Goal: Task Accomplishment & Management: Complete application form

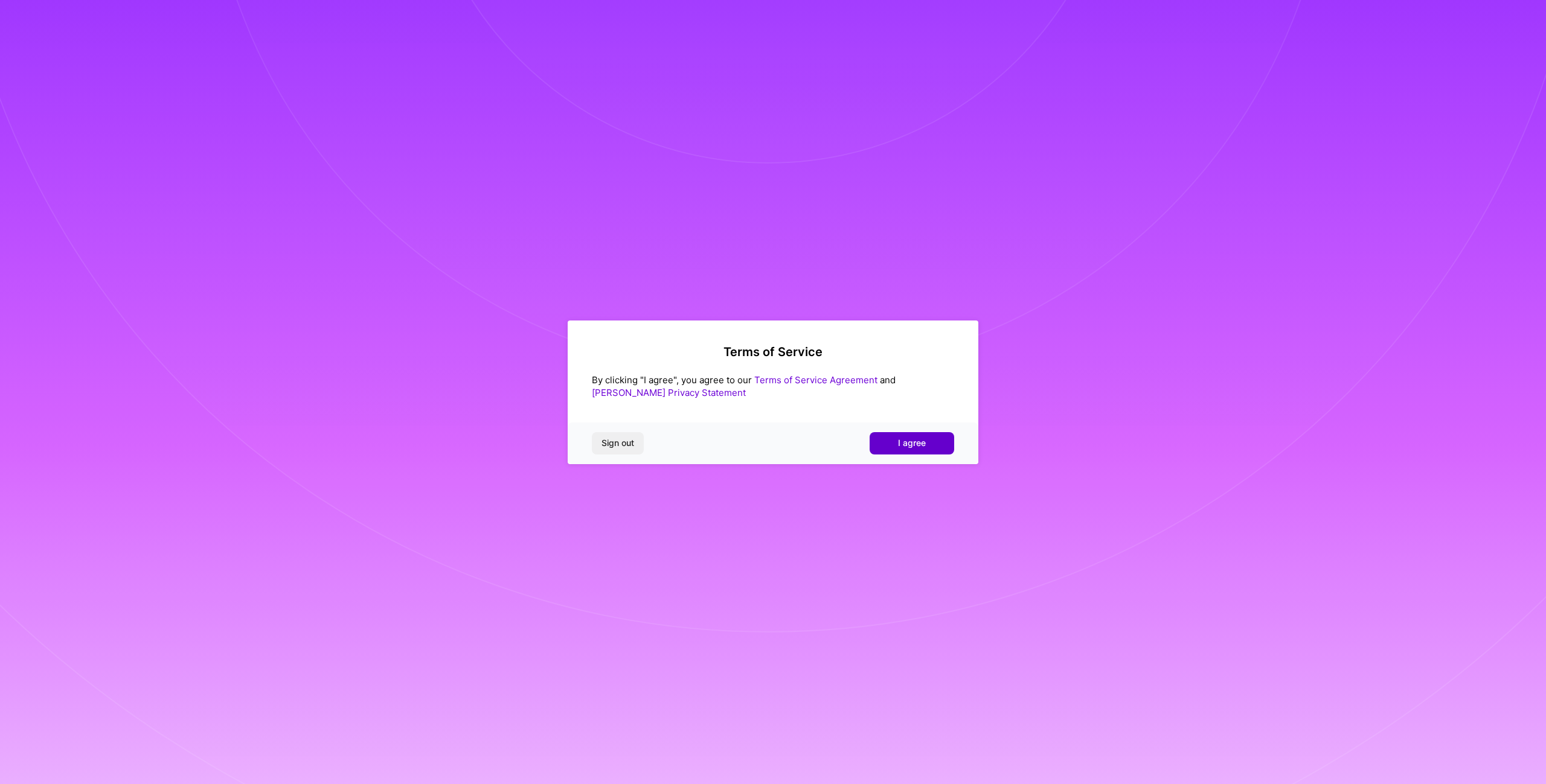
click at [933, 440] on button "I agree" at bounding box center [911, 443] width 84 height 22
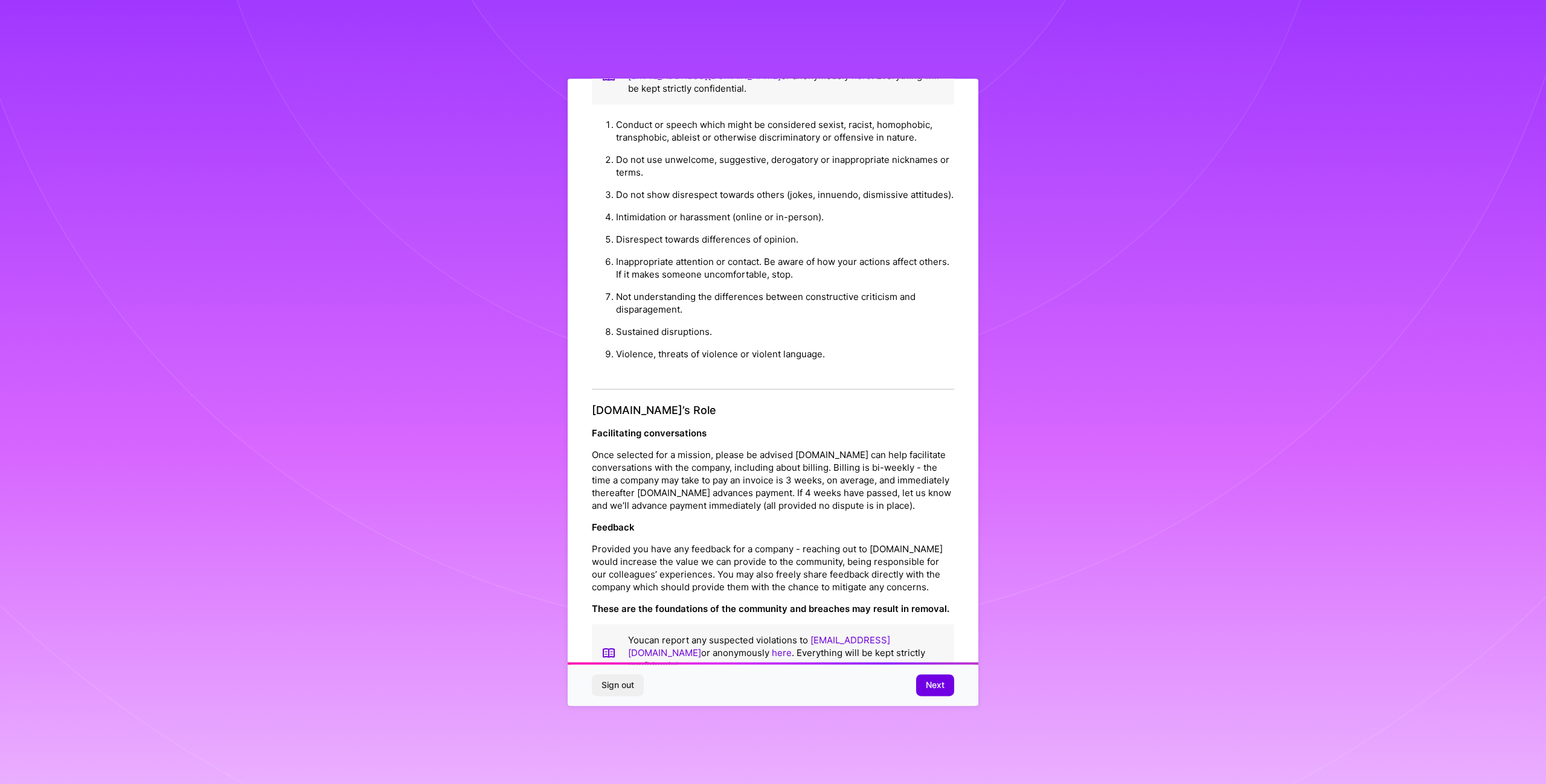
scroll to position [48, 0]
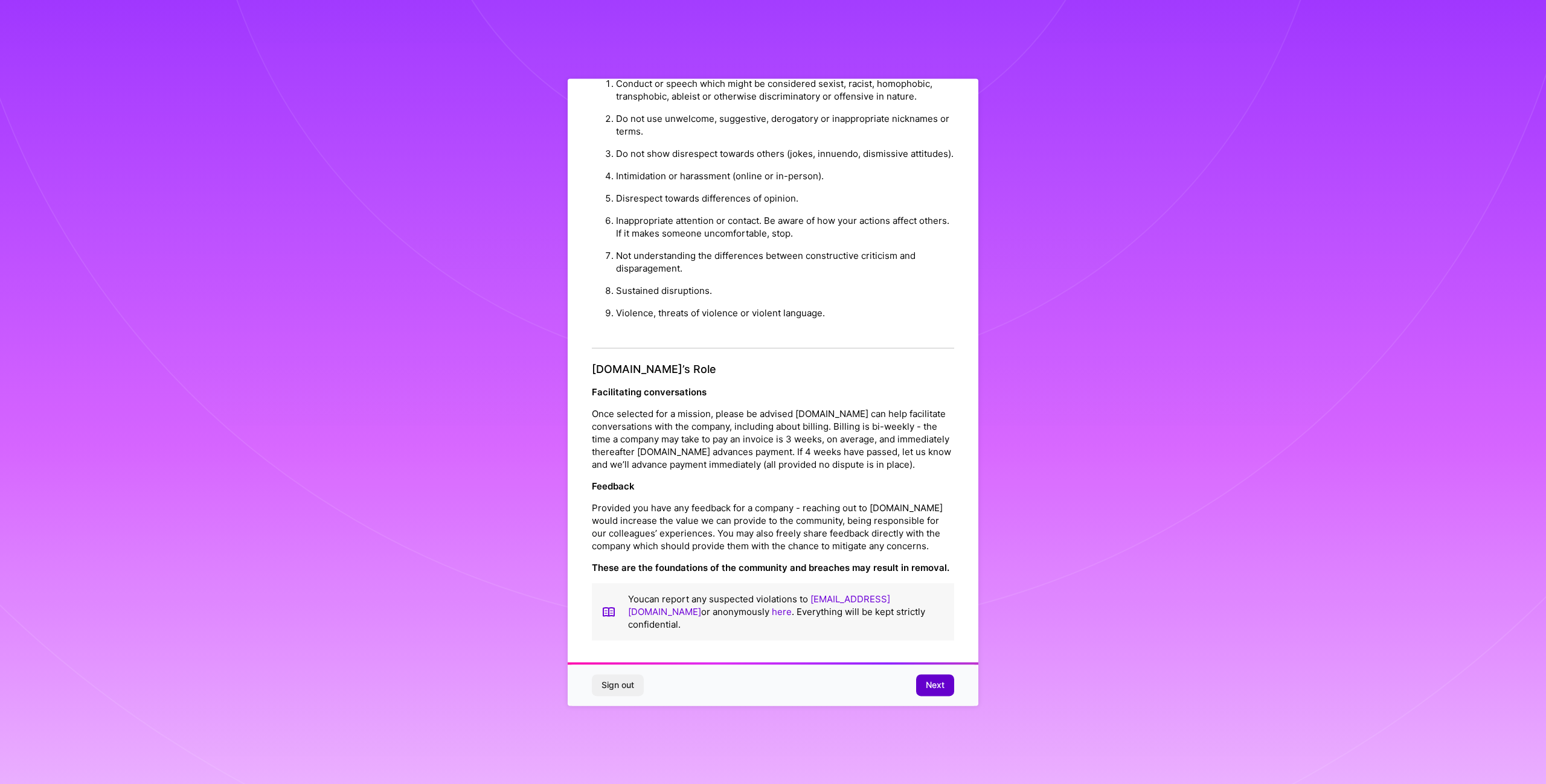
click at [937, 687] on span "Next" at bounding box center [936, 685] width 19 height 12
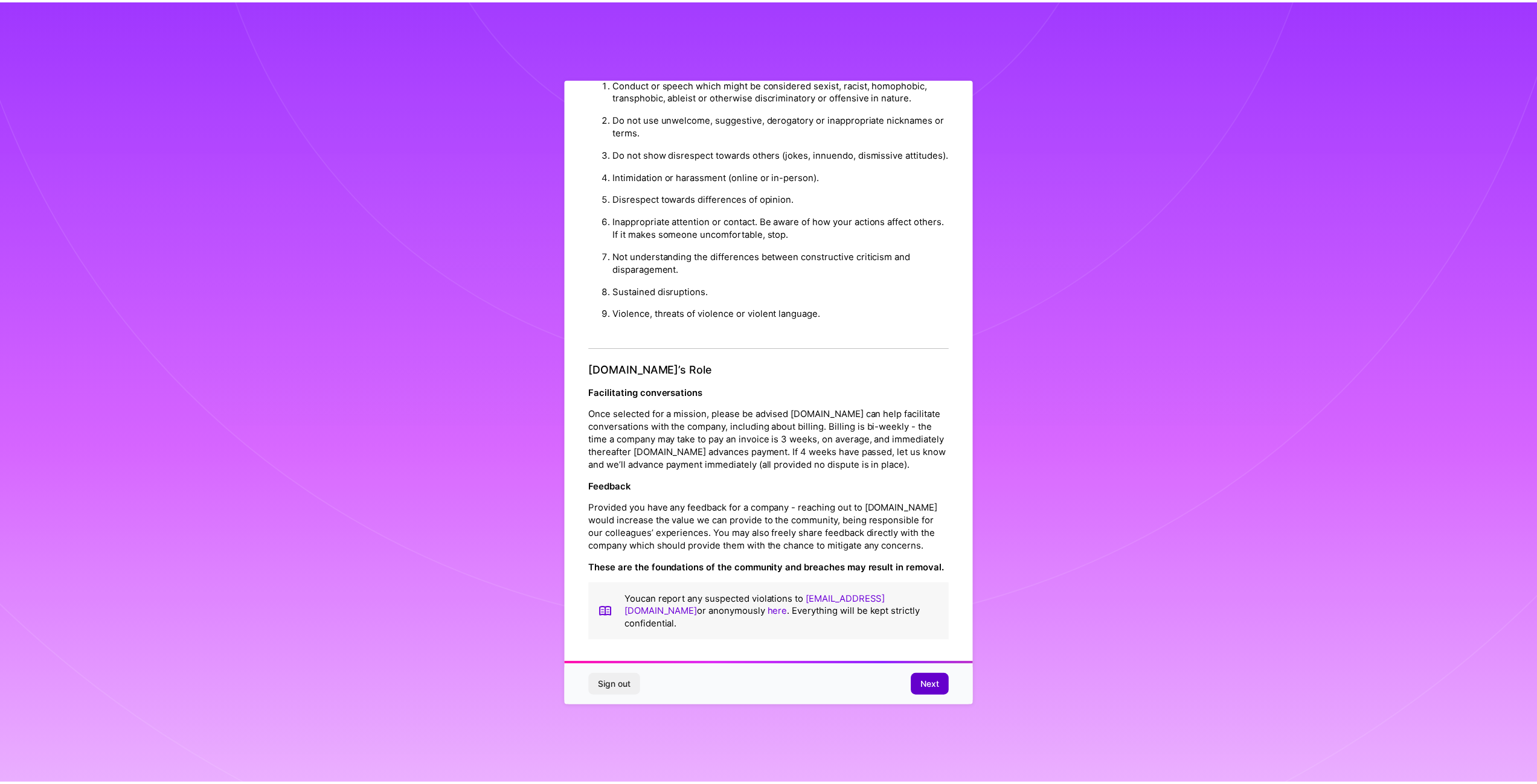
scroll to position [0, 0]
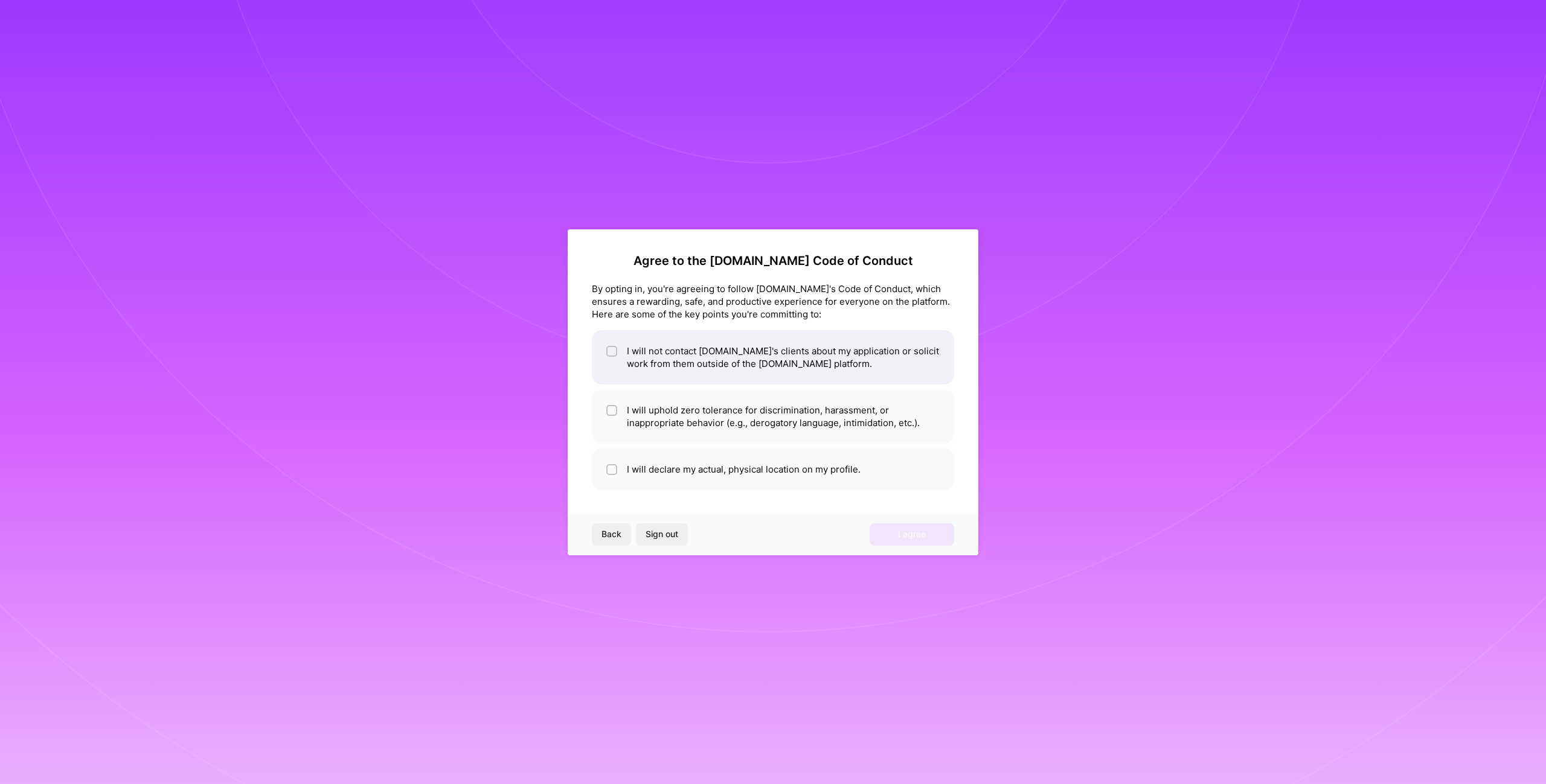
click at [801, 356] on li "I will not contact [DOMAIN_NAME]'s clients about my application or solicit work…" at bounding box center [773, 357] width 362 height 54
checkbox input "true"
click at [752, 424] on li "I will uphold zero tolerance for discrimination, harassment, or inappropriate b…" at bounding box center [773, 417] width 362 height 54
checkbox input "true"
click at [721, 473] on li "I will declare my actual, physical location on my profile." at bounding box center [773, 469] width 362 height 42
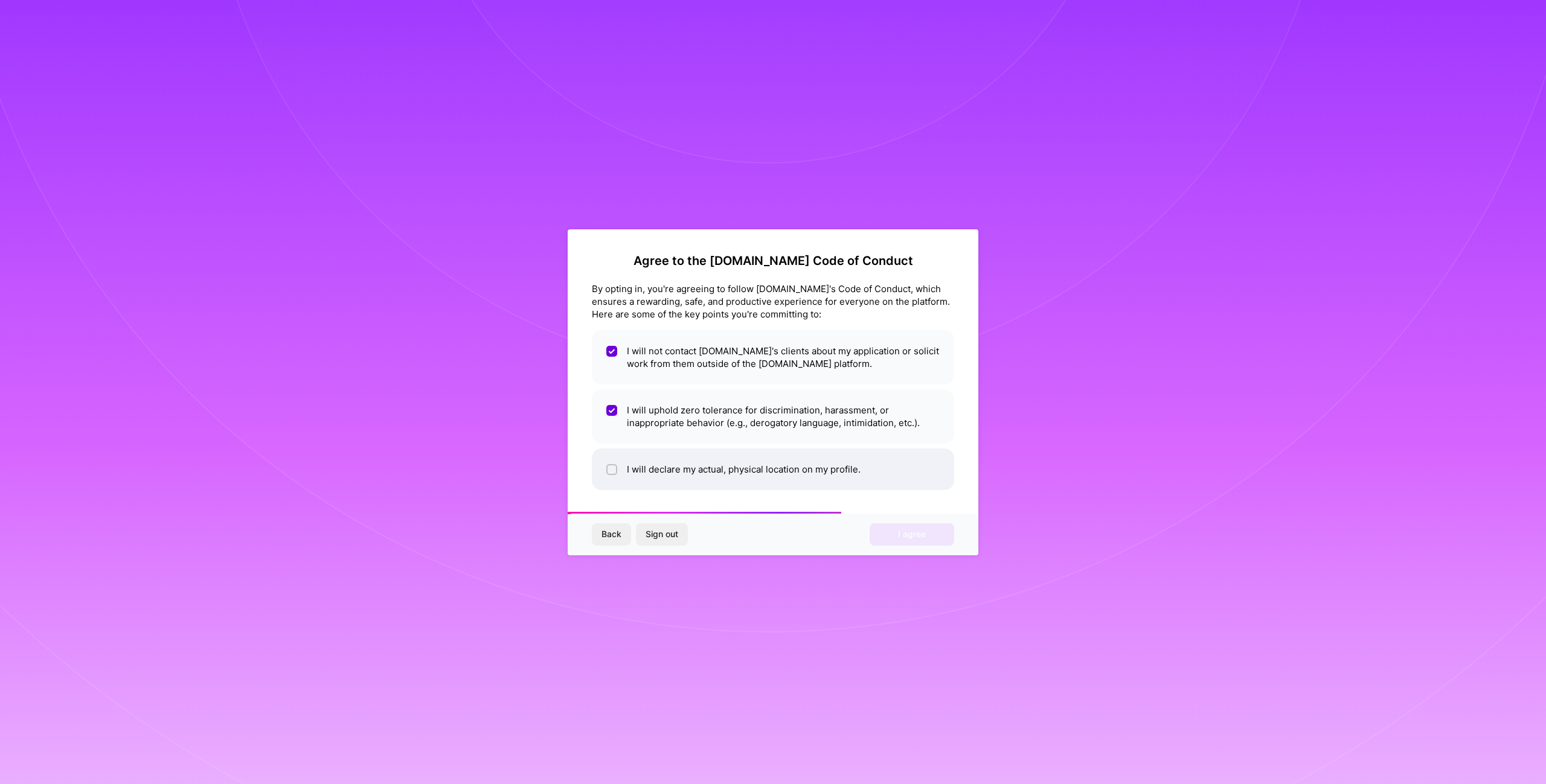
checkbox input "true"
click at [925, 536] on span "I agree" at bounding box center [912, 534] width 28 height 12
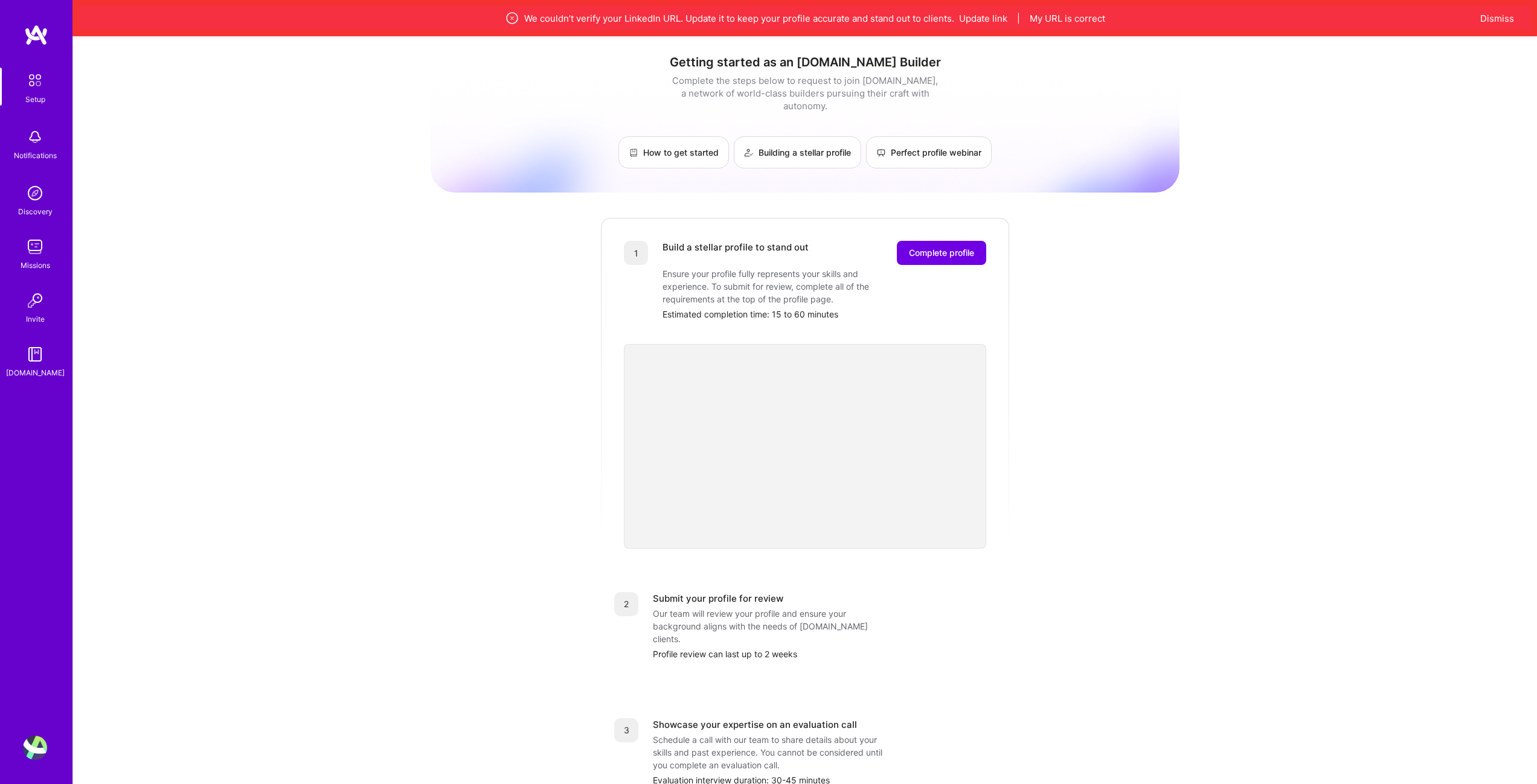
click at [1080, 375] on div "Getting started as an [DOMAIN_NAME] Builder Complete the steps below to request…" at bounding box center [805, 508] width 749 height 925
click at [965, 247] on span "Complete profile" at bounding box center [941, 253] width 65 height 12
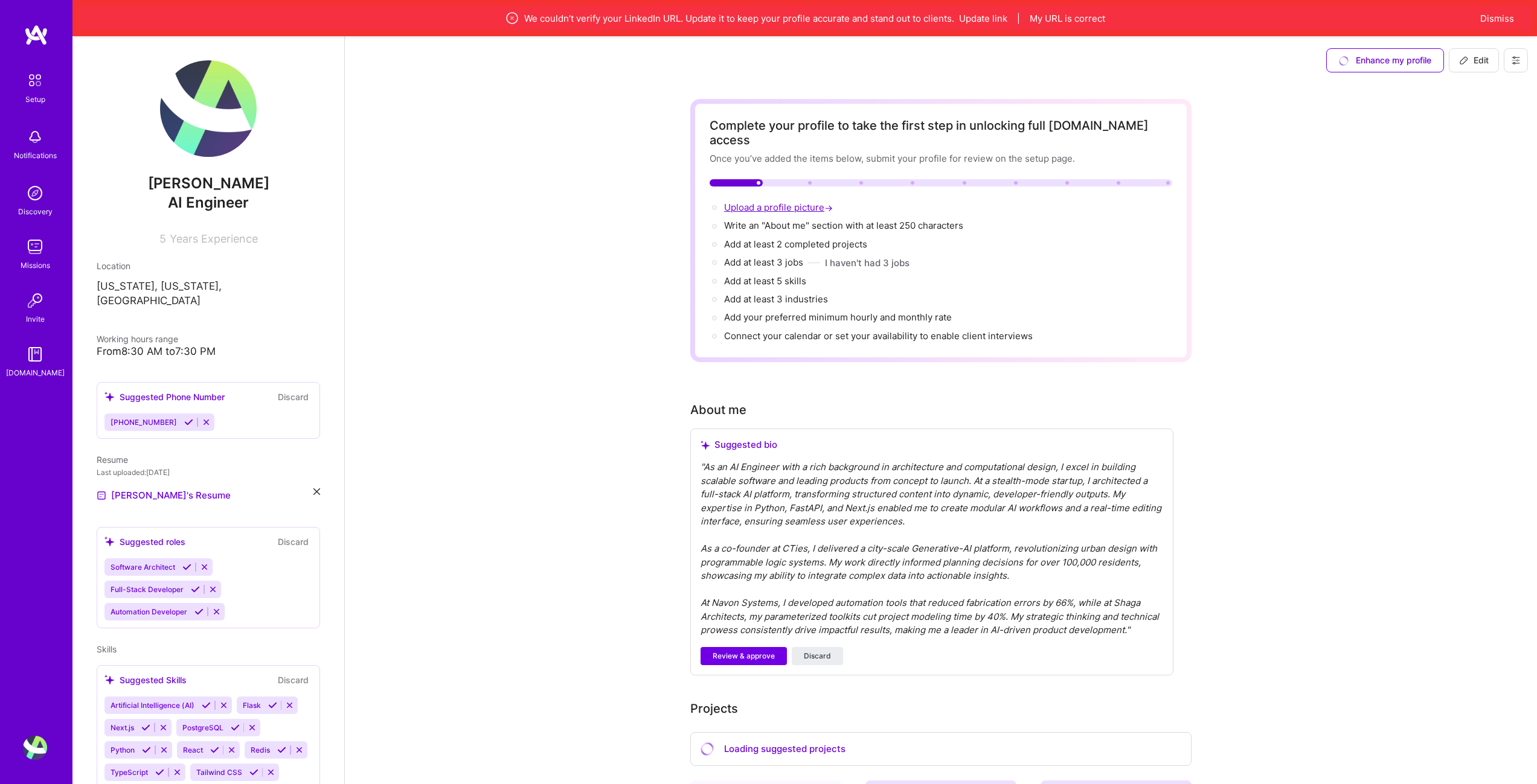
click at [792, 202] on span "Upload a profile picture →" at bounding box center [779, 208] width 111 height 12
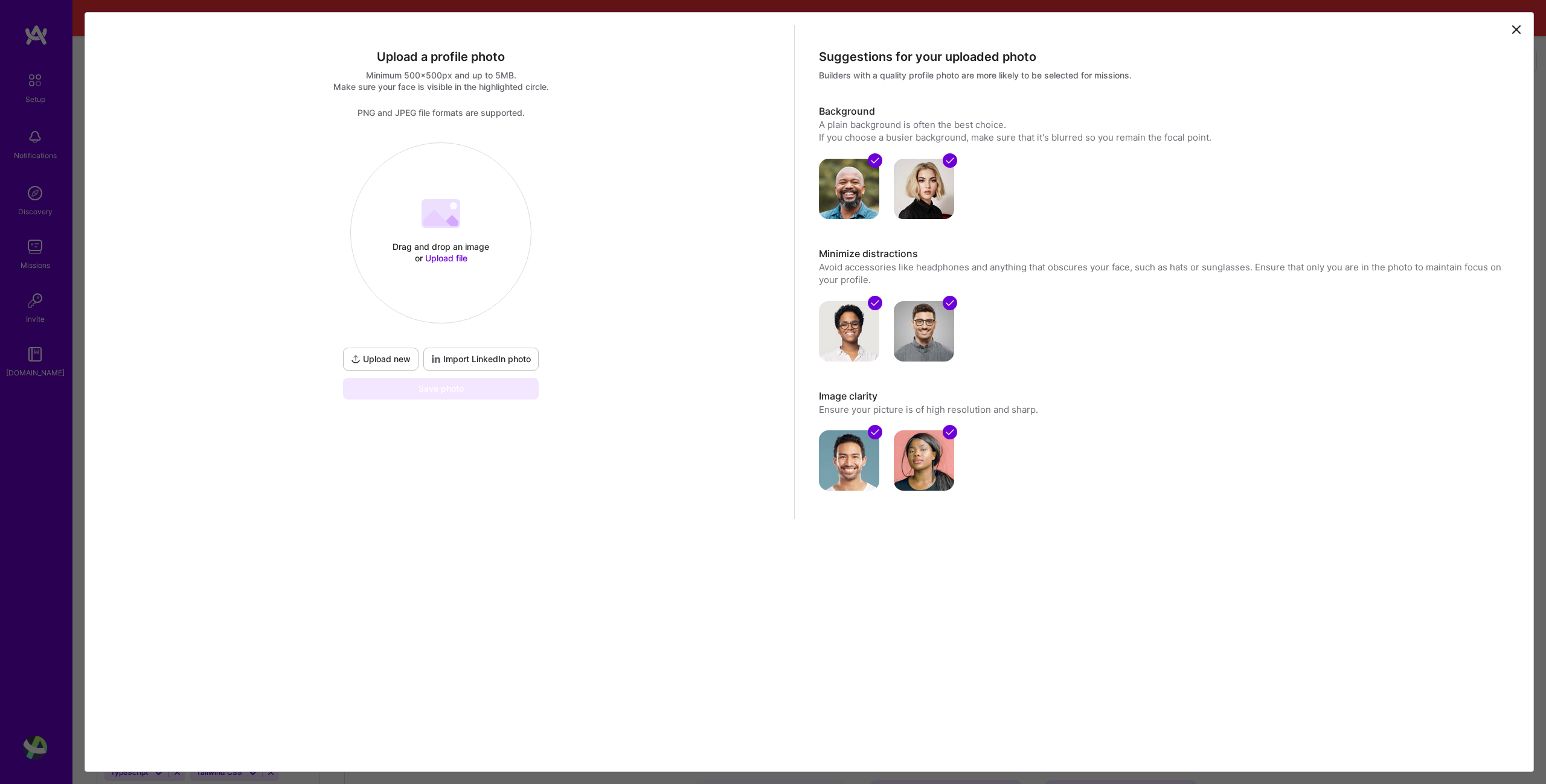
click at [443, 227] on 202 at bounding box center [440, 214] width 39 height 29
click at [529, 336] on div at bounding box center [622, 323] width 362 height 362
click at [441, 142] on div at bounding box center [441, 142] width 0 height 0
click at [521, 378] on div at bounding box center [618, 305] width 316 height 315
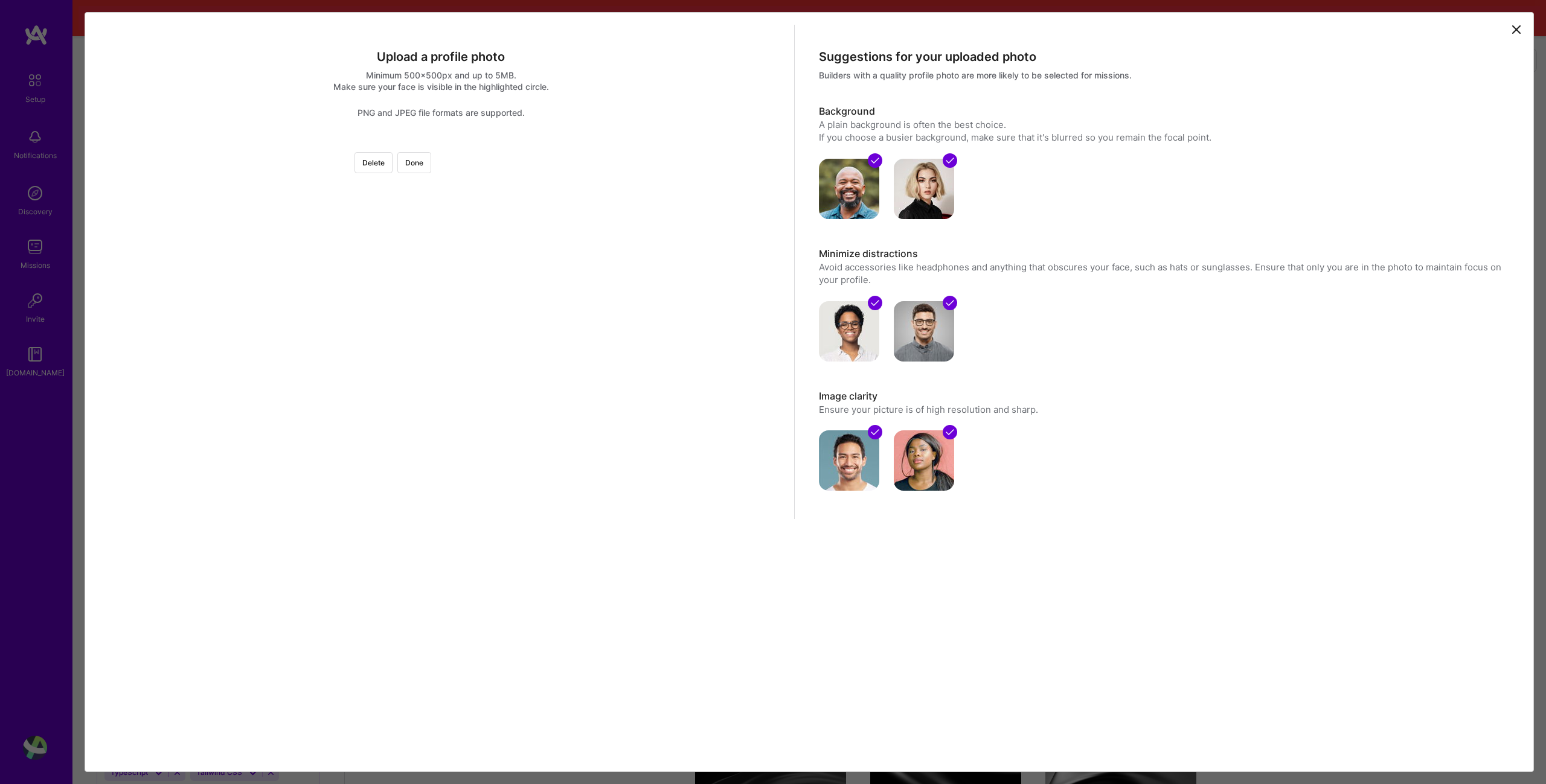
click at [629, 142] on div "Delete Done" at bounding box center [441, 142] width 688 height 0
click at [536, 432] on div at bounding box center [616, 314] width 343 height 342
click at [431, 161] on button "Done" at bounding box center [415, 162] width 34 height 21
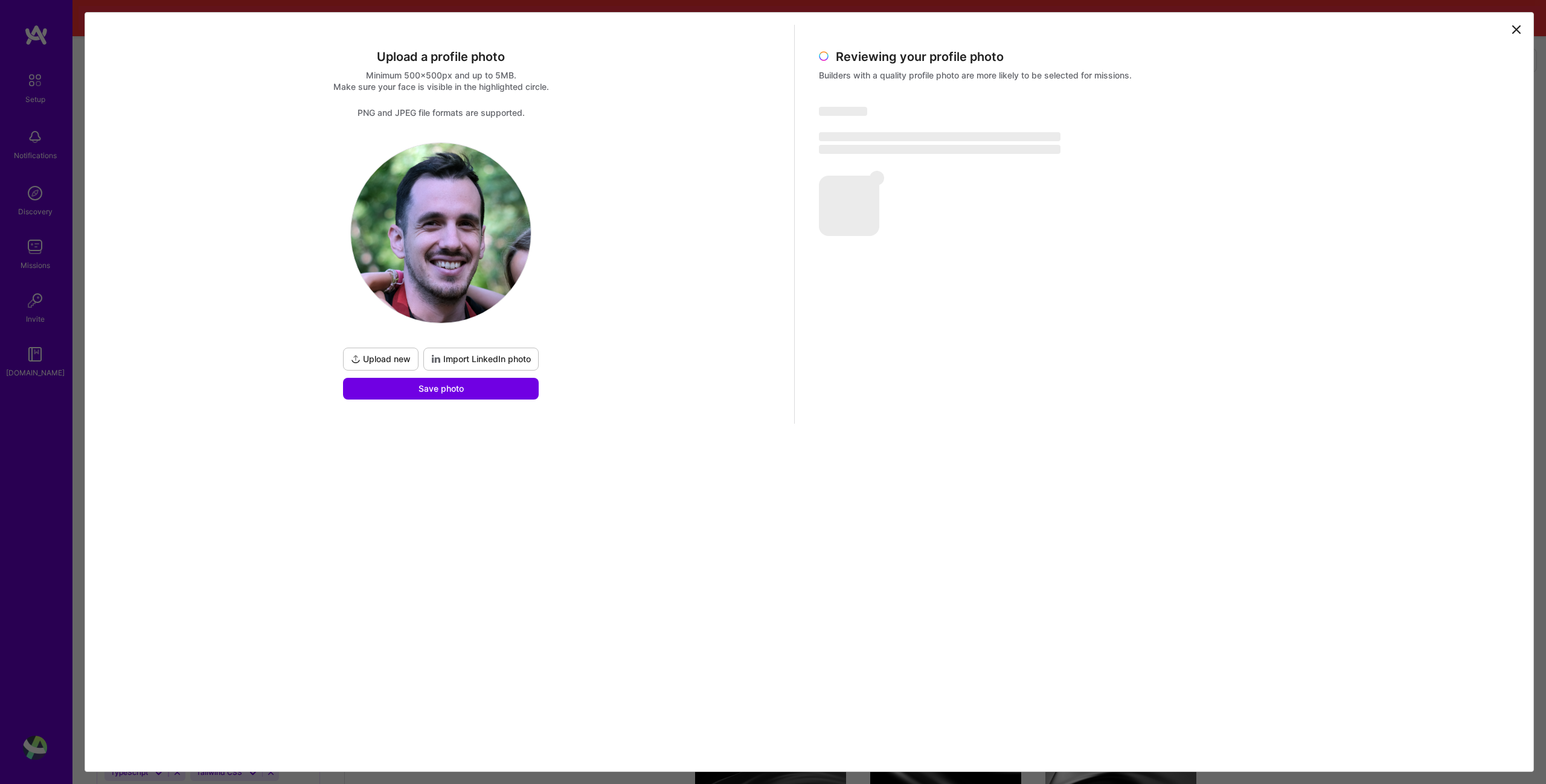
click at [495, 357] on span "Import LinkedIn photo" at bounding box center [481, 359] width 100 height 12
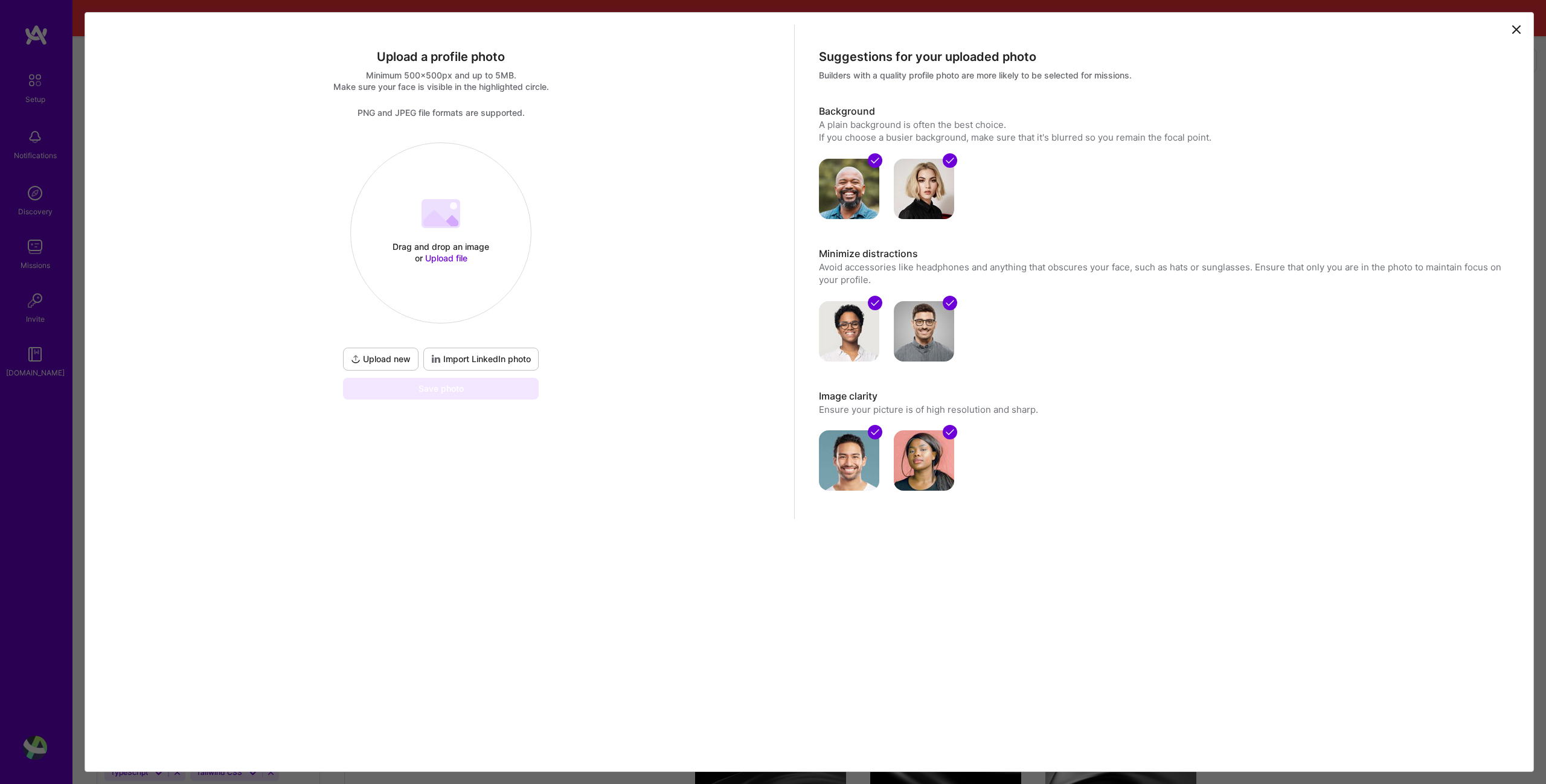
click at [488, 364] on span "Import LinkedIn photo" at bounding box center [481, 359] width 100 height 12
click at [395, 353] on span "Upload new" at bounding box center [380, 359] width 59 height 12
click at [441, 142] on div at bounding box center [441, 142] width 0 height 0
click at [431, 158] on button "Done" at bounding box center [415, 162] width 34 height 21
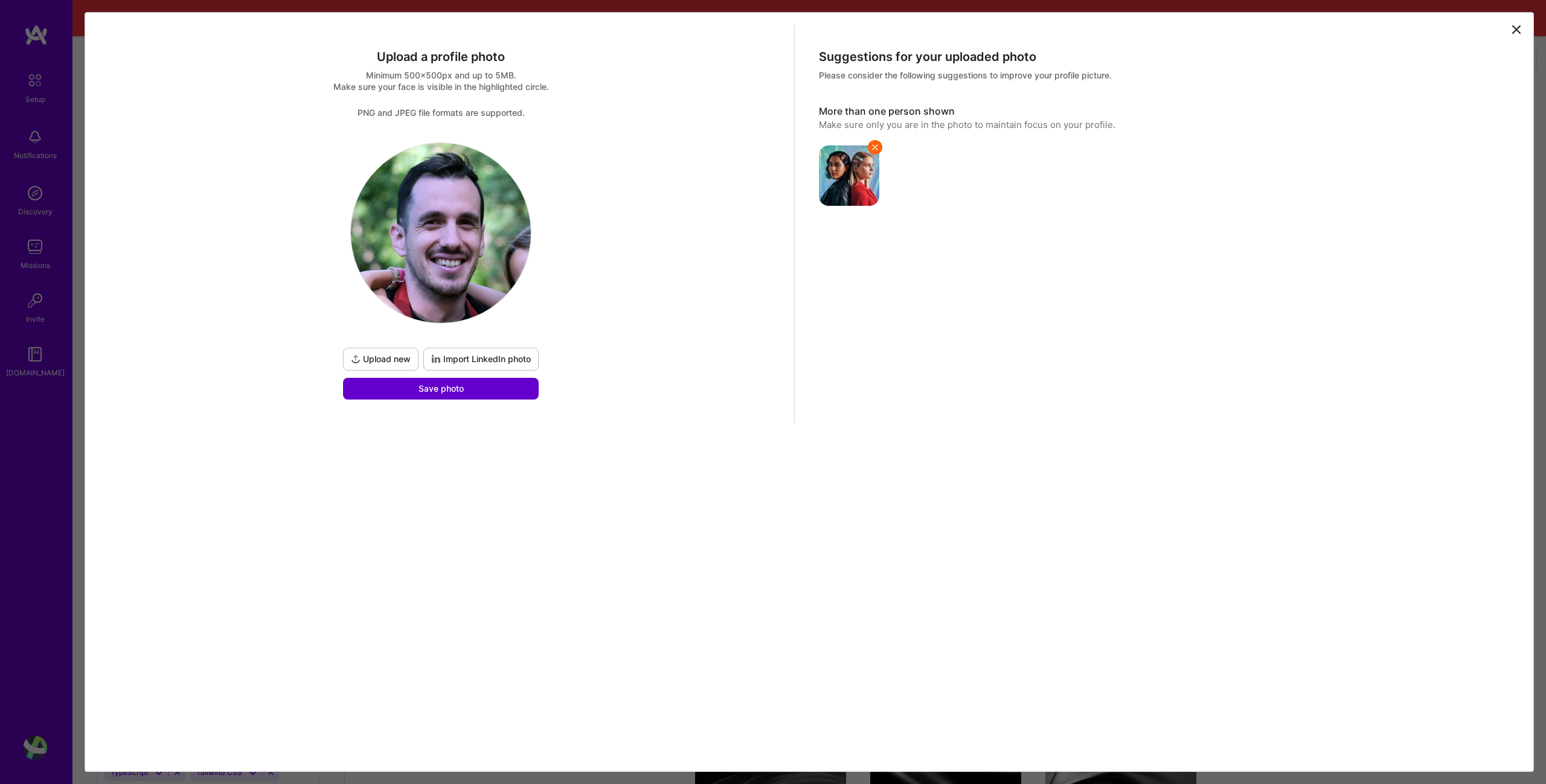
click at [457, 396] on button "Save photo" at bounding box center [440, 389] width 196 height 22
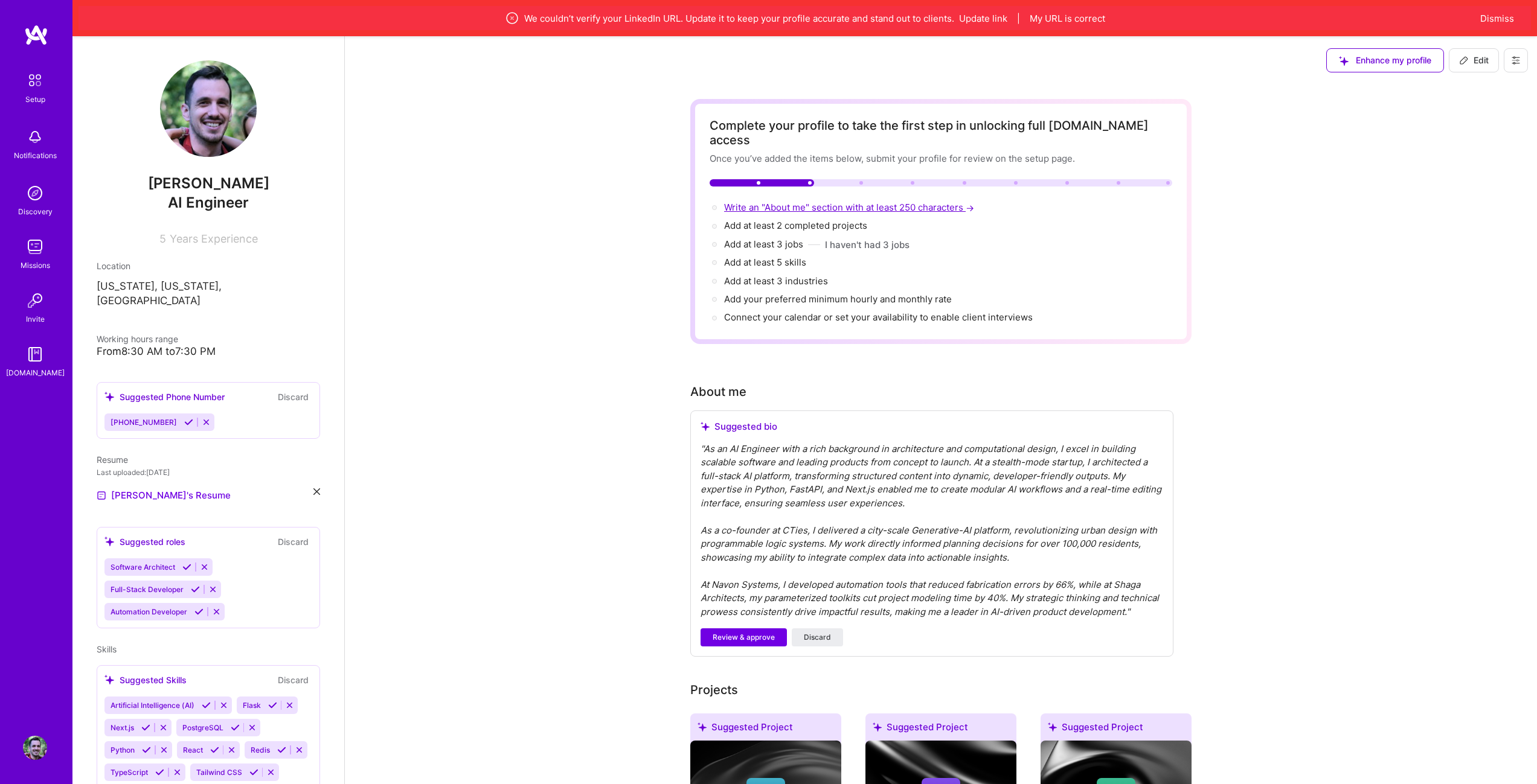
click at [770, 202] on span "Write an "About me" section with at least 250 characters →" at bounding box center [850, 208] width 252 height 12
select select "US"
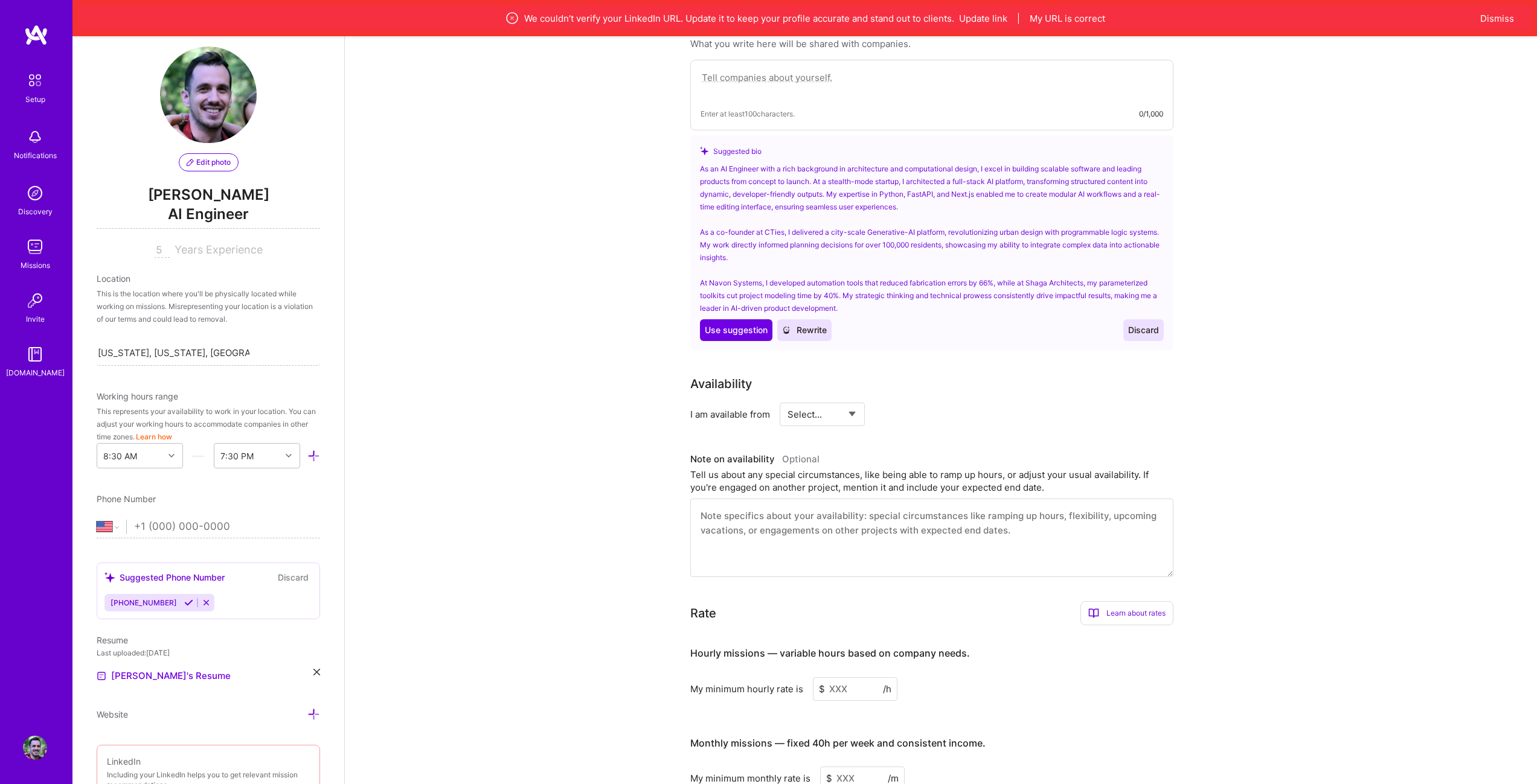
scroll to position [368, 0]
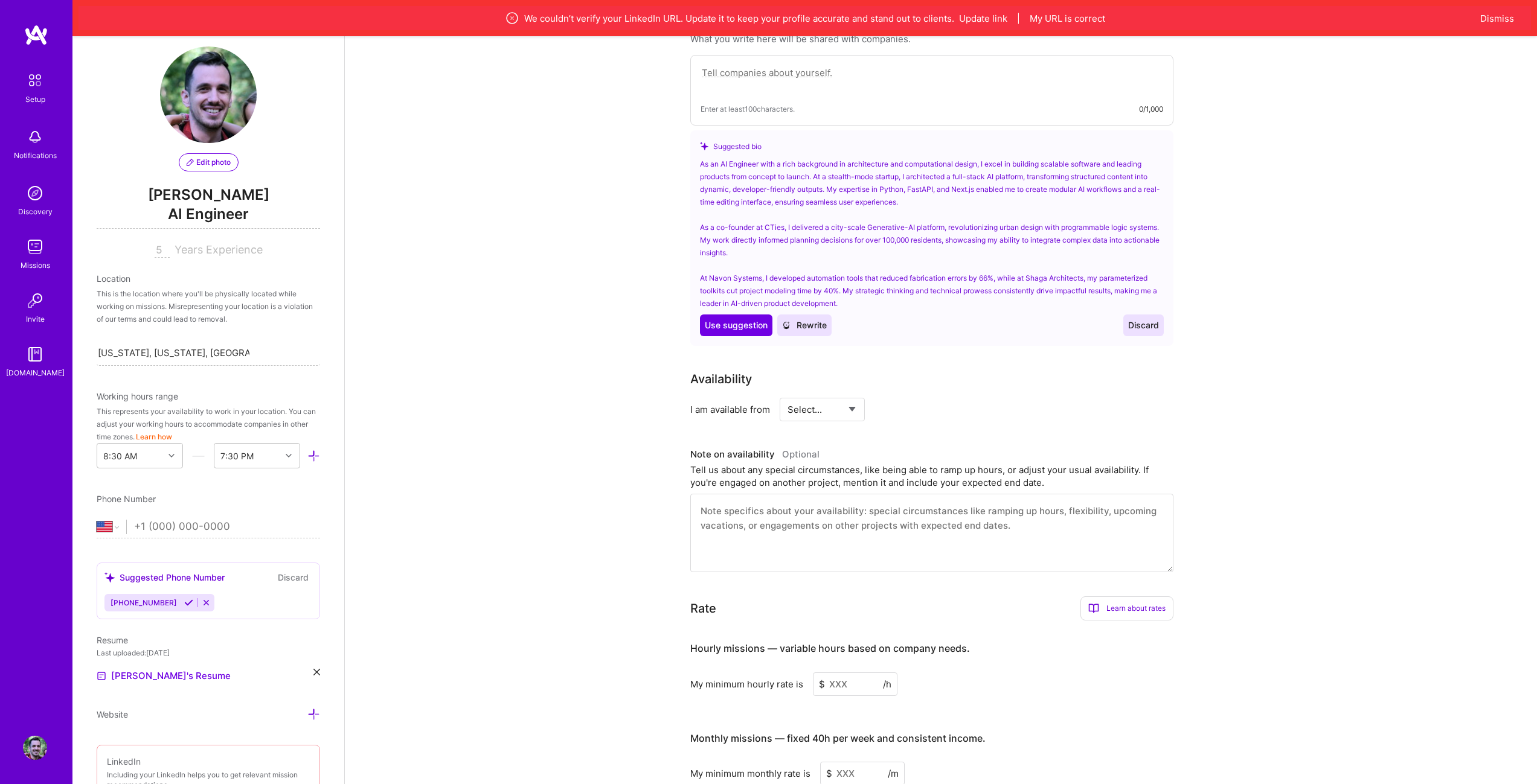
click at [844, 162] on div "As an AI Engineer with a rich background in architecture and computational desi…" at bounding box center [932, 233] width 464 height 152
click at [824, 158] on div "As an AI Engineer with a rich background in architecture and computational desi…" at bounding box center [932, 233] width 464 height 152
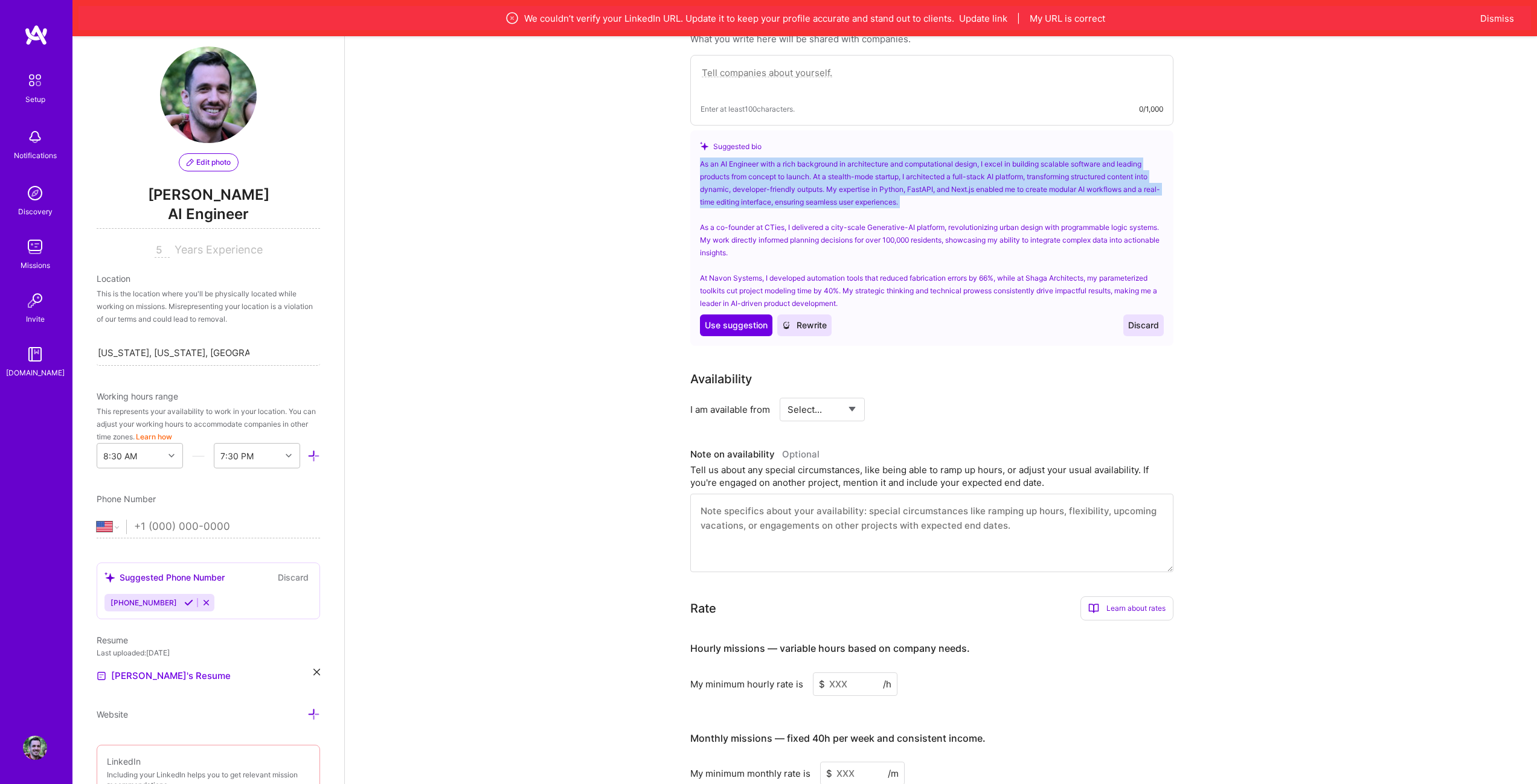
drag, startPoint x: 824, startPoint y: 153, endPoint x: 824, endPoint y: 160, distance: 7.0
click at [824, 160] on div "As an AI Engineer with a rich background in architecture and computational desi…" at bounding box center [932, 233] width 464 height 152
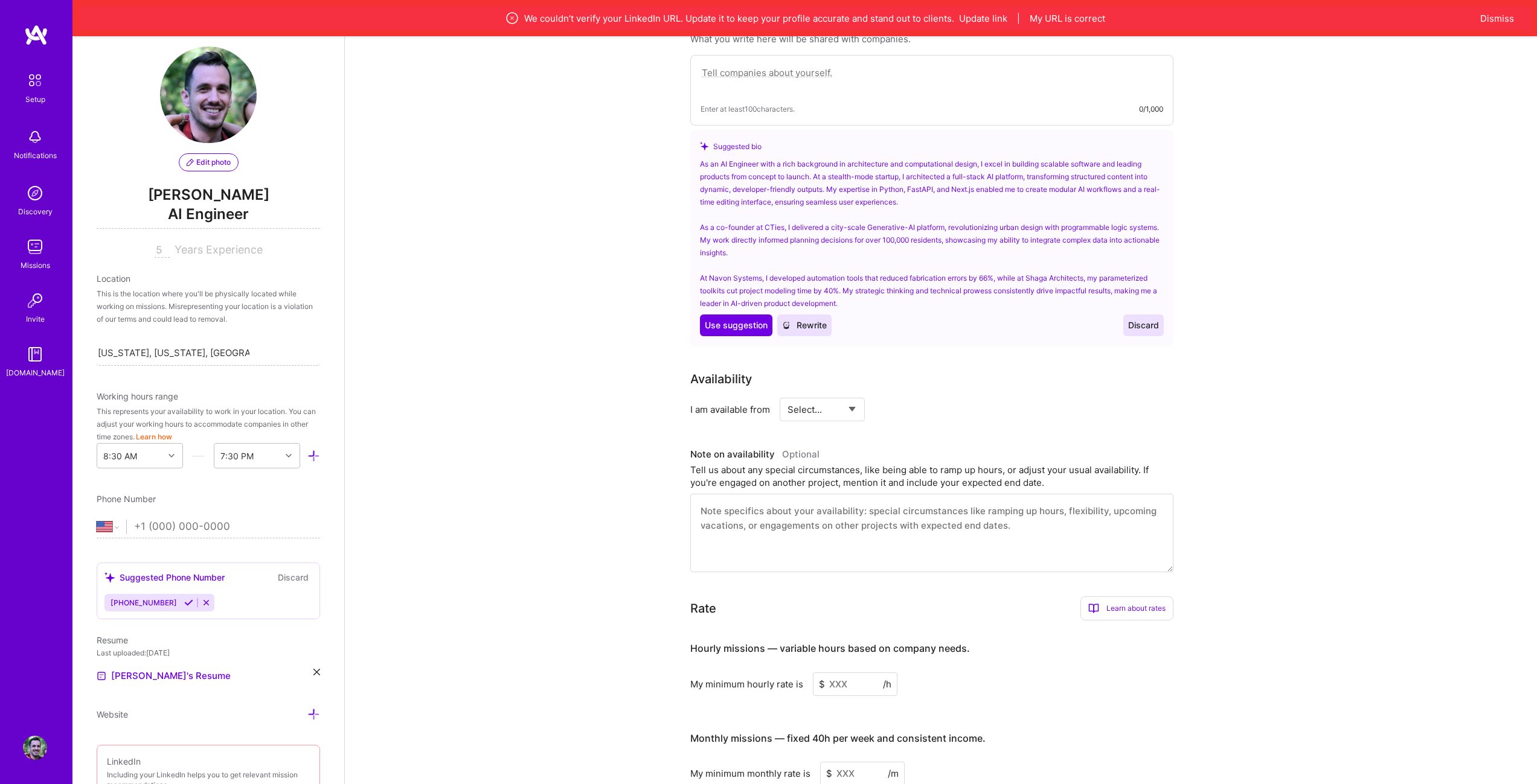
click at [820, 162] on div "As an AI Engineer with a rich background in architecture and computational desi…" at bounding box center [932, 233] width 464 height 152
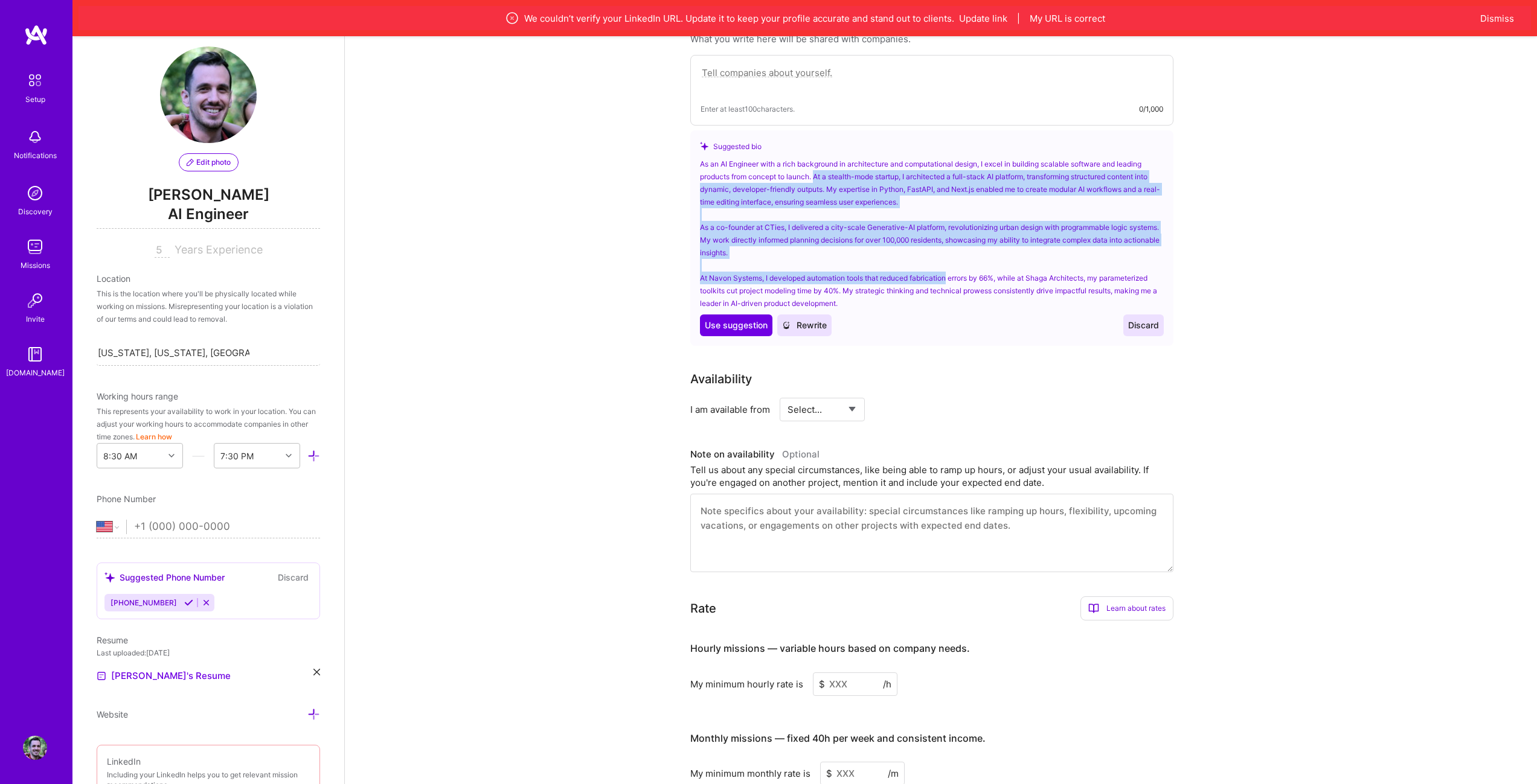
drag, startPoint x: 820, startPoint y: 162, endPoint x: 928, endPoint y: 262, distance: 147.2
click at [927, 262] on div "As an AI Engineer with a rich background in architecture and computational desi…" at bounding box center [932, 233] width 464 height 152
click at [928, 262] on div "As an AI Engineer with a rich background in architecture and computational desi…" at bounding box center [932, 233] width 464 height 152
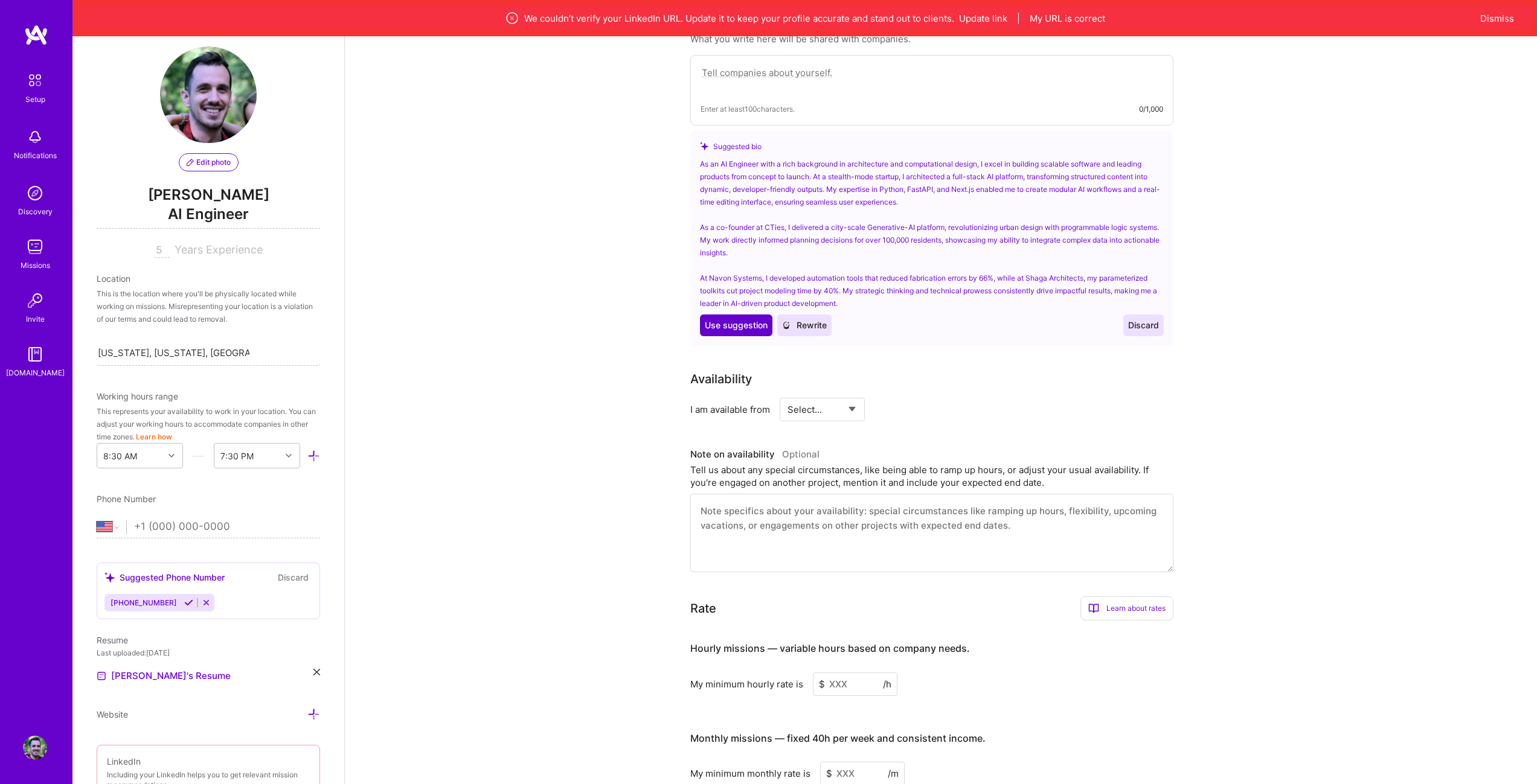
click at [734, 319] on span "Use suggestion" at bounding box center [736, 325] width 63 height 12
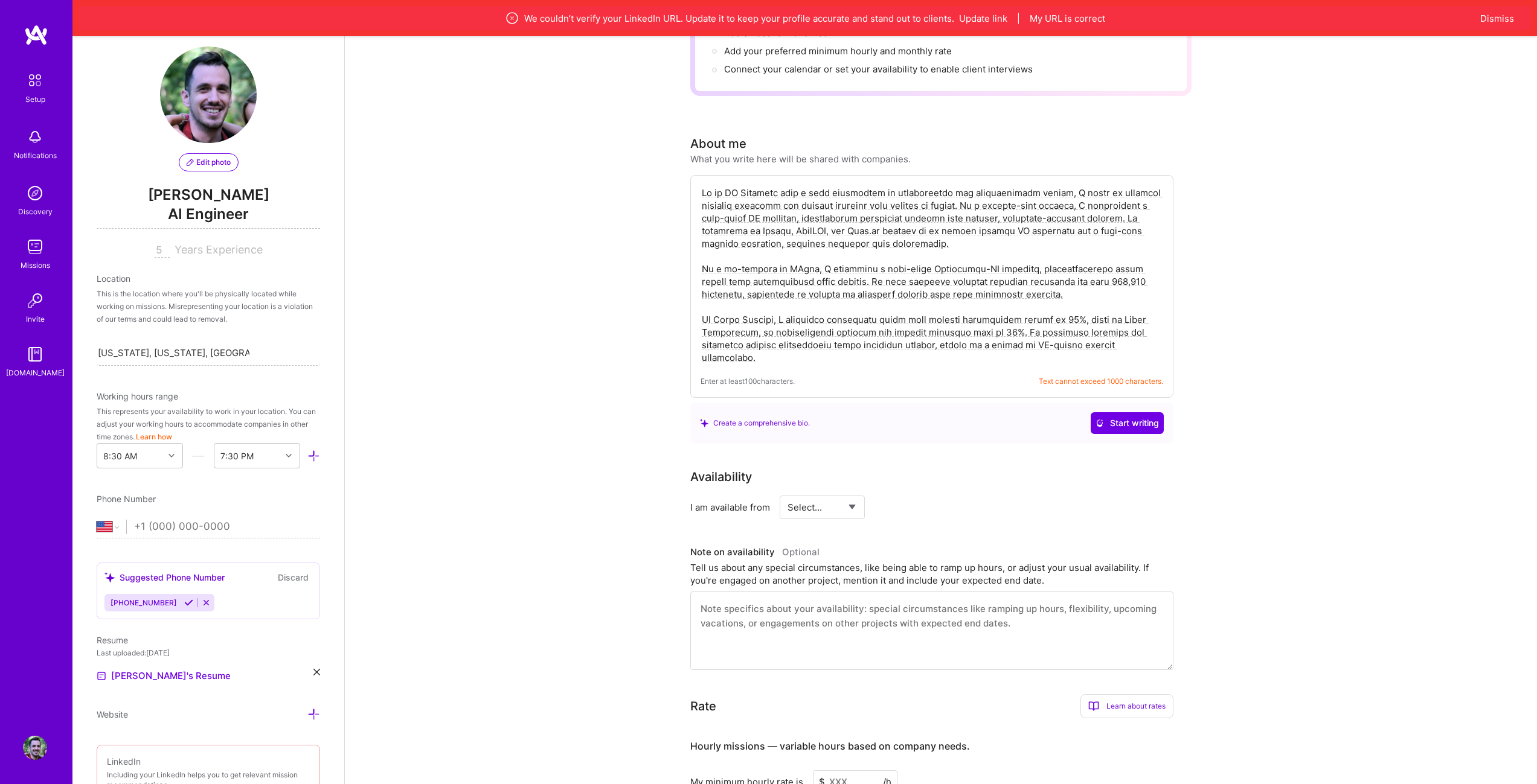
scroll to position [187, 0]
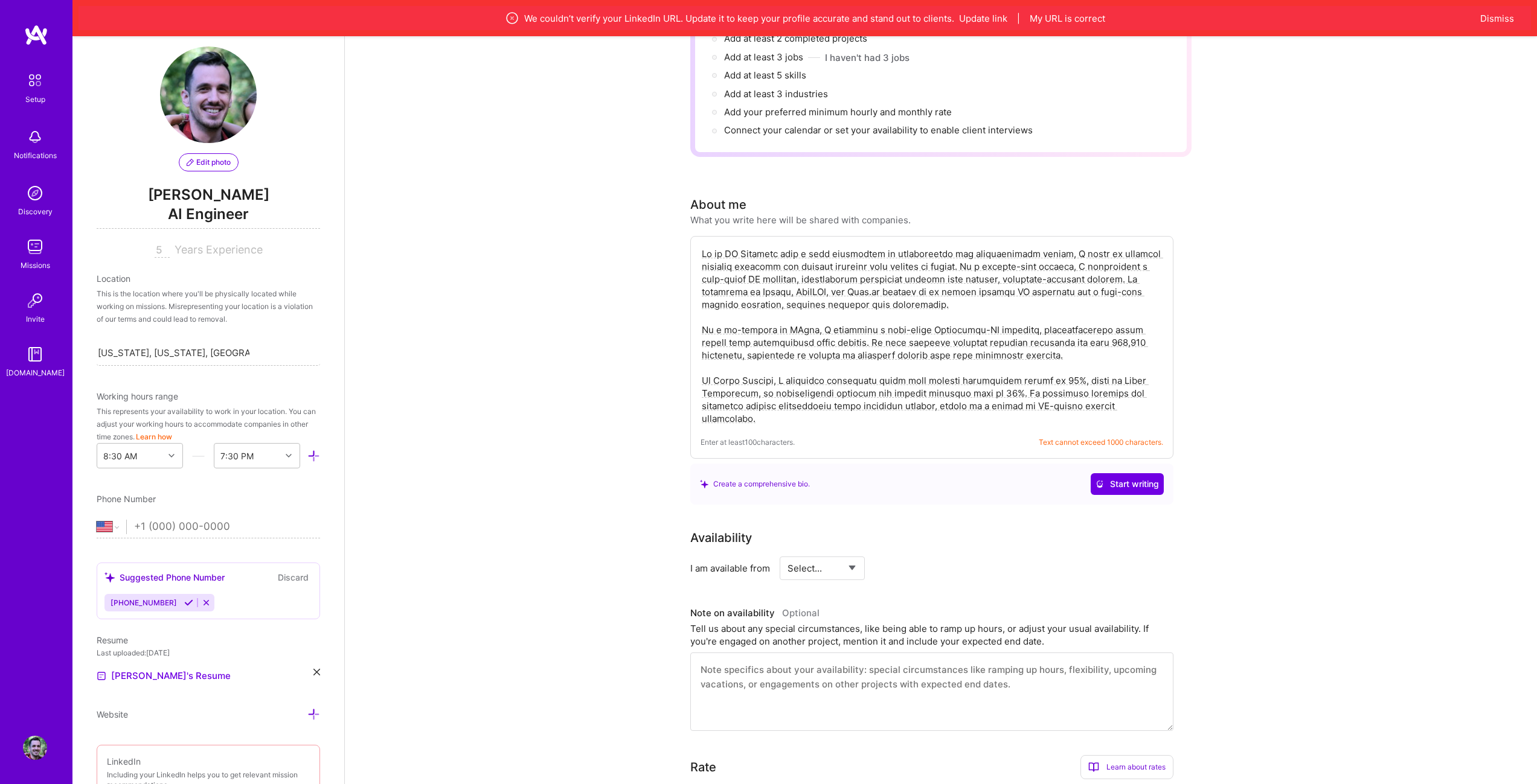
click at [890, 334] on textarea at bounding box center [932, 336] width 462 height 180
click at [902, 482] on div "Create a comprehensive bio. Start writing" at bounding box center [932, 484] width 483 height 41
click at [902, 529] on div "Availability" at bounding box center [932, 538] width 483 height 18
click at [1112, 478] on span "Start writing" at bounding box center [1127, 484] width 63 height 12
click at [980, 344] on textarea at bounding box center [932, 336] width 462 height 180
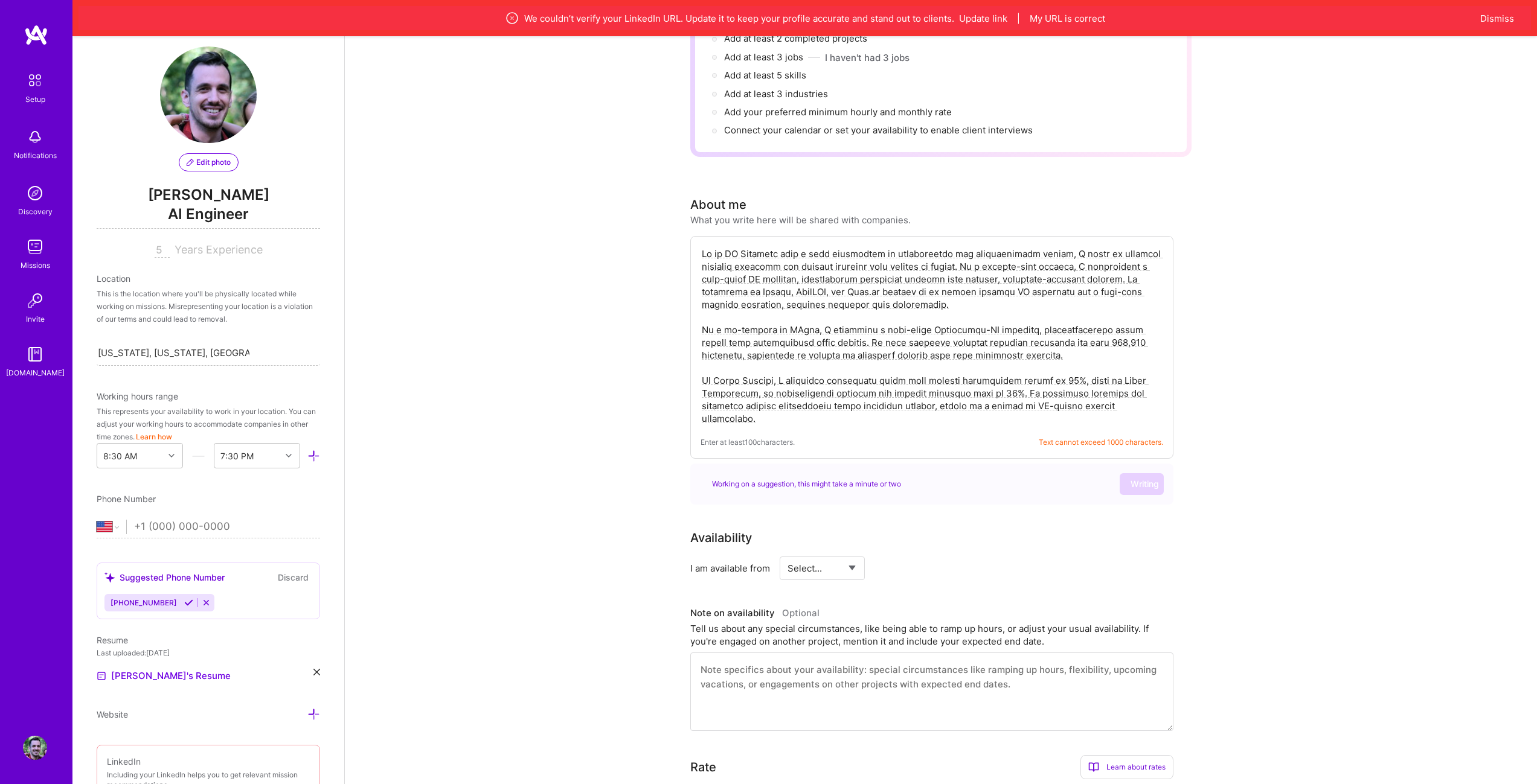
click at [1010, 356] on textarea at bounding box center [932, 336] width 462 height 180
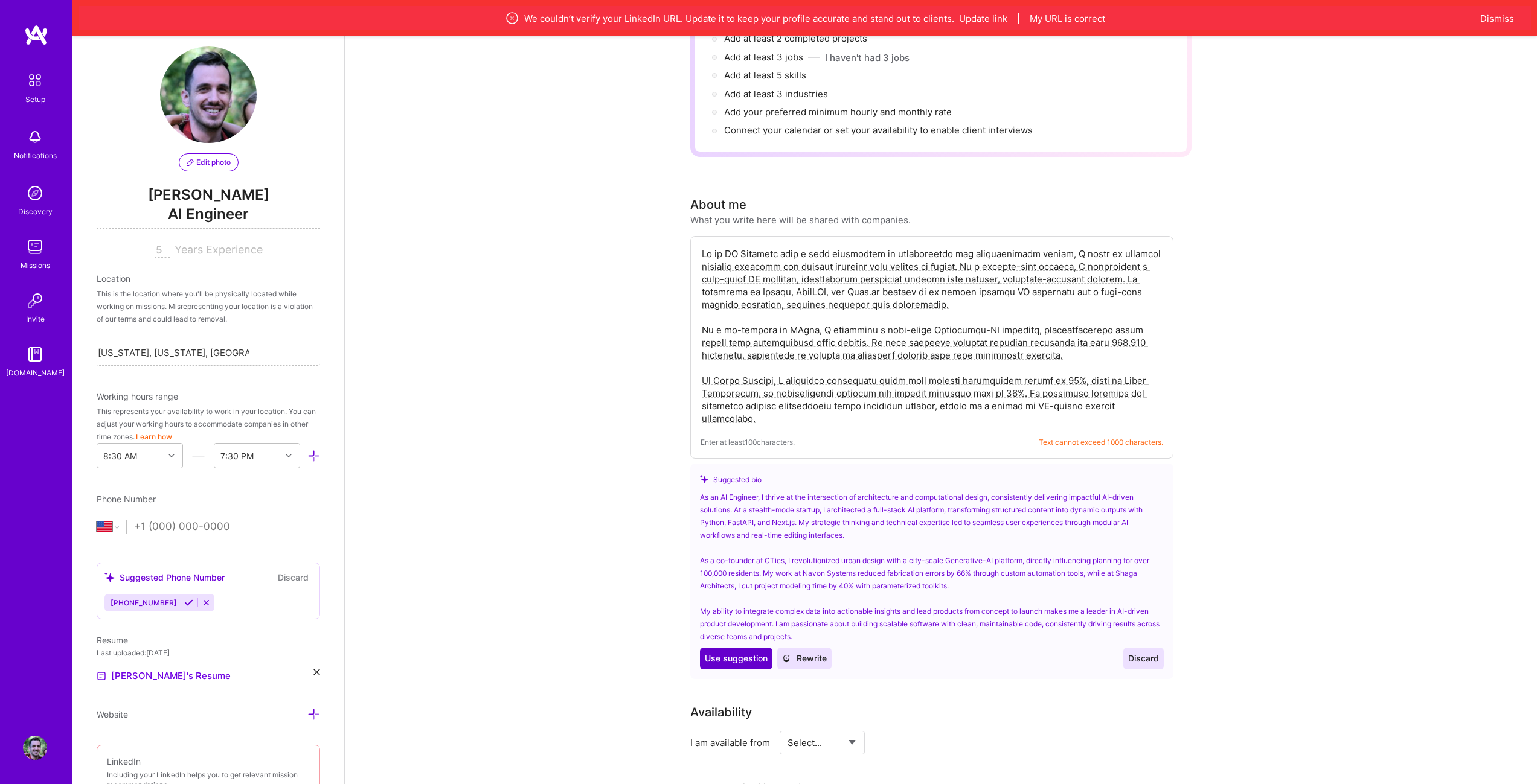
click at [733, 653] on span "Use suggestion" at bounding box center [736, 659] width 63 height 12
type textarea "As an AI Engineer, I thrive at the intersection of architecture and computation…"
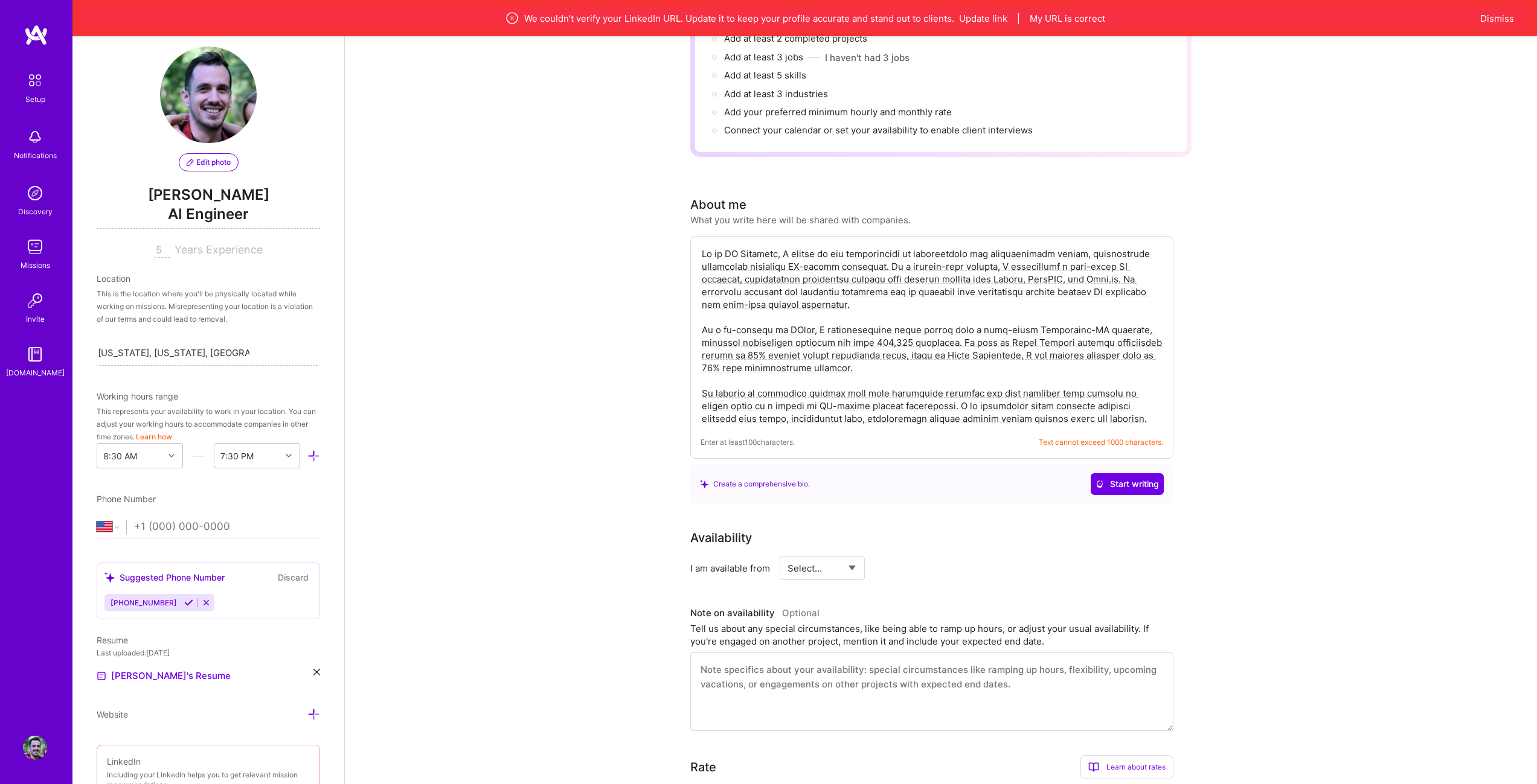
click at [1077, 529] on div "Availability" at bounding box center [932, 538] width 483 height 18
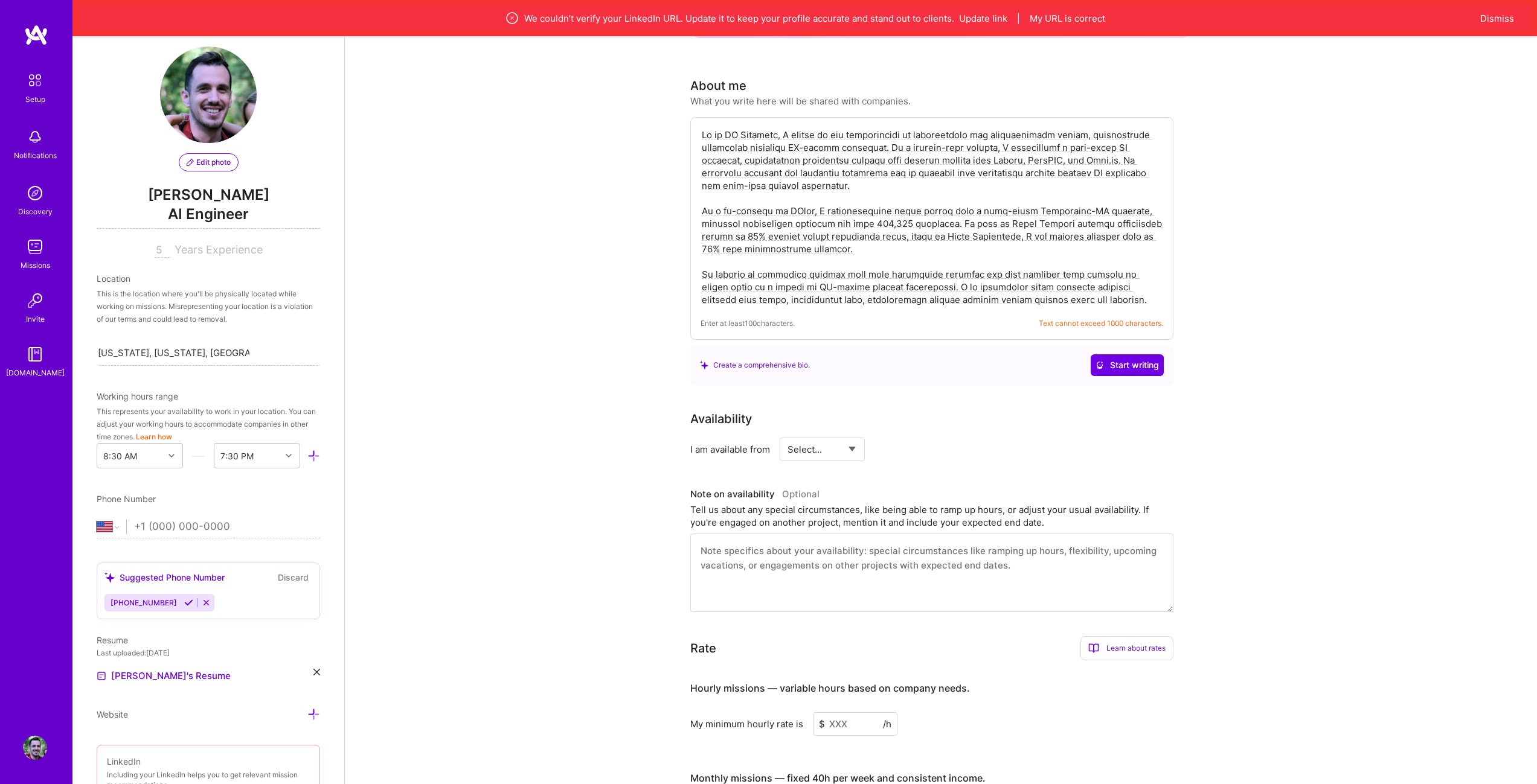
scroll to position [308, 0]
click at [836, 439] on select "Select... Right Now Future Date Not Available" at bounding box center [822, 447] width 70 height 31
select select "Right Now"
click at [787, 432] on select "Select... Right Now Future Date Not Available" at bounding box center [822, 447] width 70 height 31
click at [937, 442] on div "h/week" at bounding box center [946, 447] width 32 height 12
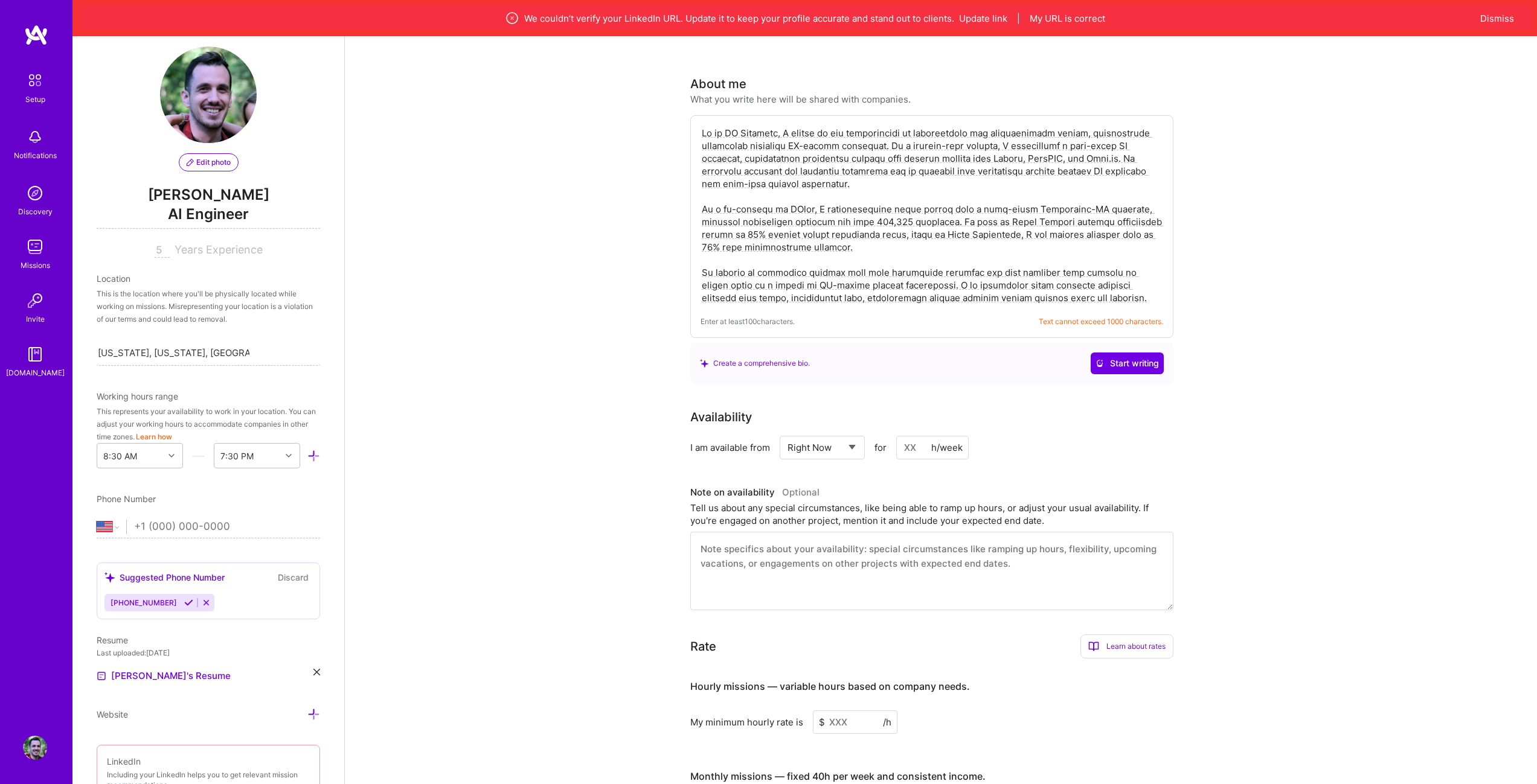
click at [913, 436] on input at bounding box center [932, 447] width 73 height 23
click at [939, 442] on div "h/week" at bounding box center [946, 447] width 32 height 12
click at [926, 436] on input at bounding box center [932, 447] width 73 height 23
click at [815, 436] on select "Select... Right Now Future Date Not Available" at bounding box center [822, 447] width 70 height 31
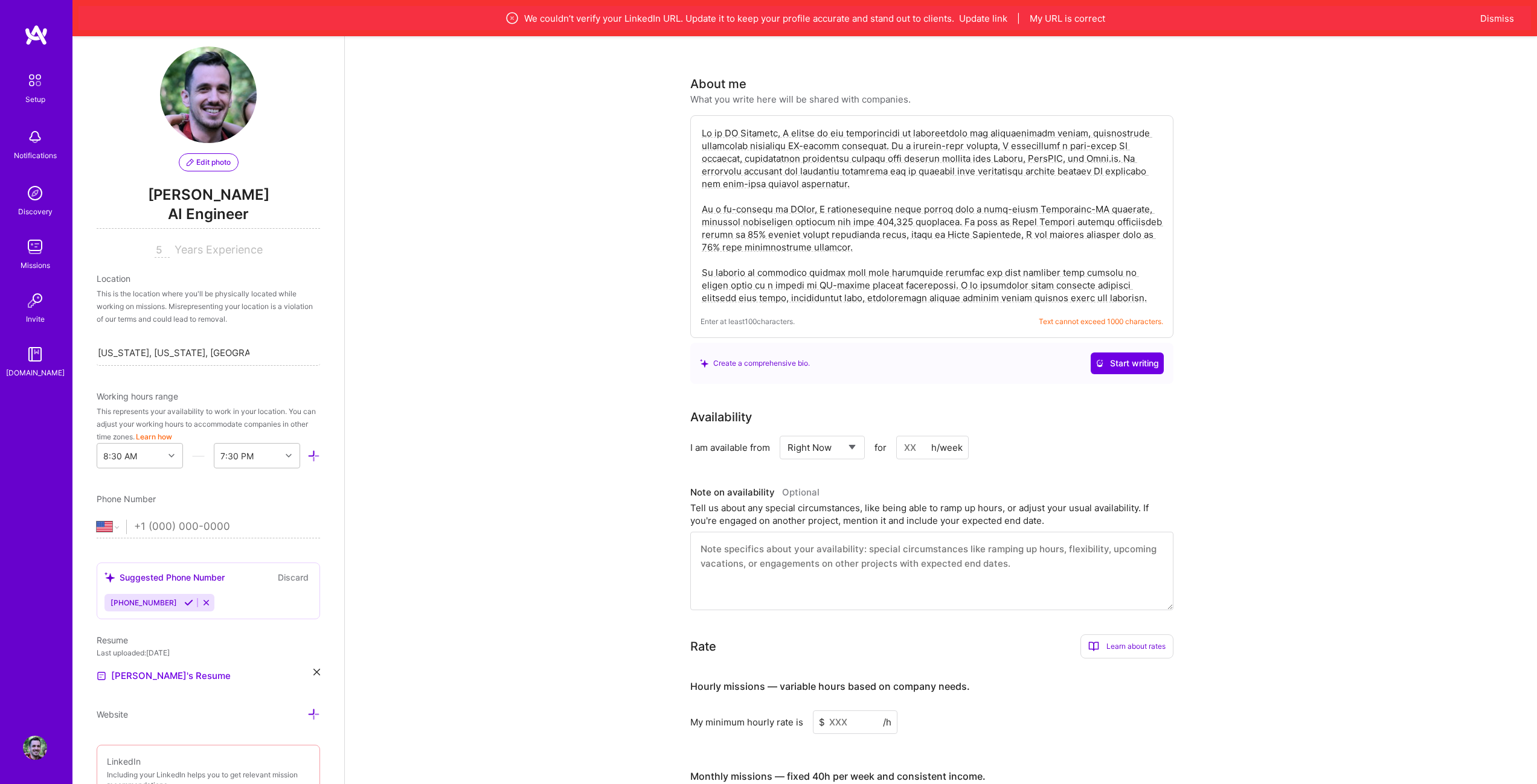
click at [911, 438] on input at bounding box center [932, 447] width 73 height 23
drag, startPoint x: 920, startPoint y: 435, endPoint x: 898, endPoint y: 435, distance: 22.0
click at [898, 436] on input "60" at bounding box center [932, 447] width 73 height 23
type input "30"
click at [1070, 446] on div "Availability I am available from Select... Right Now Future Date Not Available …" at bounding box center [941, 509] width 501 height 202
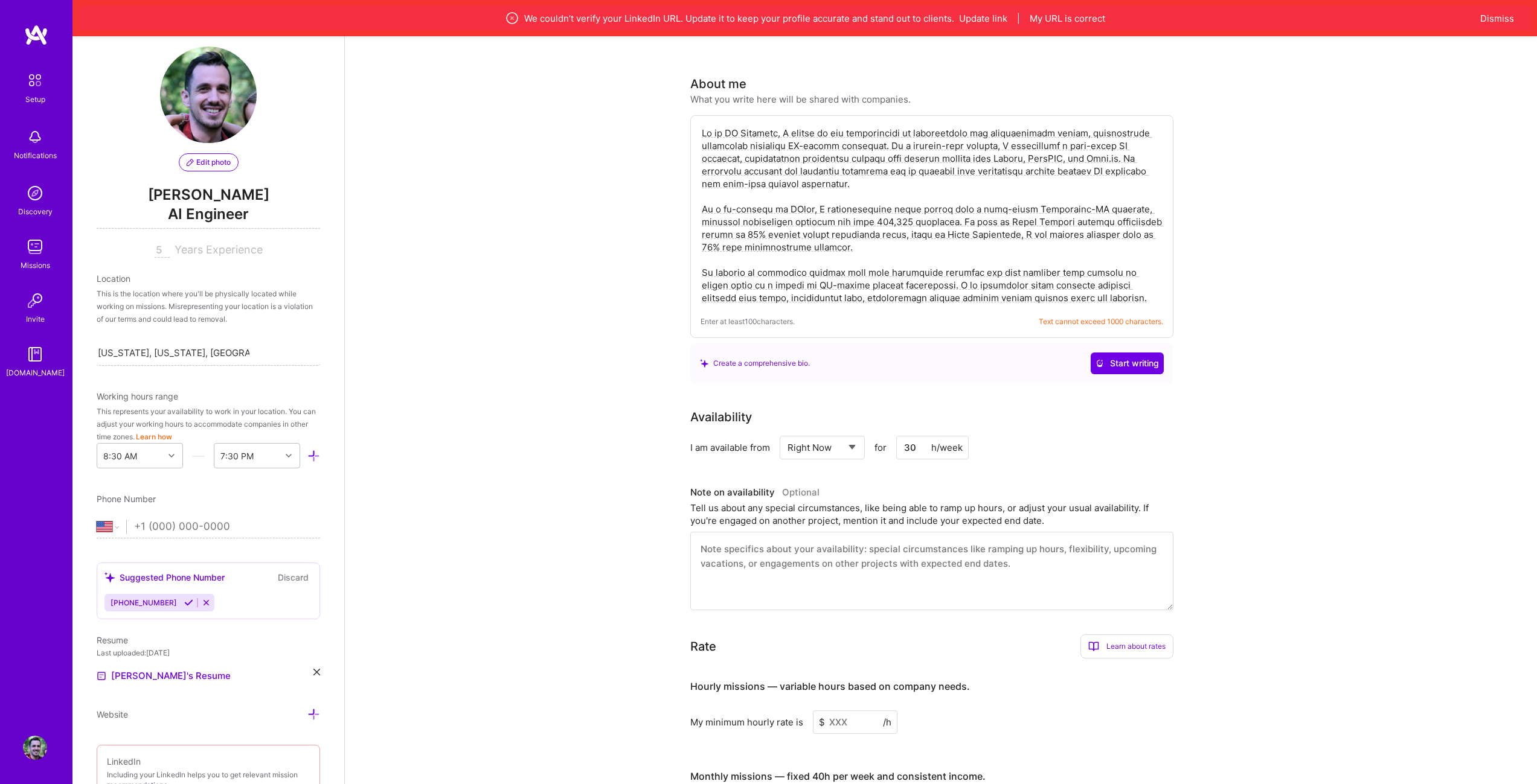
click at [930, 436] on input "30" at bounding box center [932, 447] width 73 height 23
click at [1017, 449] on div "Availability I am available from Select... Right Now Future Date Not Available …" at bounding box center [941, 509] width 501 height 202
click at [866, 537] on textarea at bounding box center [932, 571] width 483 height 78
click at [808, 570] on textarea at bounding box center [932, 571] width 483 height 78
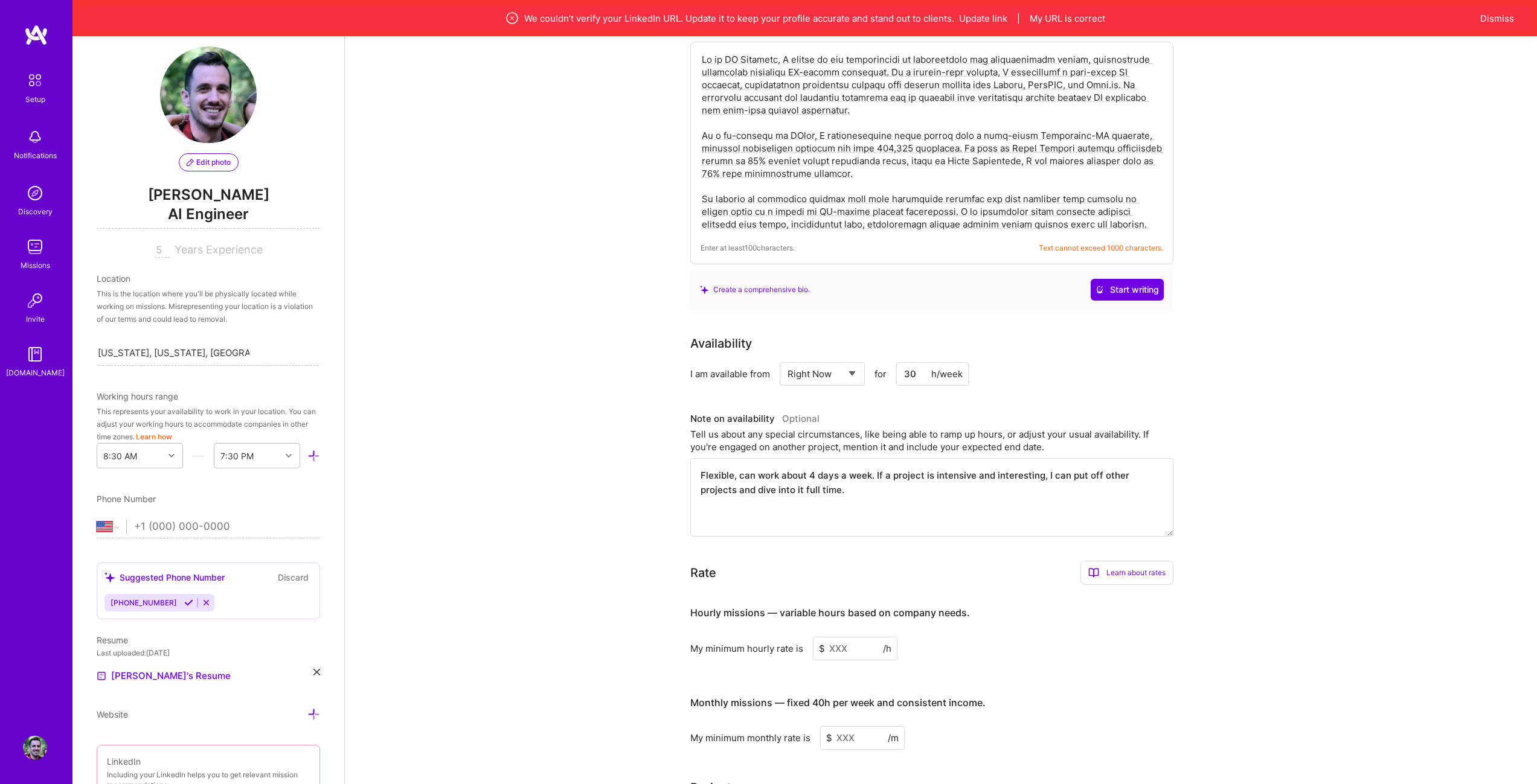
scroll to position [428, 0]
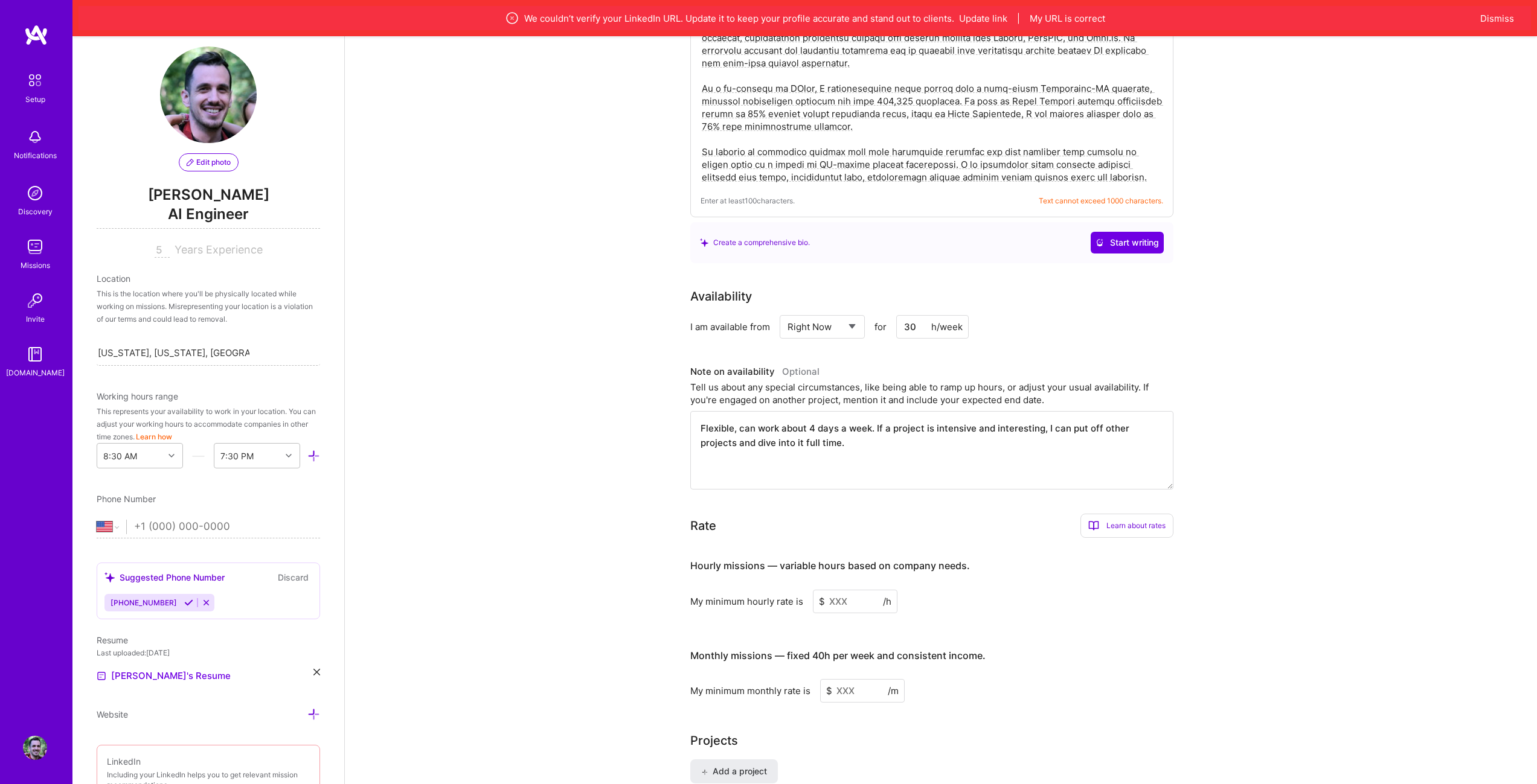
type textarea "Flexible, can work about 4 days a week. If a project is intensive and interesti…"
click at [875, 596] on input at bounding box center [855, 601] width 84 height 23
type input "100"
click at [854, 700] on input at bounding box center [862, 712] width 84 height 23
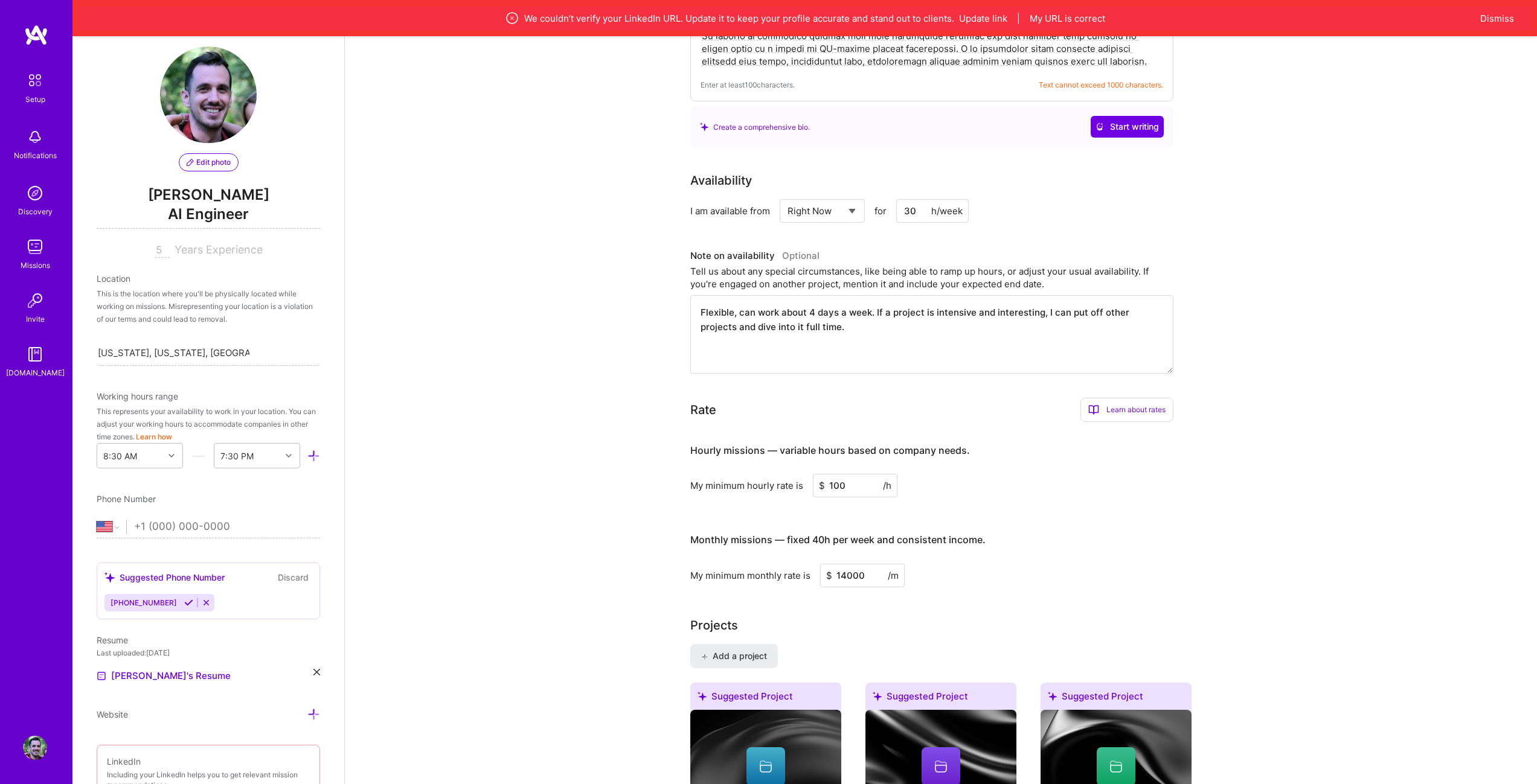
scroll to position [549, 0]
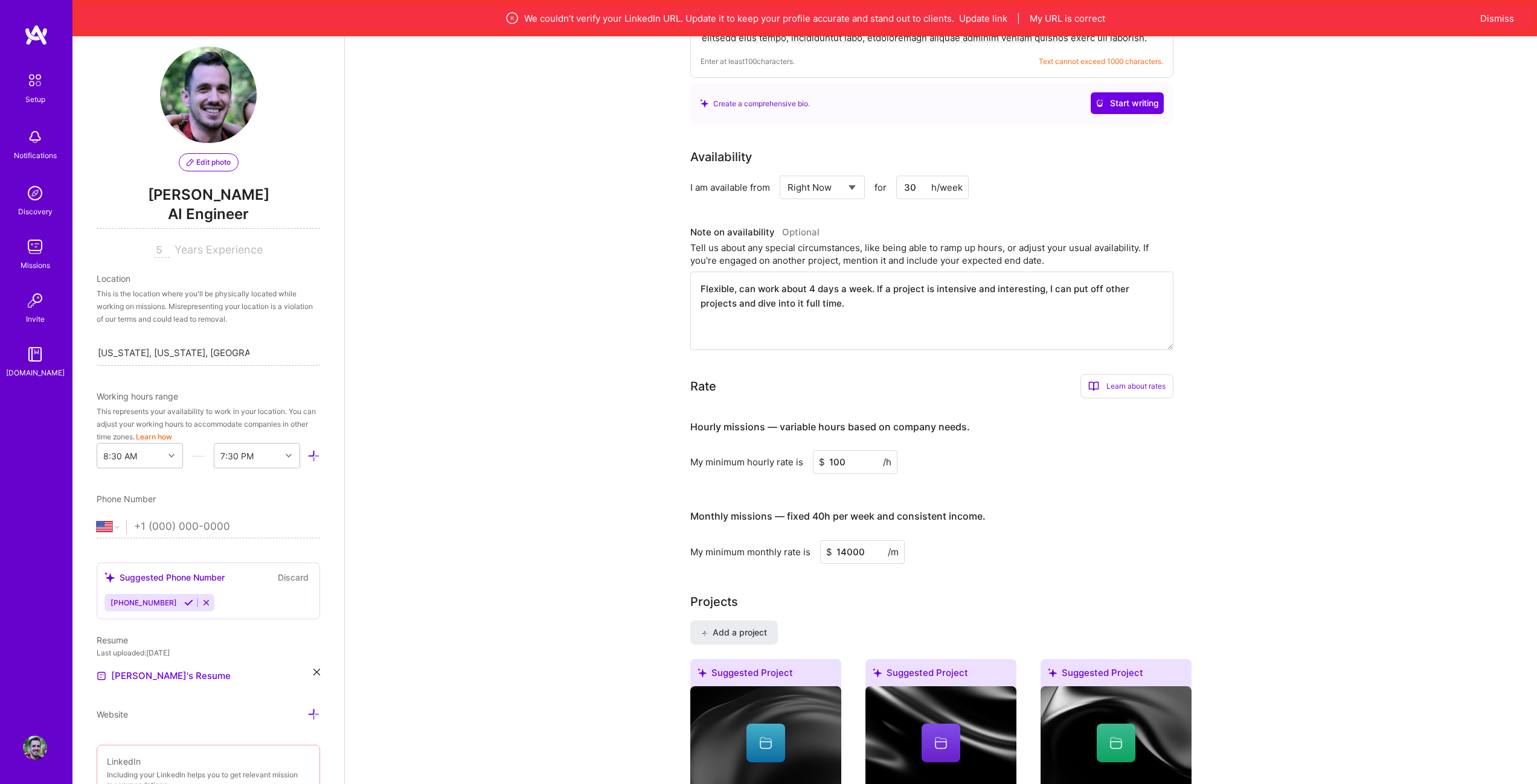
type input "14000"
click at [929, 515] on div "Monthly missions — fixed 40h per week and consistent income." at bounding box center [838, 516] width 295 height 37
click at [857, 541] on input "14000" at bounding box center [862, 552] width 84 height 23
click at [848, 541] on input "14000" at bounding box center [862, 552] width 84 height 23
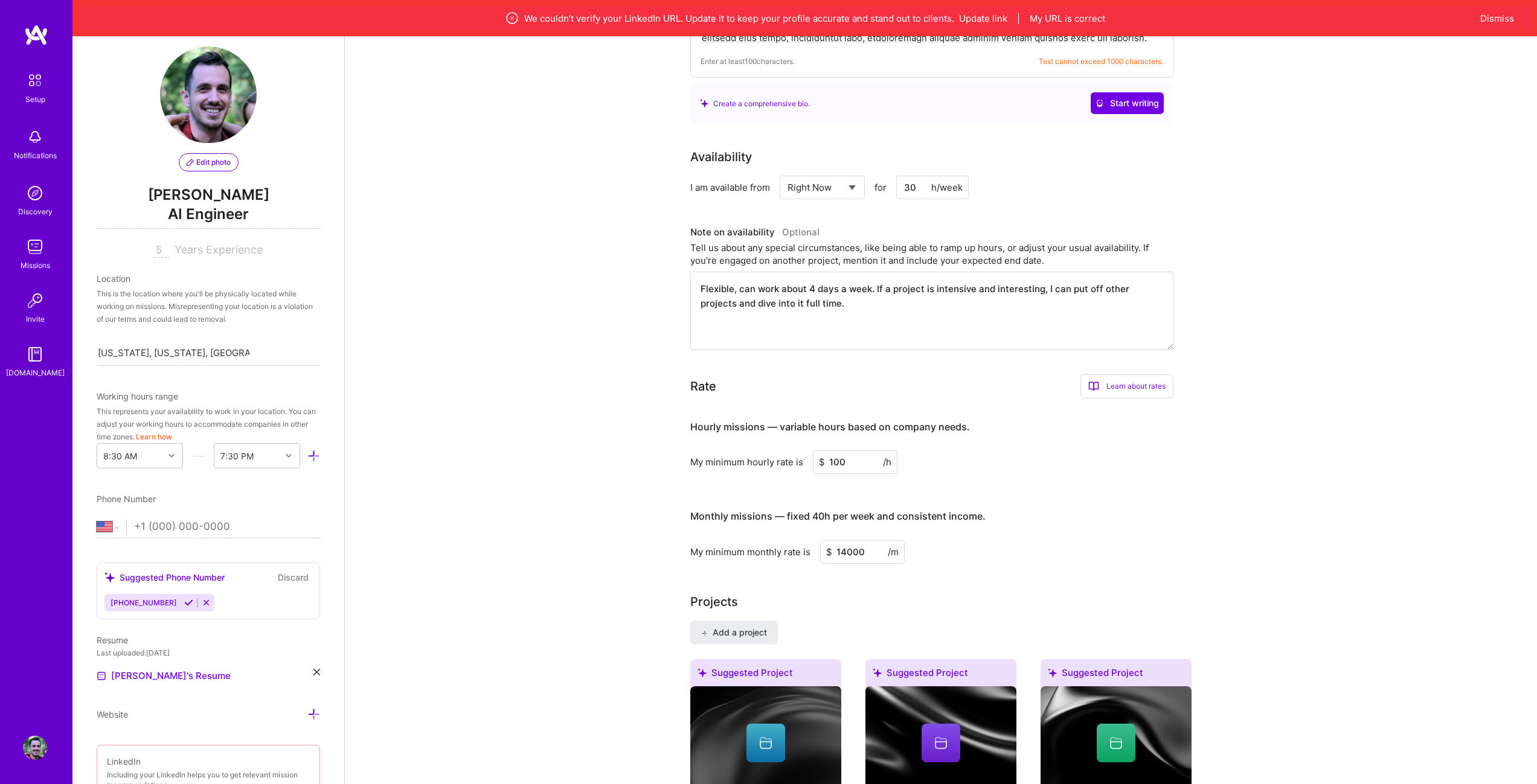
click at [850, 541] on input "14000" at bounding box center [862, 552] width 84 height 23
drag, startPoint x: 835, startPoint y: 448, endPoint x: 841, endPoint y: 447, distance: 6.1
click at [841, 450] on input "100" at bounding box center [855, 462] width 84 height 23
click at [836, 450] on input "100" at bounding box center [855, 462] width 84 height 23
click at [837, 450] on input "100" at bounding box center [855, 462] width 84 height 23
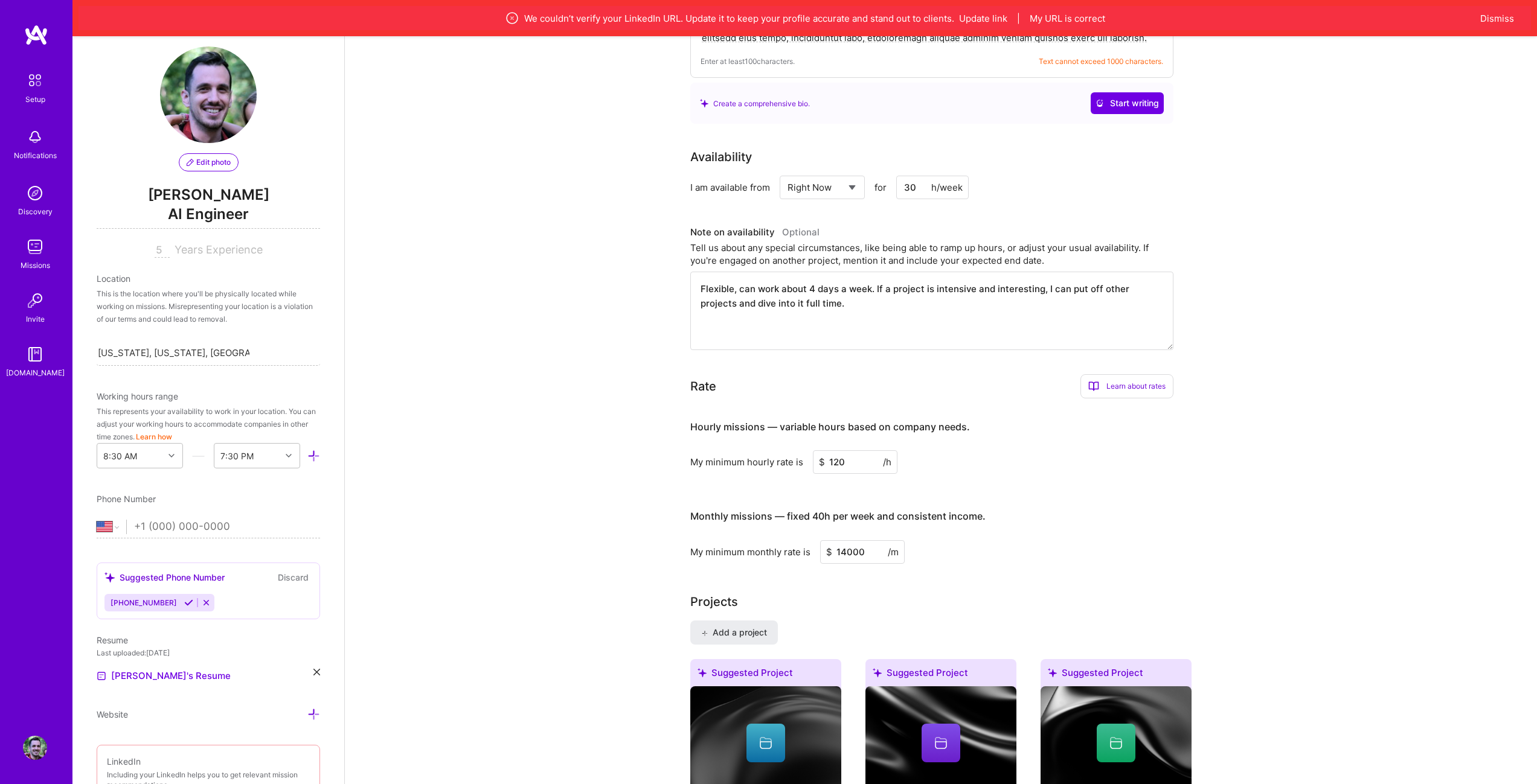
click at [834, 450] on input "120" at bounding box center [855, 462] width 84 height 23
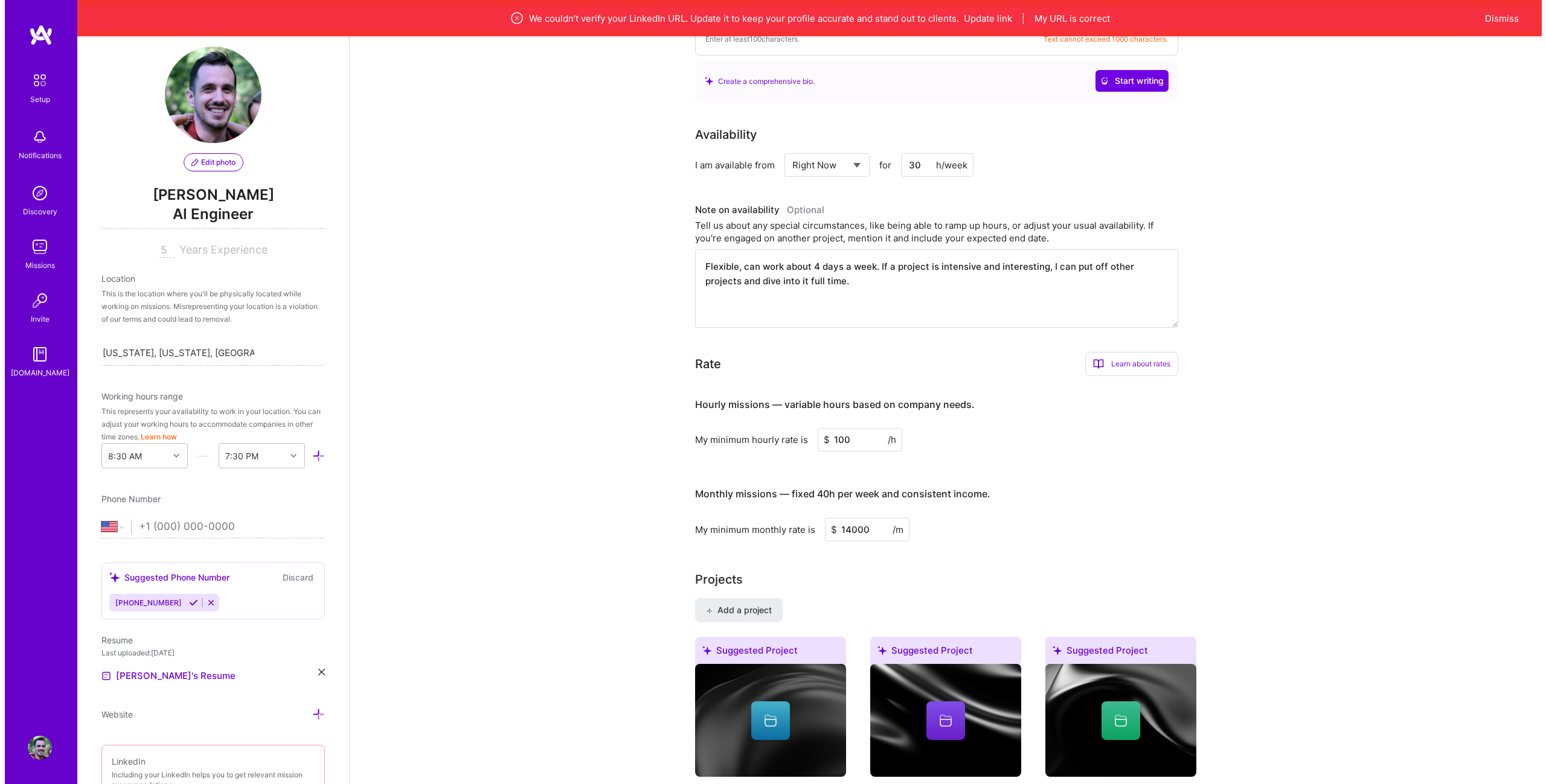
scroll to position [730, 0]
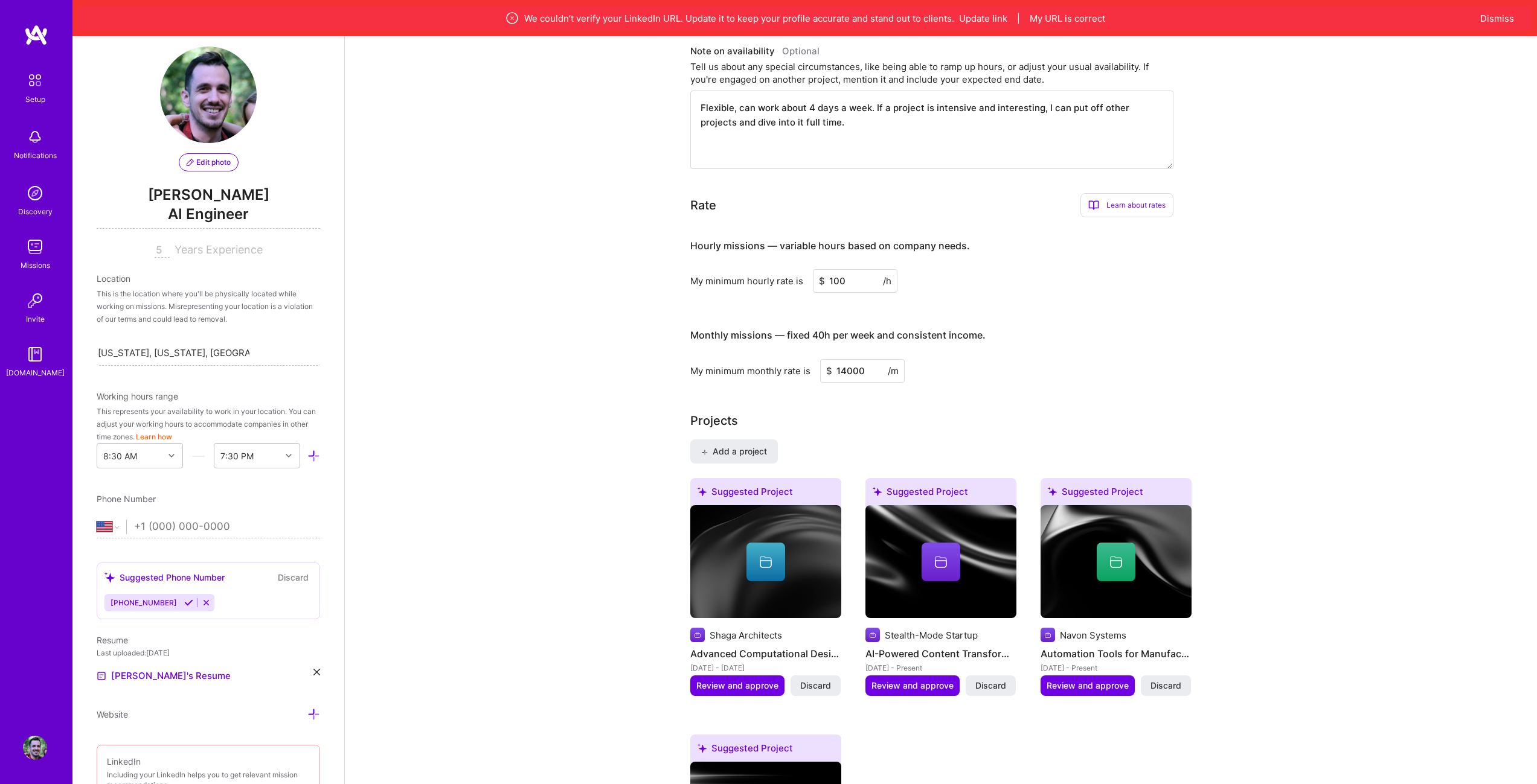
type input "100"
click at [930, 546] on div at bounding box center [941, 562] width 39 height 39
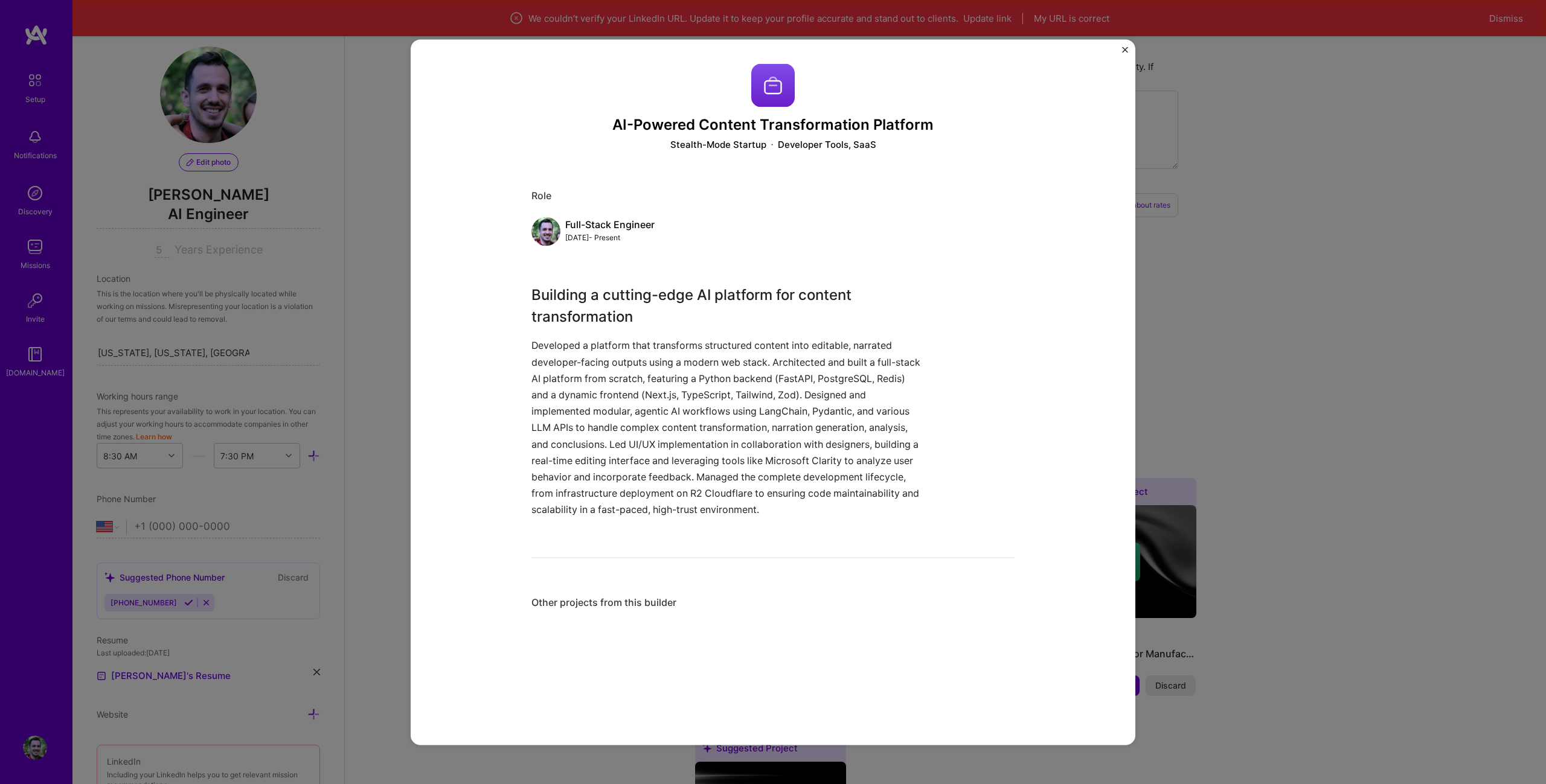
click at [1167, 274] on div "AI-Powered Content Transformation Platform Stealth-Mode Startup Developer Tools…" at bounding box center [773, 392] width 1546 height 784
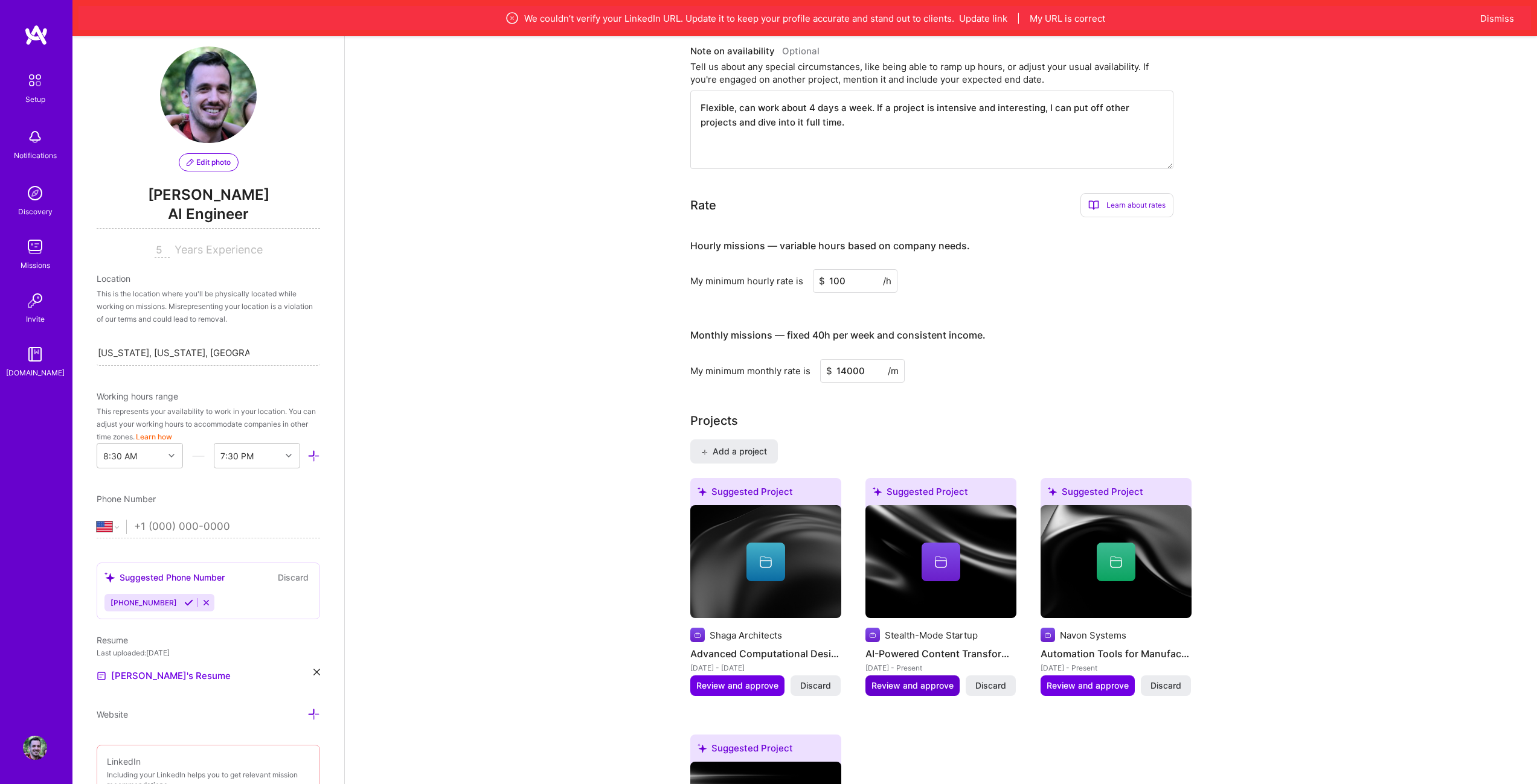
click at [930, 680] on span "Review and approve" at bounding box center [913, 686] width 82 height 12
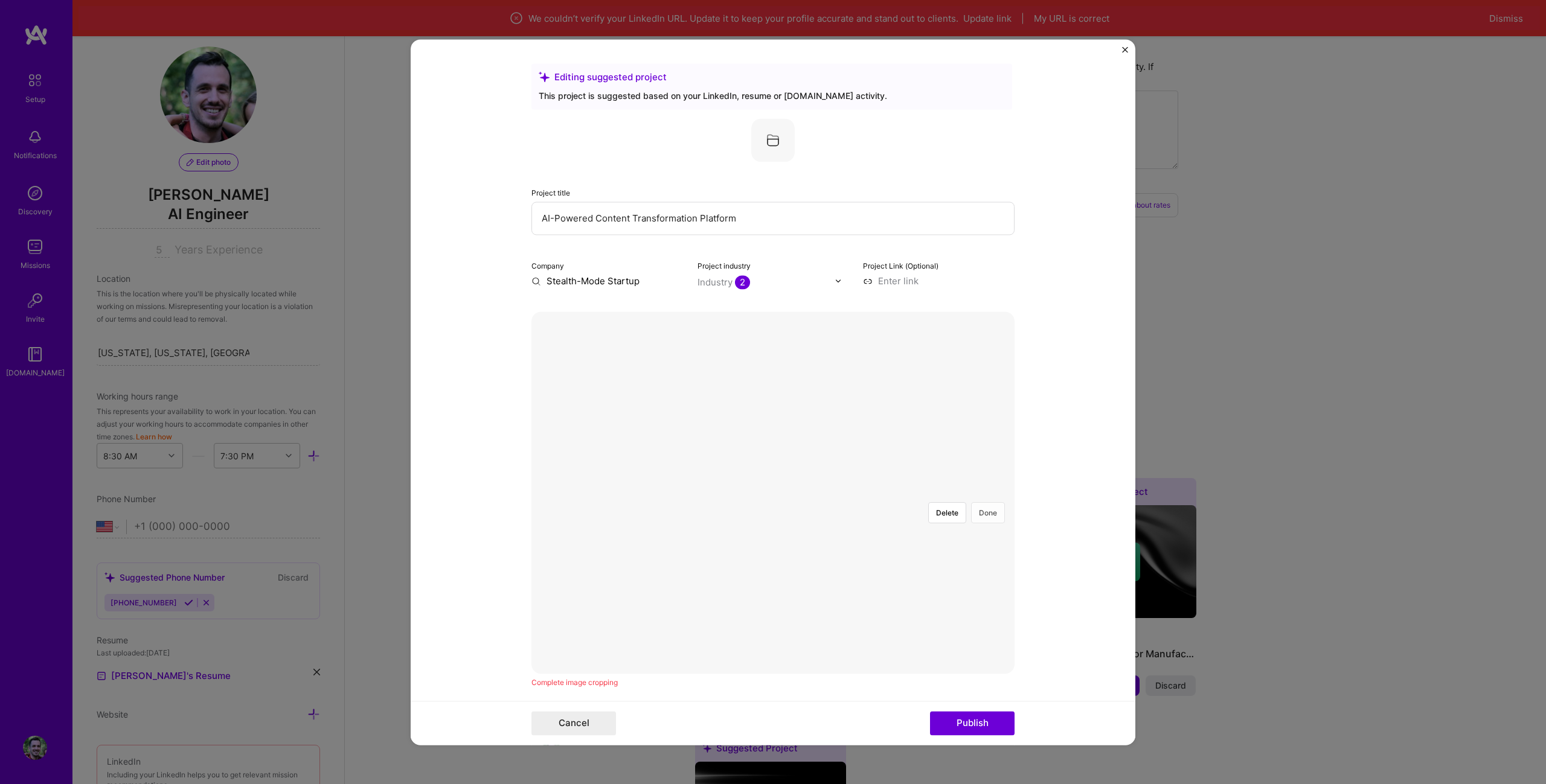
click at [981, 502] on button "Done" at bounding box center [988, 513] width 34 height 21
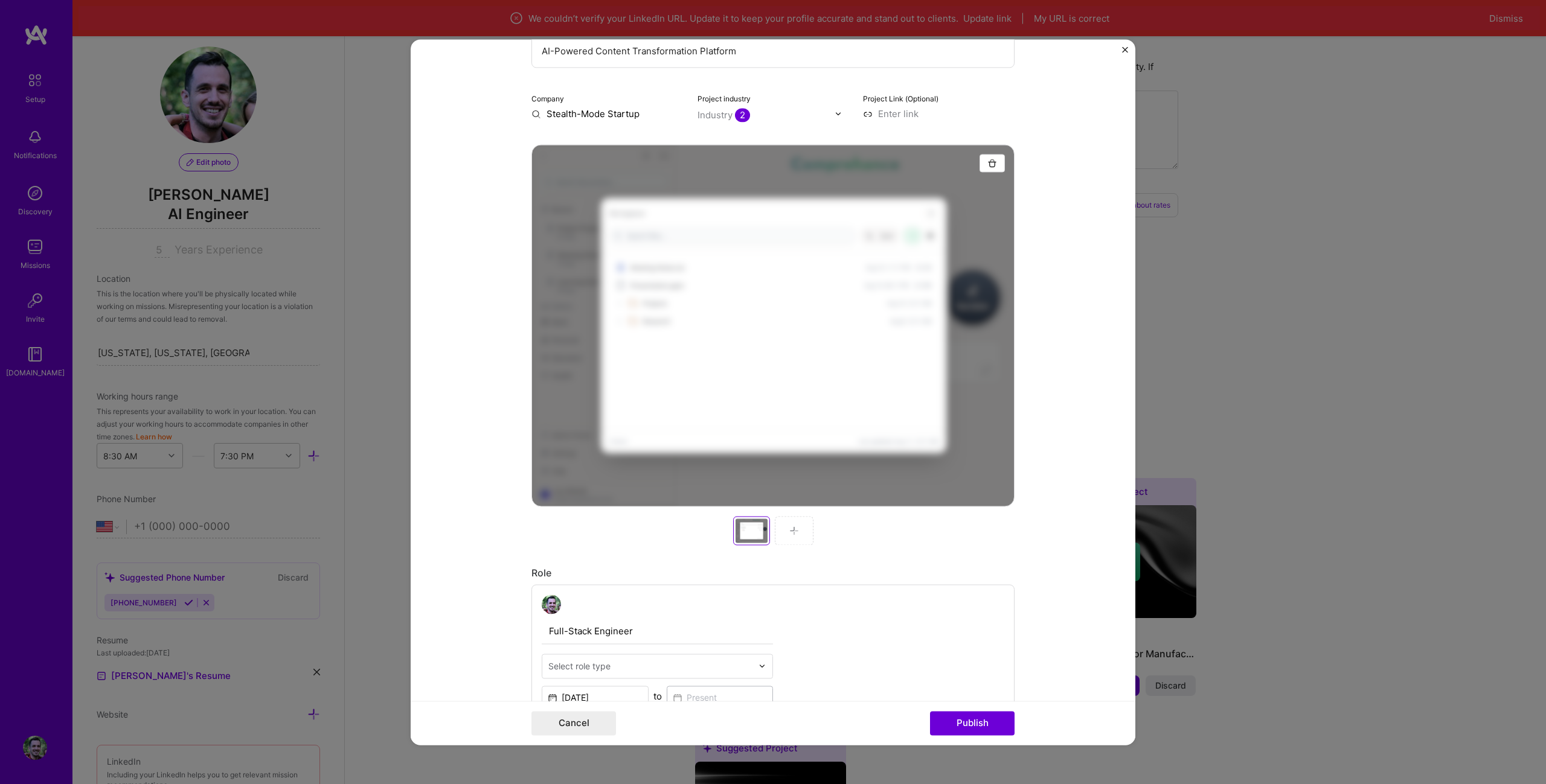
scroll to position [181, 0]
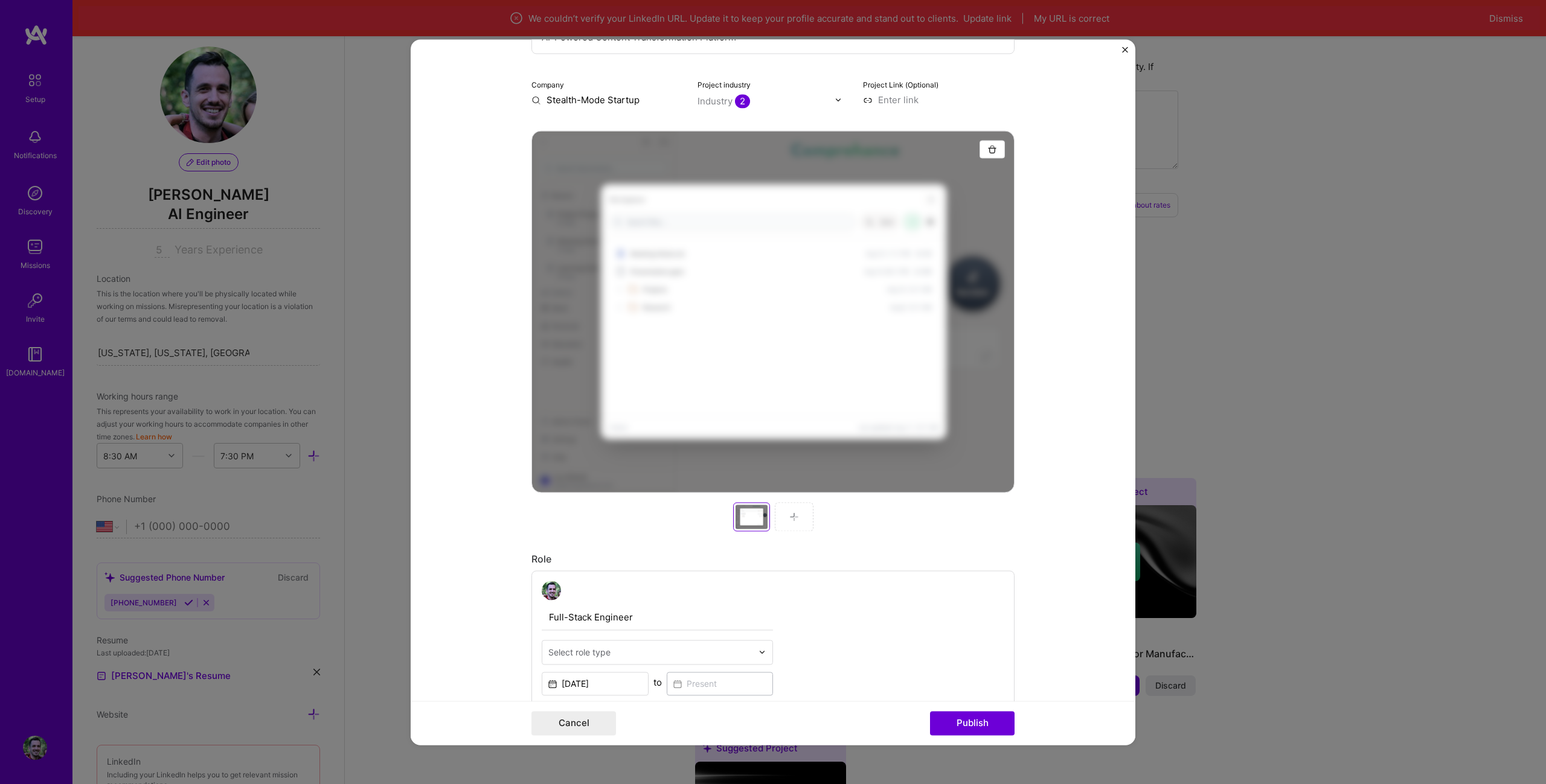
click at [781, 524] on div at bounding box center [794, 517] width 39 height 29
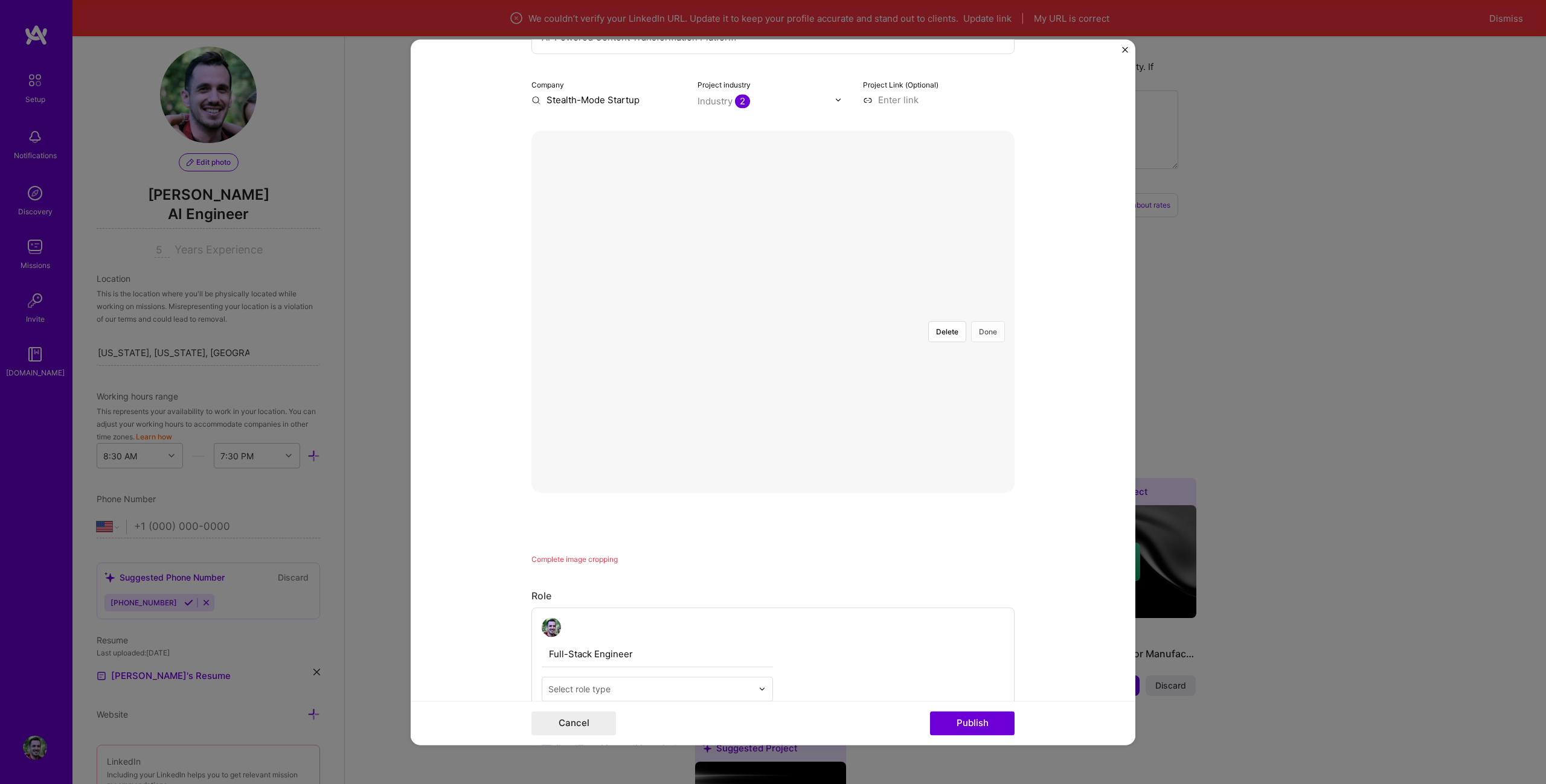
click at [973, 321] on button "Done" at bounding box center [988, 331] width 34 height 21
click at [988, 321] on button "Done" at bounding box center [988, 331] width 34 height 21
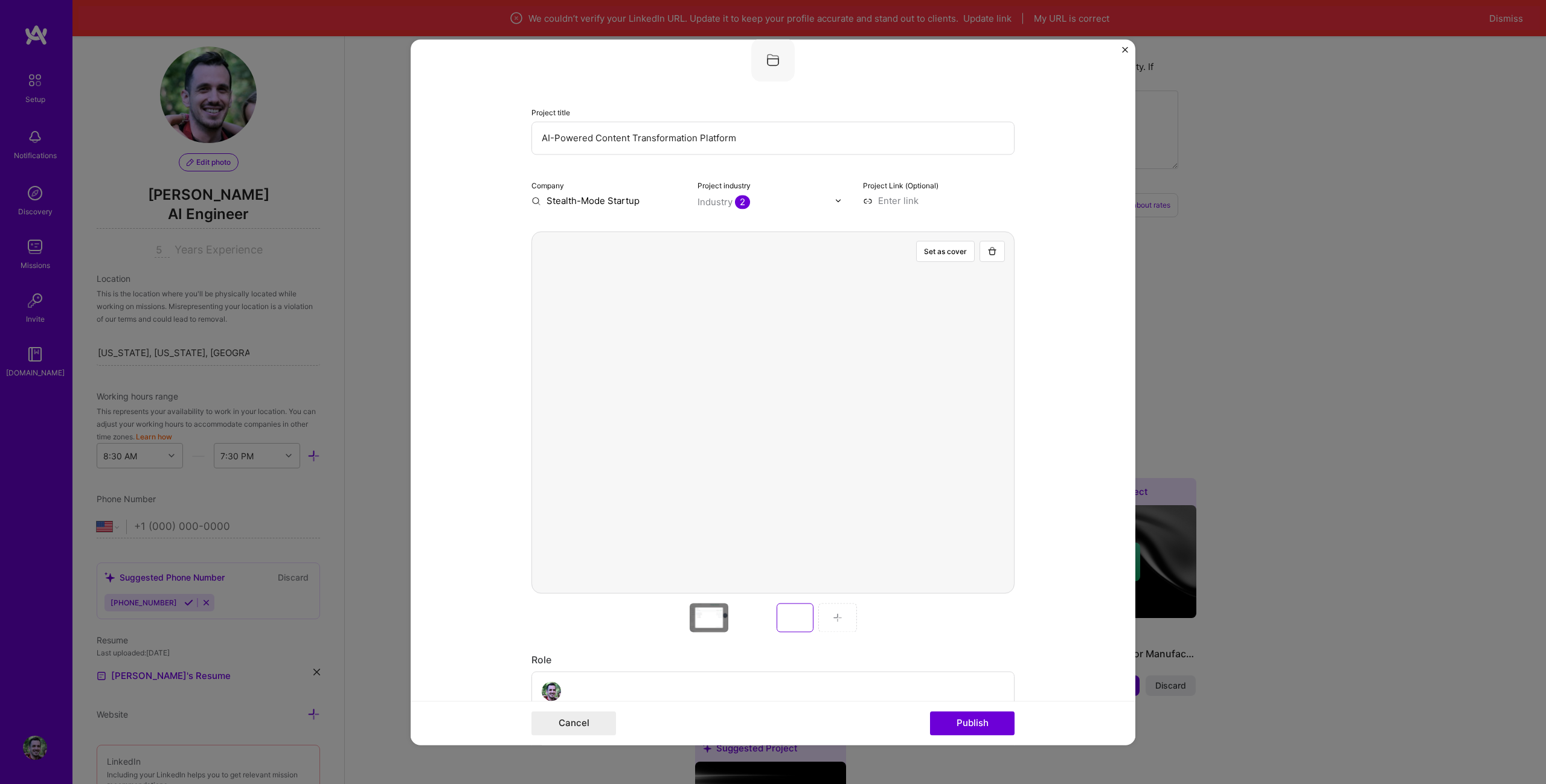
scroll to position [60, 0]
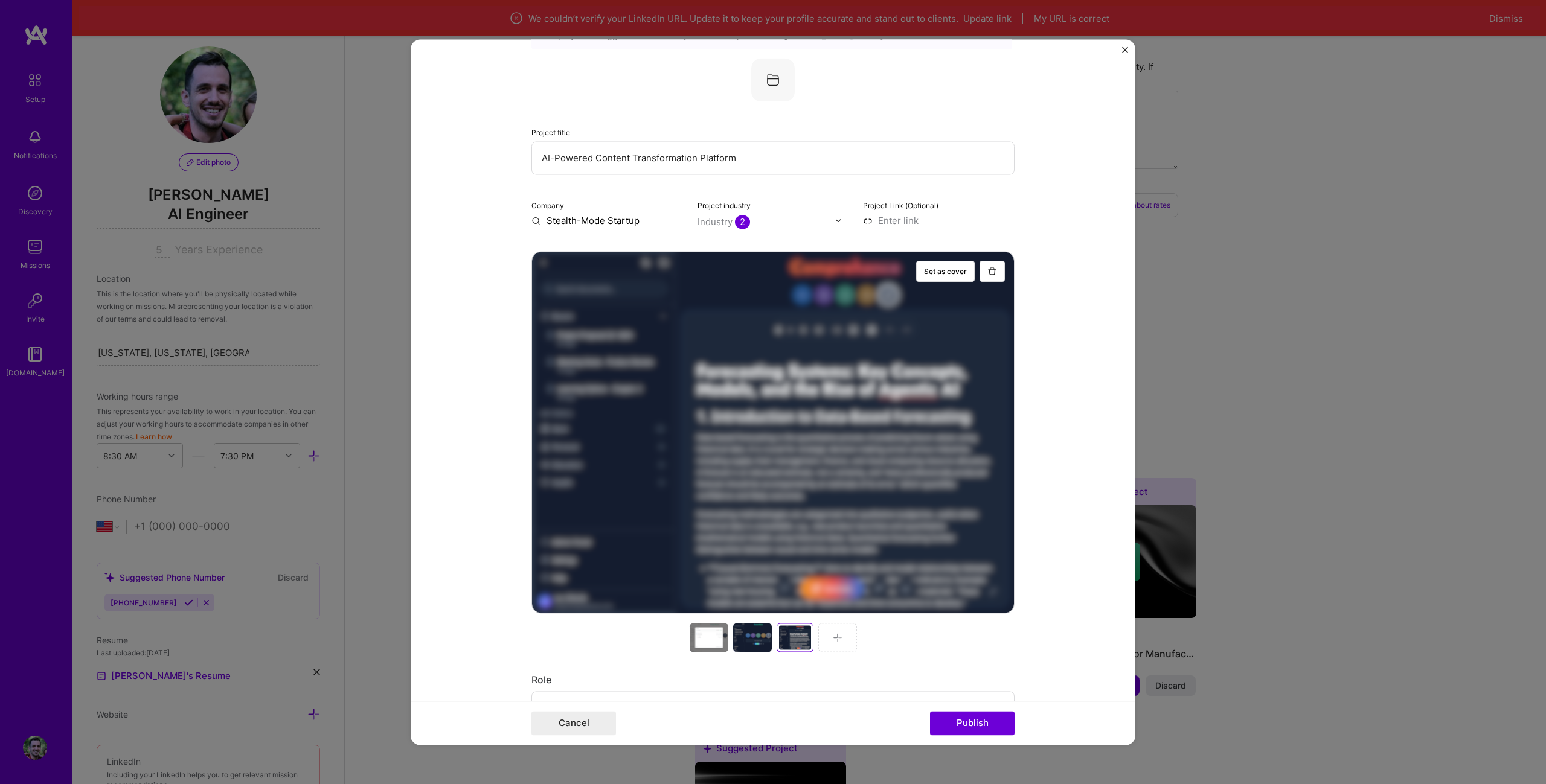
click at [749, 635] on div at bounding box center [752, 637] width 39 height 29
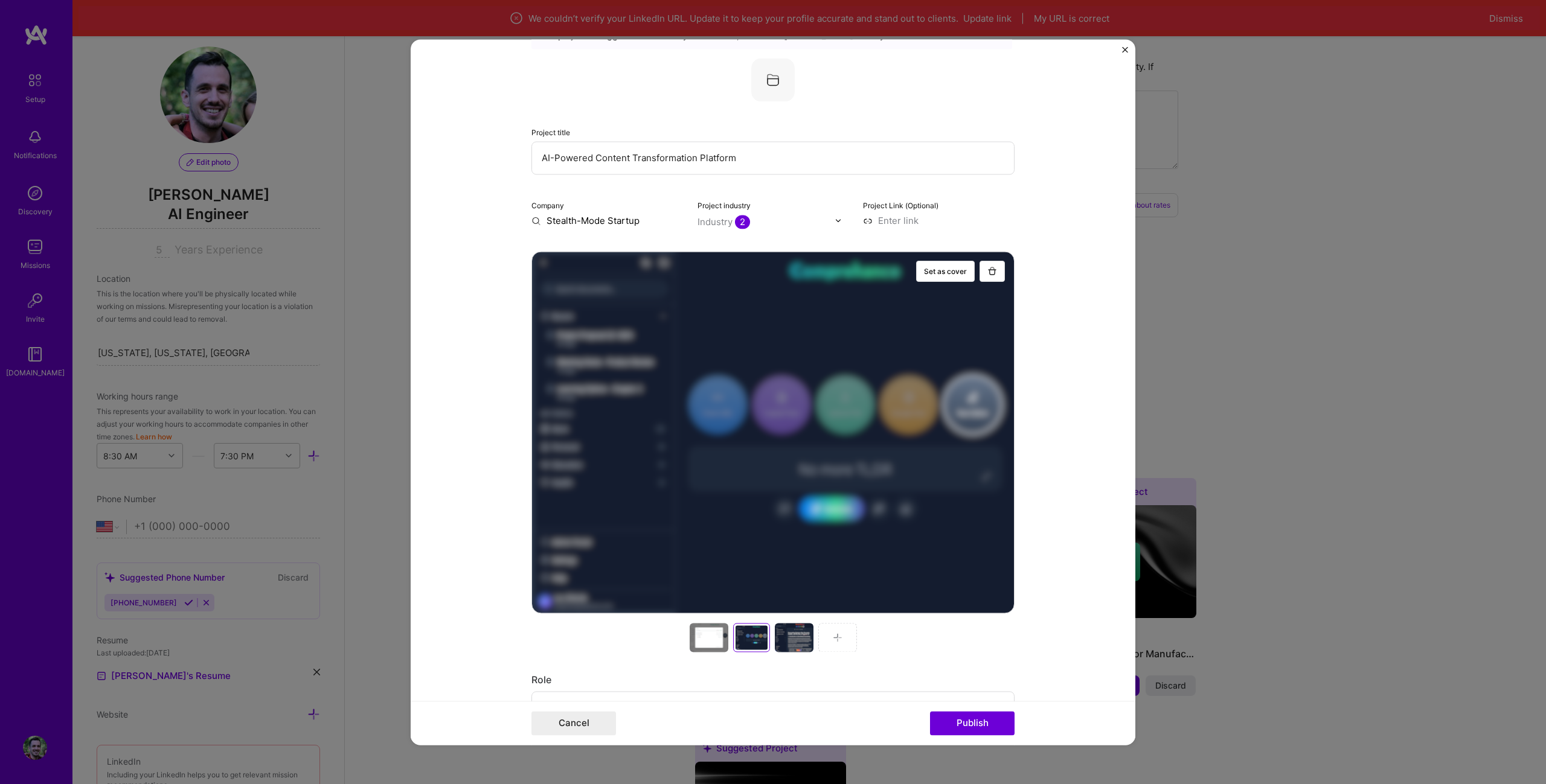
click at [701, 633] on div at bounding box center [709, 637] width 39 height 29
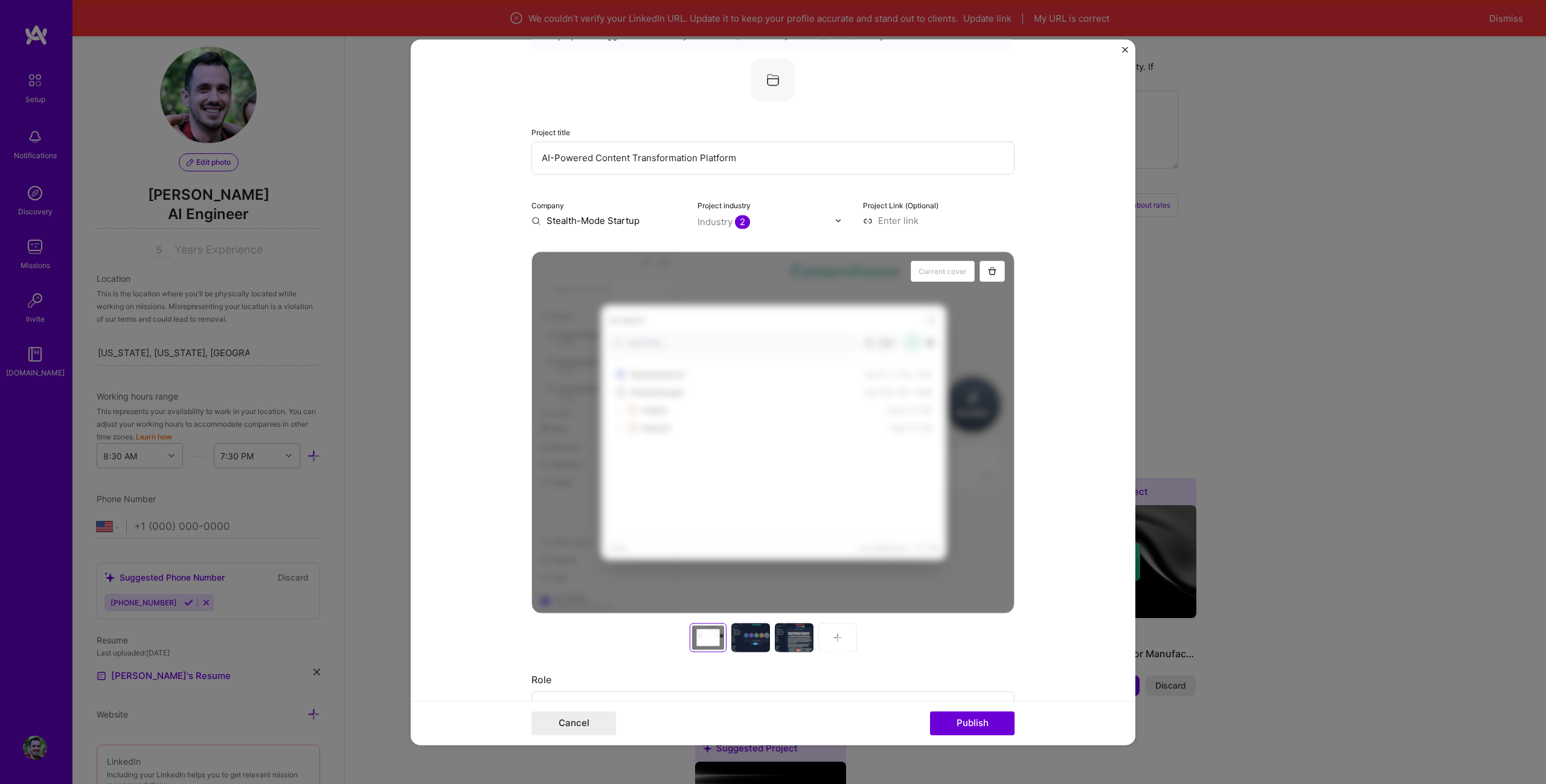
click at [746, 634] on div at bounding box center [751, 637] width 39 height 29
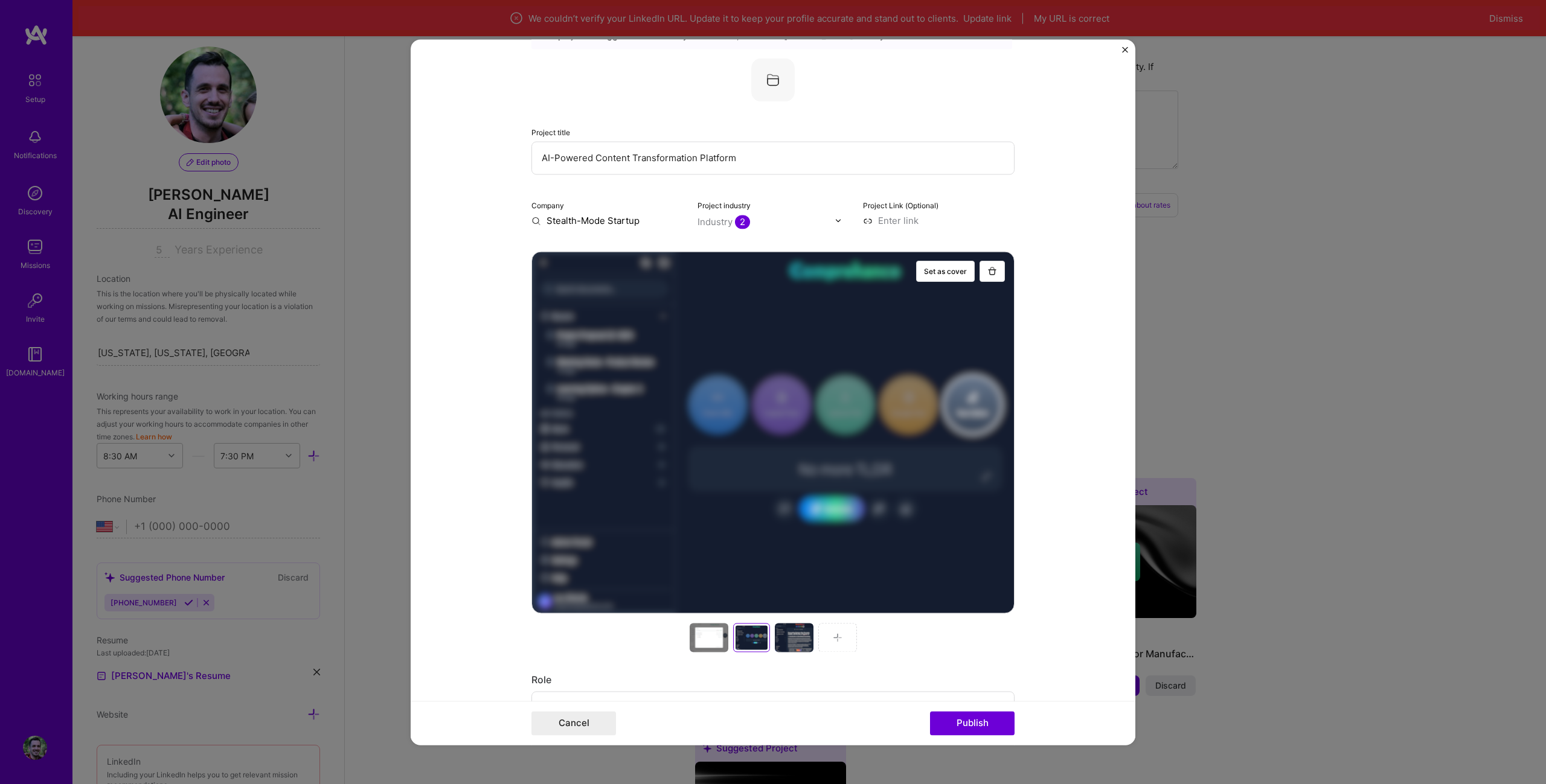
click at [787, 629] on div at bounding box center [794, 637] width 39 height 29
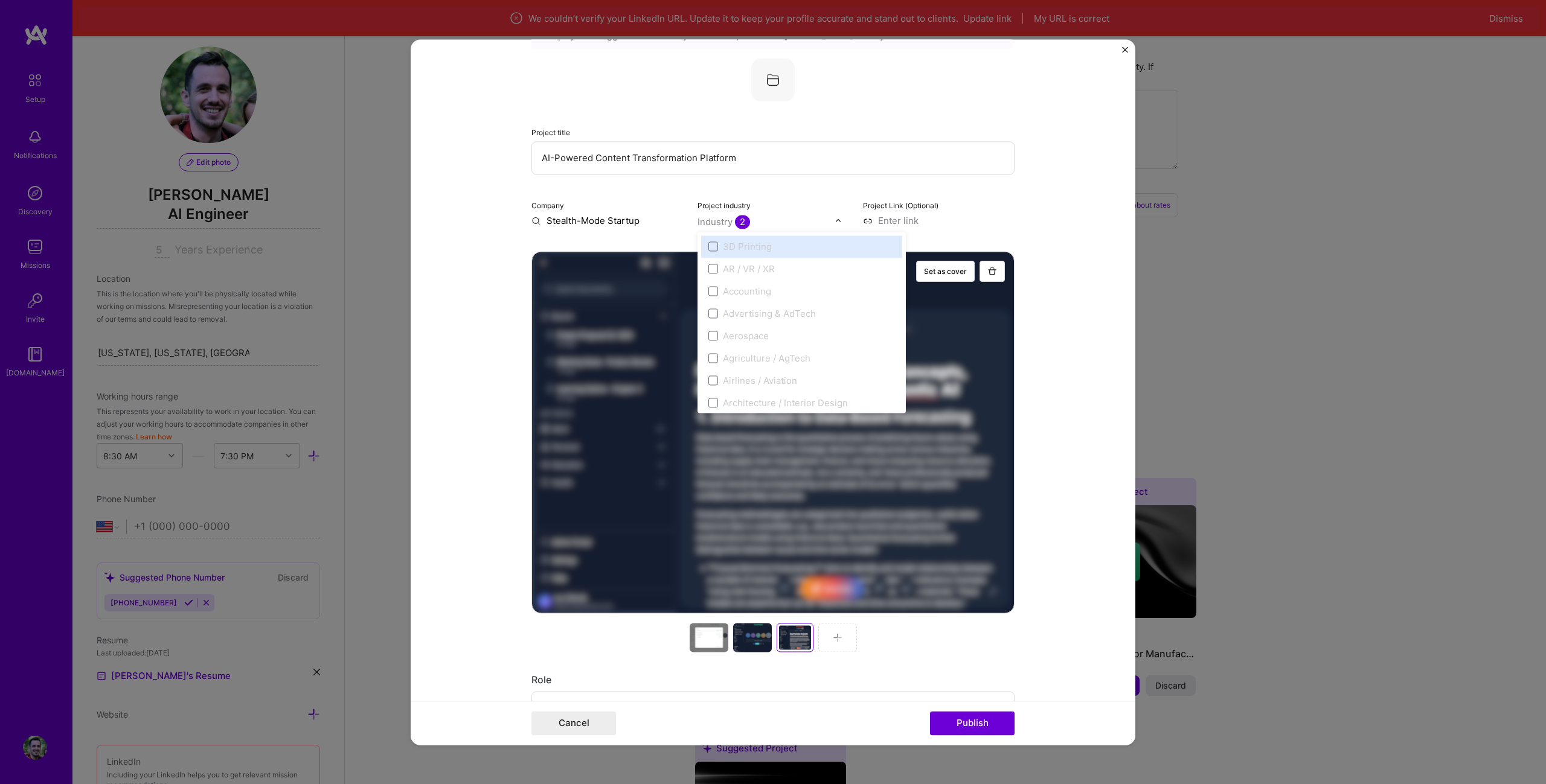
click at [711, 220] on div "Industry 2" at bounding box center [724, 221] width 53 height 12
click at [711, 269] on icon at bounding box center [713, 270] width 6 height 5
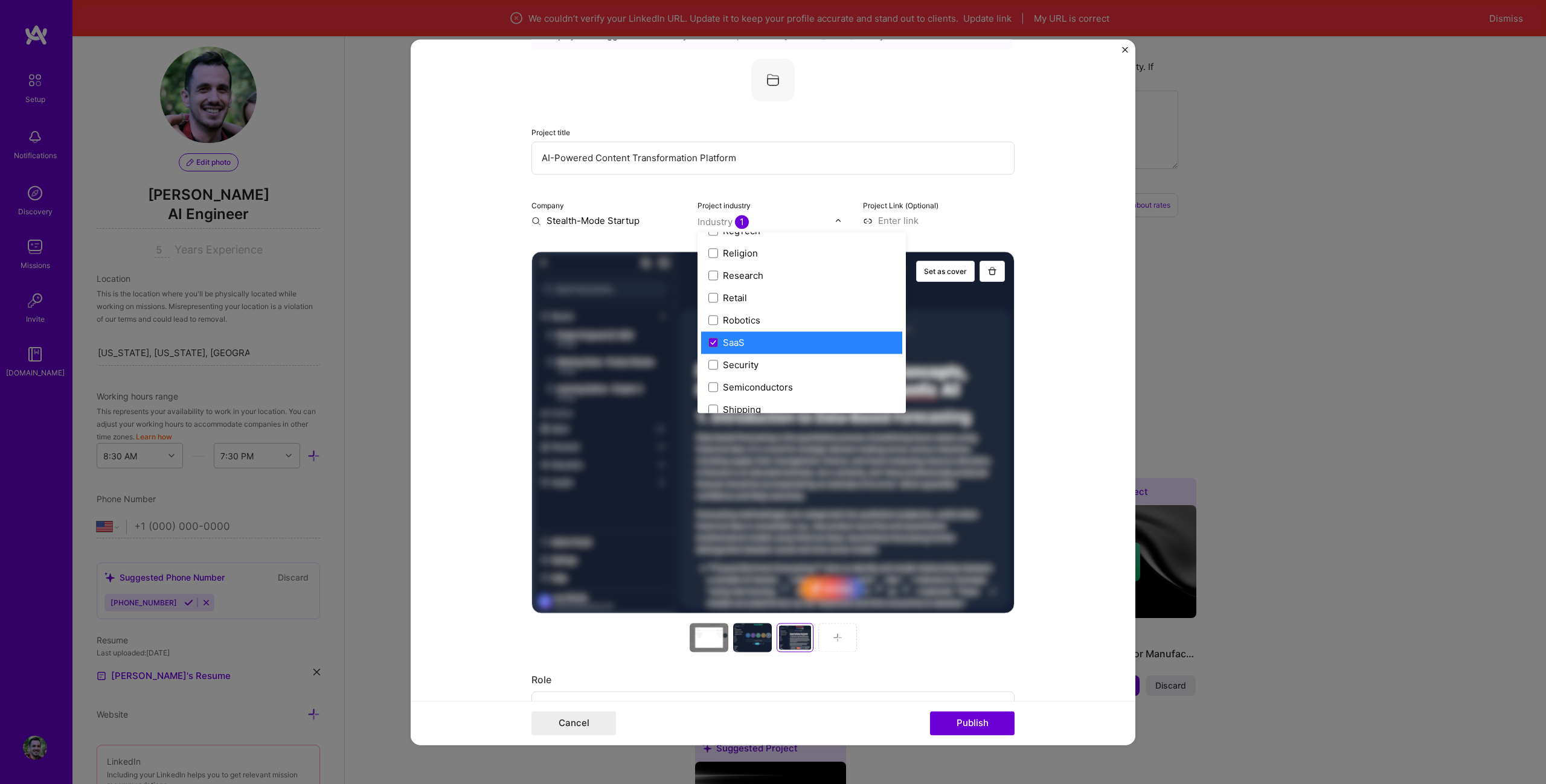
scroll to position [2354, 0]
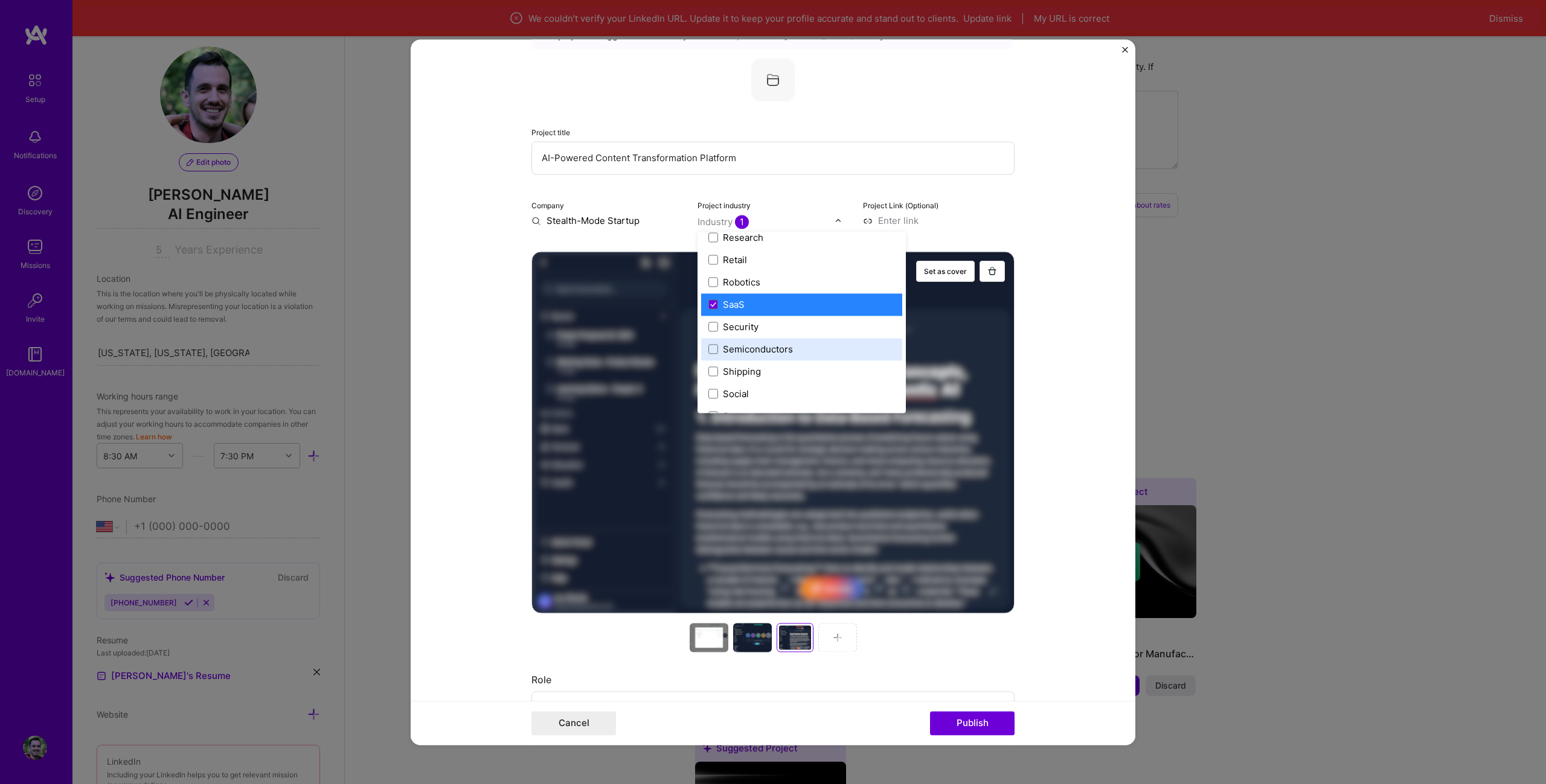
click at [778, 192] on div "Project title AI-Powered Content Transformation Platform Company Stealth-Mode S…" at bounding box center [773, 142] width 483 height 169
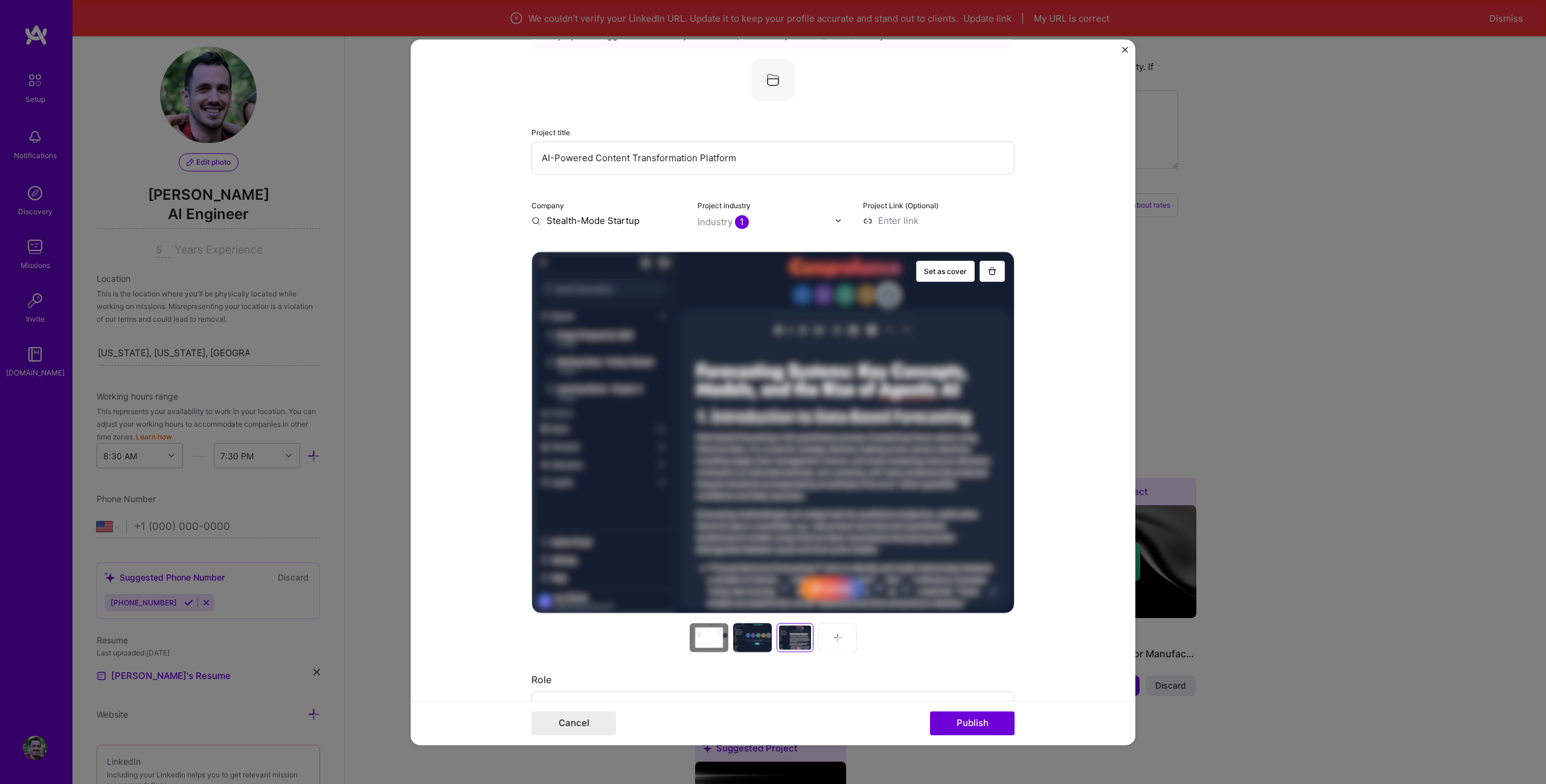
click at [724, 228] on div "Industry 1" at bounding box center [767, 221] width 138 height 15
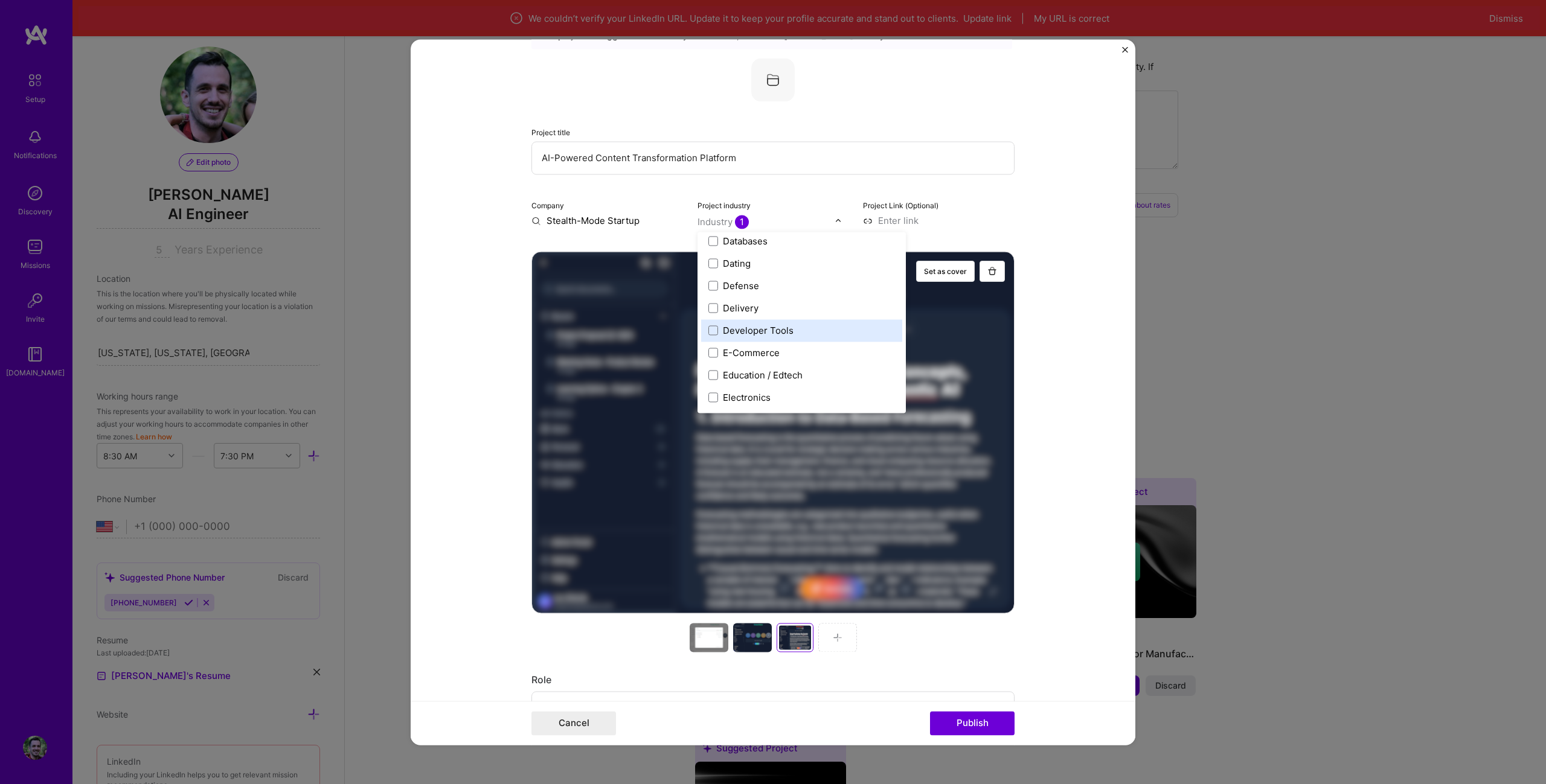
click at [806, 333] on label "Developer Tools" at bounding box center [801, 330] width 186 height 12
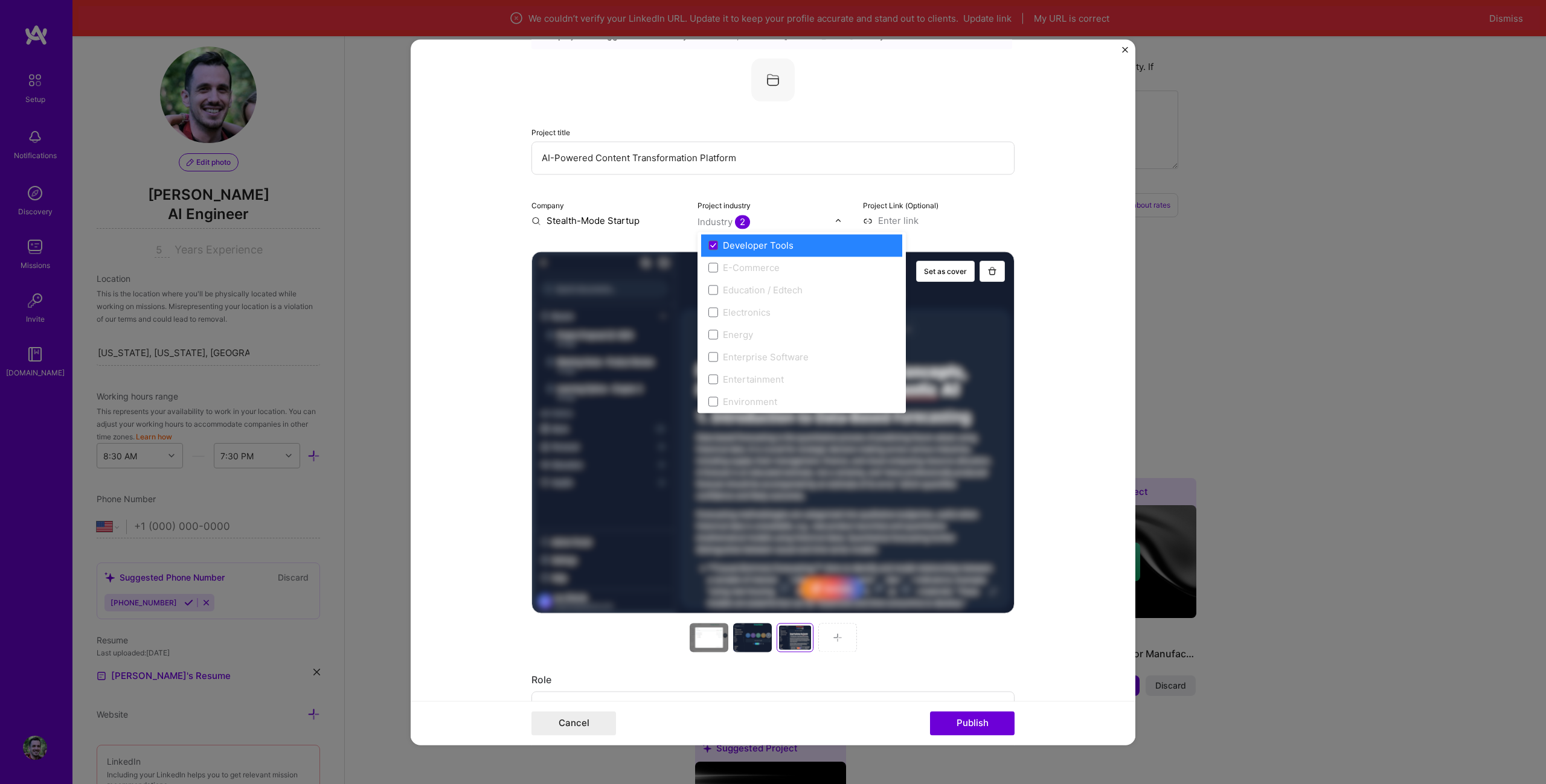
scroll to position [1026, 0]
click at [756, 274] on div "Developer Tools" at bounding box center [758, 270] width 70 height 12
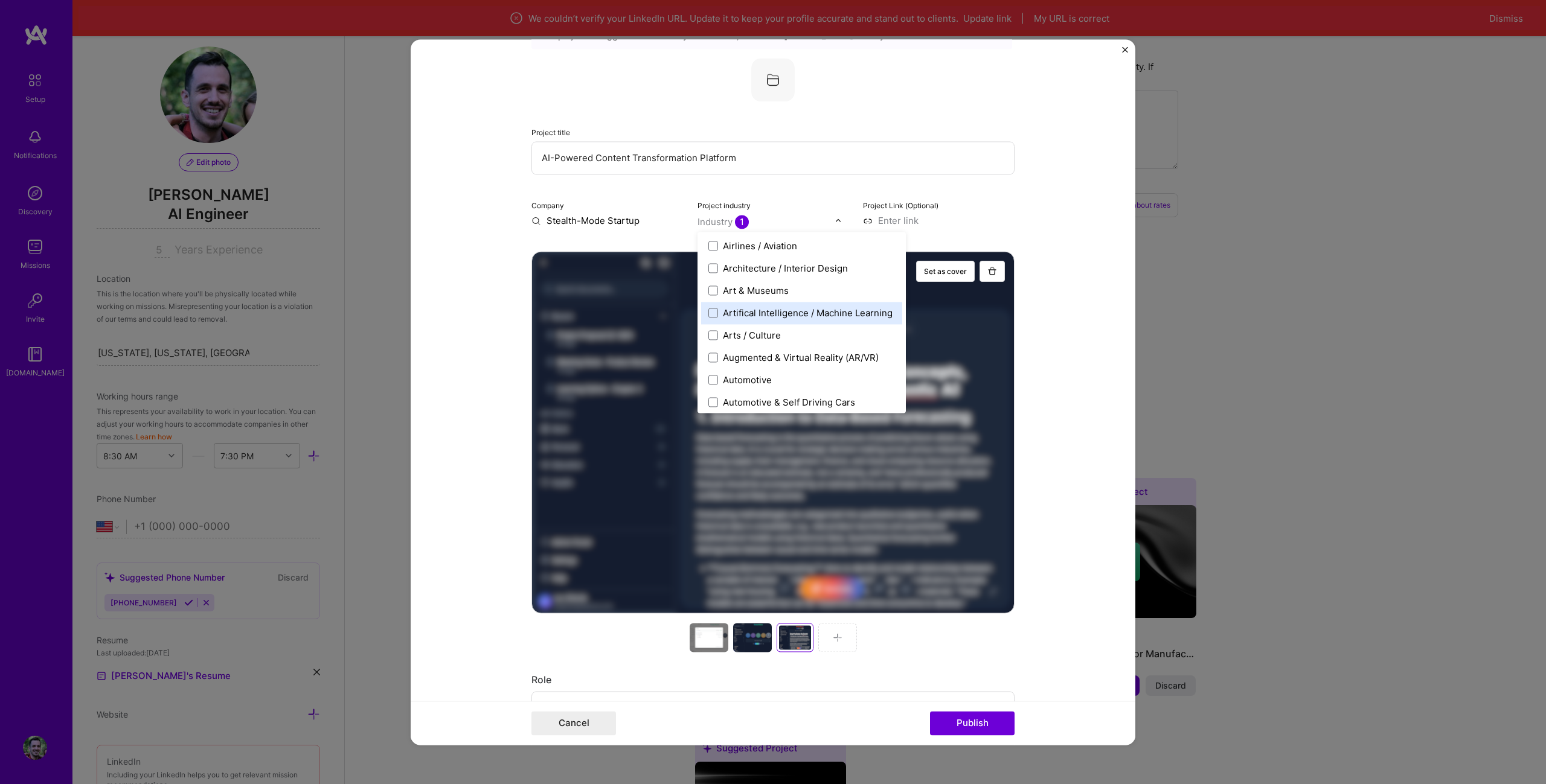
scroll to position [92, 0]
click at [814, 352] on div "Artifical Intelligence / Machine Learning" at bounding box center [807, 356] width 169 height 12
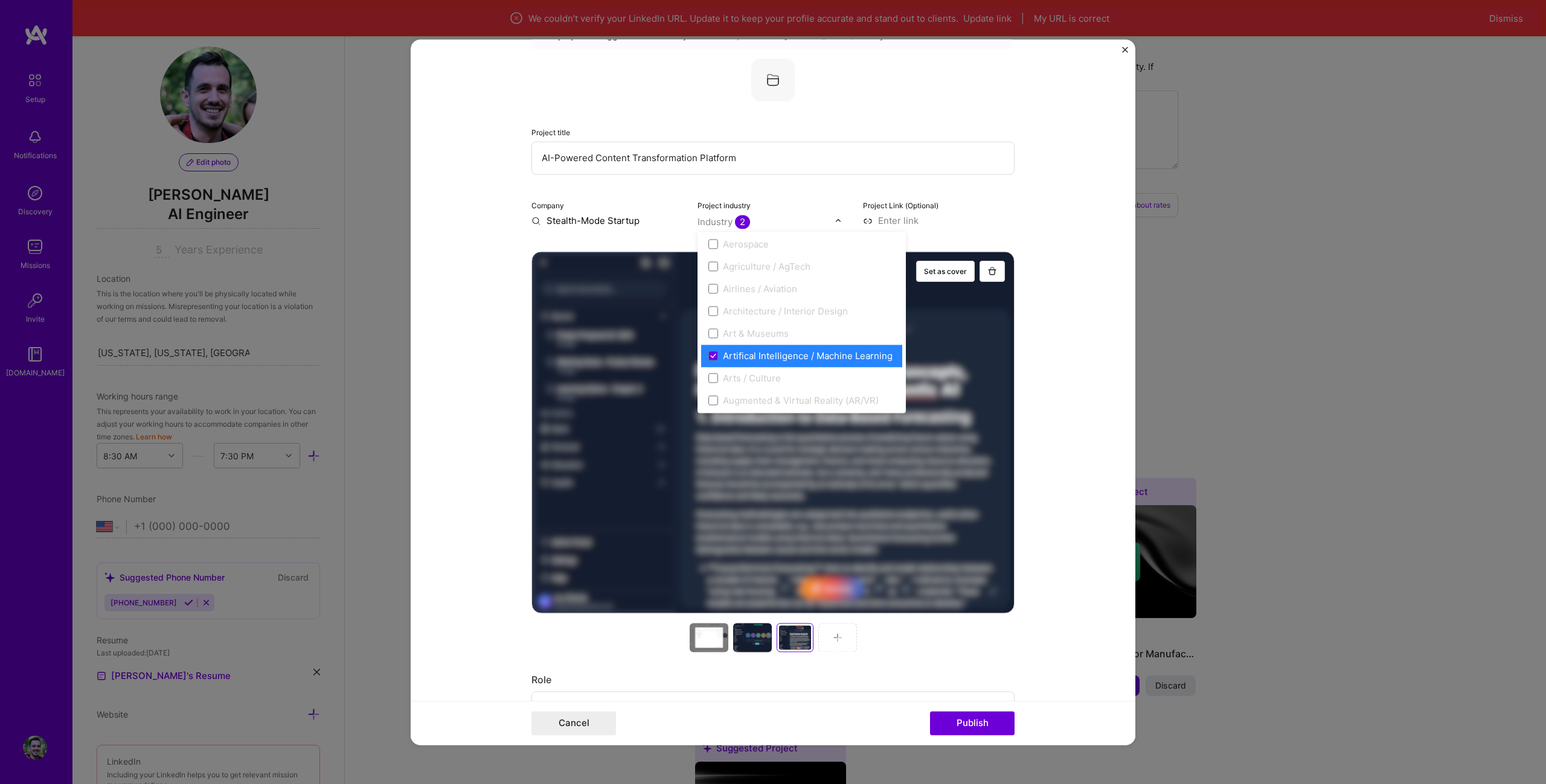
click at [1069, 337] on form "Editing suggested project This project is suggested based on your LinkedIn, res…" at bounding box center [773, 392] width 725 height 706
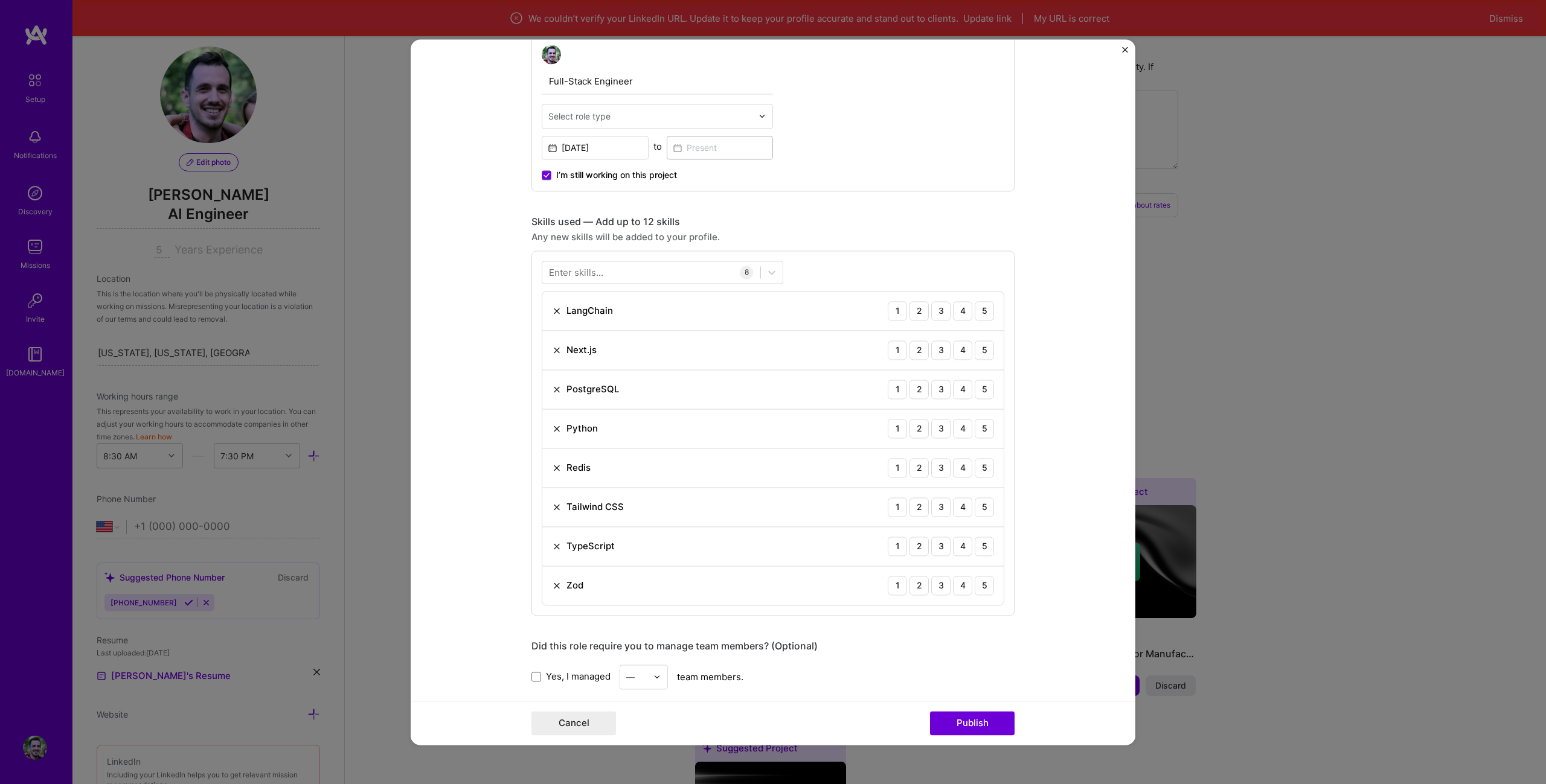
scroll to position [845, 0]
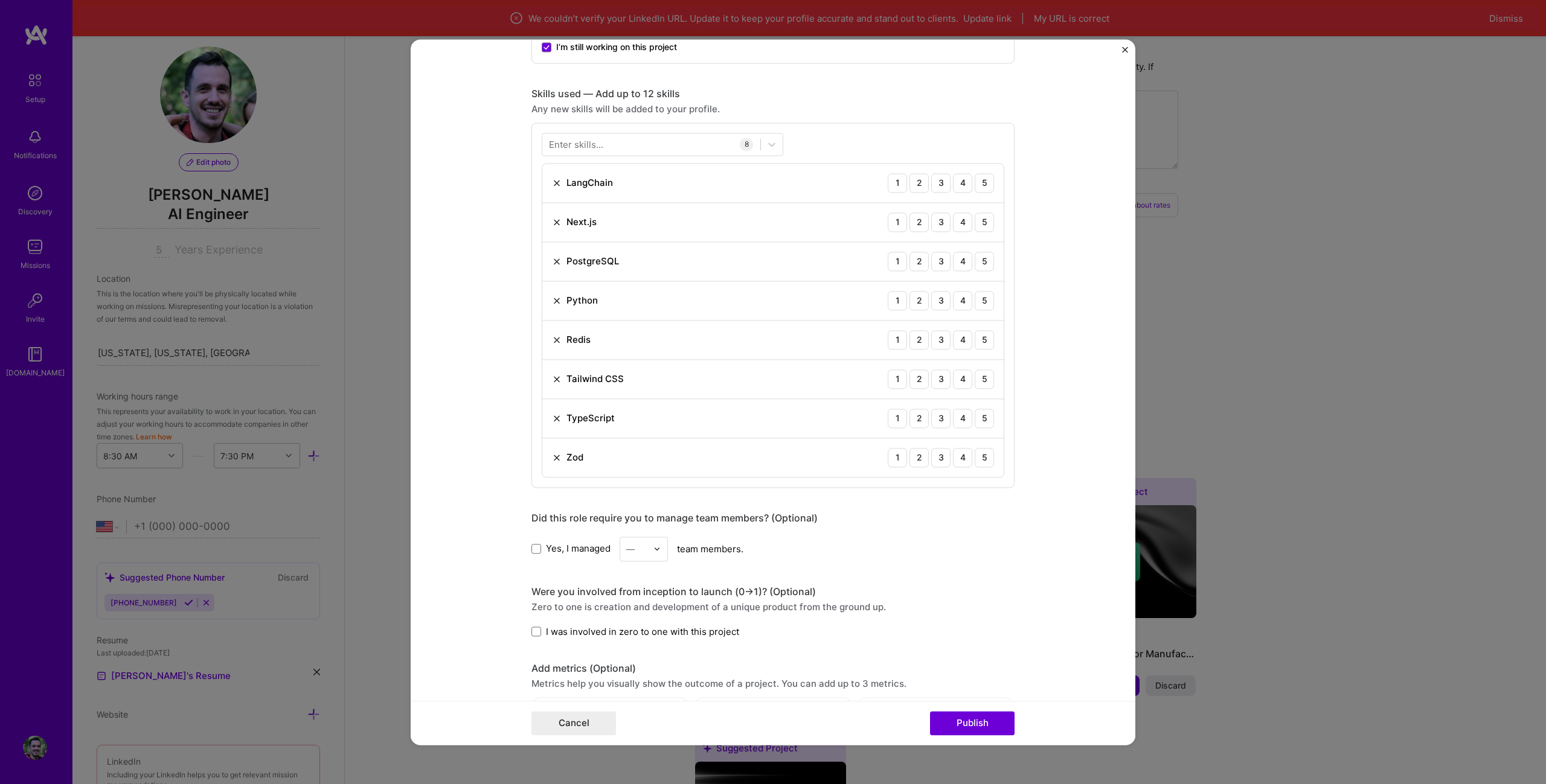
click at [553, 183] on img at bounding box center [556, 183] width 10 height 10
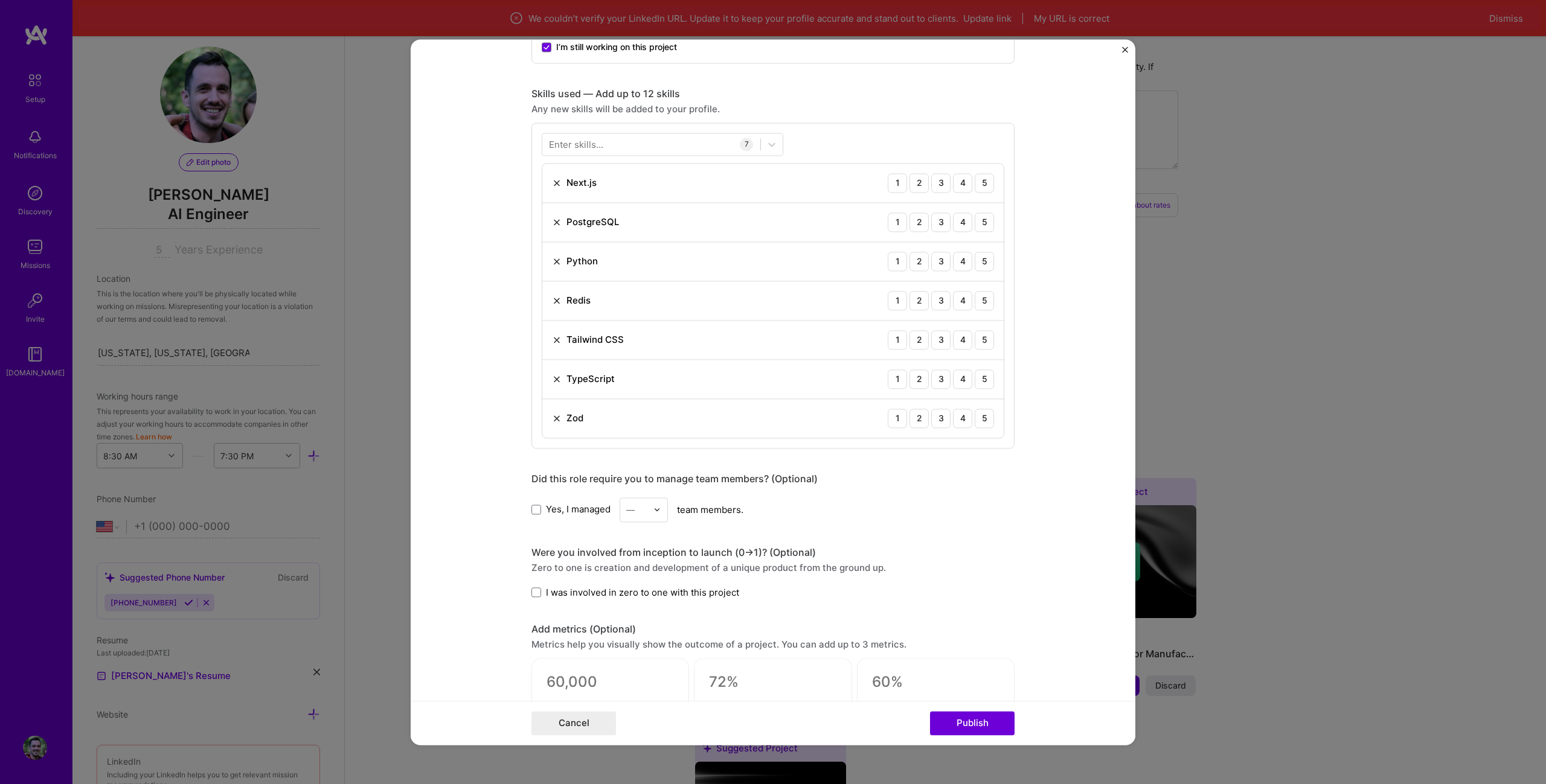
click at [589, 145] on div "Enter skills..." at bounding box center [576, 144] width 54 height 12
click at [570, 146] on div "Enter skills..." at bounding box center [576, 144] width 54 height 12
click at [585, 139] on div "Enter skills..." at bounding box center [576, 144] width 54 height 12
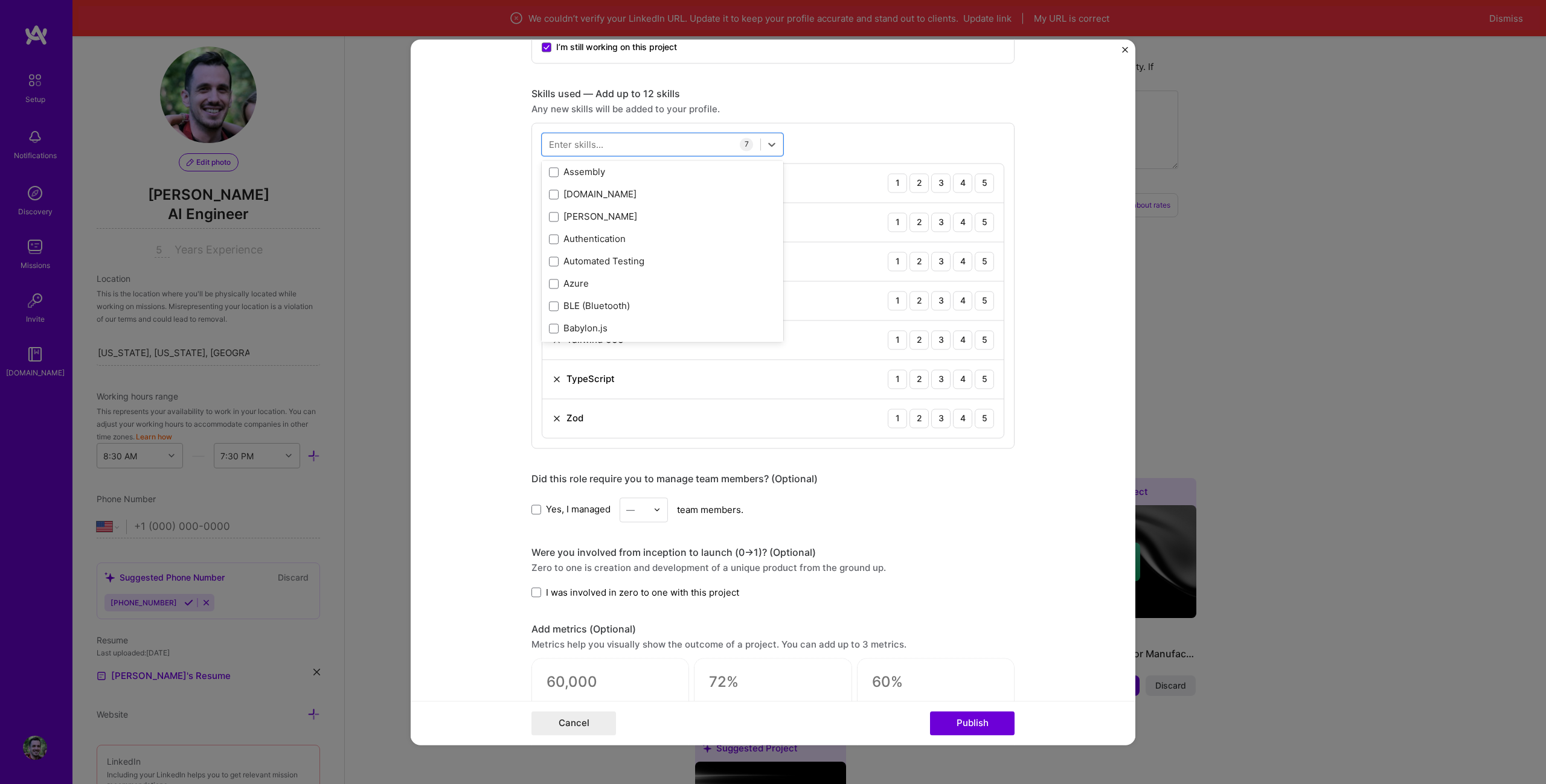
scroll to position [845, 0]
click at [677, 200] on div "Artificial Intelligence (AI)" at bounding box center [662, 197] width 227 height 12
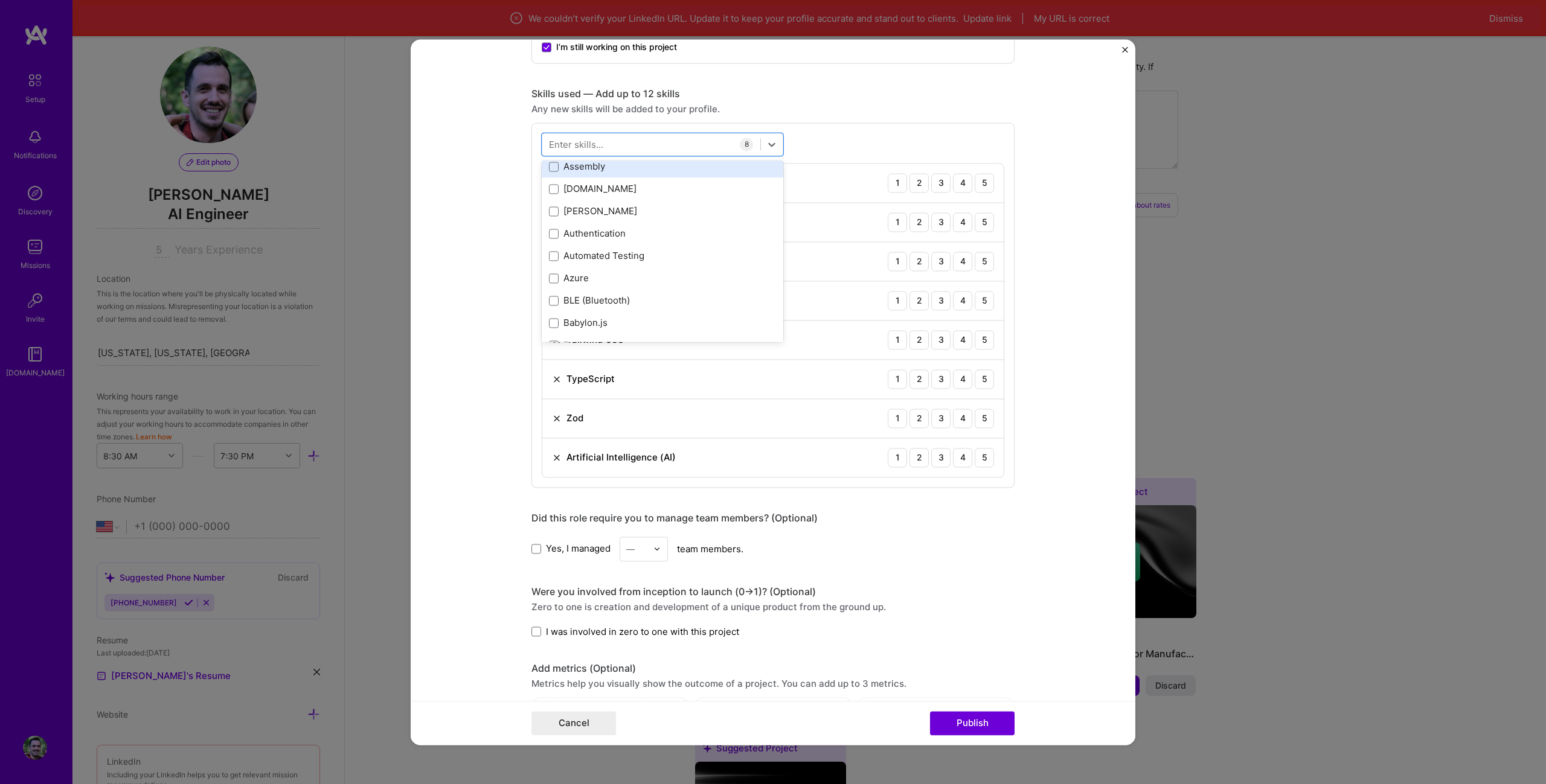
scroll to position [905, 0]
click at [689, 186] on div "[DOMAIN_NAME]" at bounding box center [662, 181] width 227 height 12
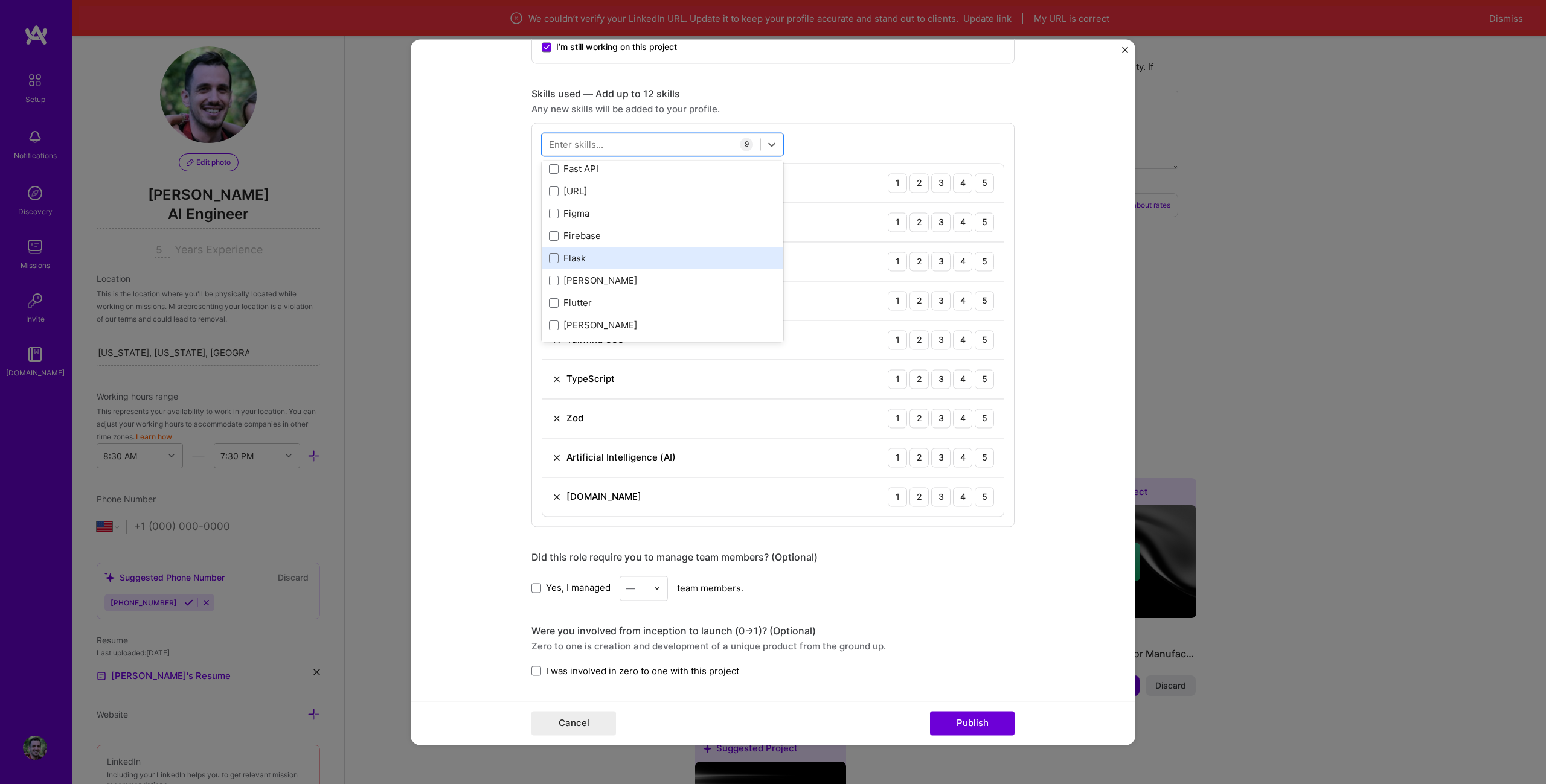
scroll to position [2897, 0]
drag, startPoint x: 630, startPoint y: 191, endPoint x: 624, endPoint y: 179, distance: 13.4
click at [625, 179] on div "Fast API" at bounding box center [662, 177] width 227 height 12
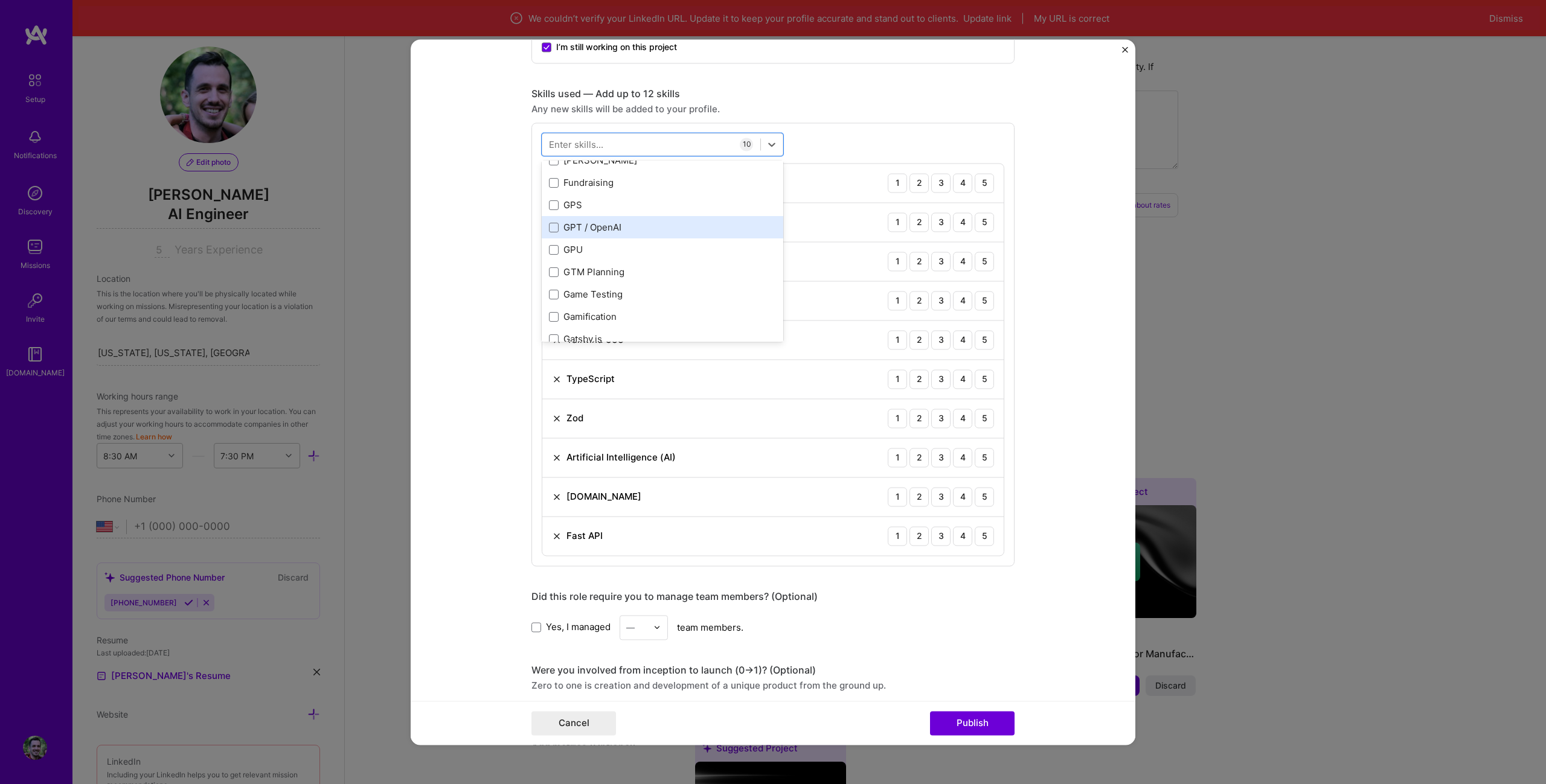
scroll to position [3078, 0]
click at [674, 229] on div "GPT / OpenAI" at bounding box center [662, 219] width 241 height 22
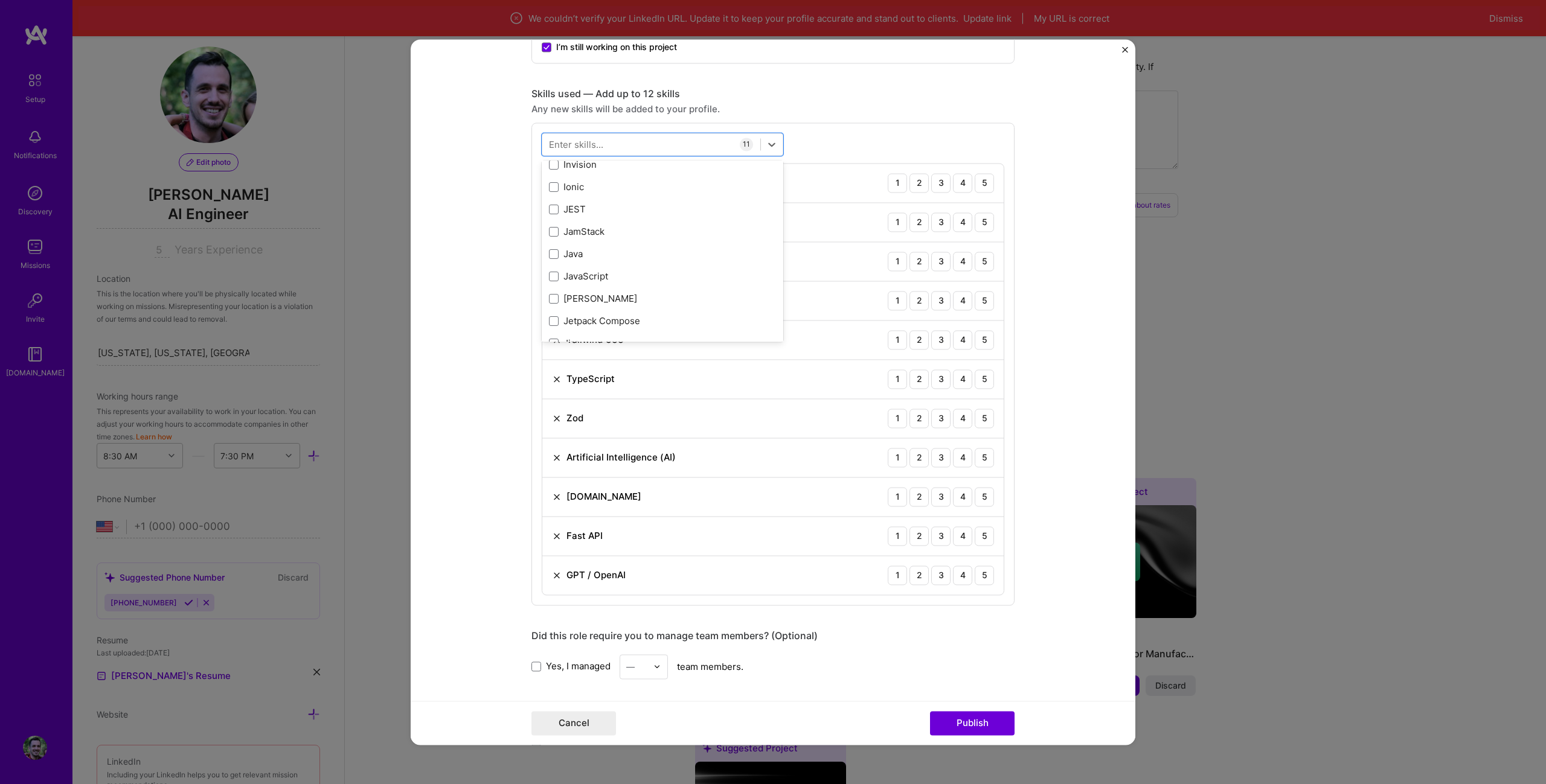
scroll to position [3863, 0]
click at [658, 219] on div "JavaScript" at bounding box center [662, 216] width 227 height 12
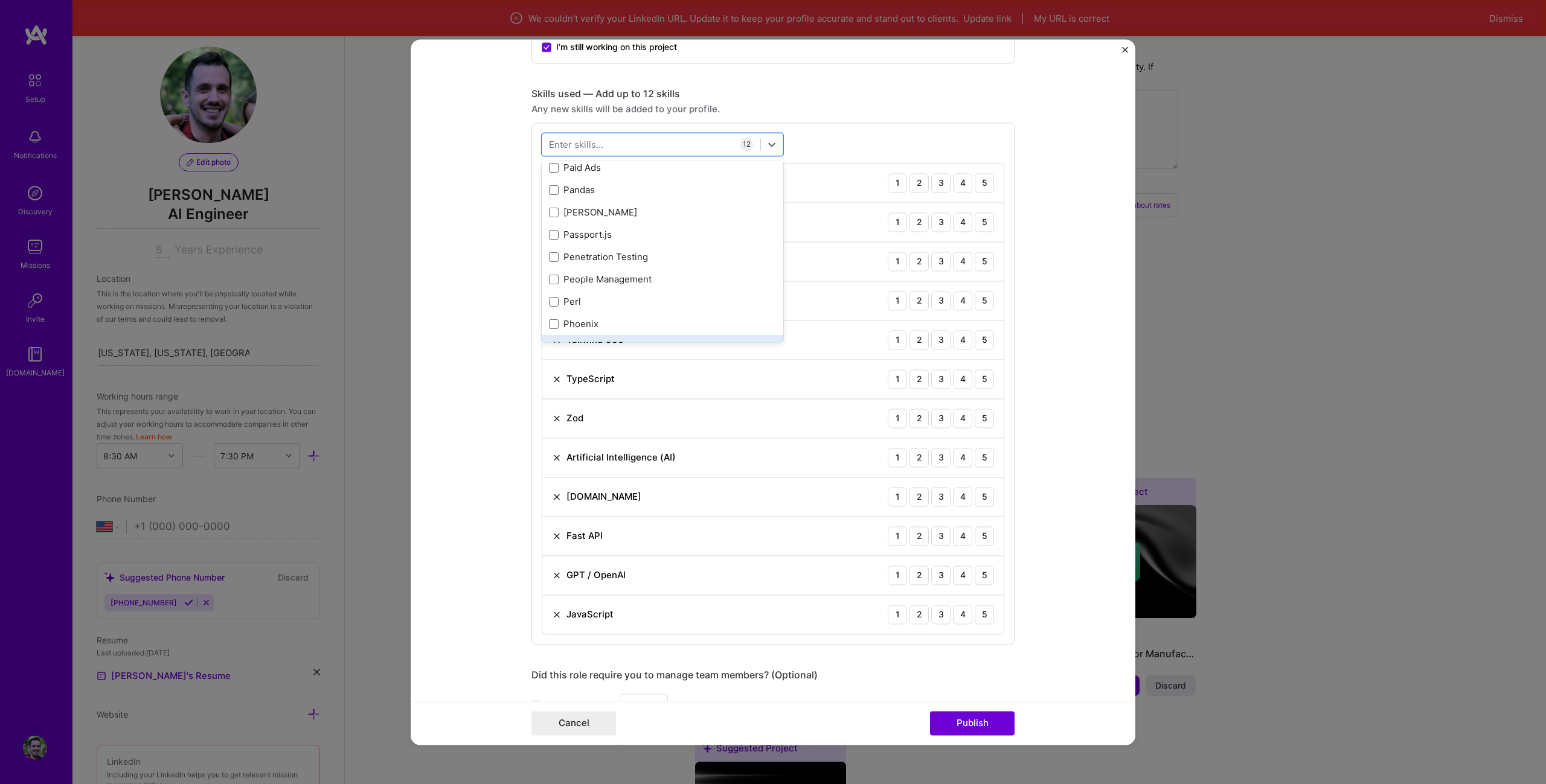
scroll to position [5191, 0]
click at [615, 189] on div "Pandas" at bounding box center [662, 183] width 227 height 12
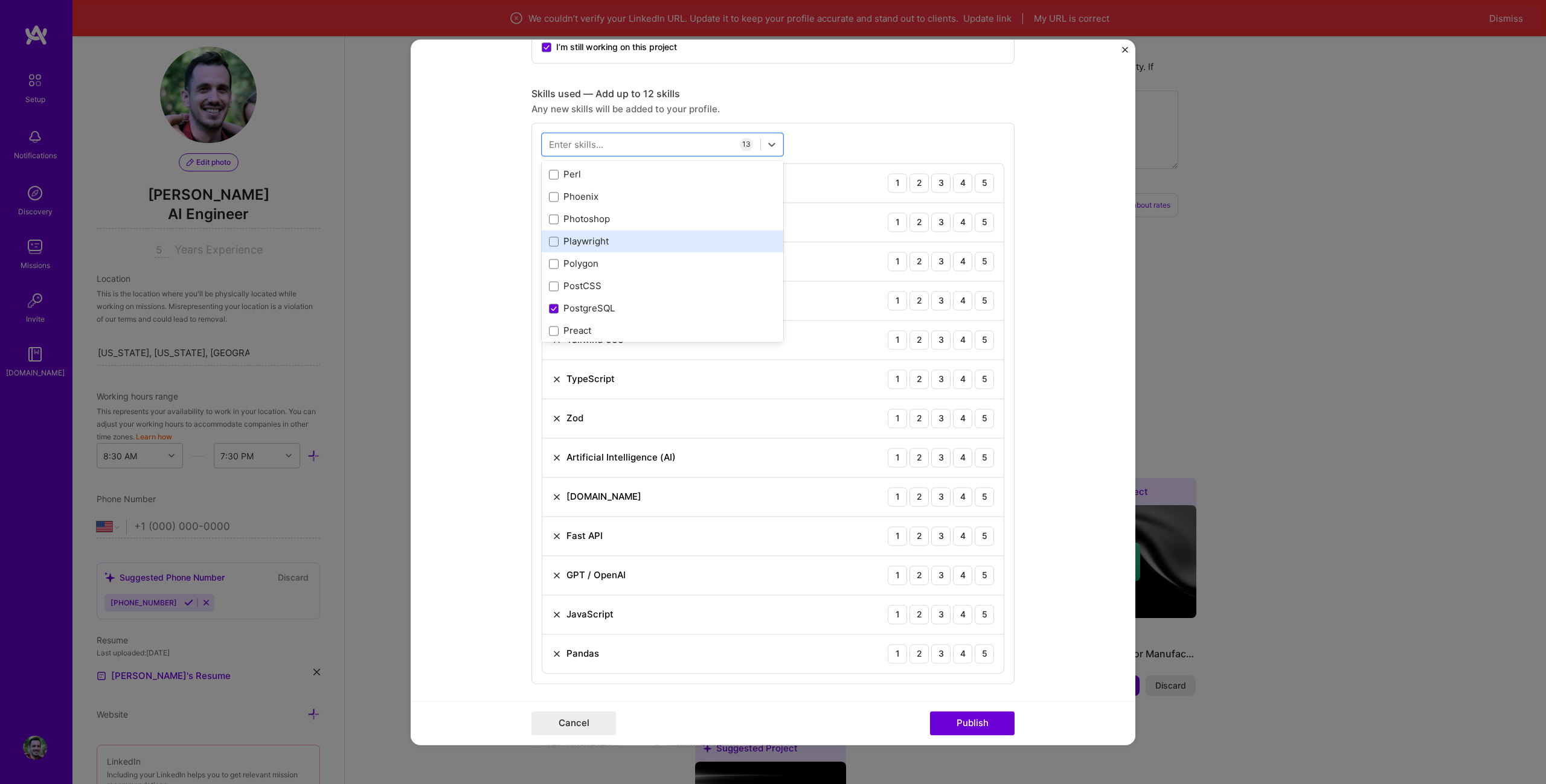
click at [633, 239] on div "Playwright" at bounding box center [662, 241] width 227 height 12
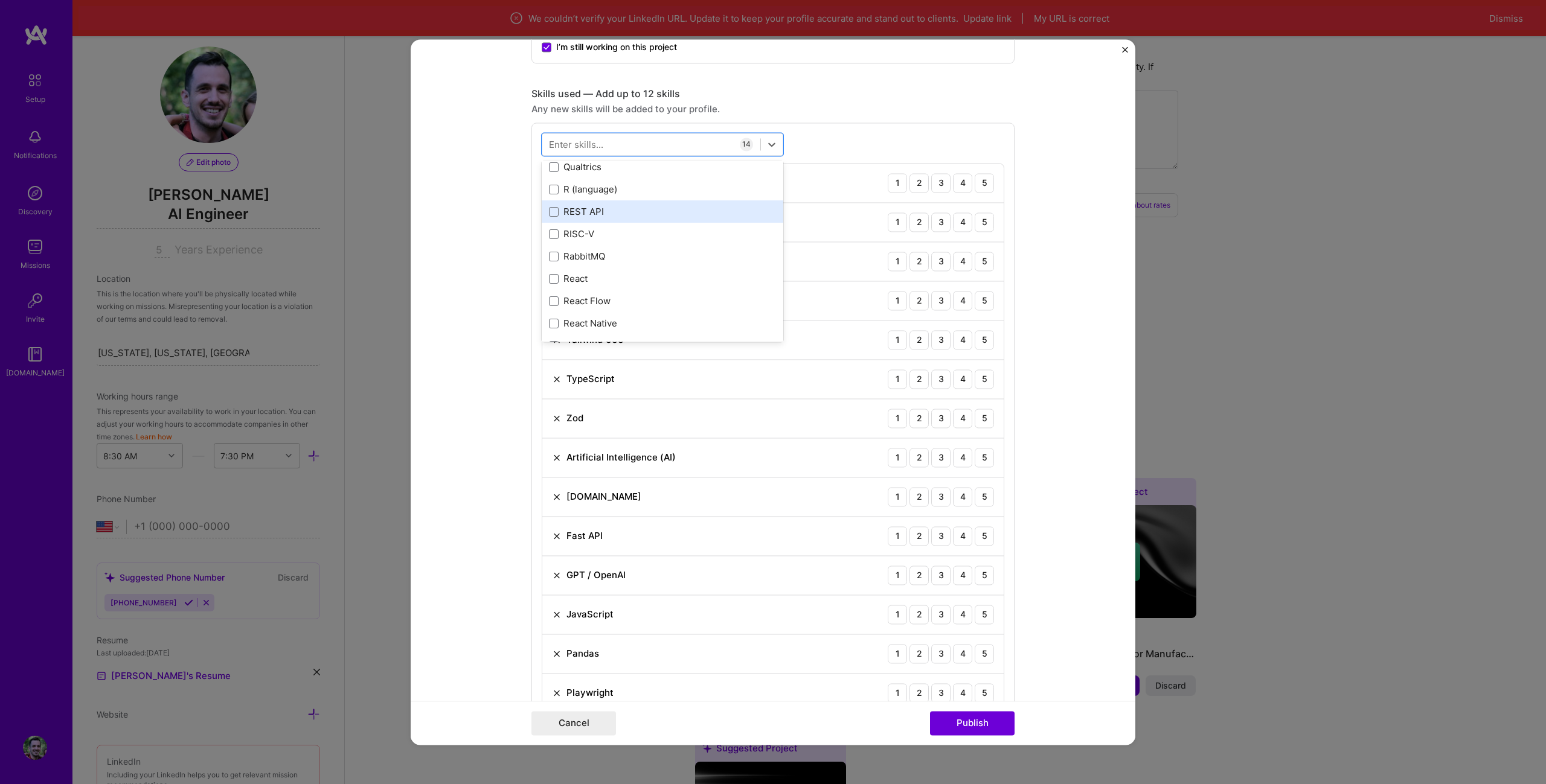
click at [632, 213] on div "REST API" at bounding box center [662, 212] width 227 height 12
click at [684, 208] on div "React" at bounding box center [662, 219] width 241 height 22
click at [630, 228] on div "UX Design" at bounding box center [662, 226] width 227 height 12
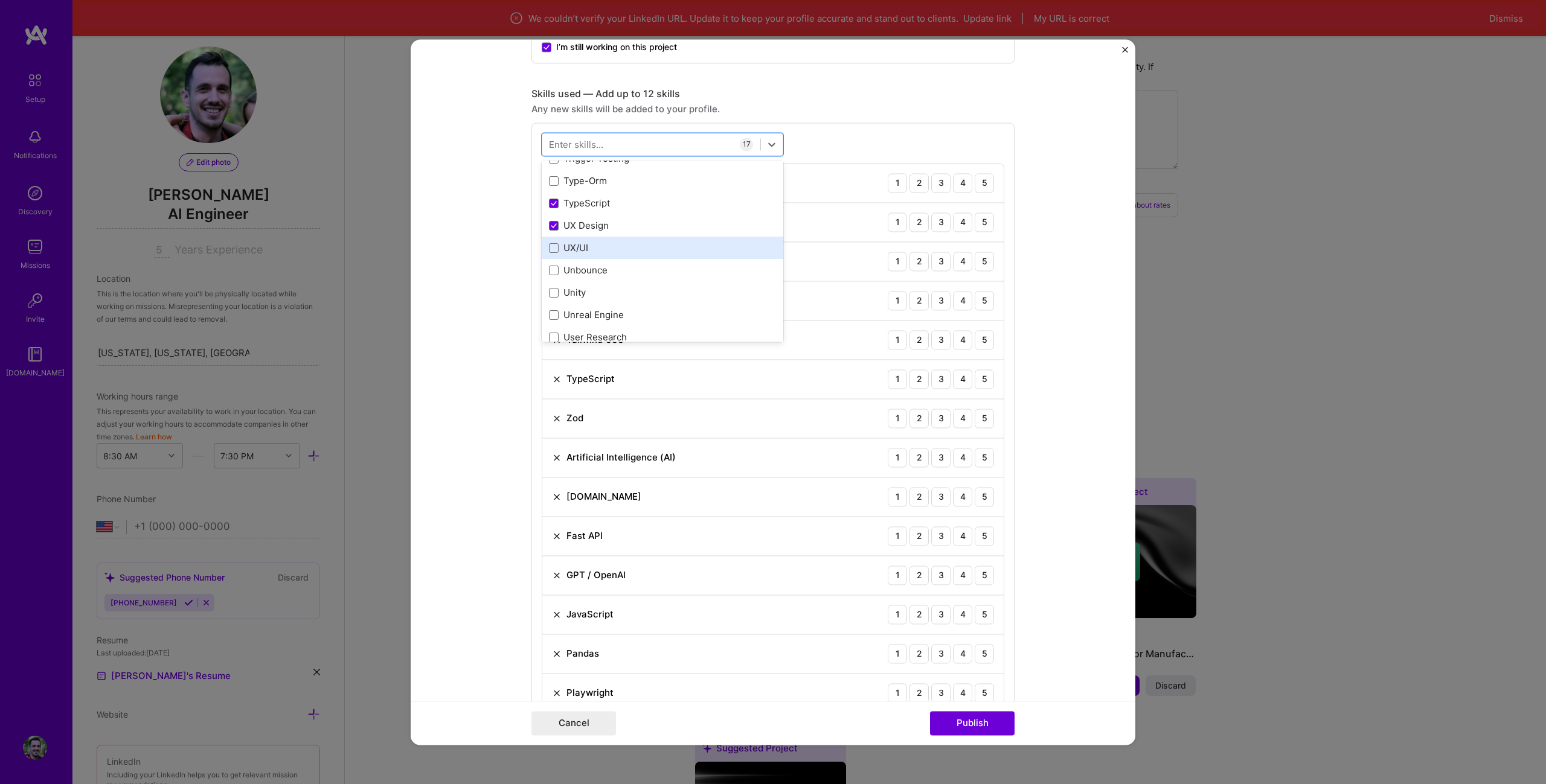
click at [628, 243] on div "UX/UI" at bounding box center [662, 248] width 227 height 12
click at [638, 180] on div "Web3" at bounding box center [662, 176] width 227 height 12
click at [1096, 370] on form "Editing suggested project This project is suggested based on your LinkedIn, res…" at bounding box center [773, 392] width 725 height 706
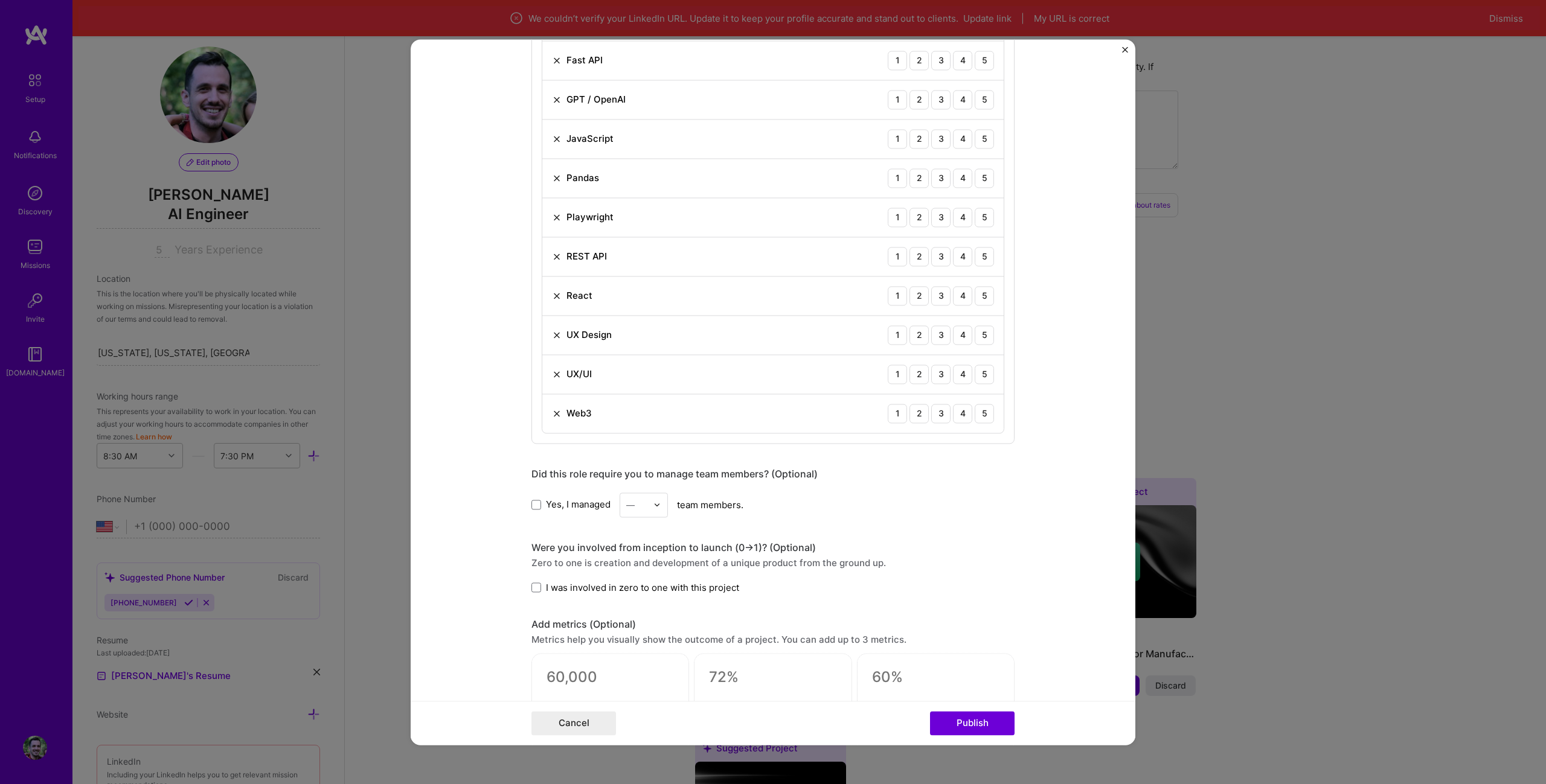
scroll to position [1328, 0]
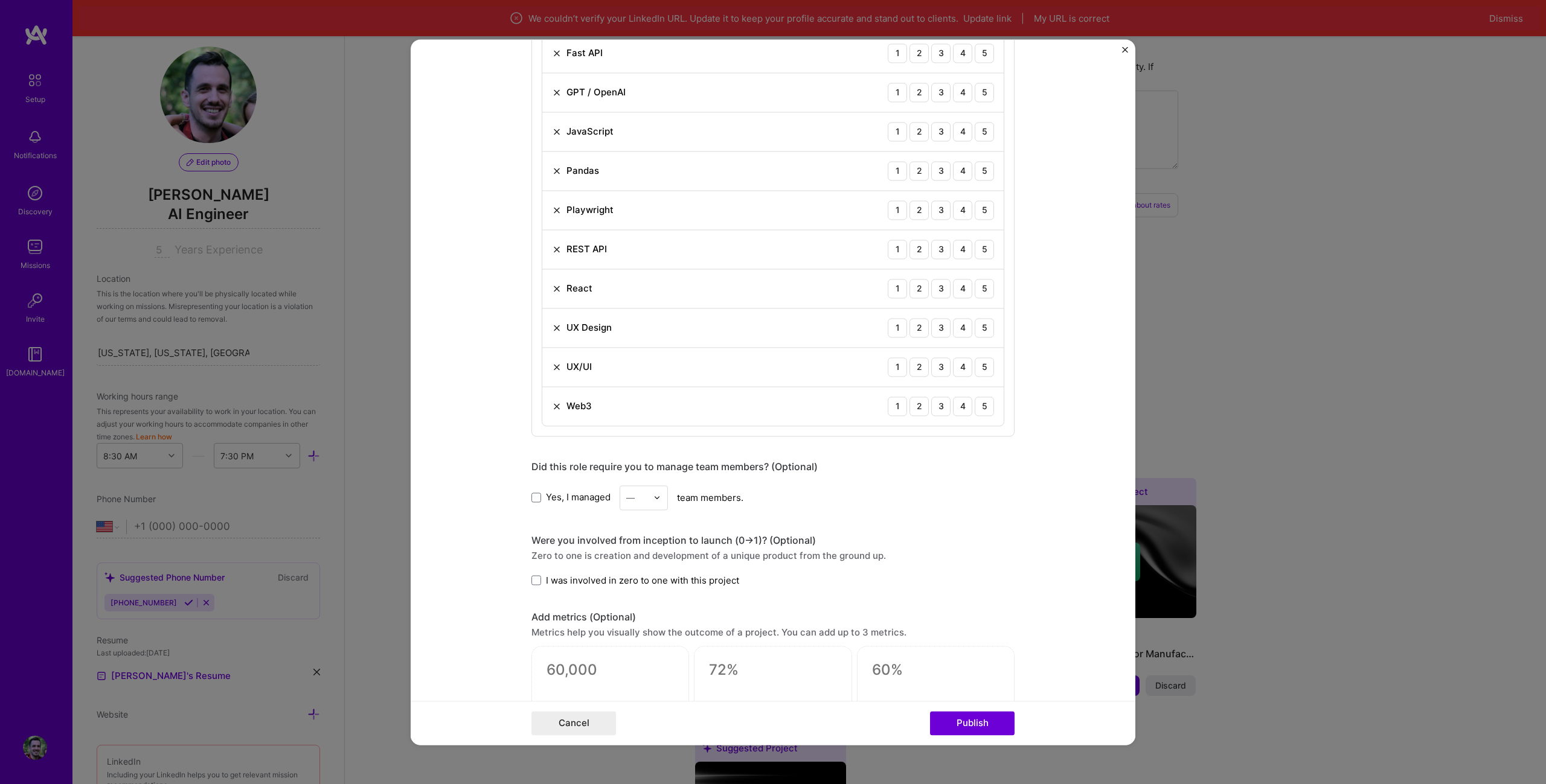
click at [569, 495] on span "Yes, I managed" at bounding box center [578, 497] width 65 height 12
click at [0, 0] on input "Yes, I managed" at bounding box center [0, 0] width 0 height 0
click at [666, 496] on div "Yes, I managed — team members." at bounding box center [773, 498] width 483 height 25
click at [665, 496] on div "Yes, I managed — team members." at bounding box center [773, 498] width 483 height 25
click at [663, 497] on div at bounding box center [660, 498] width 14 height 23
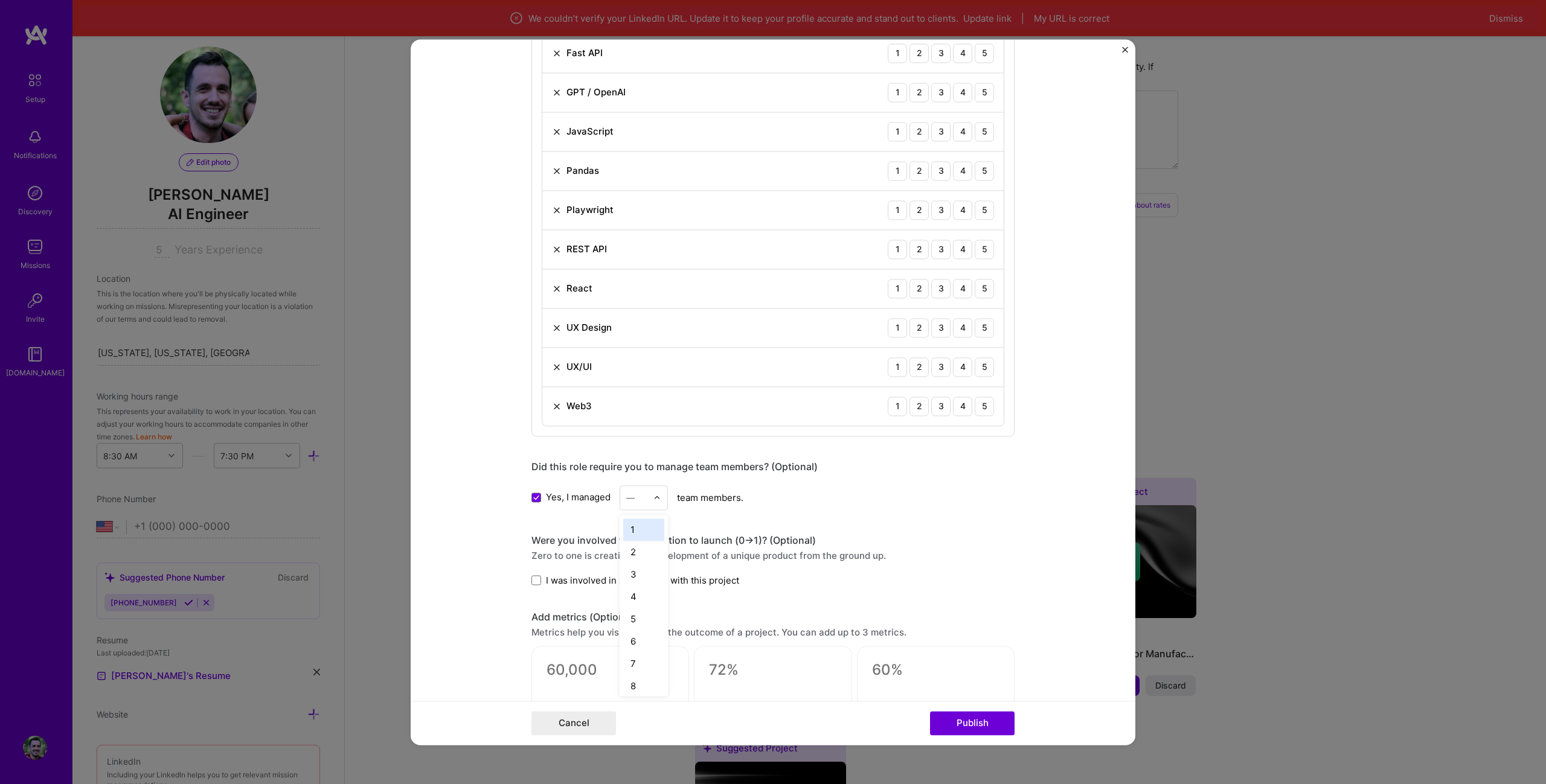
click at [658, 496] on div at bounding box center [660, 498] width 14 height 23
click at [786, 494] on div "Yes, I managed — team members." at bounding box center [773, 498] width 483 height 25
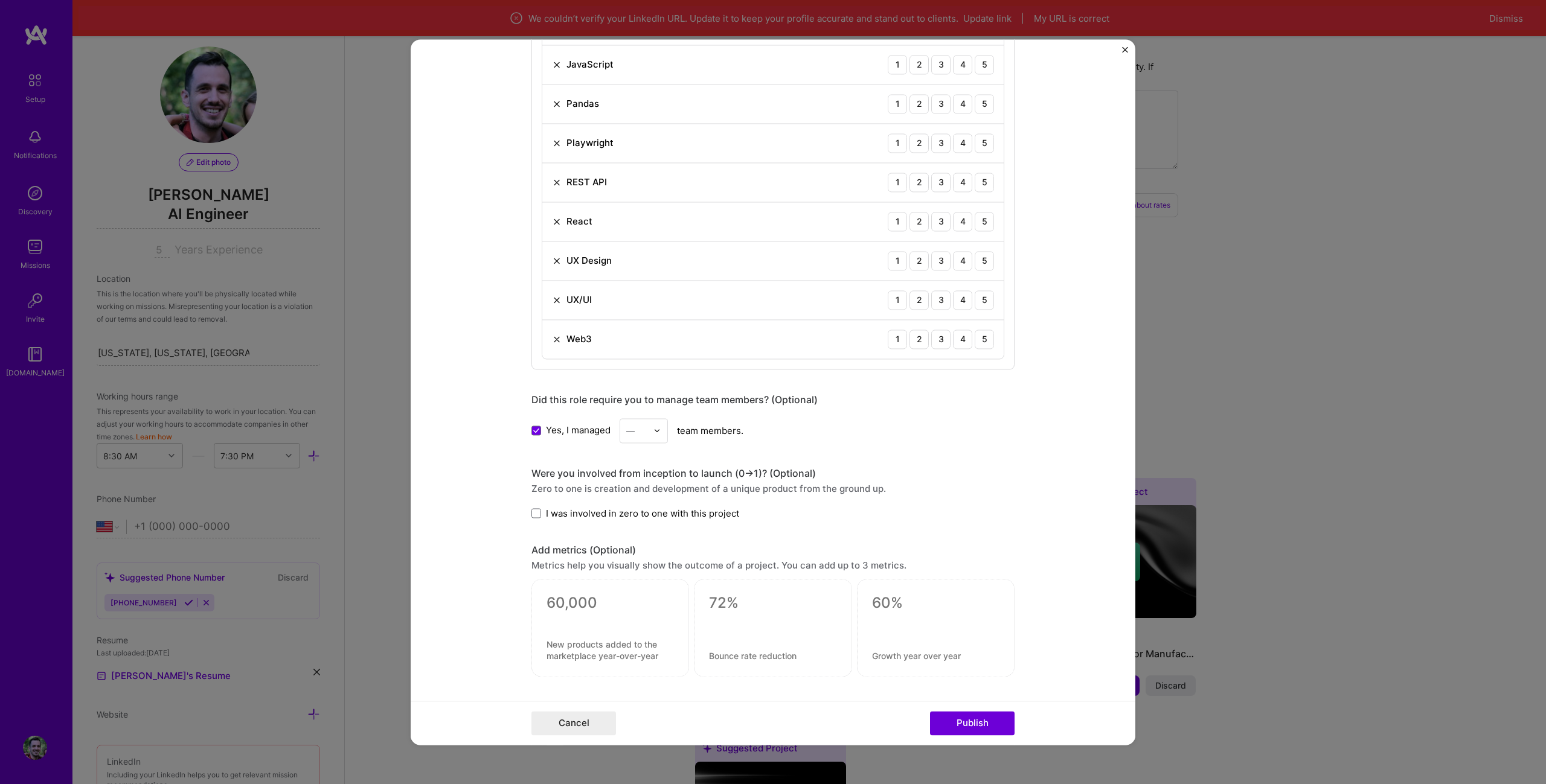
scroll to position [1448, 0]
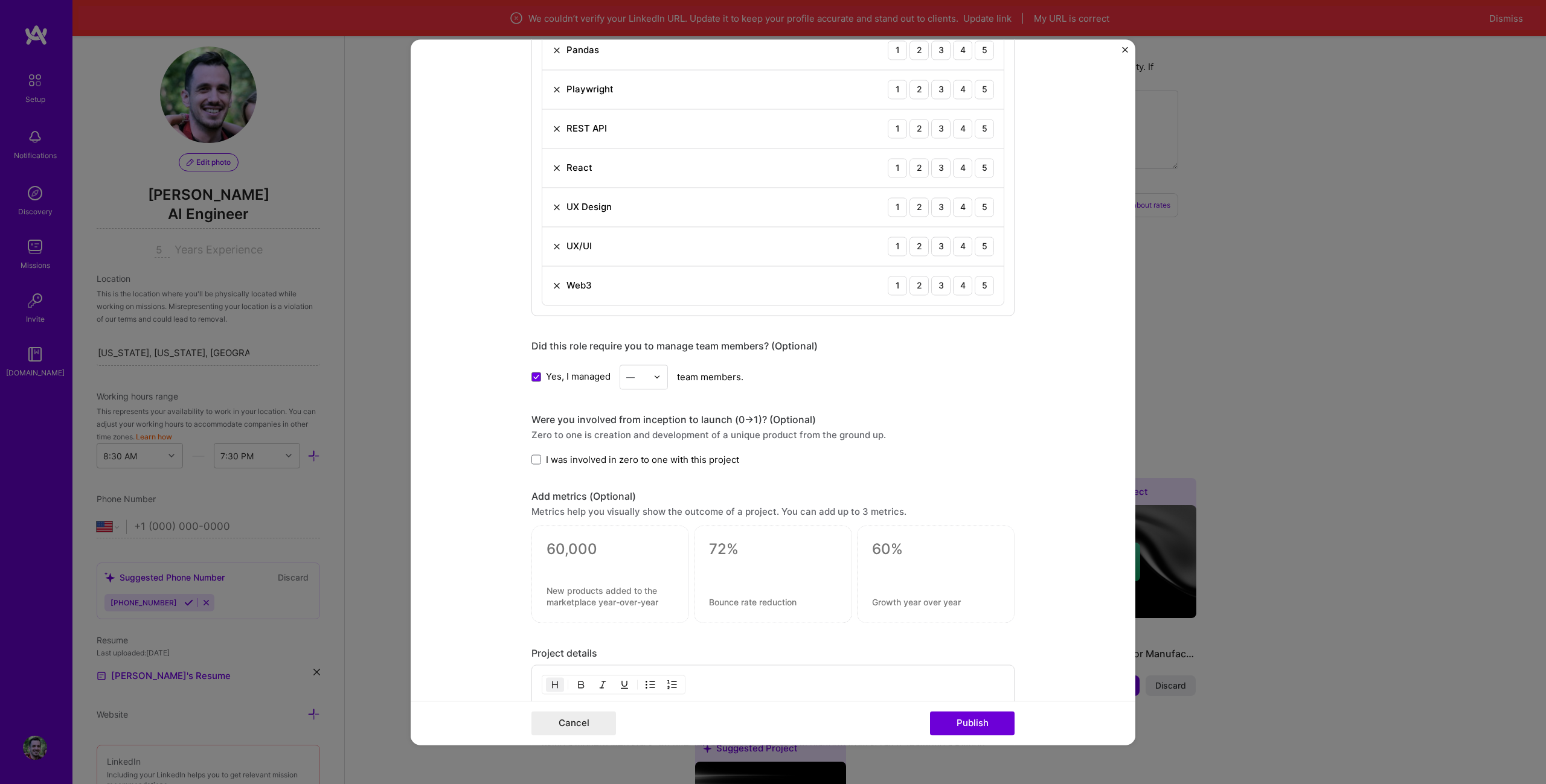
click at [718, 465] on span "I was involved in zero to one with this project" at bounding box center [642, 459] width 193 height 12
click at [0, 0] on input "I was involved in zero to one with this project" at bounding box center [0, 0] width 0 height 0
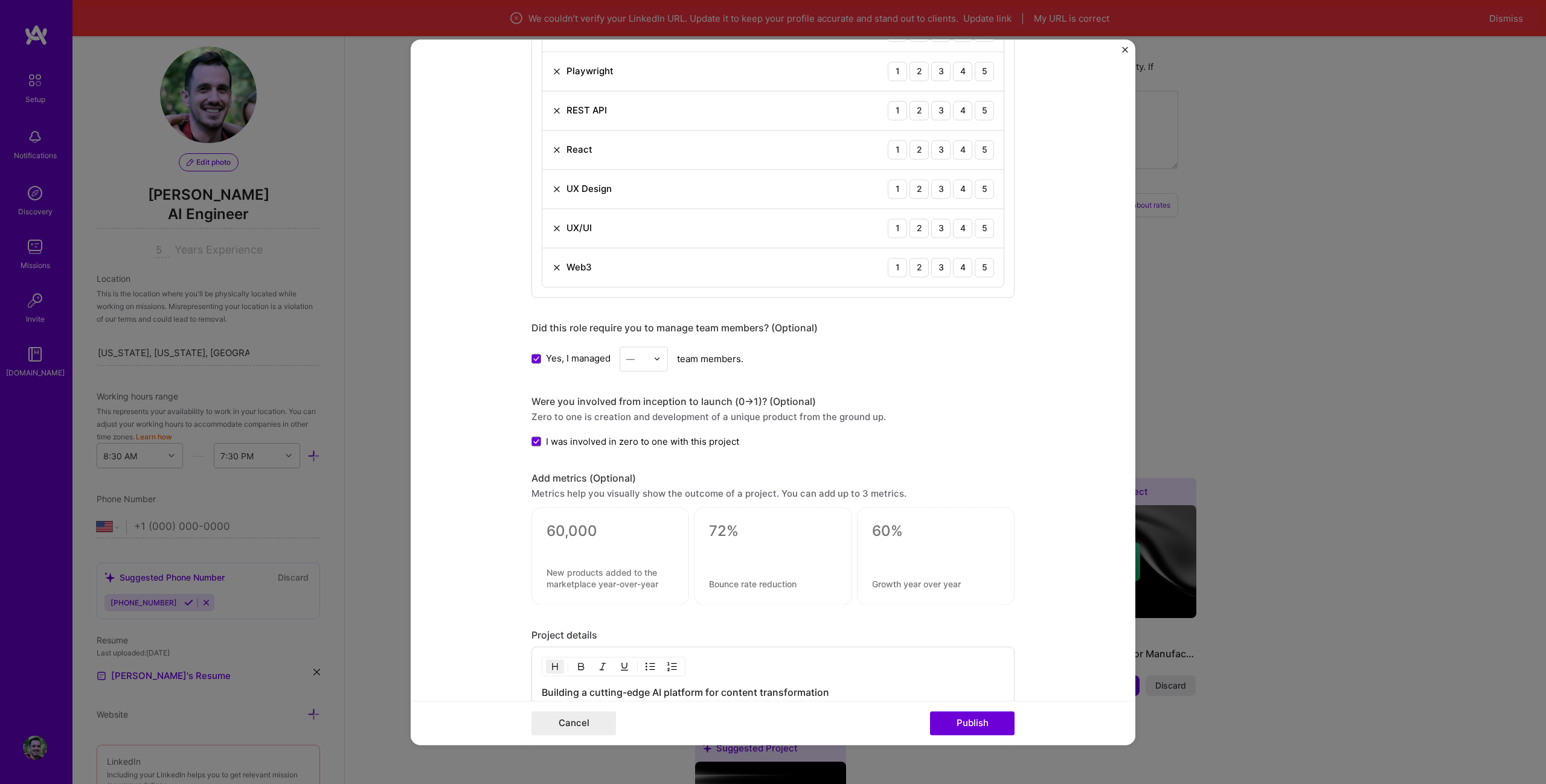
scroll to position [1509, 0]
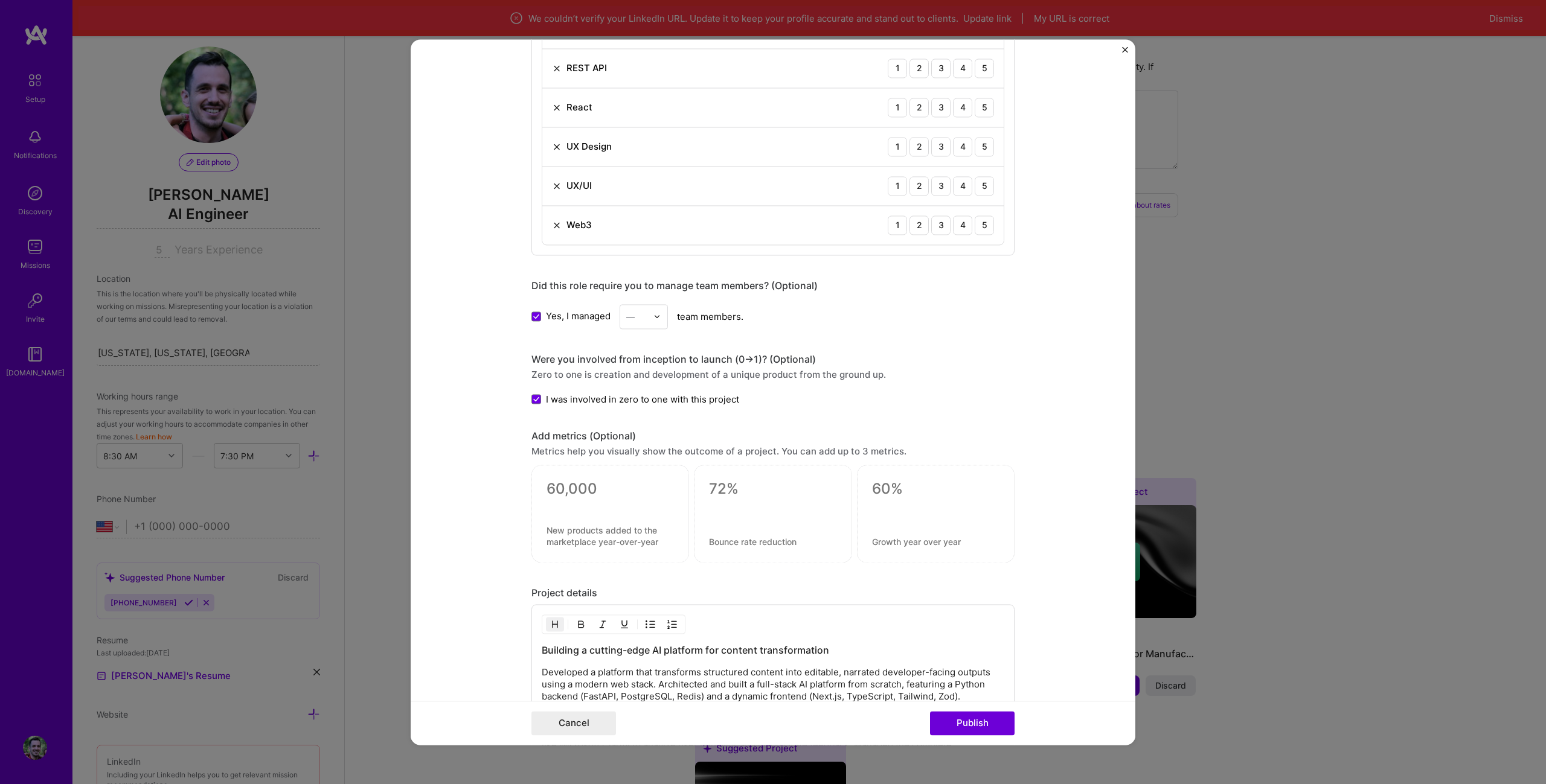
click at [616, 508] on div at bounding box center [610, 504] width 128 height 12
click at [585, 490] on textarea at bounding box center [610, 488] width 128 height 18
click at [720, 403] on span "I was involved in zero to one with this project" at bounding box center [642, 399] width 193 height 12
click at [0, 0] on input "I was involved in zero to one with this project" at bounding box center [0, 0] width 0 height 0
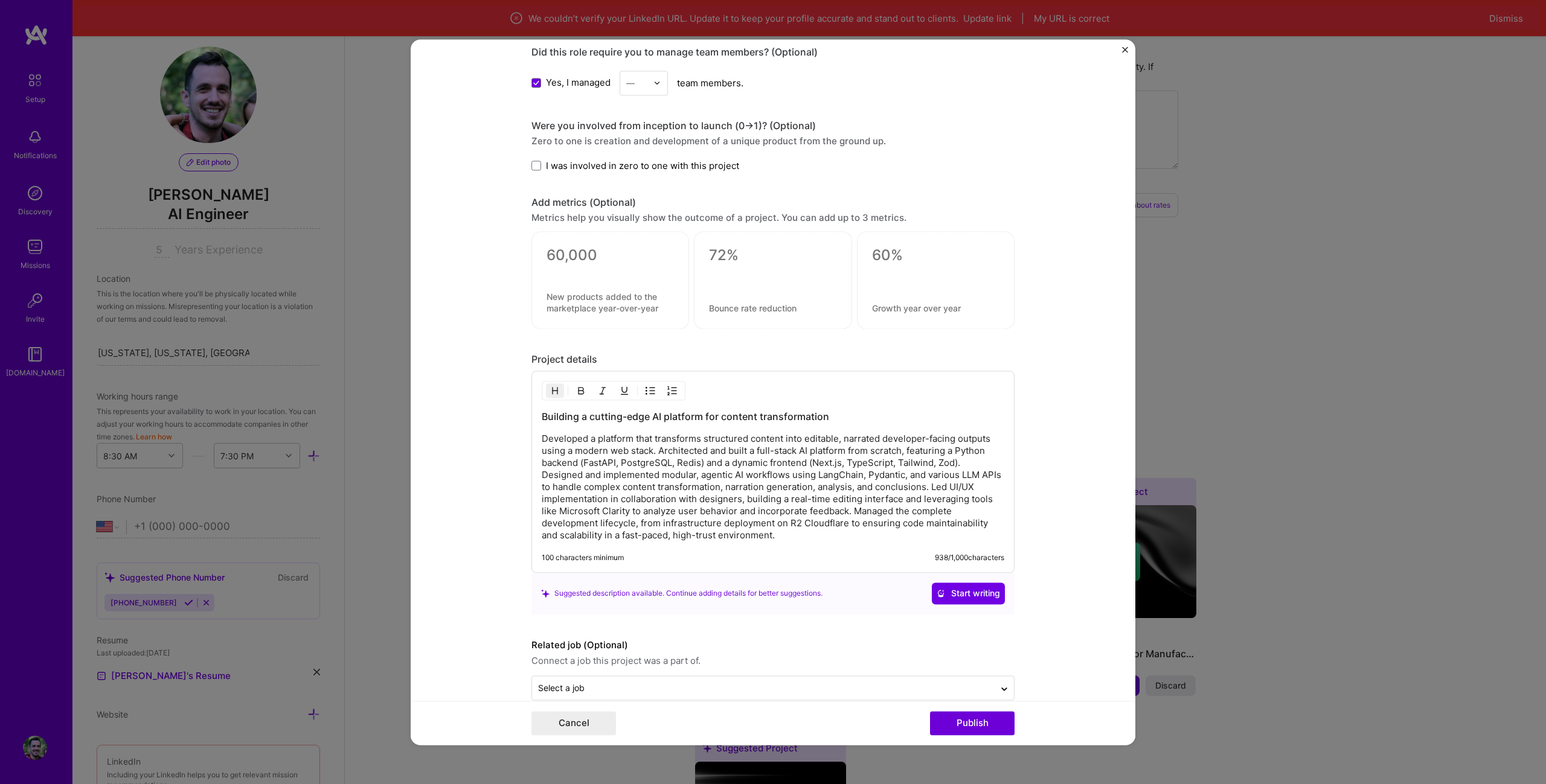
scroll to position [1751, 0]
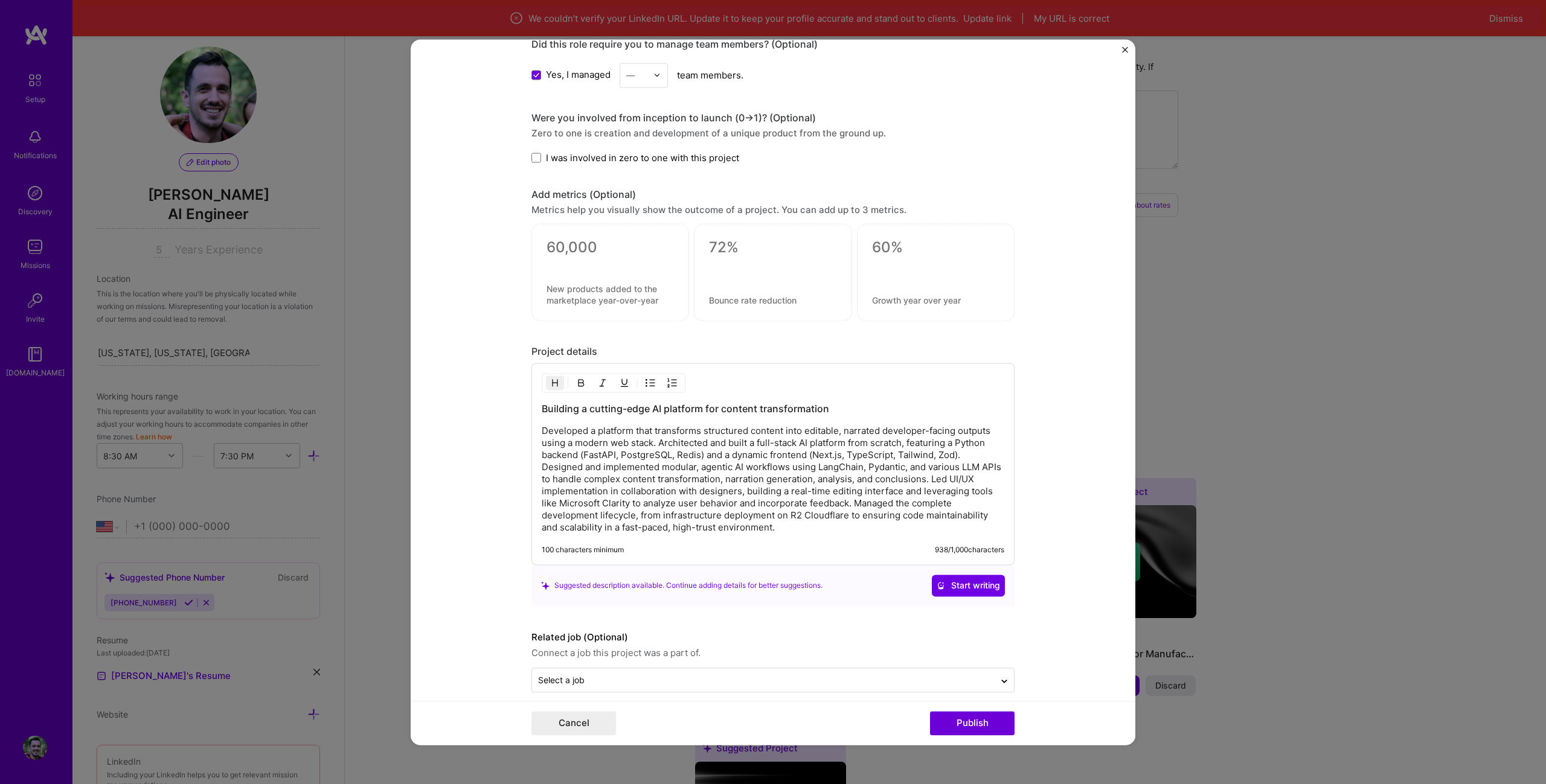
click at [794, 409] on h3 "Building a cutting-edge AI platform for content transformation" at bounding box center [773, 409] width 462 height 13
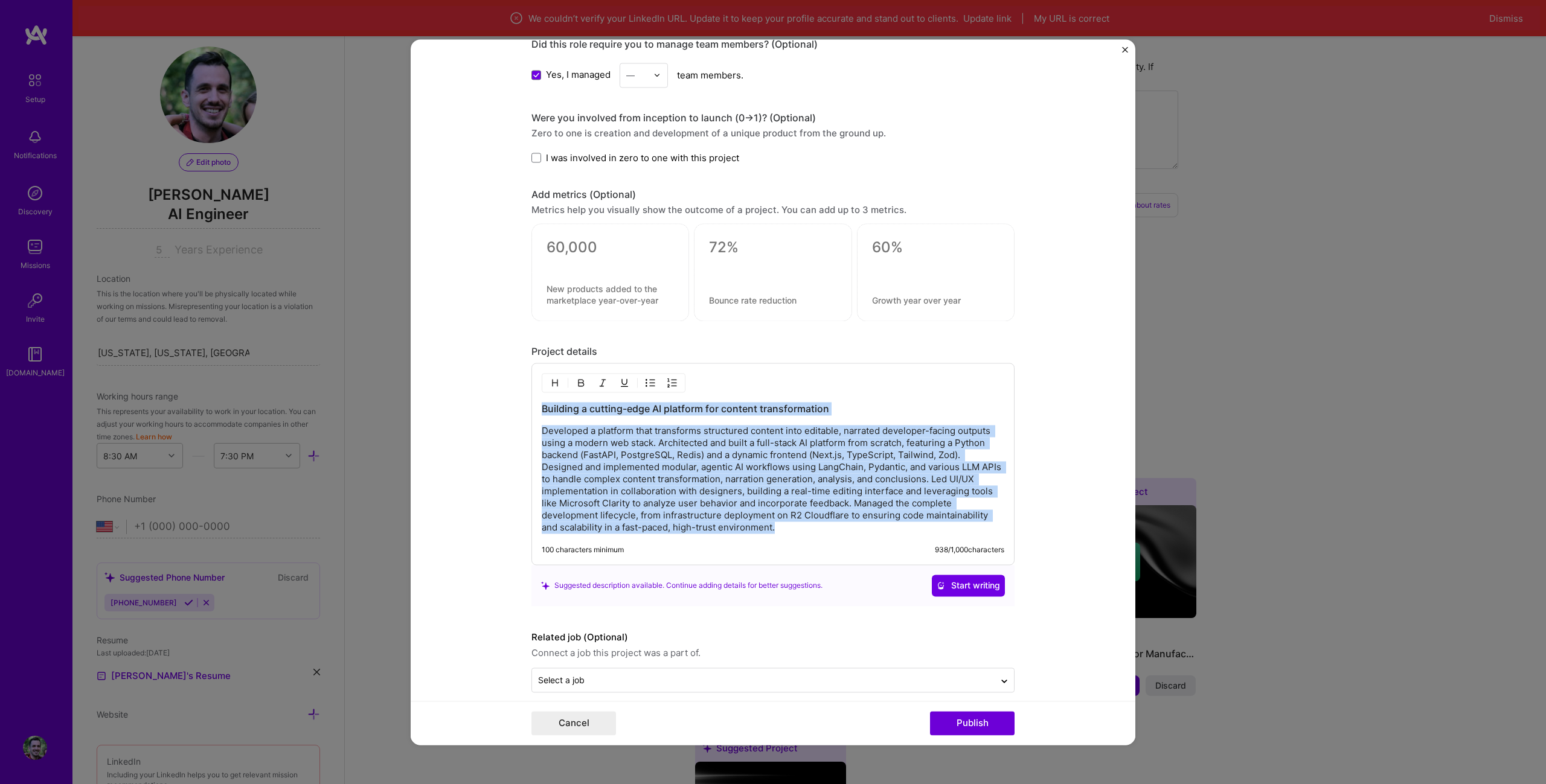
drag, startPoint x: 794, startPoint y: 409, endPoint x: 776, endPoint y: 466, distance: 59.8
click at [776, 466] on div "Building a cutting-edge AI platform for content transformation Developed a plat…" at bounding box center [773, 467] width 462 height 131
click at [776, 466] on p "Developed a platform that transforms structured content into editable, narrated…" at bounding box center [773, 479] width 462 height 109
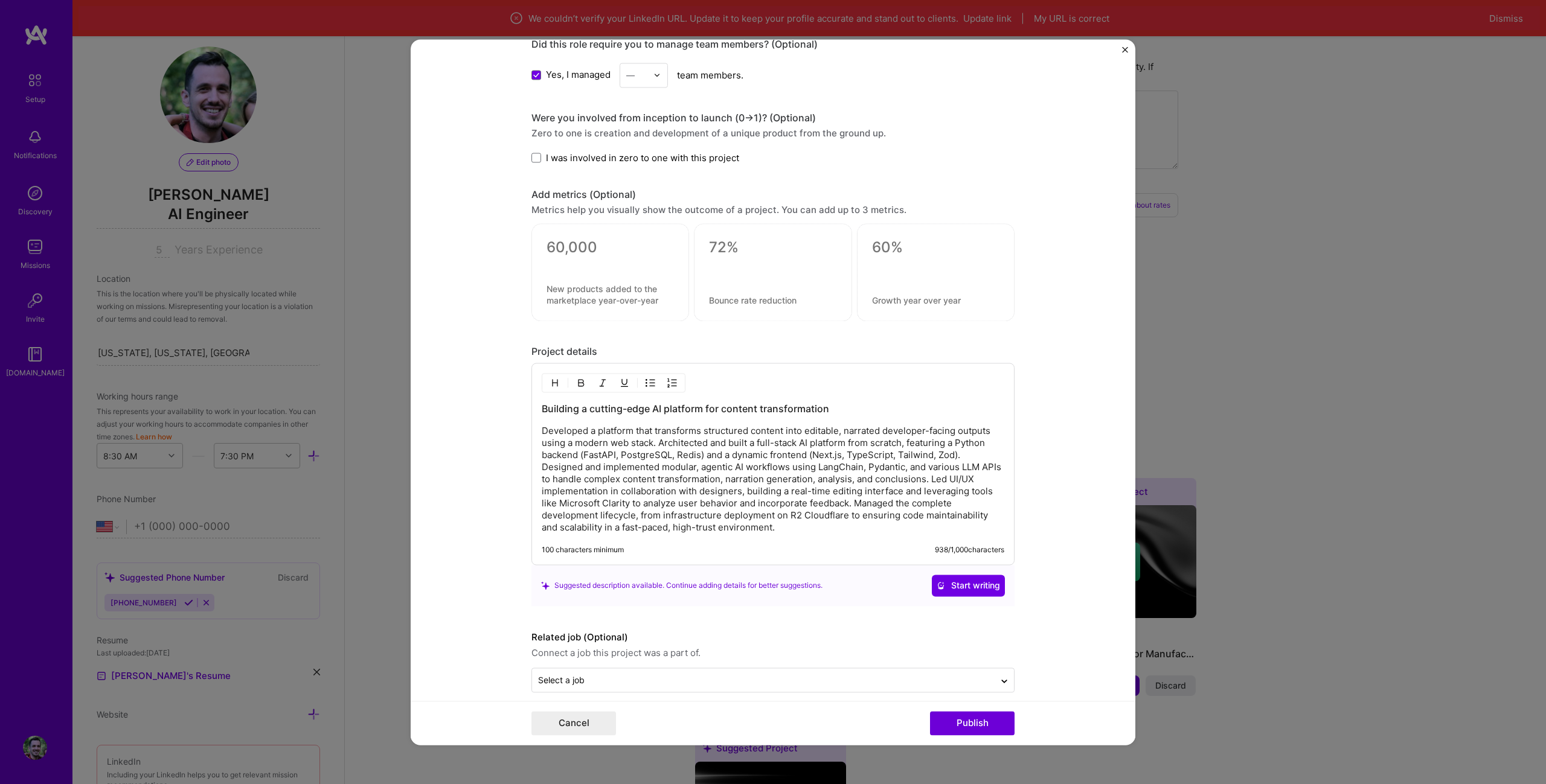
click at [784, 529] on p "Developed a platform that transforms structured content into editable, narrated…" at bounding box center [773, 479] width 462 height 109
click at [803, 530] on p "Developed a platform that transforms structured content into editable, narrated…" at bounding box center [773, 479] width 462 height 109
click at [858, 425] on p "Developed a platform that transforms structured content into editable, narrated…" at bounding box center [773, 479] width 462 height 109
click at [905, 468] on p "Developed a platform that transforms structured content into editable, narrated…" at bounding box center [773, 479] width 462 height 109
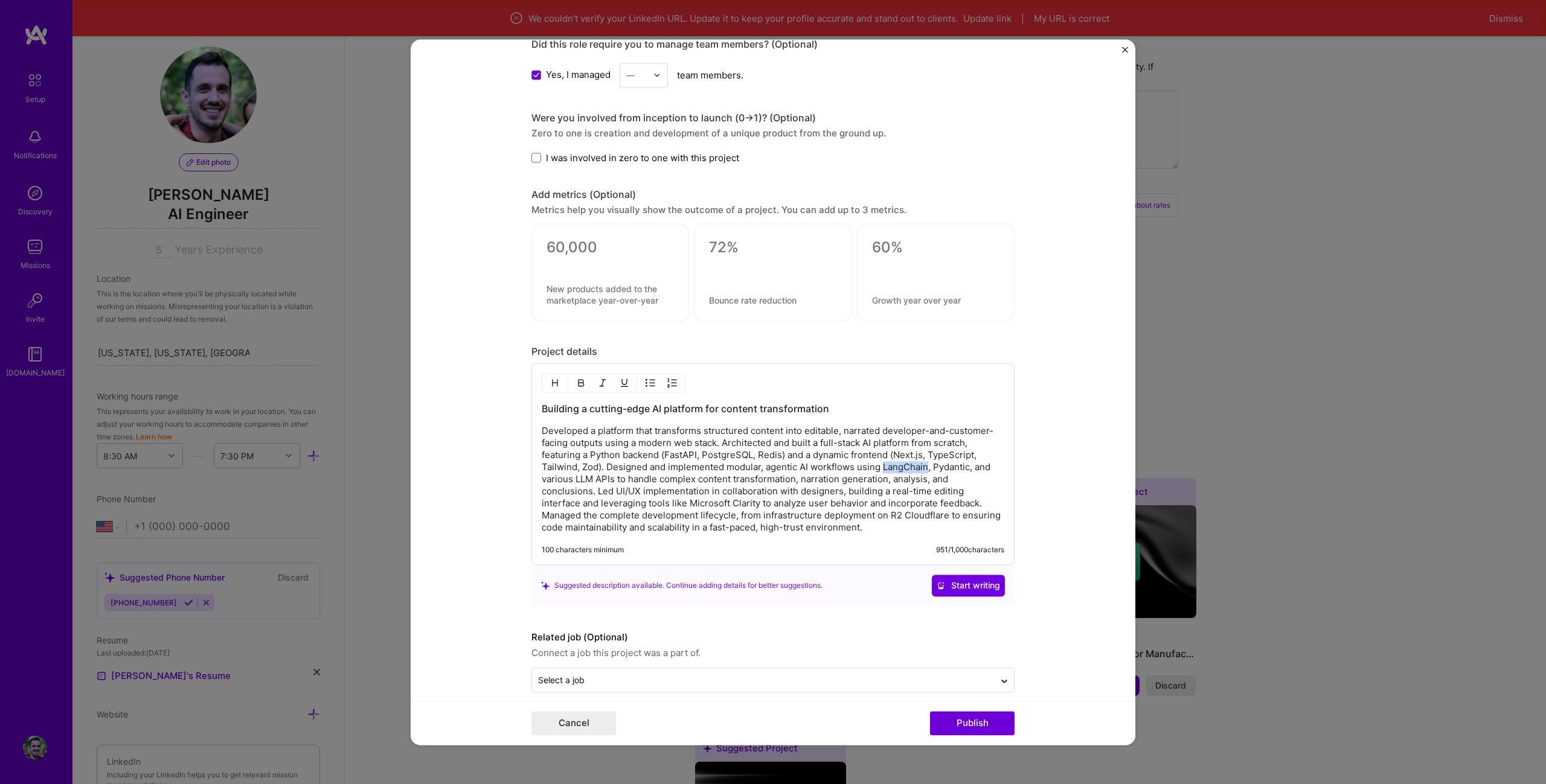
click at [905, 468] on p "Developed a platform that transforms structured content into editable, narrated…" at bounding box center [773, 479] width 462 height 109
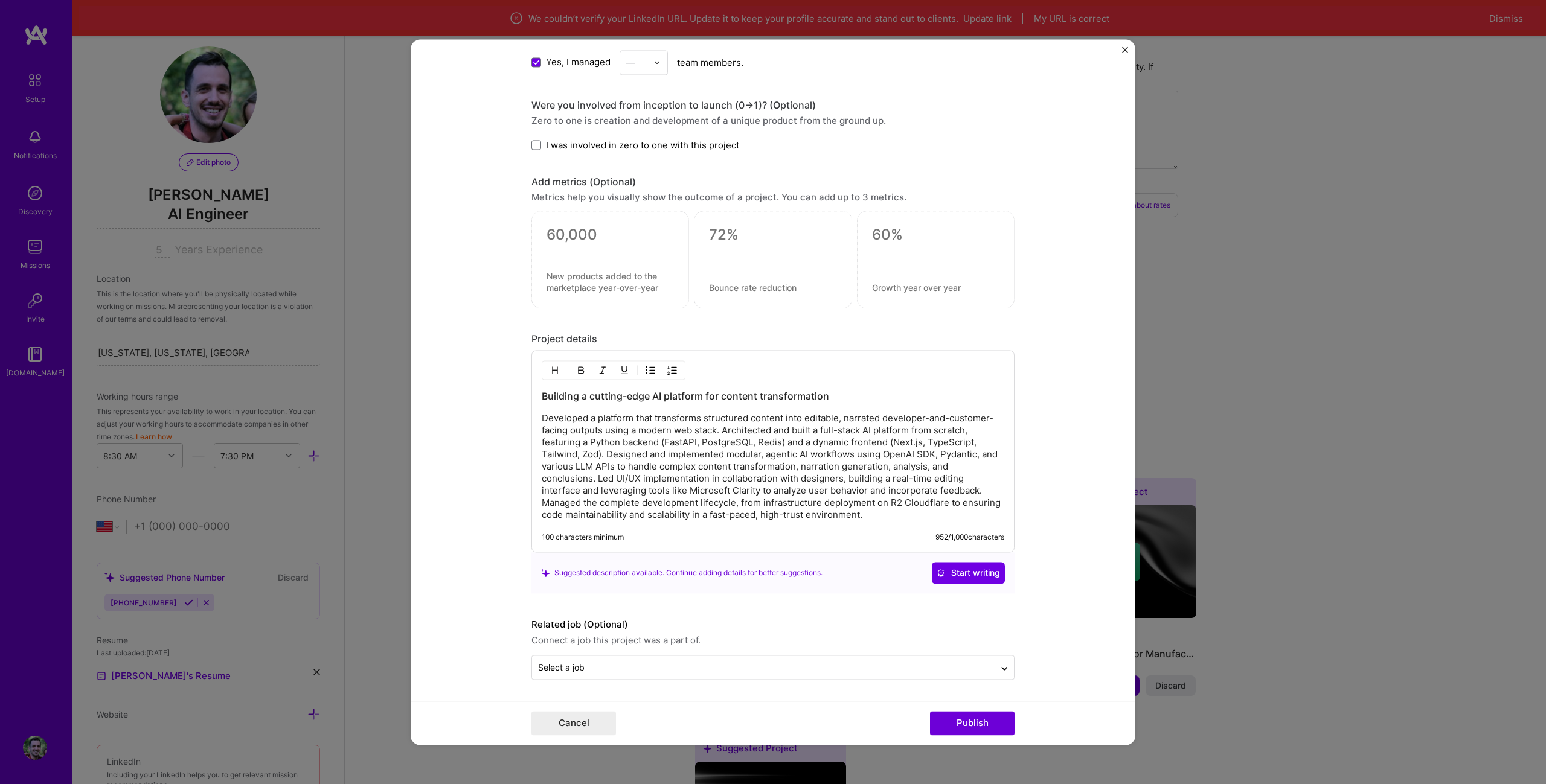
scroll to position [1765, 0]
click at [660, 670] on input "text" at bounding box center [763, 666] width 451 height 12
click at [979, 725] on button "Publish" at bounding box center [971, 722] width 84 height 24
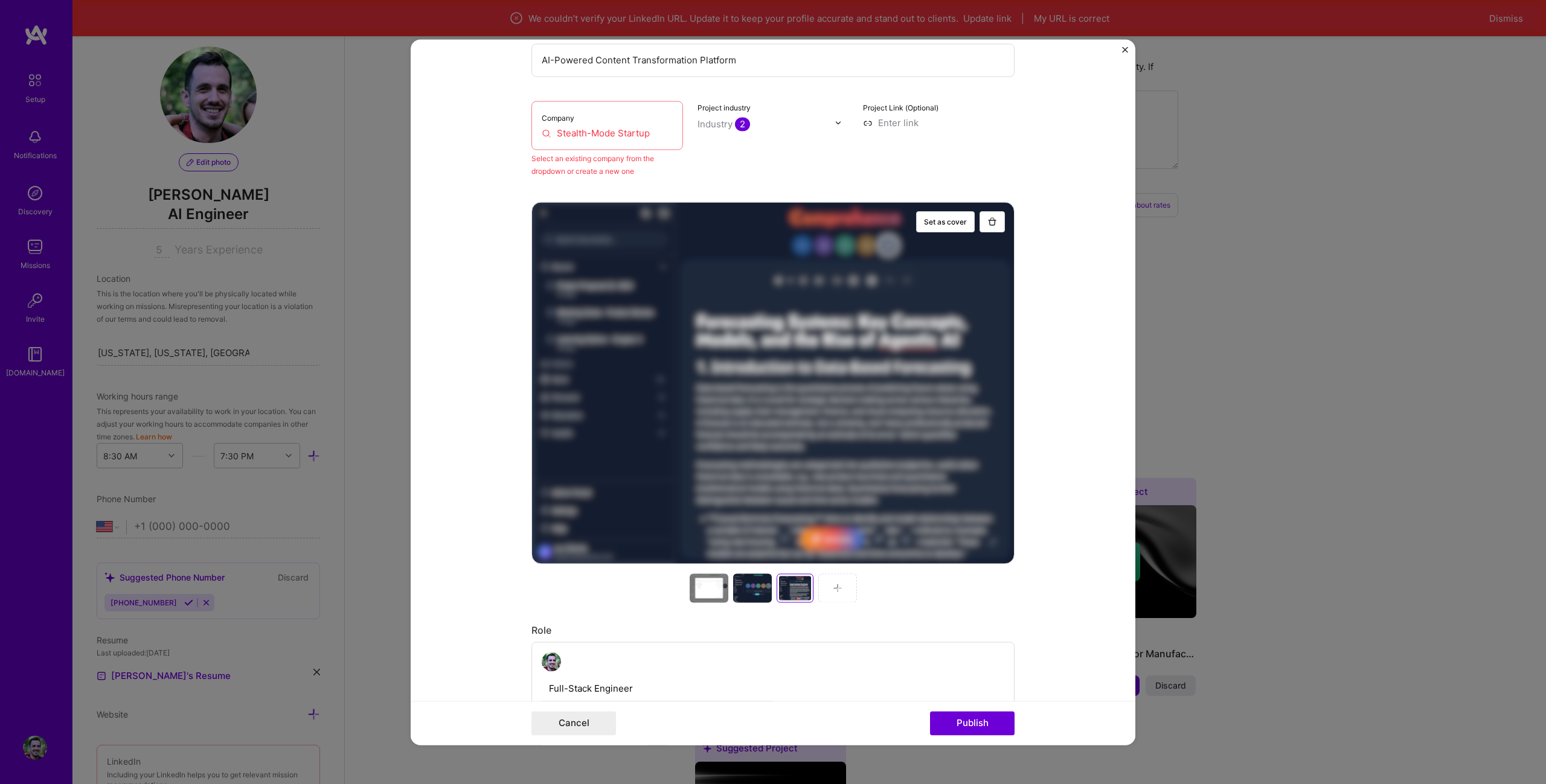
scroll to position [79, 0]
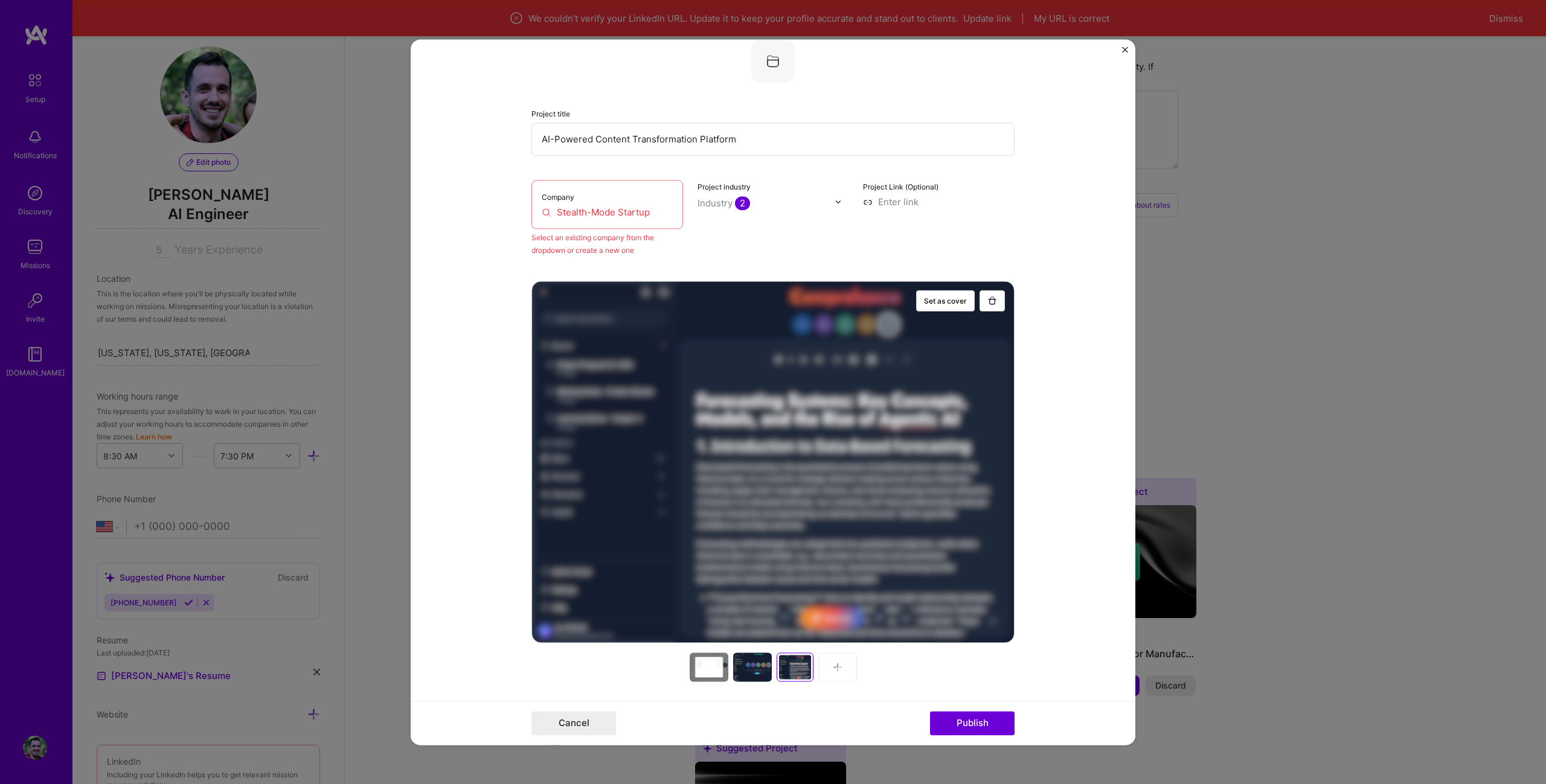
click at [566, 215] on input "Stealth-Mode Startup" at bounding box center [607, 212] width 131 height 12
click at [574, 213] on input "Stealth-Mode Startup" at bounding box center [607, 212] width 131 height 12
click at [610, 210] on input "Stealth-Mode Startup" at bounding box center [607, 212] width 131 height 12
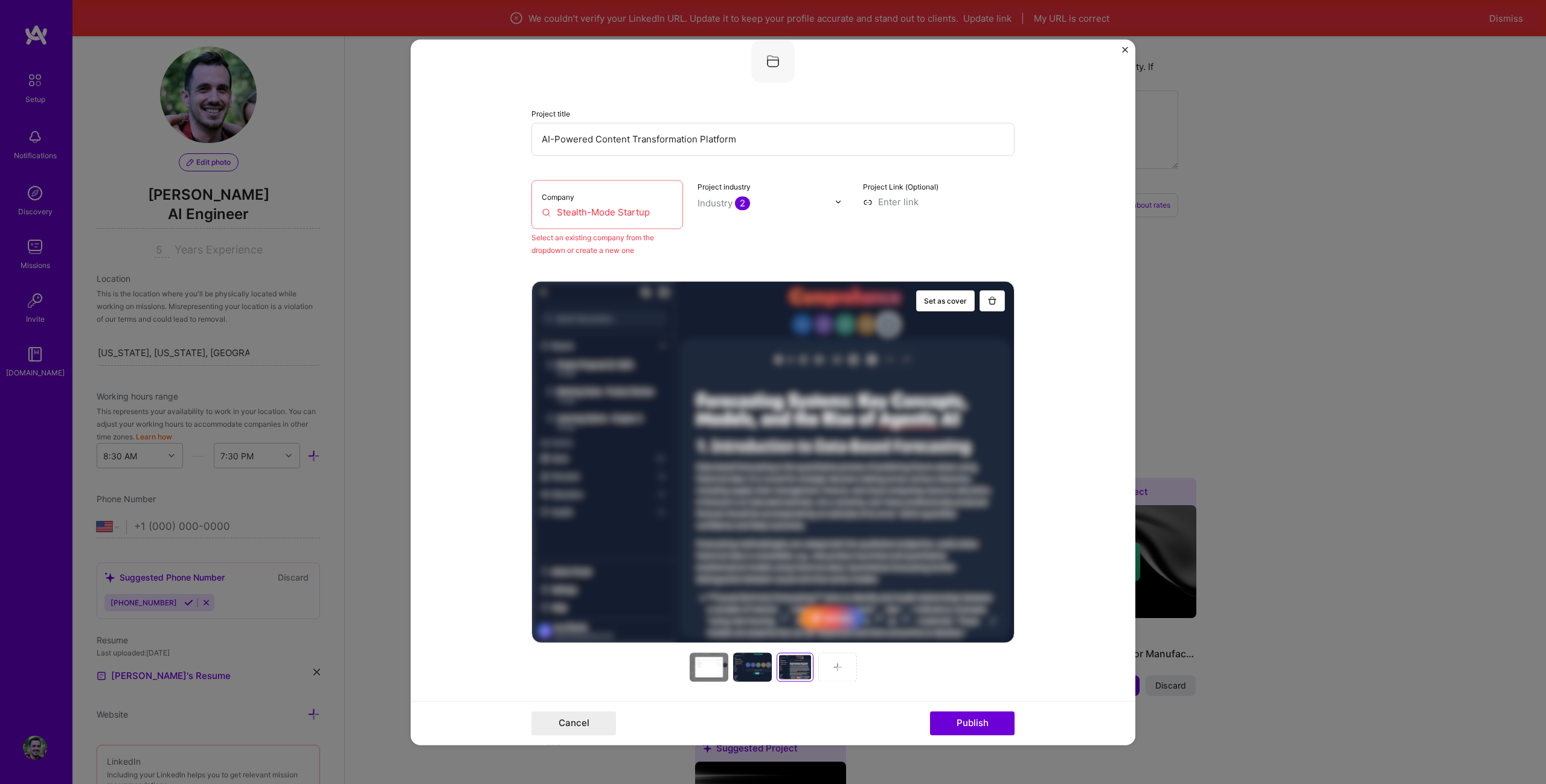
click at [726, 248] on div "Project industry Industry 2" at bounding box center [773, 218] width 152 height 77
click at [605, 216] on input "Stealth-Mode Startup" at bounding box center [607, 212] width 131 height 12
type input "a"
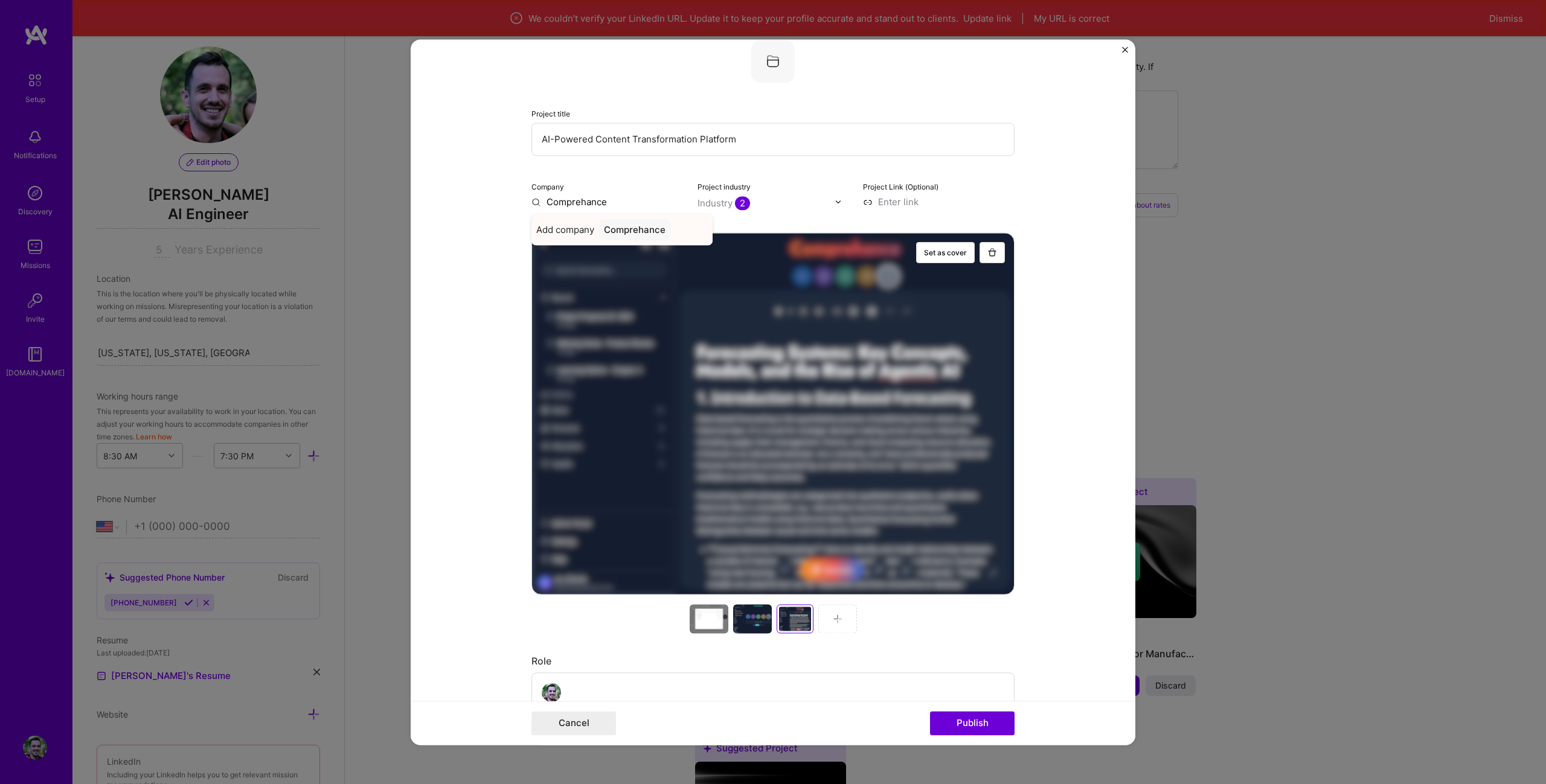
type input "Comprehance"
click at [563, 234] on span "Add company" at bounding box center [565, 230] width 58 height 12
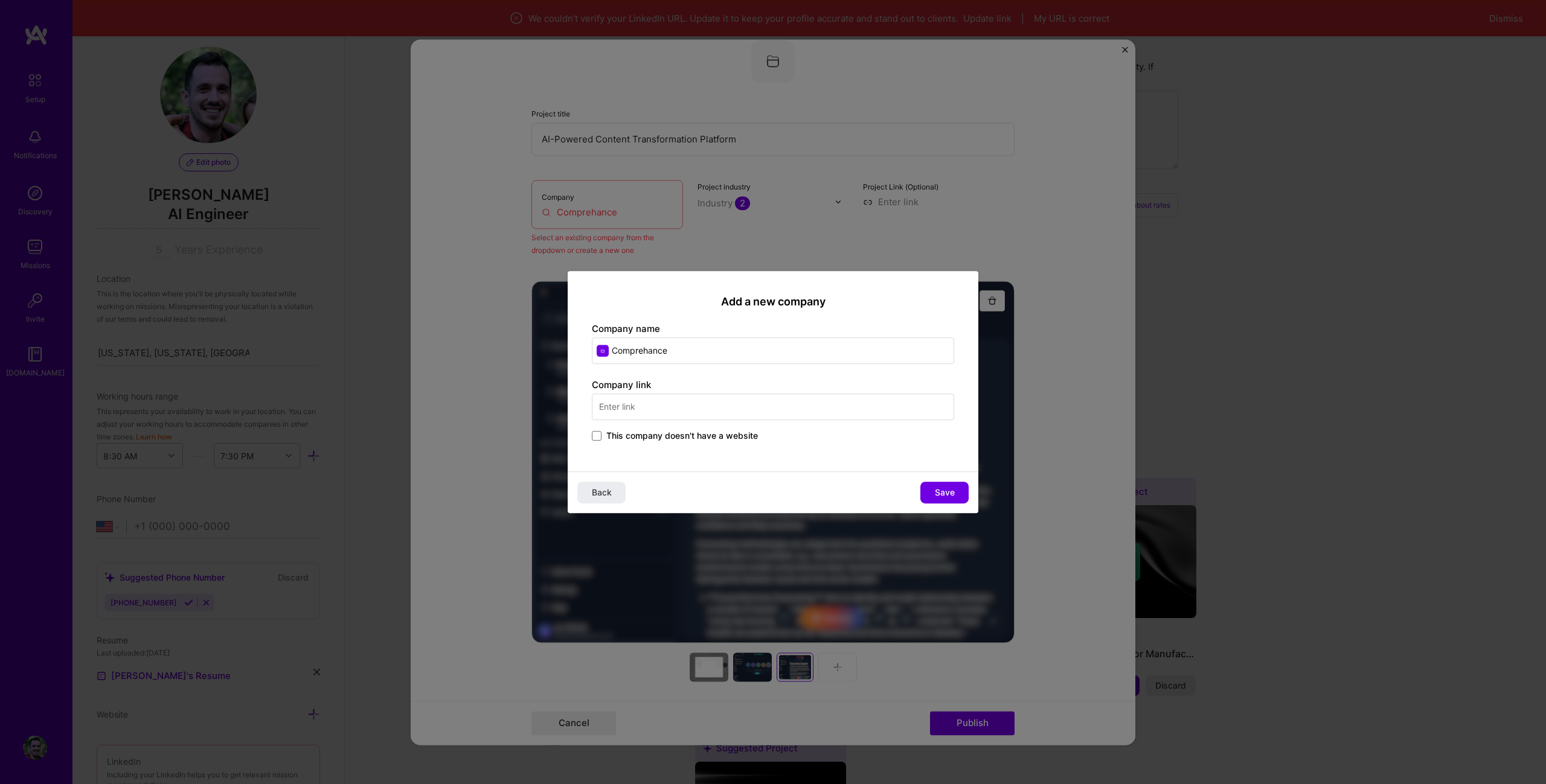
click at [686, 442] on div "This company doesn't have a website" at bounding box center [773, 436] width 362 height 14
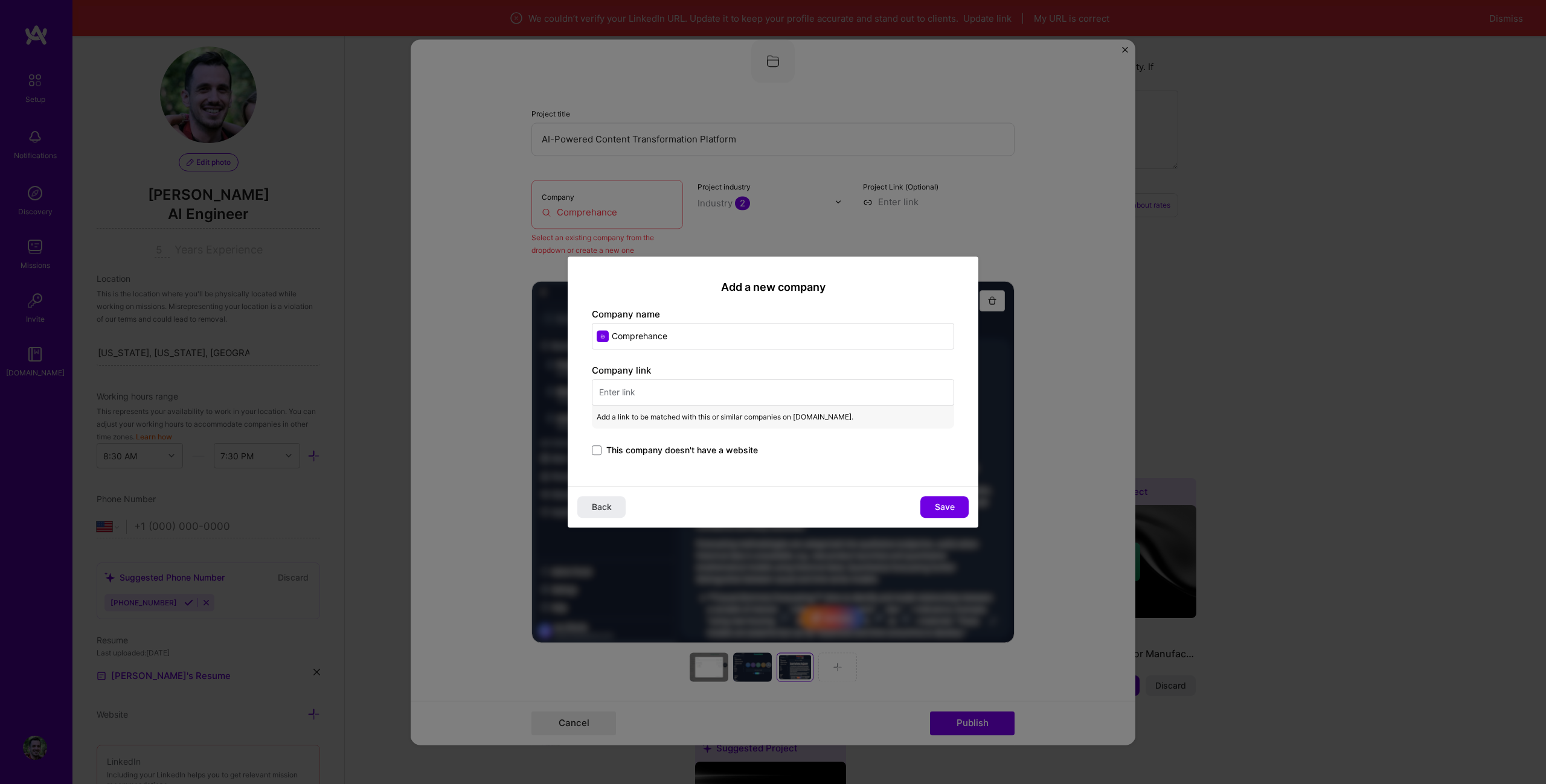
click at [687, 440] on div "Company link Add a link to be matched with this or similar companies on [DOMAIN…" at bounding box center [773, 411] width 362 height 94
click at [690, 448] on span "This company doesn't have a website" at bounding box center [682, 450] width 152 height 12
click at [0, 0] on input "This company doesn't have a website" at bounding box center [0, 0] width 0 height 0
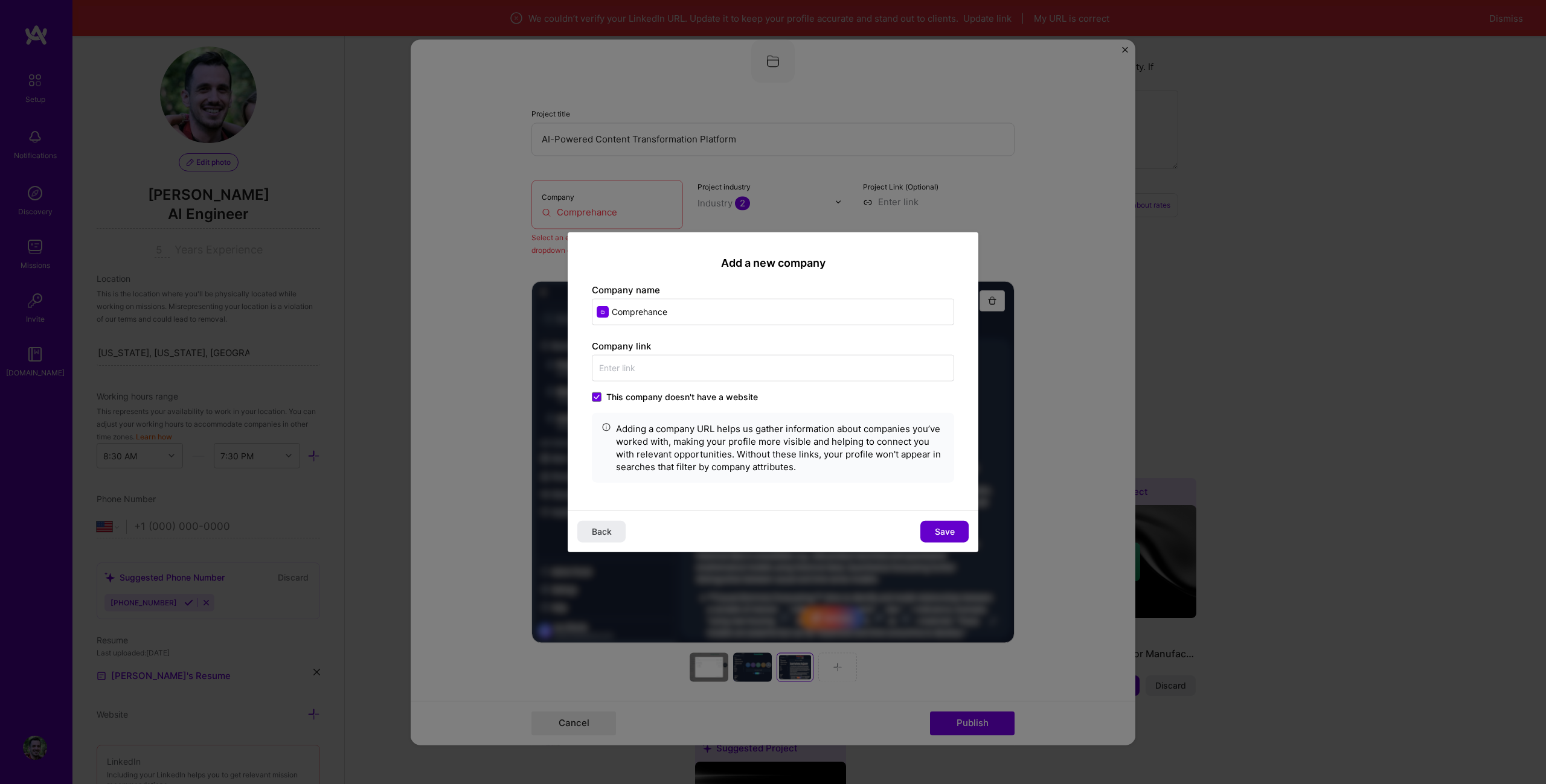
click at [931, 530] on button "Save" at bounding box center [944, 532] width 48 height 22
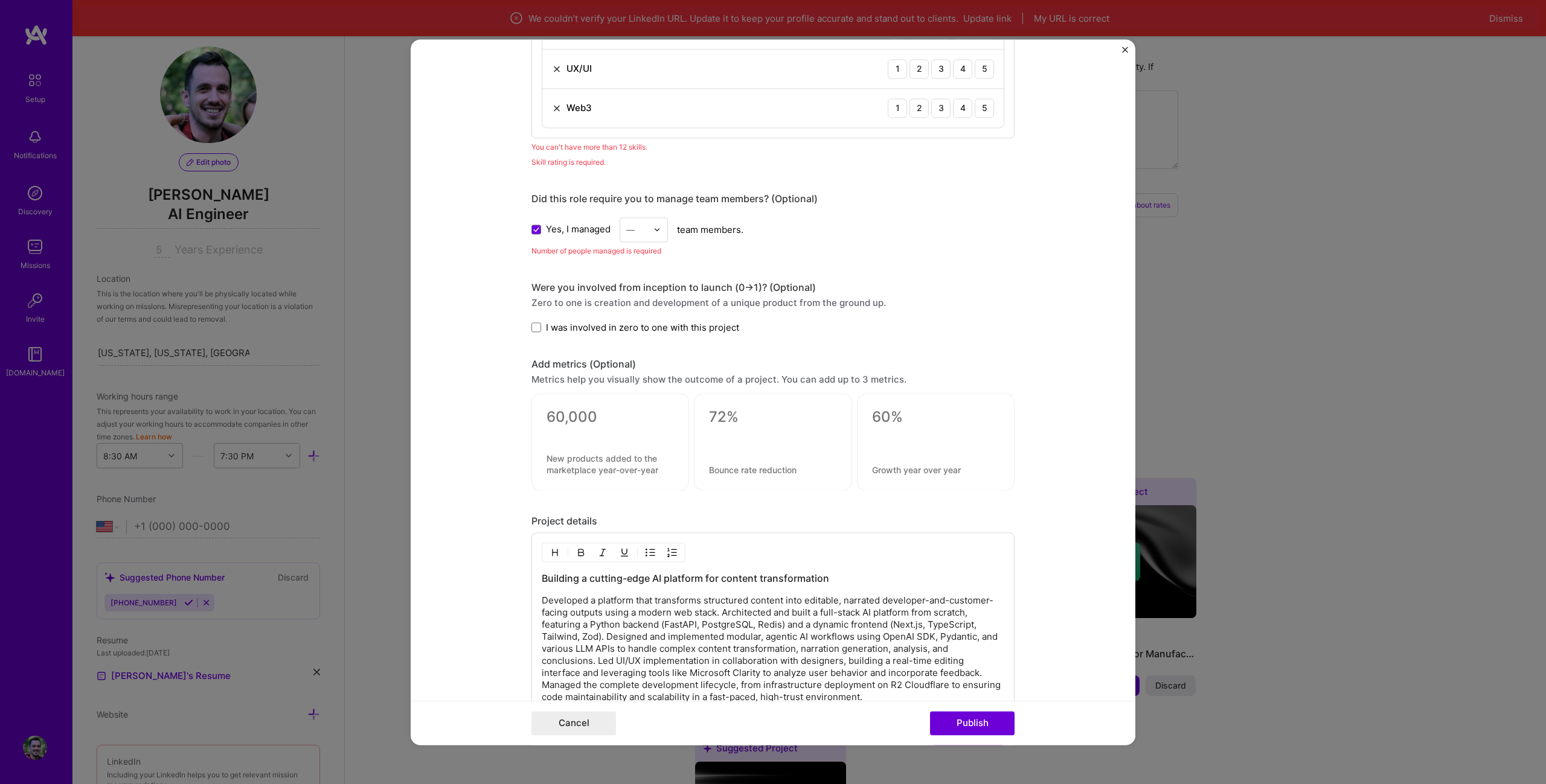
scroll to position [1583, 0]
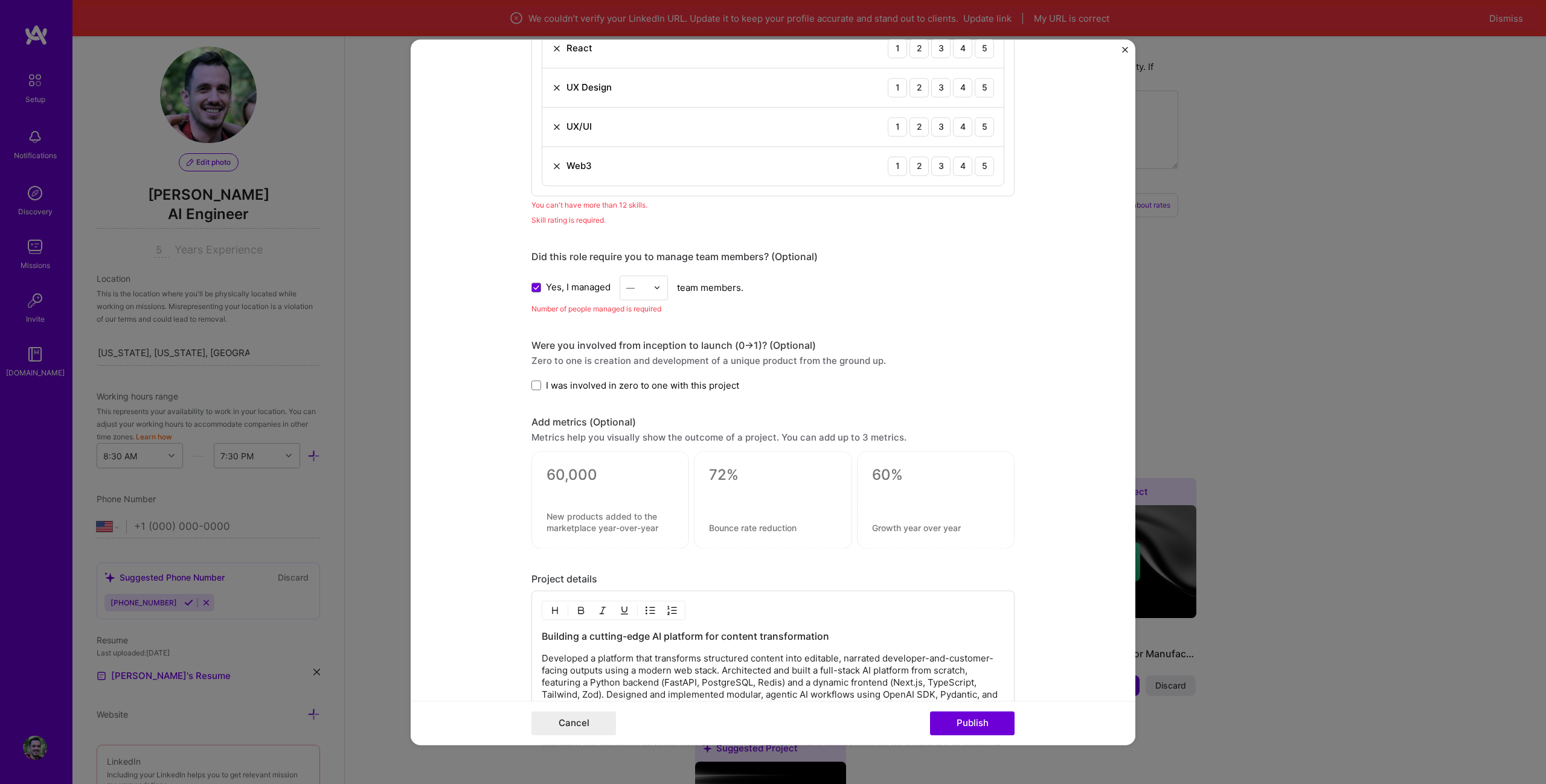
click at [637, 283] on input "text" at bounding box center [636, 287] width 21 height 12
click at [572, 282] on span "Yes, I managed" at bounding box center [578, 287] width 65 height 12
click at [0, 0] on input "Yes, I managed" at bounding box center [0, 0] width 0 height 0
click at [599, 384] on span "I was involved in zero to one with this project" at bounding box center [642, 385] width 193 height 12
click at [0, 0] on input "I was involved in zero to one with this project" at bounding box center [0, 0] width 0 height 0
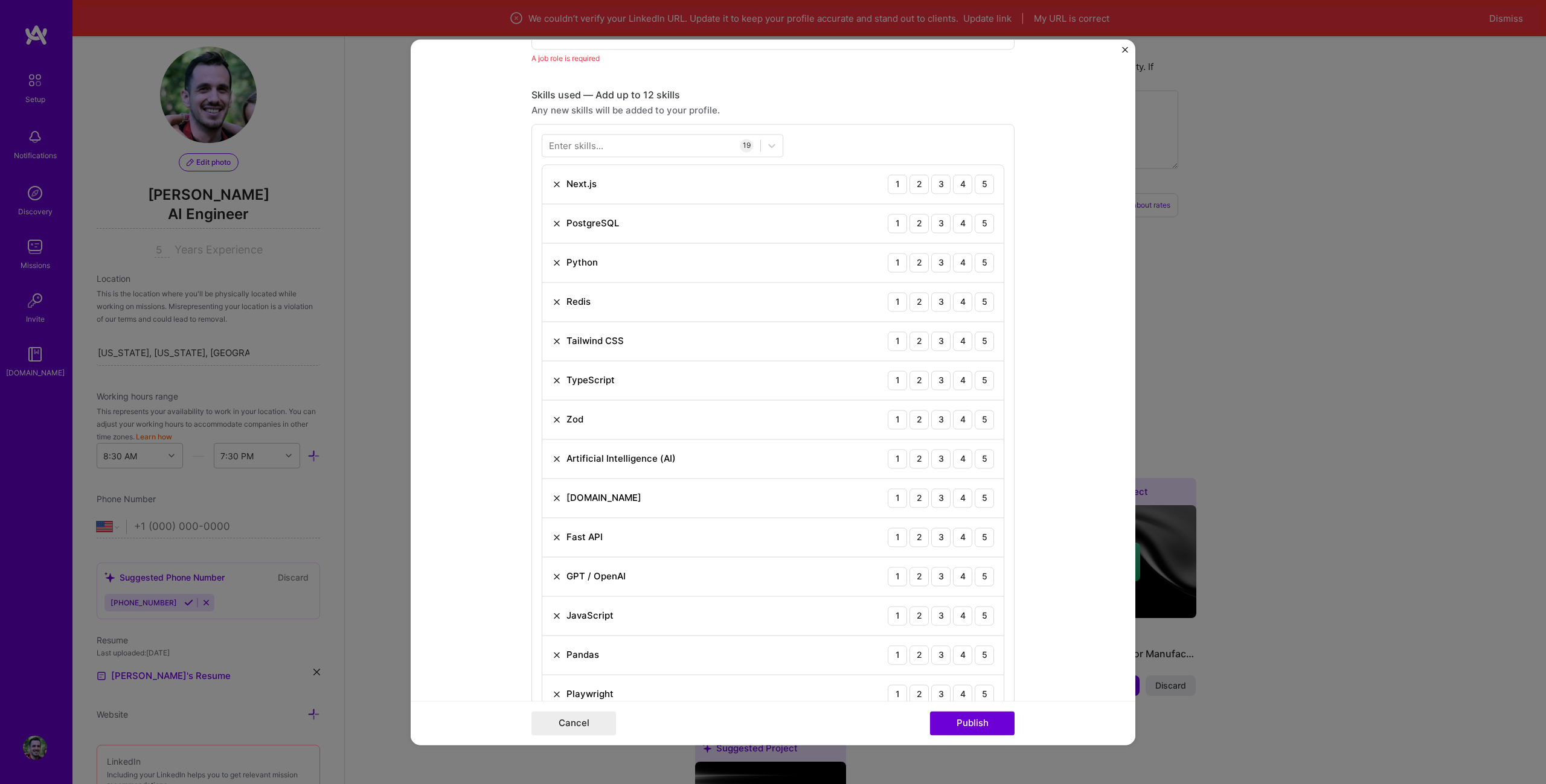
scroll to position [799, 0]
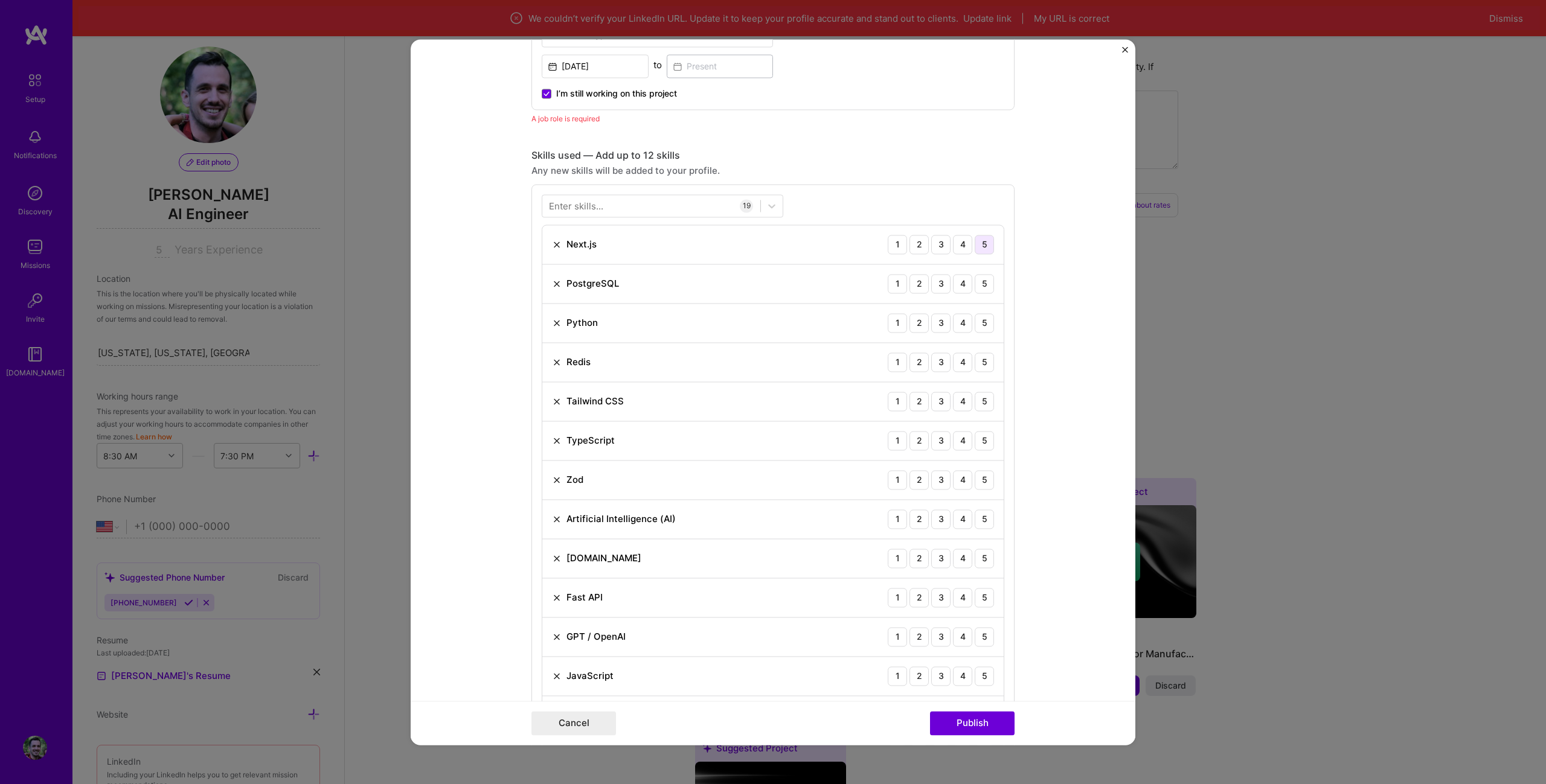
click at [983, 242] on div "5" at bounding box center [984, 244] width 19 height 19
click at [955, 286] on div "4" at bounding box center [963, 284] width 19 height 19
click at [981, 323] on div "5" at bounding box center [984, 323] width 19 height 19
click at [953, 359] on div "4" at bounding box center [963, 362] width 19 height 19
click at [960, 398] on div "4" at bounding box center [963, 401] width 19 height 19
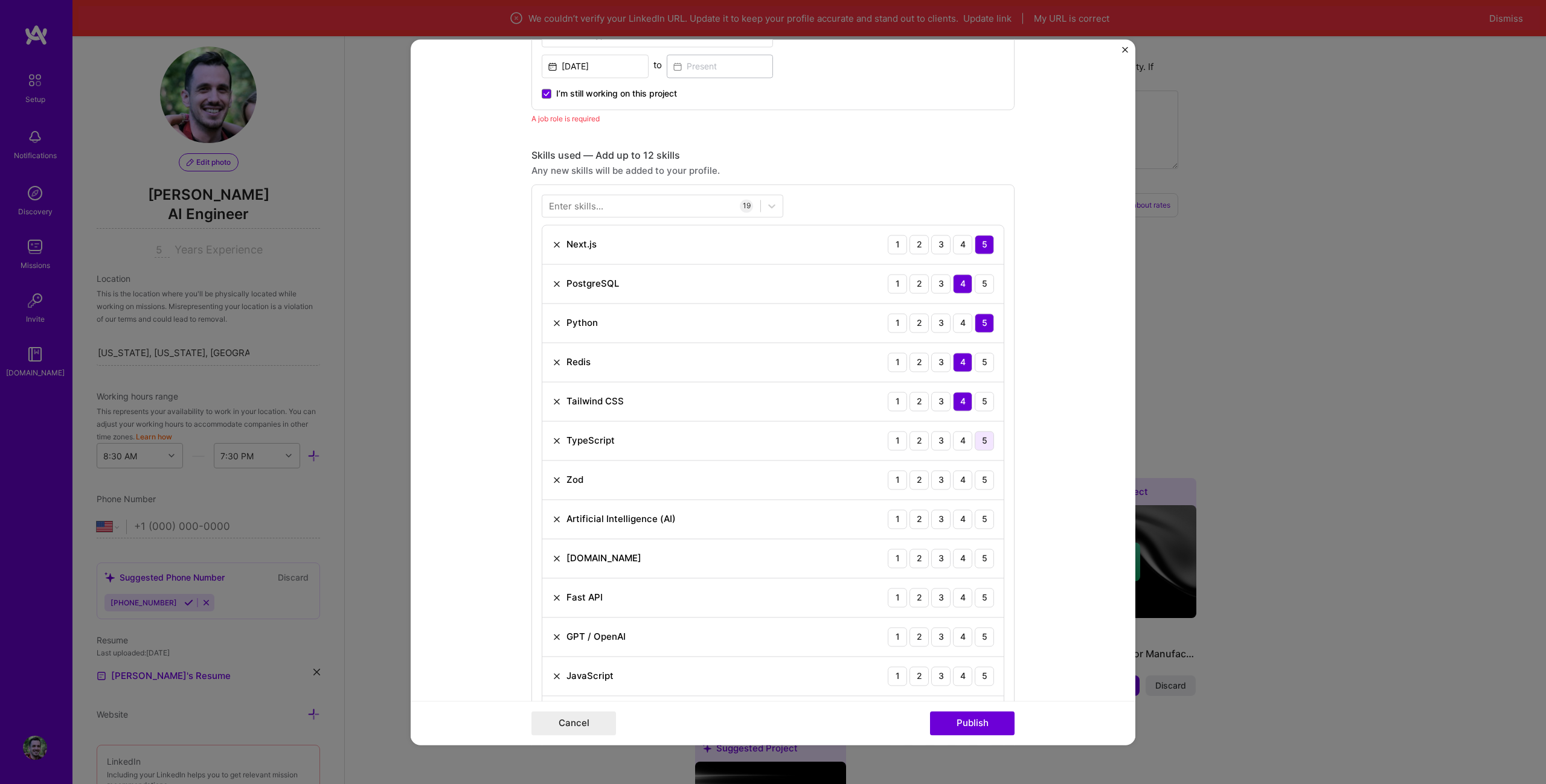
click at [974, 435] on div "5" at bounding box center [984, 441] width 19 height 19
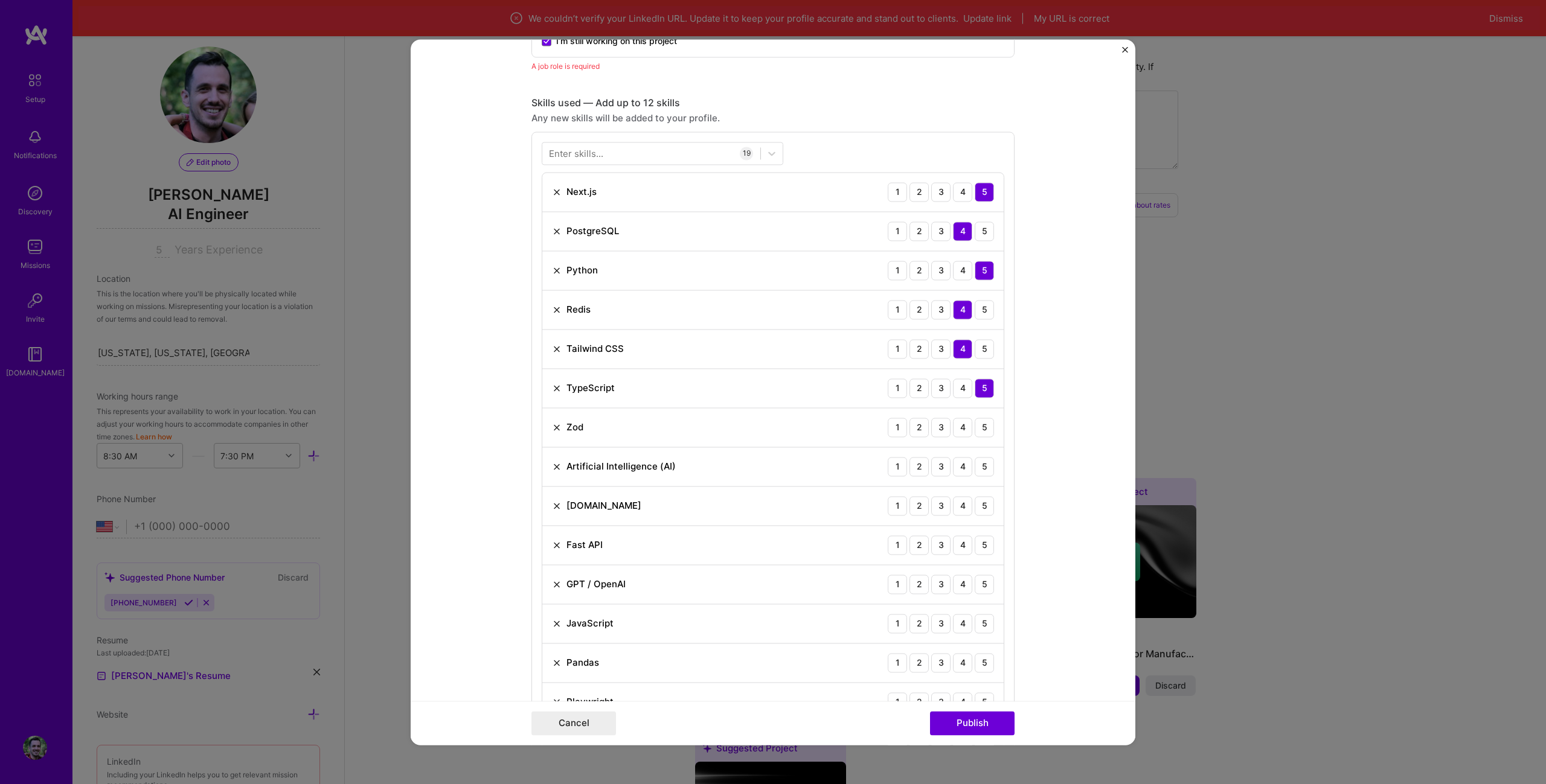
scroll to position [859, 0]
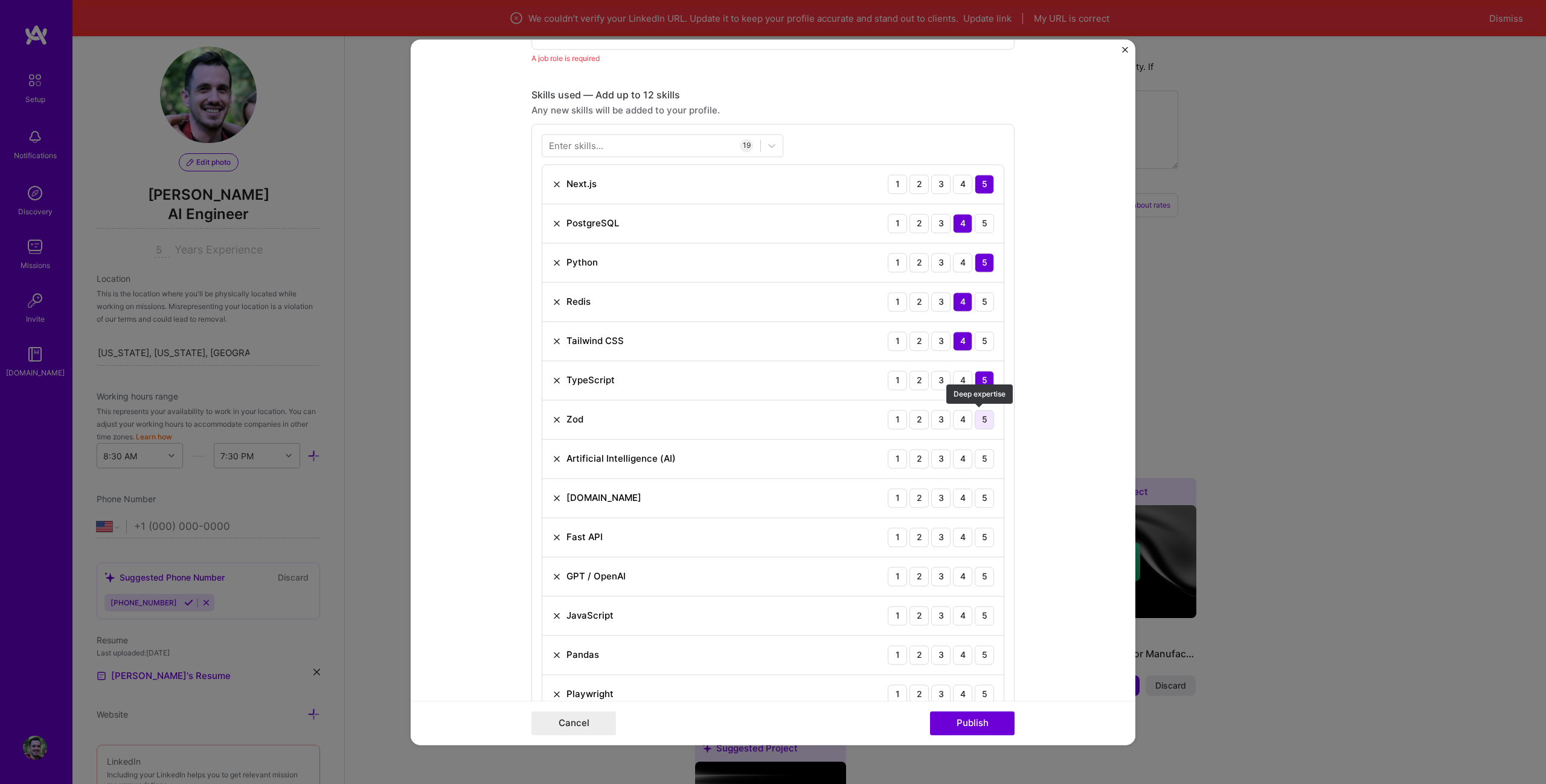
click at [978, 424] on div "5" at bounding box center [984, 420] width 19 height 19
click at [979, 461] on div "5" at bounding box center [984, 458] width 19 height 19
click at [552, 497] on img at bounding box center [556, 497] width 10 height 10
click at [982, 499] on div "5" at bounding box center [984, 498] width 19 height 19
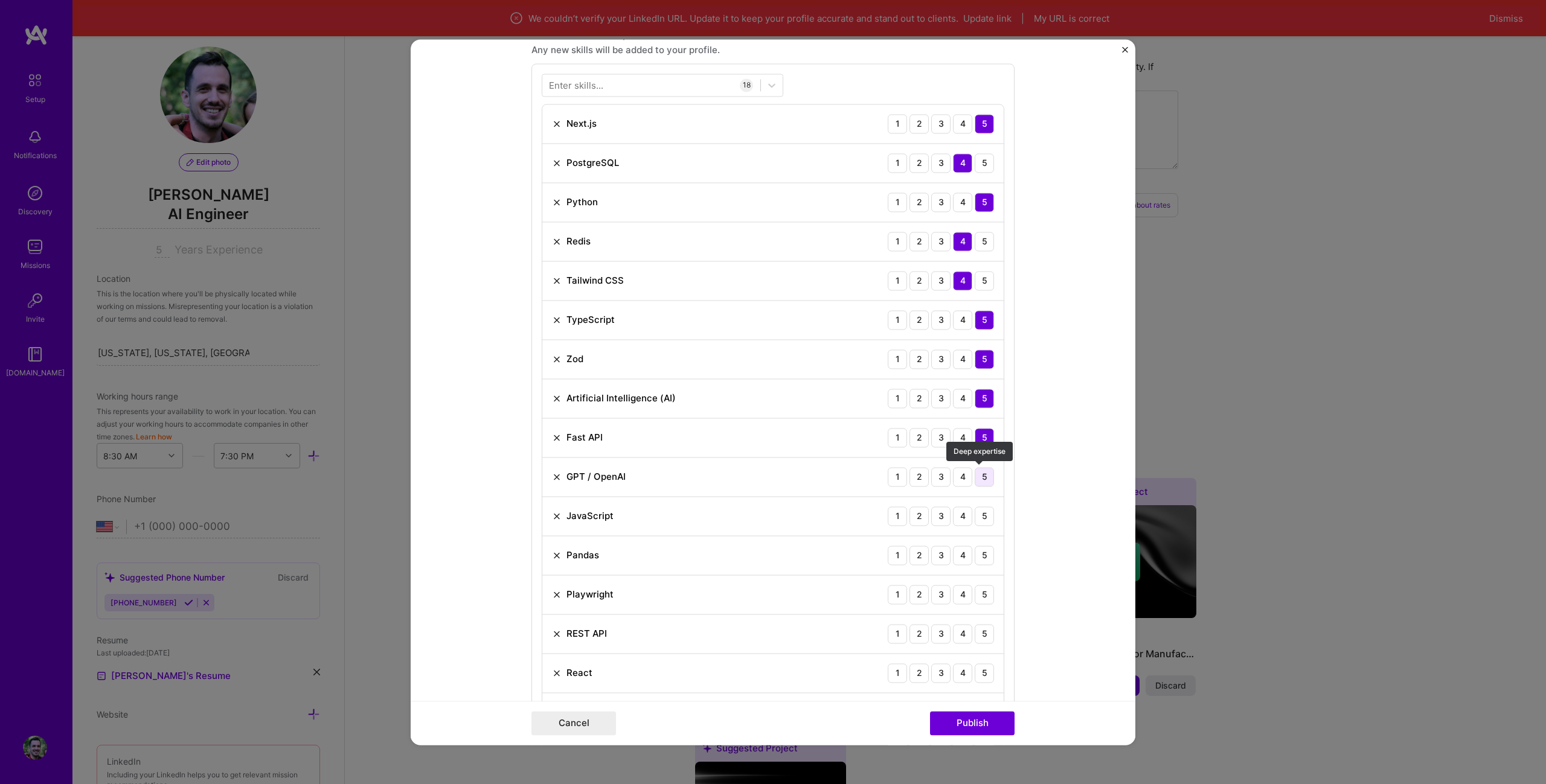
click at [981, 485] on div "5" at bounding box center [984, 477] width 19 height 19
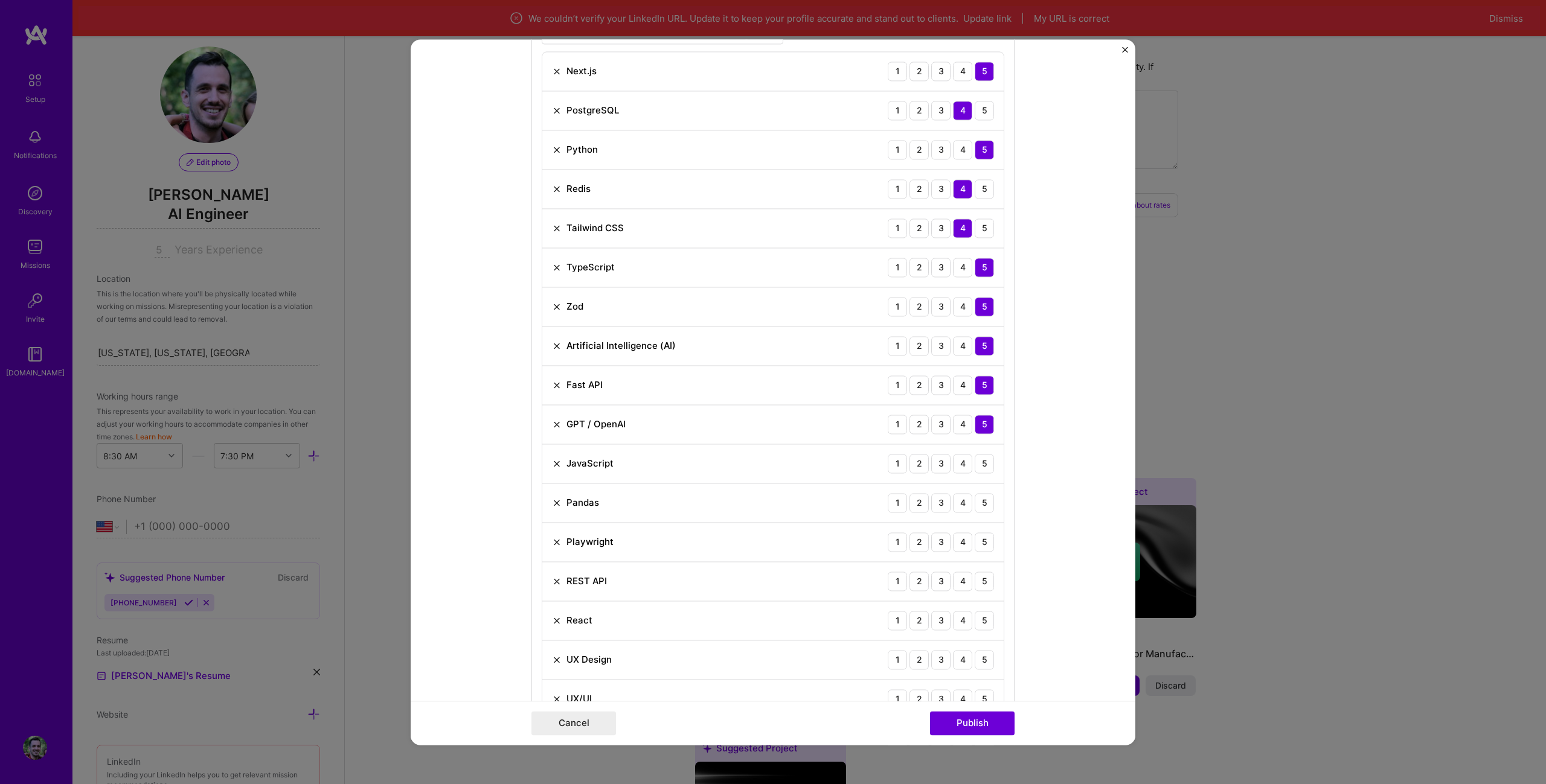
scroll to position [980, 0]
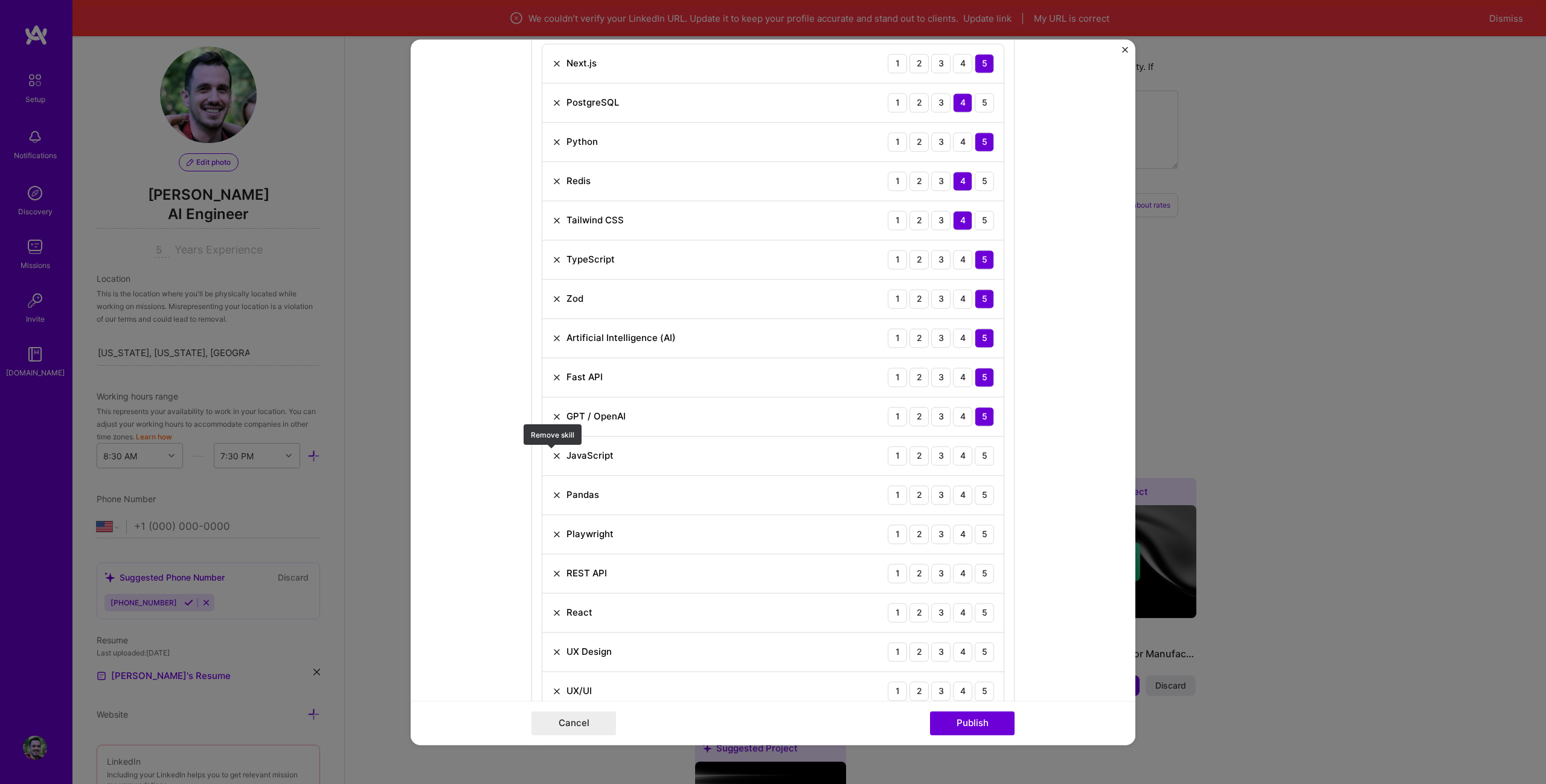
click at [552, 459] on img at bounding box center [556, 455] width 10 height 10
click at [552, 457] on img at bounding box center [556, 455] width 10 height 10
click at [935, 453] on div "3" at bounding box center [941, 455] width 19 height 19
click at [974, 492] on div "5" at bounding box center [984, 495] width 19 height 19
click at [979, 532] on div "5" at bounding box center [984, 534] width 19 height 19
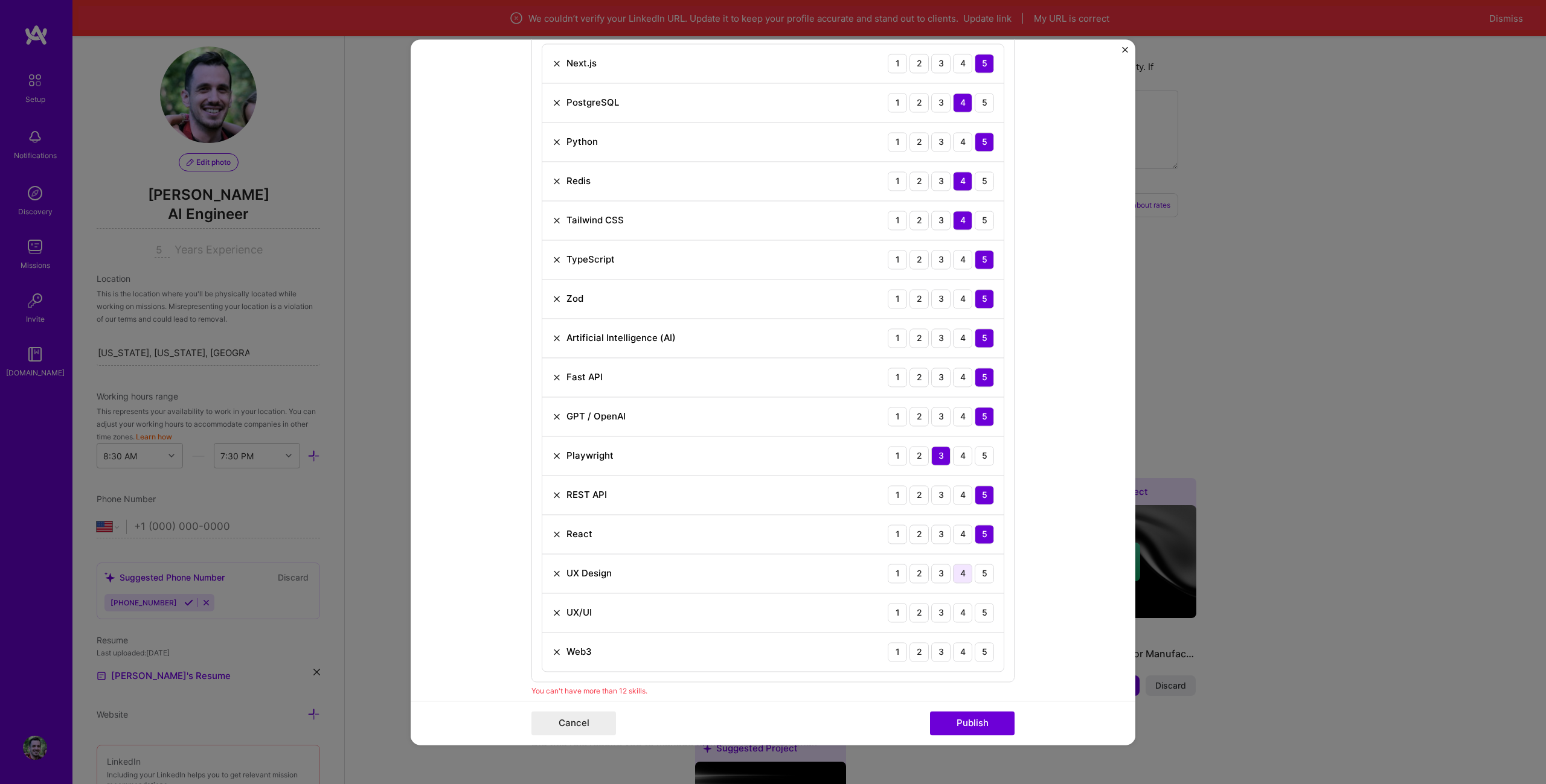
click at [953, 571] on div "4" at bounding box center [963, 574] width 19 height 19
click at [962, 607] on div "4" at bounding box center [963, 612] width 19 height 19
click at [552, 654] on img at bounding box center [556, 651] width 10 height 10
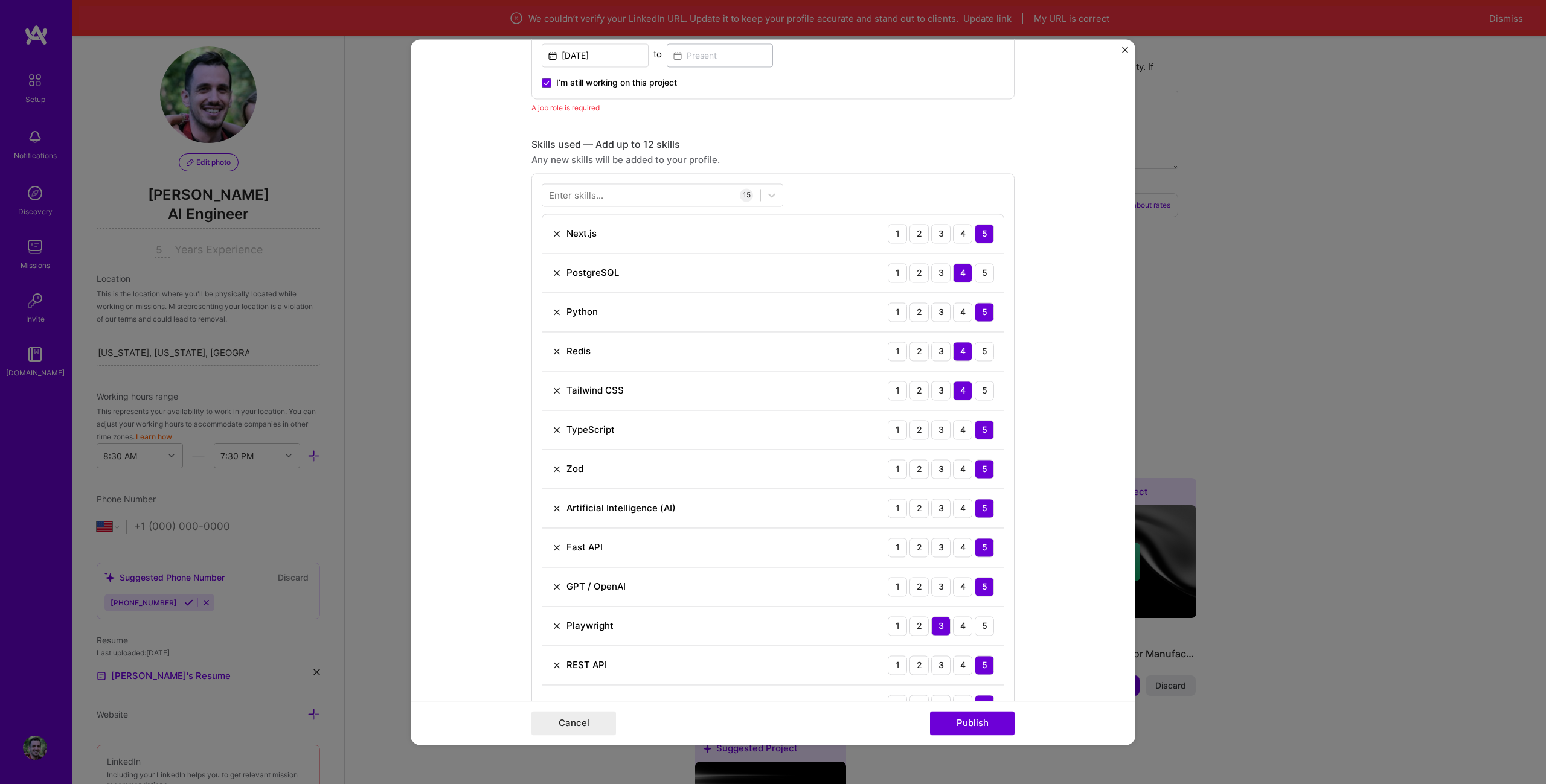
scroll to position [799, 0]
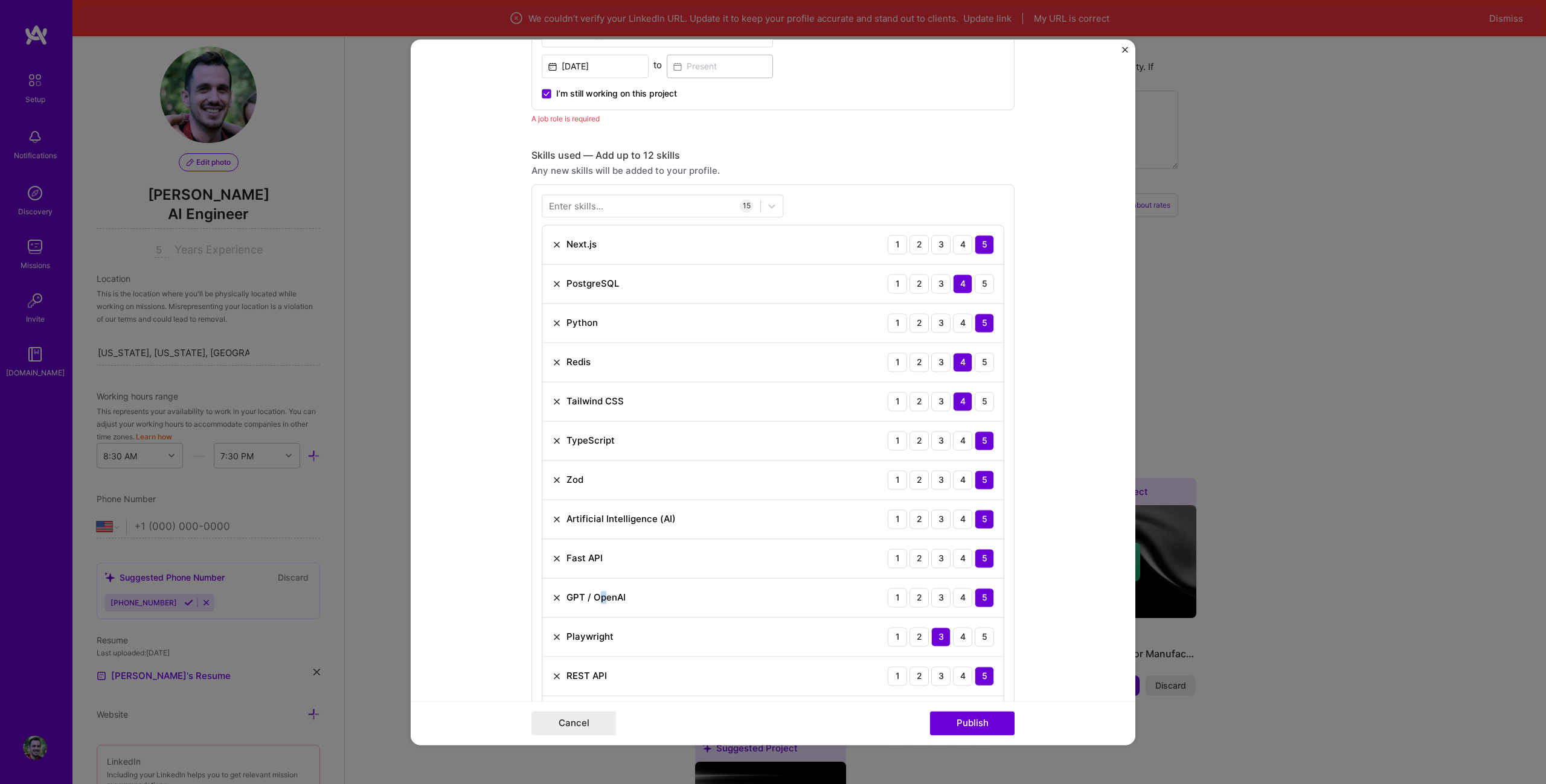
click at [598, 598] on div "GPT / OpenAI" at bounding box center [596, 597] width 59 height 12
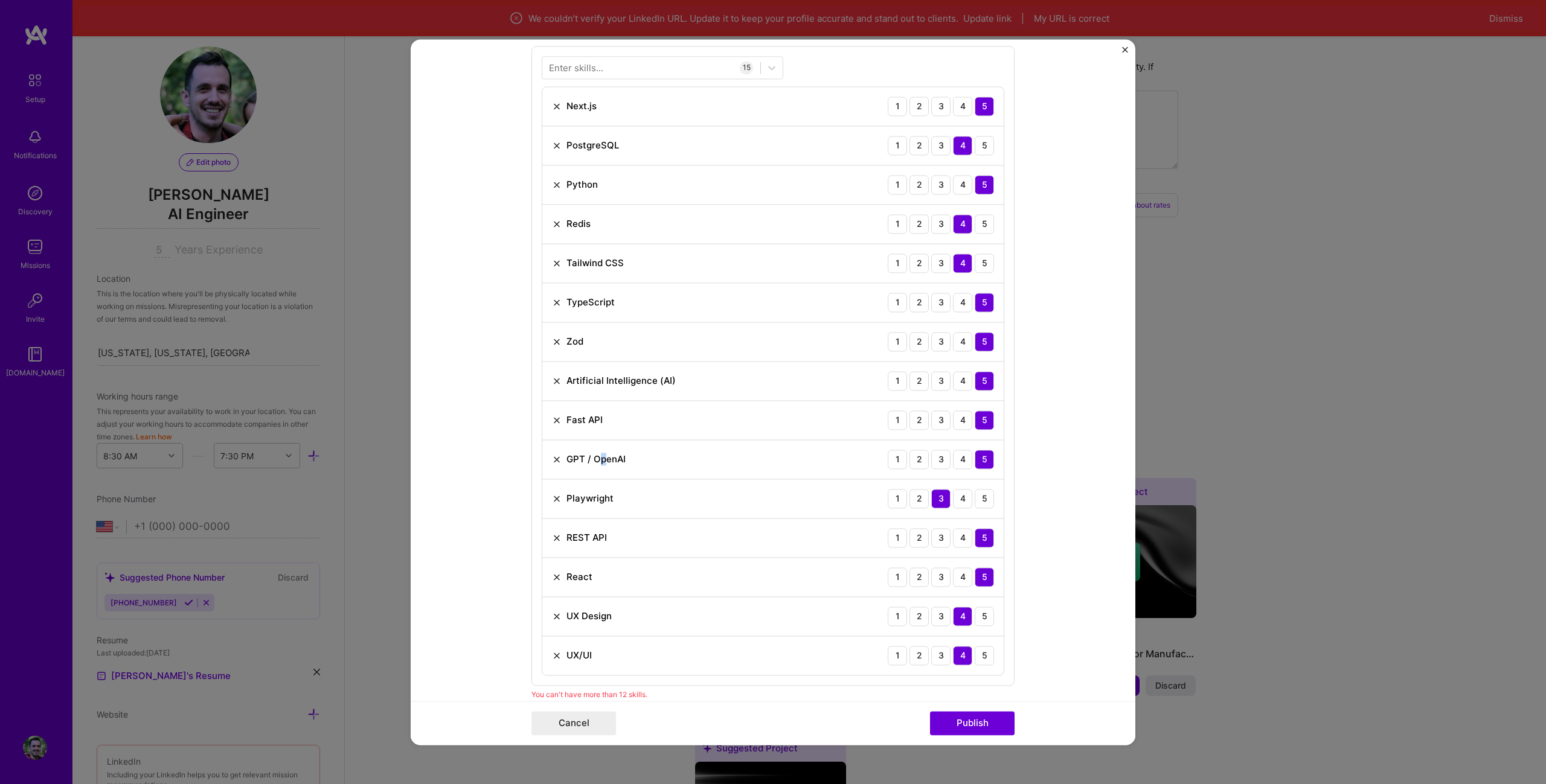
scroll to position [980, 0]
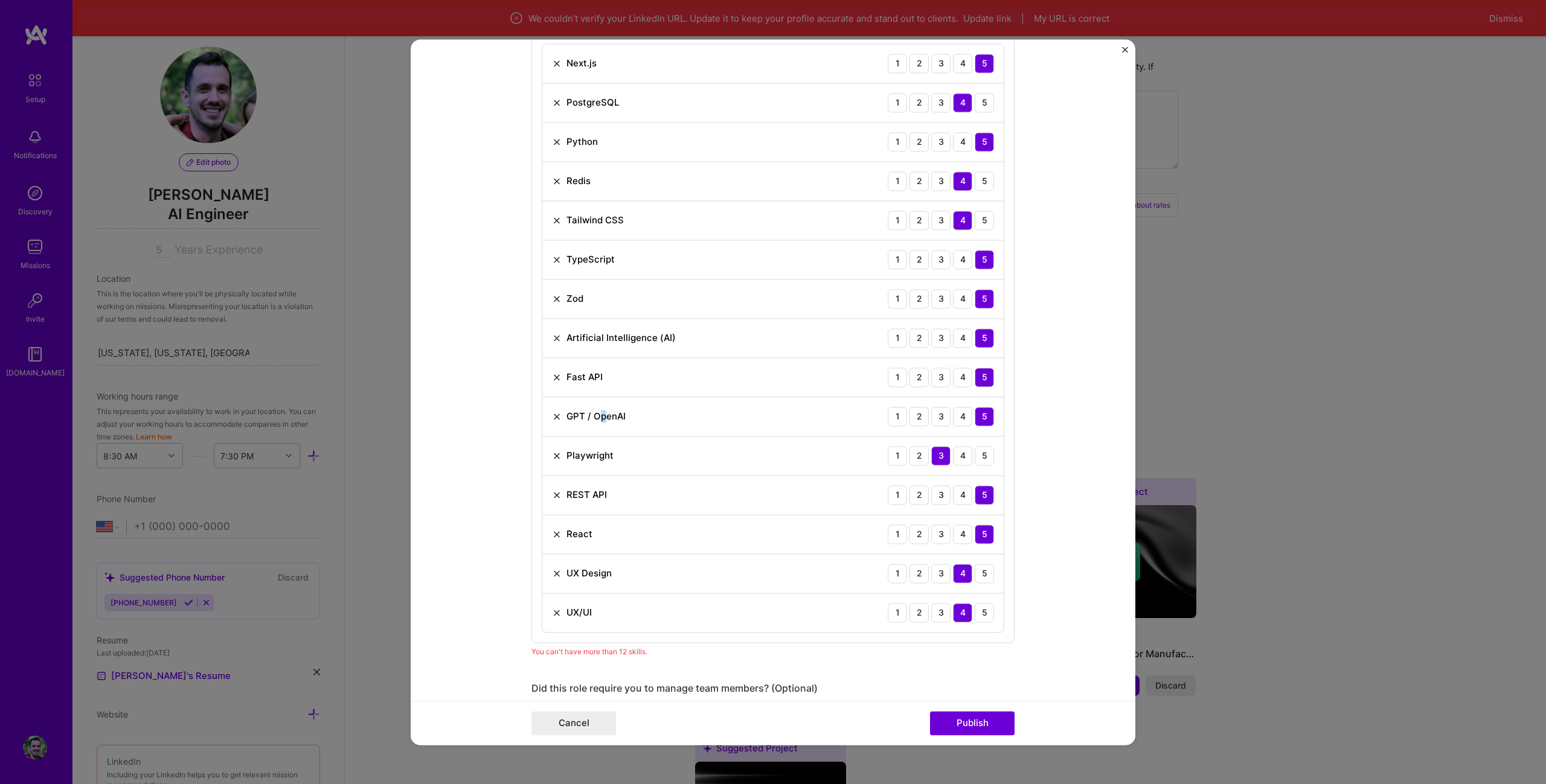
click at [552, 493] on img at bounding box center [556, 494] width 10 height 10
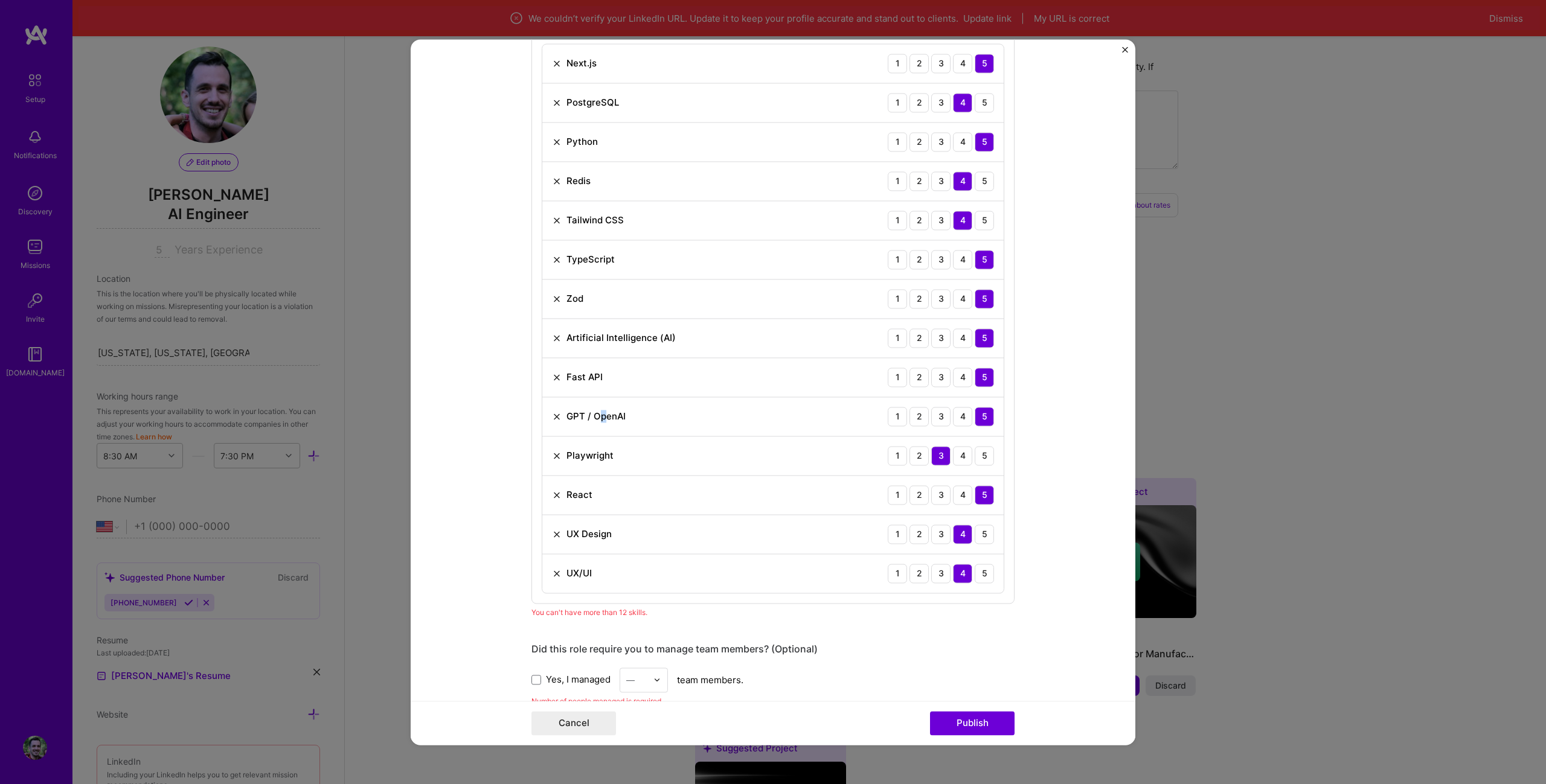
click at [553, 492] on img at bounding box center [556, 494] width 10 height 10
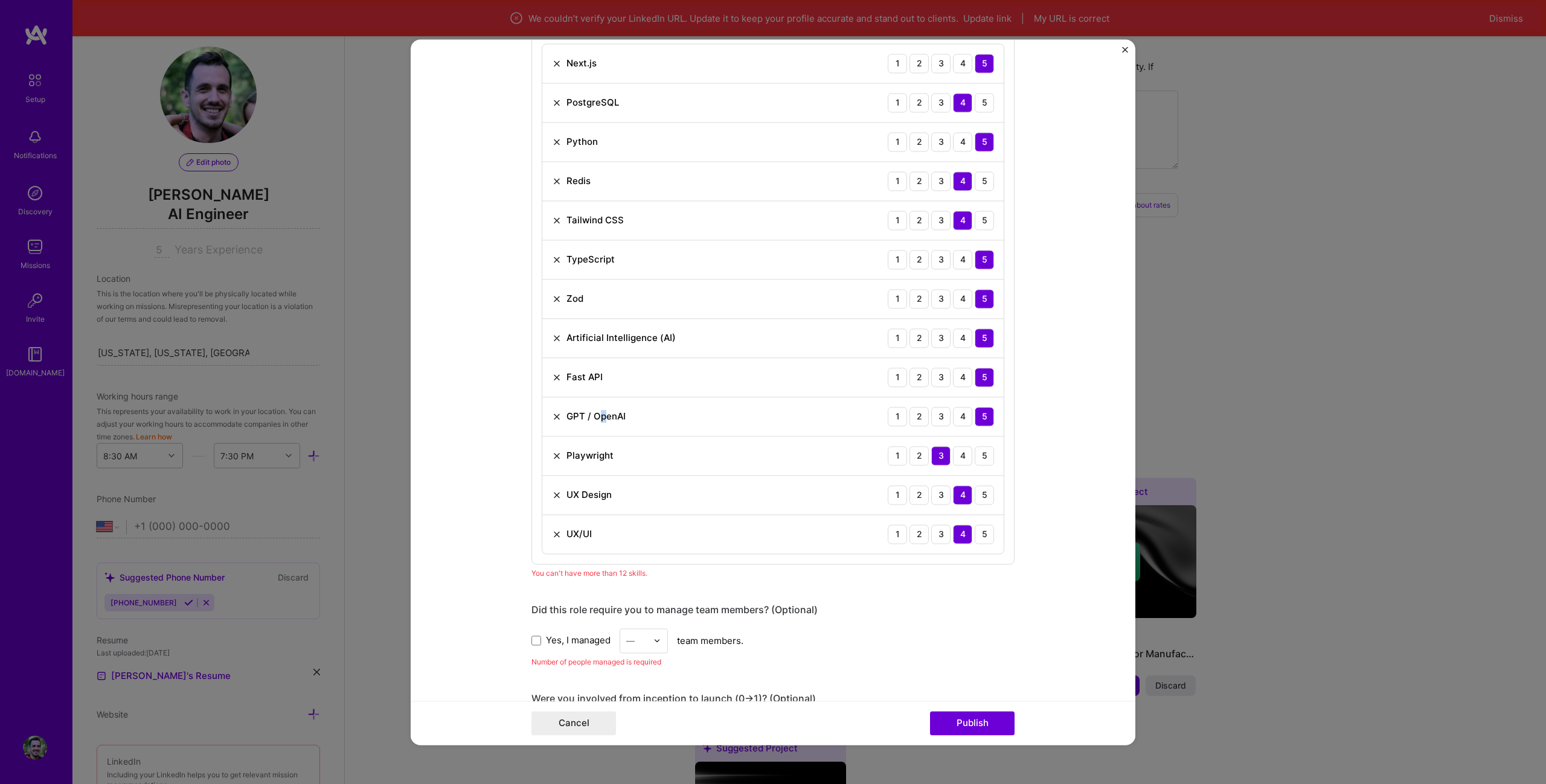
click at [555, 491] on img at bounding box center [556, 494] width 10 height 10
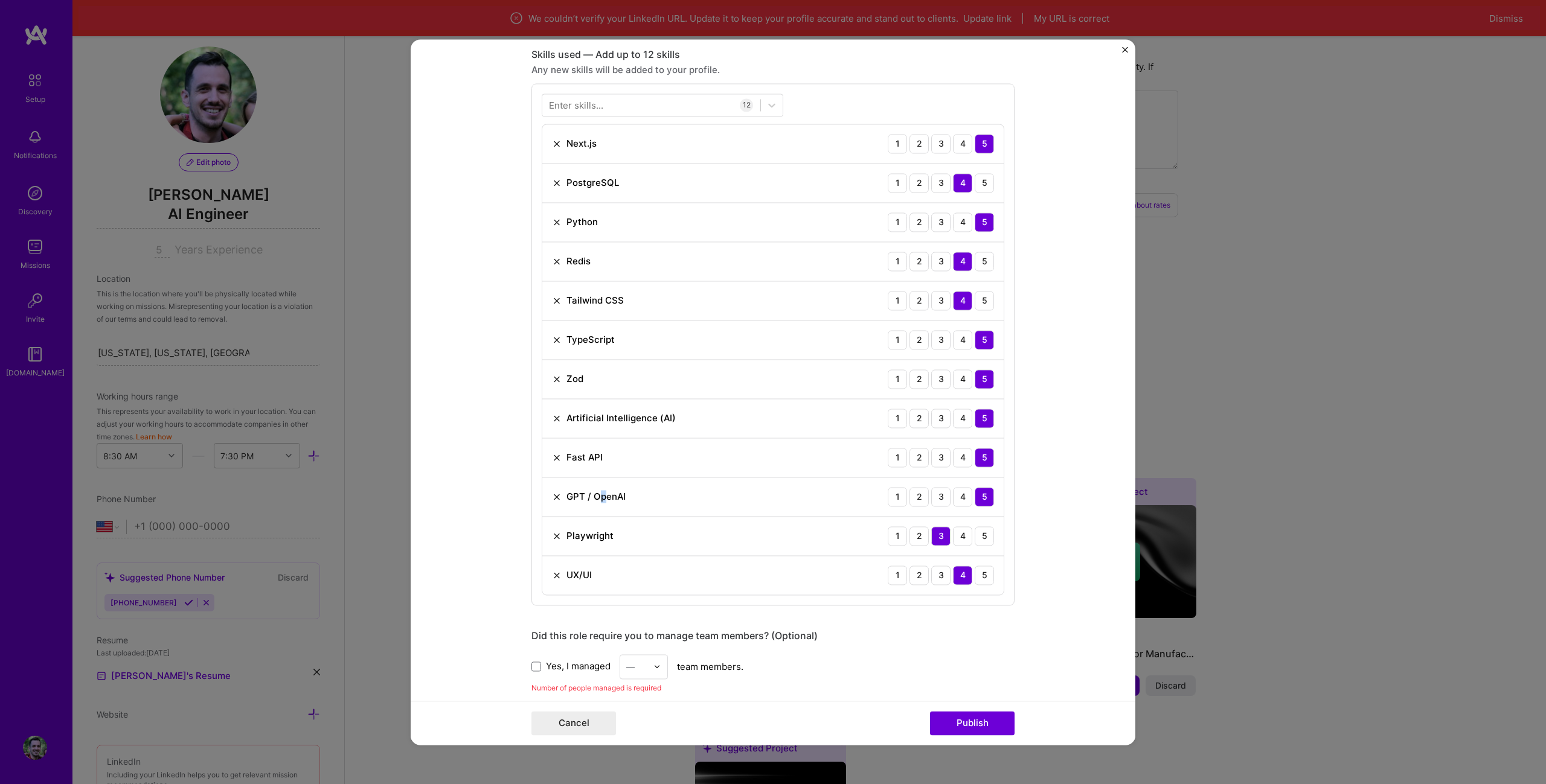
scroll to position [859, 0]
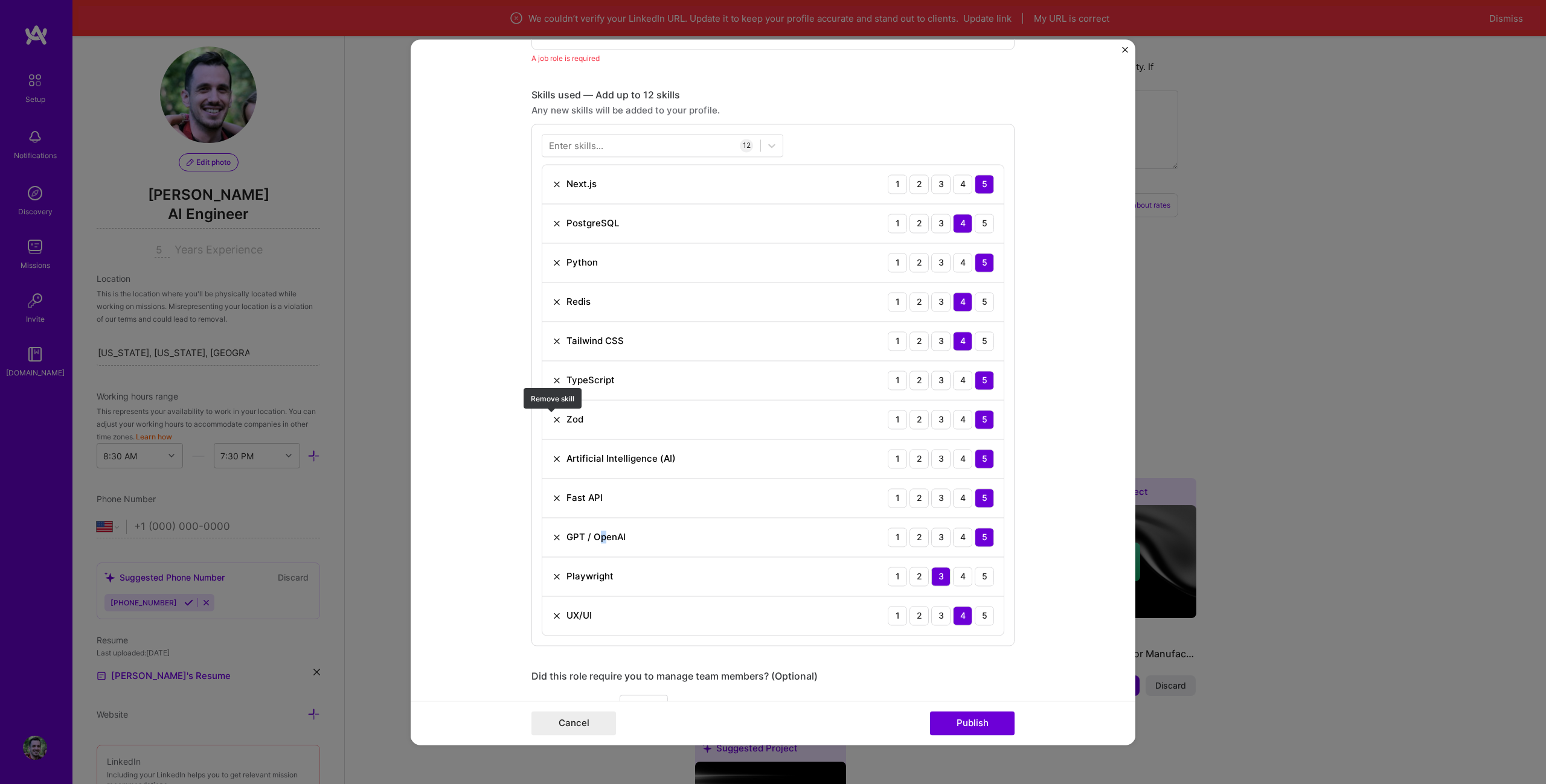
click at [555, 417] on img at bounding box center [556, 419] width 10 height 10
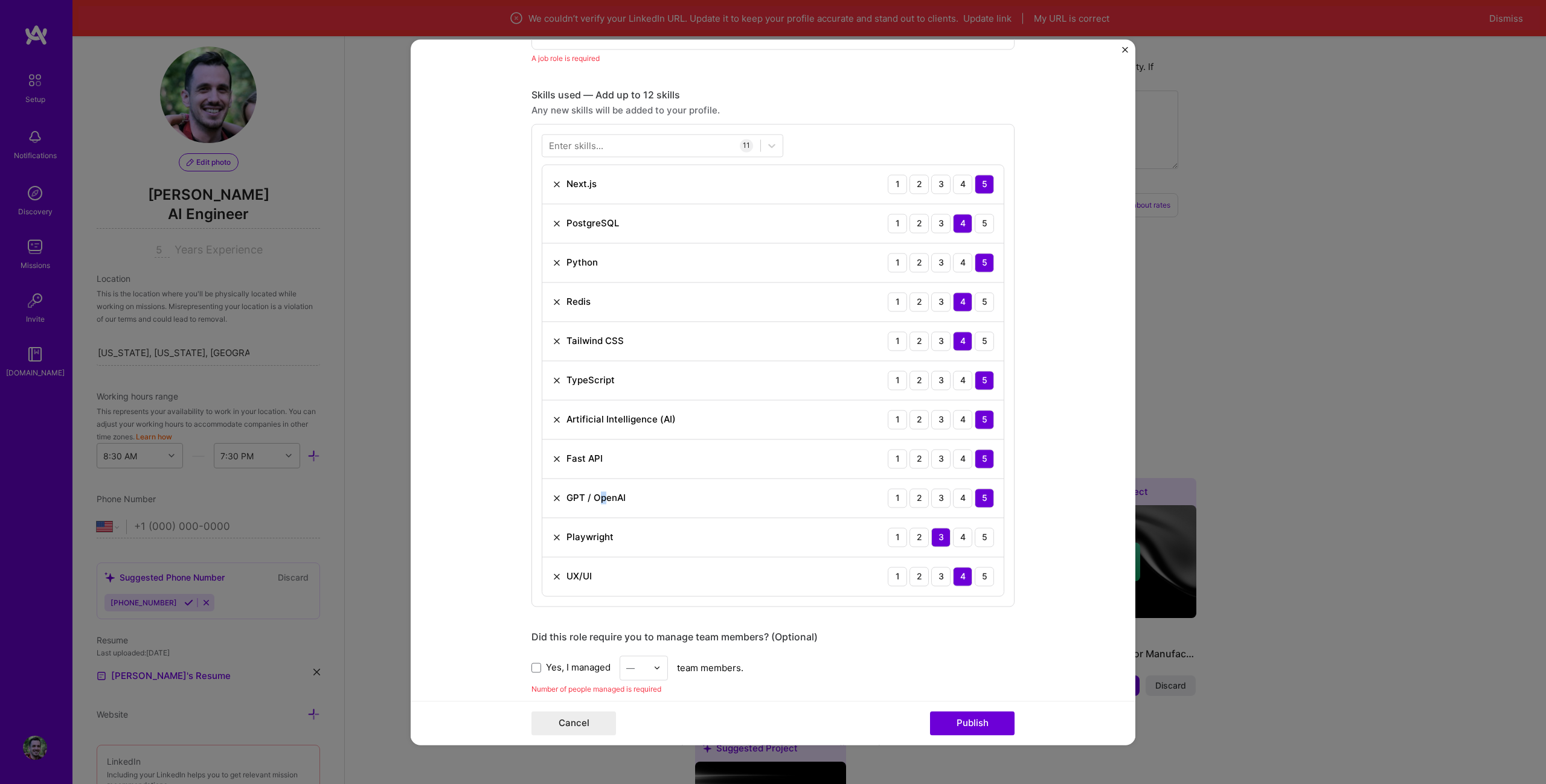
click at [554, 342] on img at bounding box center [556, 340] width 10 height 10
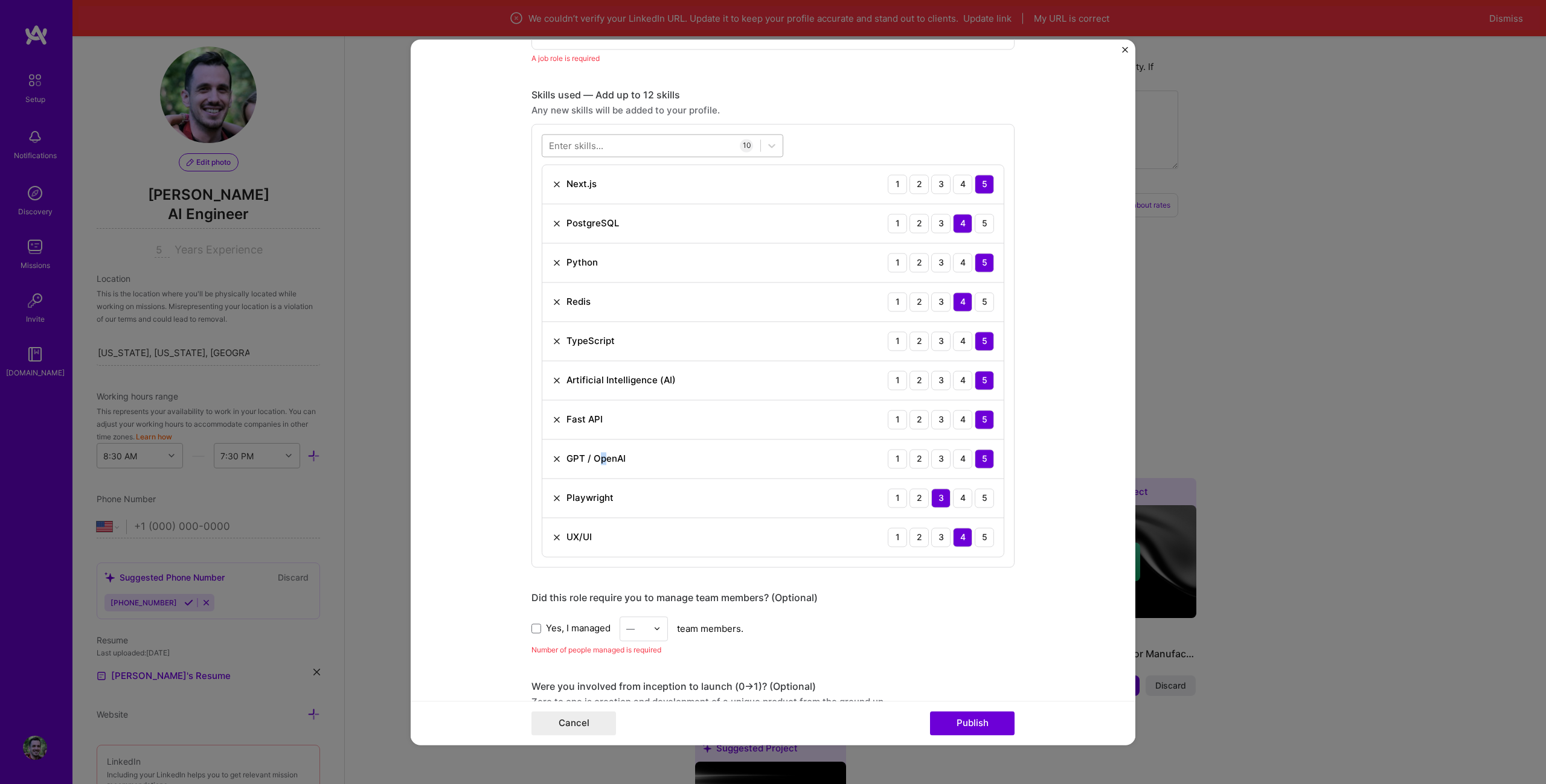
click at [610, 147] on div at bounding box center [651, 144] width 218 height 20
type input "pydan"
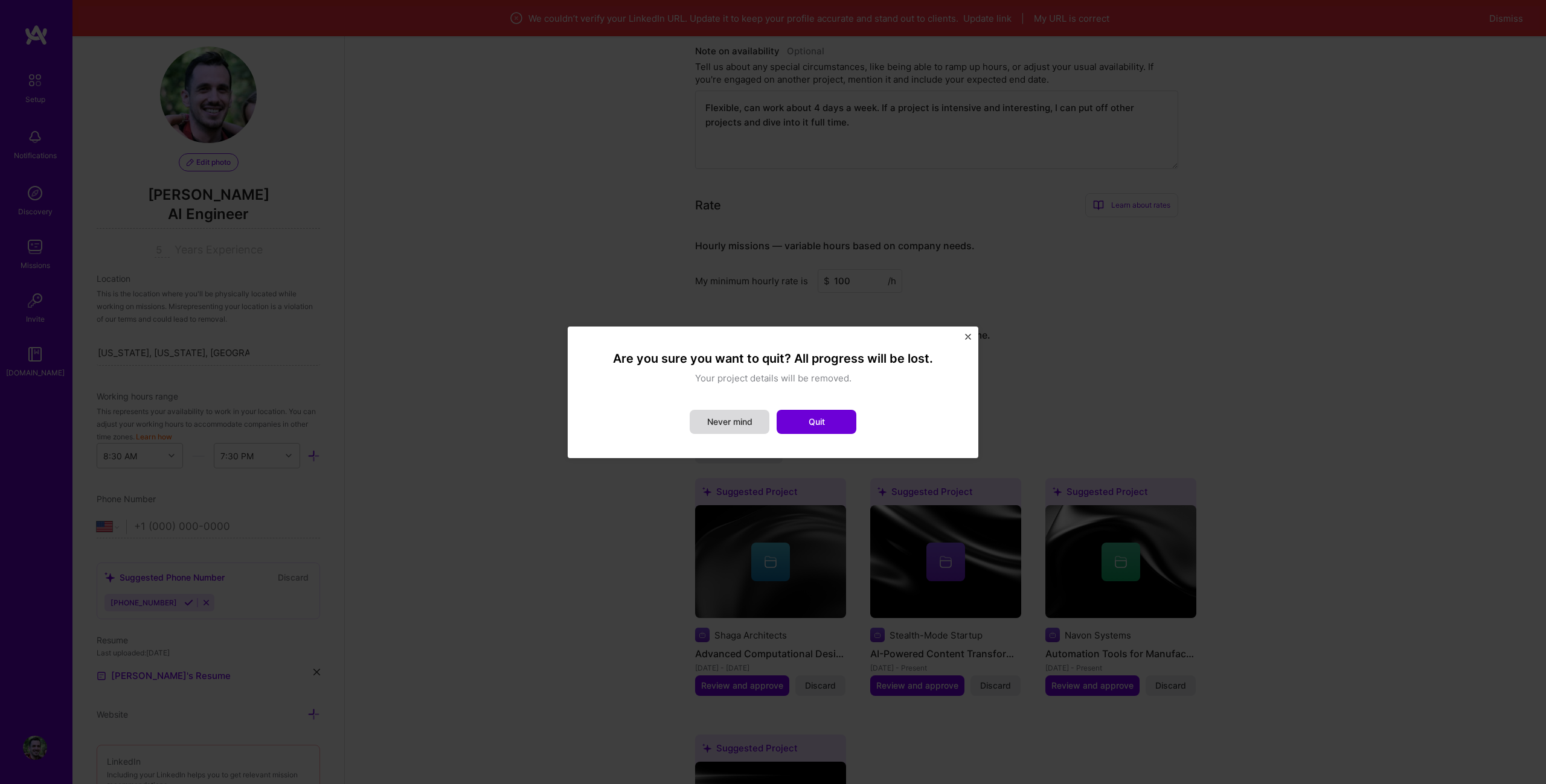
click at [737, 421] on button "Never mind" at bounding box center [729, 422] width 80 height 24
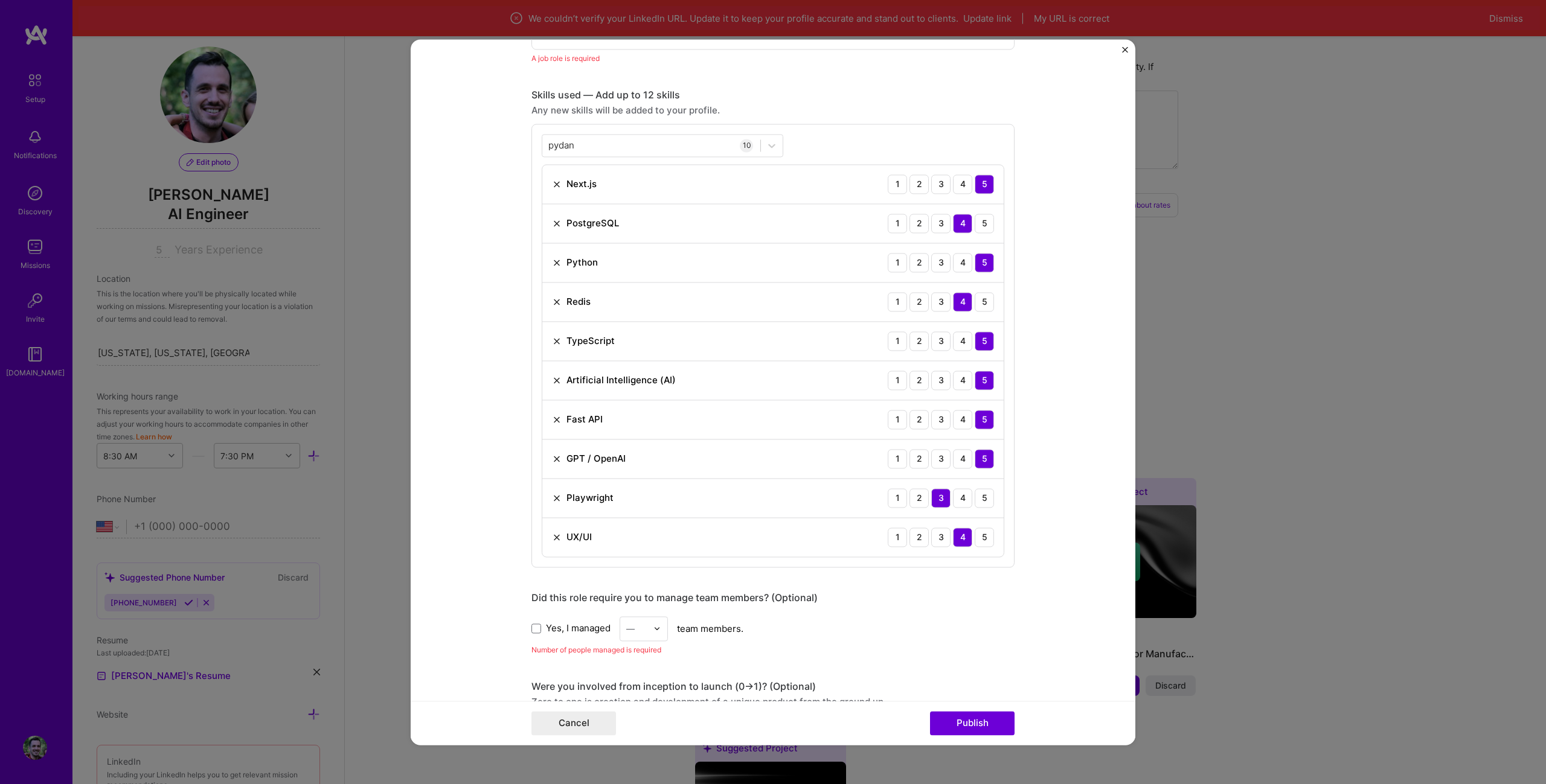
click at [828, 129] on div "pydan pydan 10 Next.js 1 2 3 4 5 PostgreSQL 1 2 3 4 5 Python 1 2 3 4 5 Redis 1 …" at bounding box center [773, 345] width 483 height 444
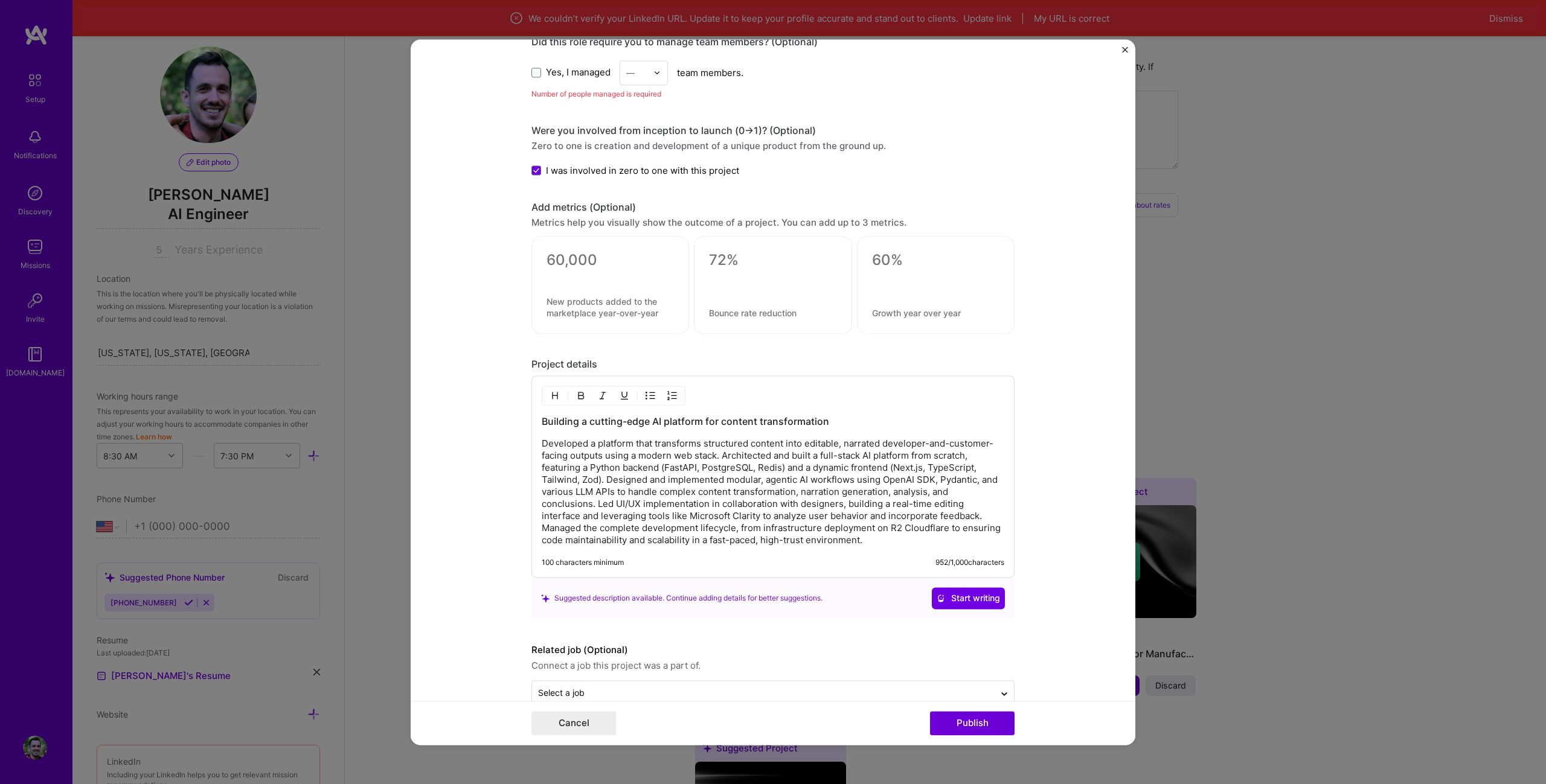
scroll to position [1441, 0]
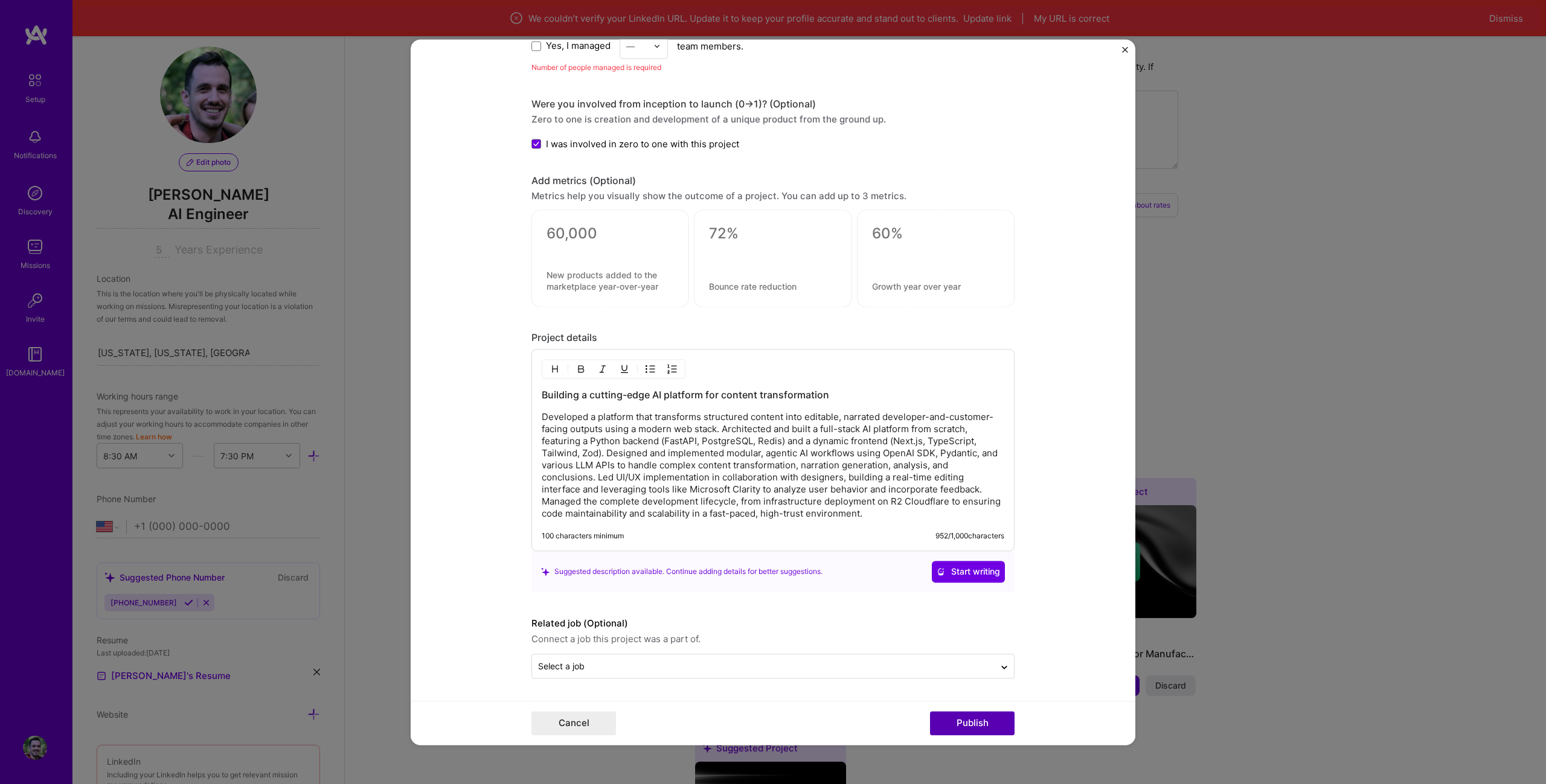
click at [977, 714] on button "Publish" at bounding box center [971, 722] width 84 height 24
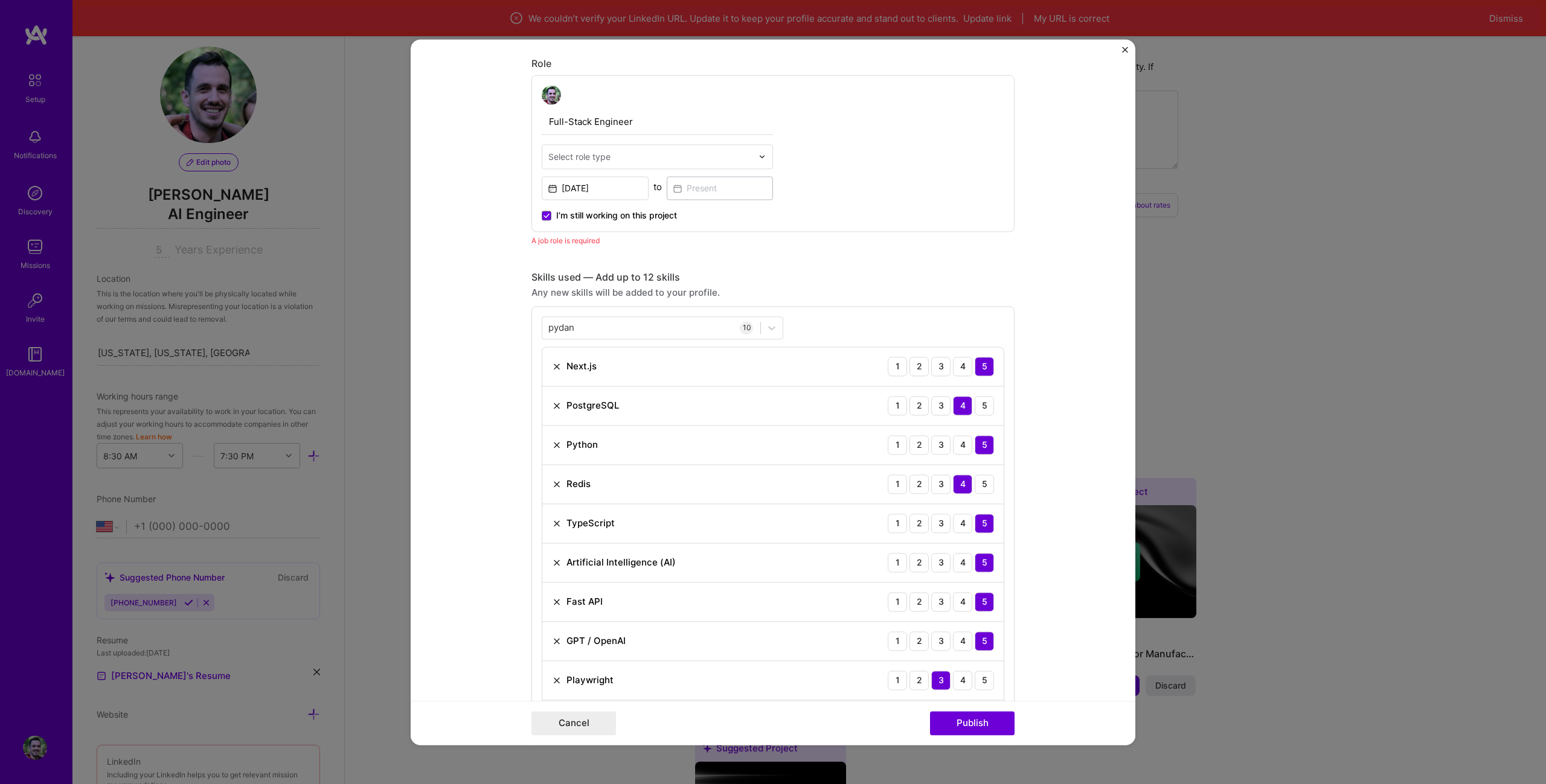
scroll to position [634, 0]
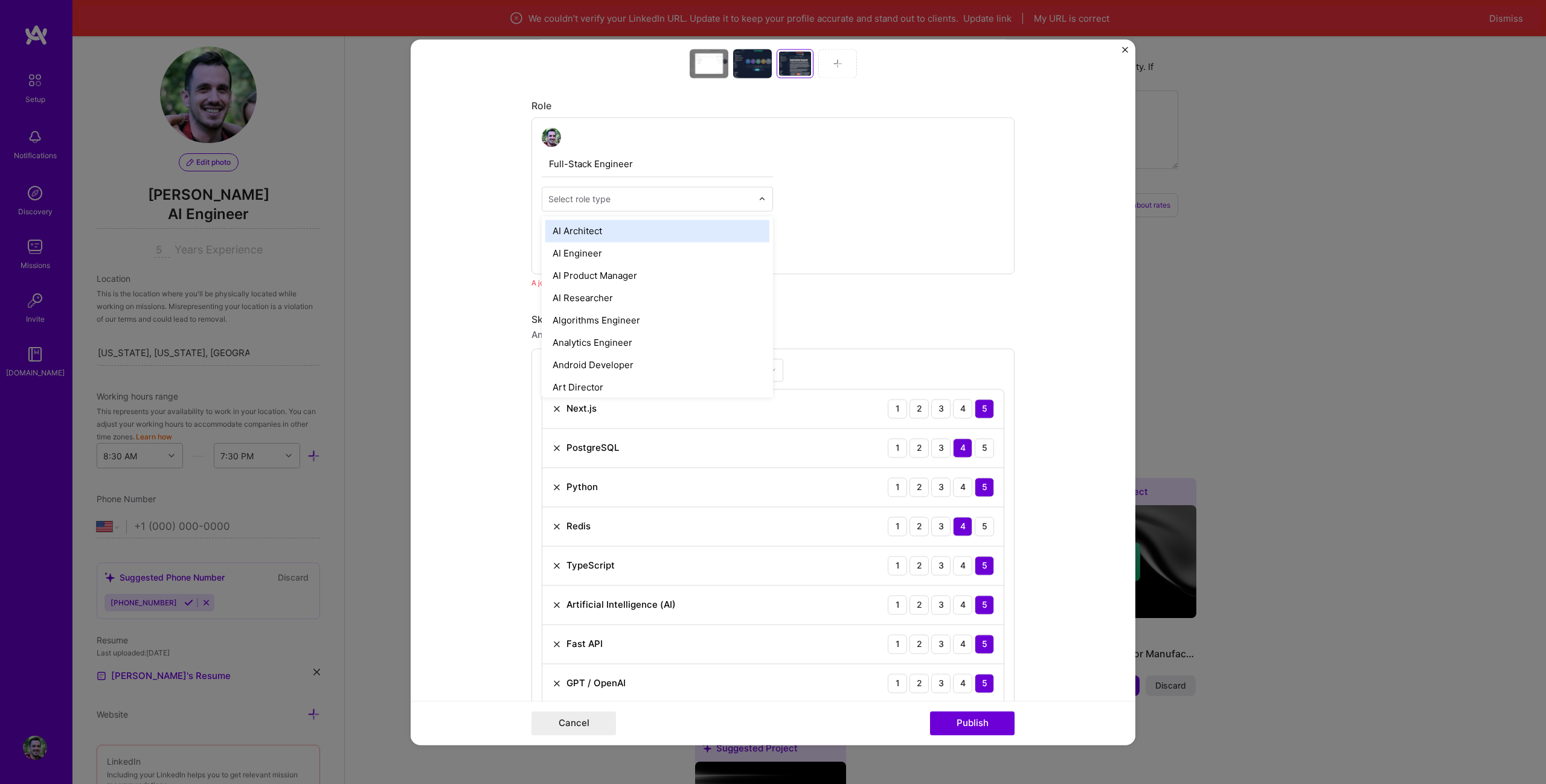
click at [651, 194] on input "text" at bounding box center [650, 199] width 204 height 12
click at [609, 250] on div "AI Engineer" at bounding box center [657, 253] width 224 height 22
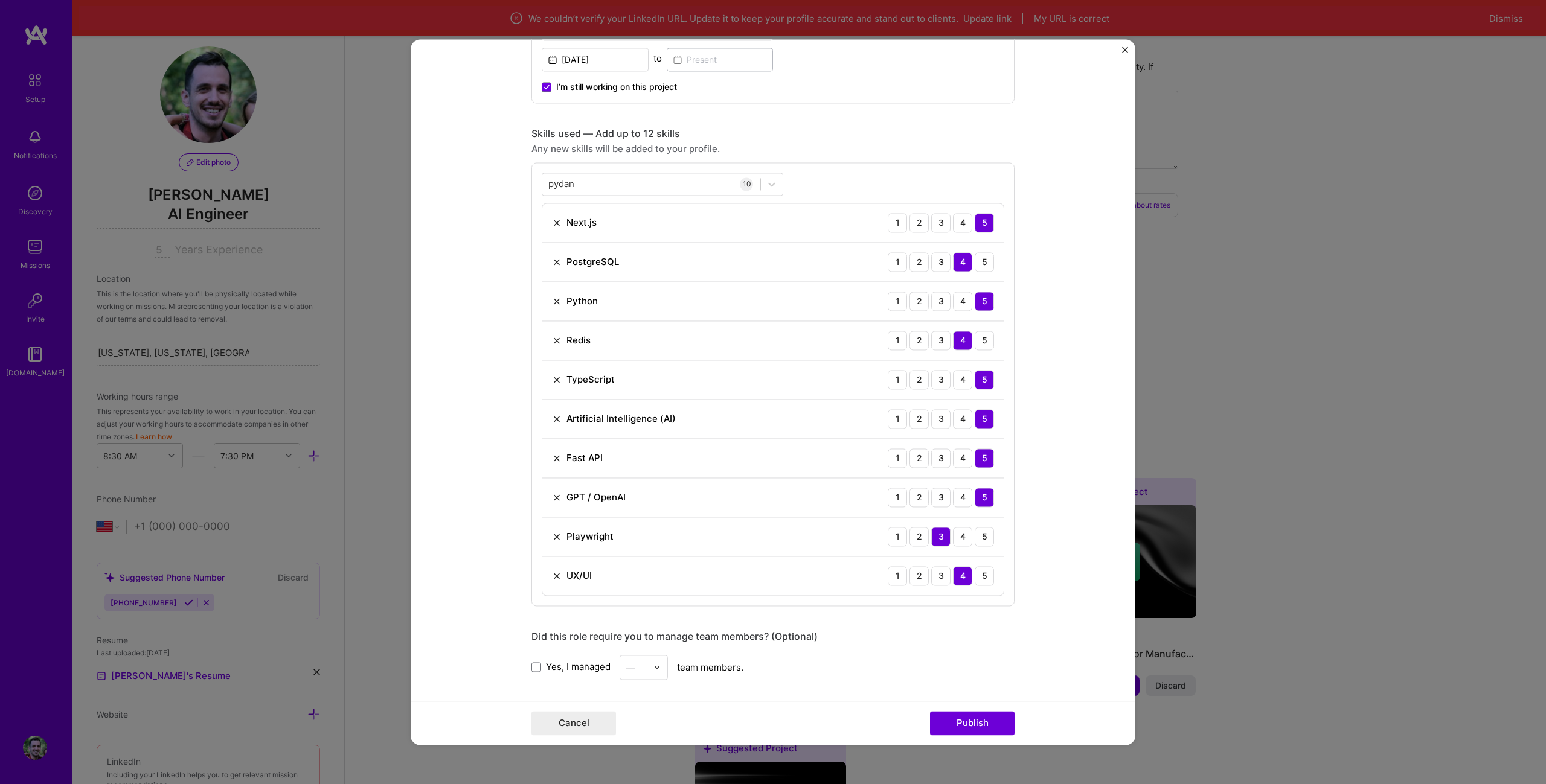
scroll to position [1411, 0]
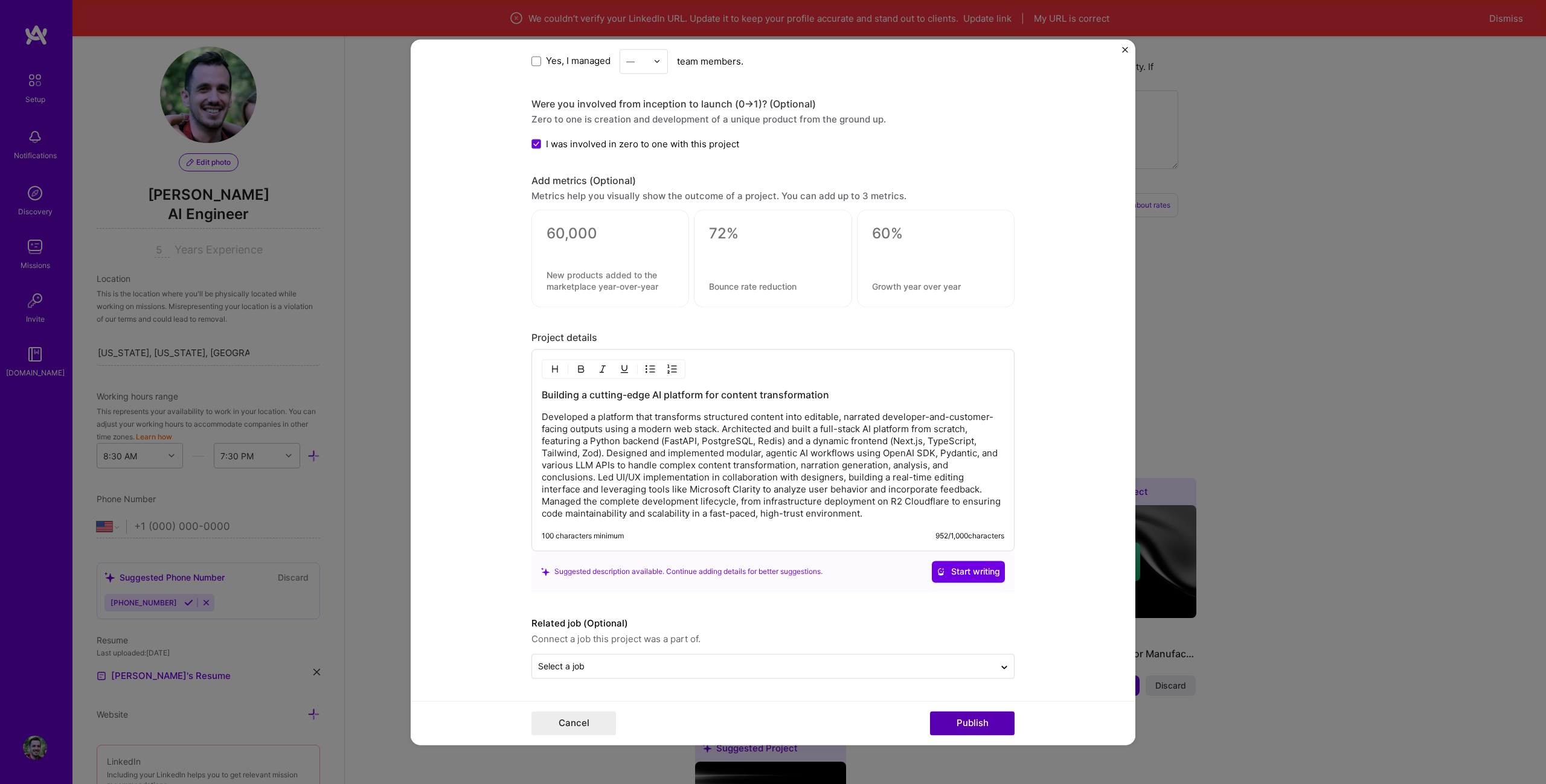
click at [997, 722] on button "Publish" at bounding box center [971, 722] width 84 height 24
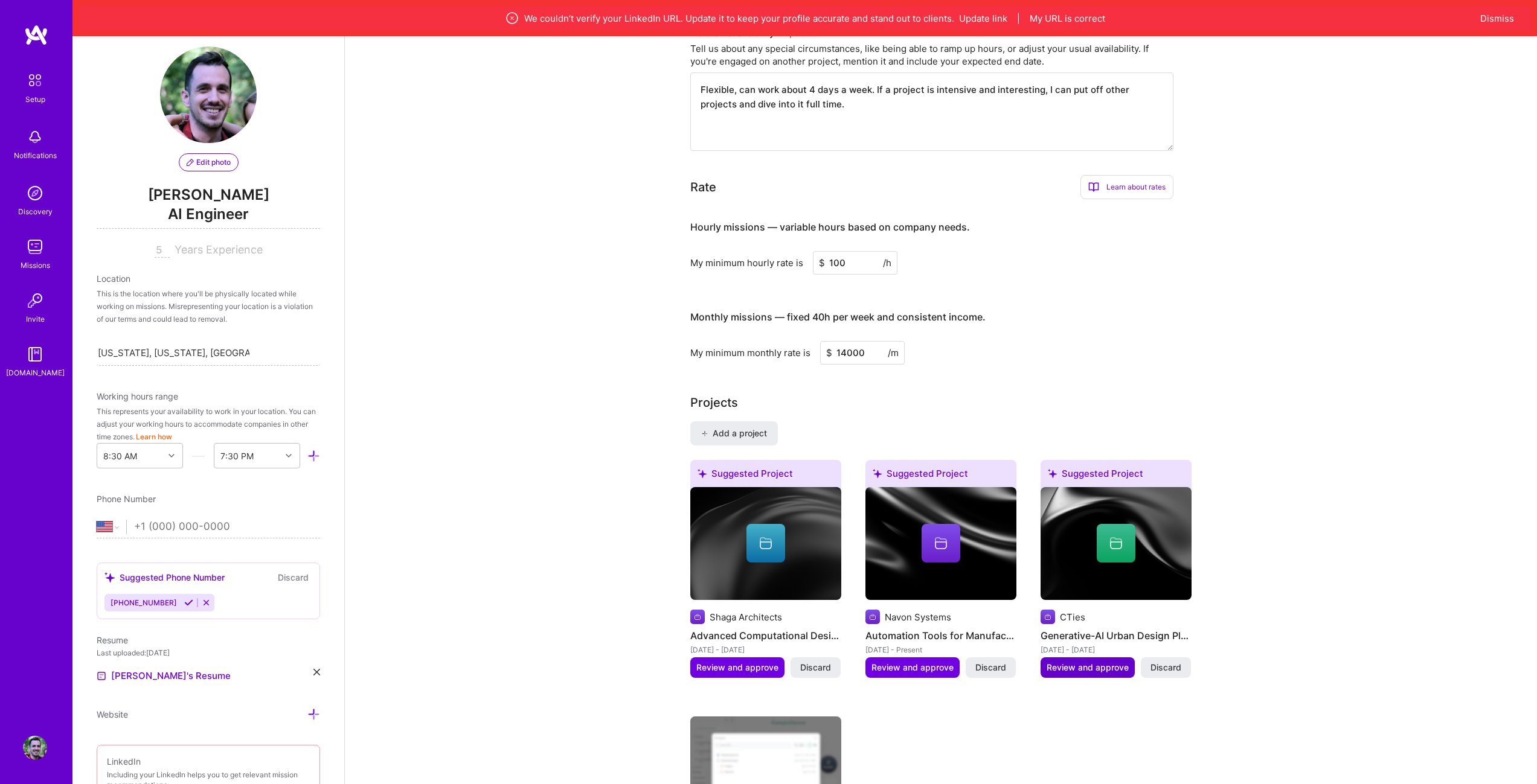
click at [1099, 662] on span "Review and approve" at bounding box center [1087, 667] width 82 height 12
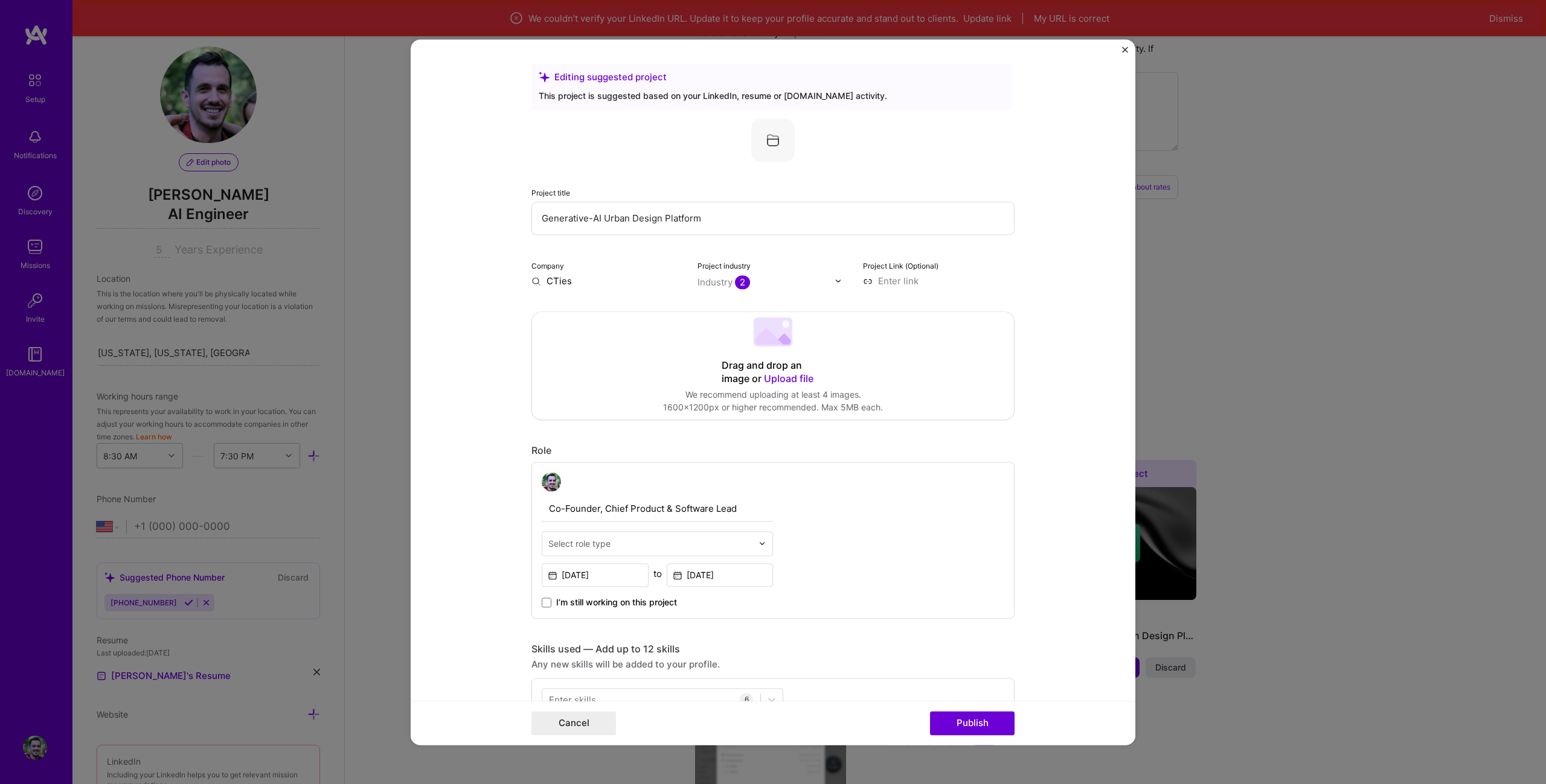
click at [735, 282] on span "2" at bounding box center [743, 282] width 15 height 14
click at [743, 282] on span "2" at bounding box center [743, 282] width 15 height 14
type input "prop"
click at [737, 306] on div "PropTech" at bounding box center [743, 307] width 41 height 12
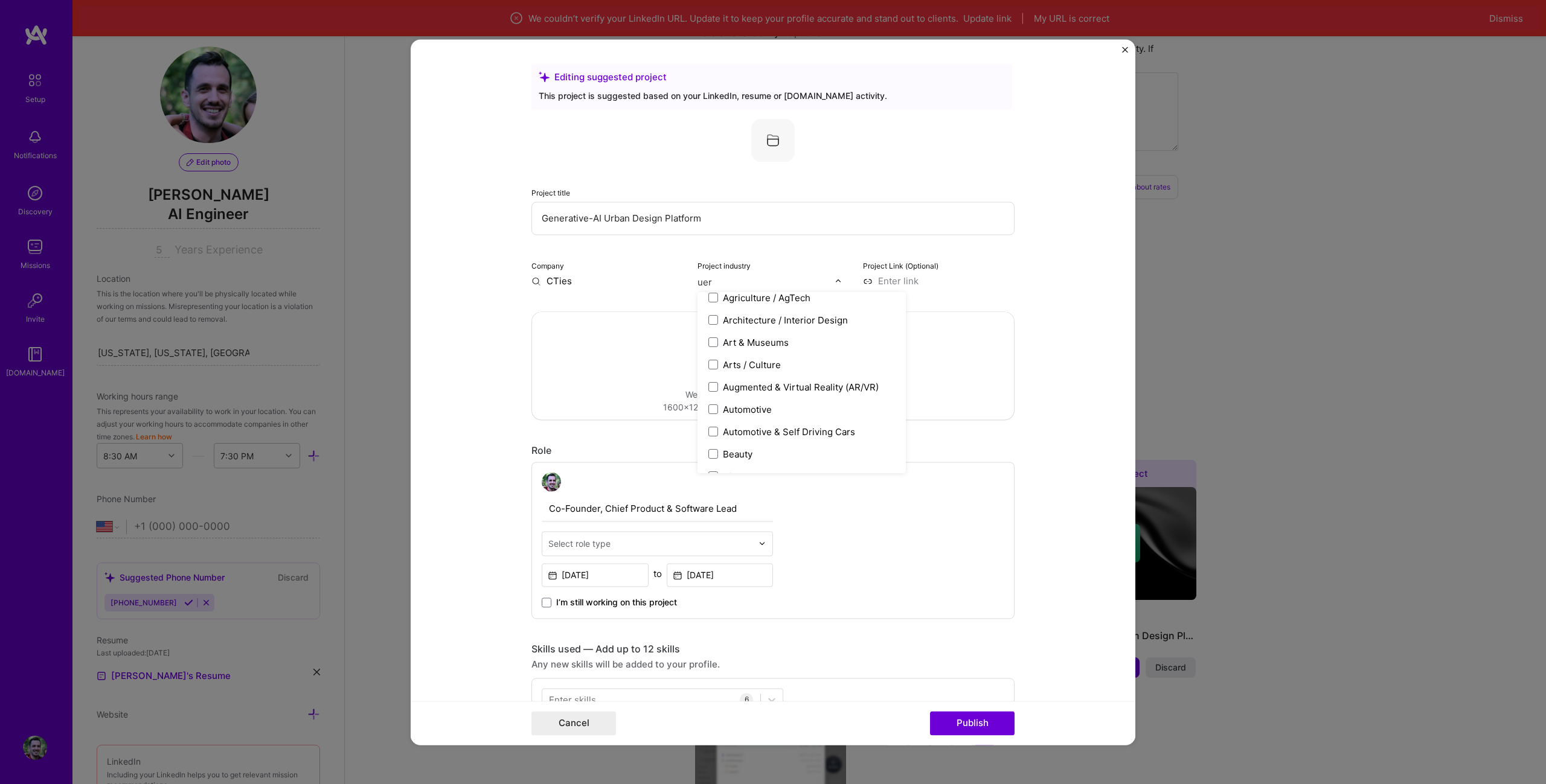
scroll to position [0, 0]
type input "ur"
click at [792, 324] on div "Architecture / Interior Design" at bounding box center [785, 329] width 125 height 12
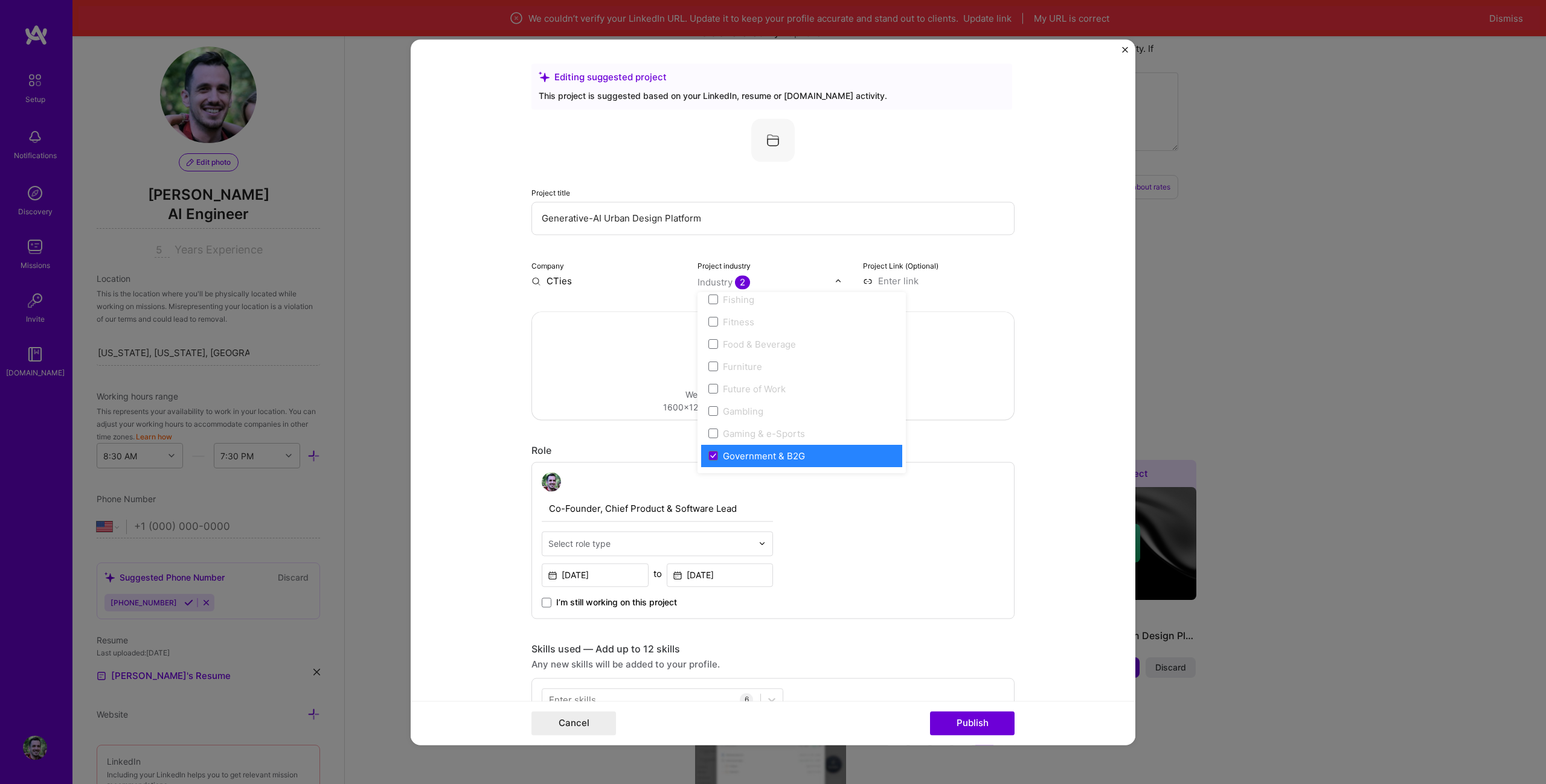
scroll to position [1328, 0]
click at [889, 224] on input "Generative-AI Urban Design Platform" at bounding box center [773, 218] width 483 height 33
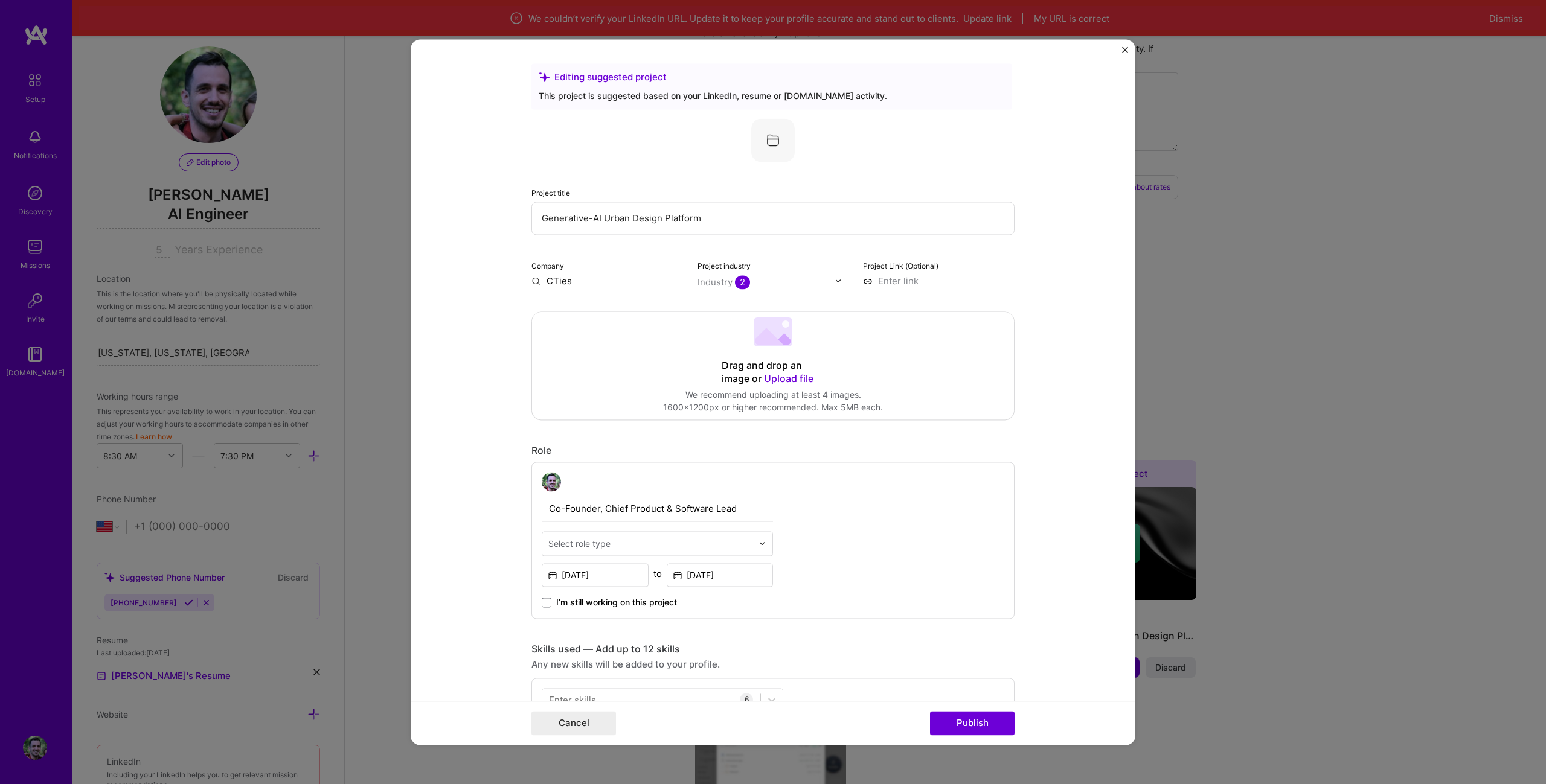
click at [901, 279] on input at bounding box center [938, 280] width 152 height 12
click at [867, 279] on input at bounding box center [938, 280] width 152 height 12
click at [703, 536] on div at bounding box center [650, 543] width 204 height 15
type input "sof"
type input "p"
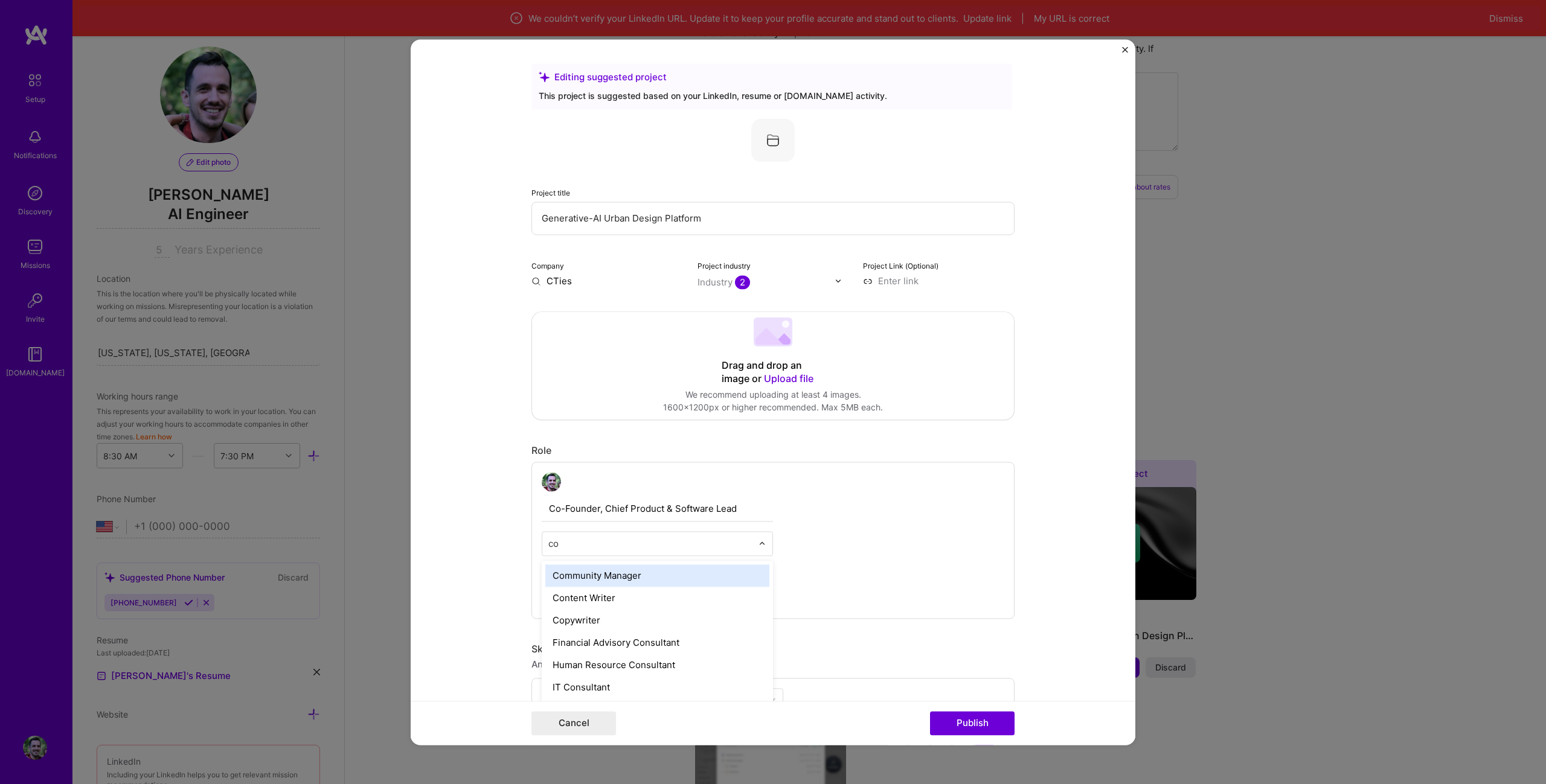
type input "c"
type input "f"
type input "c"
type input "t"
type input "sof"
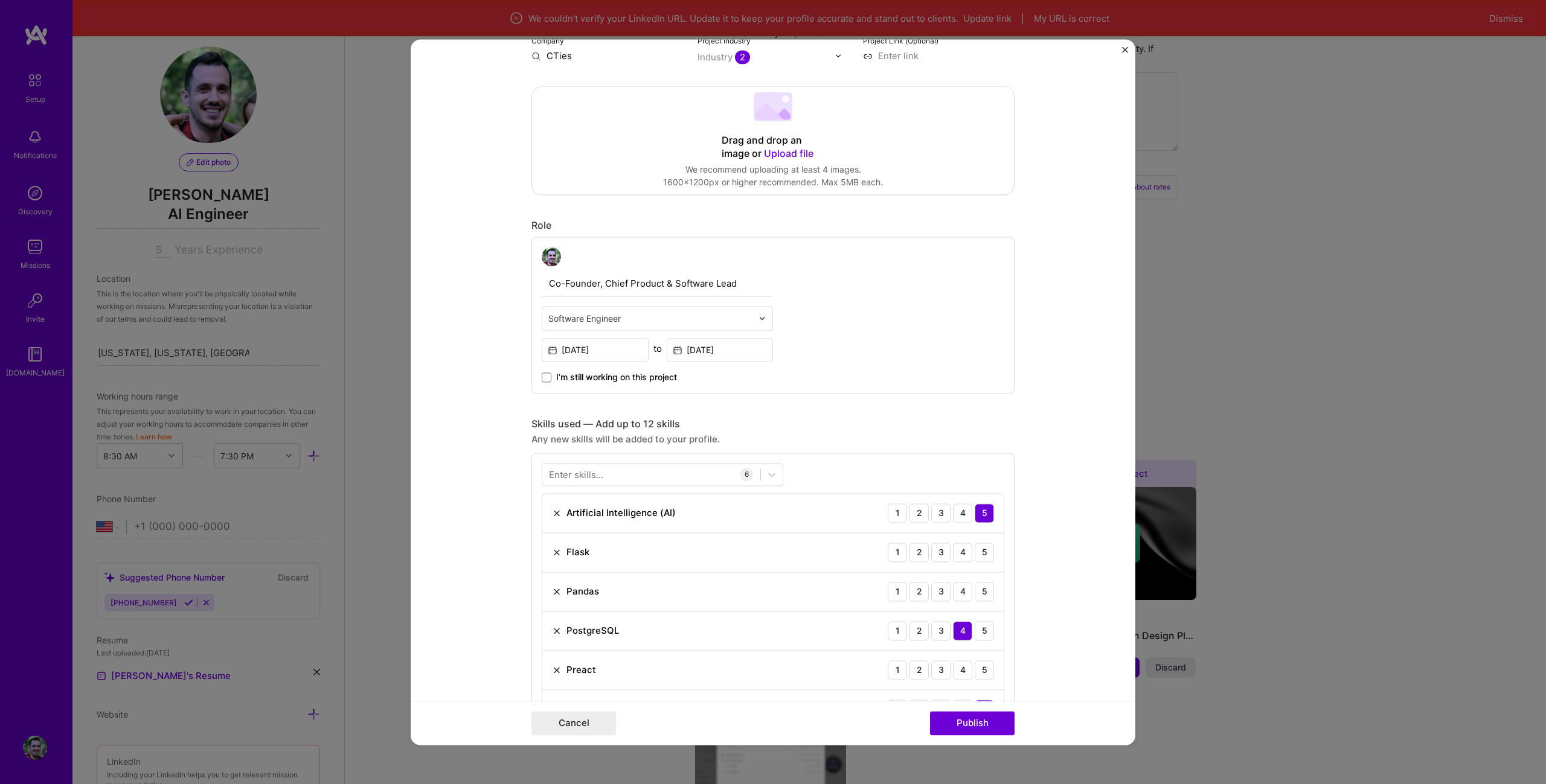
scroll to position [483, 0]
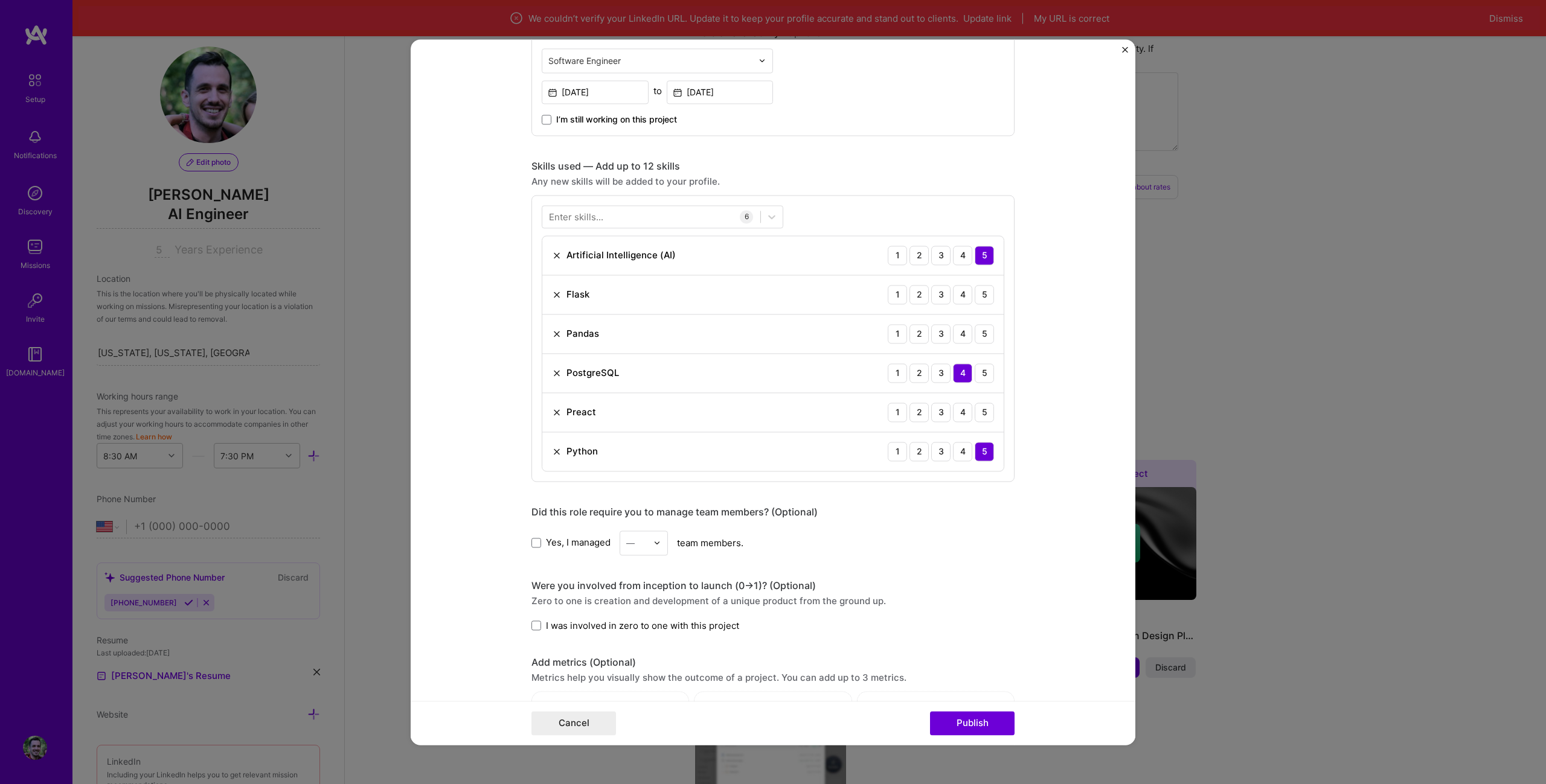
click at [552, 408] on img at bounding box center [556, 412] width 10 height 10
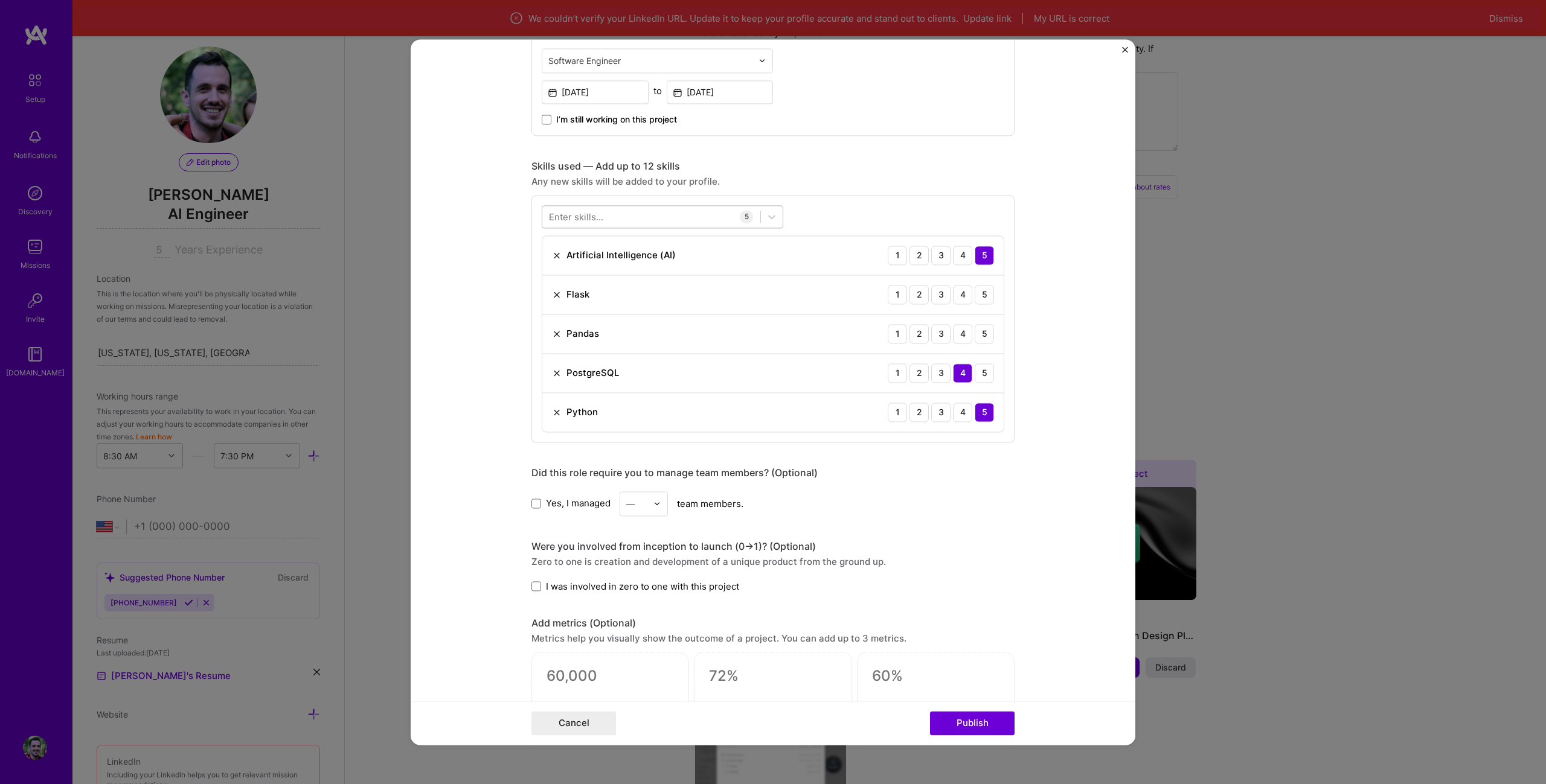
click at [649, 221] on div at bounding box center [651, 216] width 218 height 20
click at [575, 285] on div "React" at bounding box center [662, 287] width 227 height 12
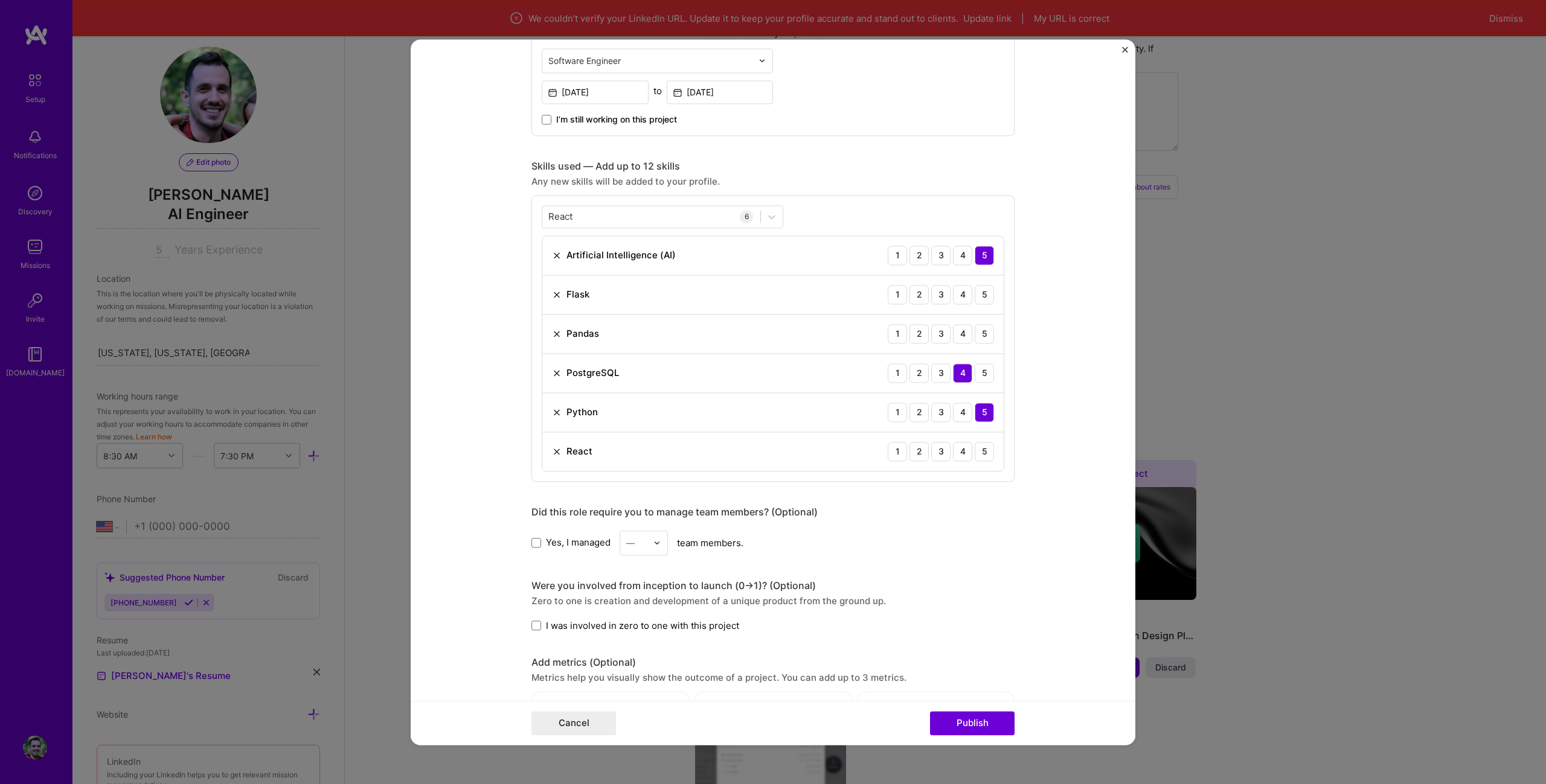
click at [972, 206] on div "React React 6 Artificial Intelligence (AI) 1 2 3 4 5 Flask 1 2 3 4 5 Pandas 1 2…" at bounding box center [773, 338] width 483 height 287
click at [982, 452] on div "5" at bounding box center [984, 451] width 19 height 19
click at [963, 340] on div "4" at bounding box center [963, 334] width 19 height 19
click at [931, 297] on div "3" at bounding box center [941, 294] width 19 height 19
click at [953, 304] on div "4" at bounding box center [963, 294] width 19 height 19
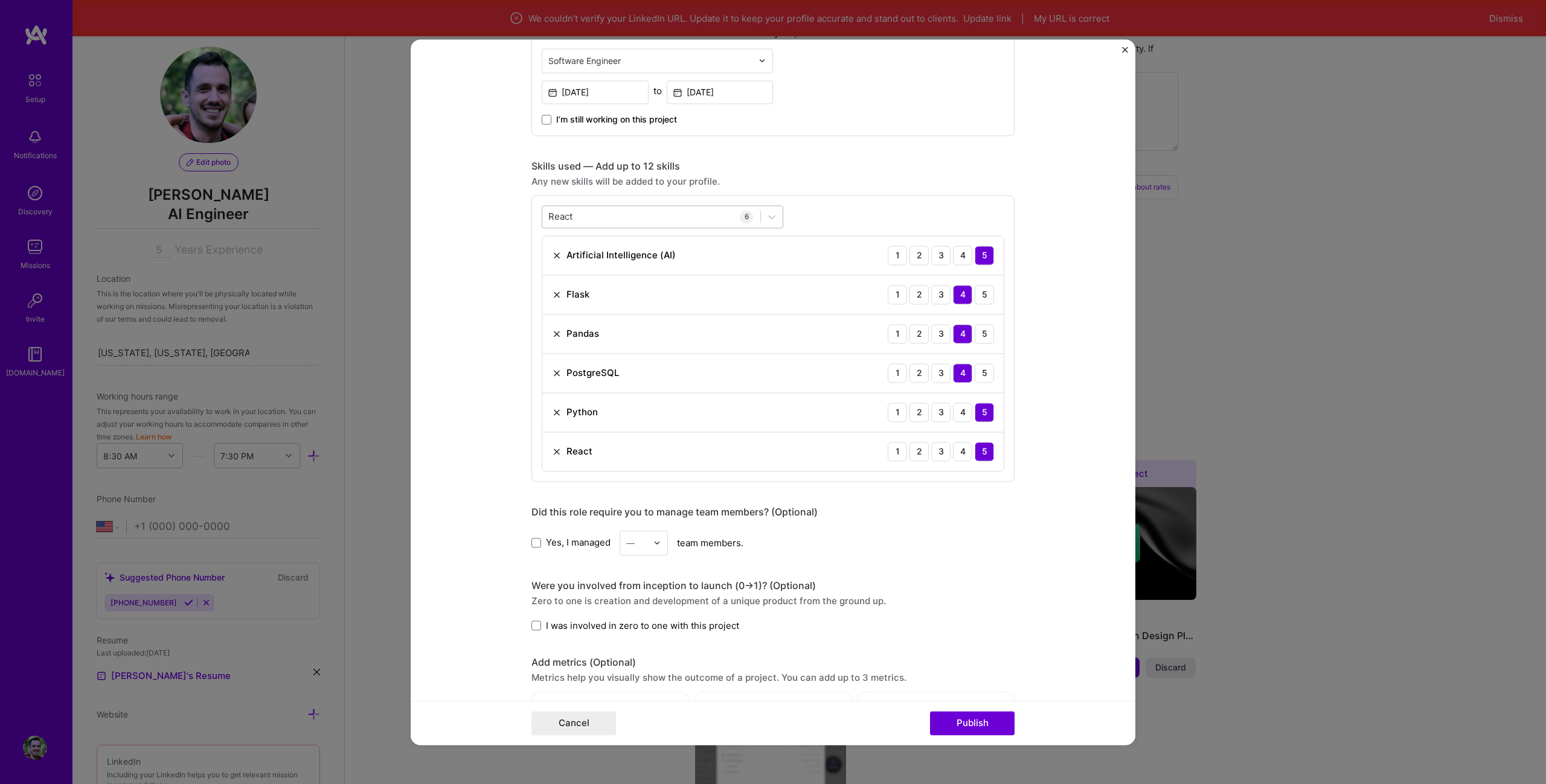
click at [692, 216] on div "React React" at bounding box center [651, 216] width 218 height 20
click at [691, 216] on div "React React" at bounding box center [651, 216] width 218 height 20
drag, startPoint x: 614, startPoint y: 214, endPoint x: 472, endPoint y: 226, distance: 142.5
click at [472, 226] on form "Editing suggested project This project is suggested based on your LinkedIn, res…" at bounding box center [773, 392] width 725 height 706
click at [572, 210] on div "React React" at bounding box center [651, 216] width 218 height 20
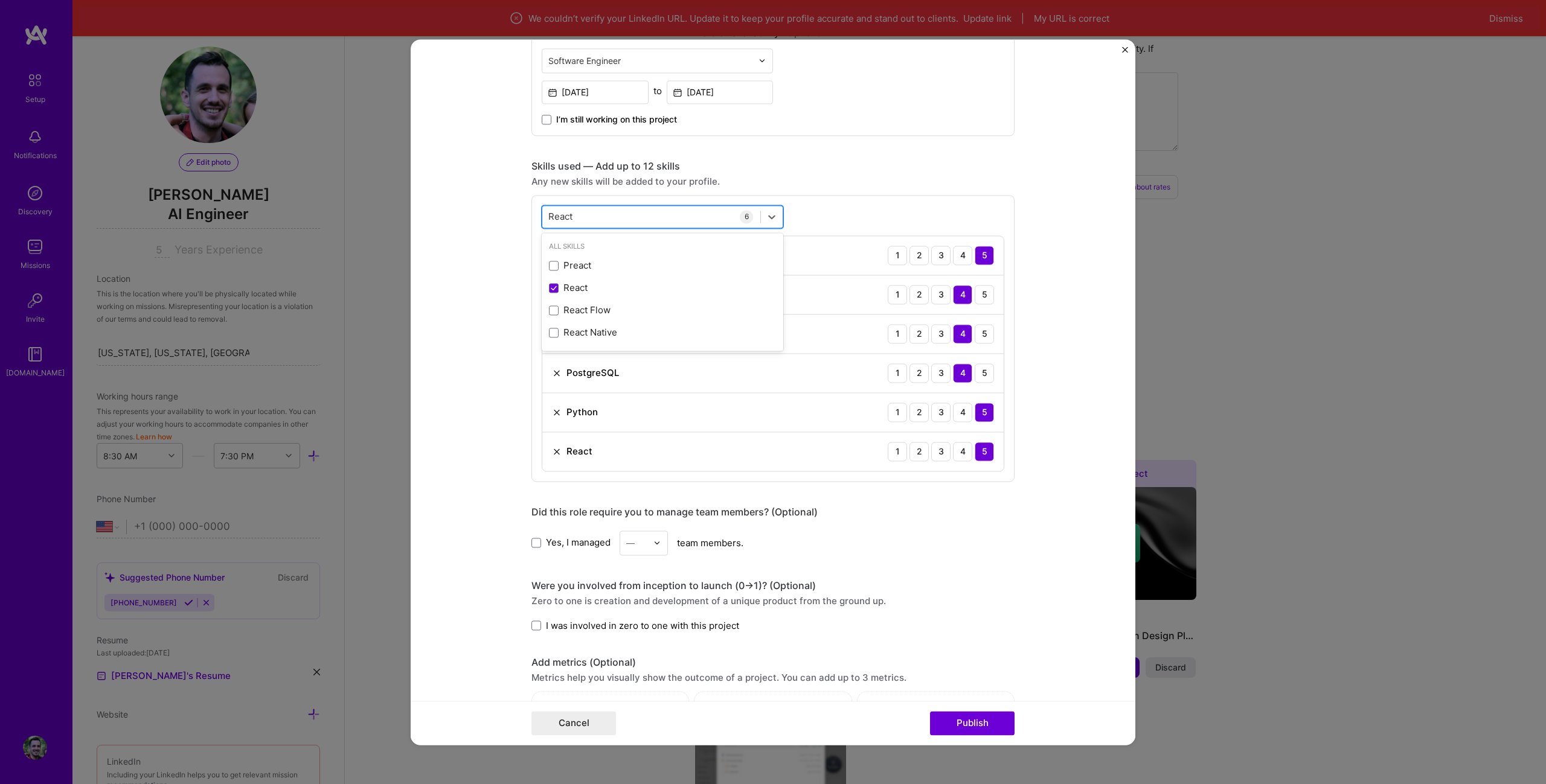
click at [554, 221] on input "React" at bounding box center [561, 216] width 26 height 12
type input "r"
type input "g"
type input ","
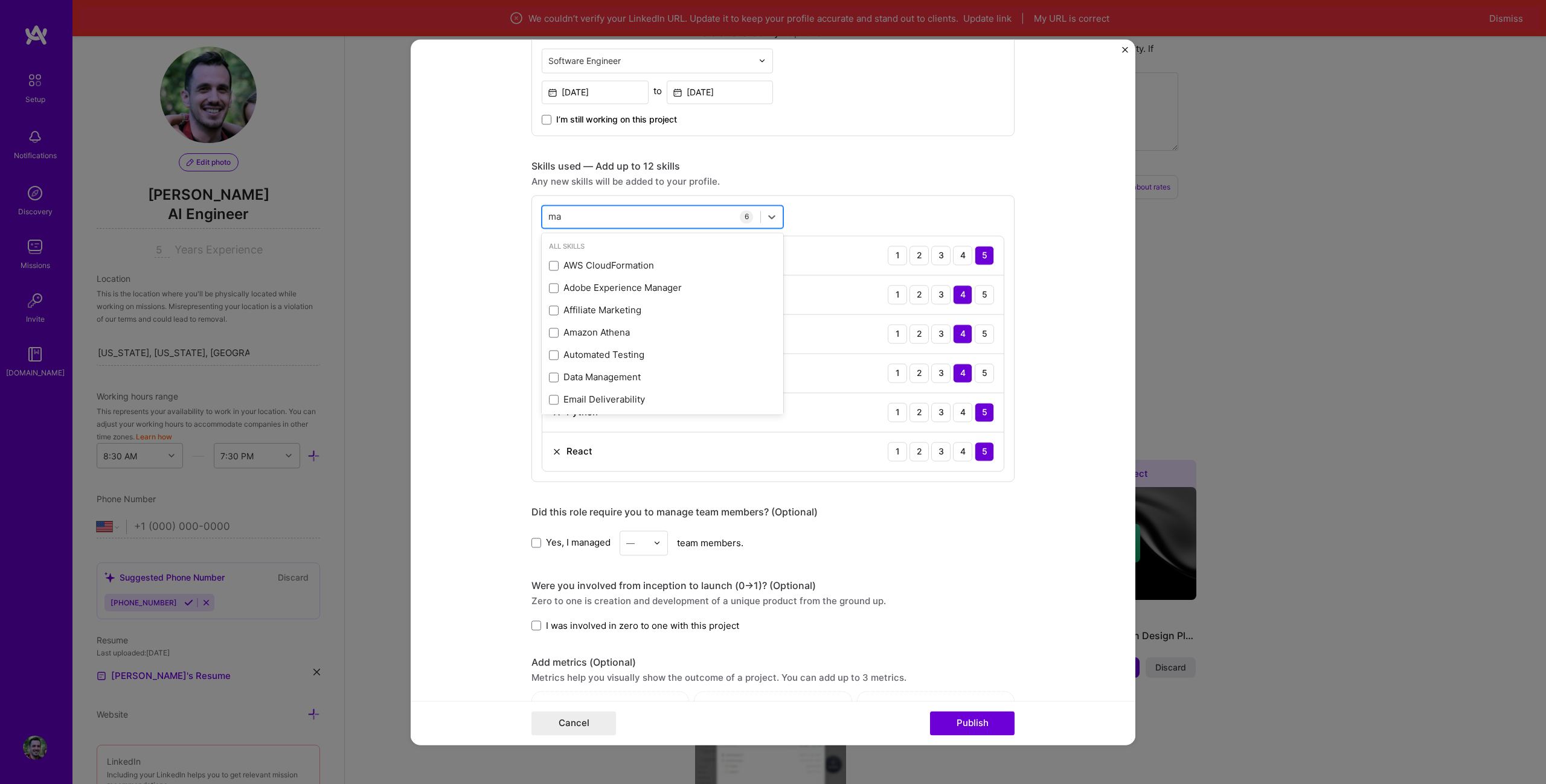
type input "m"
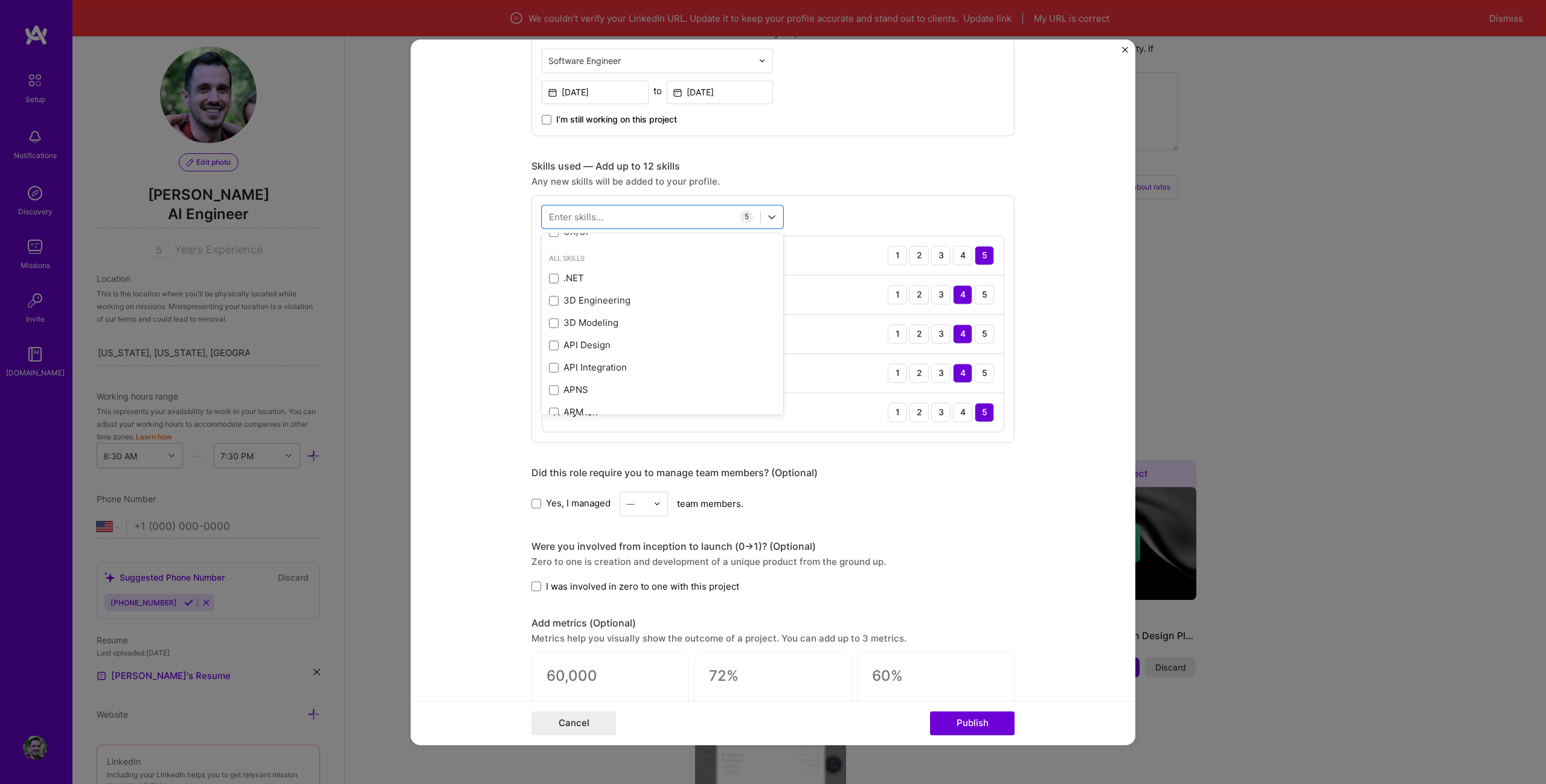
scroll to position [241, 0]
click at [696, 317] on div "3D Modeling" at bounding box center [662, 316] width 227 height 12
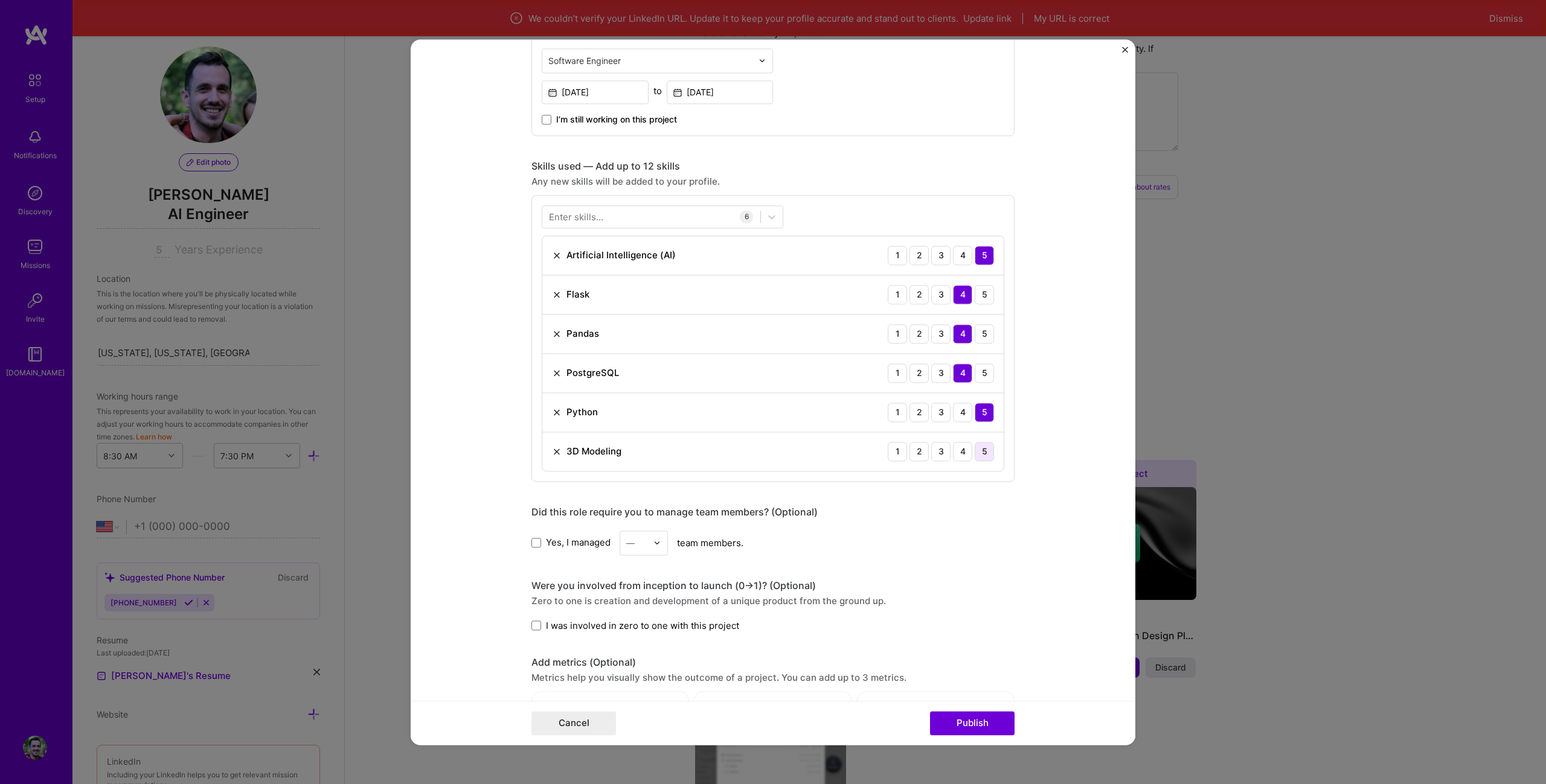
click at [974, 452] on div "5" at bounding box center [984, 451] width 19 height 19
click at [621, 220] on div at bounding box center [651, 216] width 218 height 20
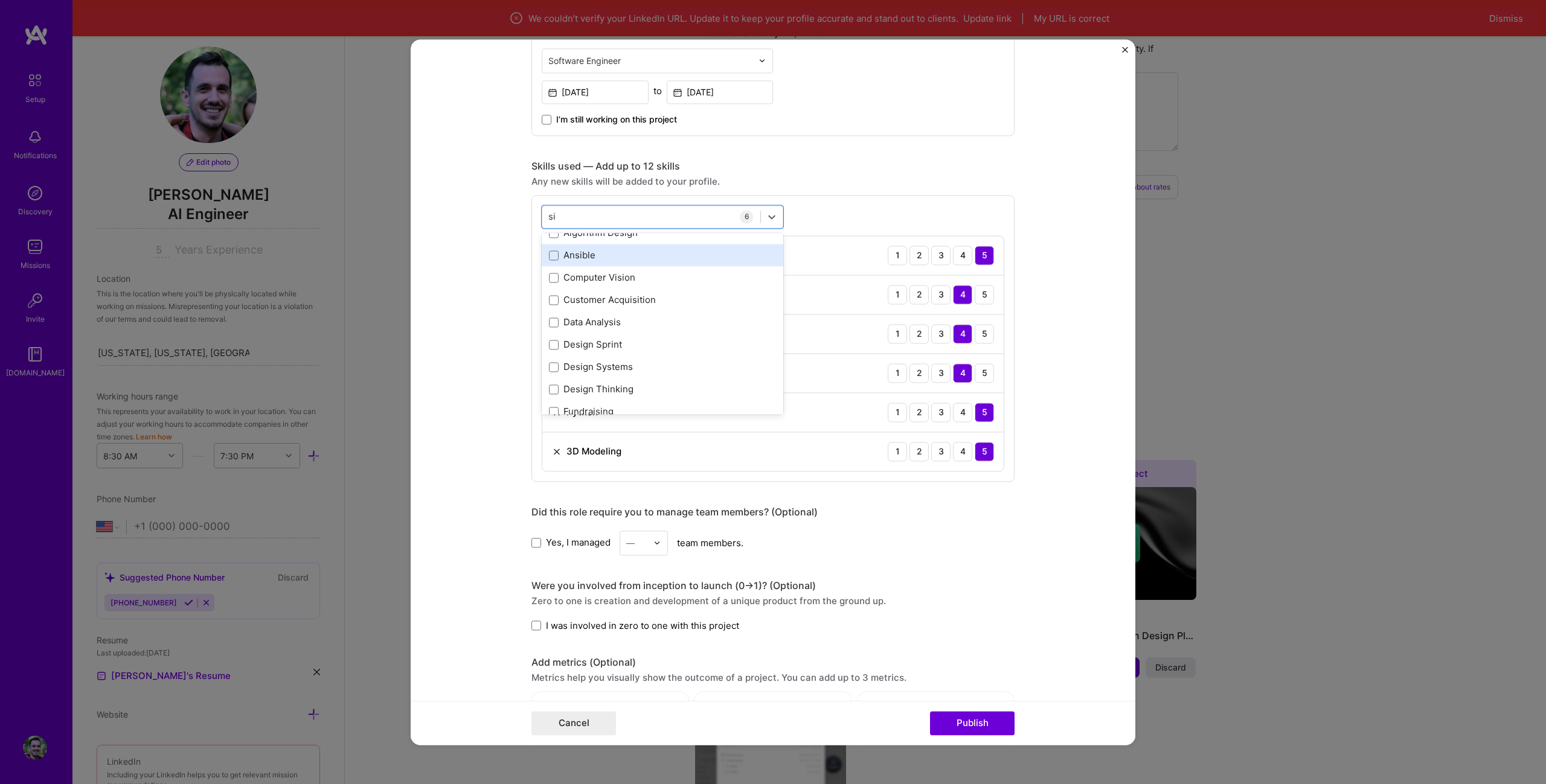
scroll to position [0, 0]
type input "s"
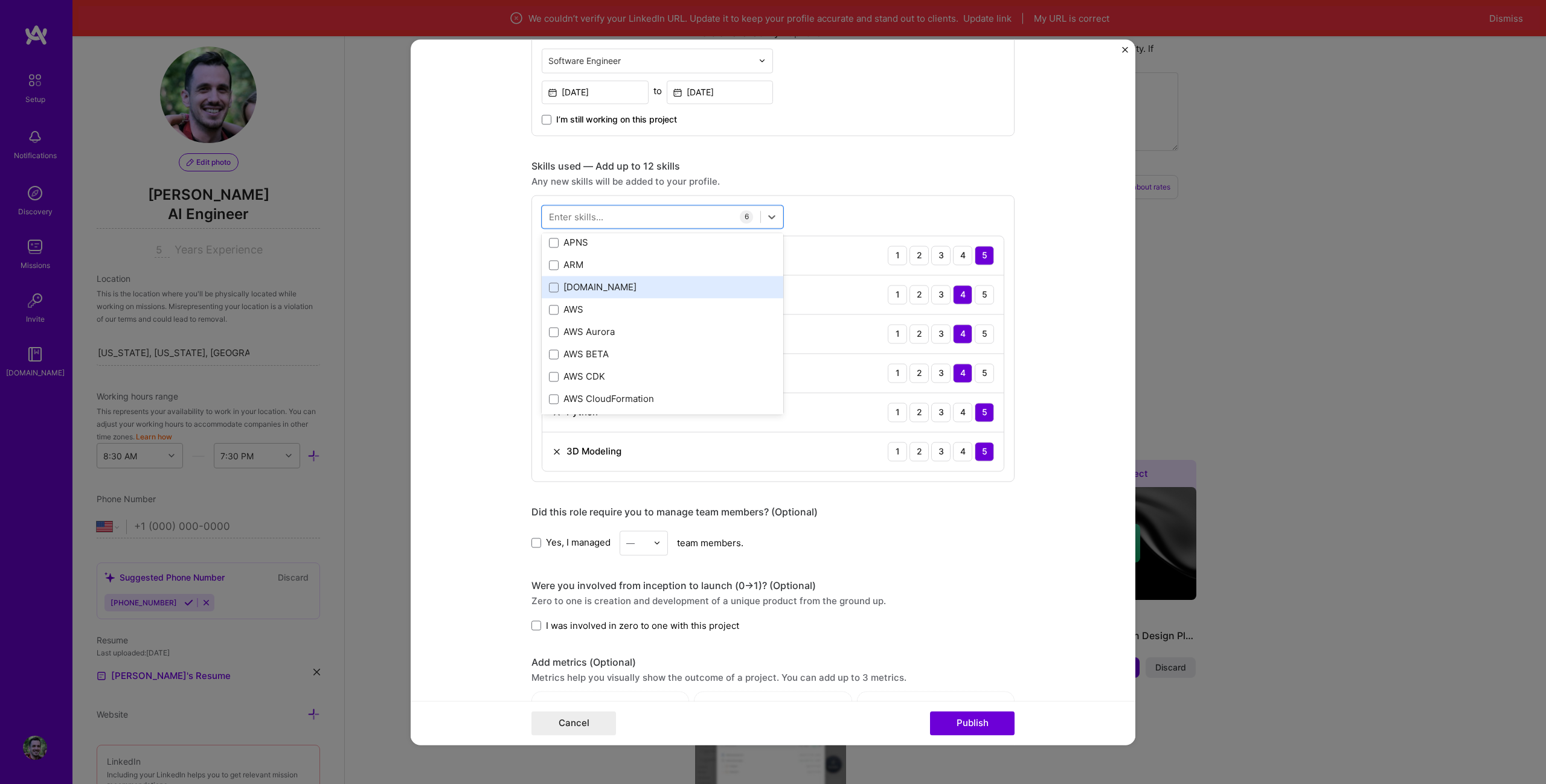
type input "s"
click at [619, 395] on div "UX Design" at bounding box center [662, 393] width 227 height 12
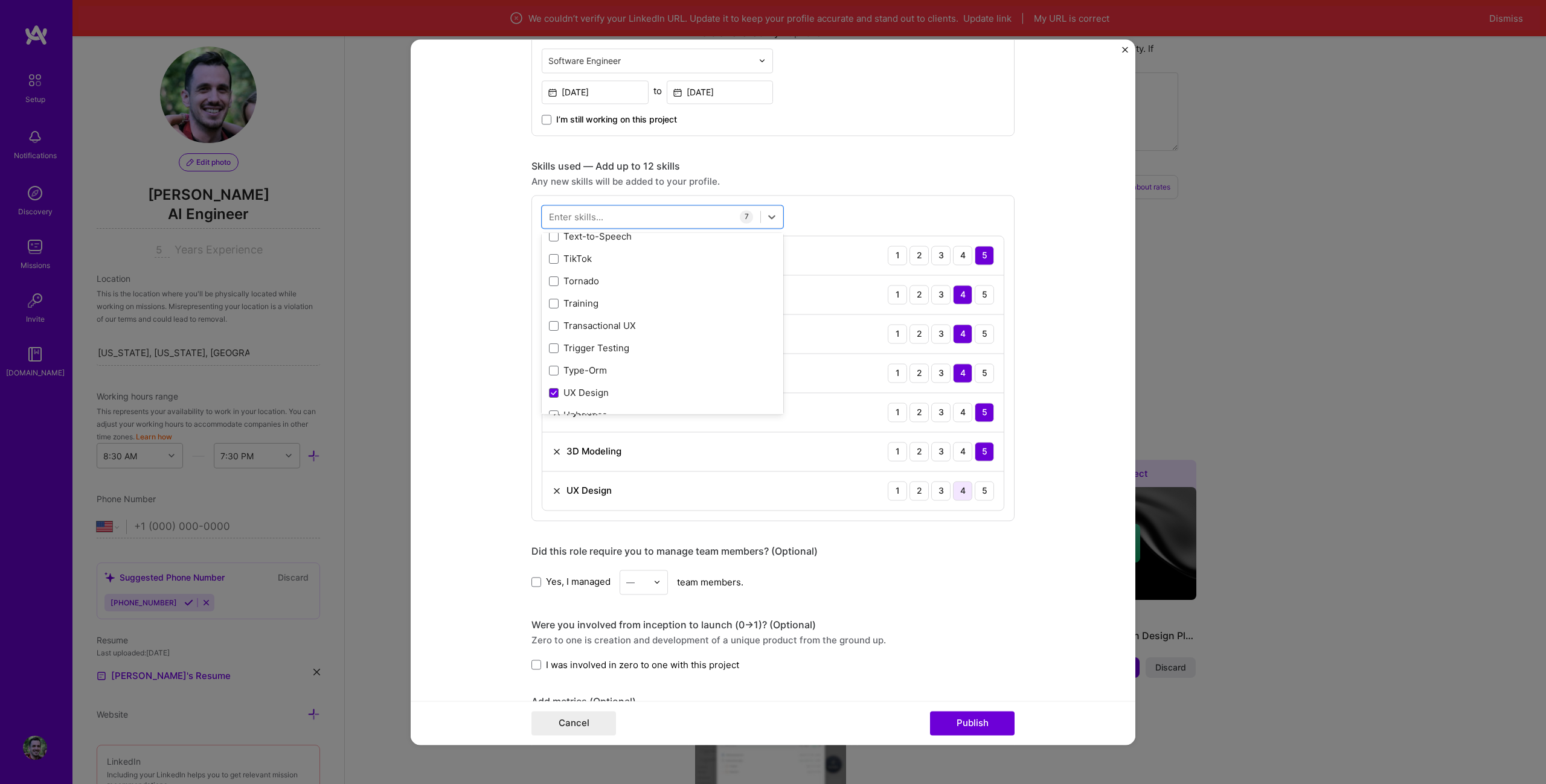
click at [958, 491] on div "4" at bounding box center [963, 491] width 19 height 19
click at [597, 221] on div "Enter skills..." at bounding box center [576, 216] width 54 height 12
click at [688, 374] on div "Your Skills Next.js PostgreSQL Python Redis TypeScript Artificial Intelligence …" at bounding box center [662, 323] width 241 height 181
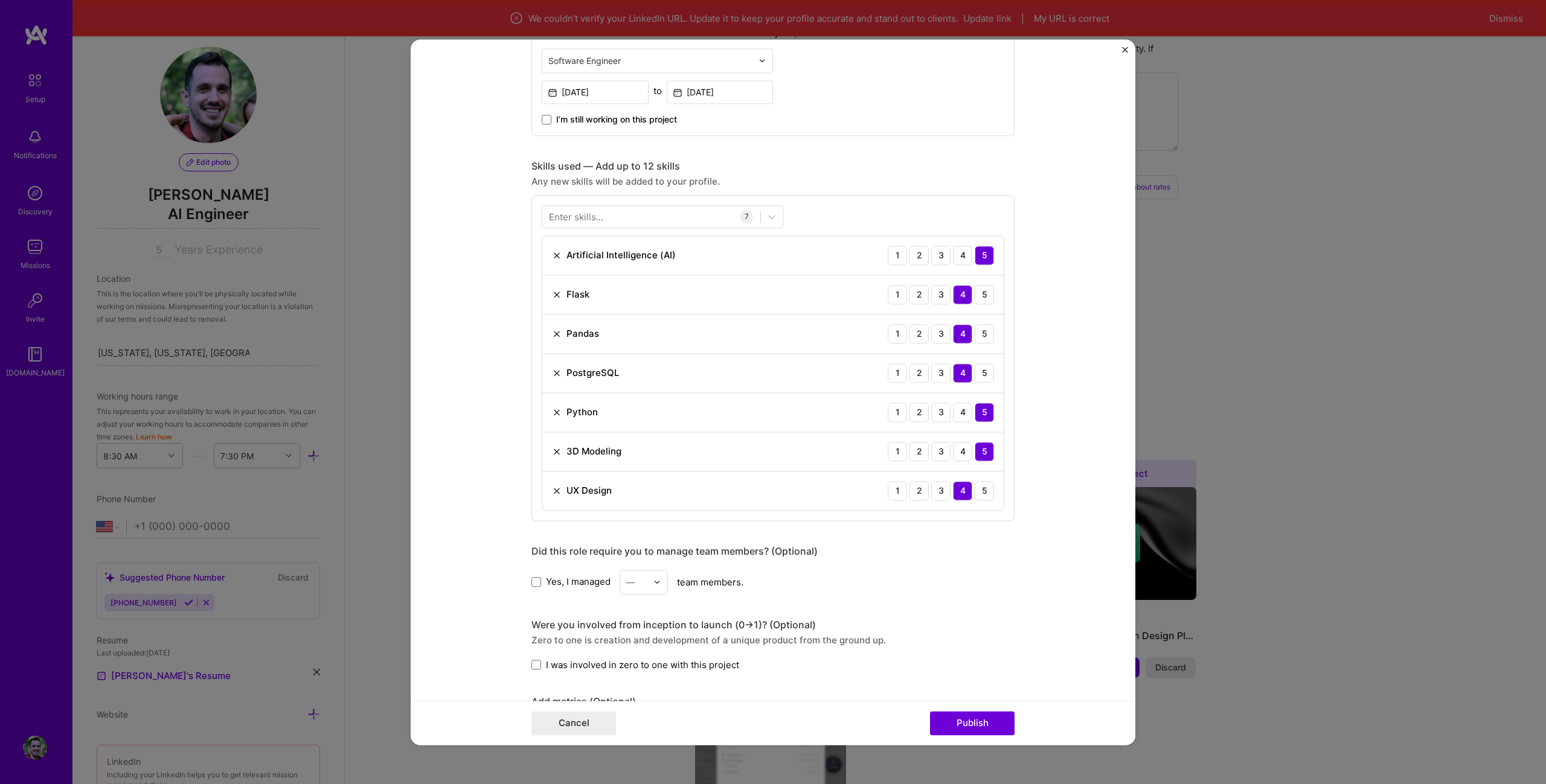
click at [804, 175] on div "Any new skills will be added to your profile." at bounding box center [773, 181] width 483 height 12
click at [597, 220] on div "Enter skills..." at bounding box center [576, 216] width 54 height 12
click at [596, 212] on div "Enter skills..." at bounding box center [576, 216] width 54 height 12
click at [561, 219] on div "Enter skills..." at bounding box center [576, 216] width 54 height 12
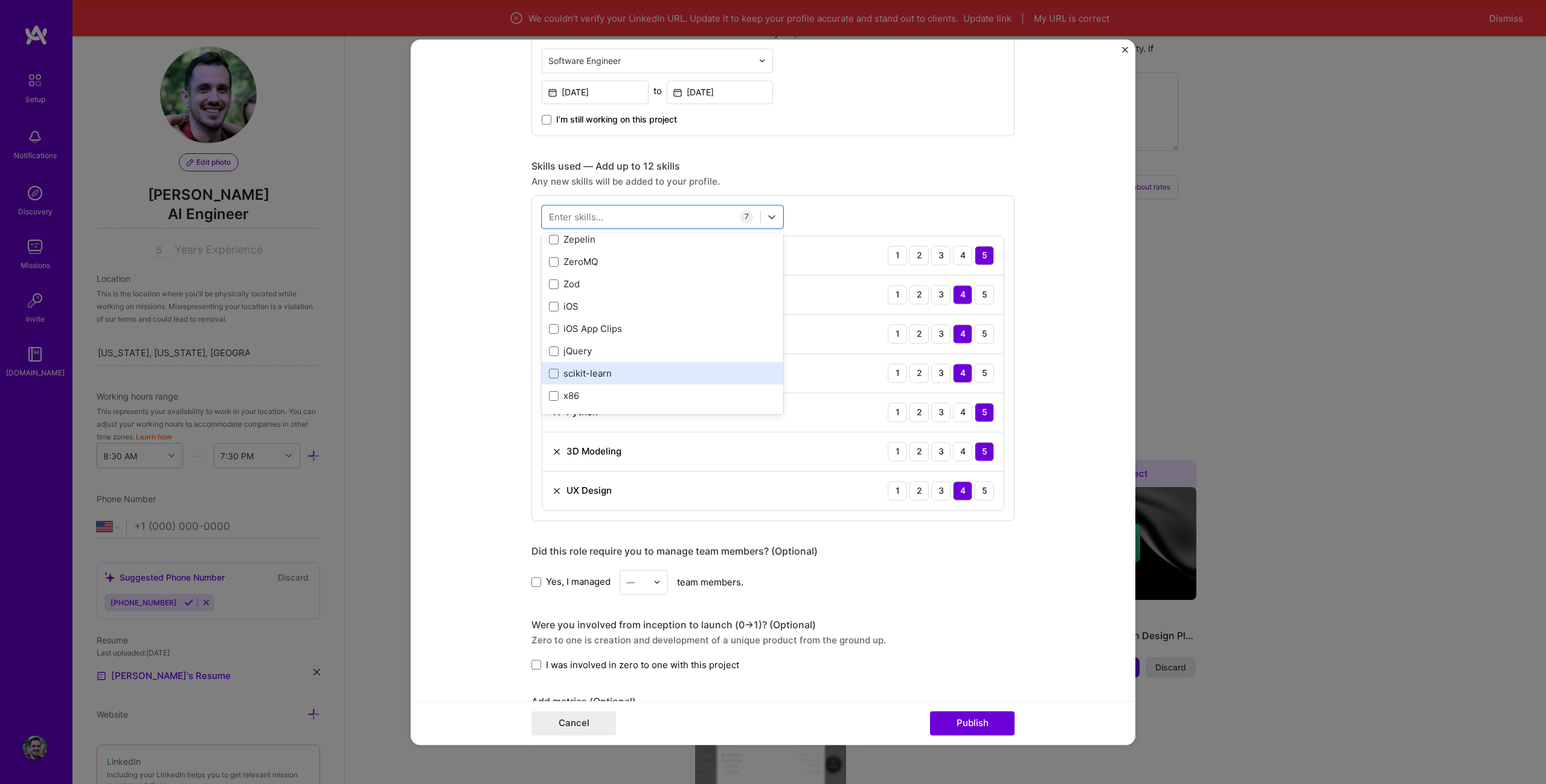
click at [579, 375] on div "scikit-learn" at bounding box center [662, 373] width 227 height 12
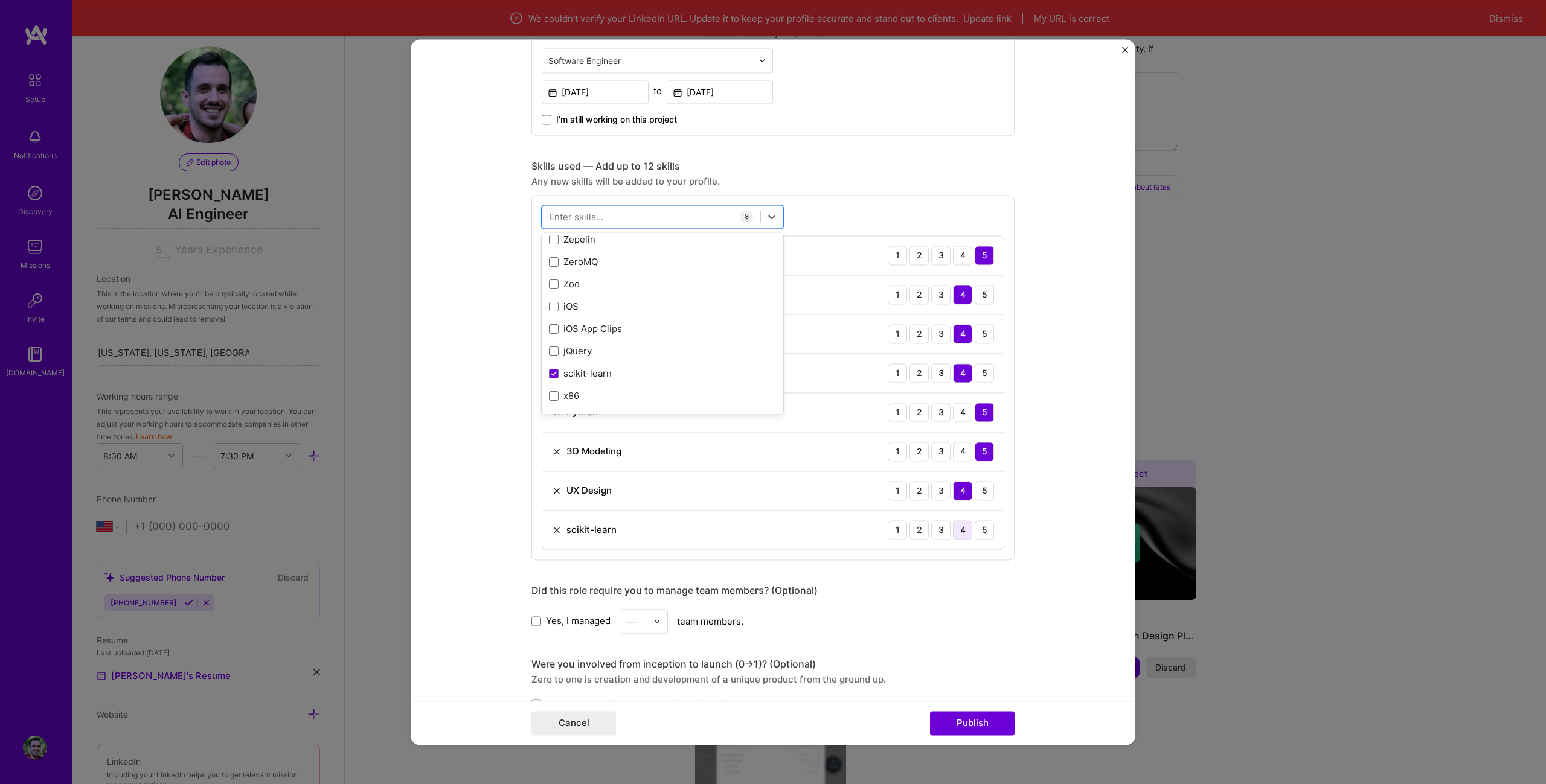
click at [953, 530] on div "4" at bounding box center [963, 530] width 19 height 19
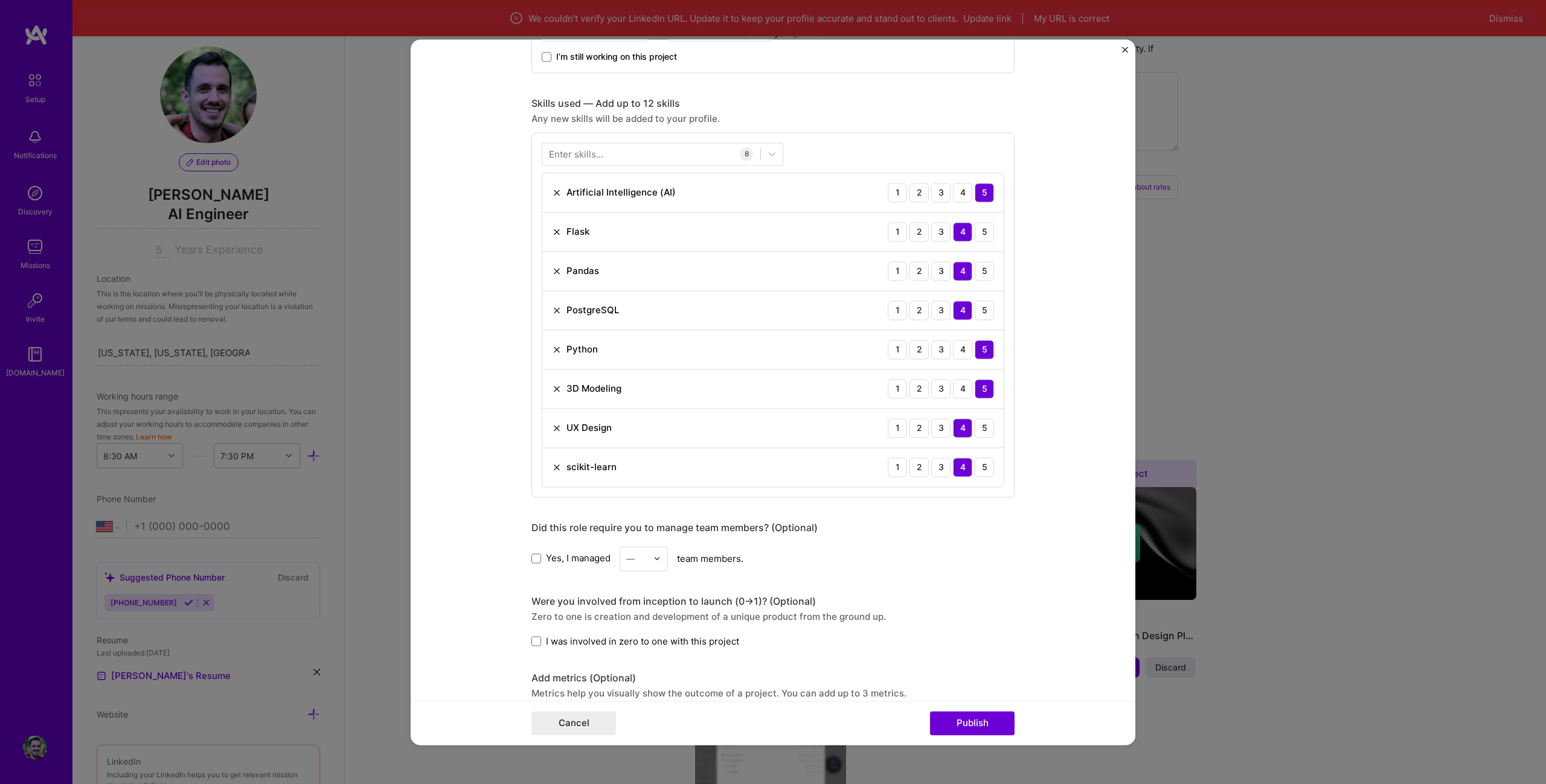
scroll to position [604, 0]
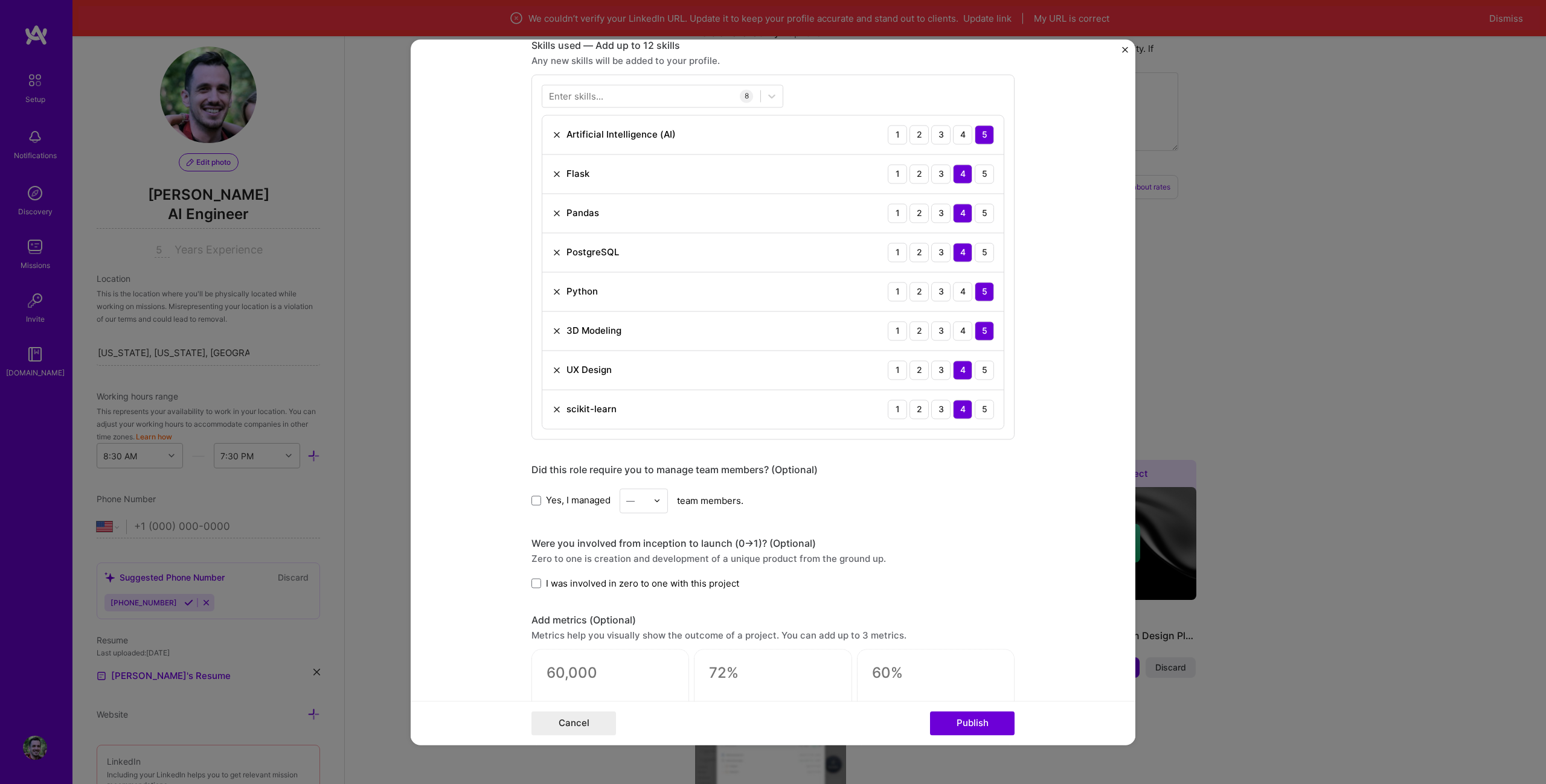
click at [554, 506] on span "Yes, I managed" at bounding box center [578, 500] width 65 height 12
click at [0, 0] on input "Yes, I managed" at bounding box center [0, 0] width 0 height 0
click at [640, 503] on input "text" at bounding box center [636, 500] width 21 height 12
click at [647, 555] on div "2" at bounding box center [643, 555] width 41 height 22
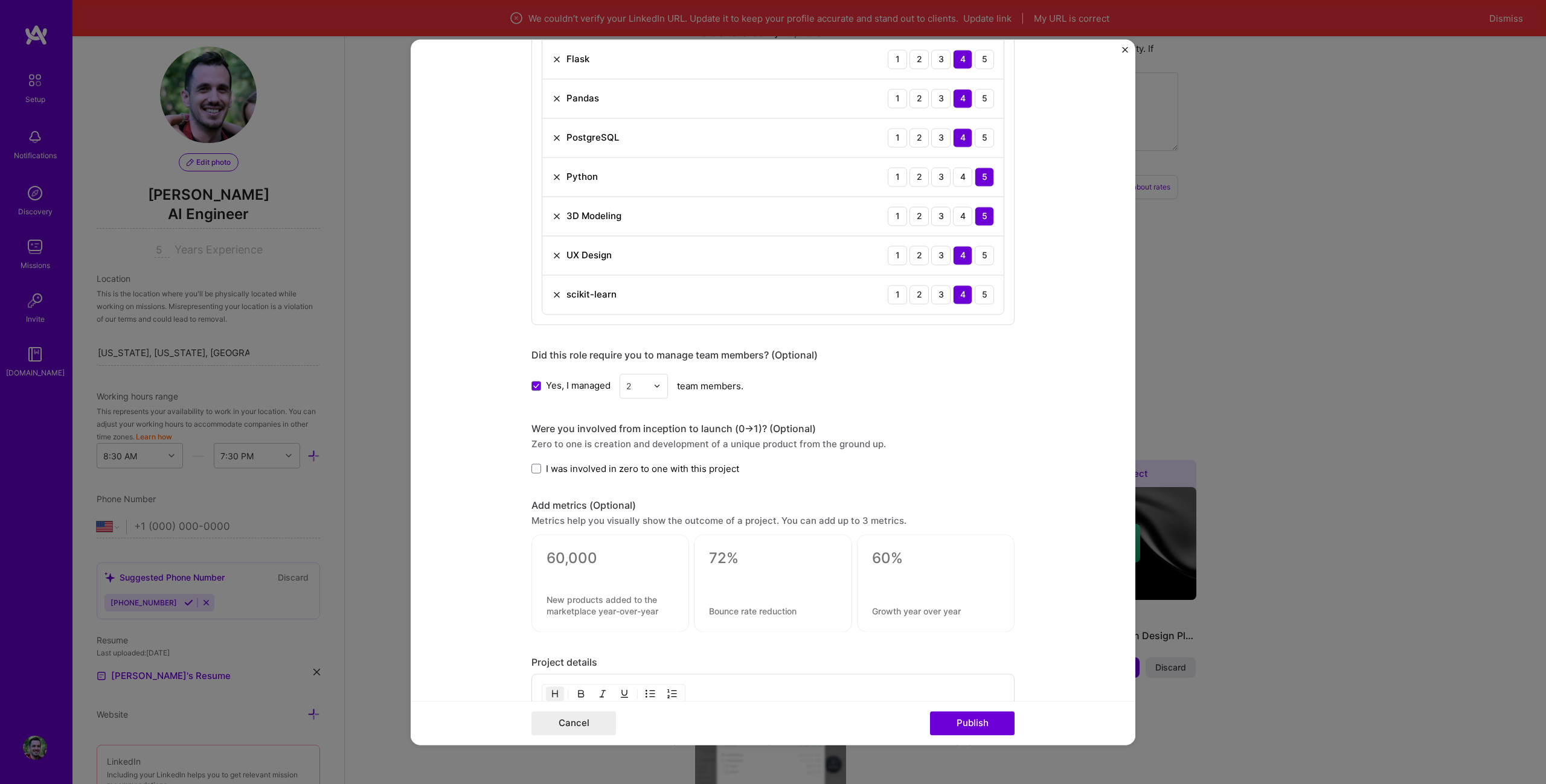
scroll to position [725, 0]
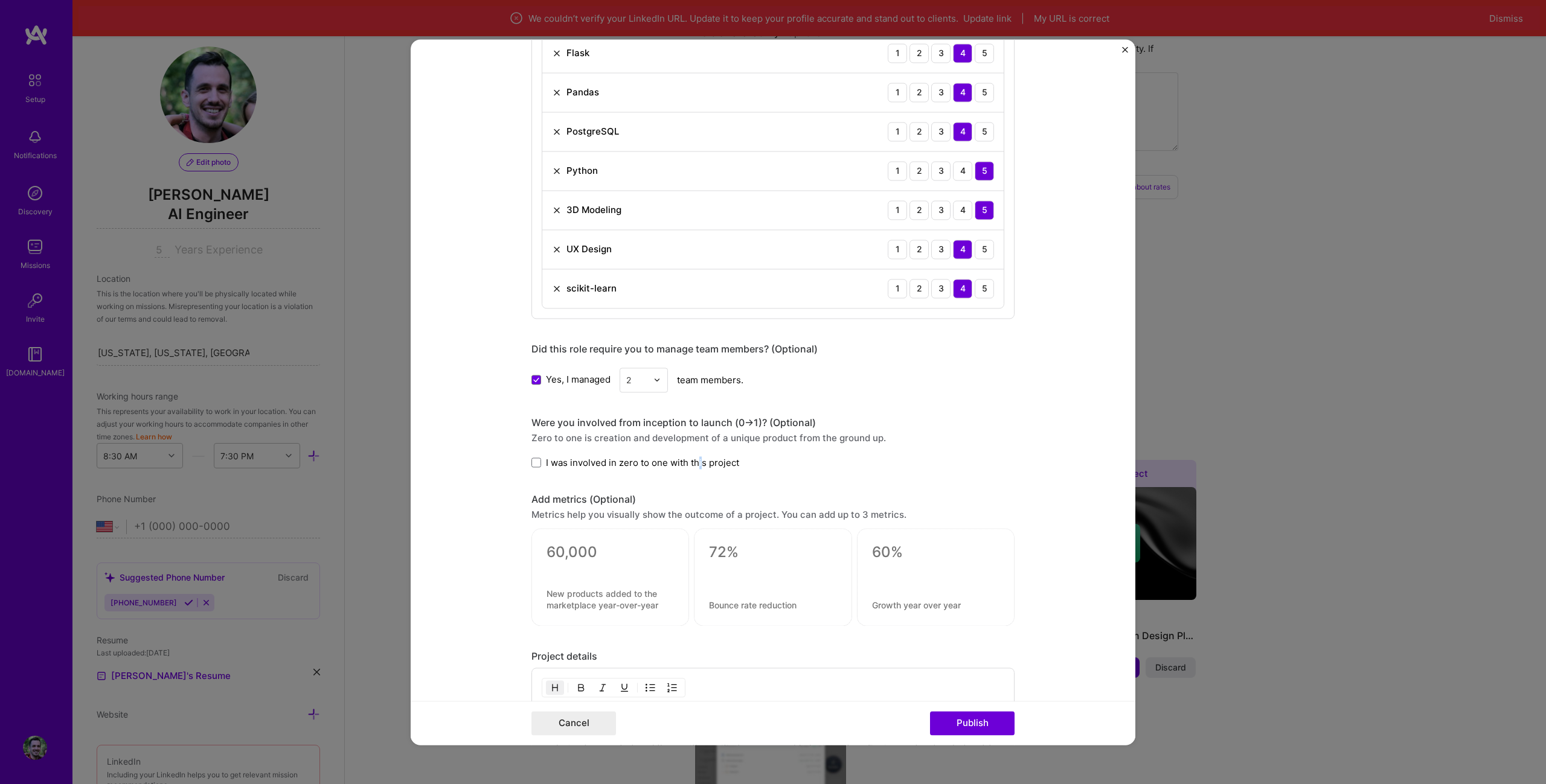
click at [694, 462] on span "I was involved in zero to one with this project" at bounding box center [642, 462] width 193 height 12
click at [636, 471] on div "Editing suggested project This project is suggested based on your LinkedIn, res…" at bounding box center [773, 162] width 483 height 1646
click at [646, 466] on span "I was involved in zero to one with this project" at bounding box center [642, 462] width 193 height 12
click at [0, 0] on input "I was involved in zero to one with this project" at bounding box center [0, 0] width 0 height 0
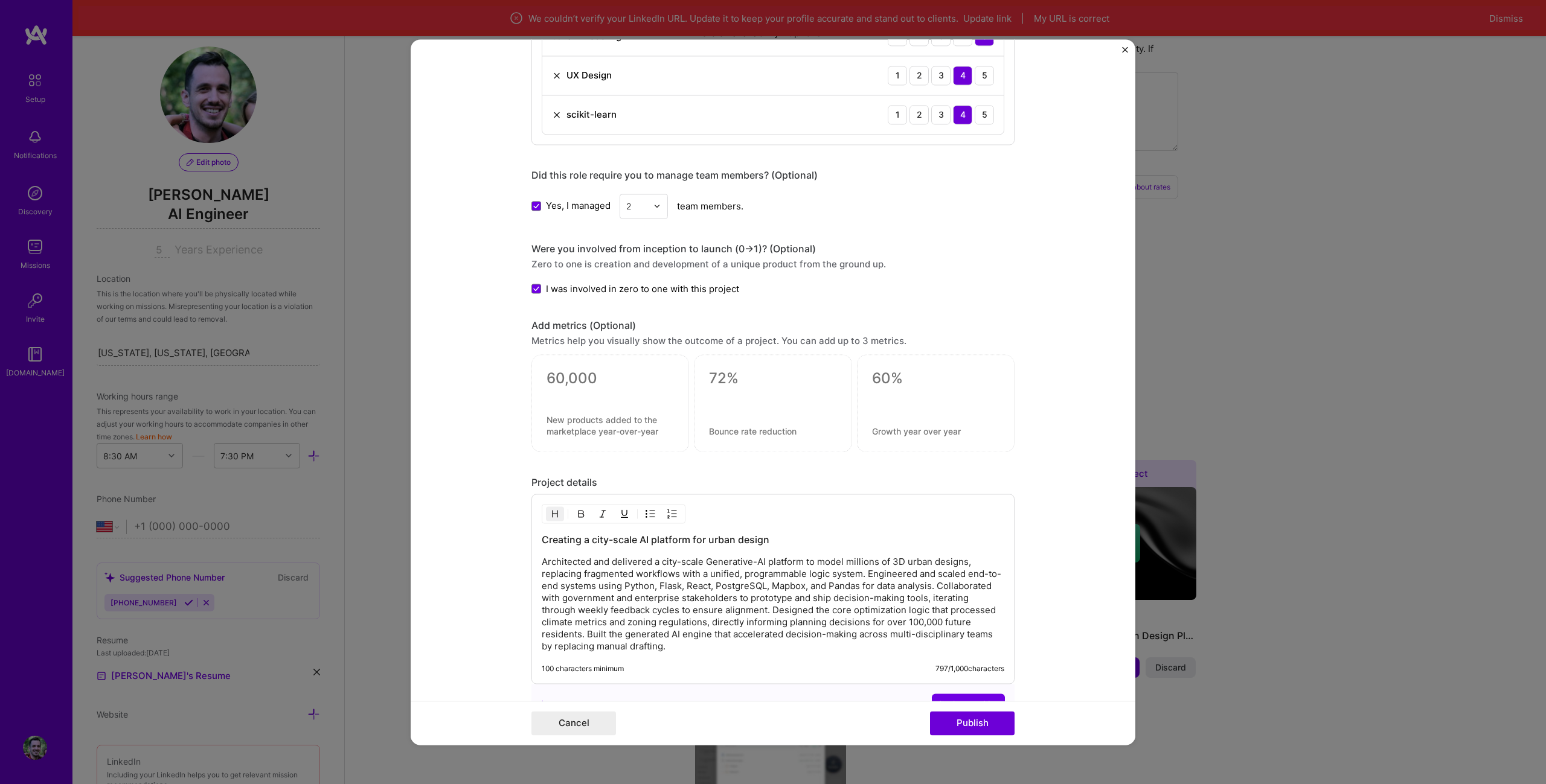
scroll to position [905, 0]
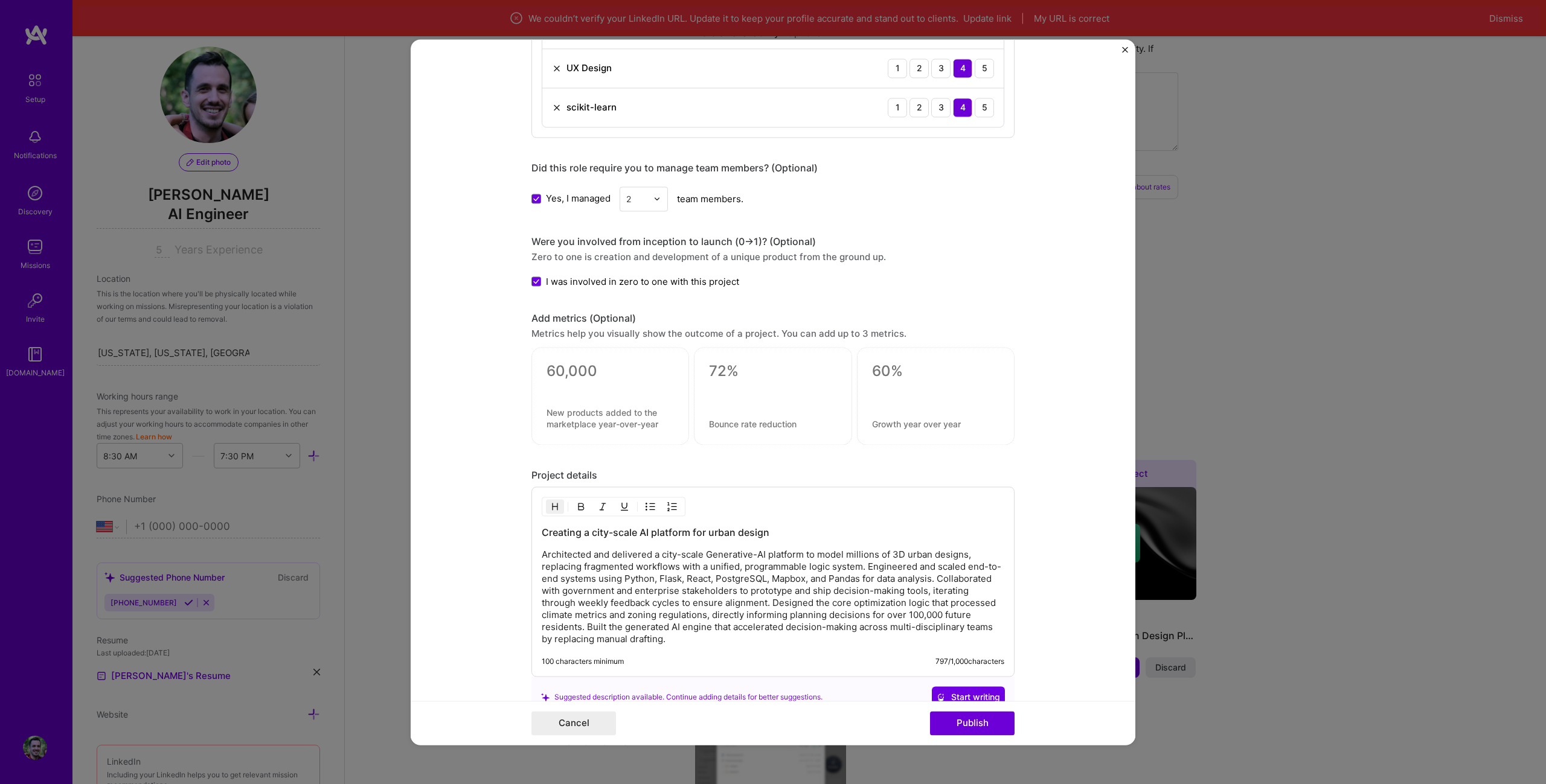
click at [933, 576] on p "Architected and delivered a city-scale Generative-AI platform to model millions…" at bounding box center [773, 597] width 462 height 97
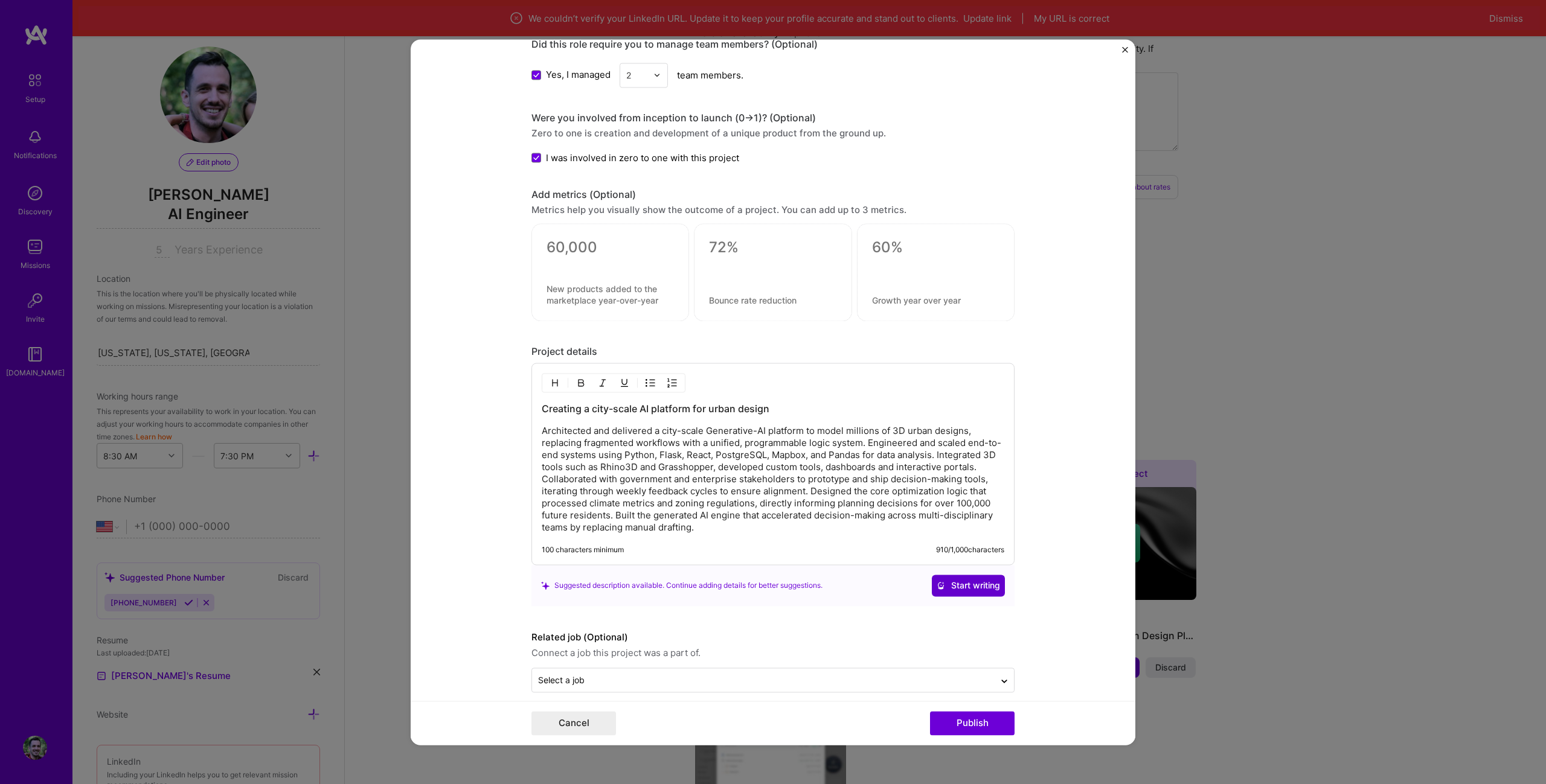
scroll to position [1043, 0]
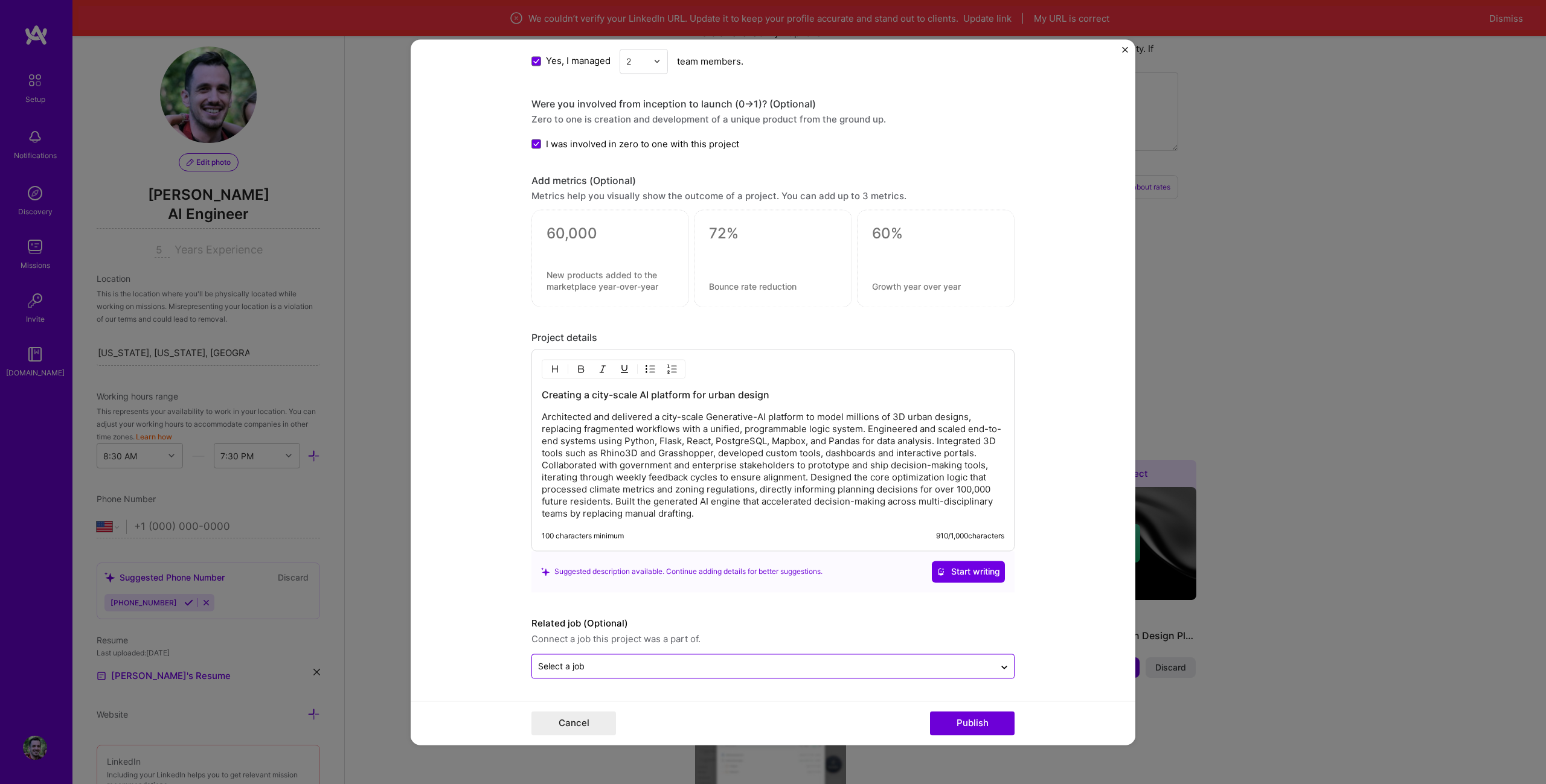
click at [761, 662] on input "text" at bounding box center [763, 666] width 451 height 12
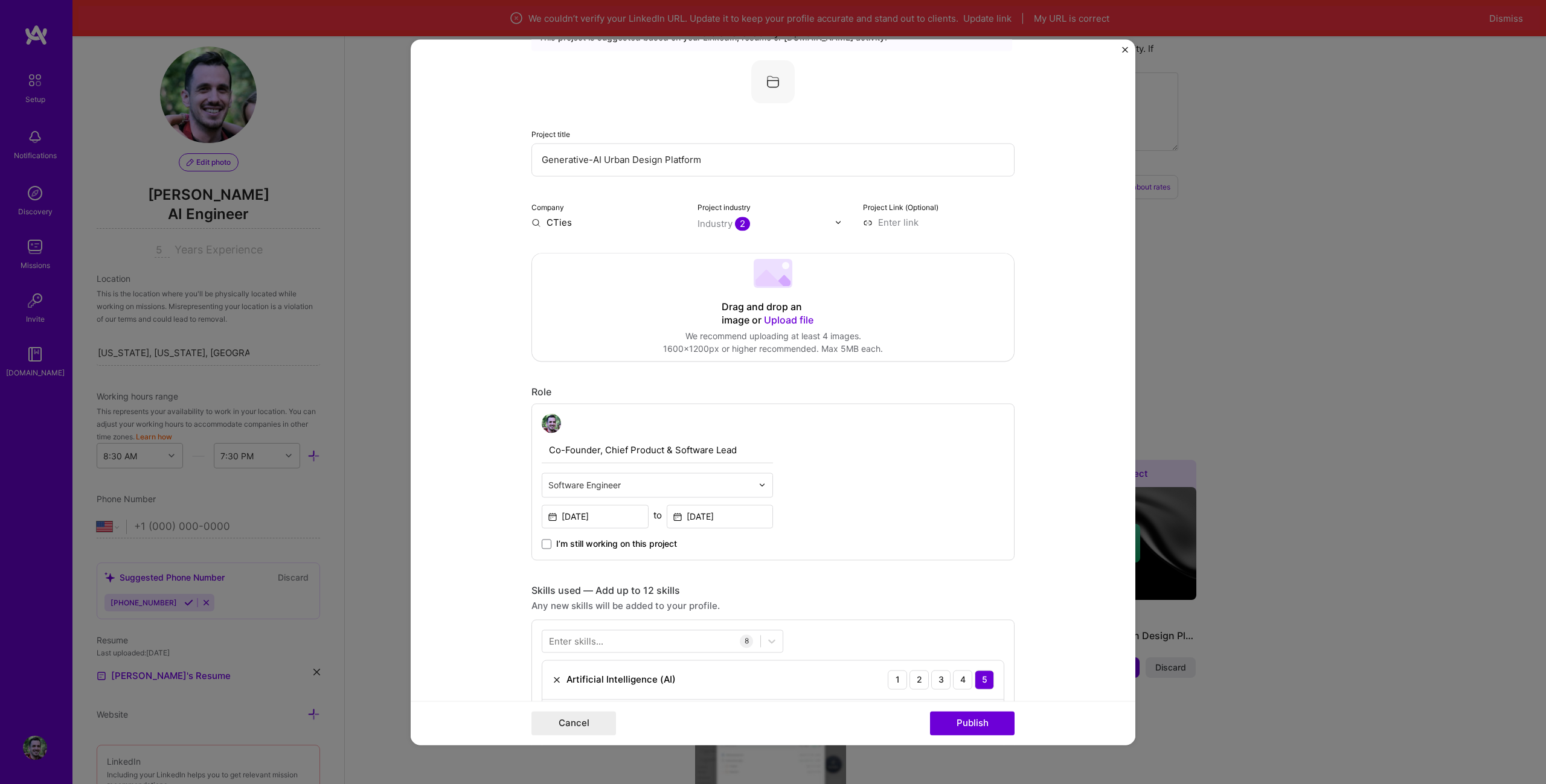
scroll to position [0, 0]
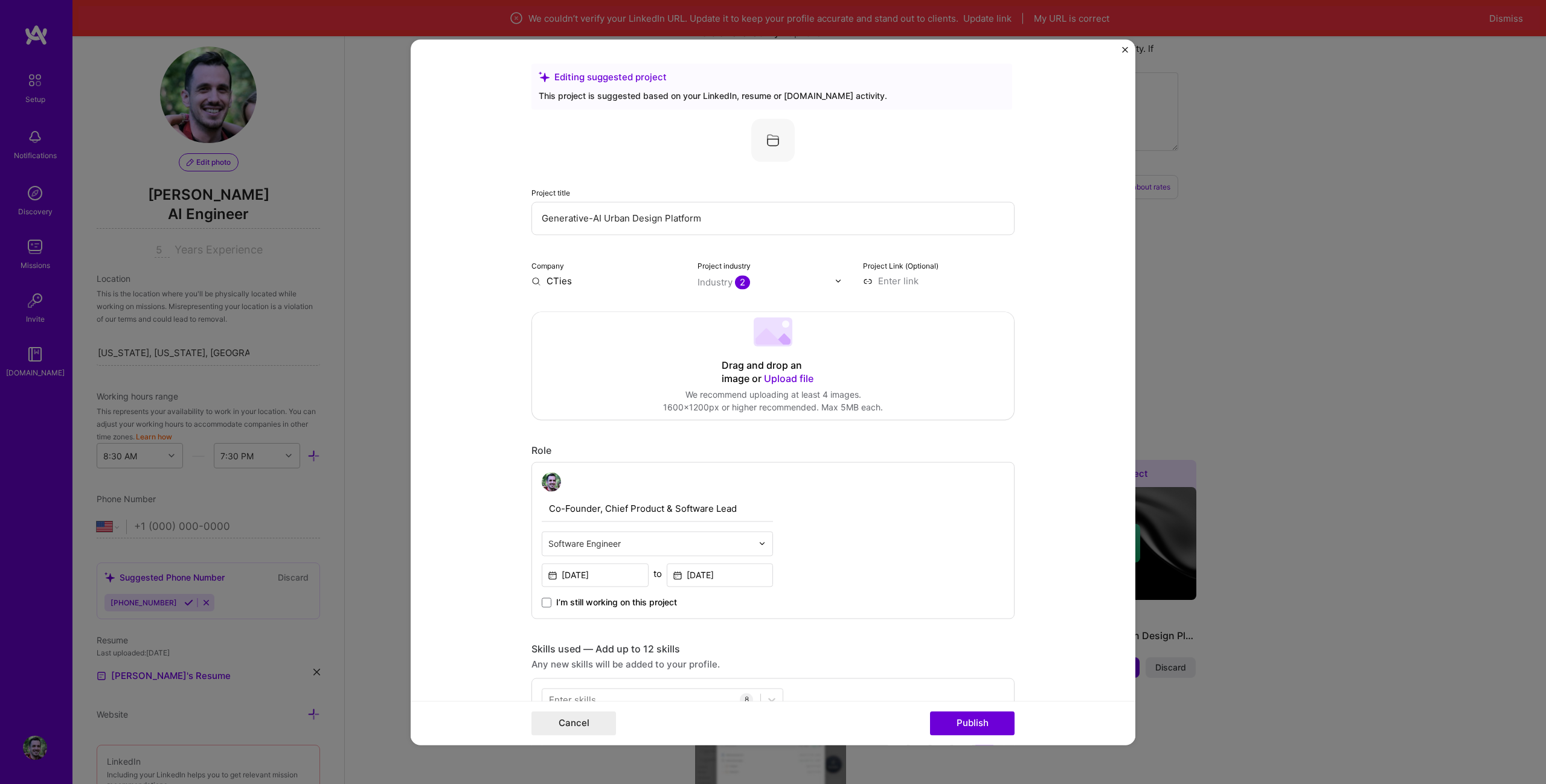
click at [886, 278] on input at bounding box center [938, 280] width 152 height 12
paste input "[URL][DOMAIN_NAME]"
type input "[URL][DOMAIN_NAME]"
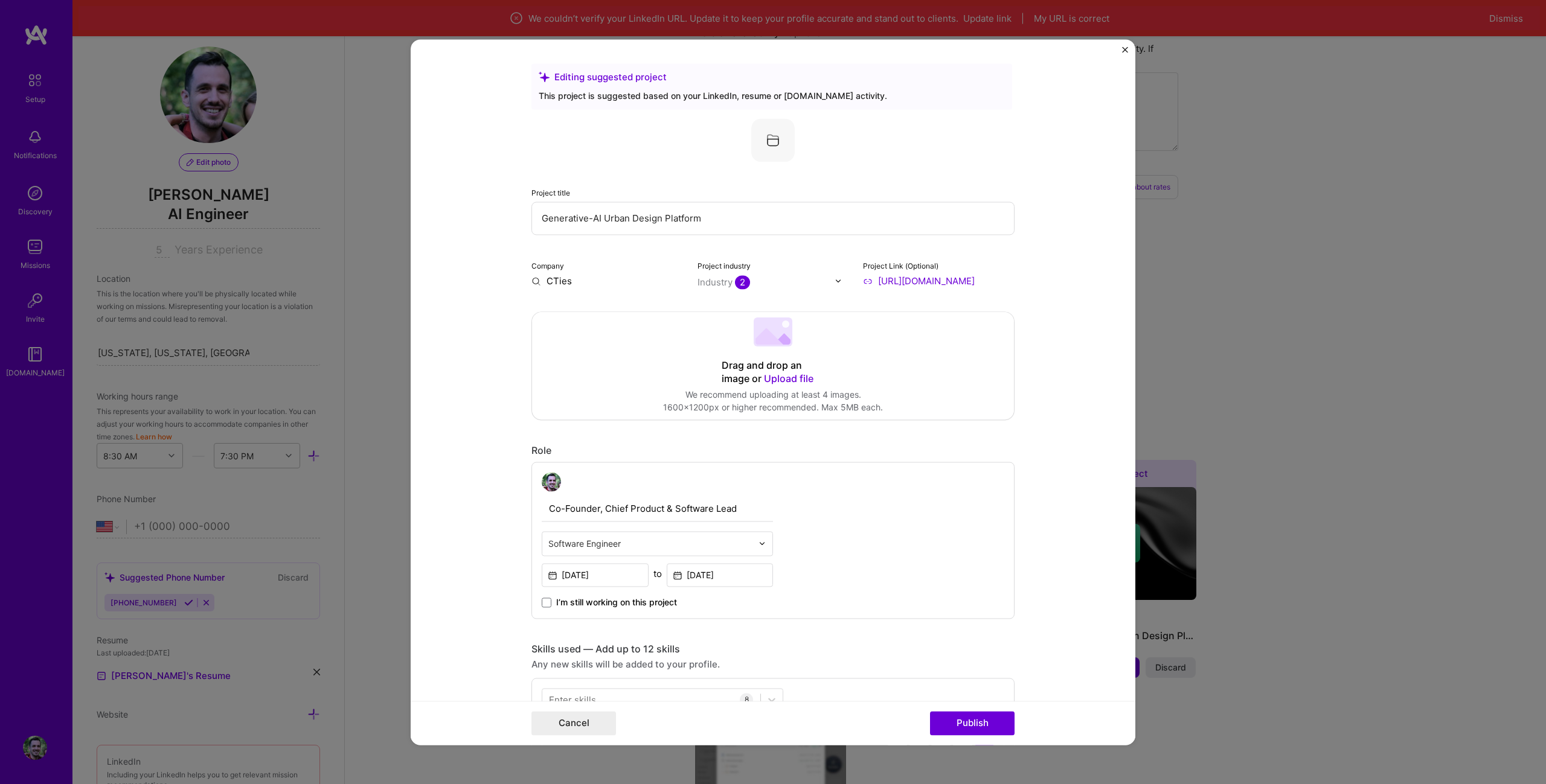
click at [1050, 278] on form "Editing suggested project This project is suggested based on your LinkedIn, res…" at bounding box center [773, 392] width 725 height 706
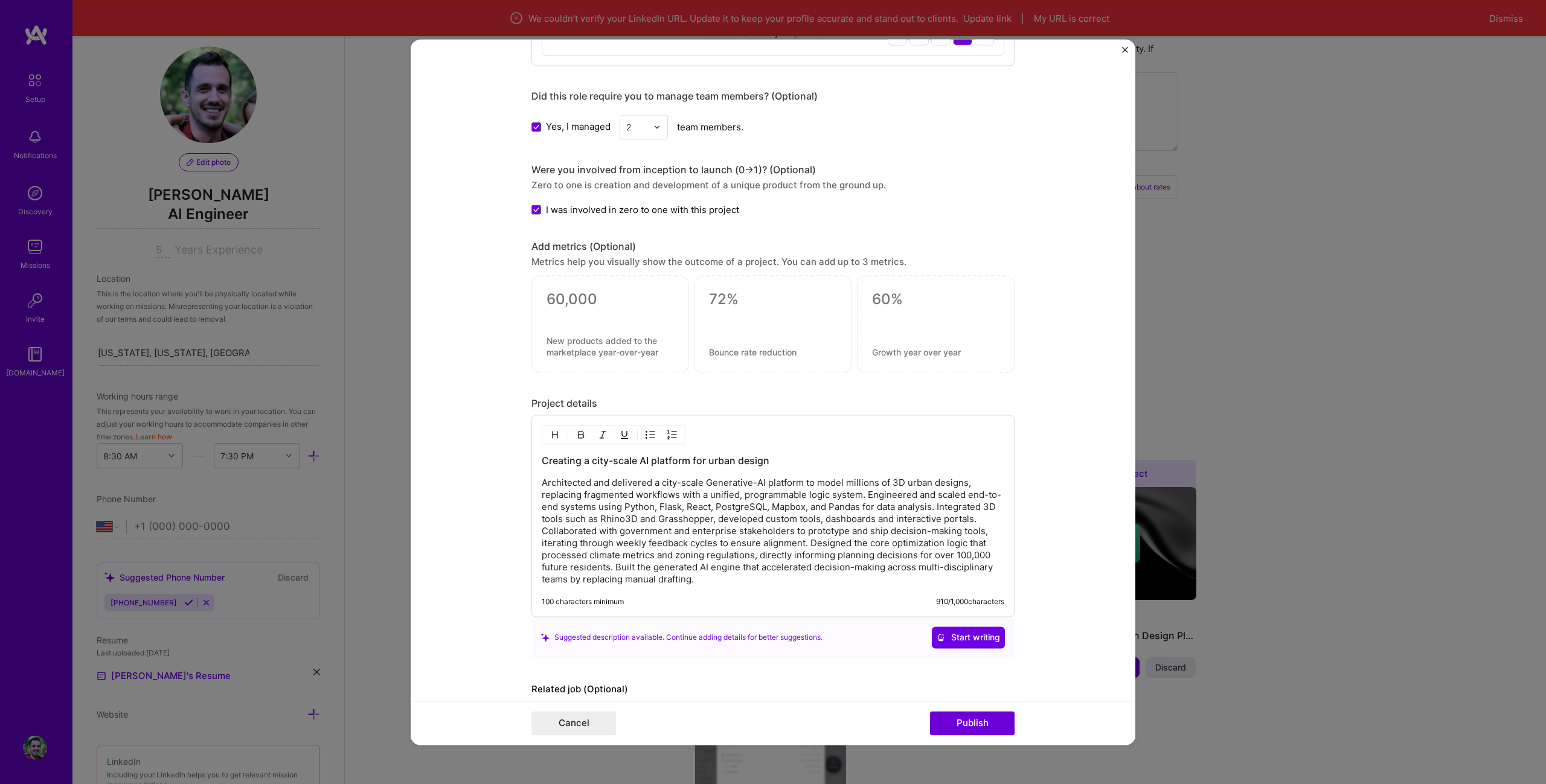
scroll to position [1043, 0]
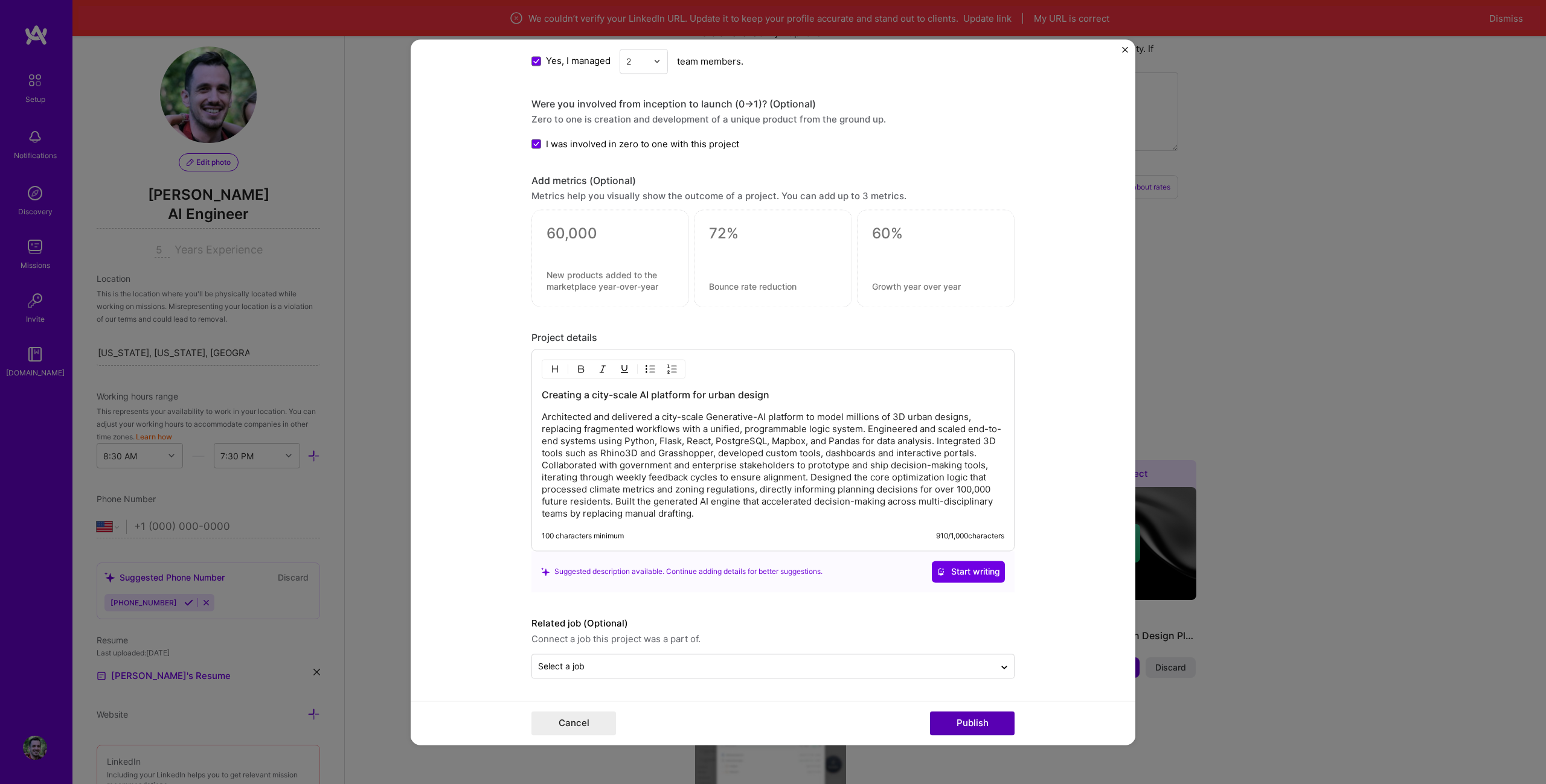
click at [990, 714] on button "Publish" at bounding box center [971, 722] width 84 height 24
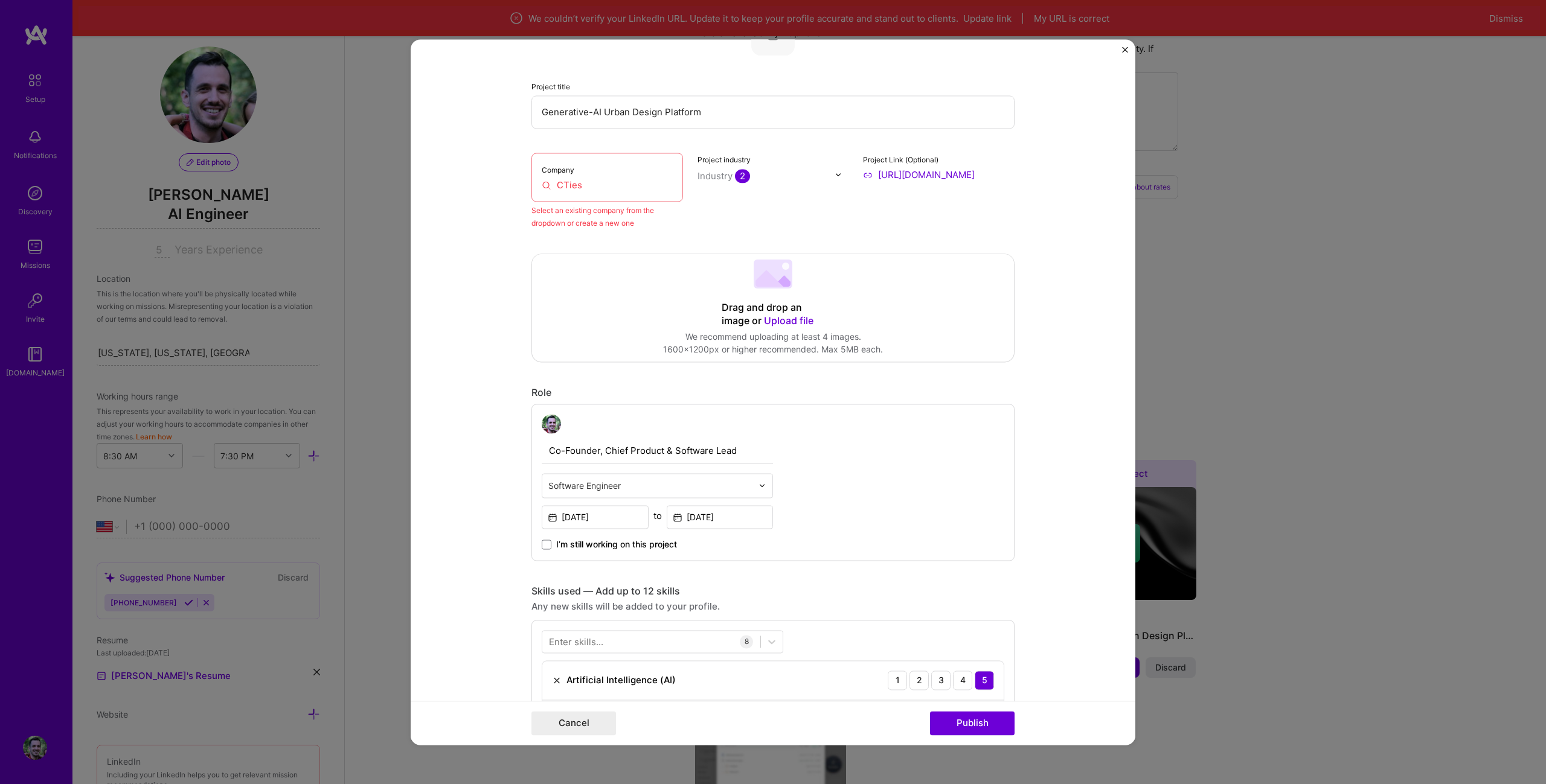
scroll to position [79, 0]
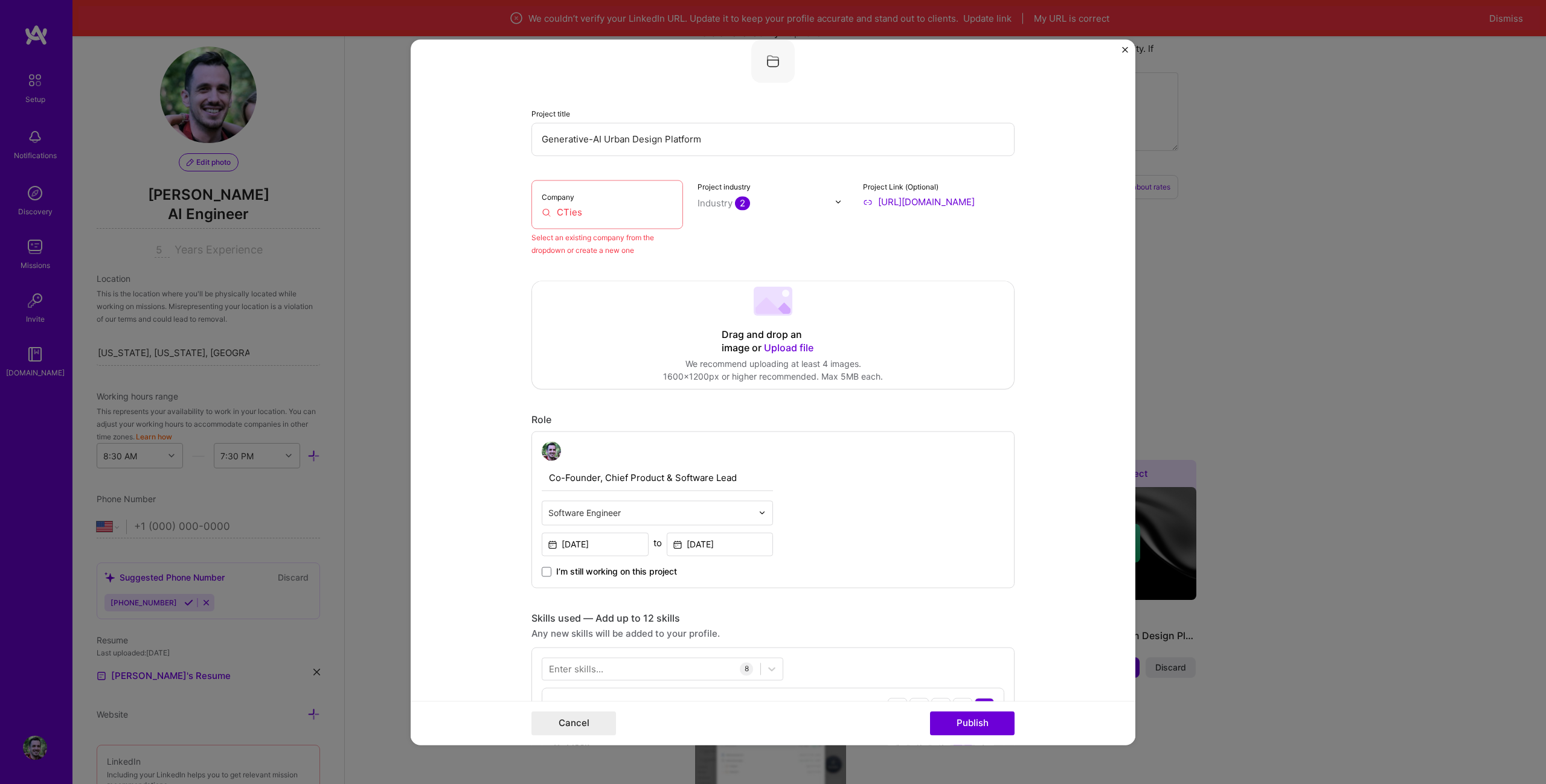
click at [625, 213] on input "CTies" at bounding box center [607, 212] width 131 height 12
drag, startPoint x: 619, startPoint y: 217, endPoint x: 445, endPoint y: 211, distance: 174.1
click at [445, 211] on form "Editing suggested project This project is suggested based on your LinkedIn, res…" at bounding box center [773, 392] width 725 height 706
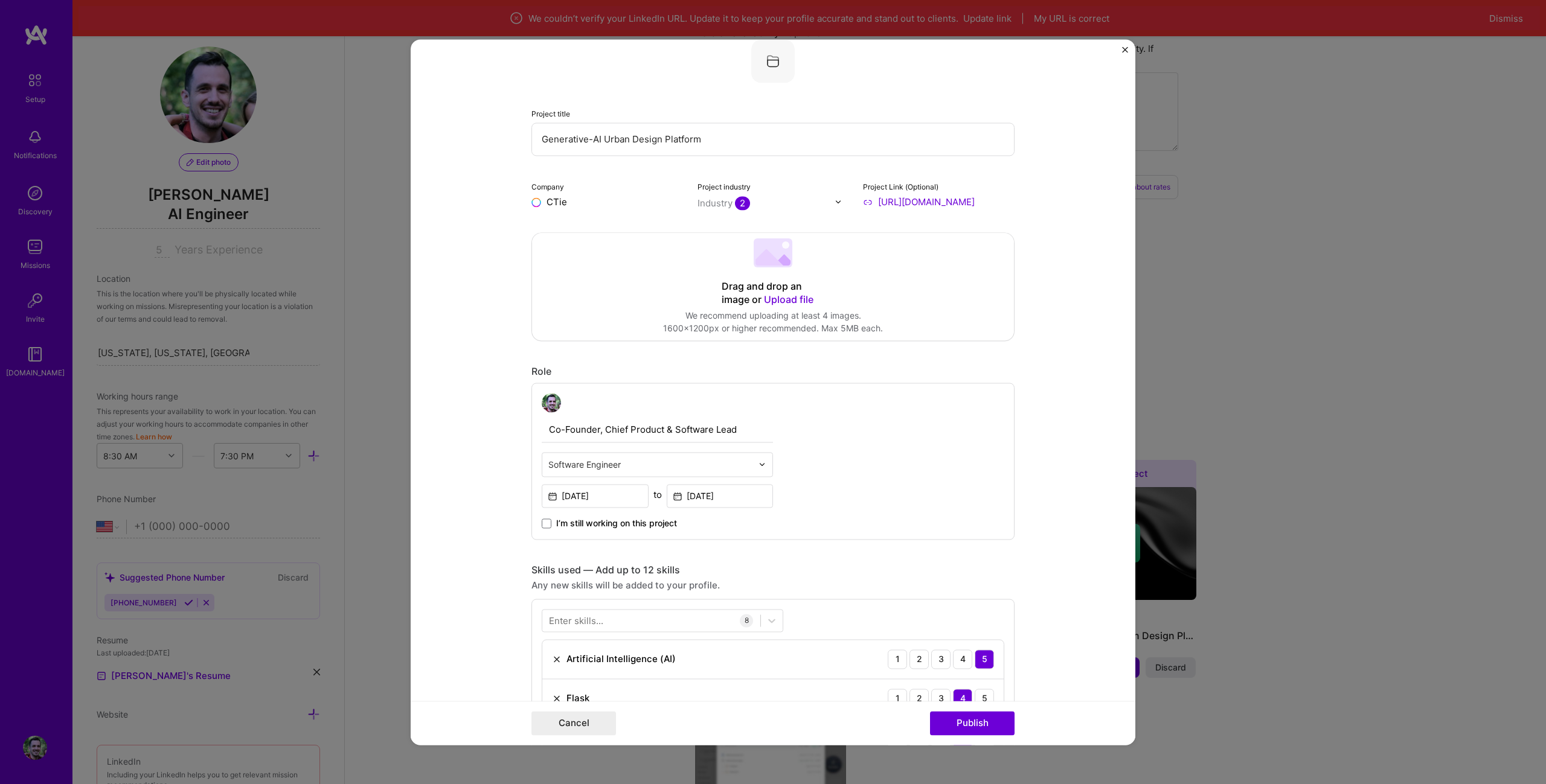
type input "CTies"
click at [592, 224] on div "Add company CTies" at bounding box center [621, 230] width 181 height 31
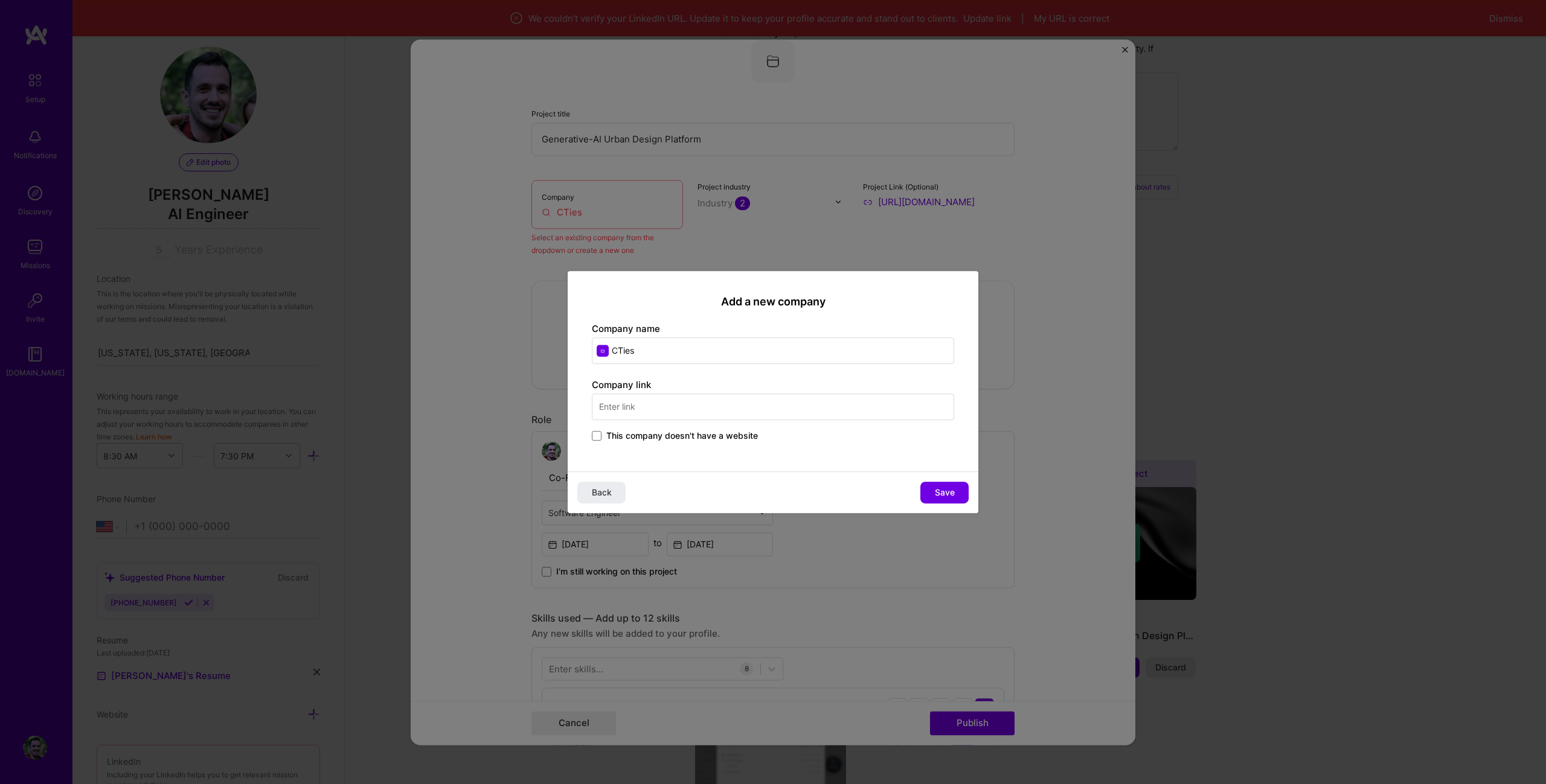
click at [703, 414] on input "text" at bounding box center [773, 407] width 362 height 26
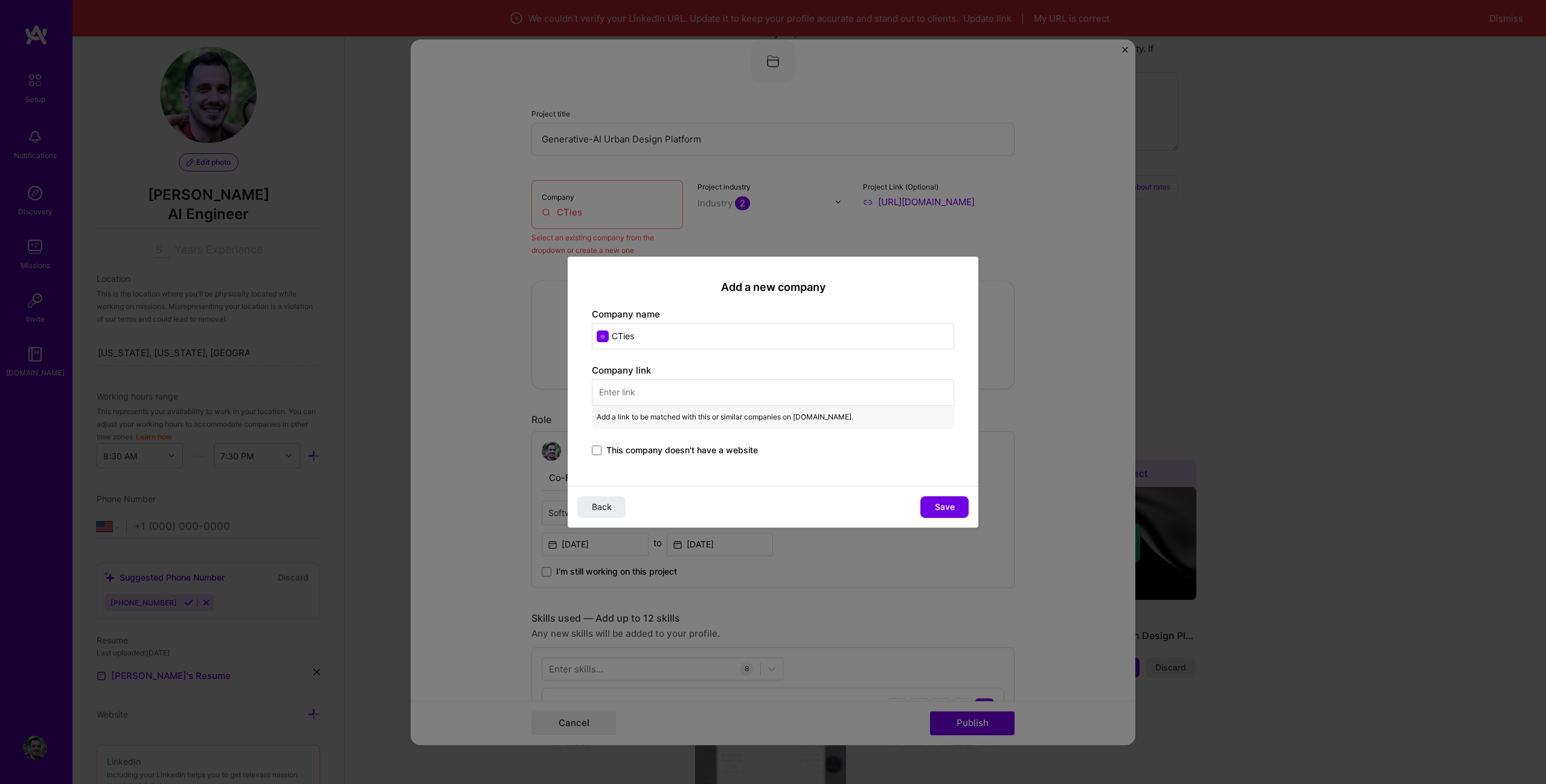
click at [698, 384] on input "text" at bounding box center [773, 392] width 362 height 26
paste input "[URL][DOMAIN_NAME]"
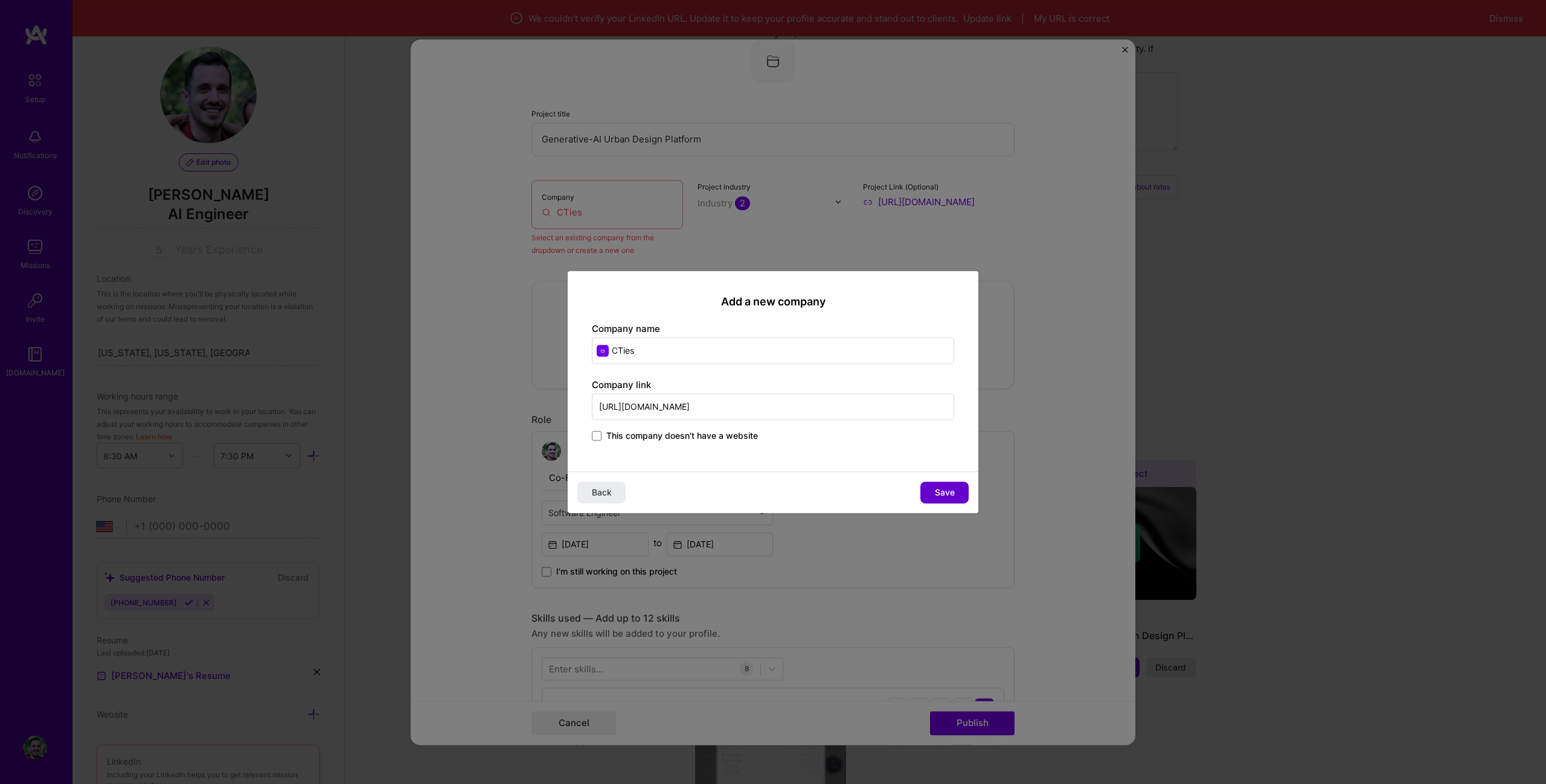
type input "[URL][DOMAIN_NAME]"
click at [955, 489] on button "Save" at bounding box center [944, 493] width 48 height 22
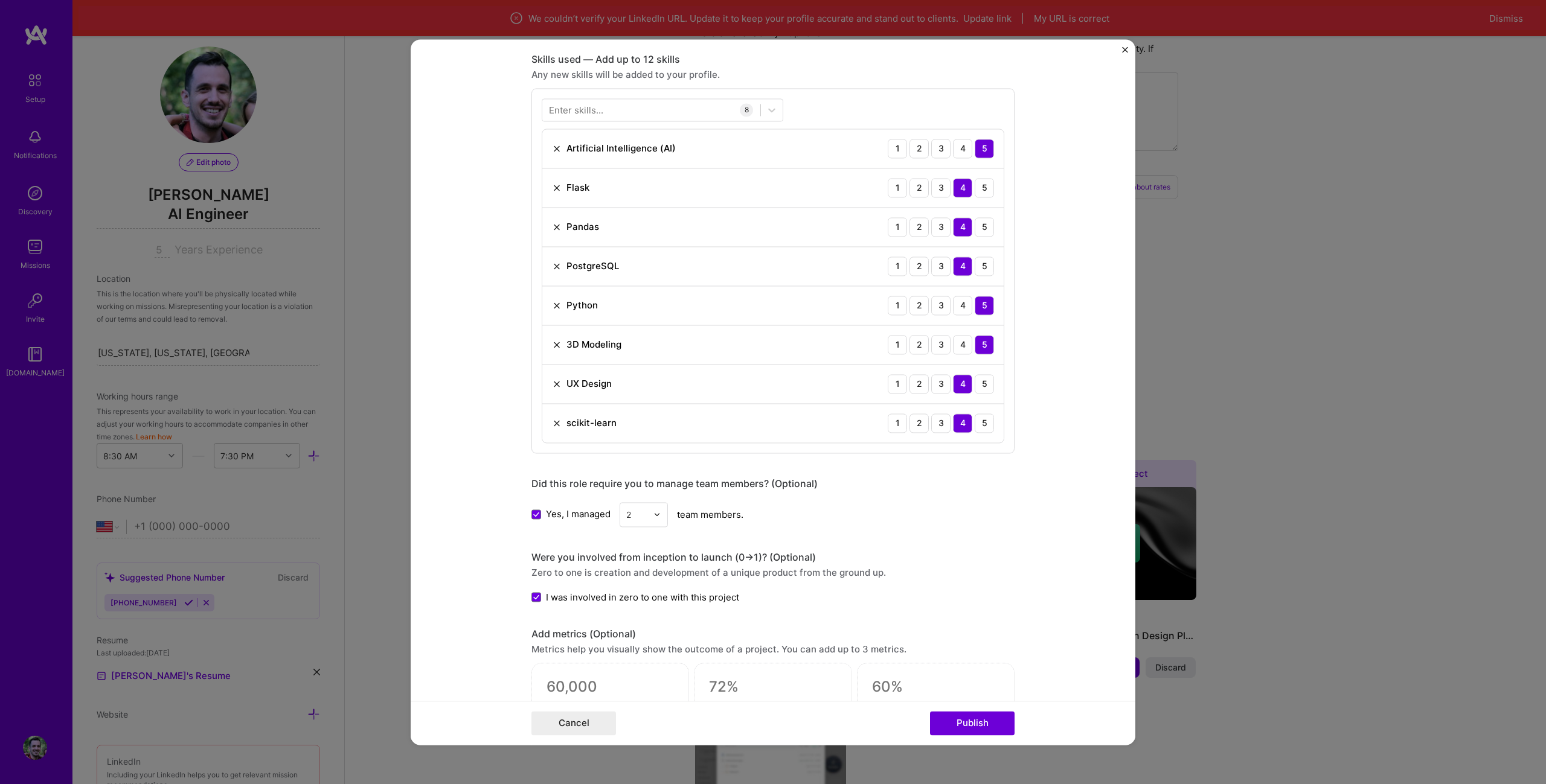
scroll to position [1043, 0]
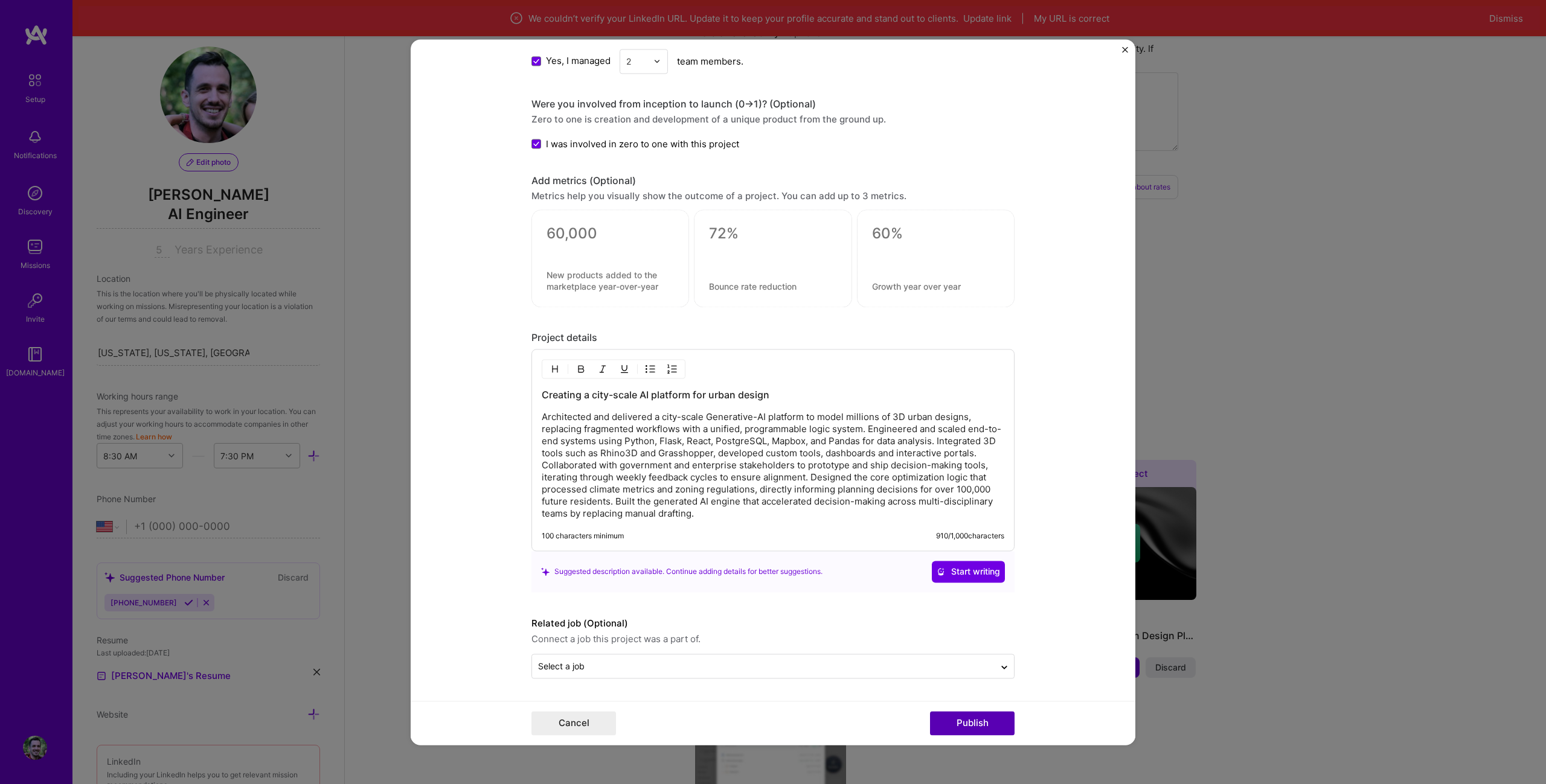
click at [974, 725] on button "Publish" at bounding box center [971, 722] width 84 height 24
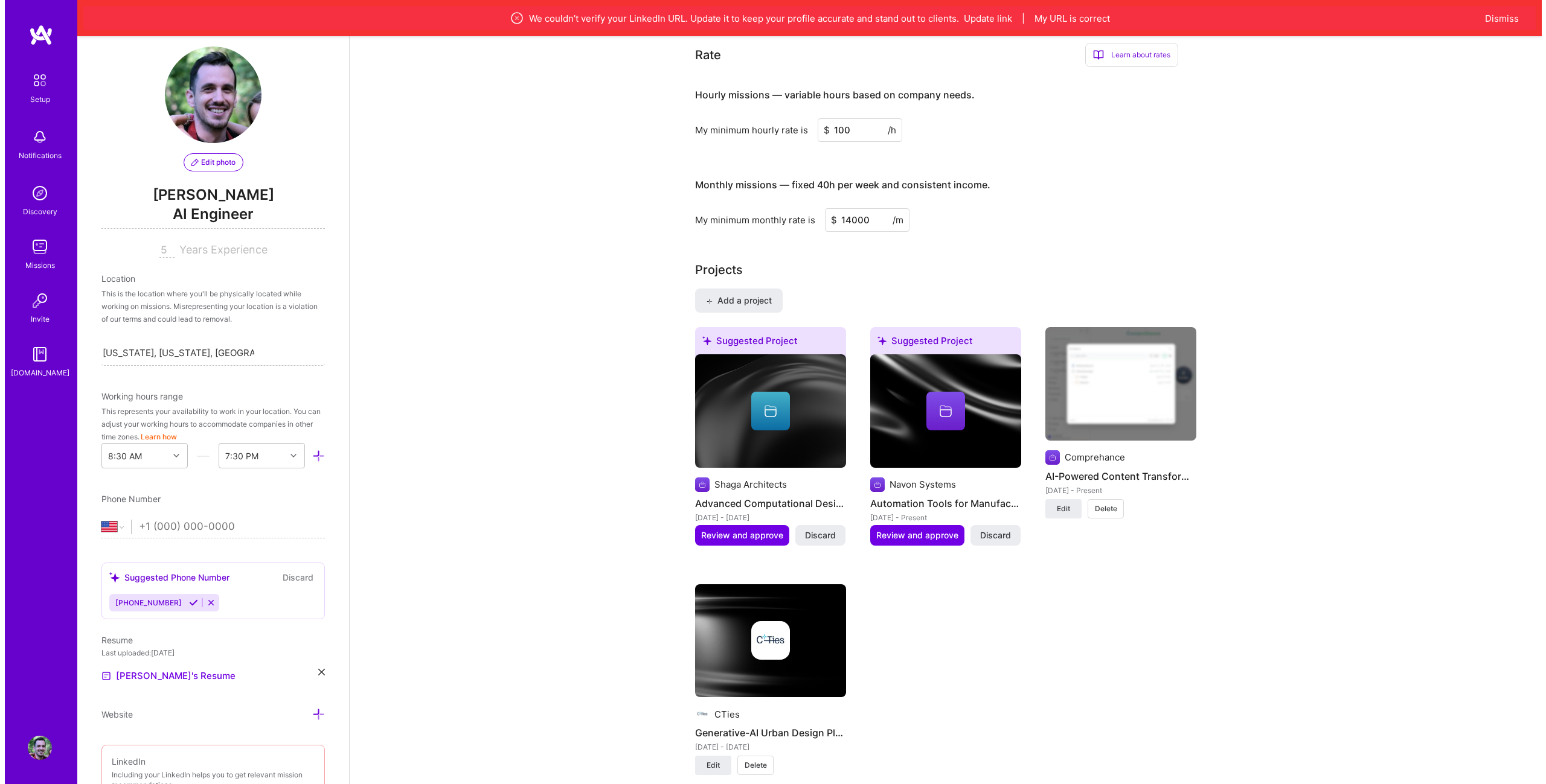
scroll to position [851, 0]
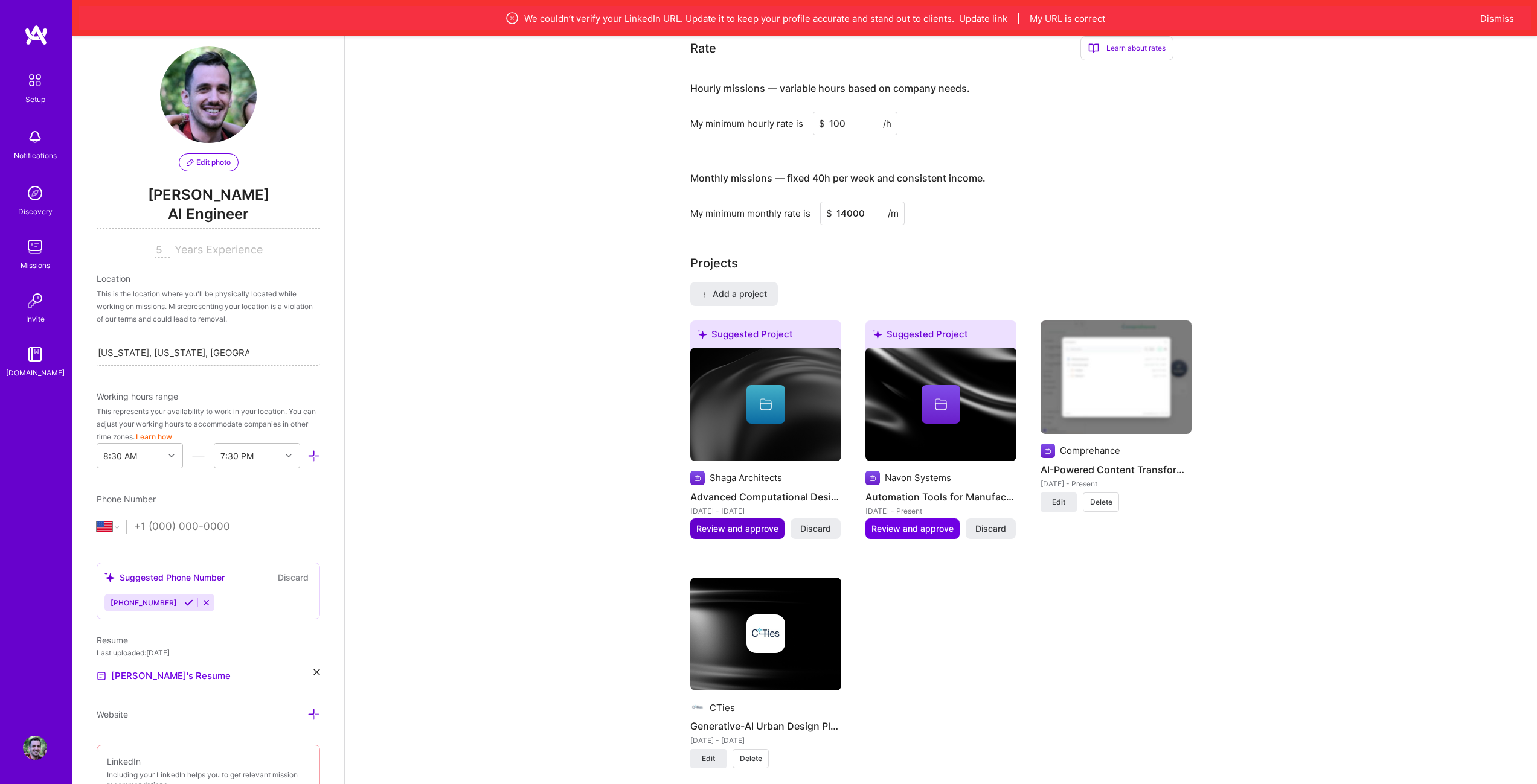
click at [756, 519] on button "Review and approve" at bounding box center [737, 529] width 94 height 21
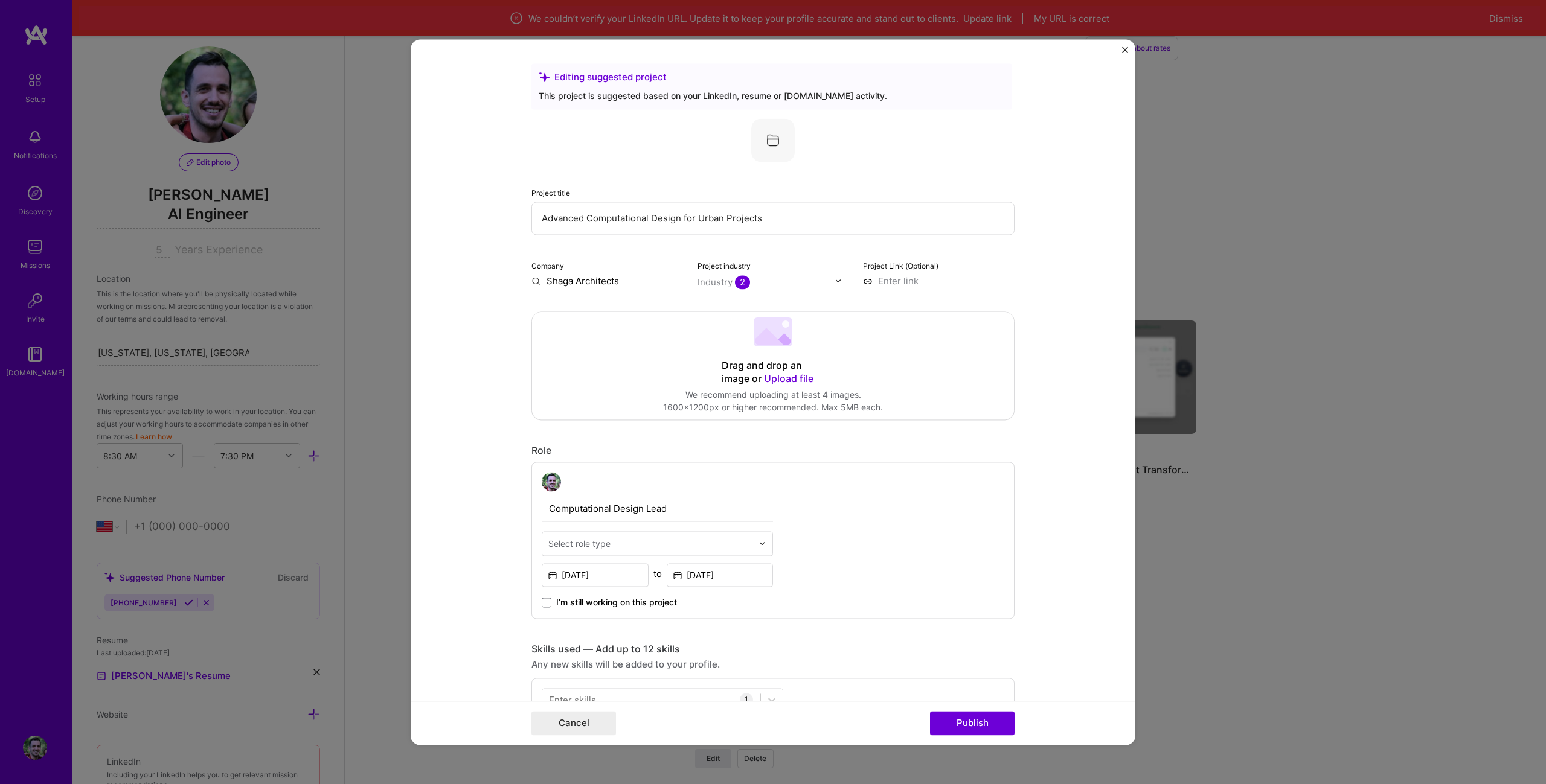
click at [903, 280] on input at bounding box center [938, 280] width 152 height 12
paste input "[URL][DOMAIN_NAME]"
type input "[URL][DOMAIN_NAME]"
click at [711, 284] on div "Industry 2" at bounding box center [724, 282] width 53 height 12
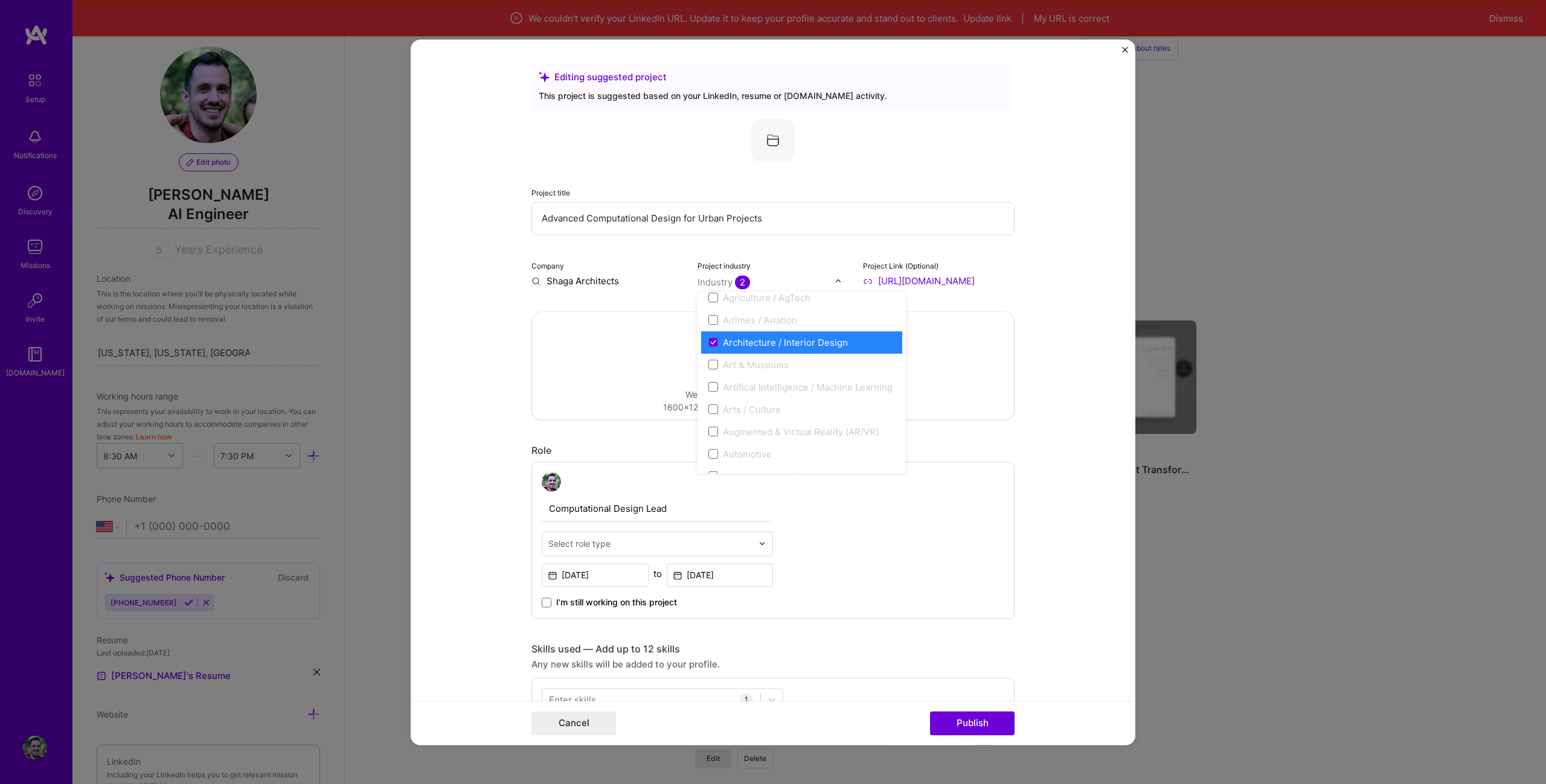
scroll to position [0, 0]
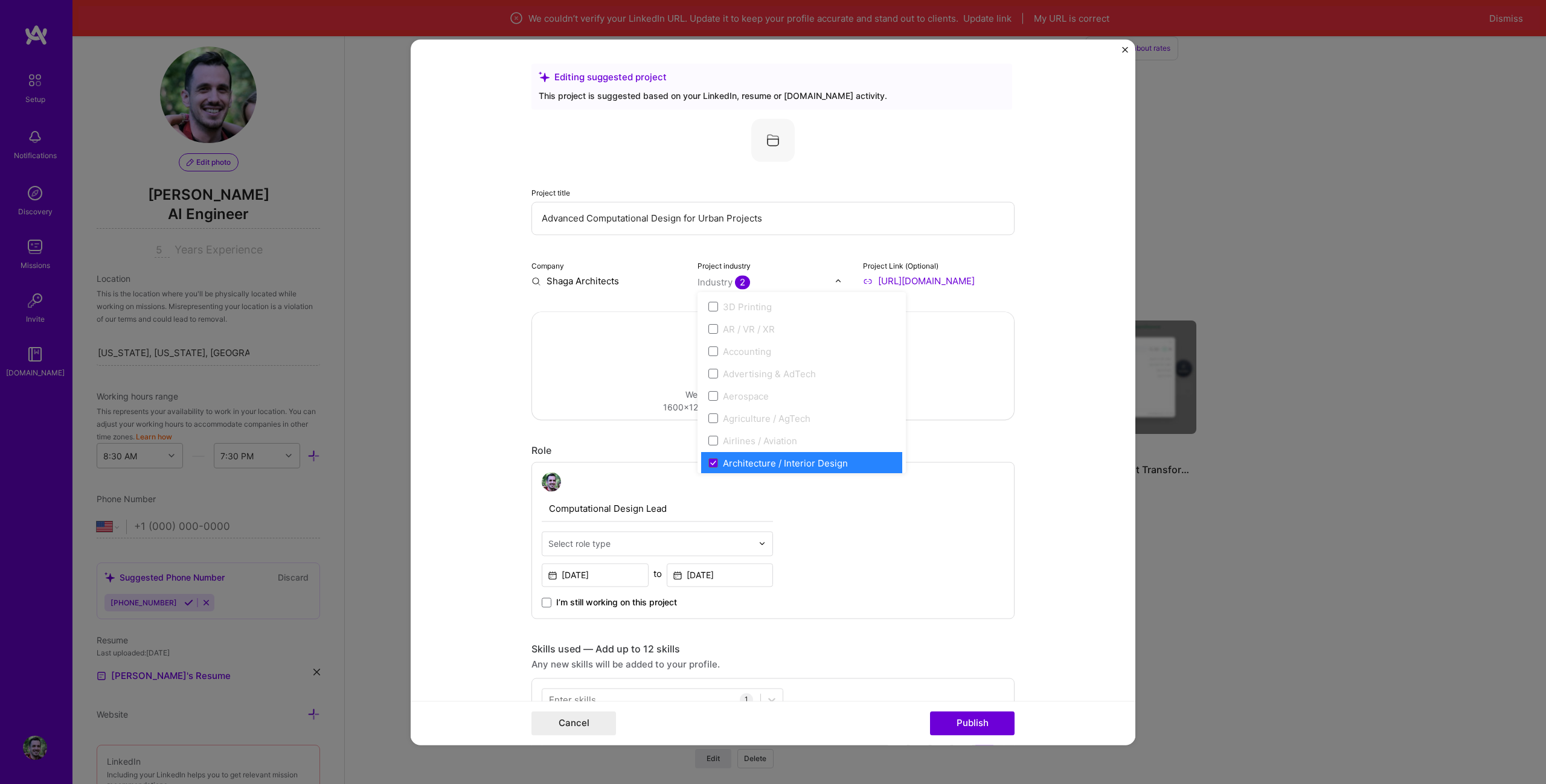
click at [618, 381] on div "Drag and drop an image or Upload file Upload file We recommend uploading at lea…" at bounding box center [773, 365] width 482 height 107
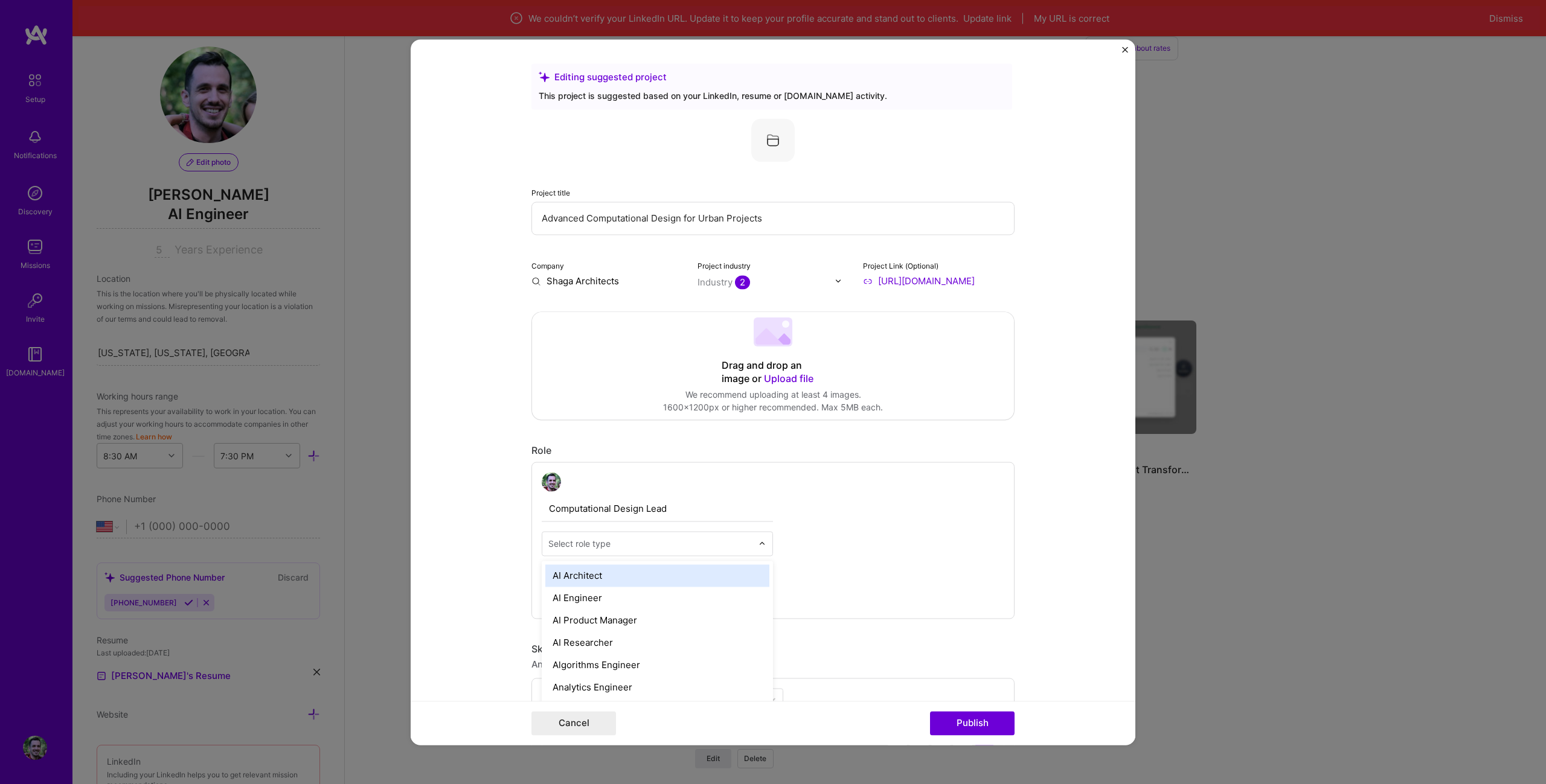
click at [625, 544] on input "text" at bounding box center [650, 543] width 204 height 12
type input "u"
type input "a"
type input "c"
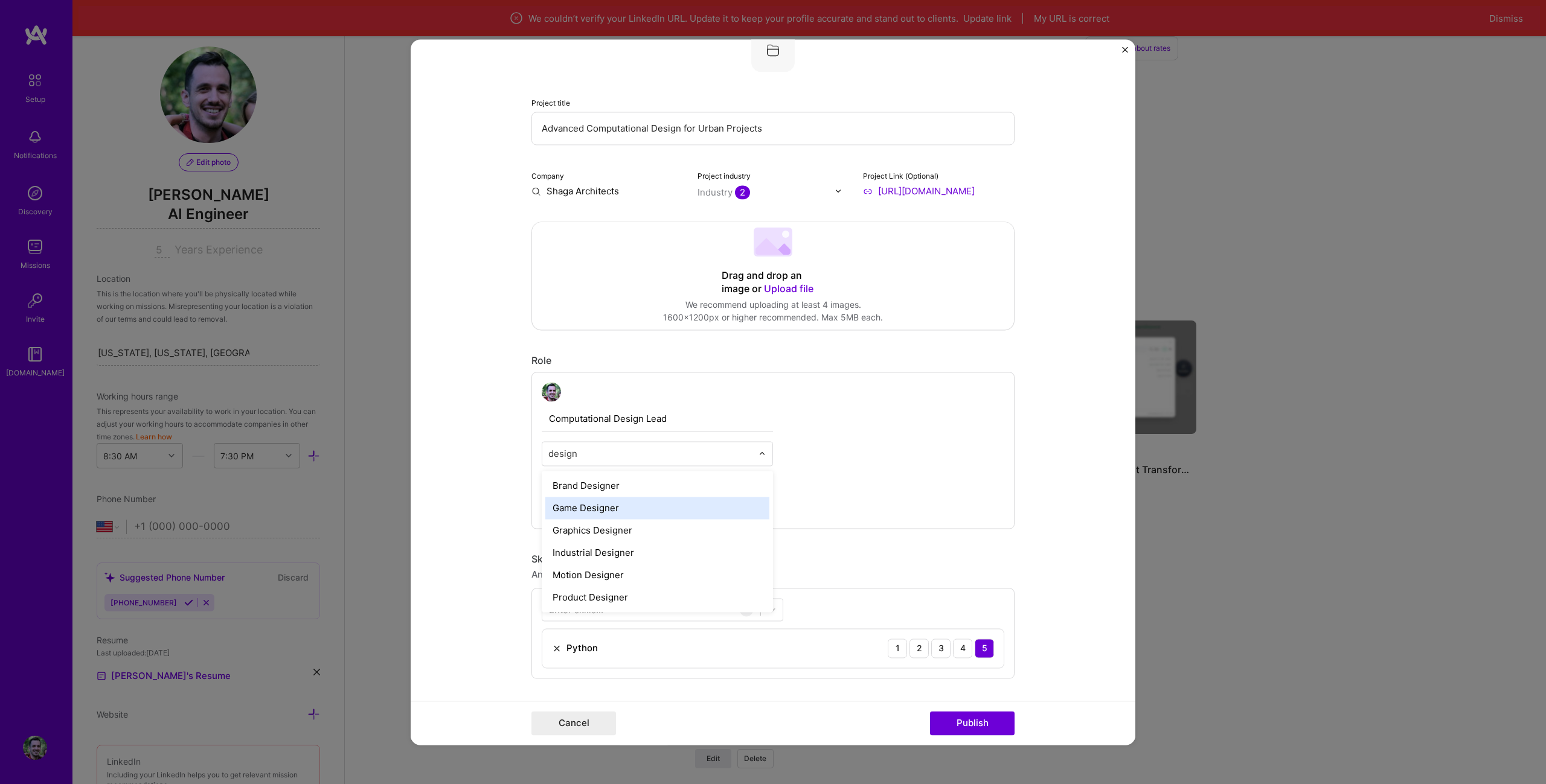
scroll to position [121, 0]
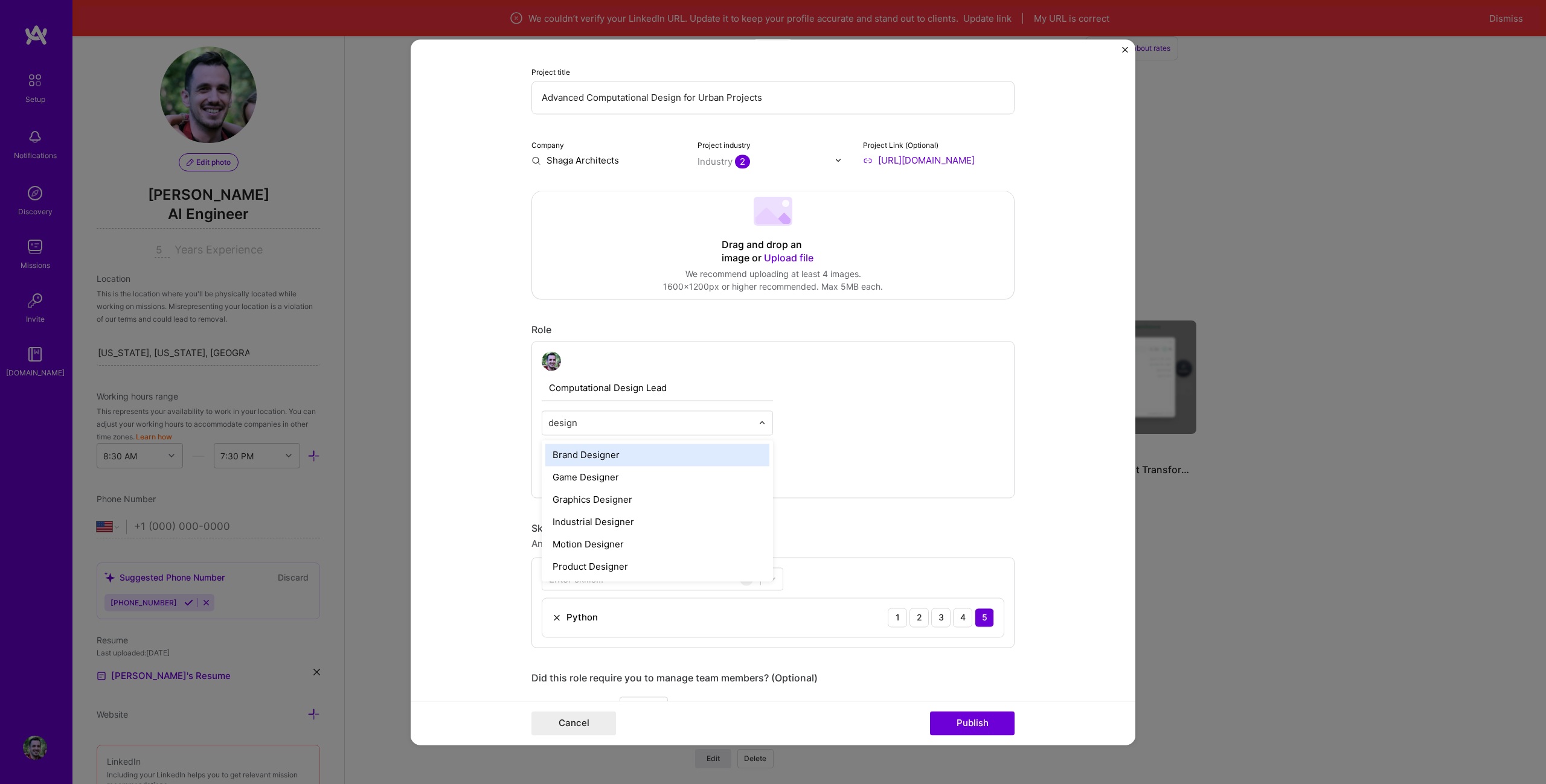
drag, startPoint x: 619, startPoint y: 418, endPoint x: 439, endPoint y: 420, distance: 180.0
click at [439, 420] on form "Editing suggested project This project is suggested based on your LinkedIn, res…" at bounding box center [773, 392] width 725 height 706
type input "n"
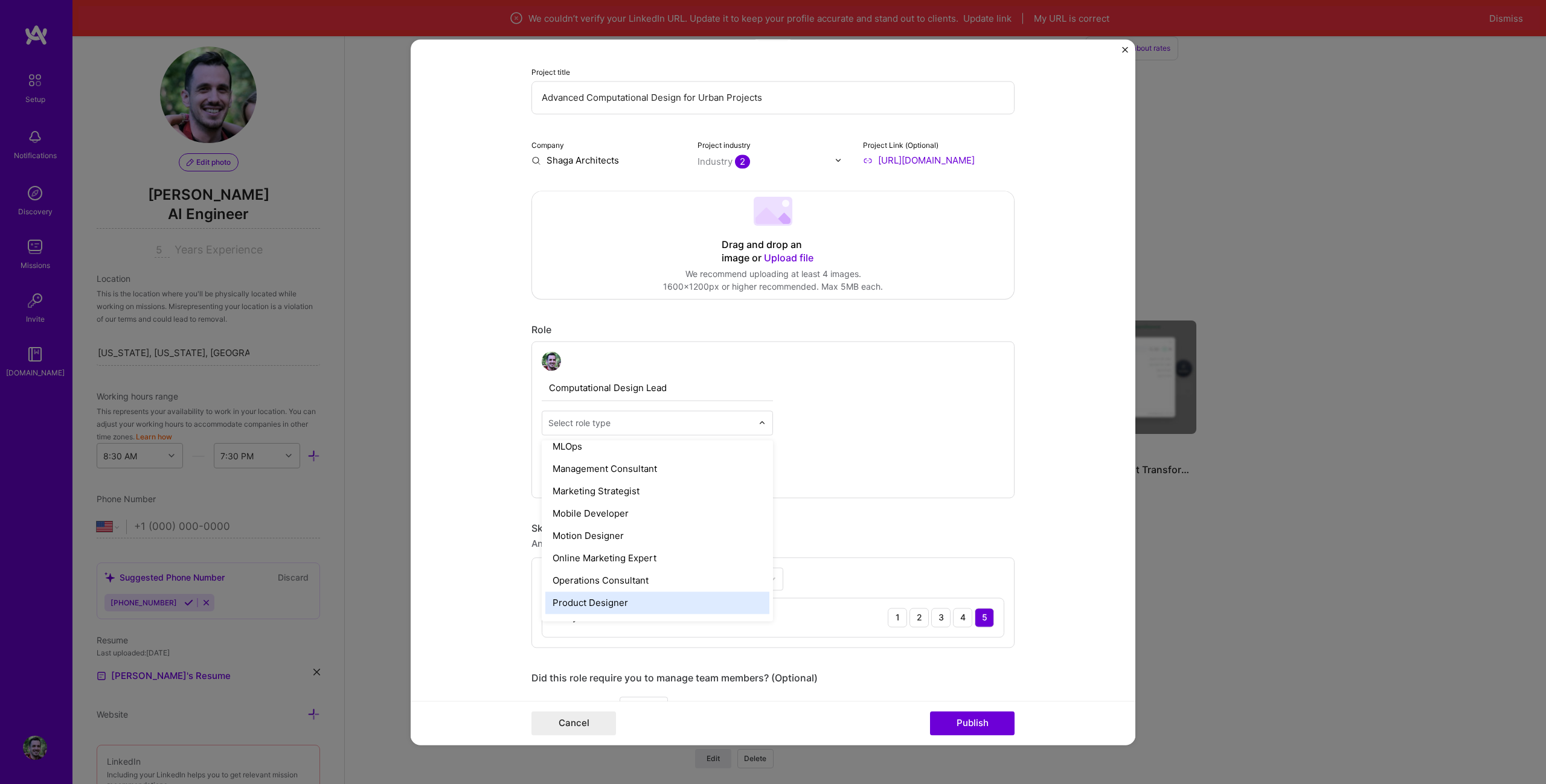
scroll to position [1036, 0]
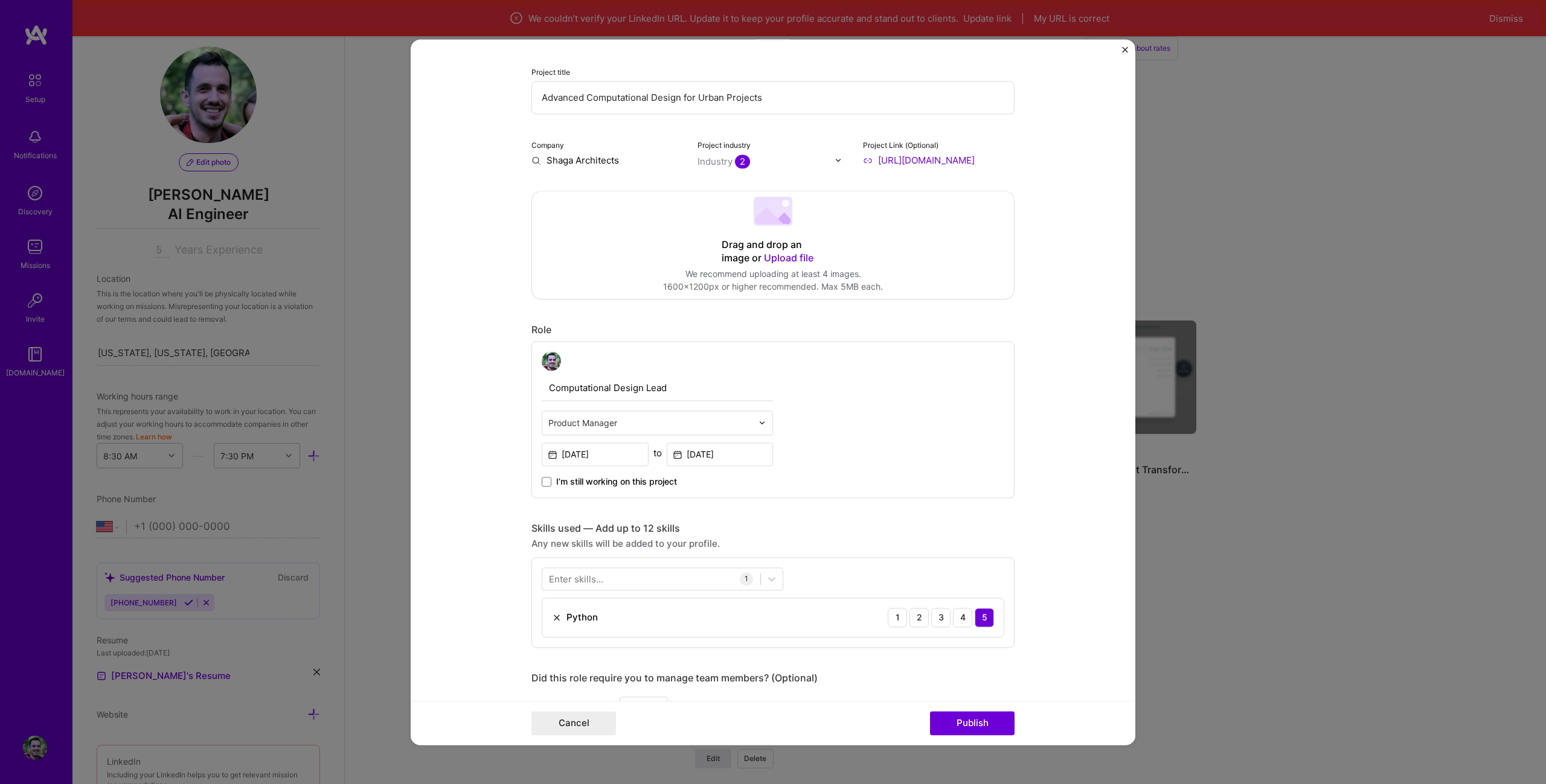
click at [663, 423] on input "text" at bounding box center [650, 422] width 204 height 12
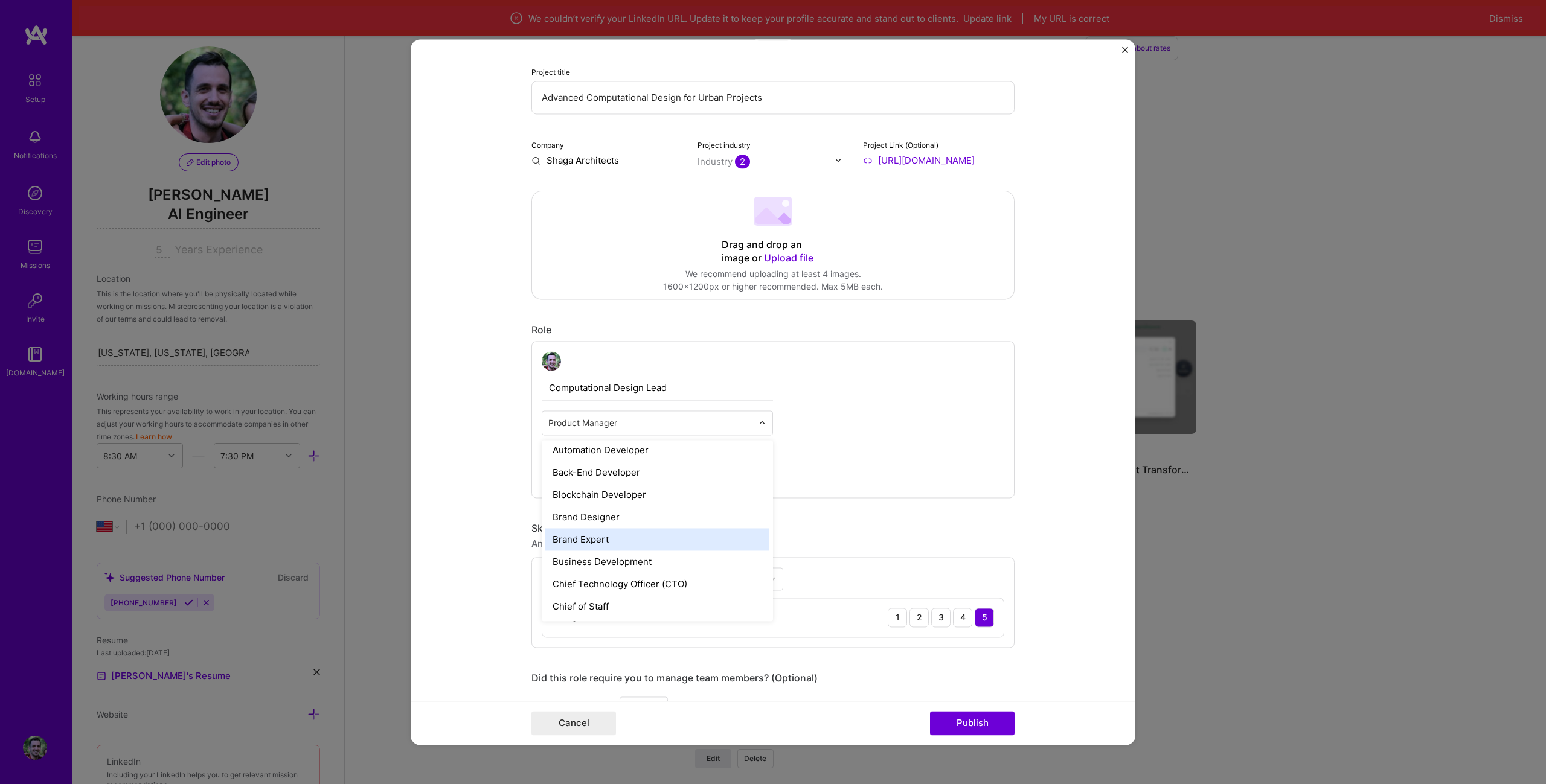
scroll to position [0, 0]
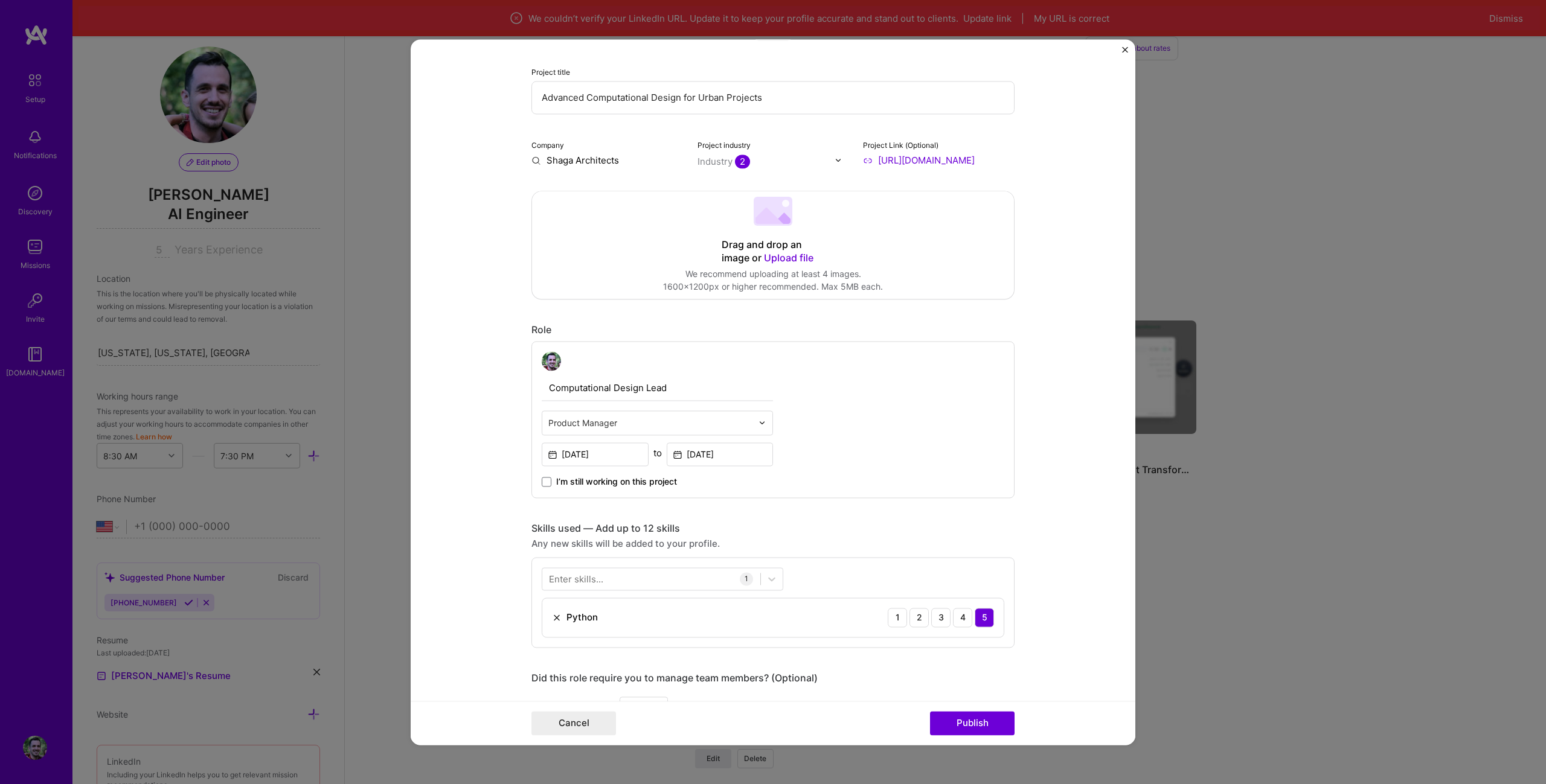
click at [784, 381] on div "Computational Design Lead Product Manager [DATE] to [DATE] I’m still working on…" at bounding box center [773, 420] width 483 height 157
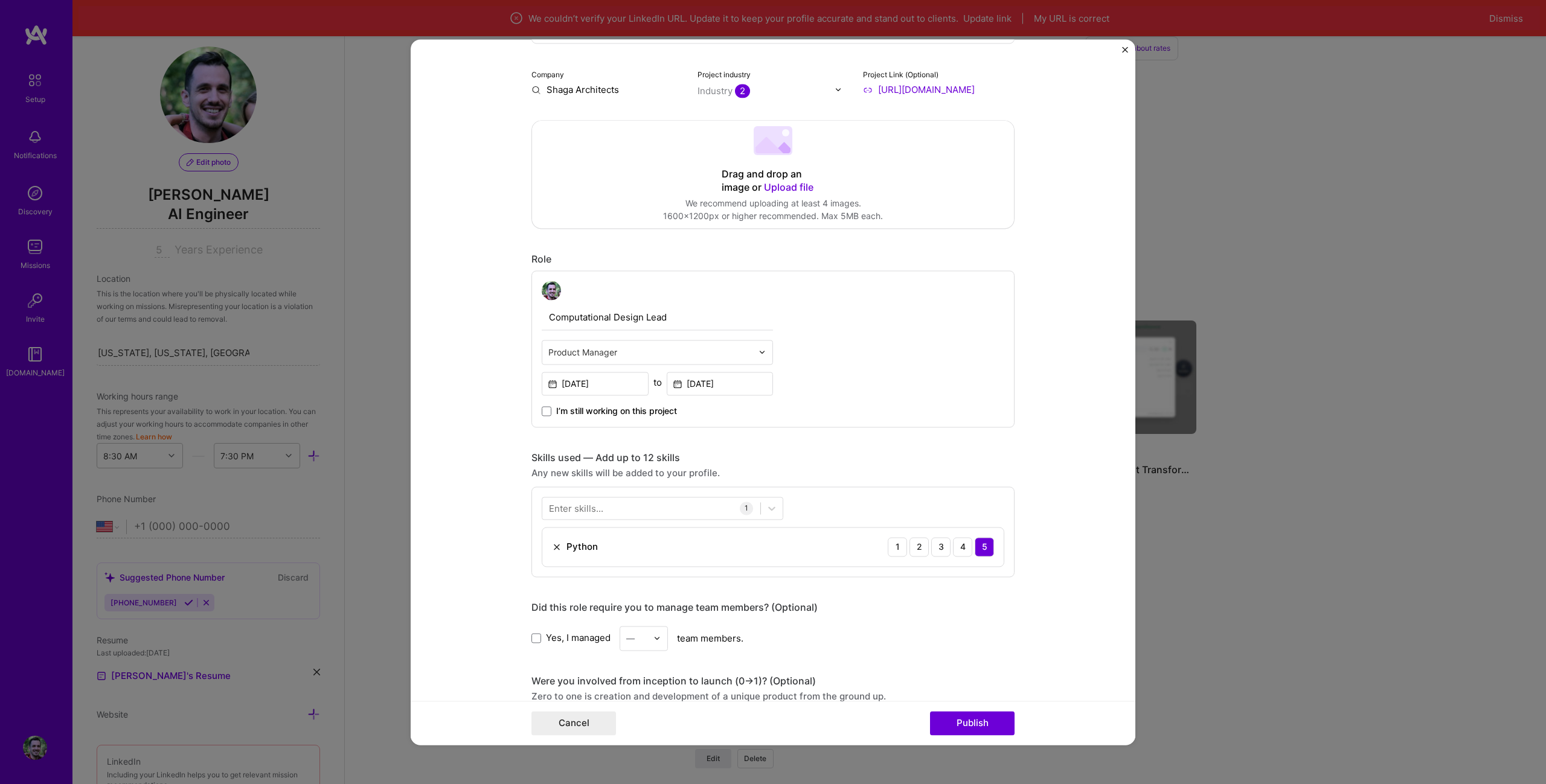
scroll to position [241, 0]
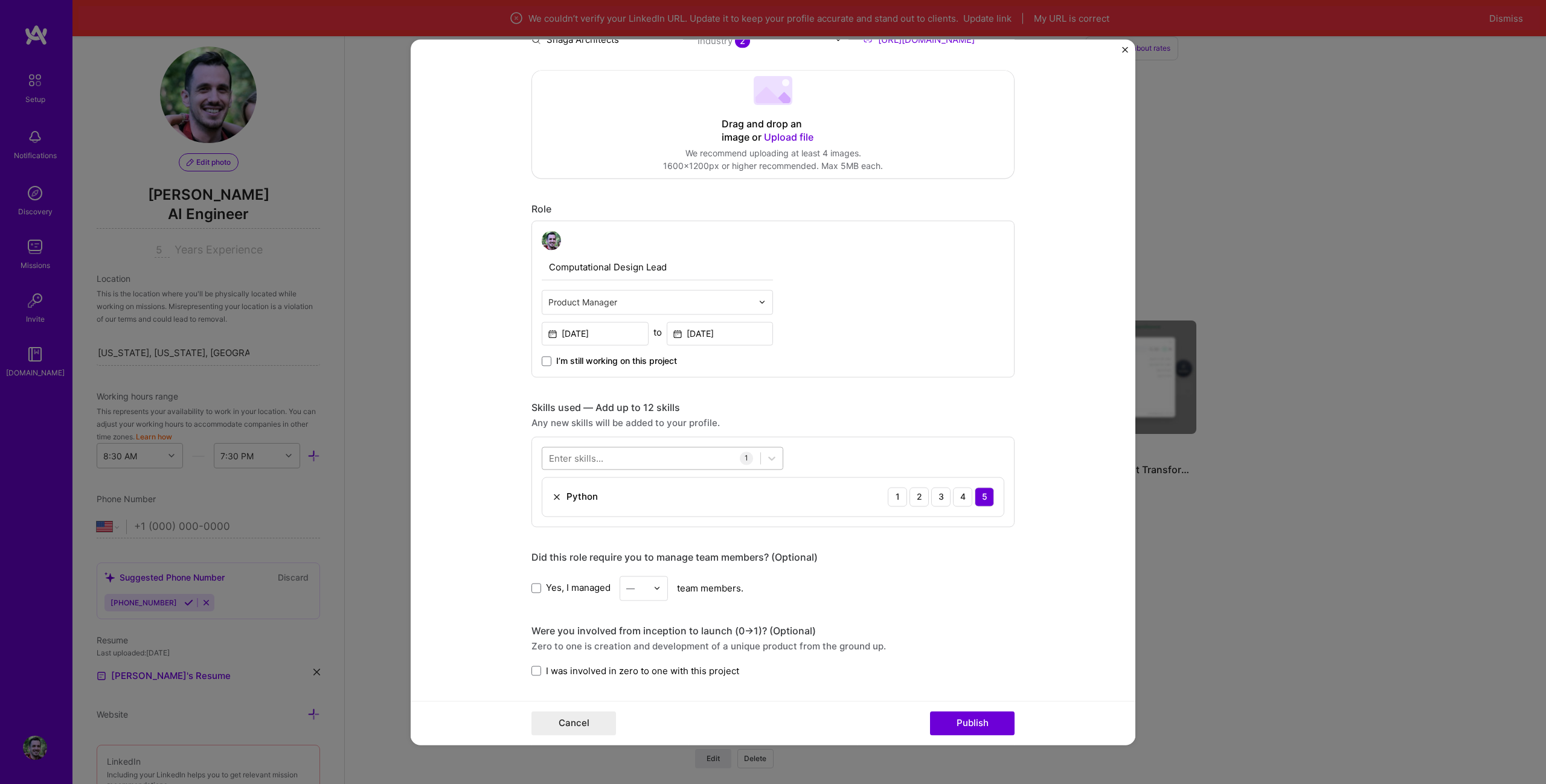
click at [653, 457] on div at bounding box center [651, 458] width 218 height 20
click at [609, 525] on div "Photoshop" at bounding box center [662, 530] width 227 height 12
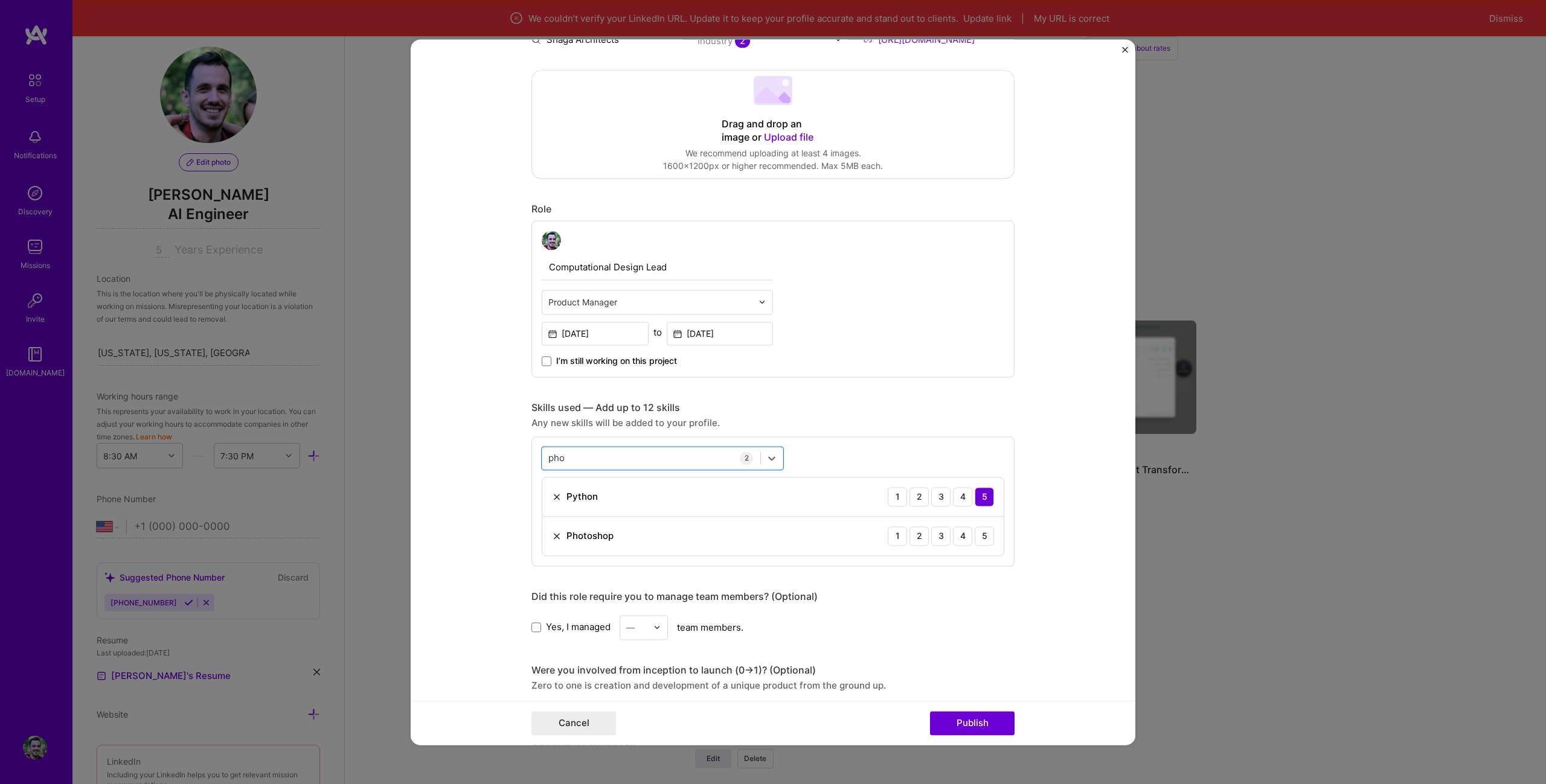
drag, startPoint x: 584, startPoint y: 453, endPoint x: 491, endPoint y: 481, distance: 97.1
click at [494, 475] on form "Editing suggested project This project is suggested based on your LinkedIn, res…" at bounding box center [773, 392] width 725 height 706
click at [551, 451] on div "pho pho" at bounding box center [557, 458] width 18 height 15
click at [552, 455] on input "pho" at bounding box center [557, 458] width 18 height 12
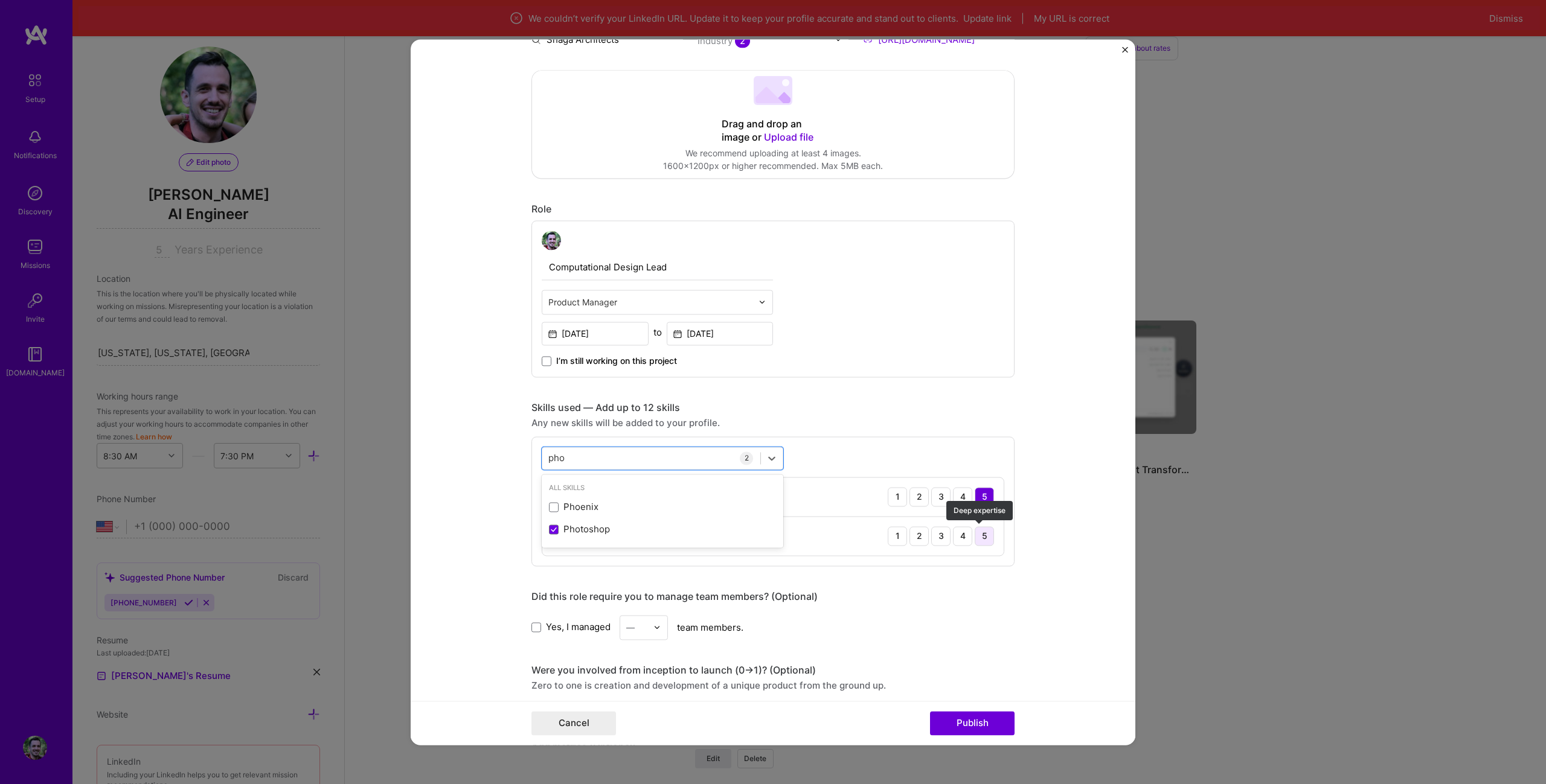
click at [977, 528] on div "5" at bounding box center [984, 536] width 19 height 19
click at [593, 456] on div "pho pho" at bounding box center [651, 458] width 218 height 20
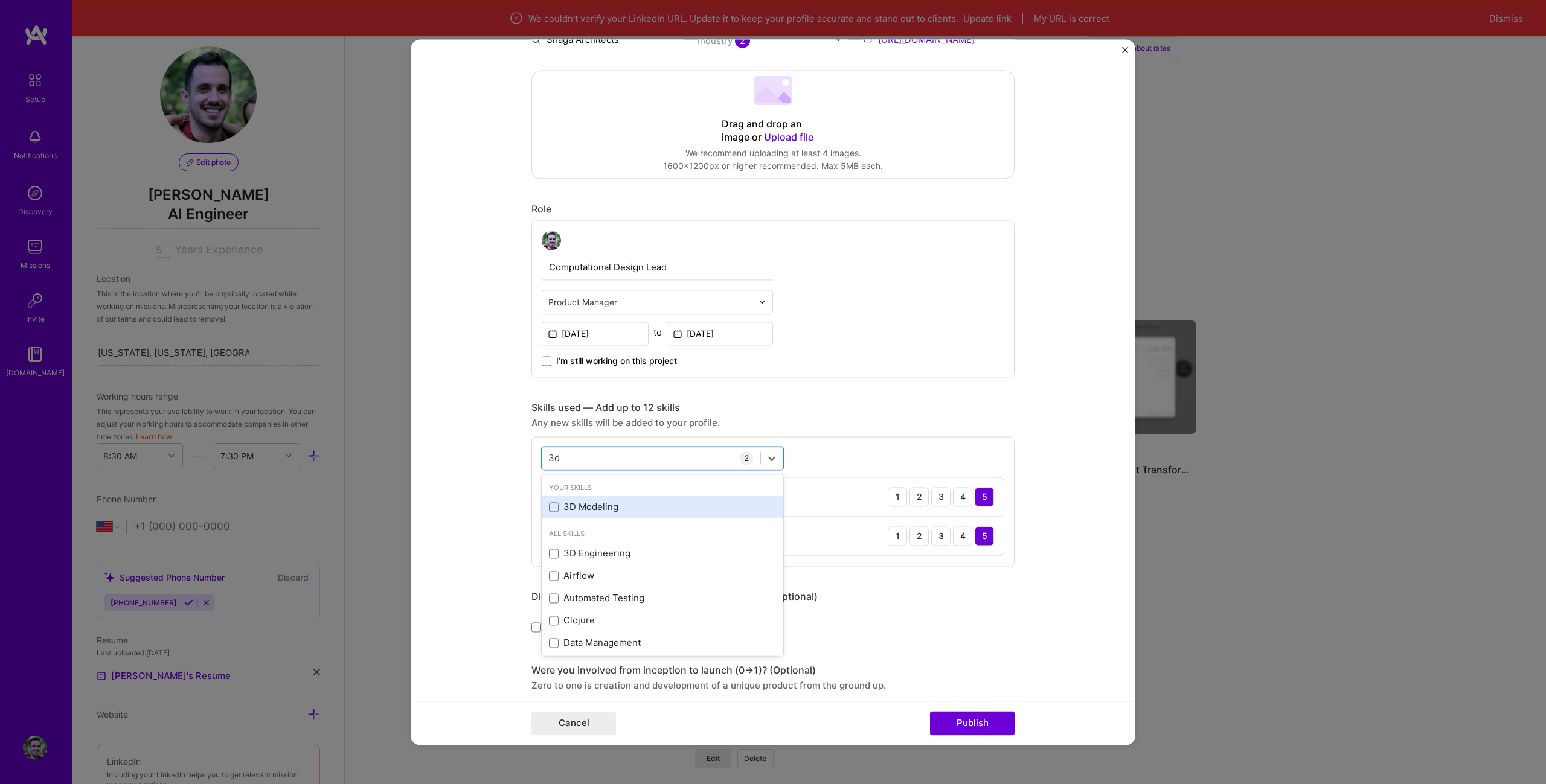
click at [609, 506] on div "3D Modeling" at bounding box center [662, 507] width 227 height 12
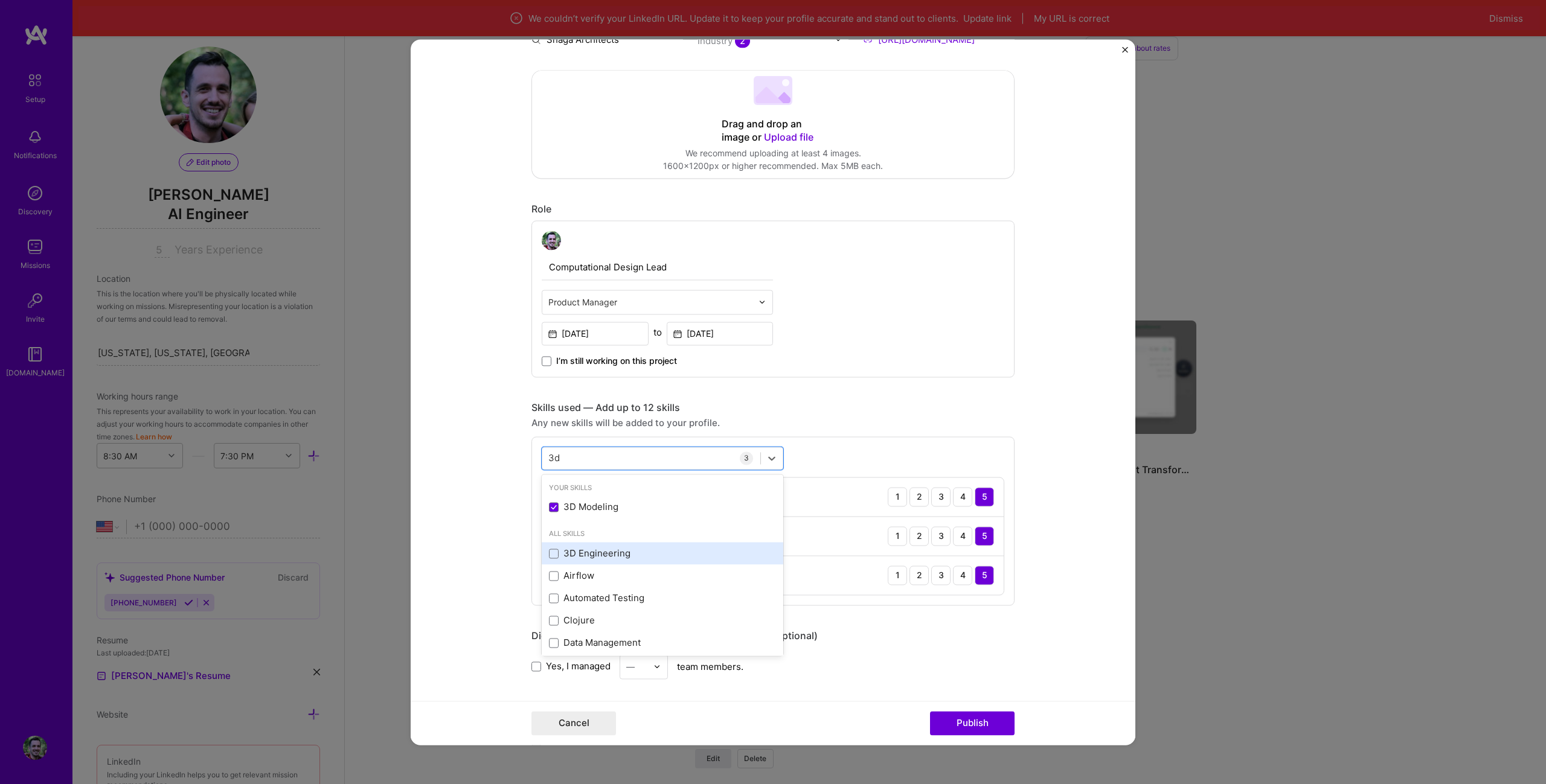
click at [614, 552] on div "3D Engineering" at bounding box center [662, 553] width 227 height 12
click at [992, 614] on div "3D Engineering 1 2 3 4 5" at bounding box center [773, 614] width 462 height 39
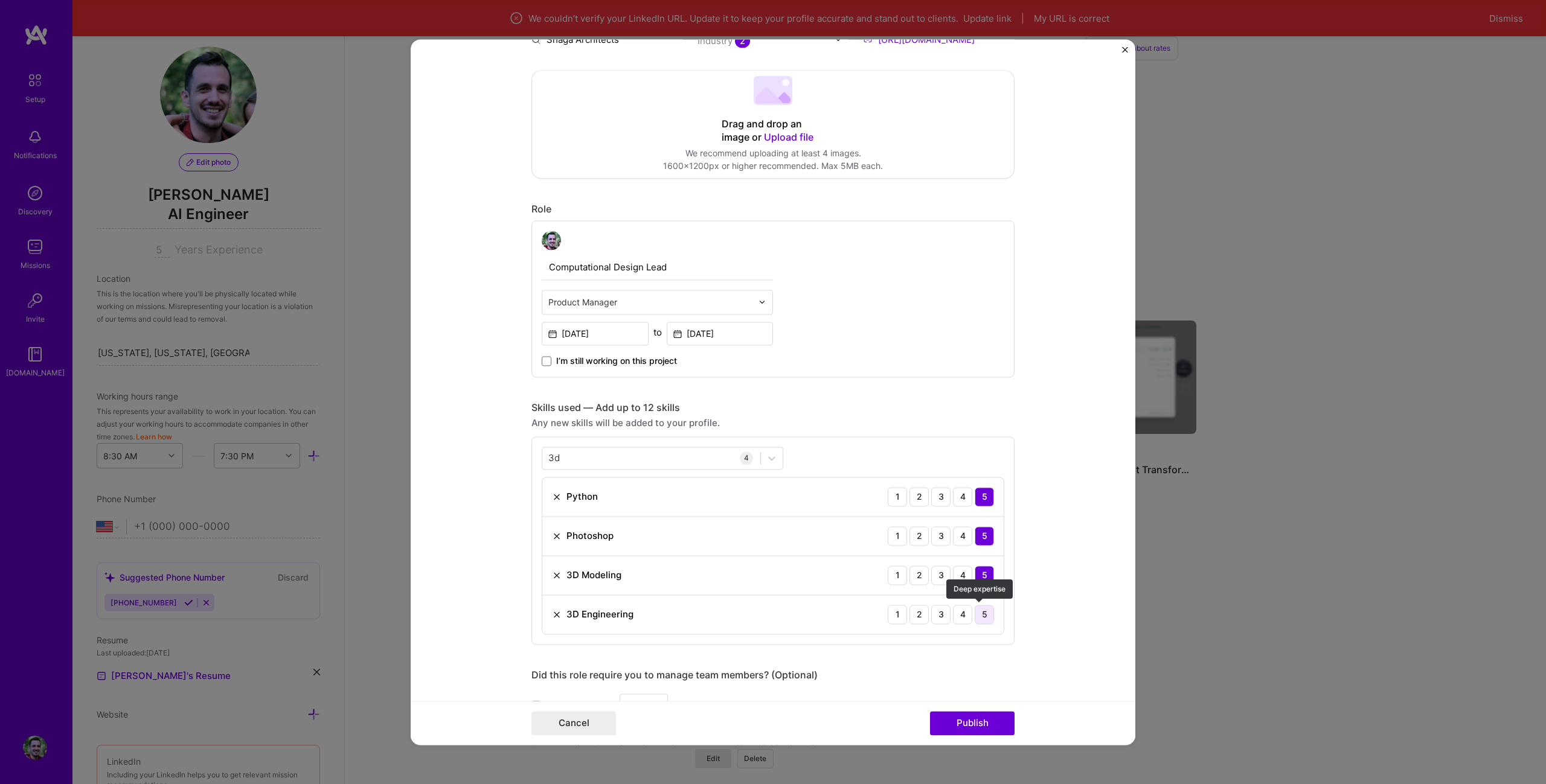
click at [985, 615] on div "5" at bounding box center [984, 615] width 19 height 19
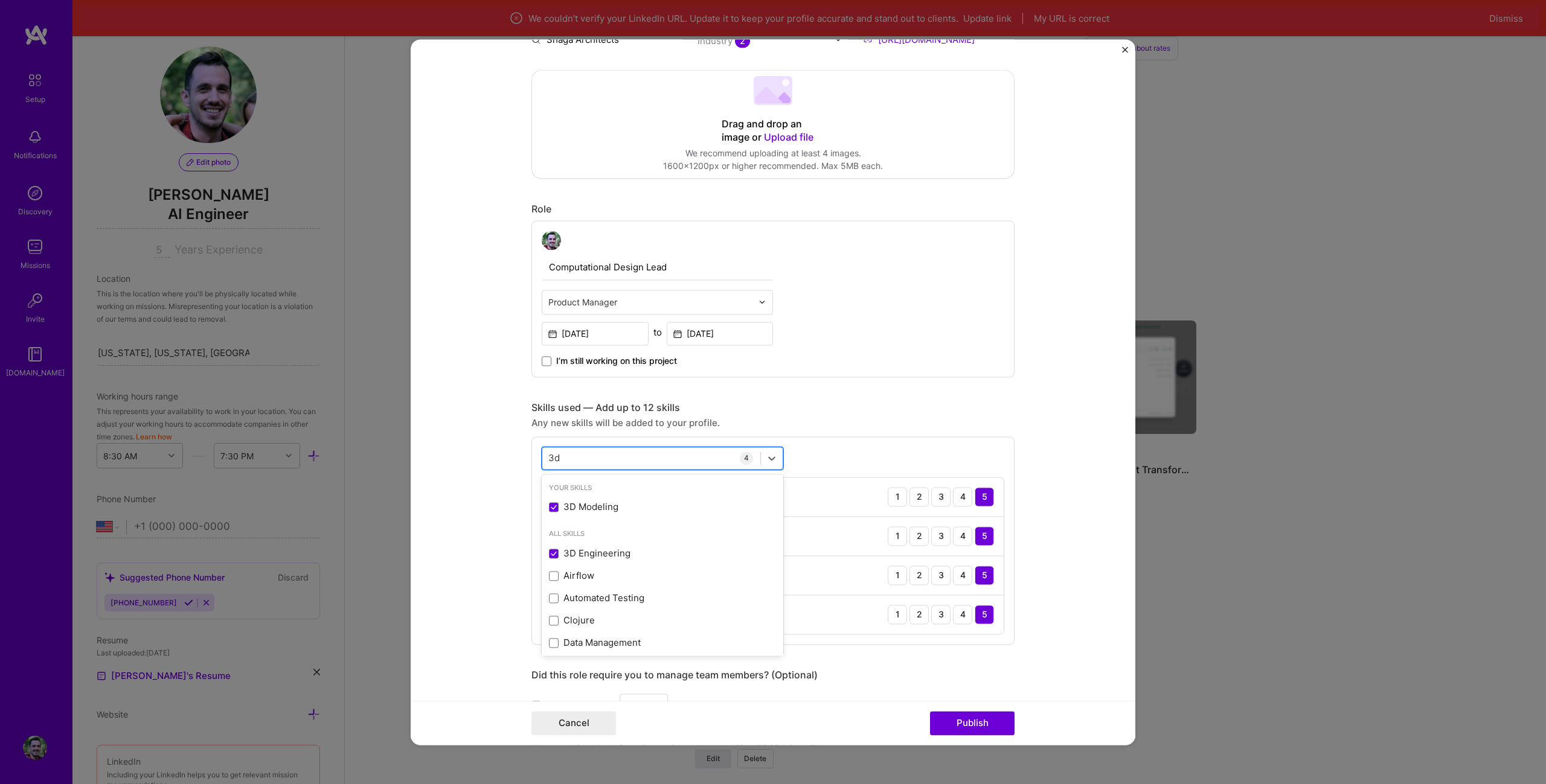
click at [599, 461] on div "3d 3d" at bounding box center [651, 458] width 218 height 20
click at [599, 460] on div "3d 3d" at bounding box center [651, 458] width 218 height 20
type input "3"
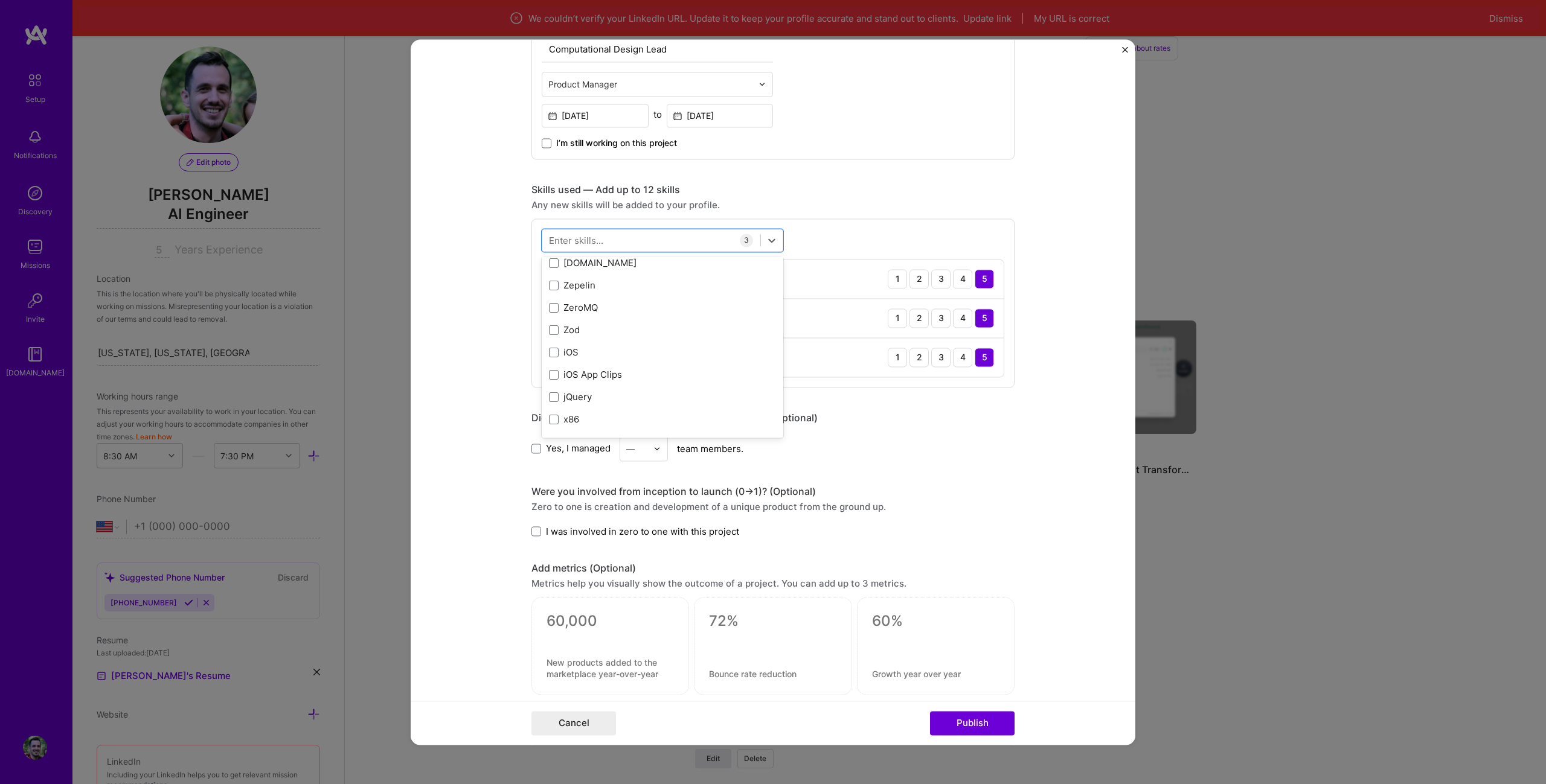
scroll to position [664, 0]
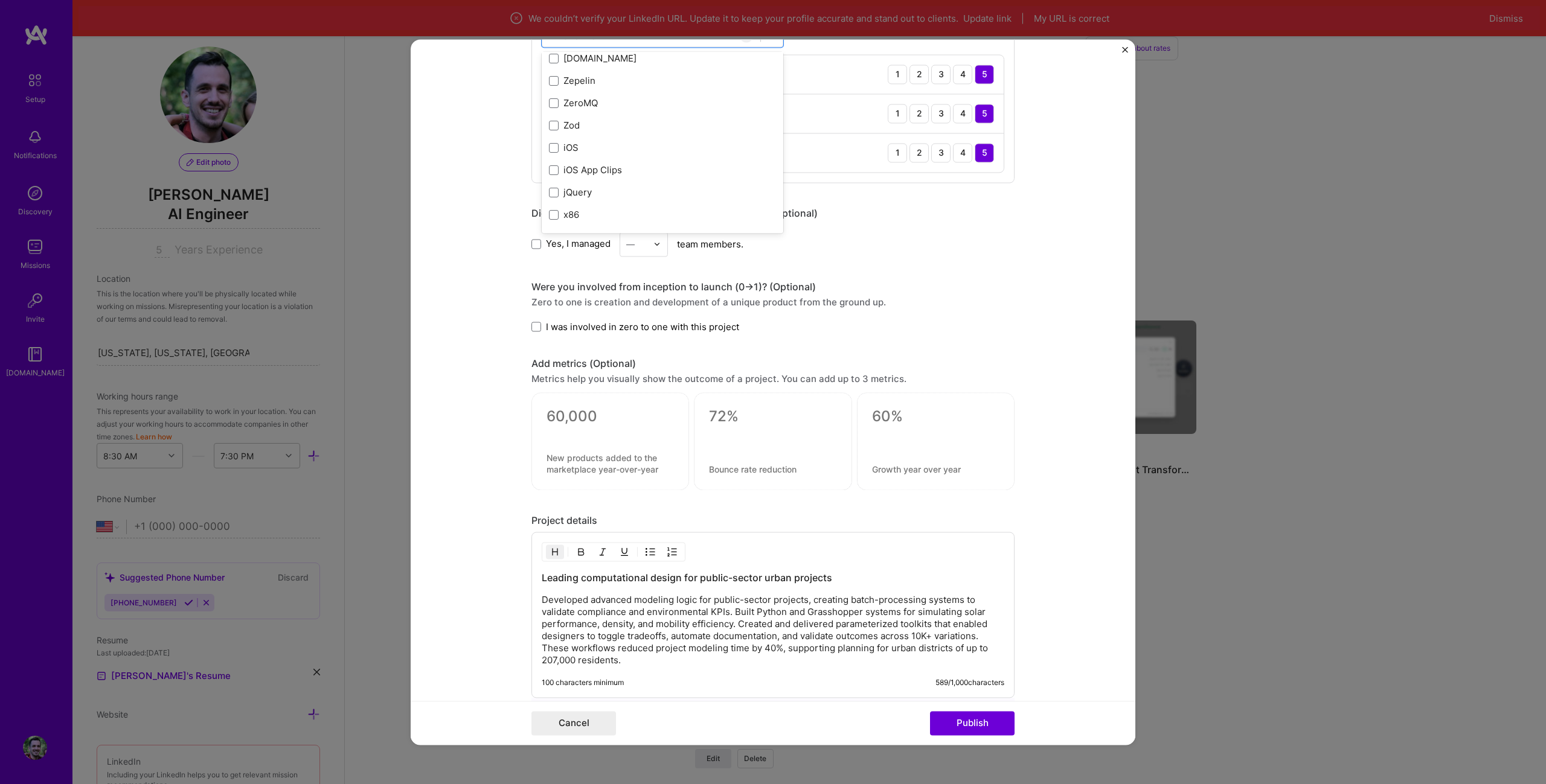
click at [1051, 535] on form "Editing suggested project This project is suggested based on your LinkedIn, res…" at bounding box center [773, 392] width 725 height 706
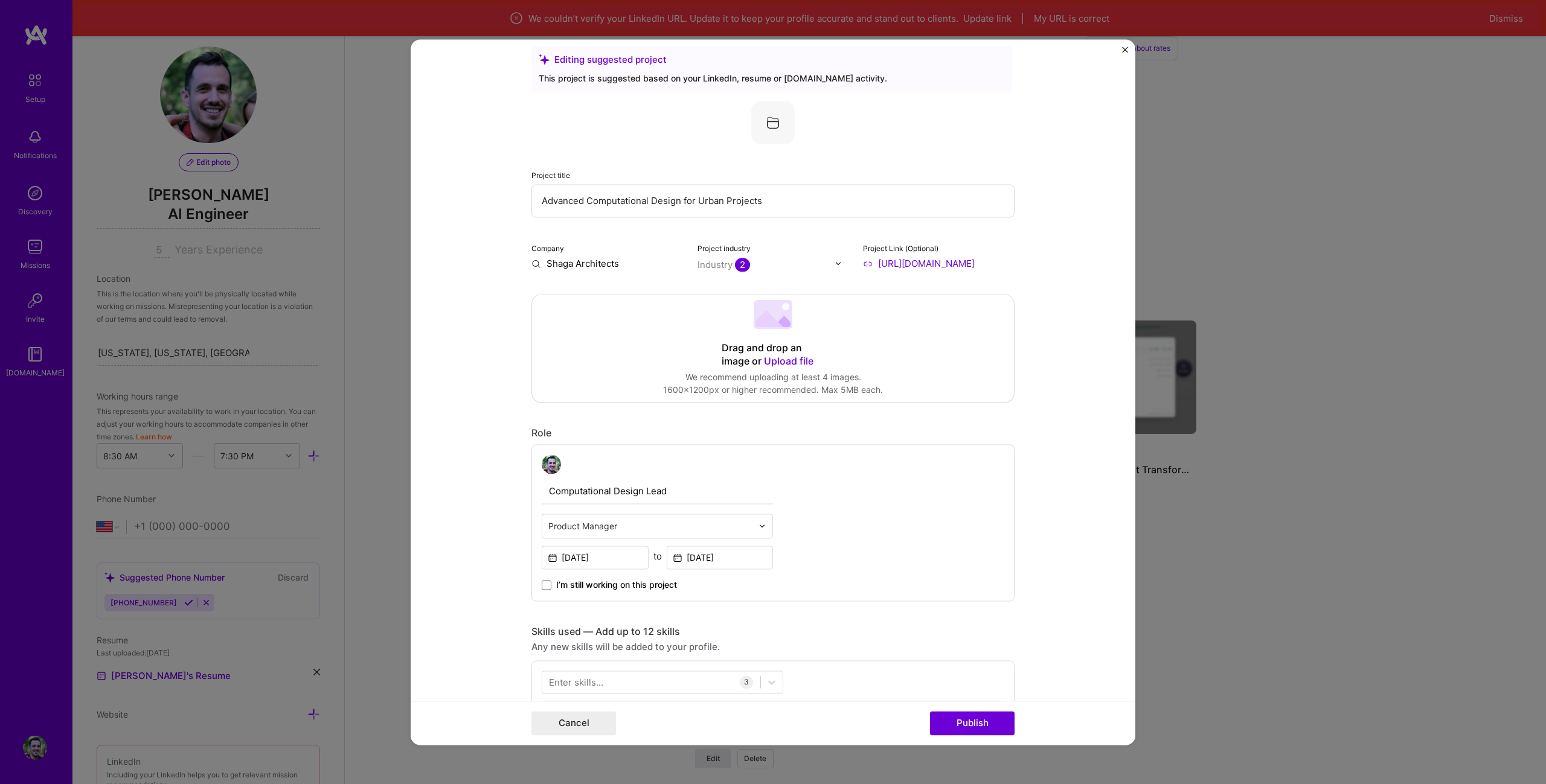
scroll to position [0, 0]
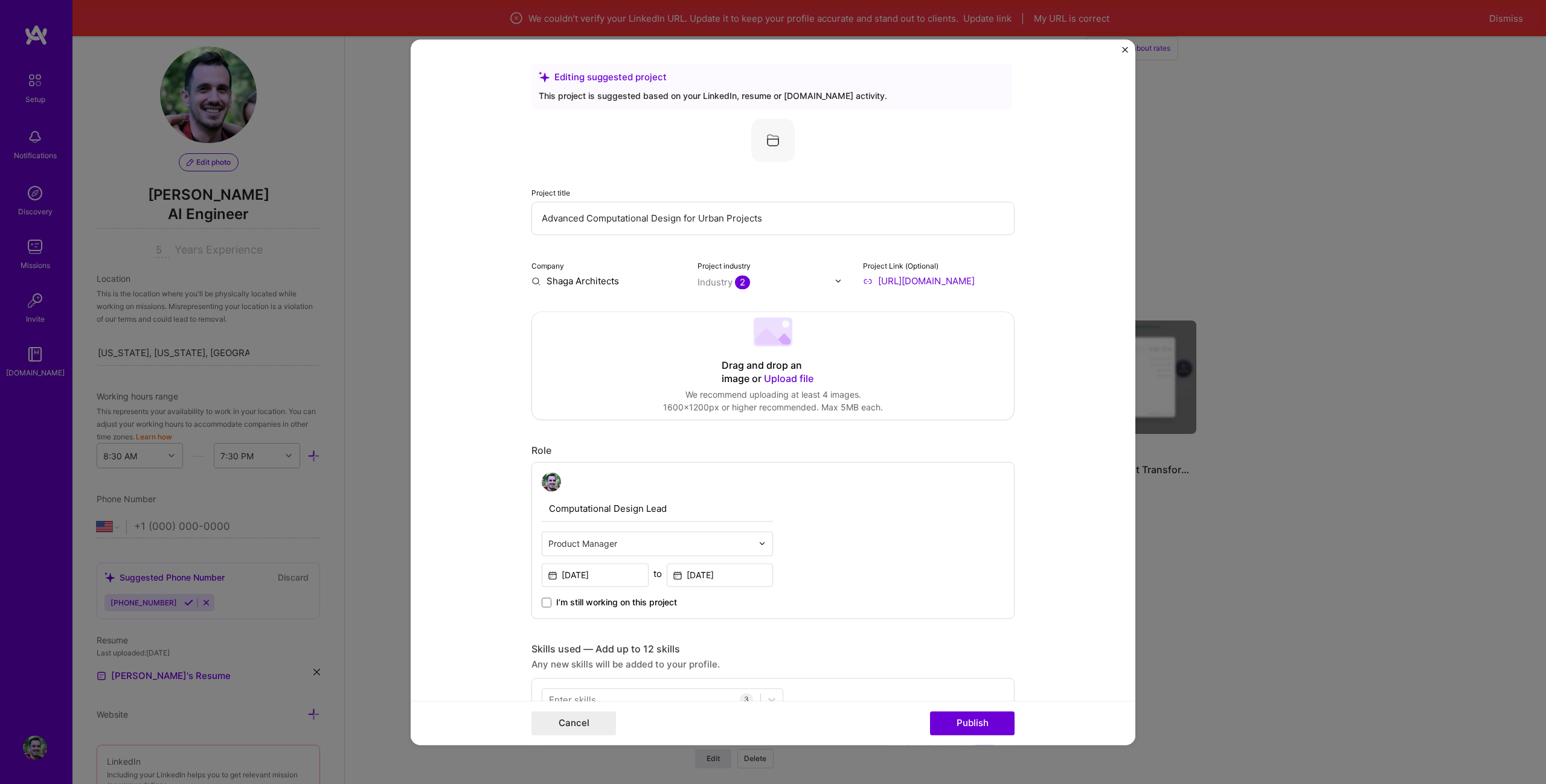
drag, startPoint x: 1076, startPoint y: 377, endPoint x: 968, endPoint y: 286, distance: 141.2
click at [619, 283] on input "Shaga Architects" at bounding box center [607, 280] width 152 height 12
click at [638, 281] on input "Shaga Architects" at bounding box center [607, 280] width 152 height 12
type input "Shaga Architects"
click at [600, 313] on div "Shaga Architects" at bounding box center [641, 309] width 86 height 21
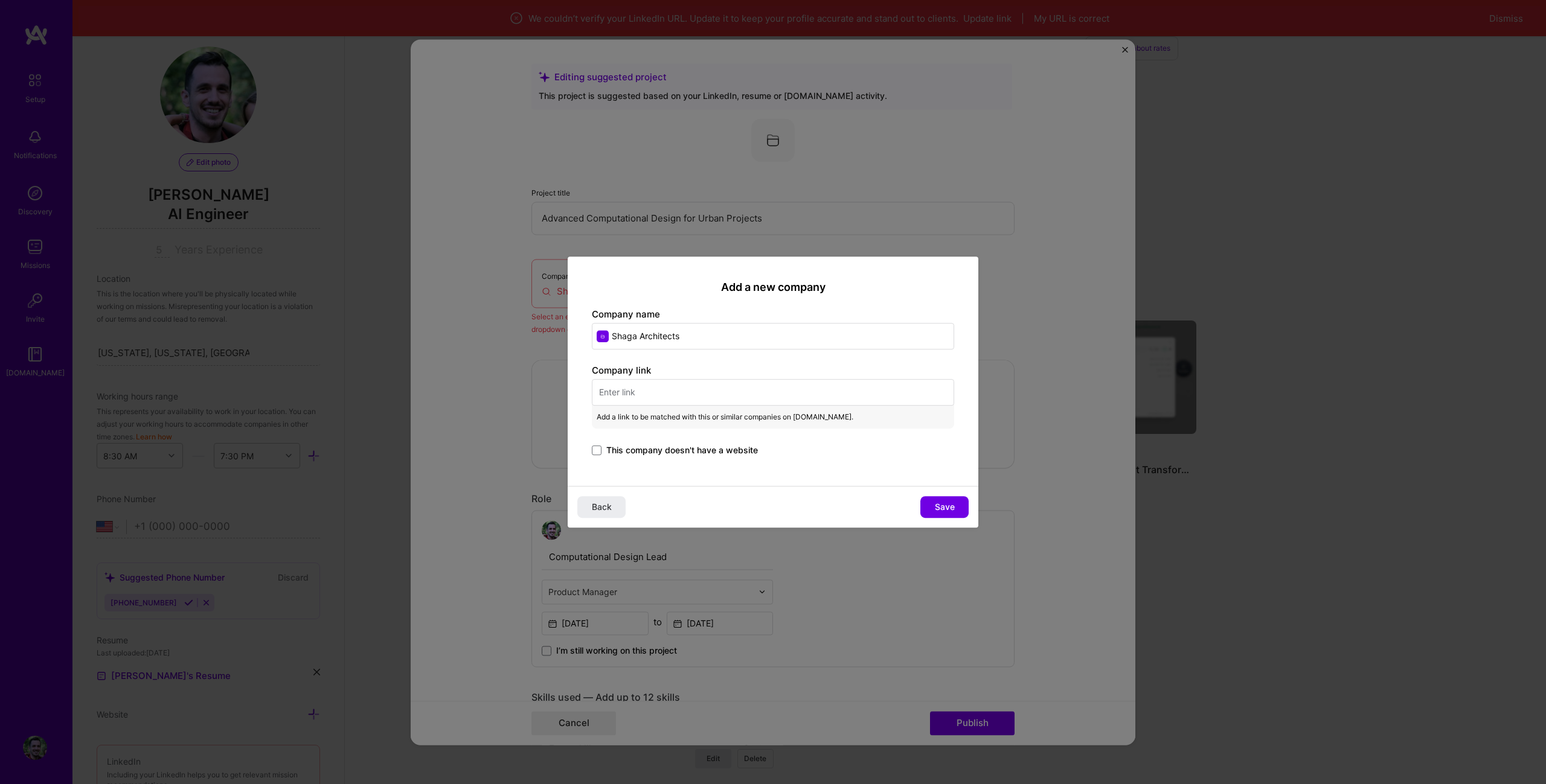
click at [740, 399] on input "text" at bounding box center [773, 392] width 362 height 26
paste input "[URL][DOMAIN_NAME]"
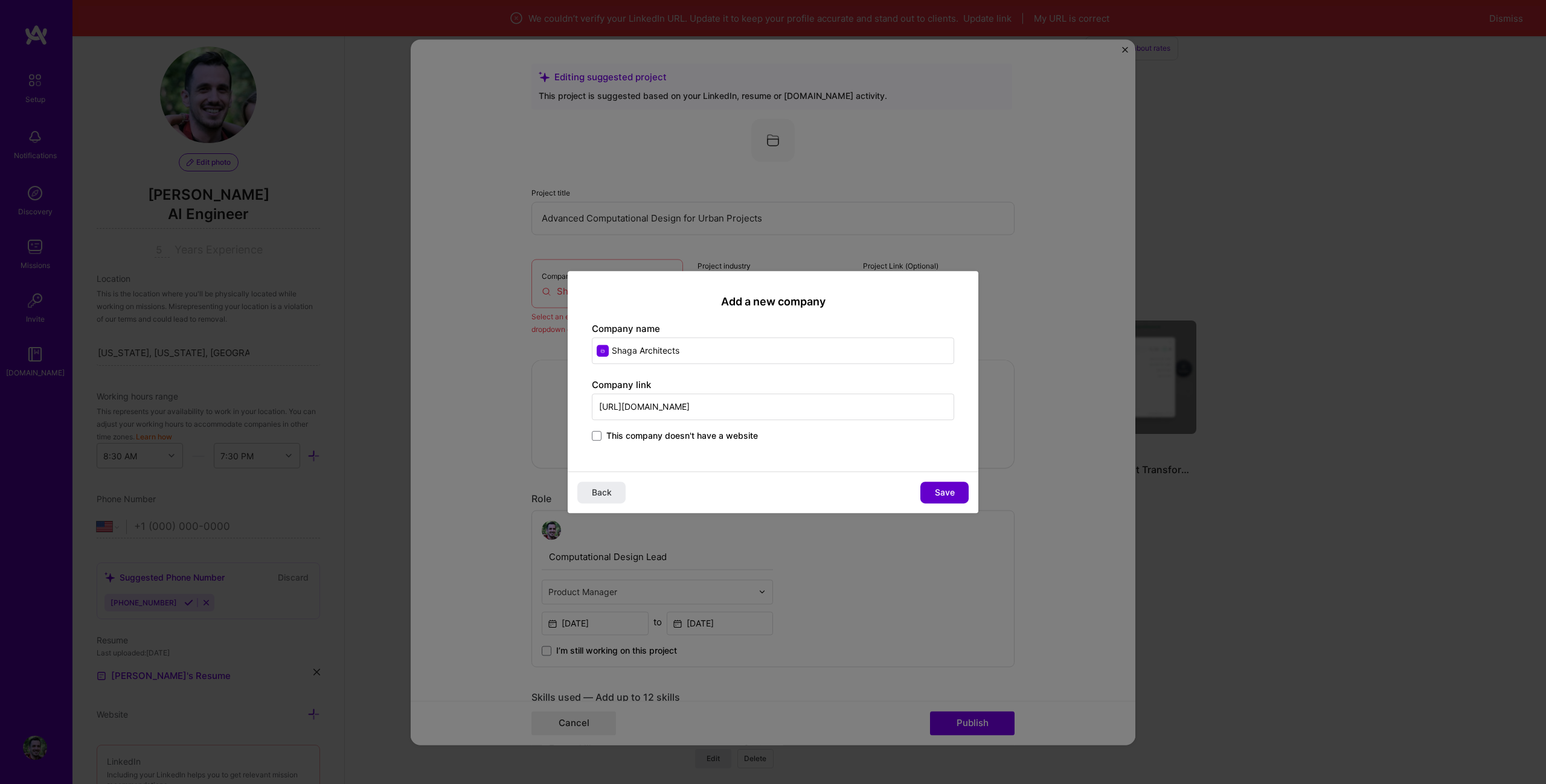
type input "[URL][DOMAIN_NAME]"
click at [955, 493] on button "Save" at bounding box center [944, 493] width 48 height 22
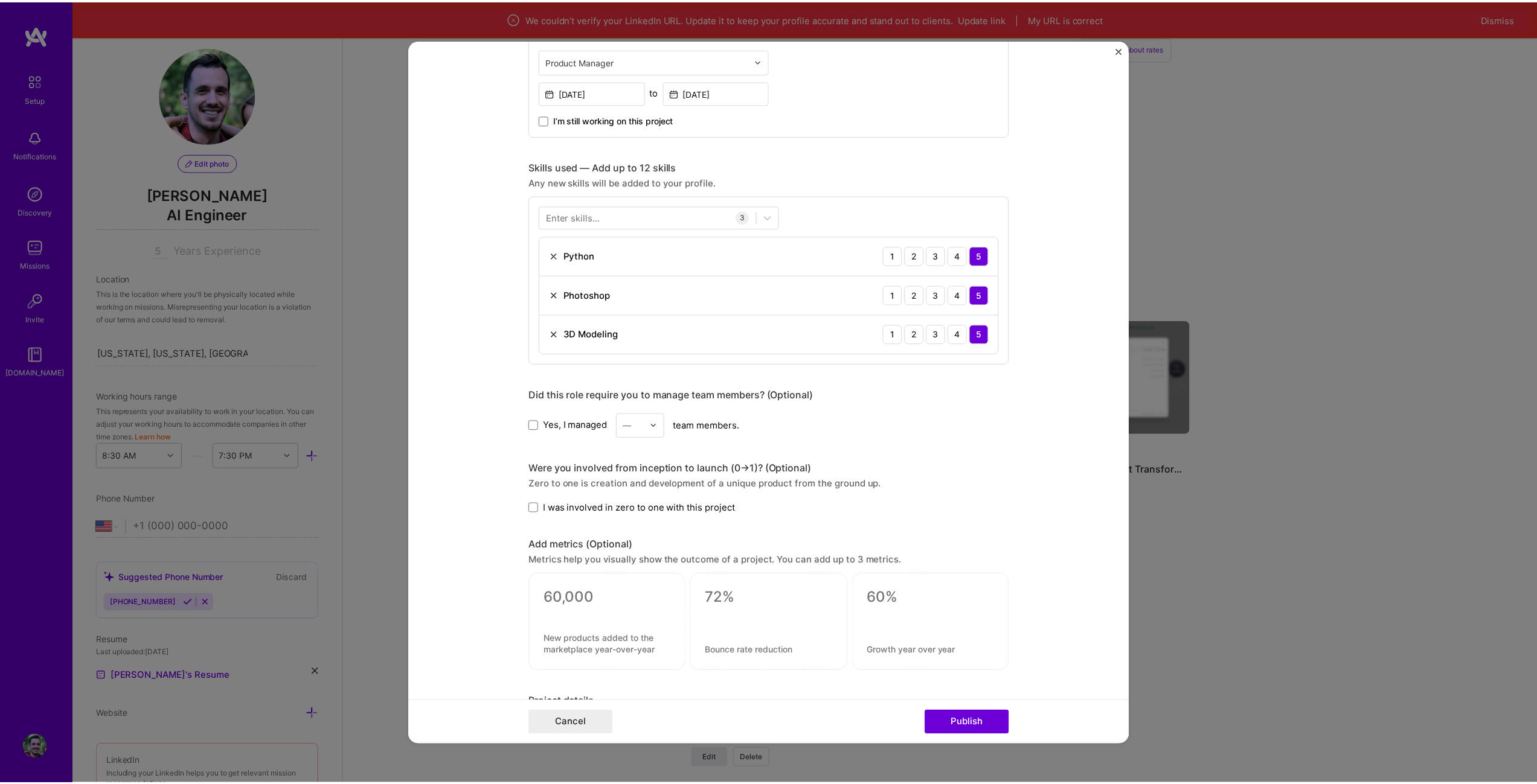
scroll to position [810, 0]
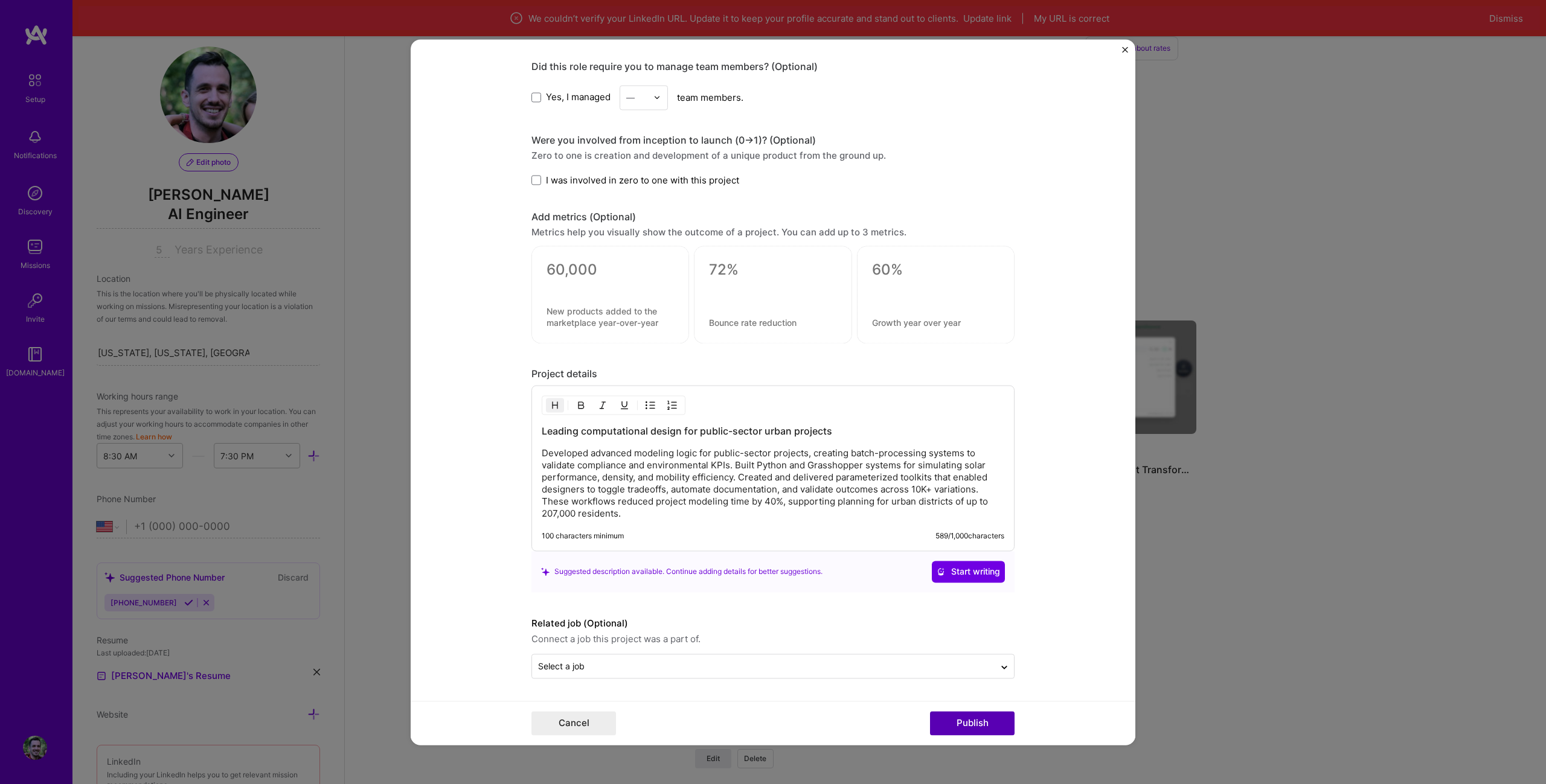
click at [997, 721] on button "Publish" at bounding box center [971, 722] width 84 height 24
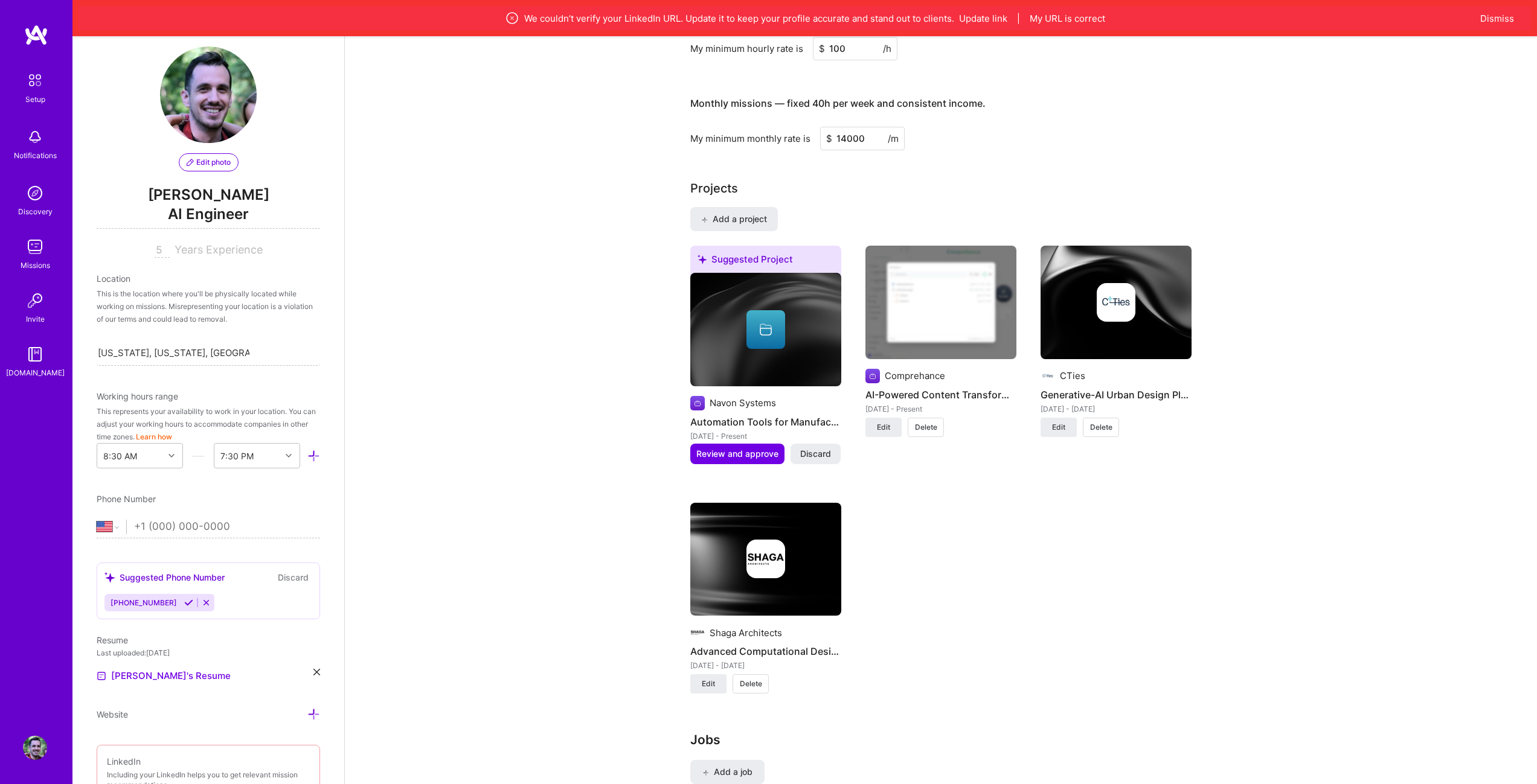
scroll to position [1288, 0]
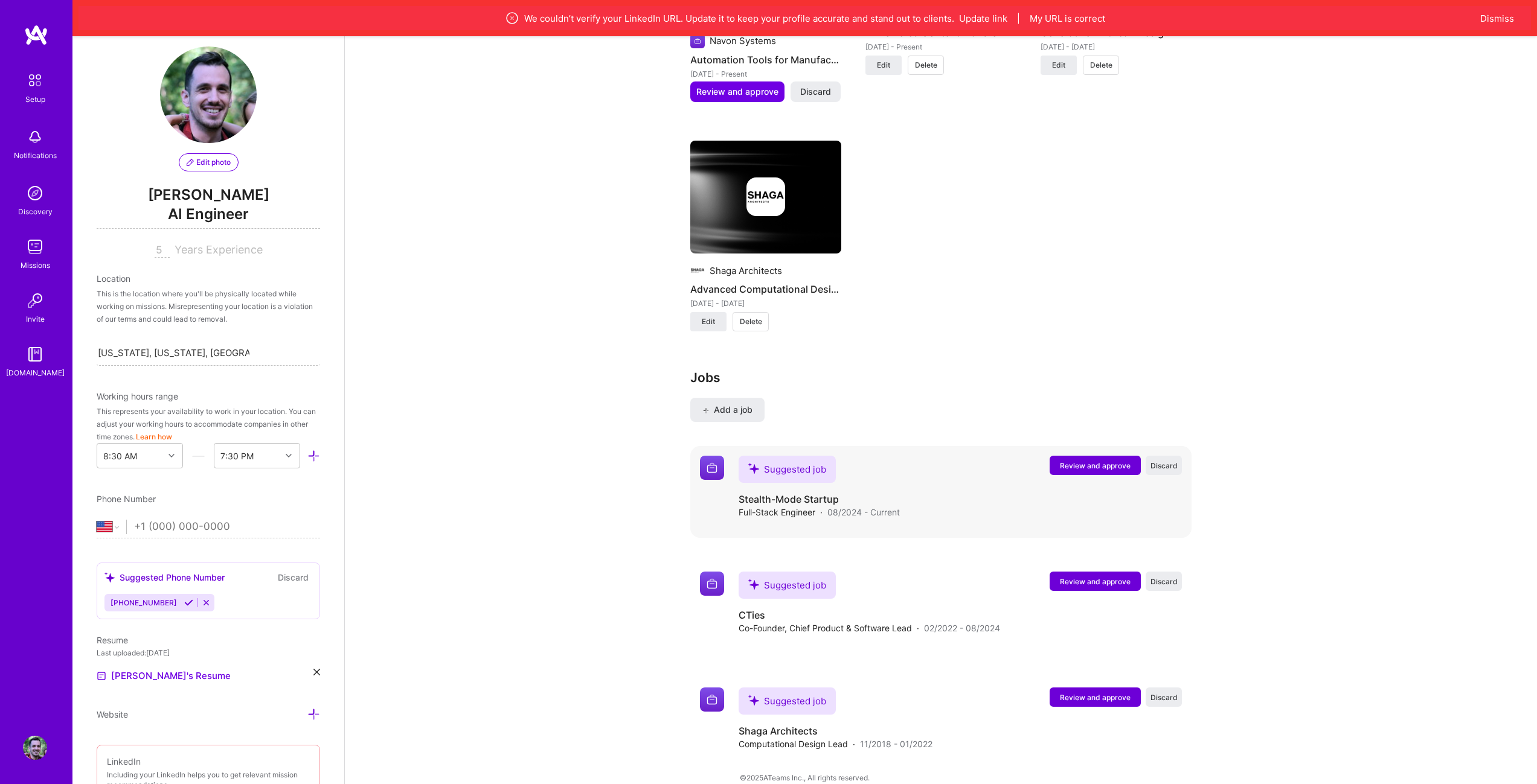
click at [1087, 461] on span "Review and approve" at bounding box center [1095, 466] width 70 height 10
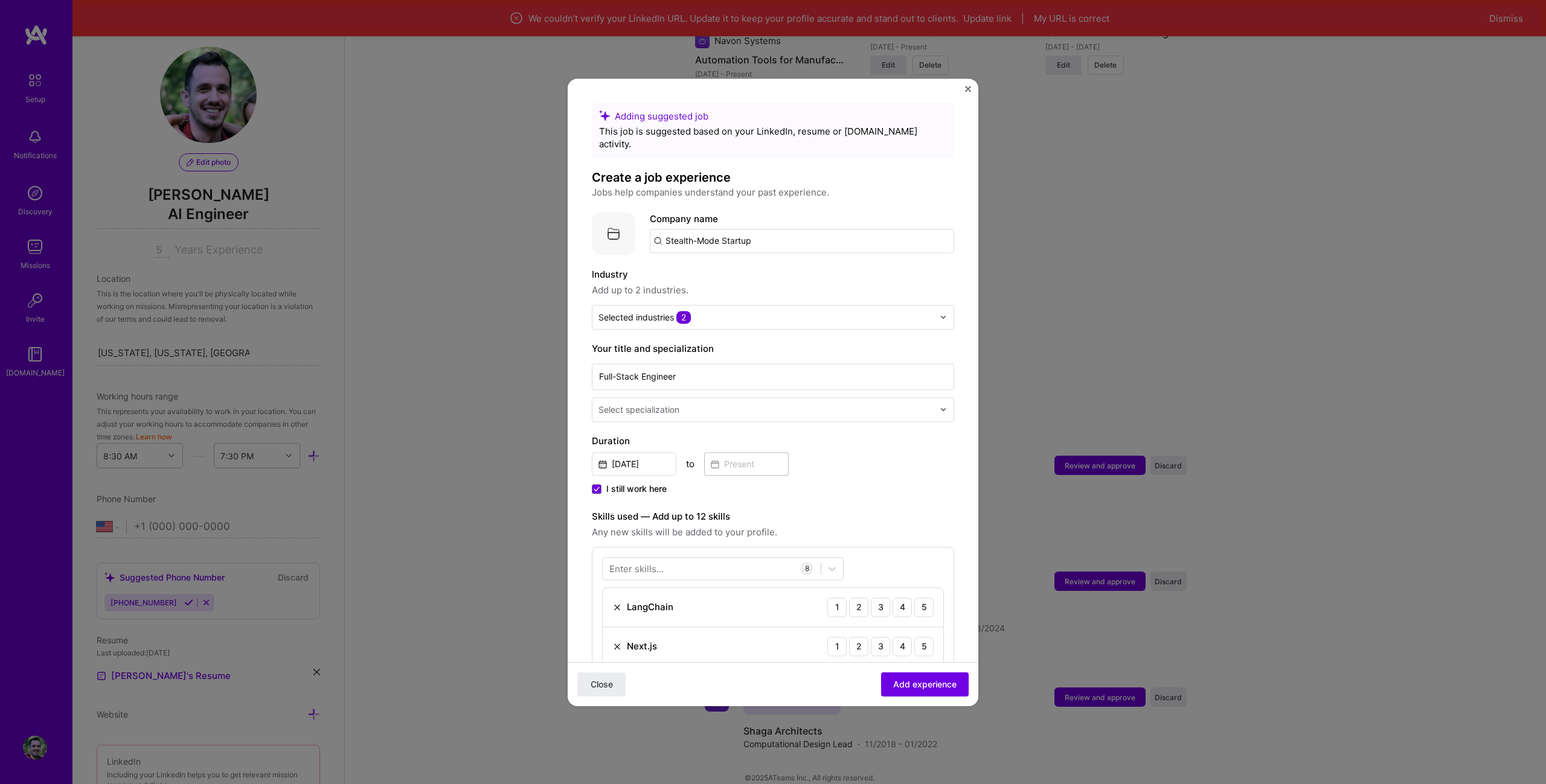
click at [1236, 318] on div "Adding suggested job This job is suggested based on your LinkedIn, resume or [D…" at bounding box center [773, 392] width 1546 height 784
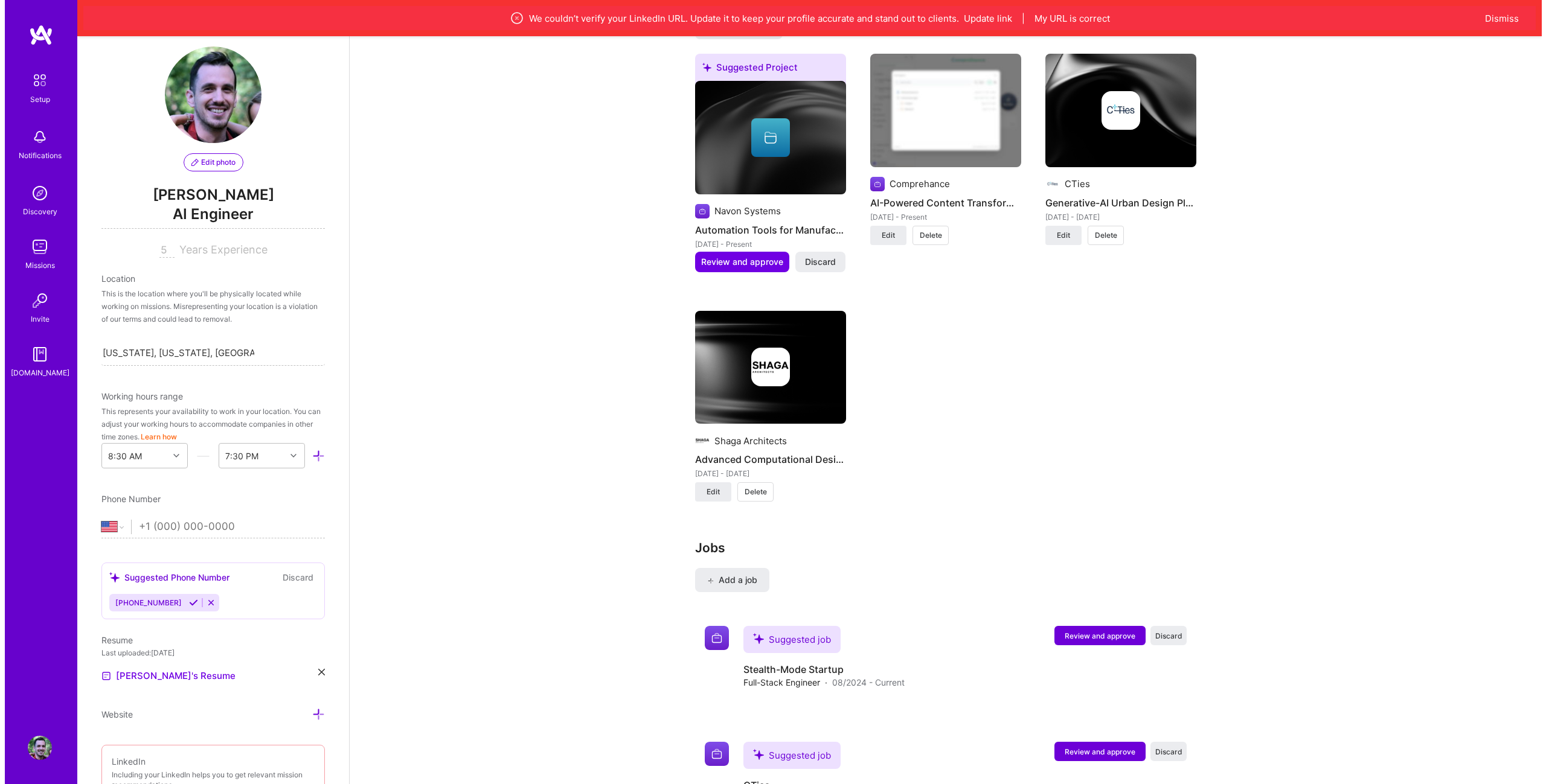
scroll to position [1228, 0]
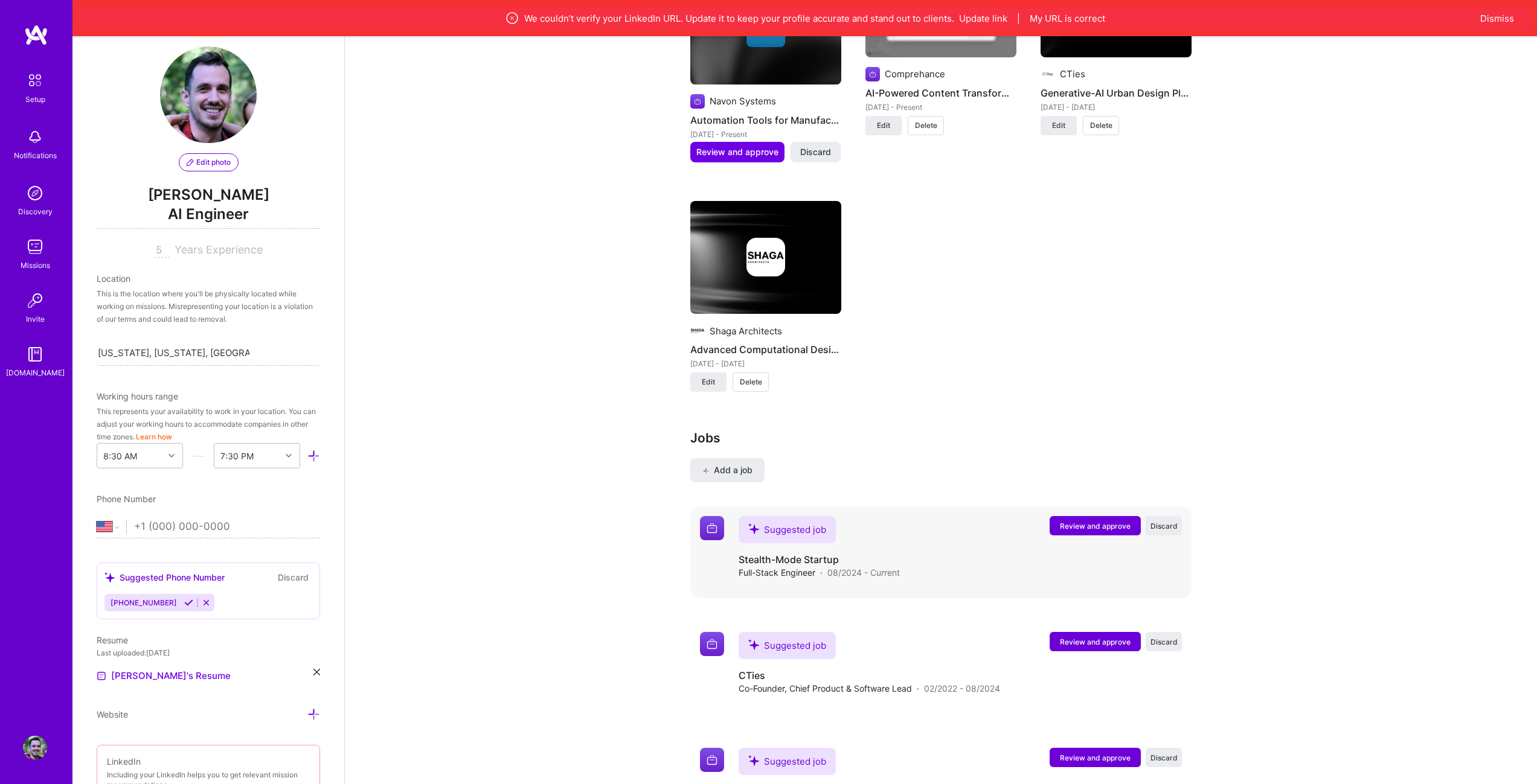
click at [1102, 521] on span "Review and approve" at bounding box center [1095, 526] width 70 height 10
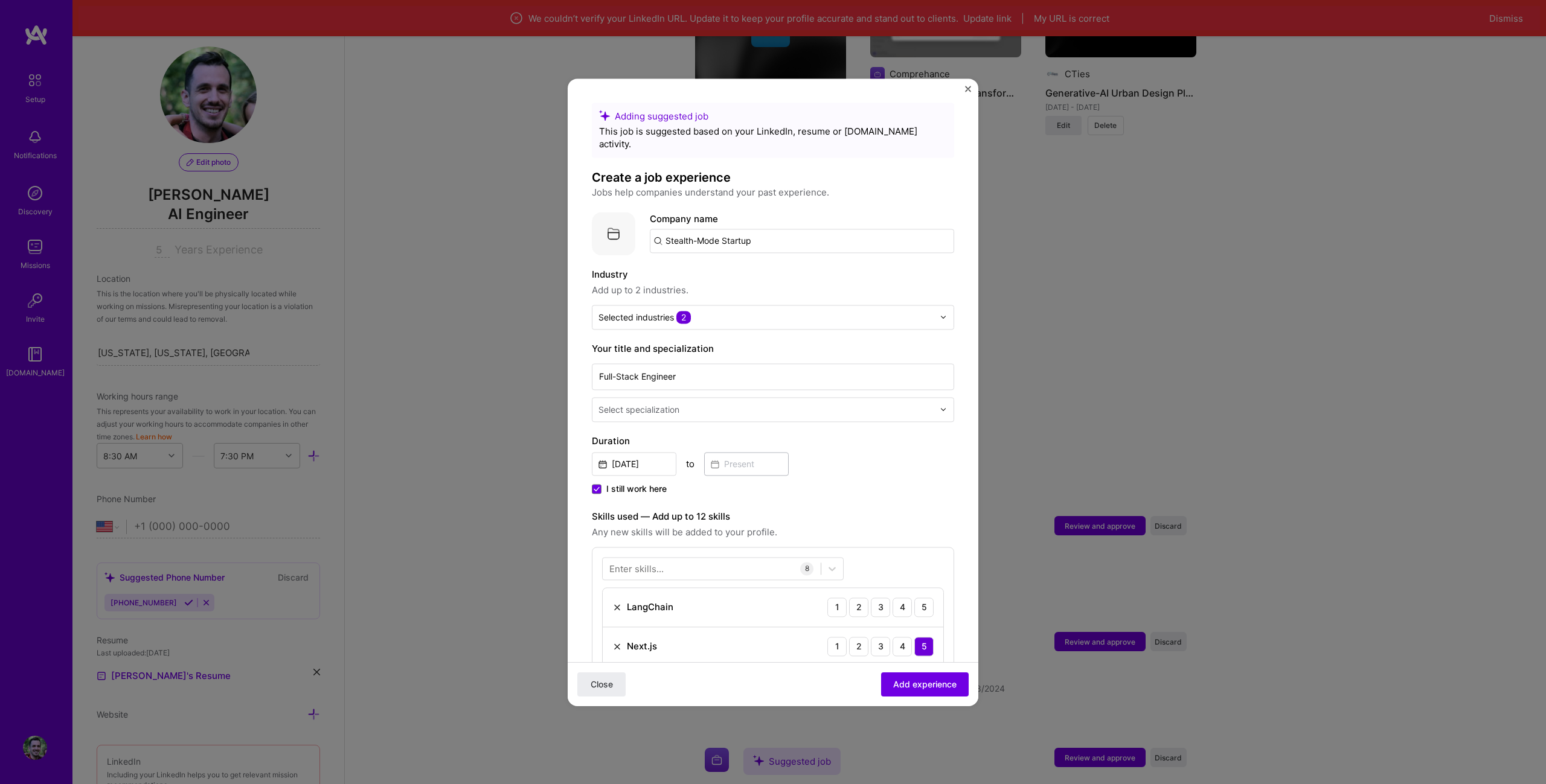
click at [708, 230] on input "Stealth-Mode Startup" at bounding box center [802, 241] width 305 height 24
click at [709, 230] on input "Stealth-Mode Startup" at bounding box center [802, 241] width 305 height 24
click at [710, 230] on input "Stealth-Mode Startup" at bounding box center [802, 241] width 305 height 24
click at [711, 229] on input "Stealth-Mode Startup" at bounding box center [802, 241] width 305 height 24
type input "Comprehance"
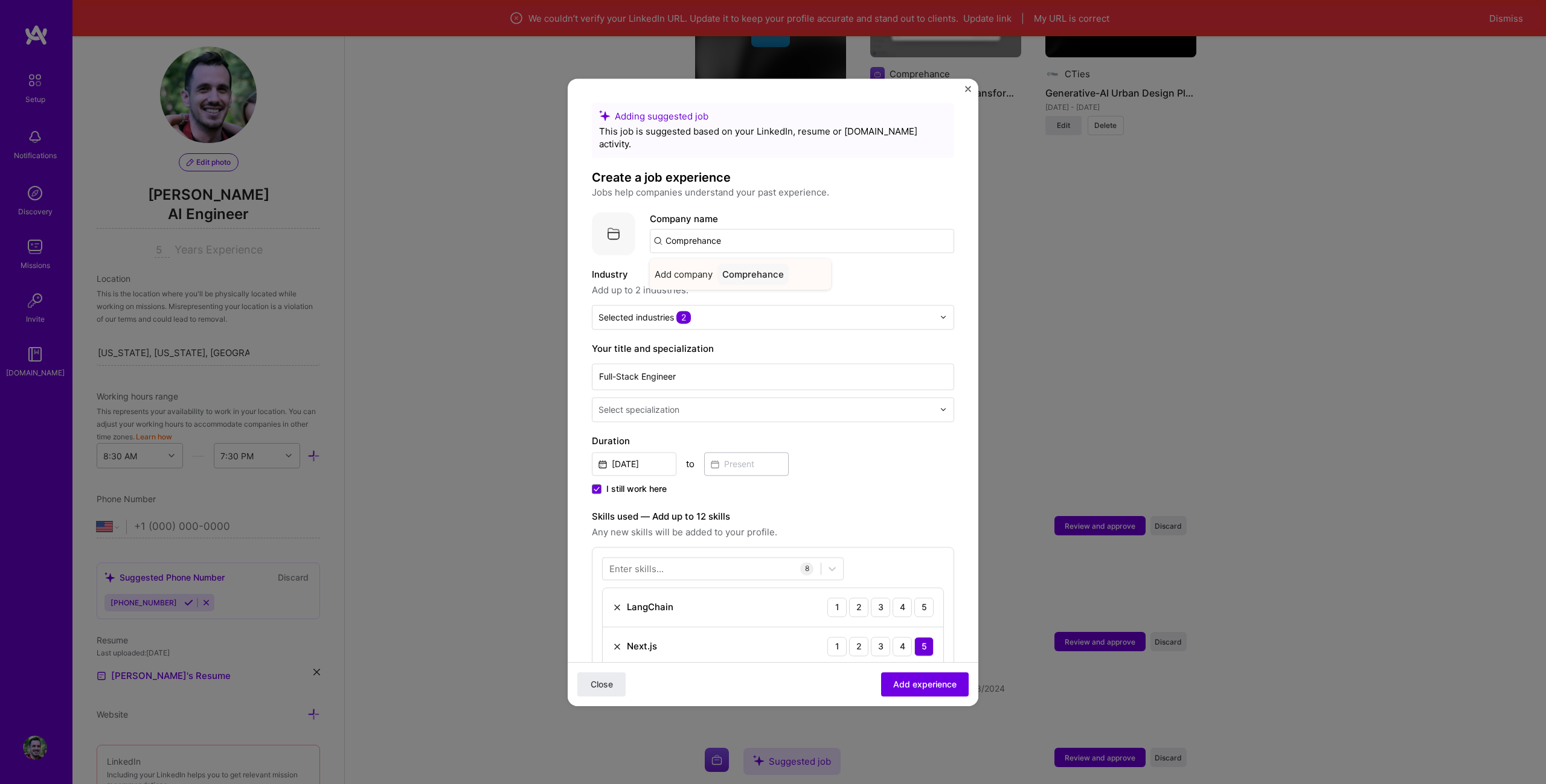
click at [775, 264] on div "Comprehance" at bounding box center [753, 274] width 71 height 21
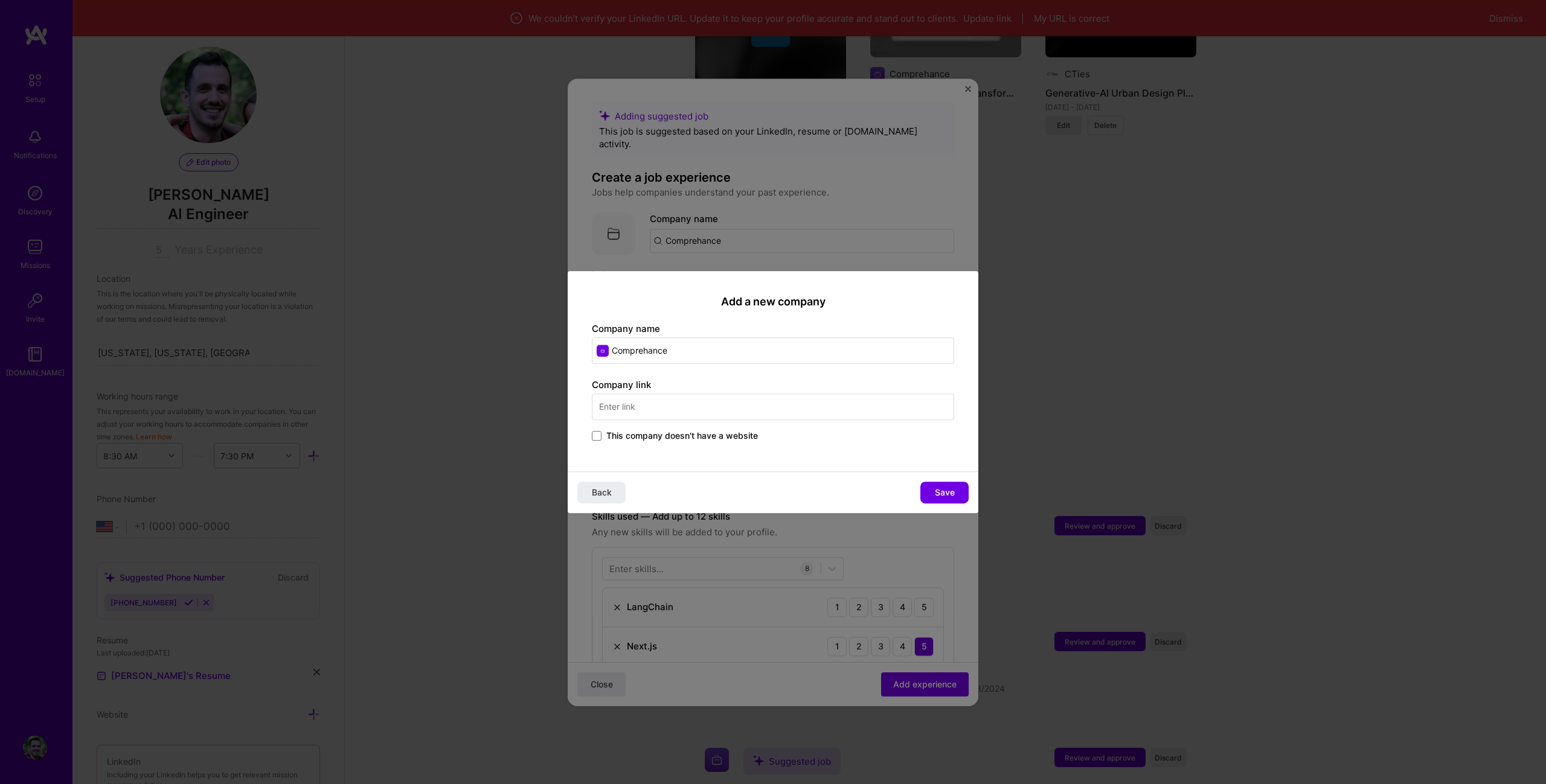
click at [701, 442] on span "This company doesn't have a website" at bounding box center [682, 436] width 152 height 12
click at [0, 0] on input "This company doesn't have a website" at bounding box center [0, 0] width 0 height 0
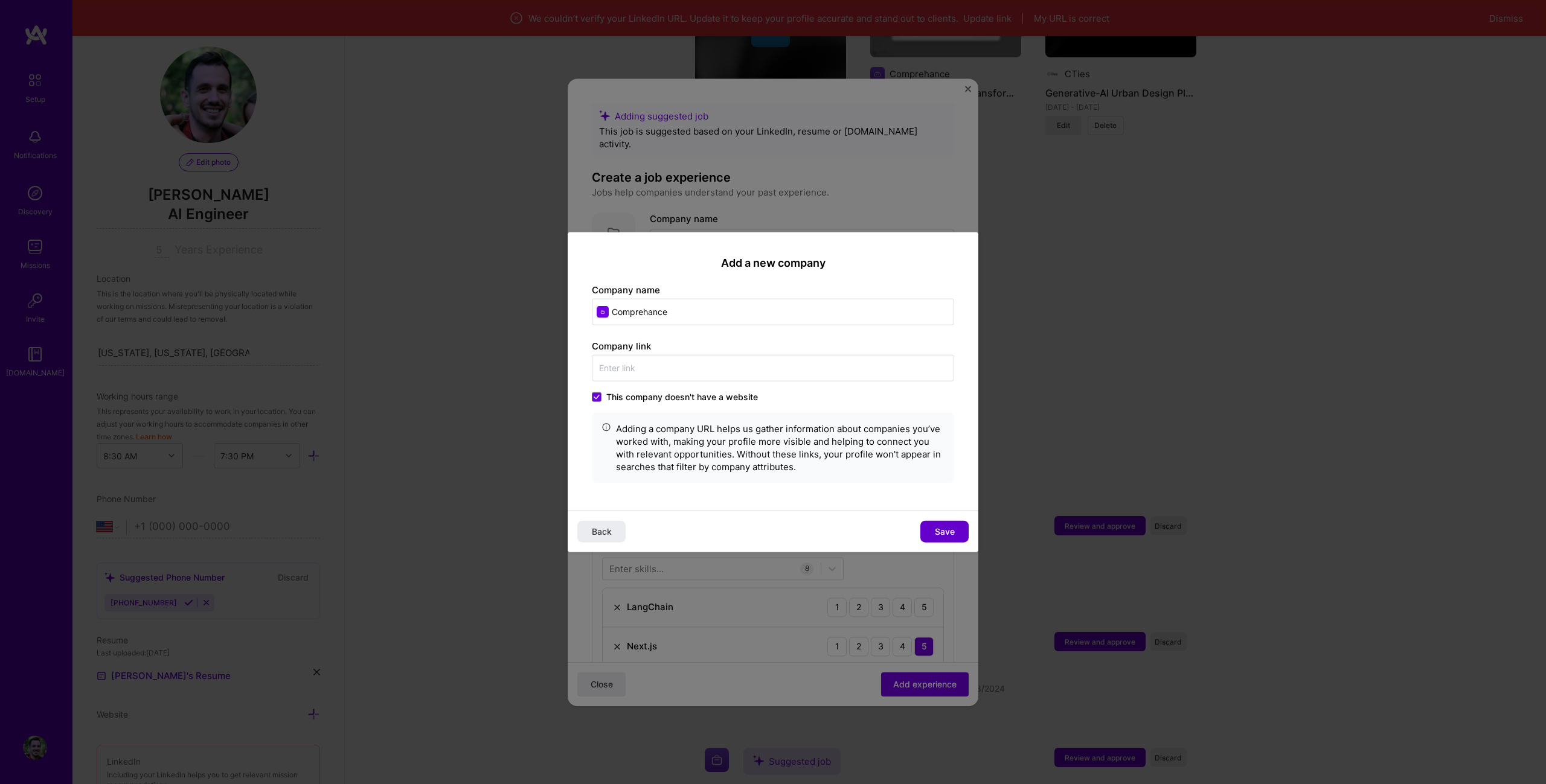
click at [945, 533] on span "Save" at bounding box center [944, 532] width 20 height 12
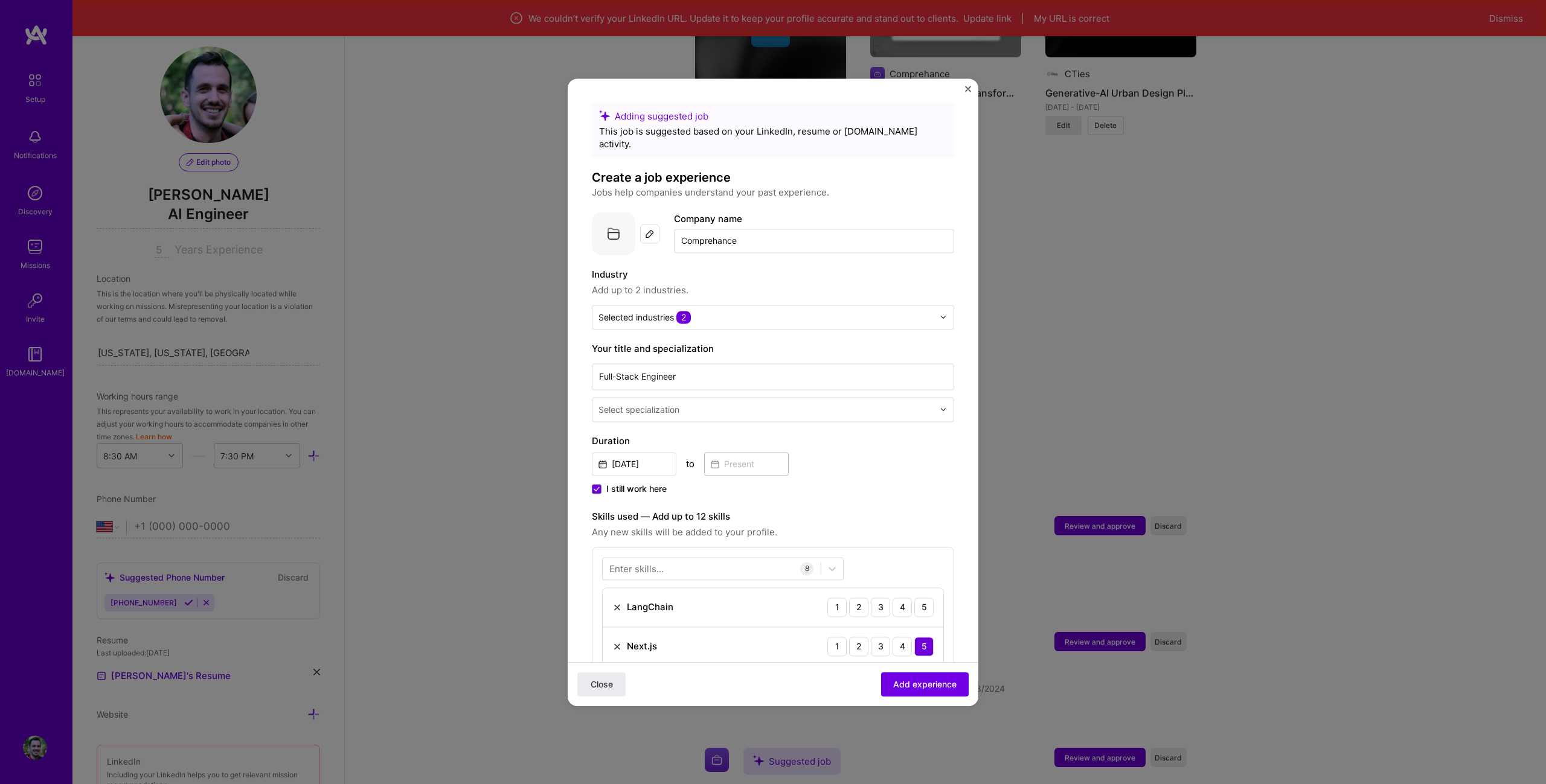
click at [784, 291] on div "Industry Add up to 2 industries. Selected industries 2" at bounding box center [773, 298] width 362 height 62
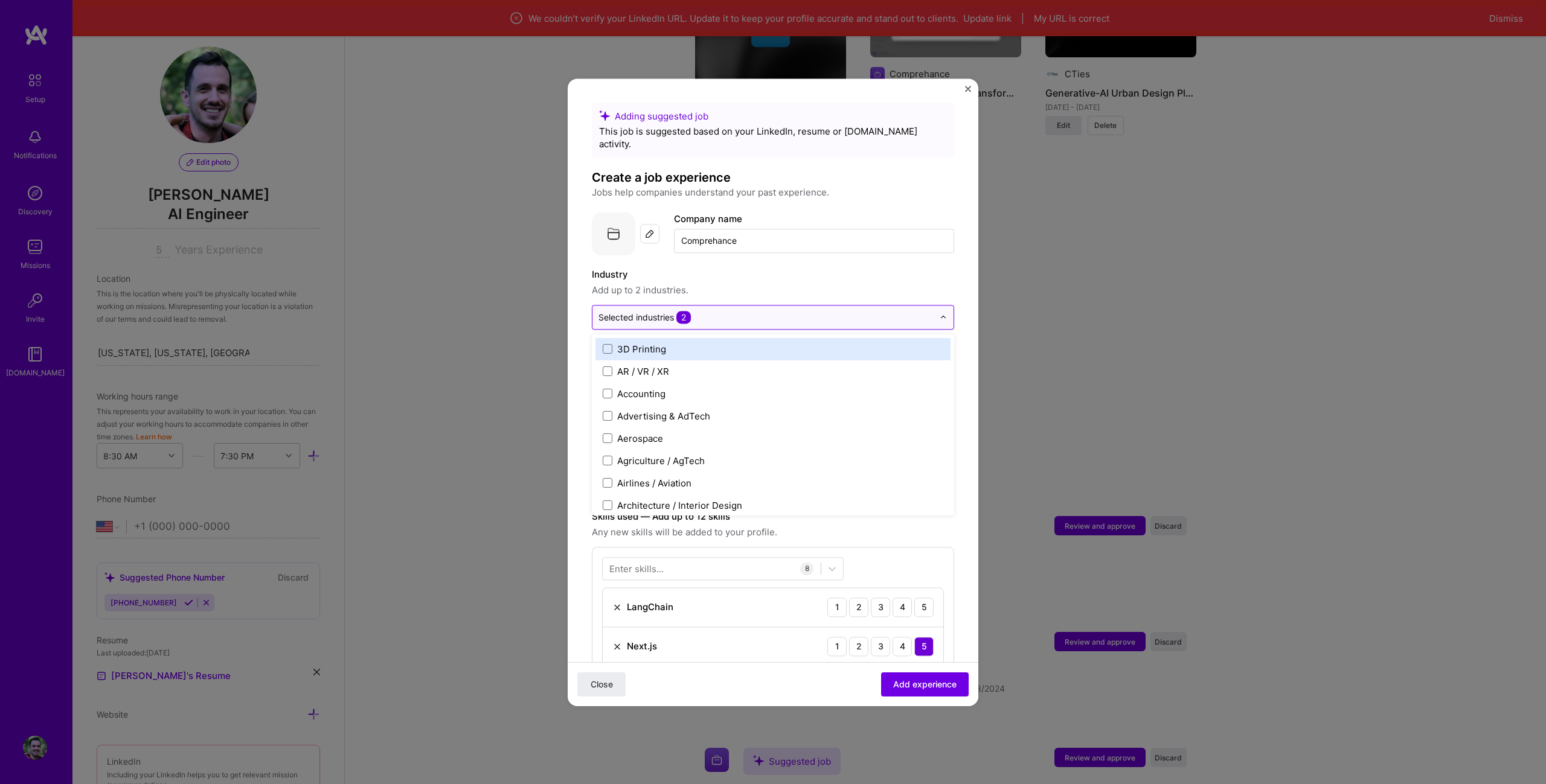
click at [783, 305] on div "Selected industries 2" at bounding box center [765, 317] width 347 height 23
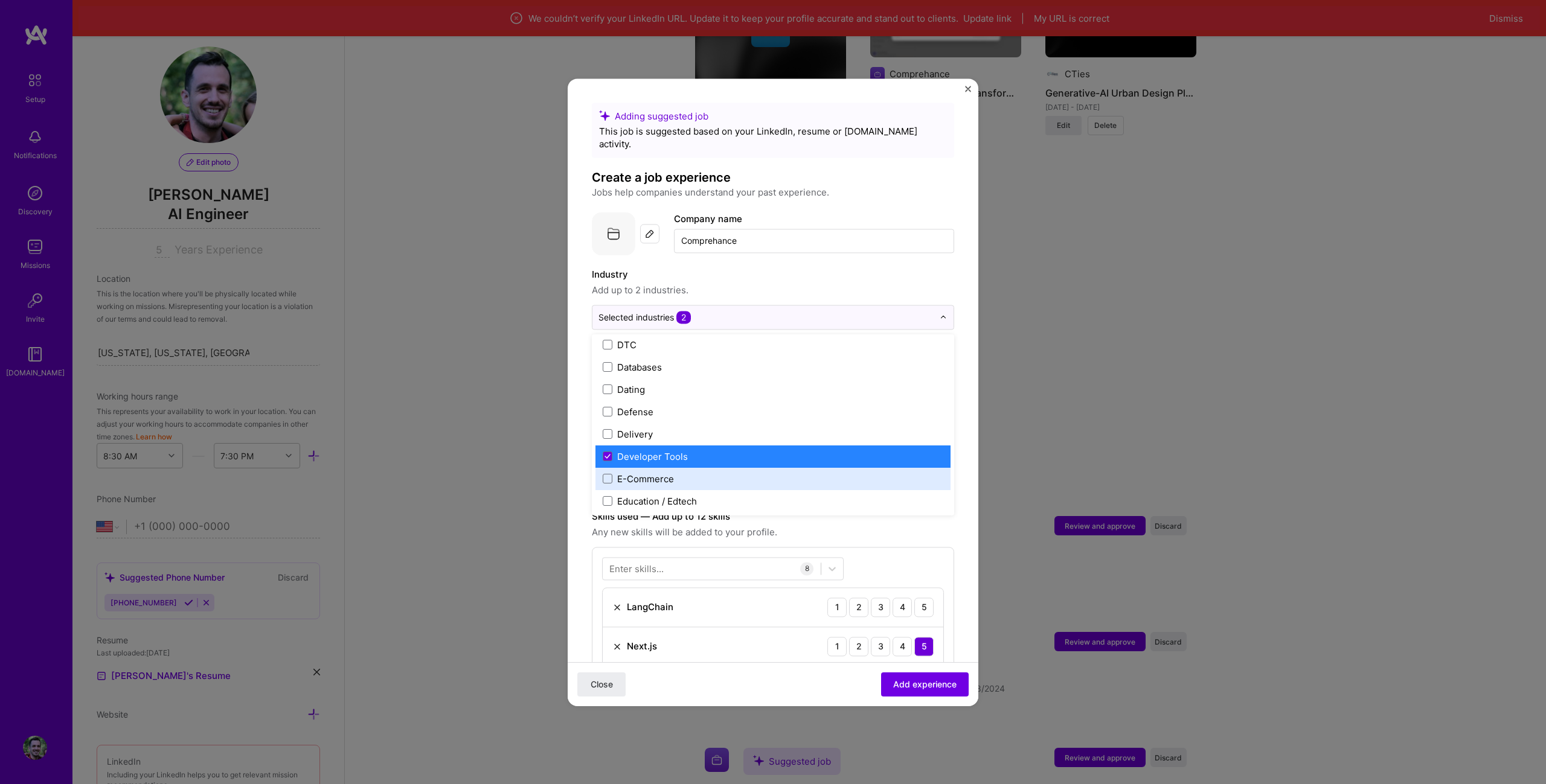
scroll to position [937, 0]
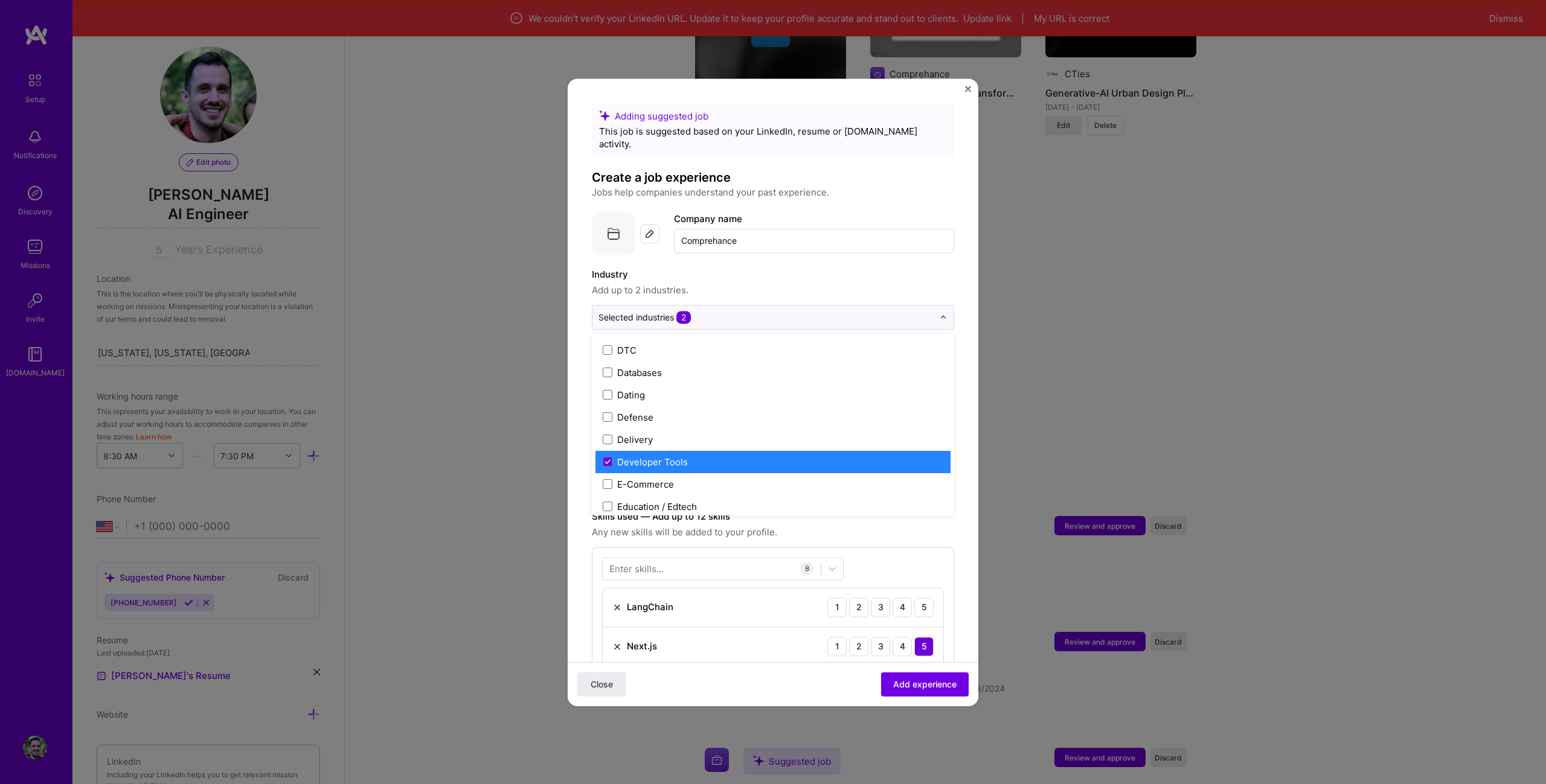
click at [745, 455] on label "Developer Tools" at bounding box center [773, 461] width 340 height 12
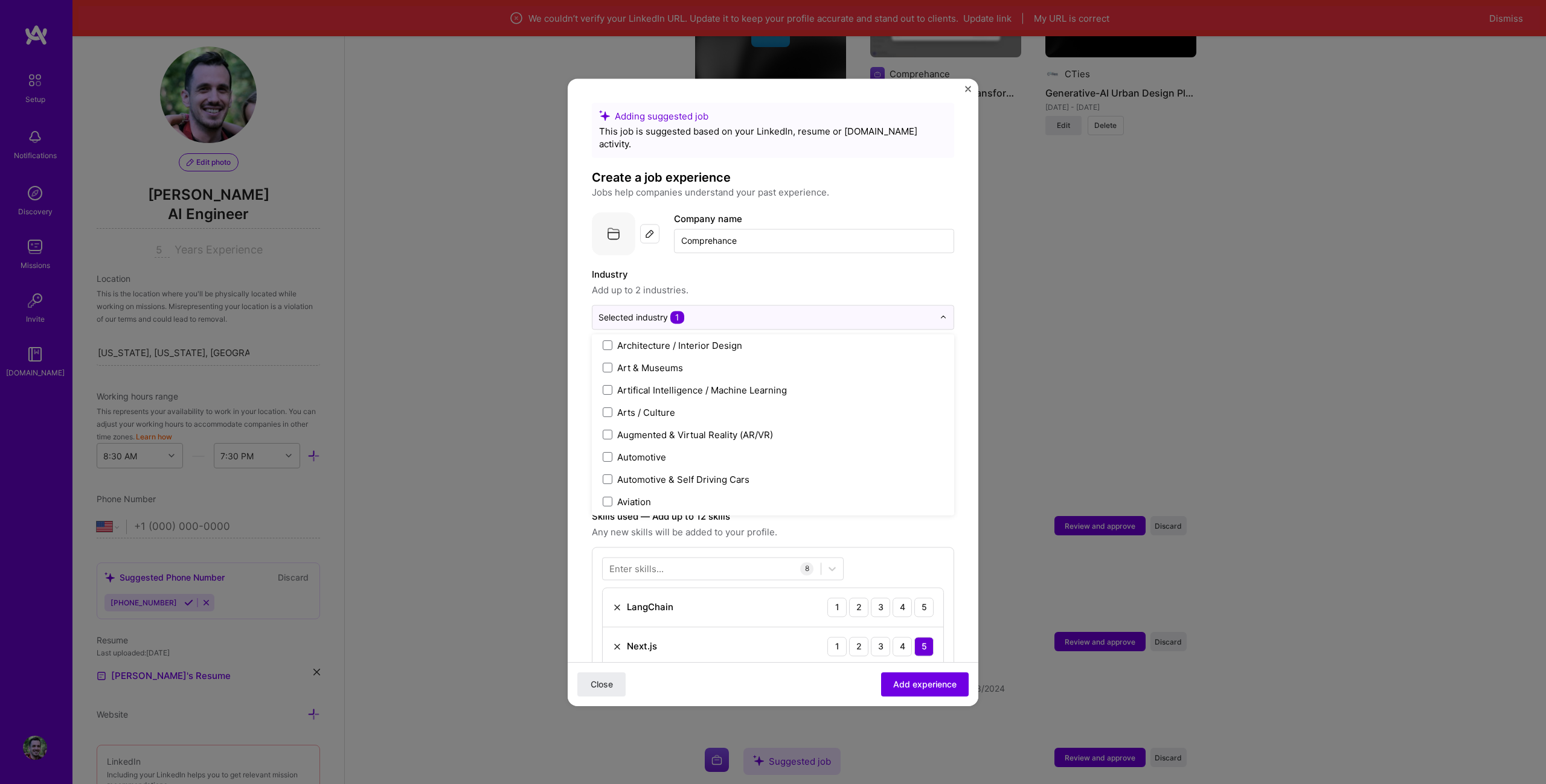
scroll to position [152, 0]
click at [748, 392] on div "Artifical Intelligence / Machine Learning" at bounding box center [701, 398] width 169 height 12
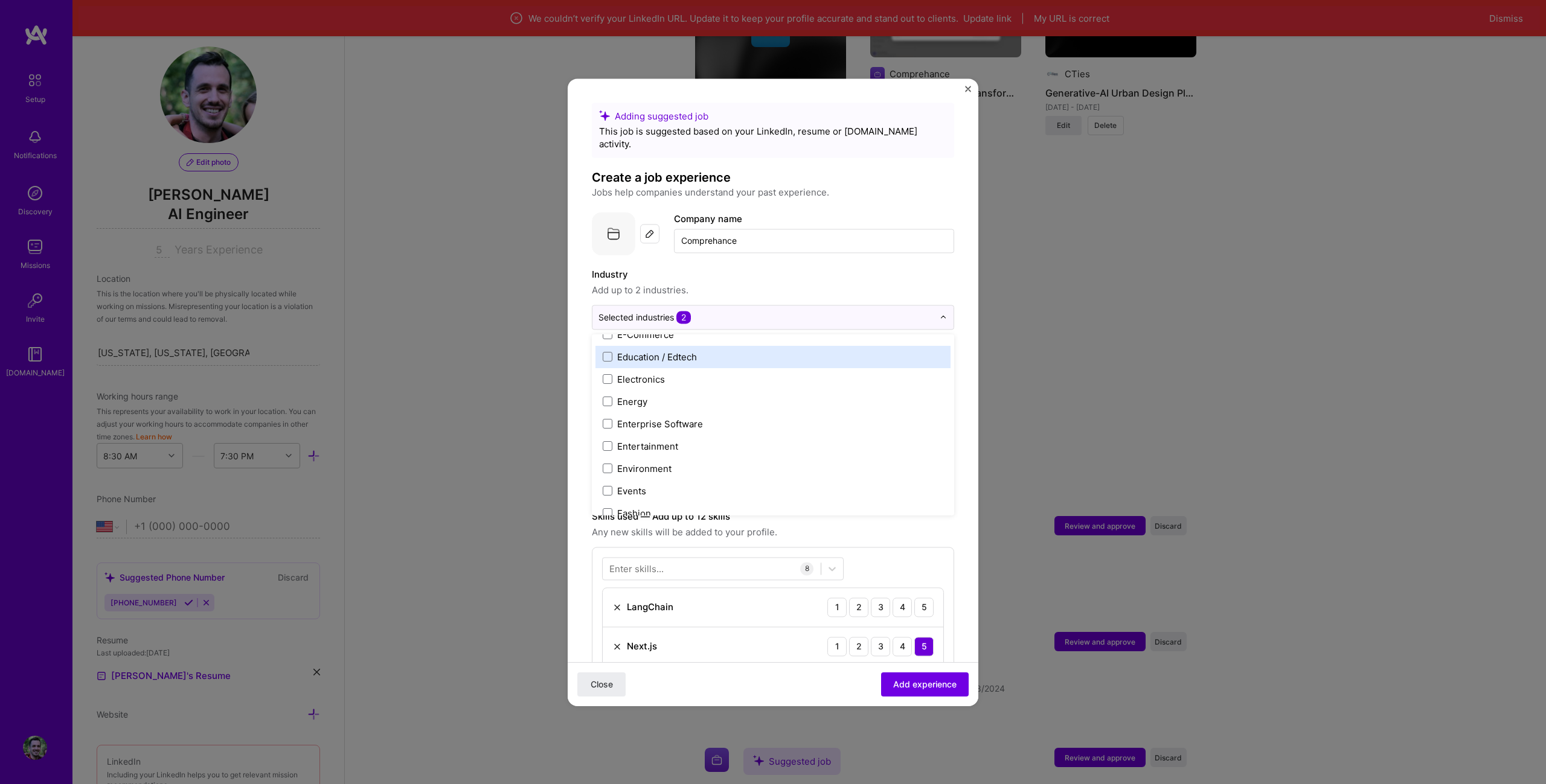
click at [704, 351] on div "Education / Edtech" at bounding box center [773, 357] width 355 height 22
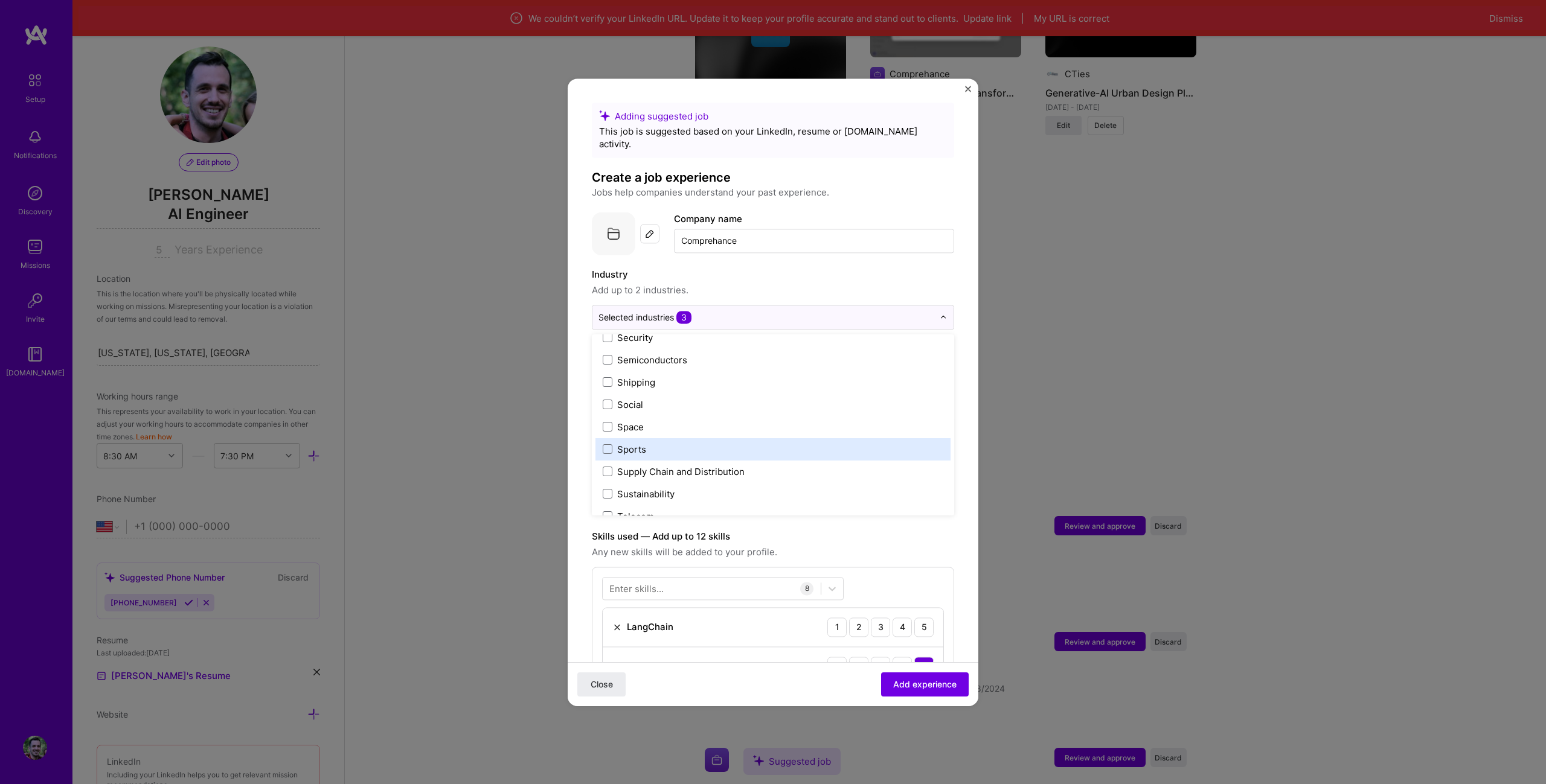
scroll to position [2506, 0]
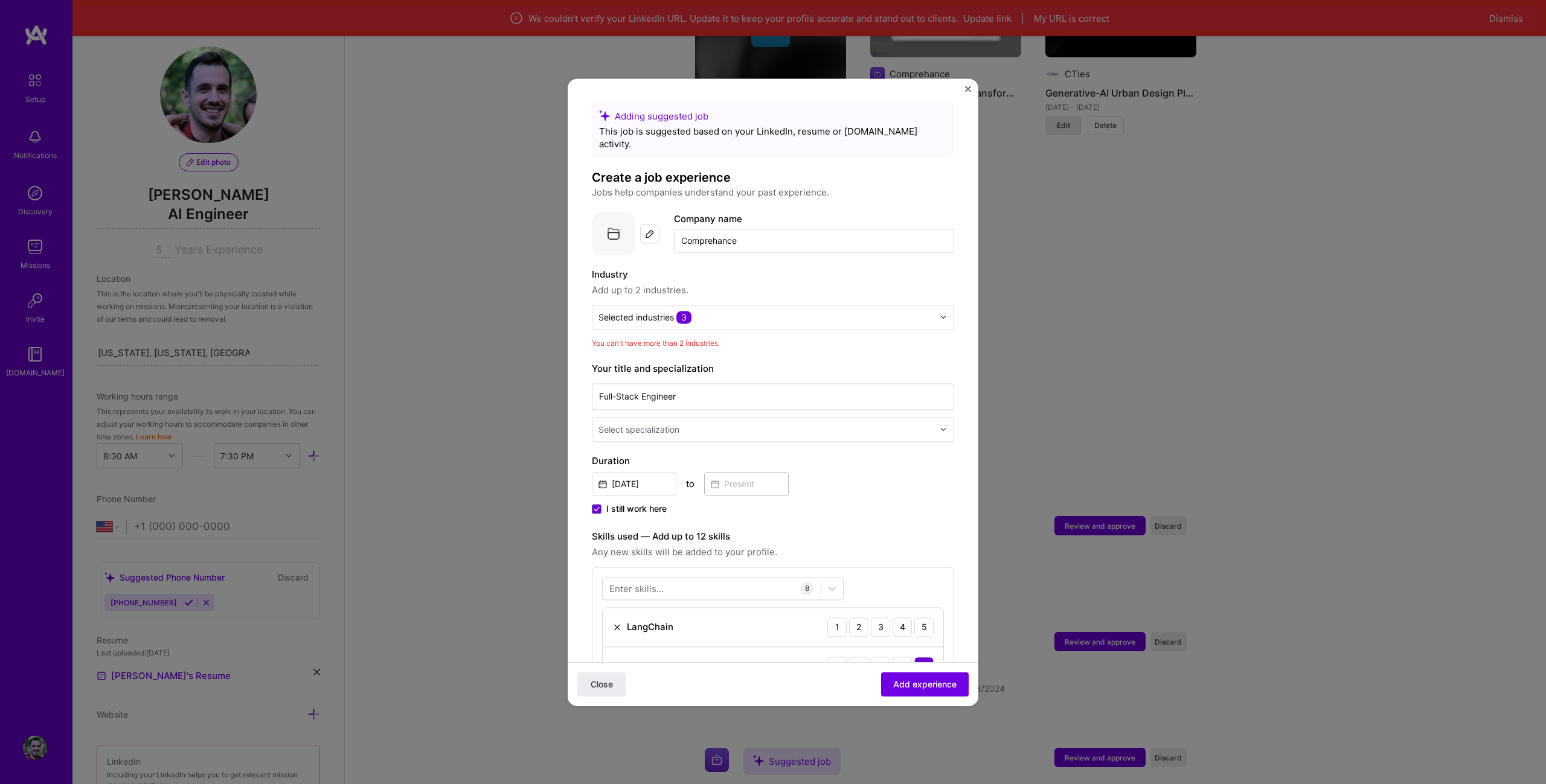
click at [807, 283] on span "Add up to 2 industries." at bounding box center [773, 290] width 362 height 15
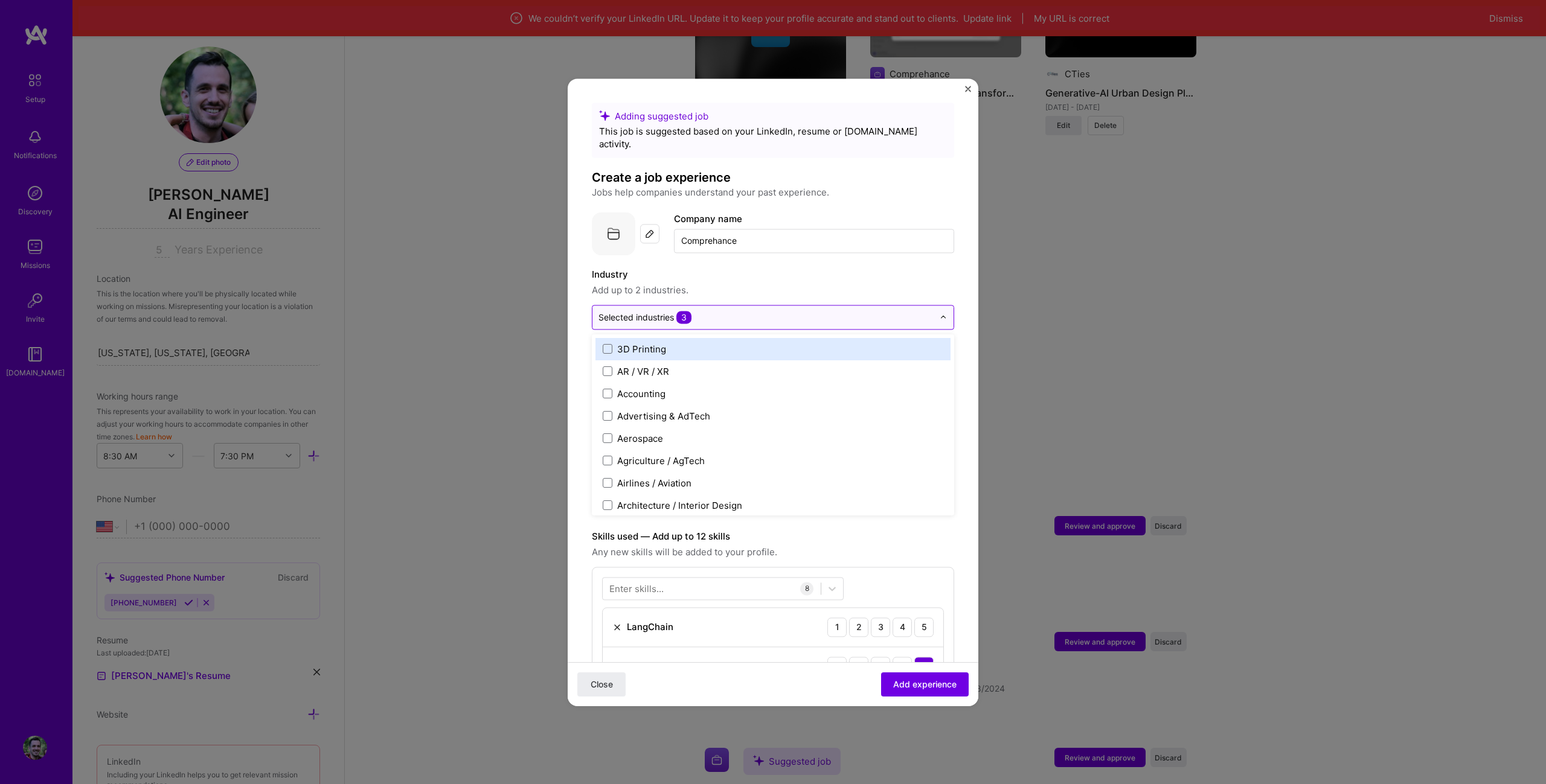
click at [783, 311] on input "text" at bounding box center [766, 317] width 335 height 12
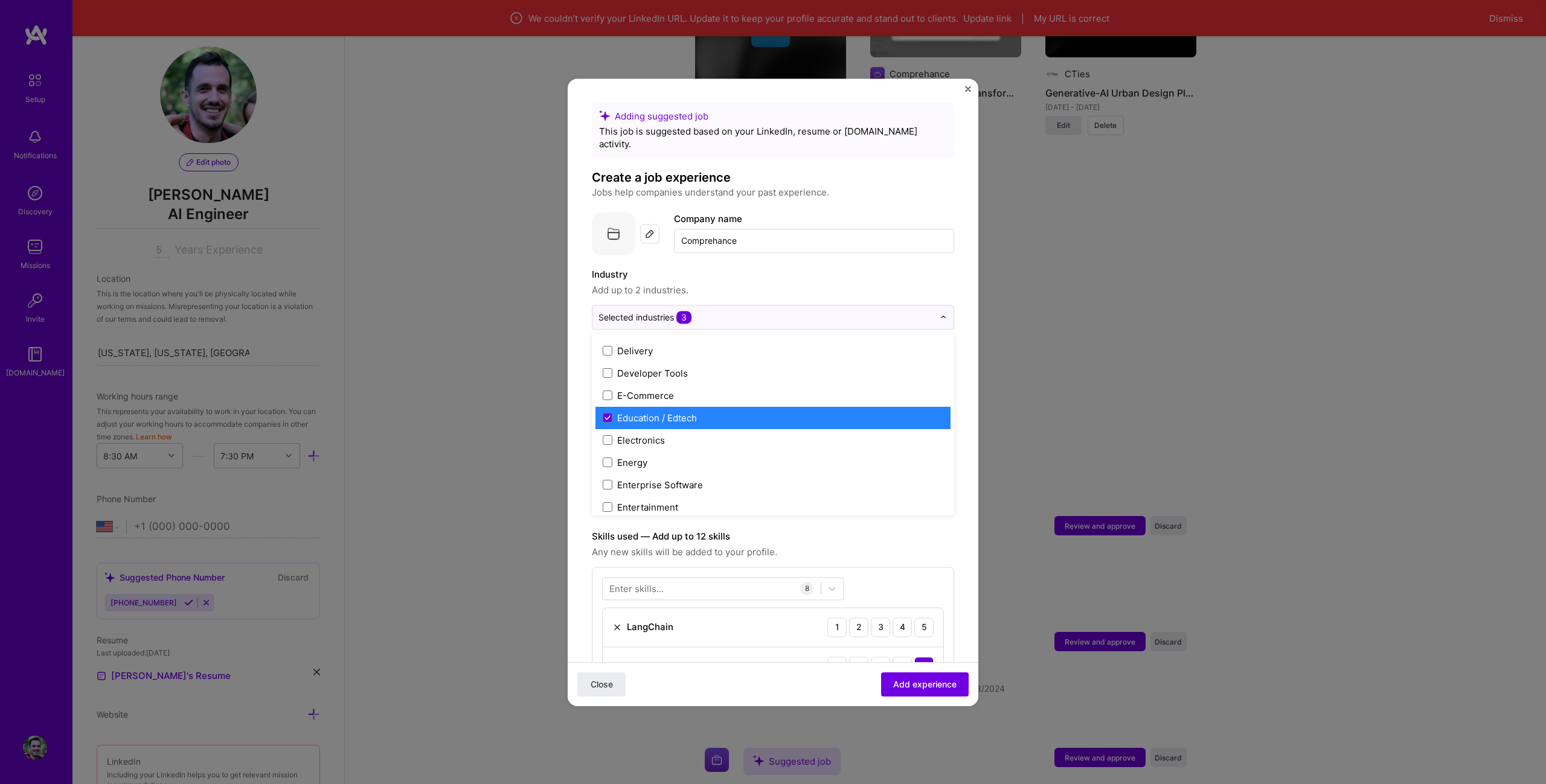
scroll to position [1026, 0]
click at [723, 406] on div "Education / Edtech" at bounding box center [773, 417] width 355 height 22
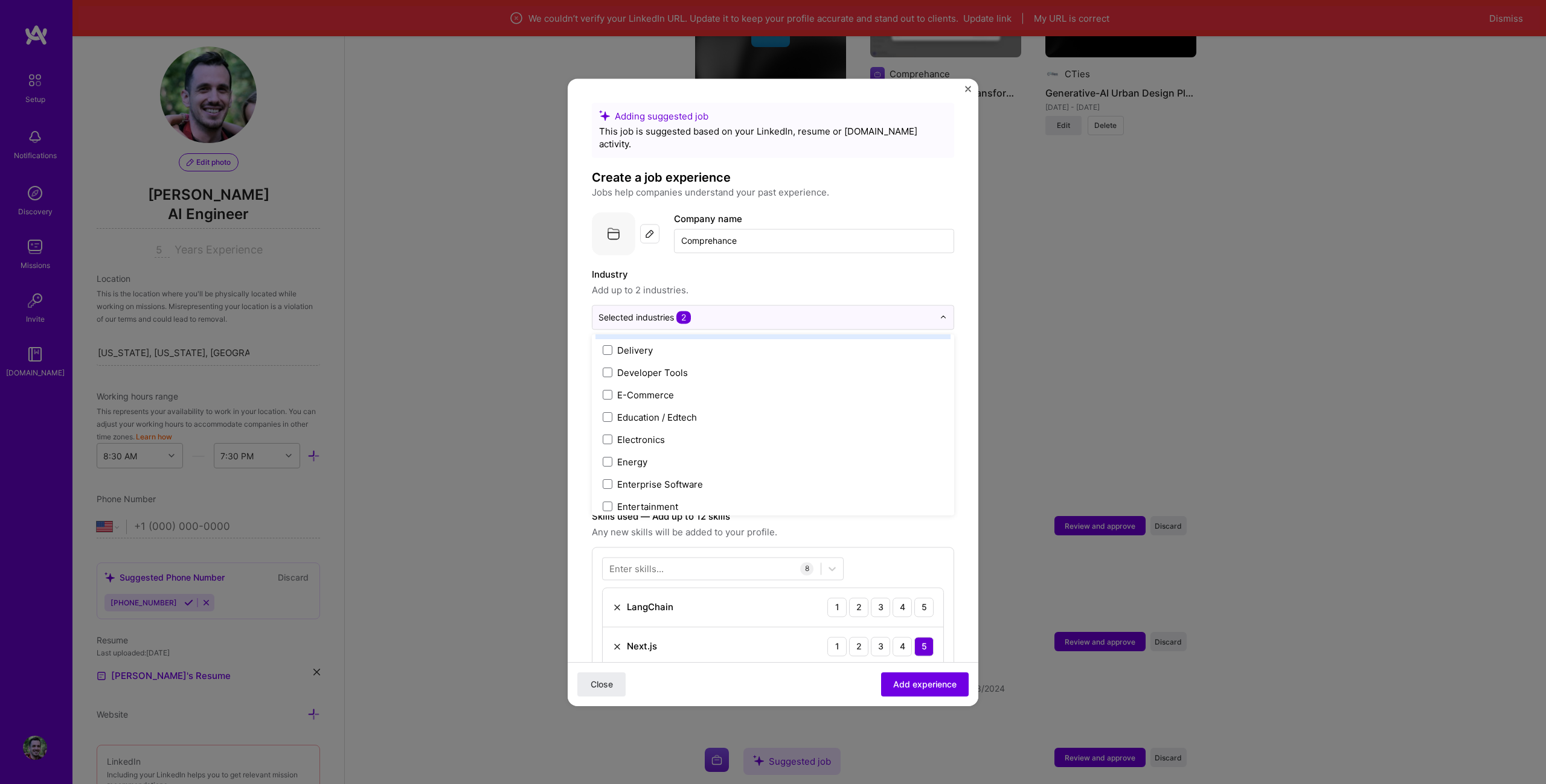
click at [742, 283] on span "Add up to 2 industries." at bounding box center [773, 290] width 362 height 15
click at [762, 363] on input "Full-Stack Engineer" at bounding box center [773, 376] width 362 height 26
type input "Full-Stack & AI Engineer"
click at [739, 403] on input "text" at bounding box center [767, 409] width 338 height 12
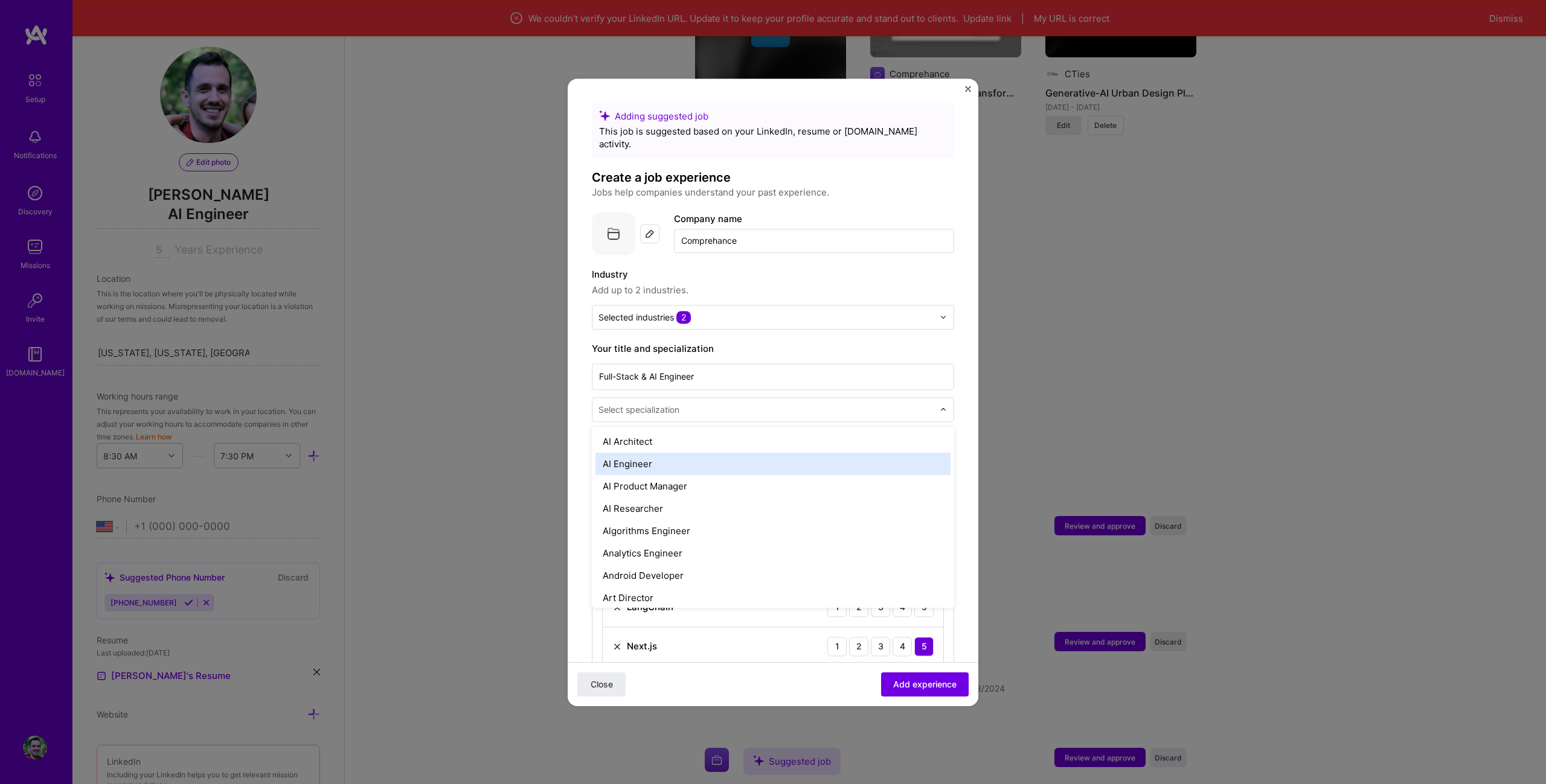
click at [716, 453] on div "AI Engineer" at bounding box center [773, 464] width 355 height 22
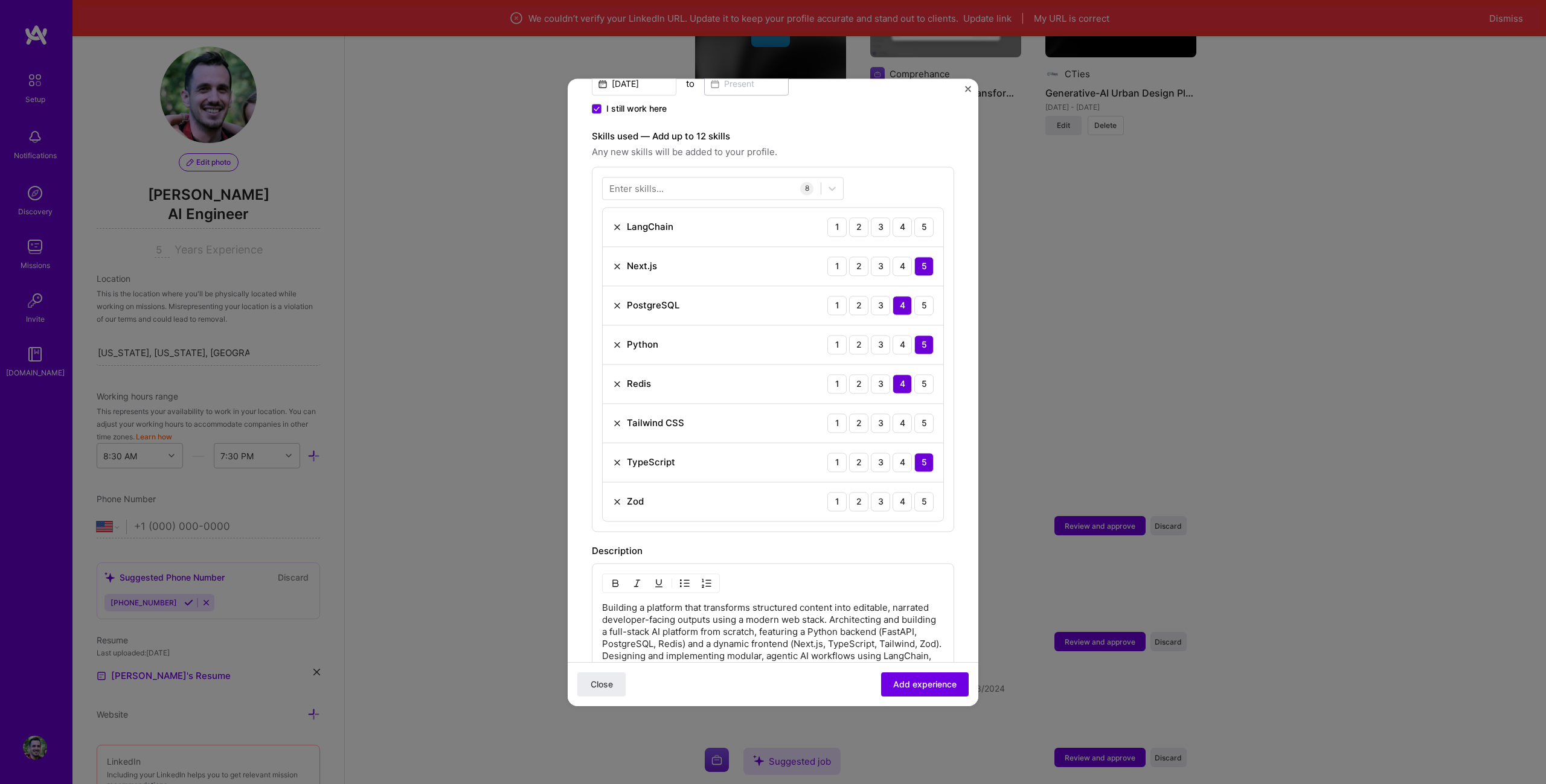
scroll to position [422, 0]
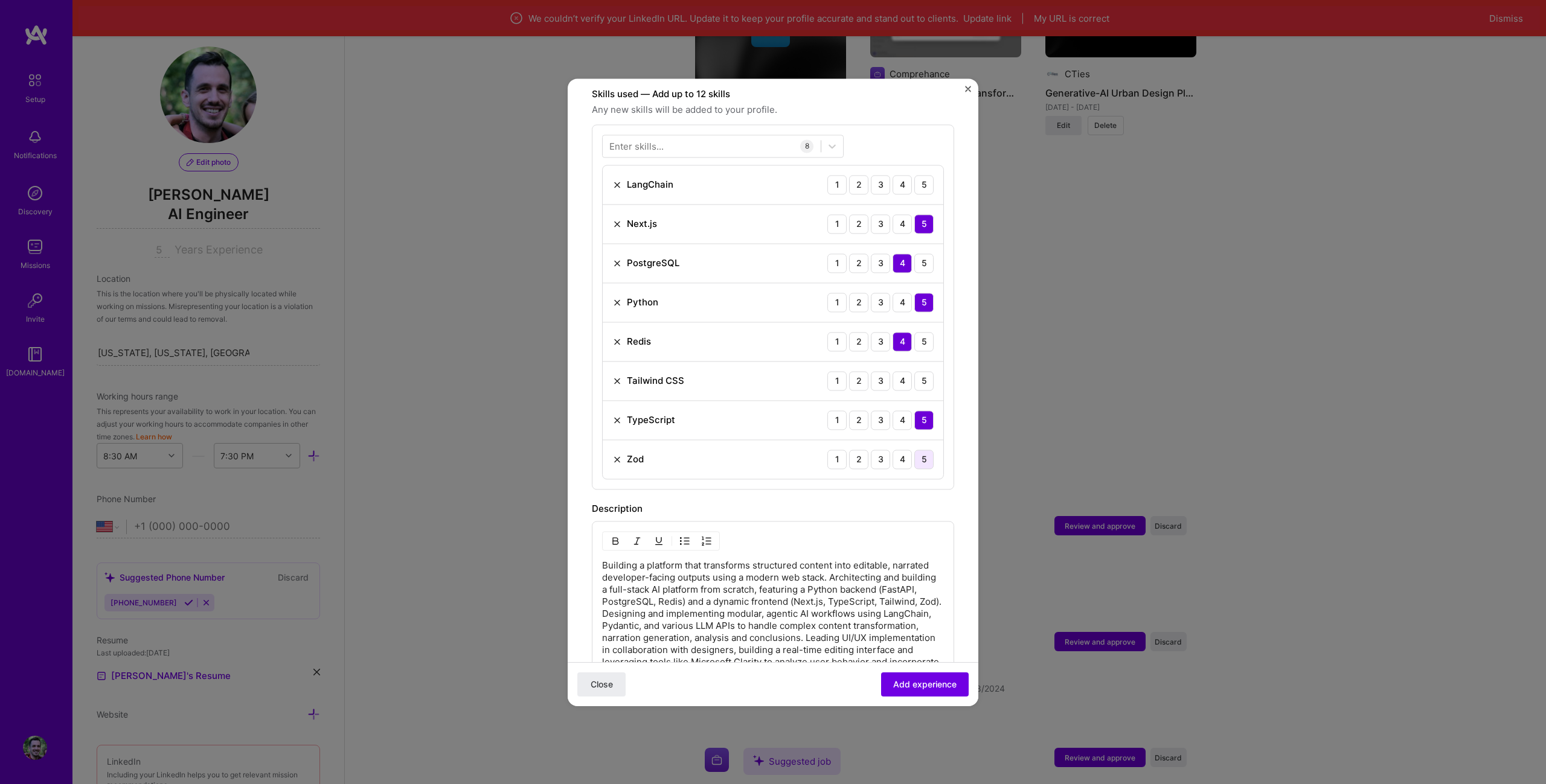
click at [914, 450] on div "5" at bounding box center [924, 459] width 19 height 19
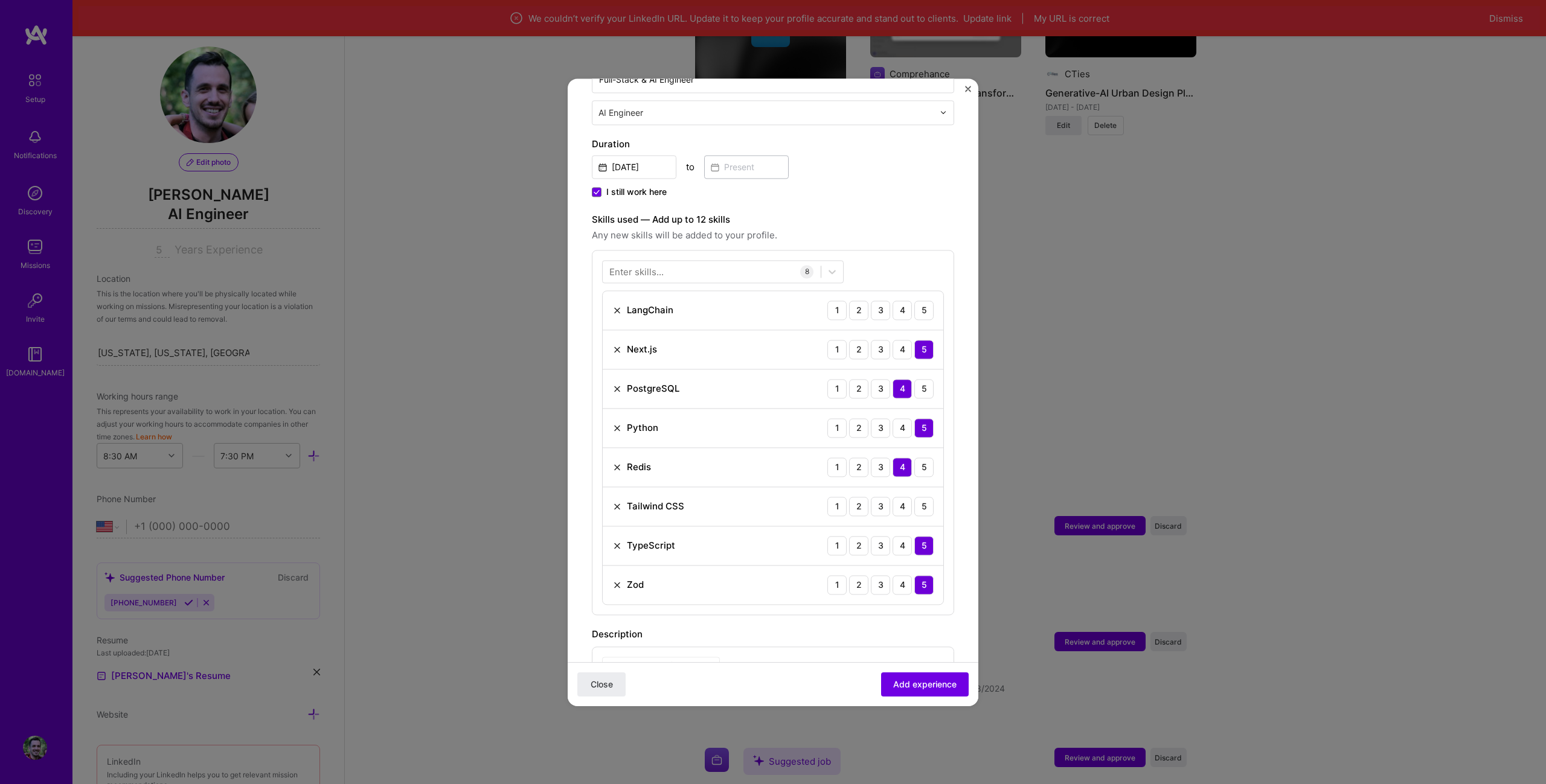
scroll to position [241, 0]
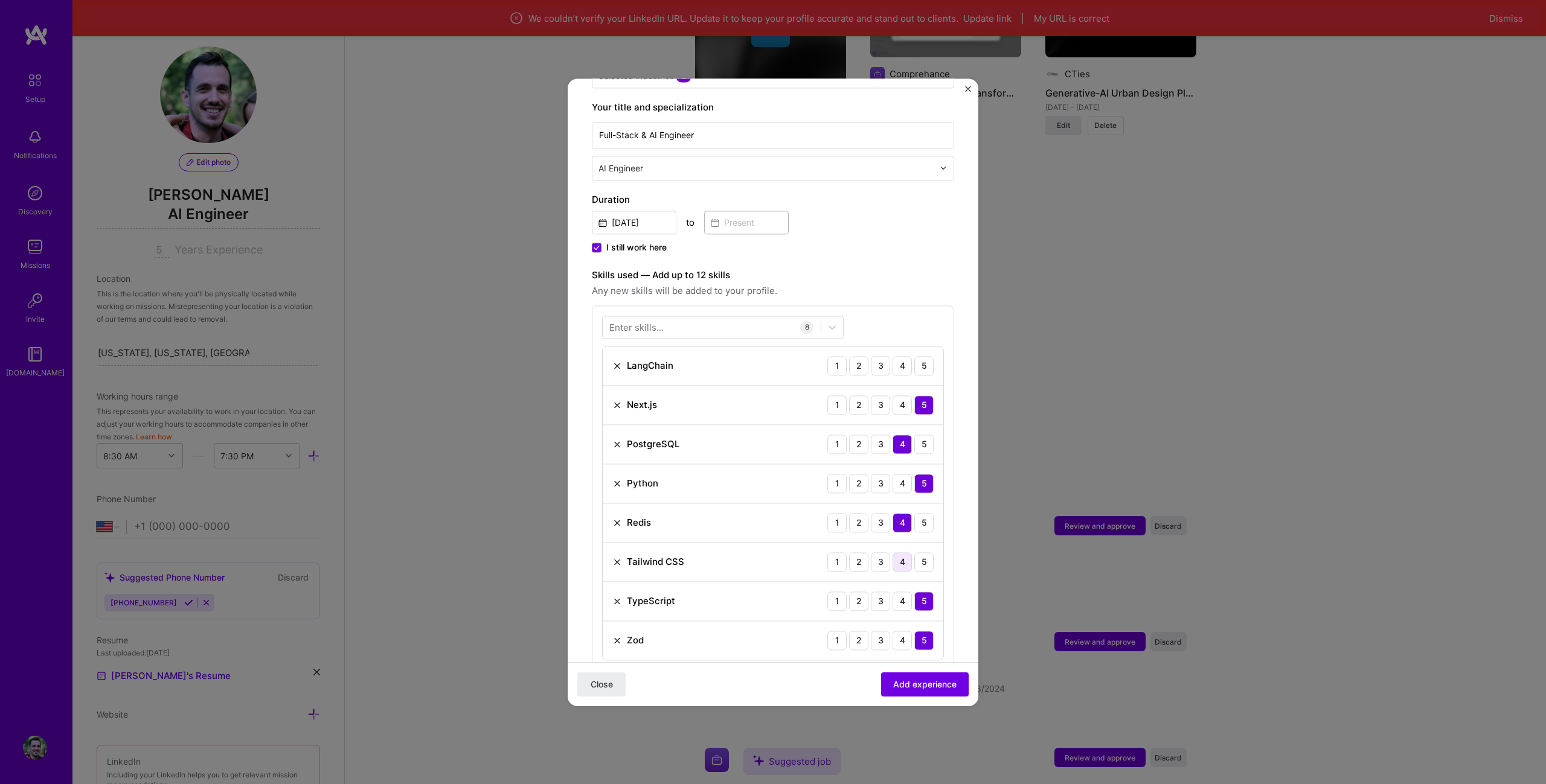
click at [897, 554] on div "4" at bounding box center [902, 562] width 19 height 19
click at [619, 361] on img at bounding box center [617, 365] width 10 height 10
click at [656, 320] on div "Enter skills..." at bounding box center [636, 326] width 54 height 12
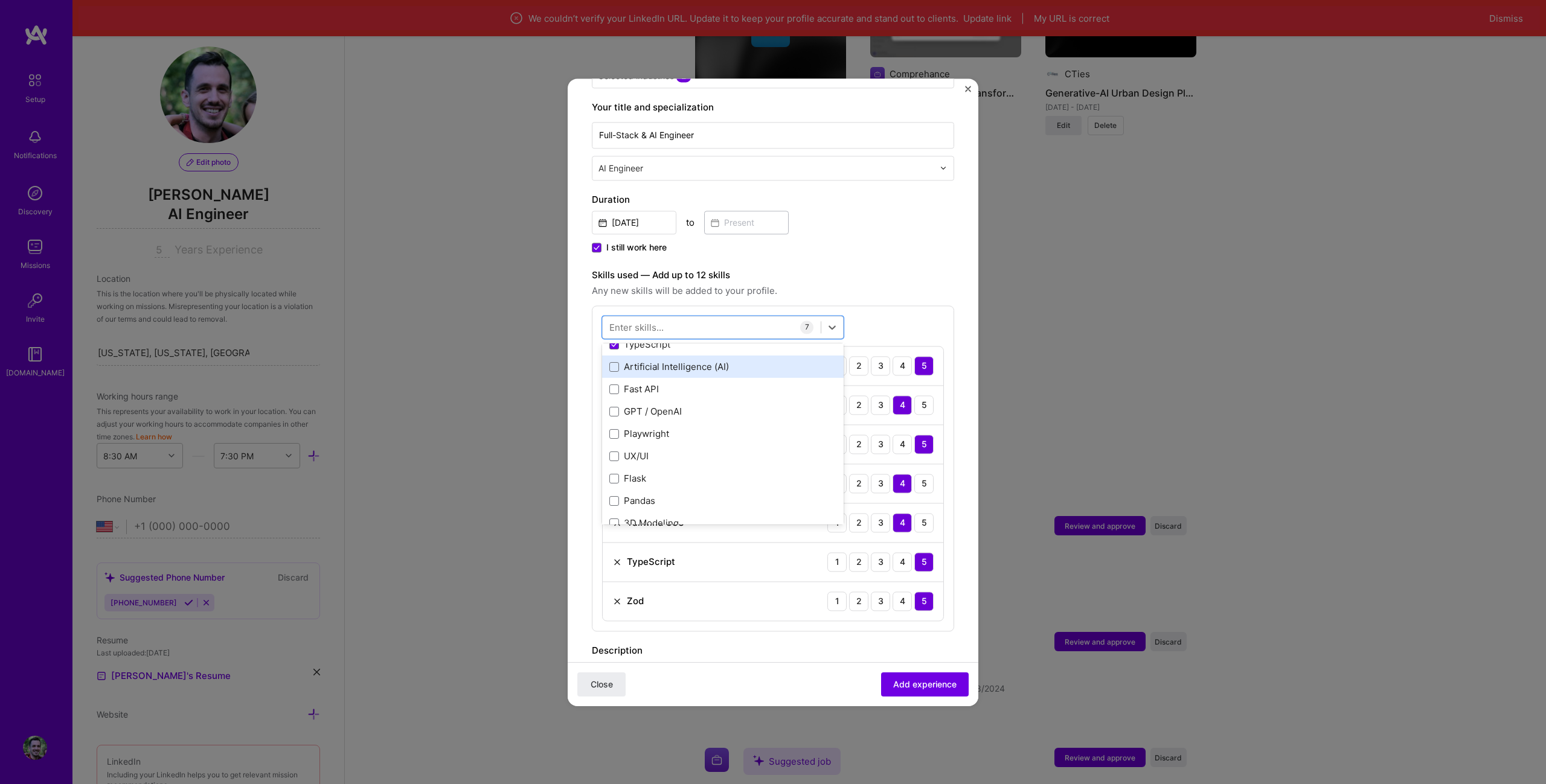
click at [732, 357] on div "Next.js PostgreSQL Python Redis TypeScript Artificial Intelligence (AI) Fast AP…" at bounding box center [723, 422] width 241 height 357
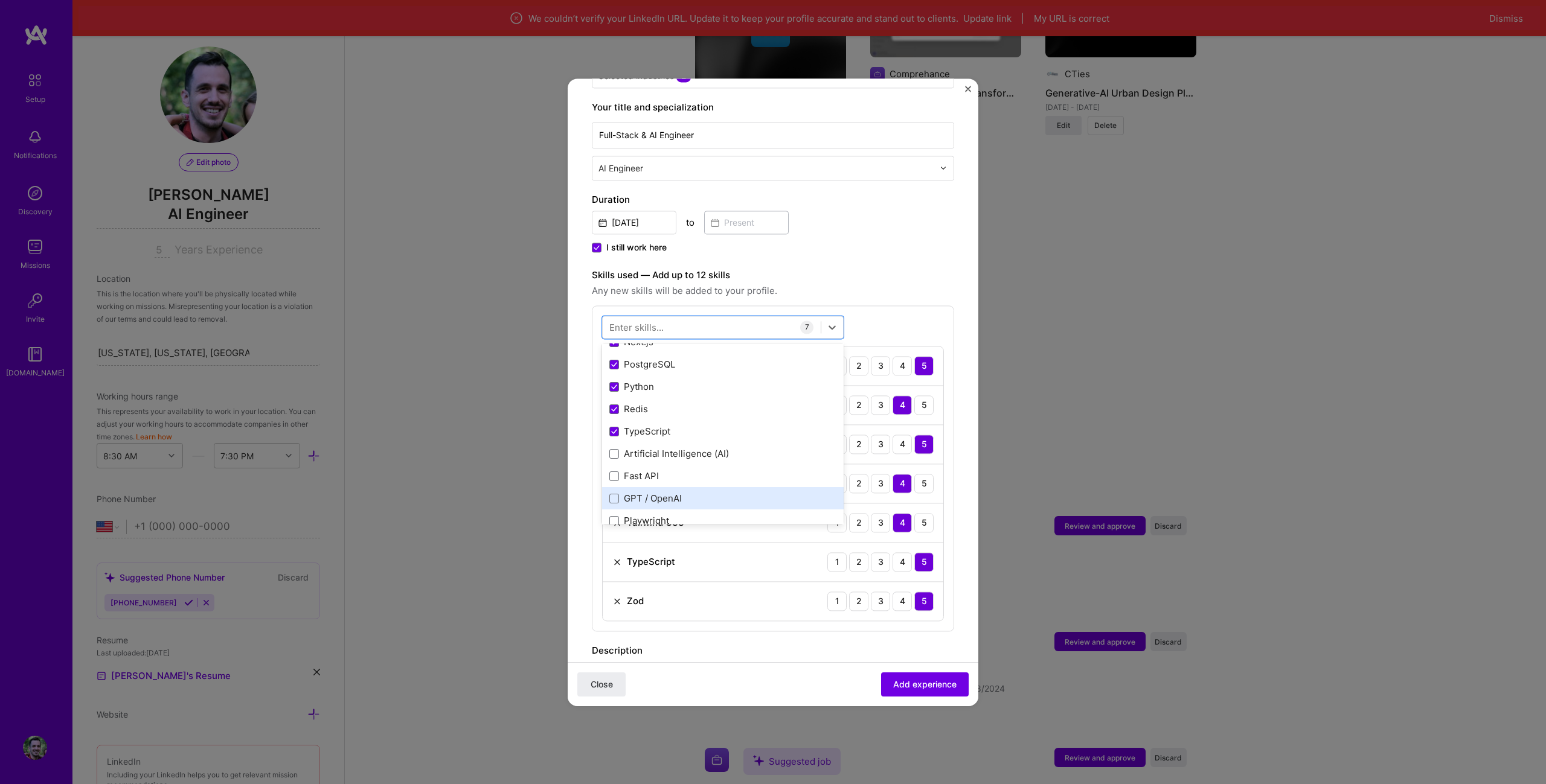
scroll to position [135, 0]
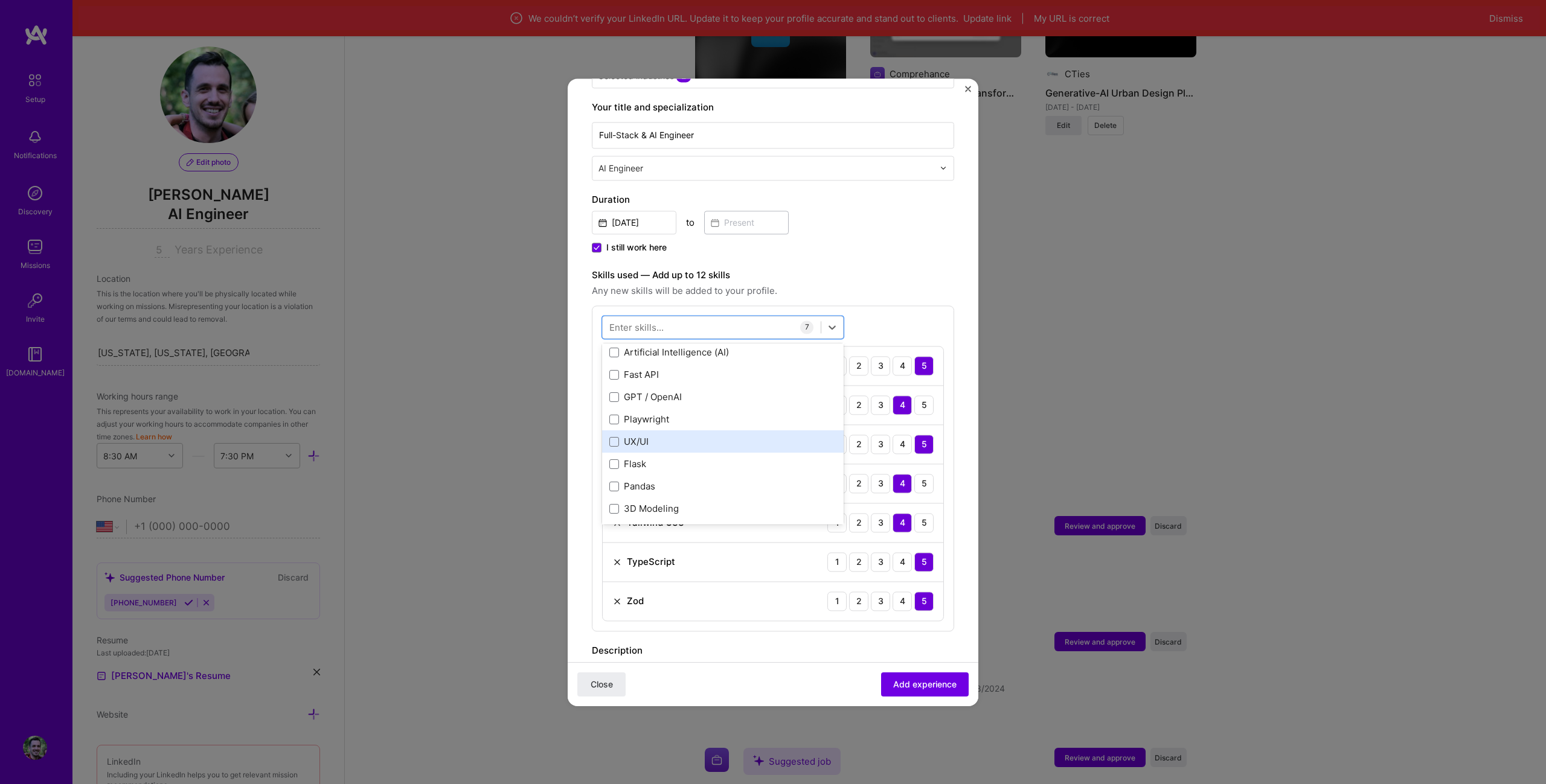
click at [687, 436] on div "UX/UI" at bounding box center [722, 442] width 227 height 12
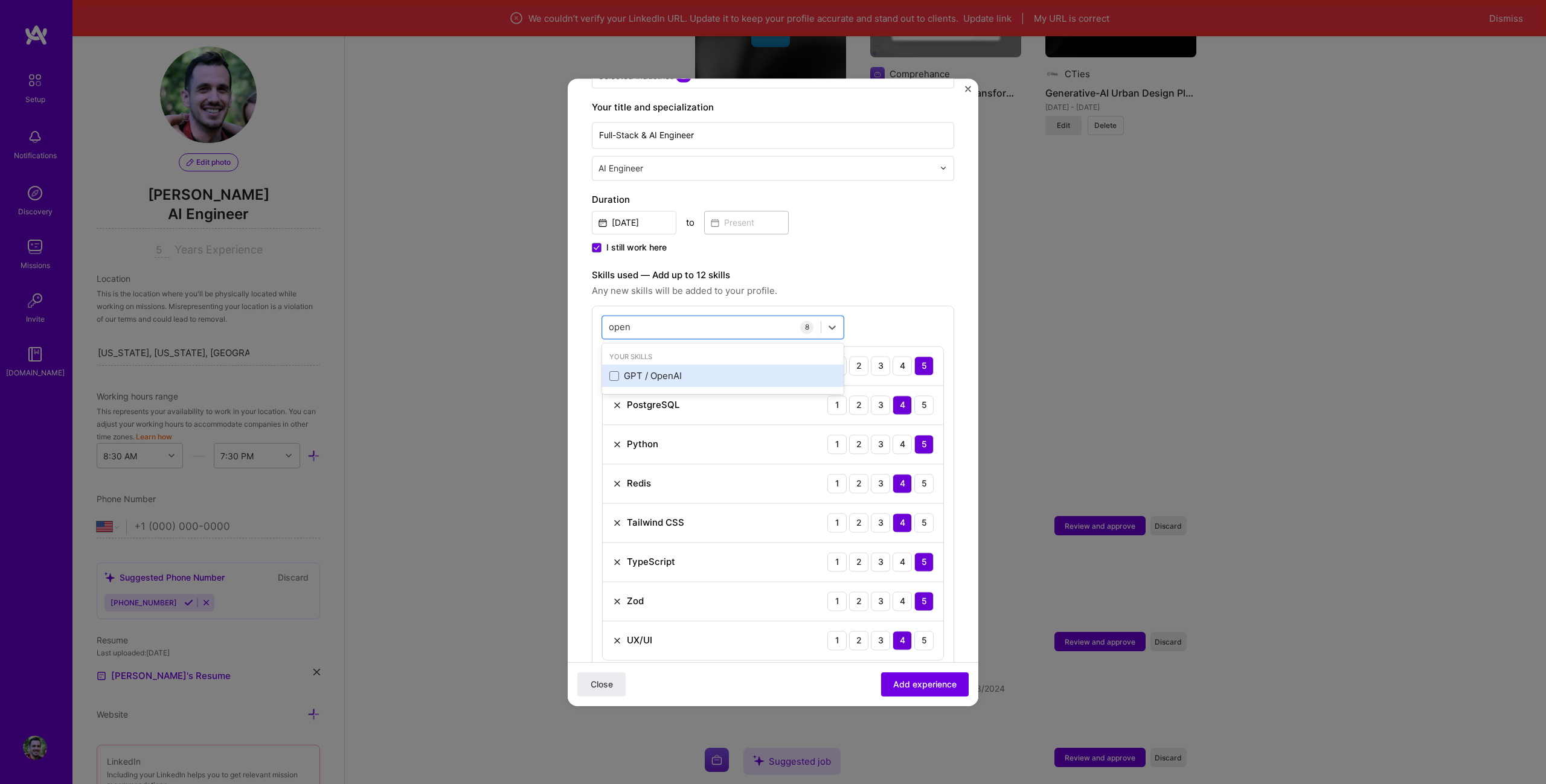
click at [705, 370] on div "GPT / OpenAI" at bounding box center [722, 375] width 227 height 12
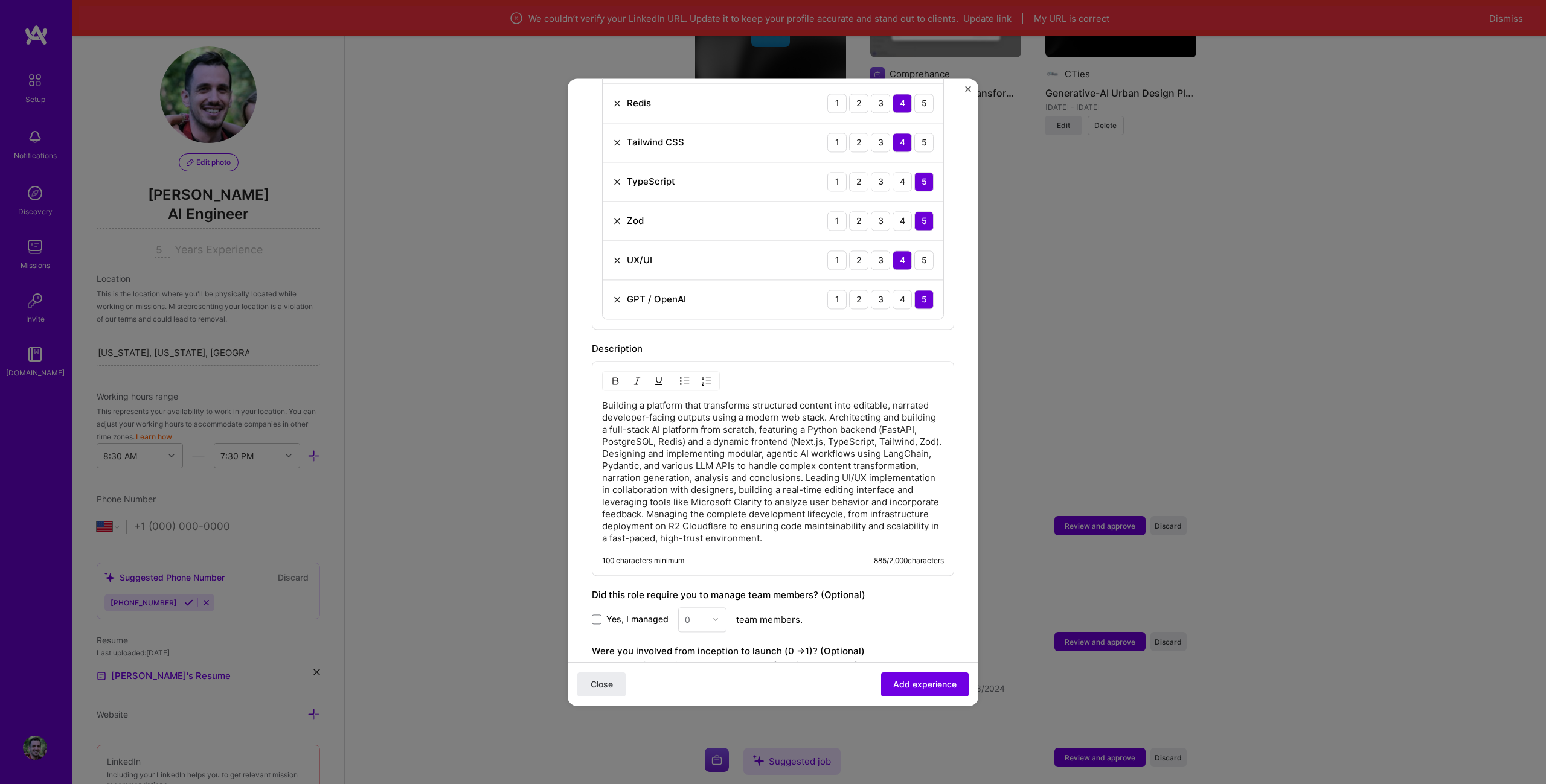
scroll to position [664, 0]
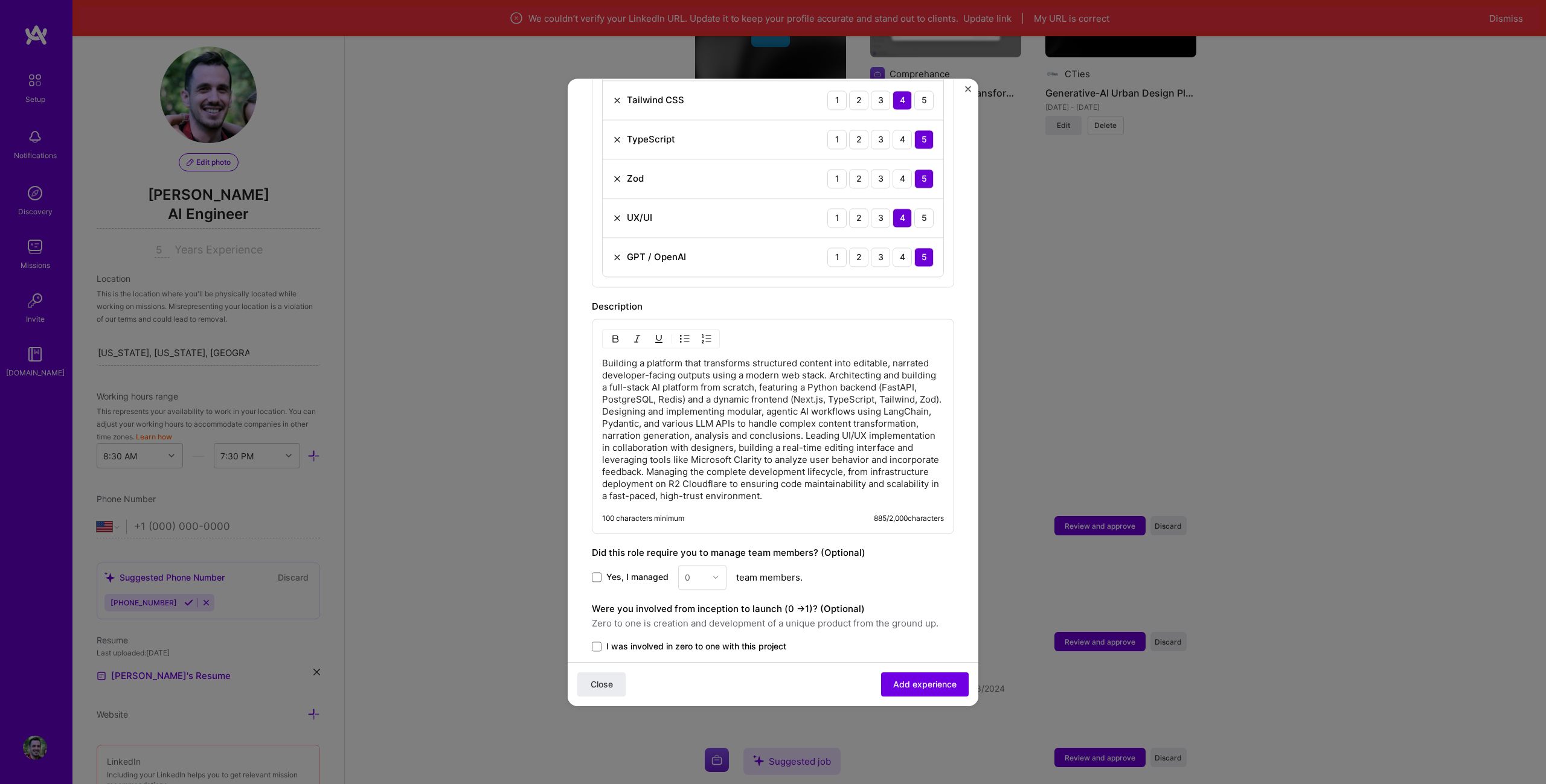
type input "open"
click at [605, 571] on label "Yes, I managed" at bounding box center [630, 577] width 77 height 12
click at [0, 0] on input "Yes, I managed" at bounding box center [0, 0] width 0 height 0
click at [716, 574] on img at bounding box center [715, 577] width 7 height 7
drag, startPoint x: 705, startPoint y: 618, endPoint x: 696, endPoint y: 571, distance: 47.9
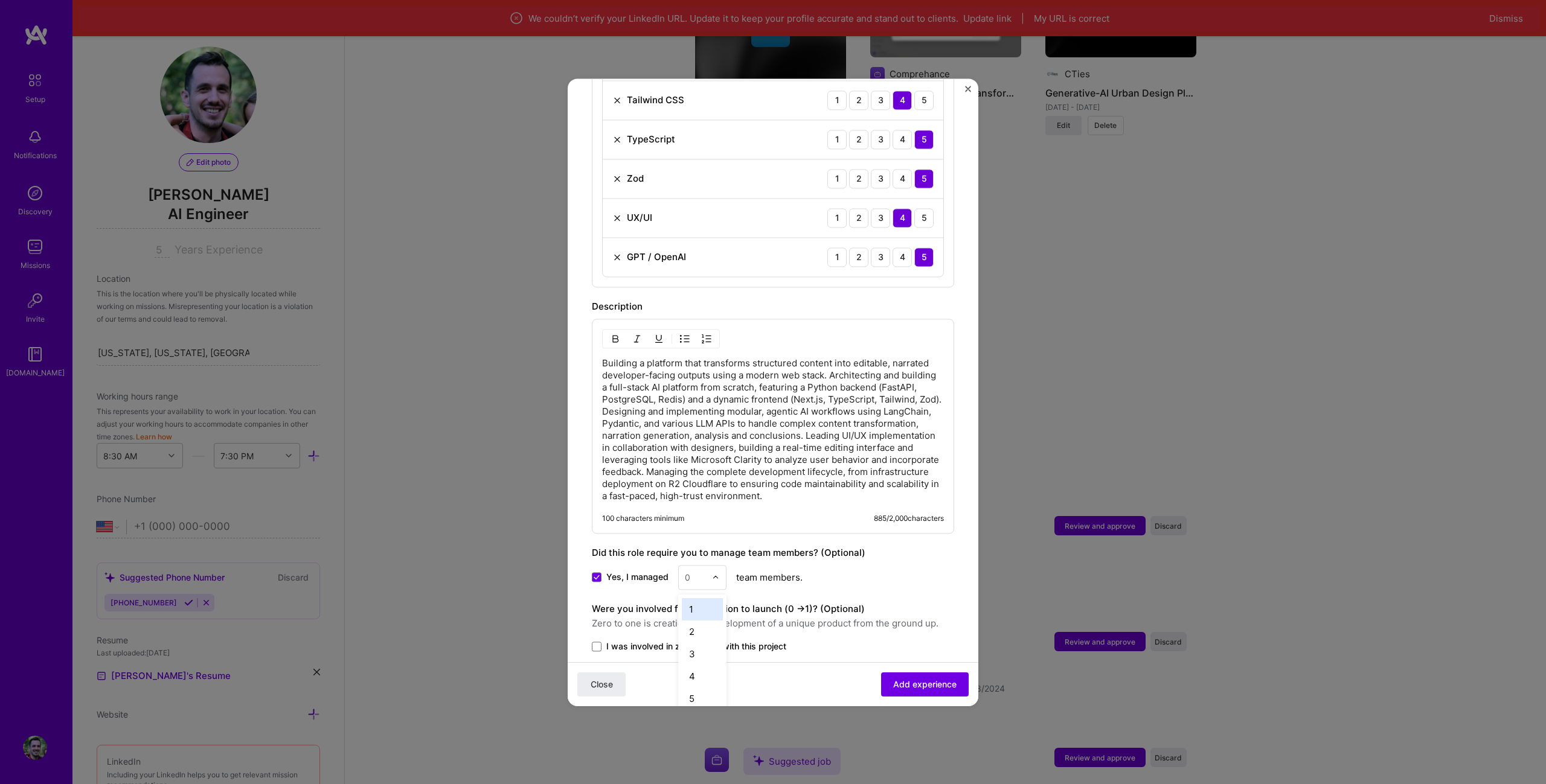
click at [697, 571] on div "option 1 focused, 1 of 26. 26 results available. Use Up and Down to choose opti…" at bounding box center [702, 577] width 48 height 25
click at [632, 571] on span "Yes, I managed" at bounding box center [637, 577] width 62 height 12
click at [0, 0] on input "Yes, I managed" at bounding box center [0, 0] width 0 height 0
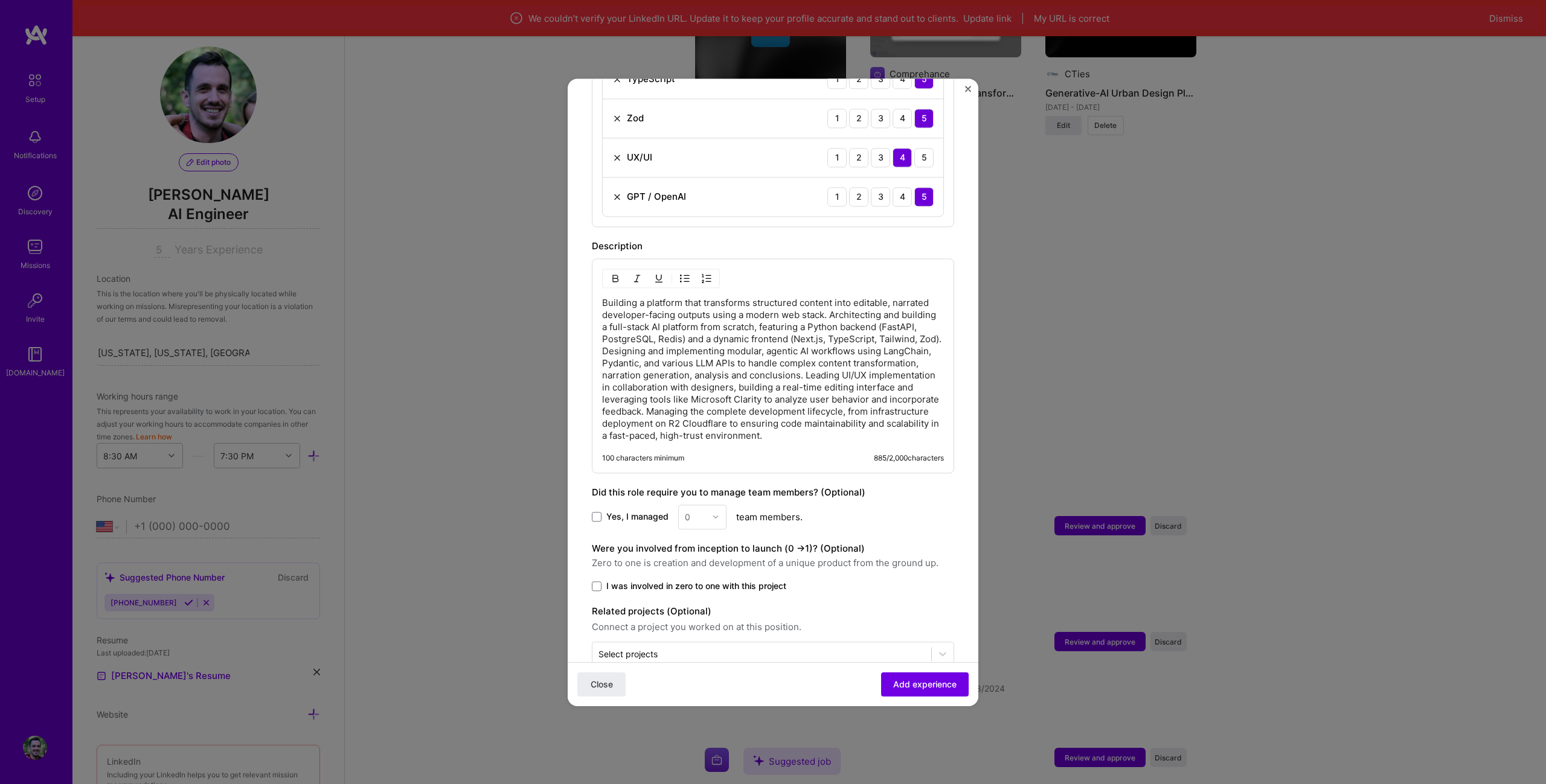
click at [650, 510] on span "Yes, I managed" at bounding box center [637, 516] width 62 height 12
click at [0, 0] on input "Yes, I managed" at bounding box center [0, 0] width 0 height 0
click at [650, 510] on span "Yes, I managed" at bounding box center [637, 516] width 62 height 12
click at [0, 0] on input "Yes, I managed" at bounding box center [0, 0] width 0 height 0
click at [633, 510] on div "Yes, I managed 0 team members." at bounding box center [773, 517] width 362 height 25
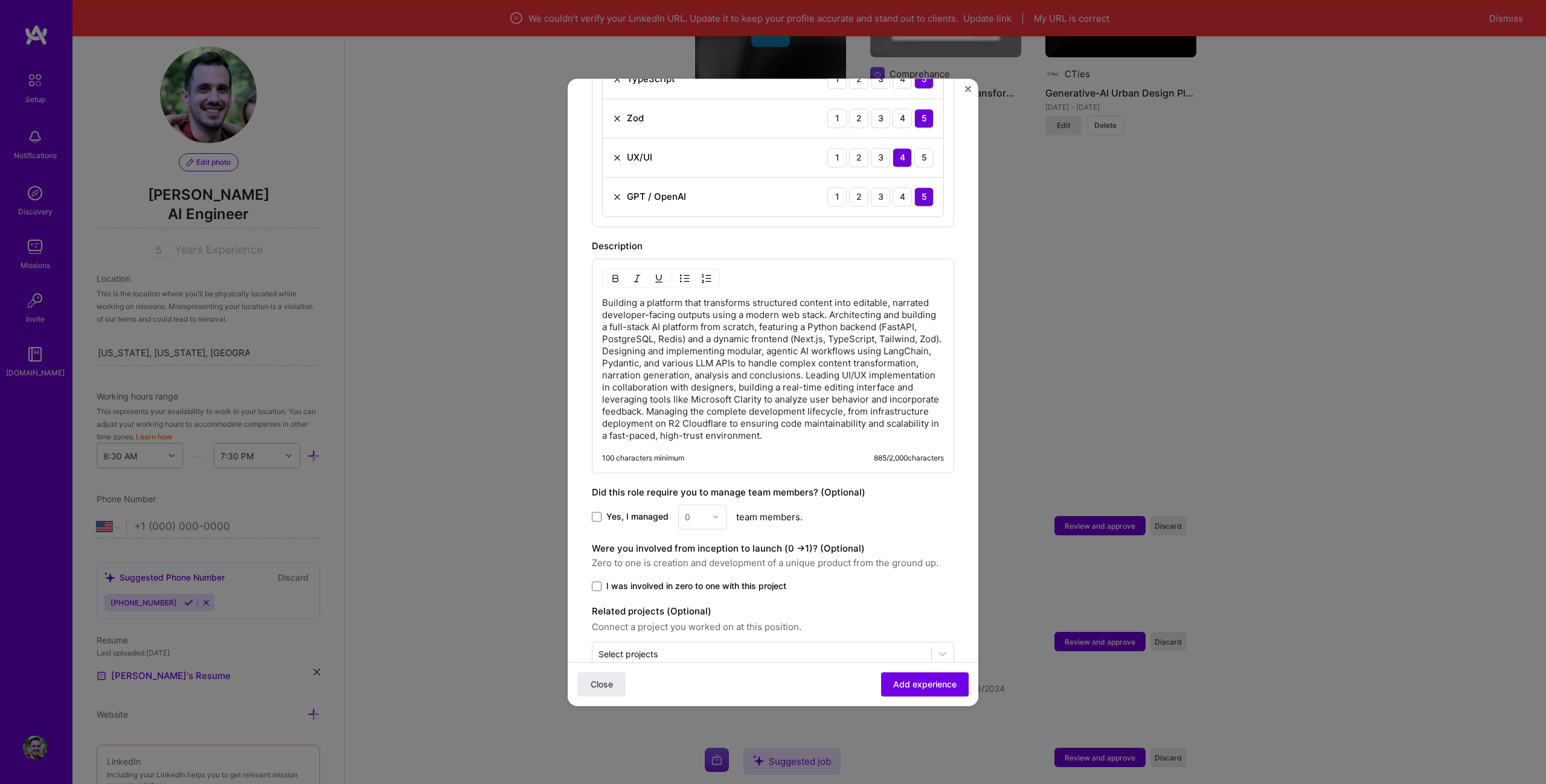
drag, startPoint x: 649, startPoint y: 565, endPoint x: 649, endPoint y: 573, distance: 8.0
click at [649, 568] on div "Were you involved from inception to launch (0 - > 1)? (Optional) Zero to one is…" at bounding box center [773, 566] width 362 height 51
click at [657, 580] on span "I was involved in zero to one with this project" at bounding box center [696, 586] width 180 height 12
click at [0, 0] on input "I was involved in zero to one with this project" at bounding box center [0, 0] width 0 height 0
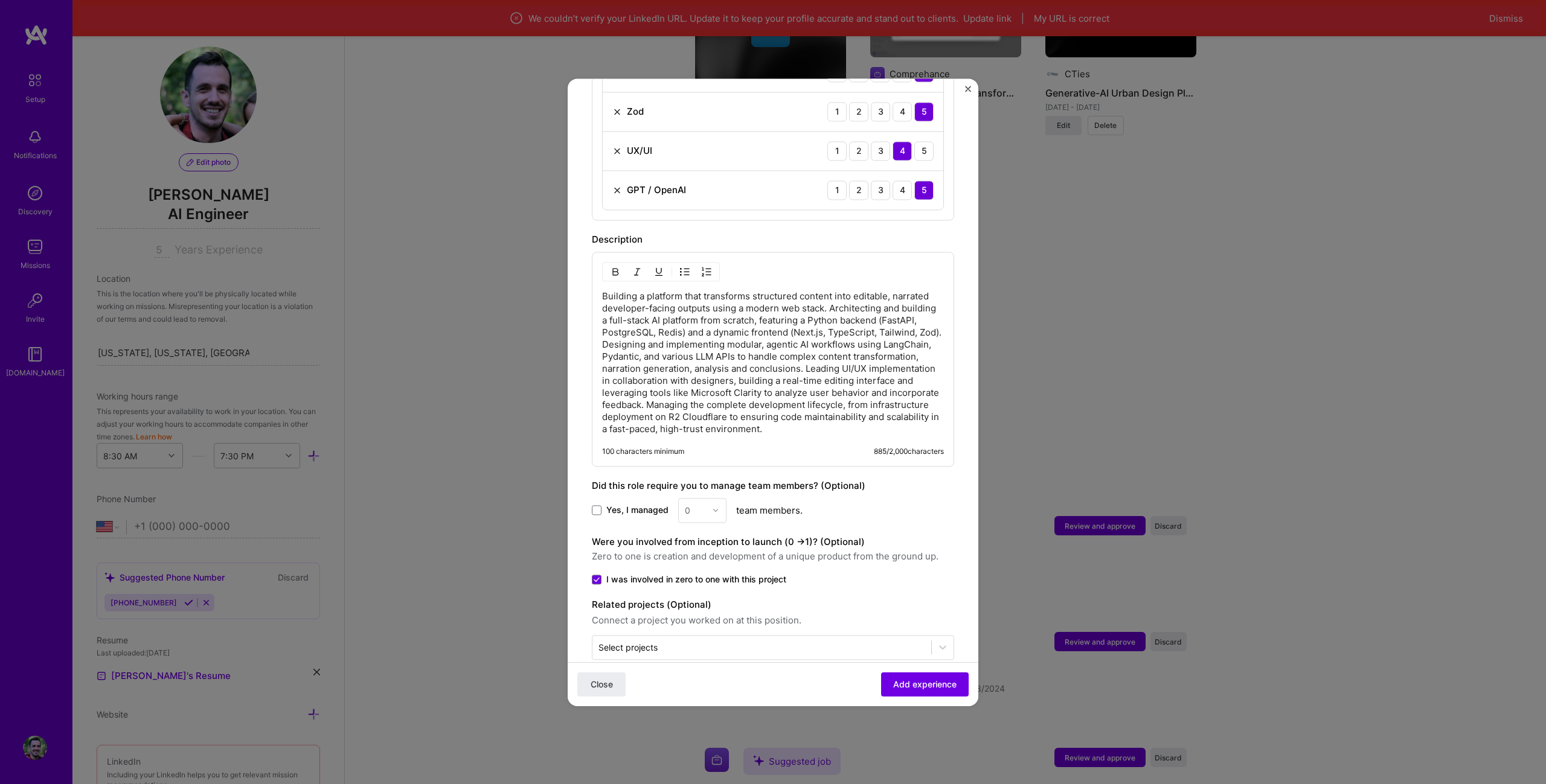
scroll to position [741, 0]
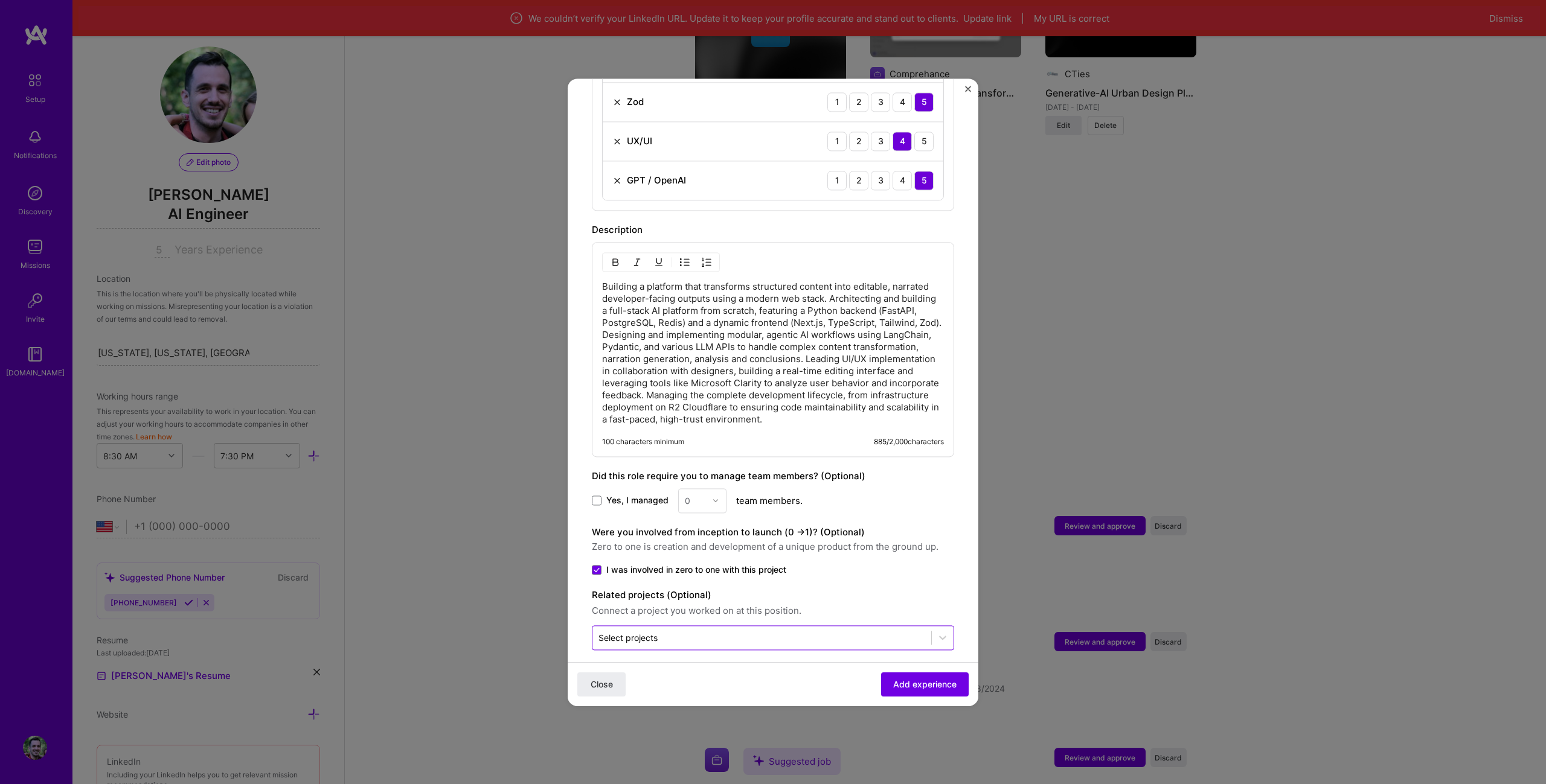
click at [856, 631] on input "text" at bounding box center [762, 637] width 327 height 12
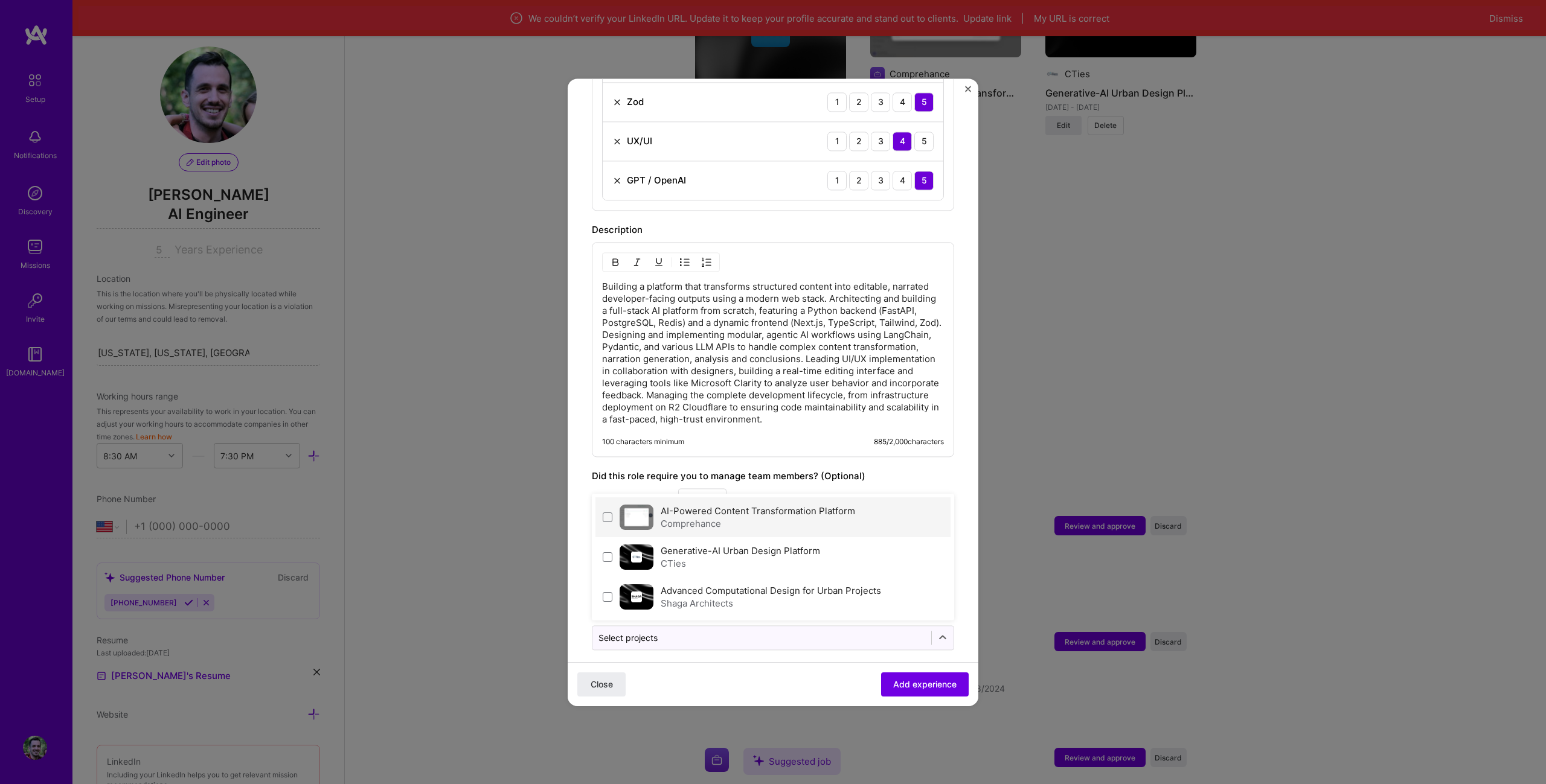
click at [776, 517] on div "Comprehance" at bounding box center [757, 523] width 194 height 12
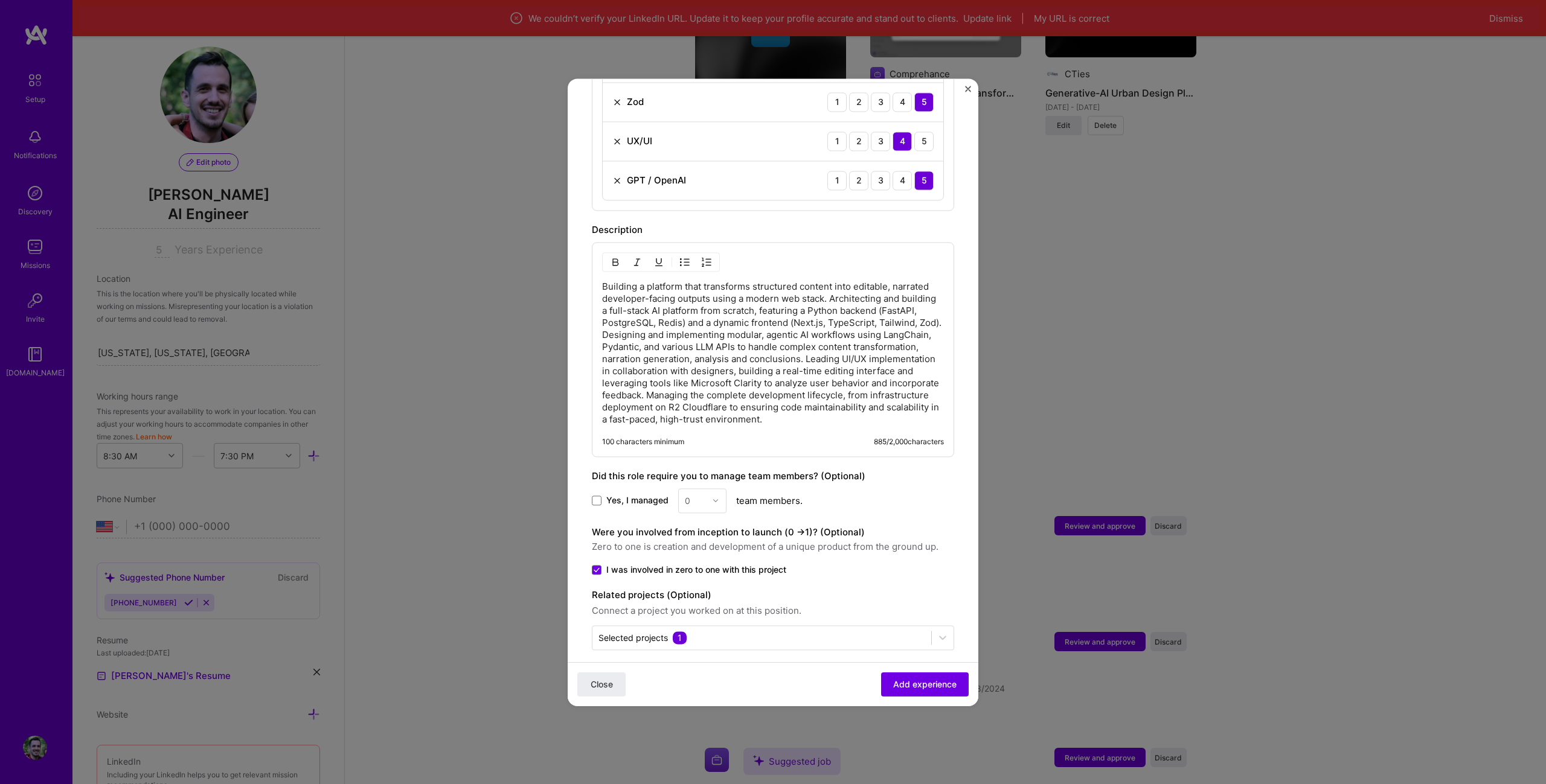
click at [937, 455] on div "Adding suggested job This job is suggested based on your LinkedIn, resume or [D…" at bounding box center [773, 6] width 362 height 1288
click at [927, 681] on span "Add experience" at bounding box center [925, 684] width 63 height 12
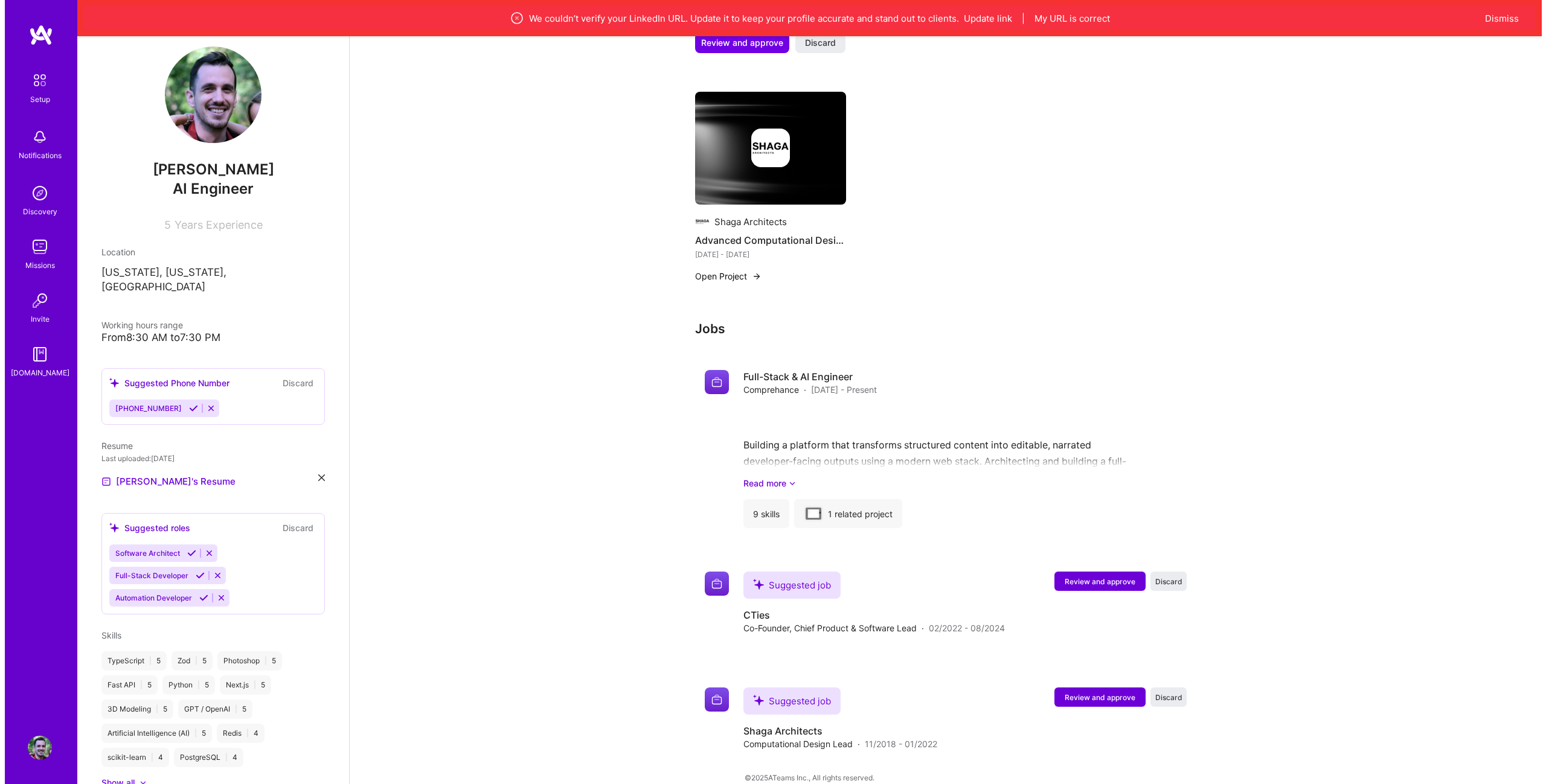
scroll to position [742, 0]
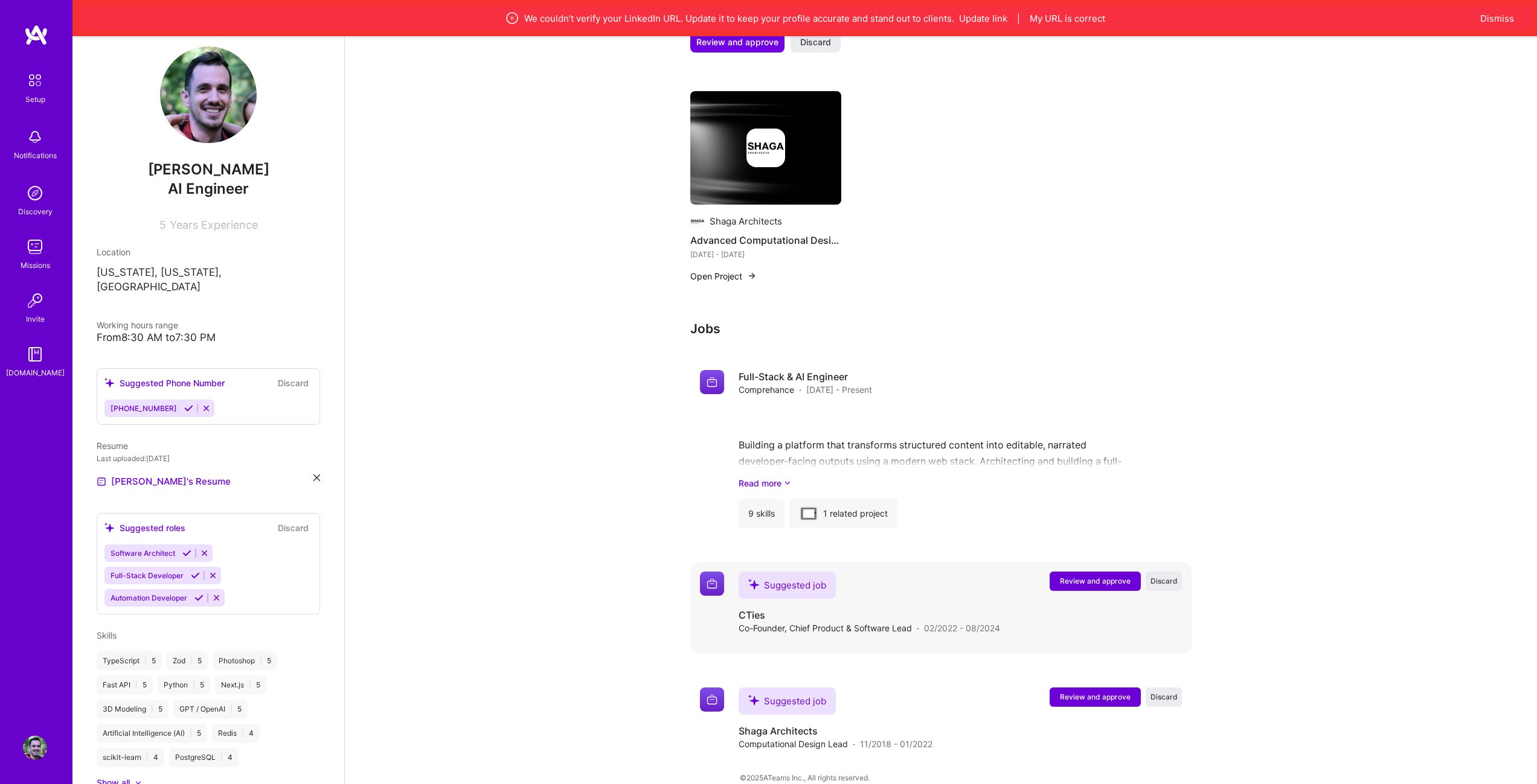
click at [1087, 576] on span "Review and approve" at bounding box center [1095, 581] width 70 height 10
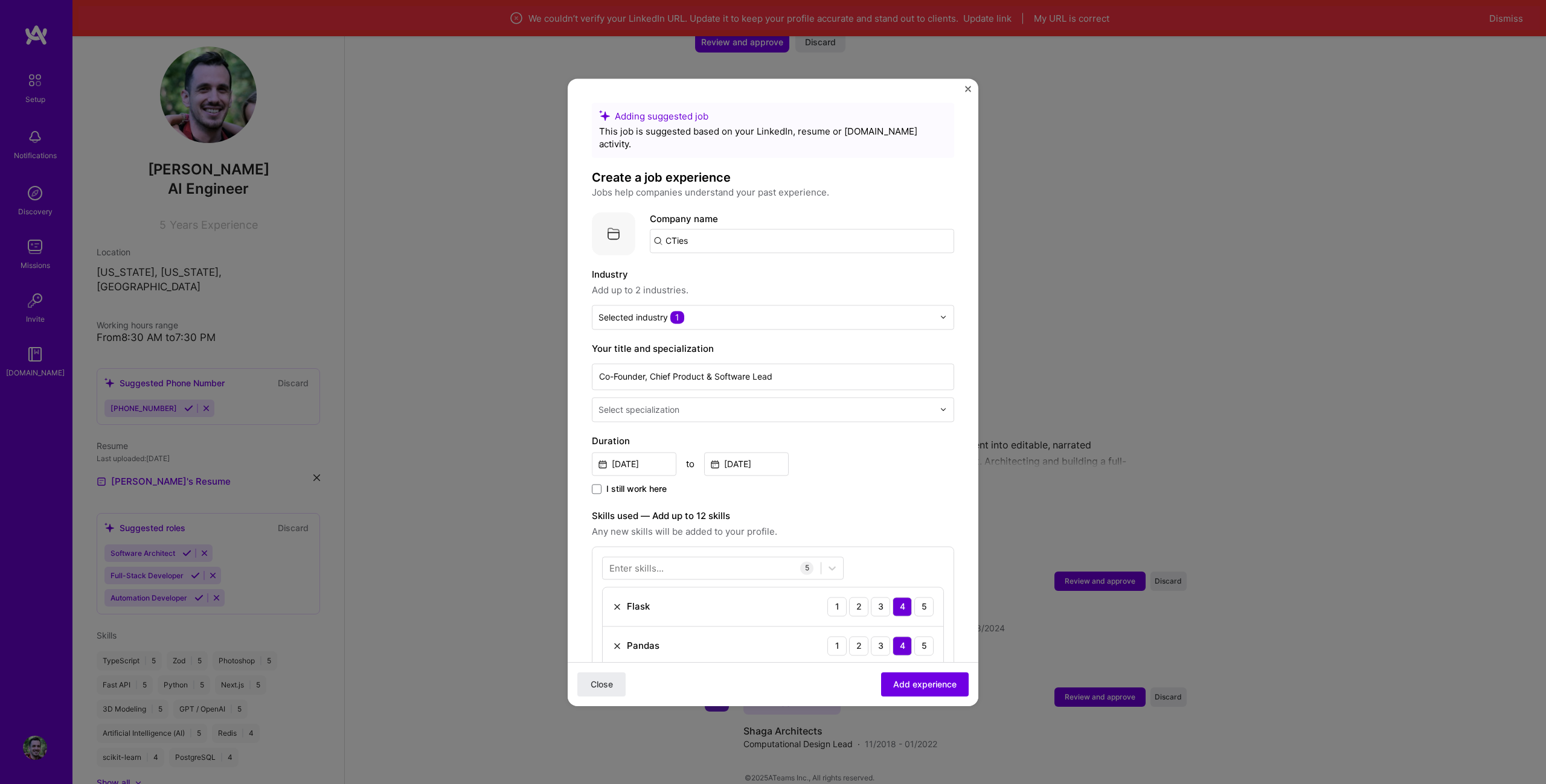
click at [842, 403] on input "text" at bounding box center [767, 409] width 338 height 12
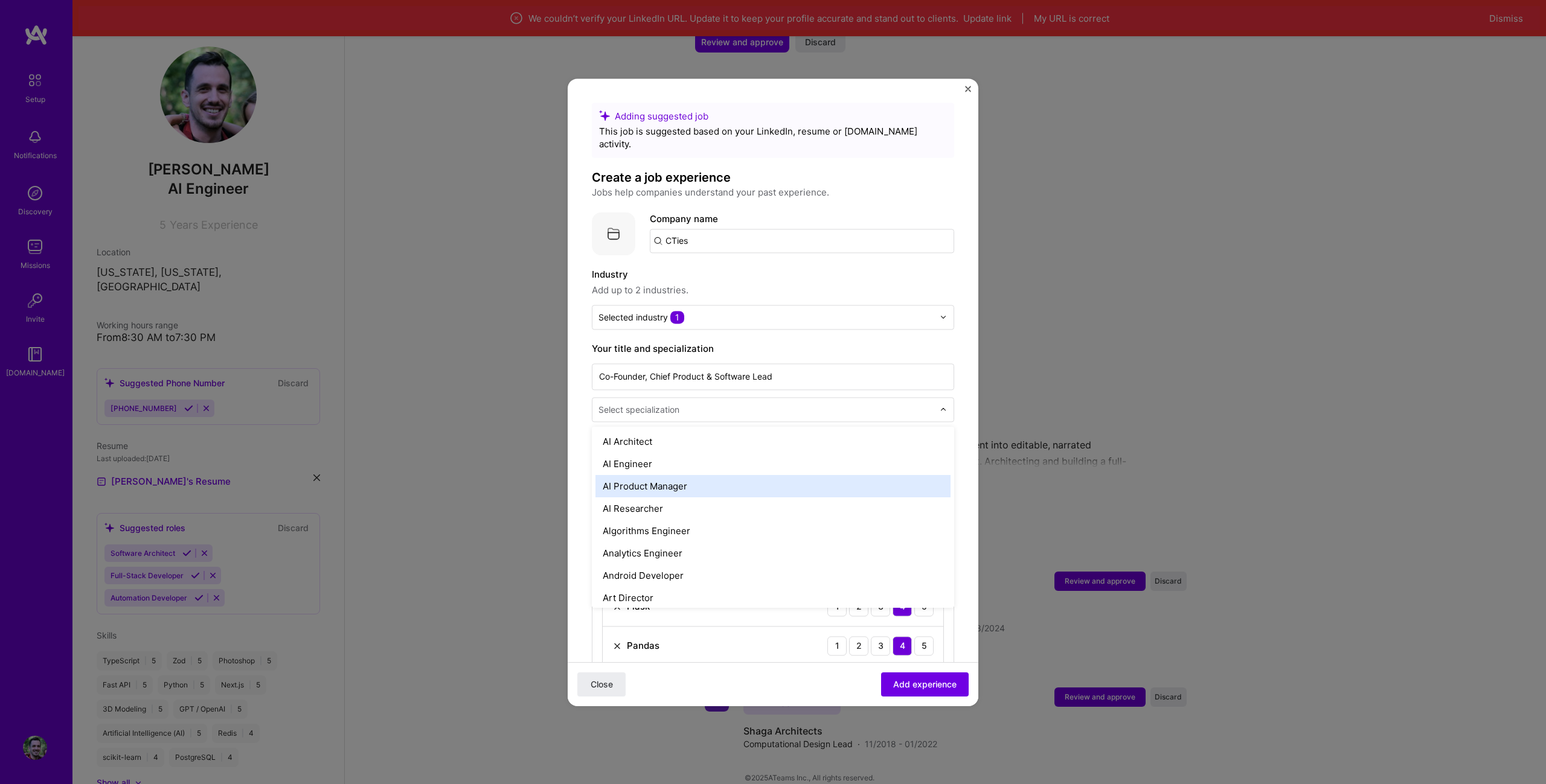
click at [803, 478] on div "AI Product Manager" at bounding box center [773, 486] width 355 height 22
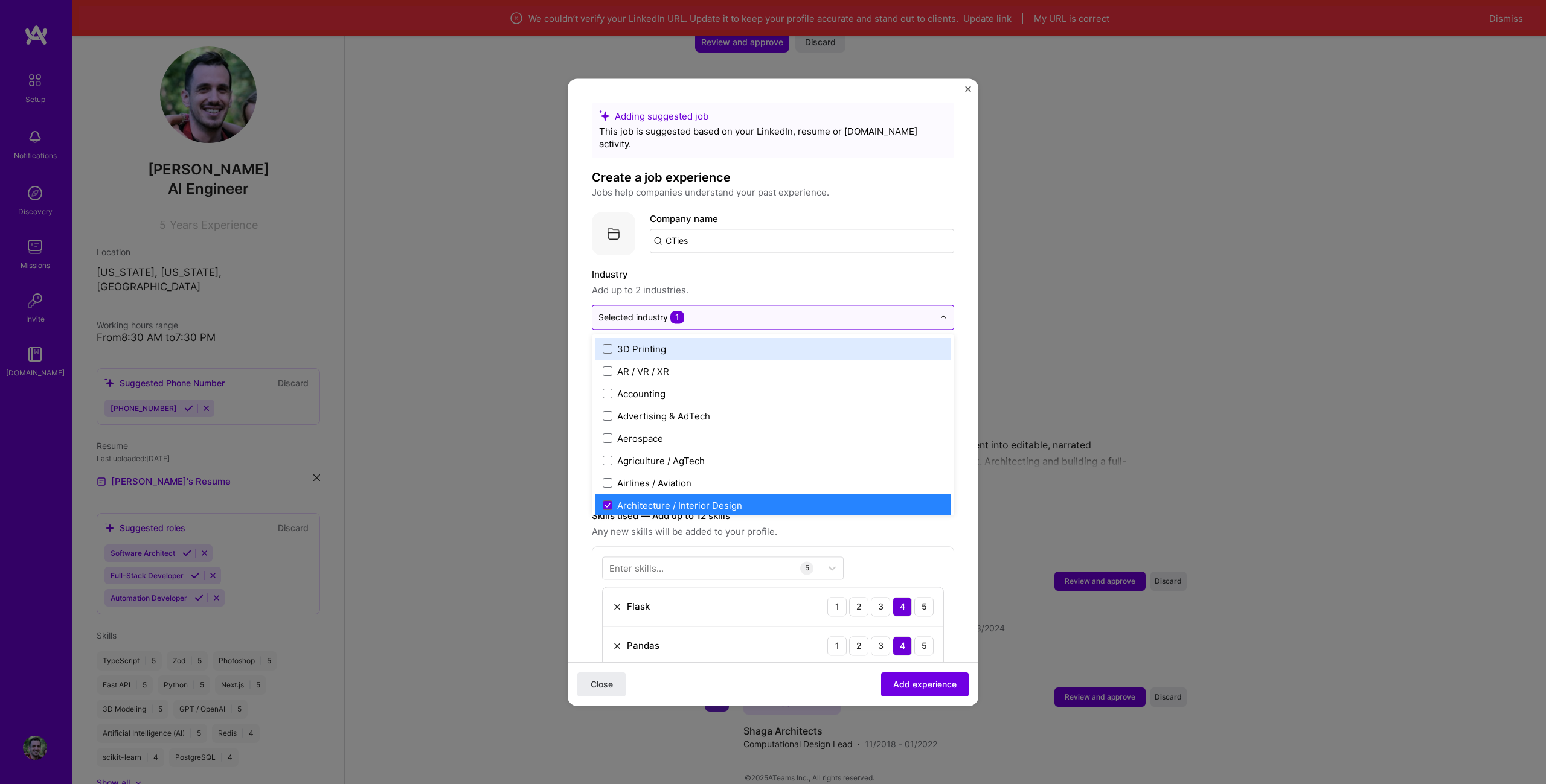
click at [750, 311] on input "text" at bounding box center [766, 317] width 335 height 12
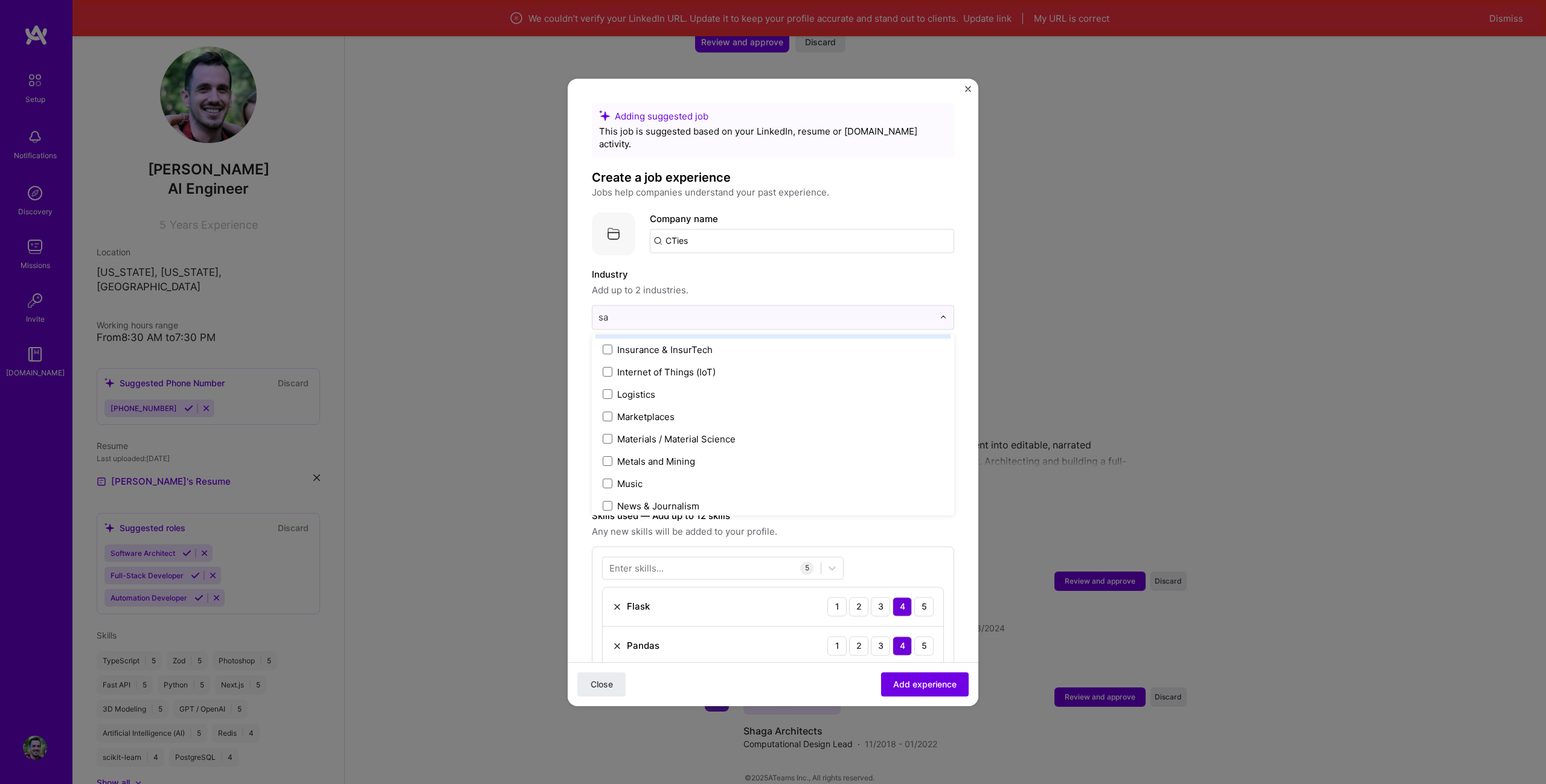
scroll to position [0, 0]
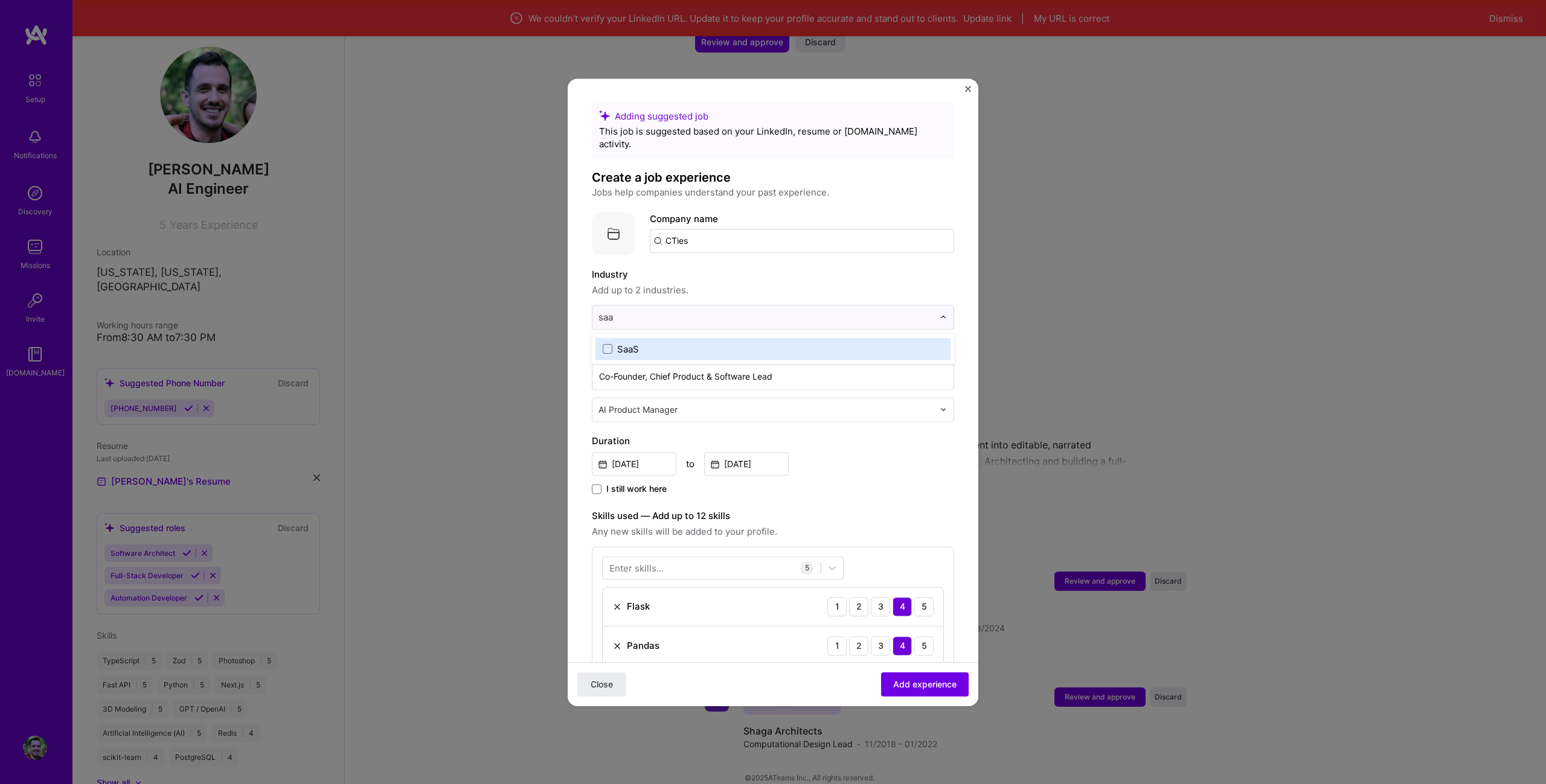
type input "saas"
click at [746, 342] on label "SaaS" at bounding box center [773, 348] width 340 height 12
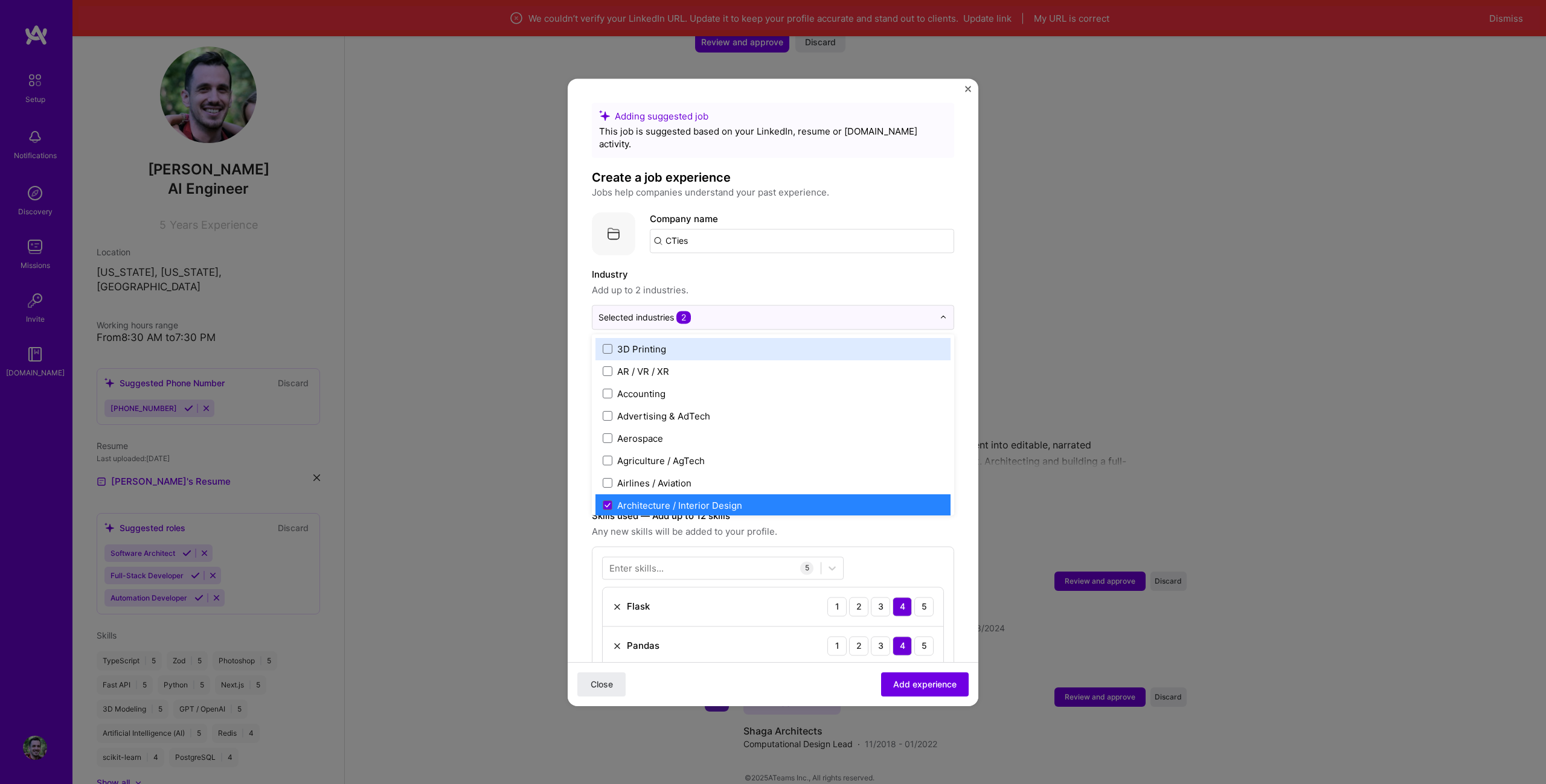
click at [790, 268] on label "Industry" at bounding box center [773, 275] width 362 height 15
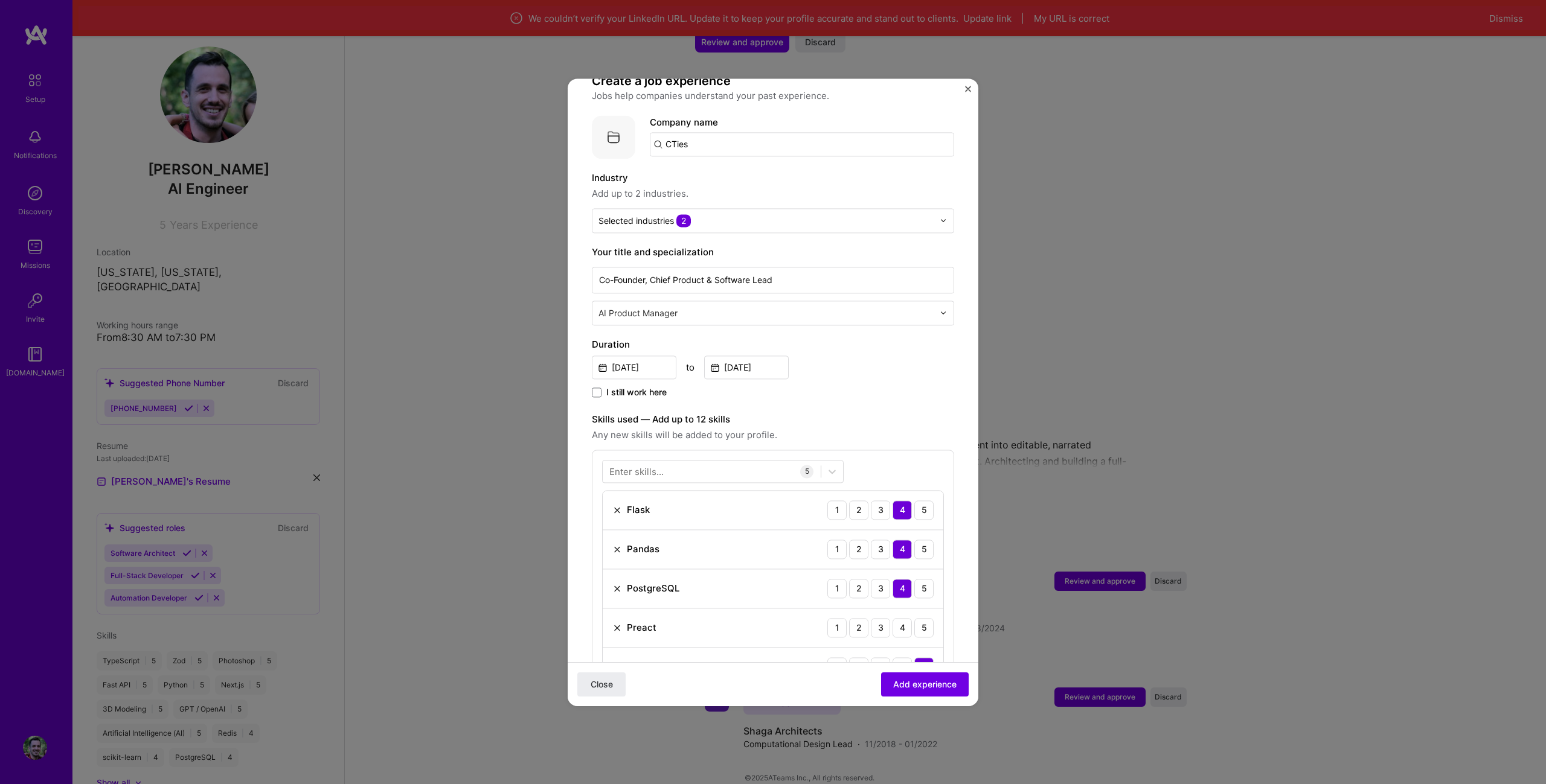
scroll to position [181, 0]
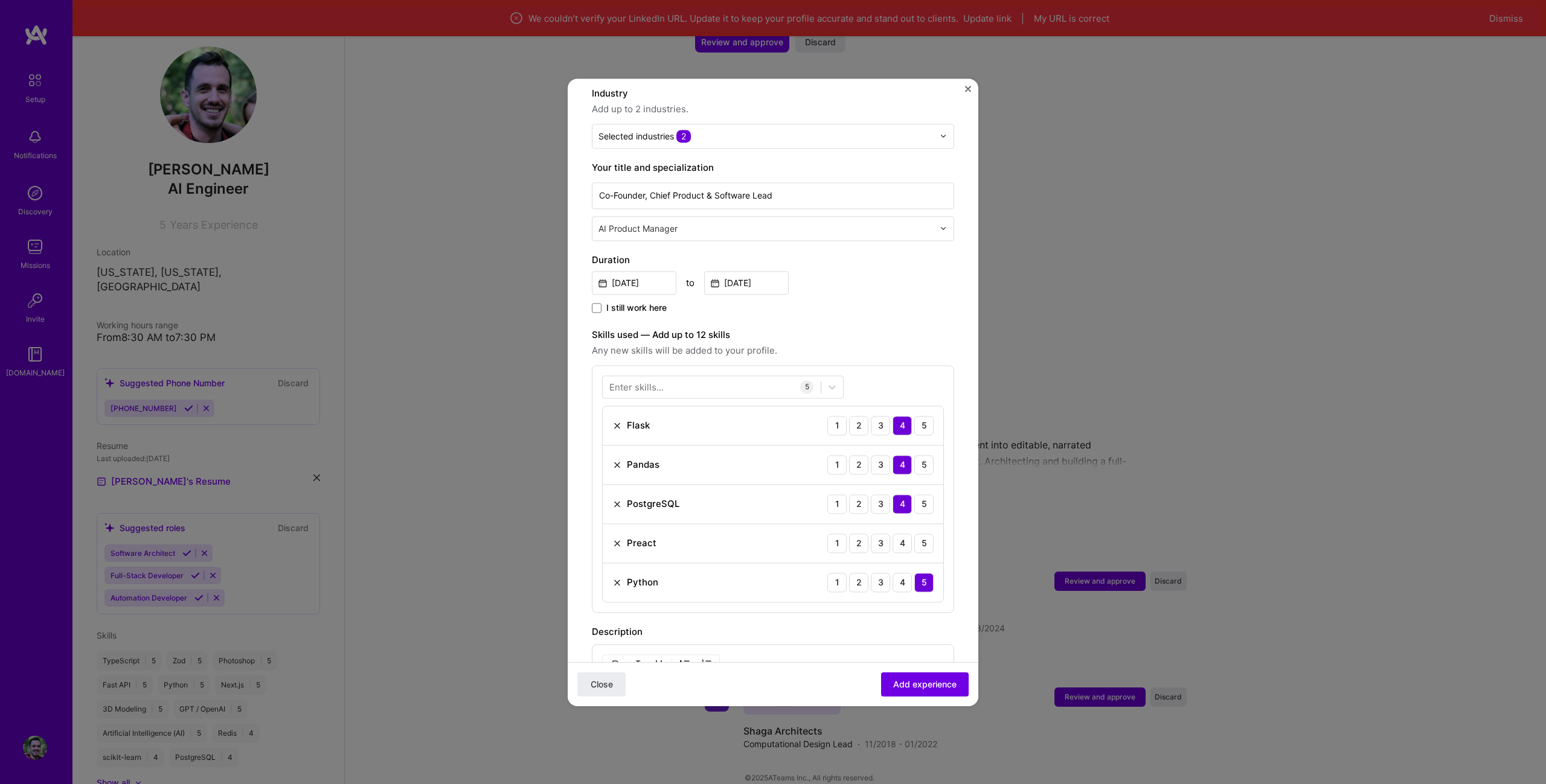
click at [623, 537] on div "Preact" at bounding box center [635, 543] width 44 height 12
click at [618, 538] on img at bounding box center [617, 543] width 10 height 10
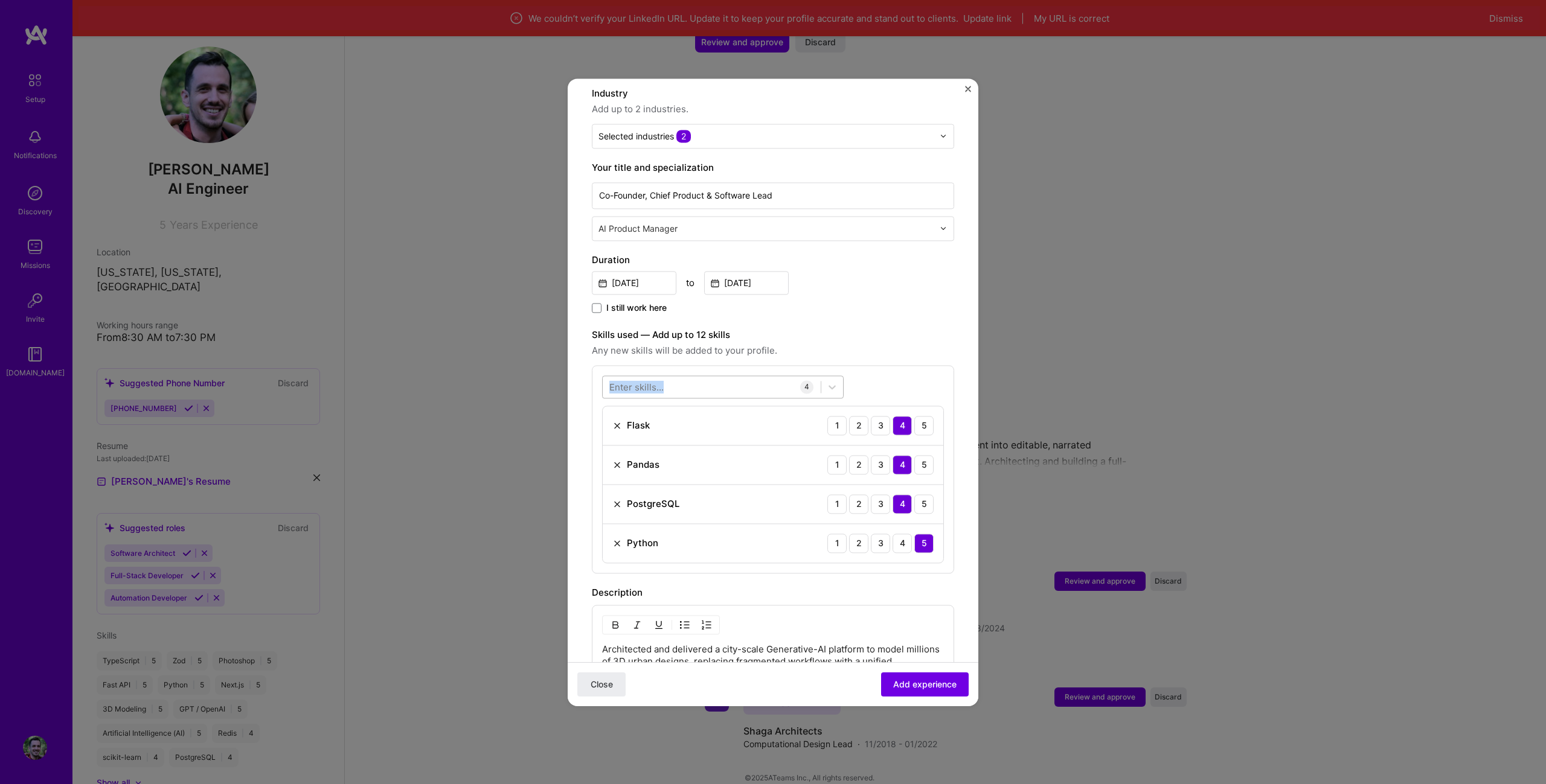
click at [663, 378] on div "Enter skills... 4" at bounding box center [723, 386] width 241 height 23
click at [668, 377] on div at bounding box center [711, 386] width 218 height 20
click at [646, 475] on div "React" at bounding box center [722, 480] width 227 height 12
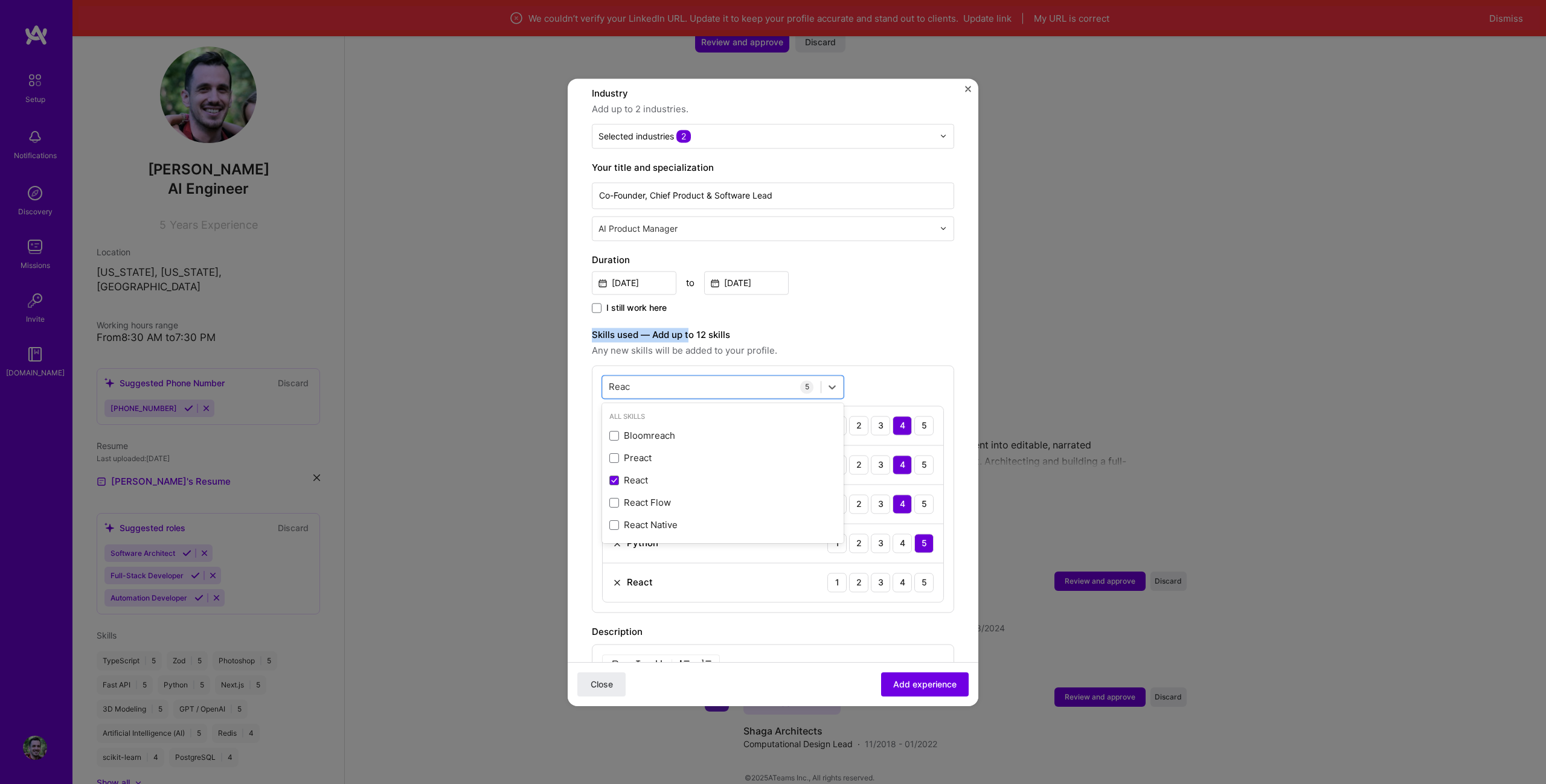
drag, startPoint x: 683, startPoint y: 313, endPoint x: 677, endPoint y: 300, distance: 14.3
click at [675, 297] on div "Adding suggested job This job is suggested based on your LinkedIn, resume or [D…" at bounding box center [773, 475] width 362 height 1107
click at [650, 377] on div "Reac Reac" at bounding box center [711, 386] width 218 height 20
click at [651, 377] on div "Reac Reac" at bounding box center [711, 386] width 218 height 20
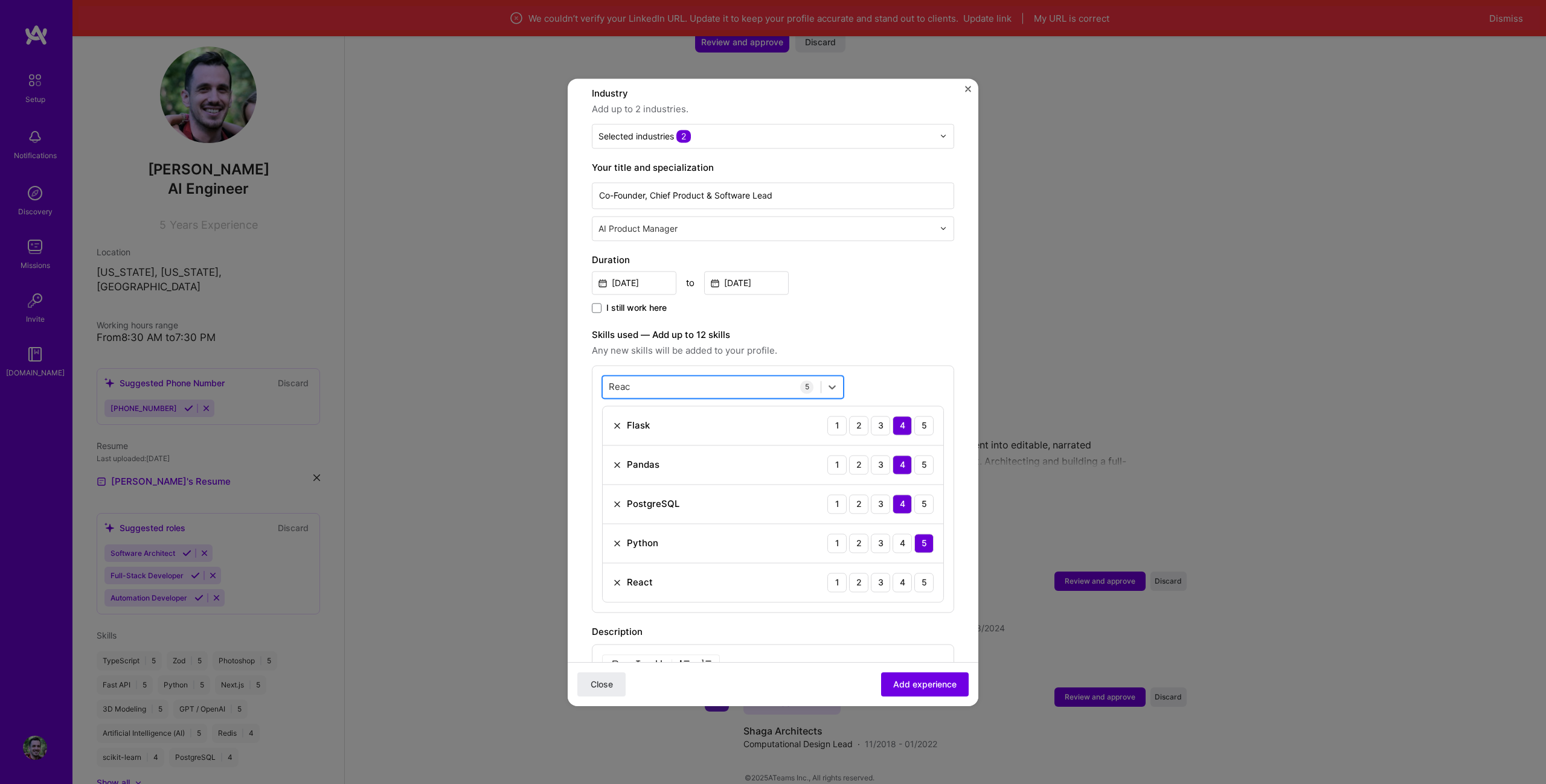
click at [648, 378] on div "Reac Reac" at bounding box center [711, 386] width 218 height 20
click at [647, 378] on div "Reac Reac" at bounding box center [711, 386] width 218 height 20
click at [627, 380] on input "Reac" at bounding box center [620, 386] width 22 height 12
click at [677, 452] on div "UX Design" at bounding box center [722, 458] width 227 height 12
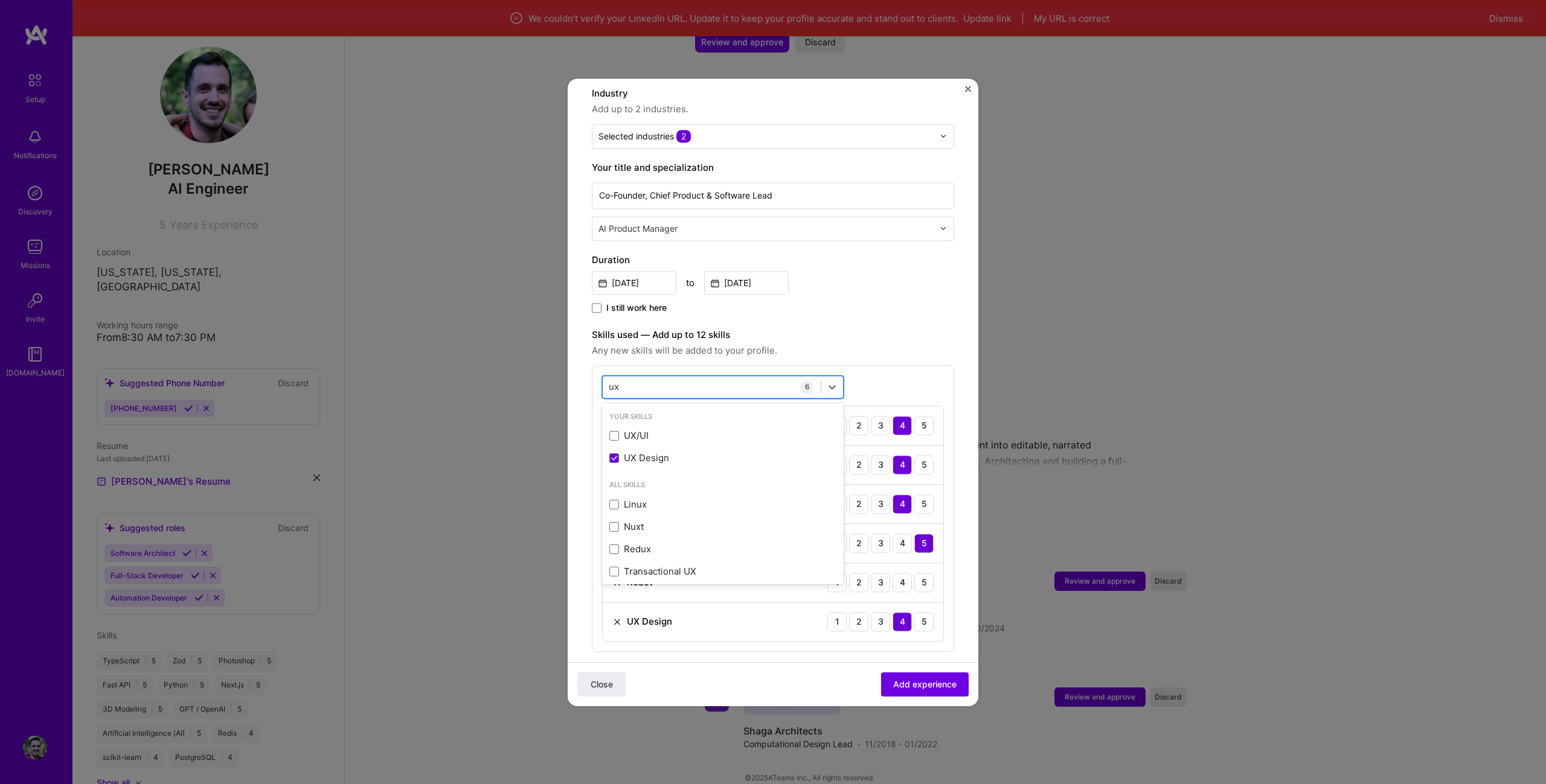
click at [648, 377] on div "ux ux" at bounding box center [711, 386] width 218 height 20
click at [643, 377] on div "ux ux" at bounding box center [711, 386] width 218 height 20
click at [636, 382] on div "ux ux" at bounding box center [711, 386] width 218 height 20
click at [637, 383] on div "ux ux" at bounding box center [711, 386] width 218 height 20
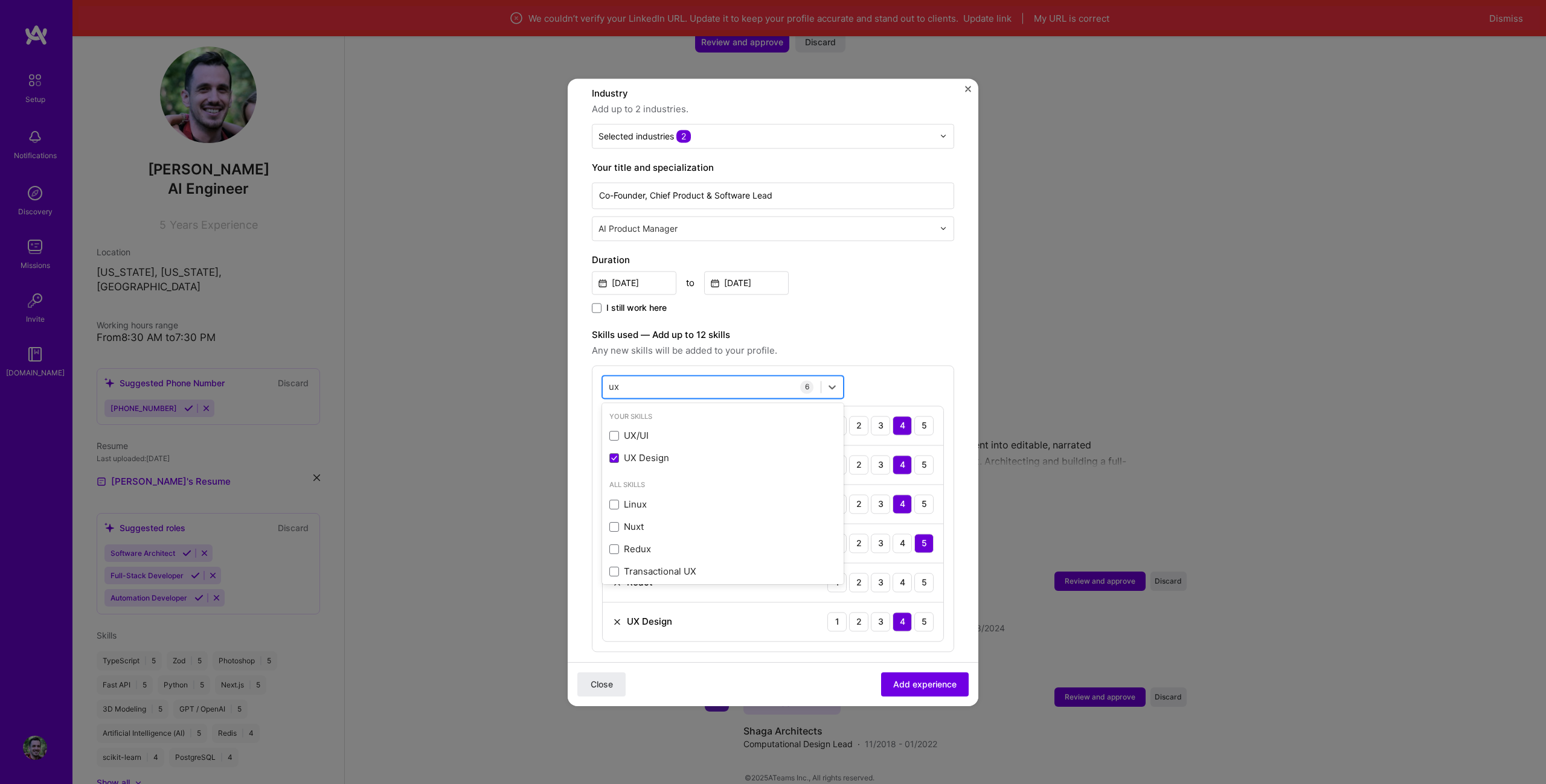
click at [619, 380] on input "ux" at bounding box center [615, 386] width 12 height 12
click at [661, 430] on div "3D Modeling" at bounding box center [722, 436] width 227 height 12
click at [674, 472] on div "3D Engineering" at bounding box center [723, 483] width 241 height 22
click at [873, 345] on div "Skills used — Add up to 12 skills Any new skills will be added to your profile.…" at bounding box center [773, 529] width 362 height 403
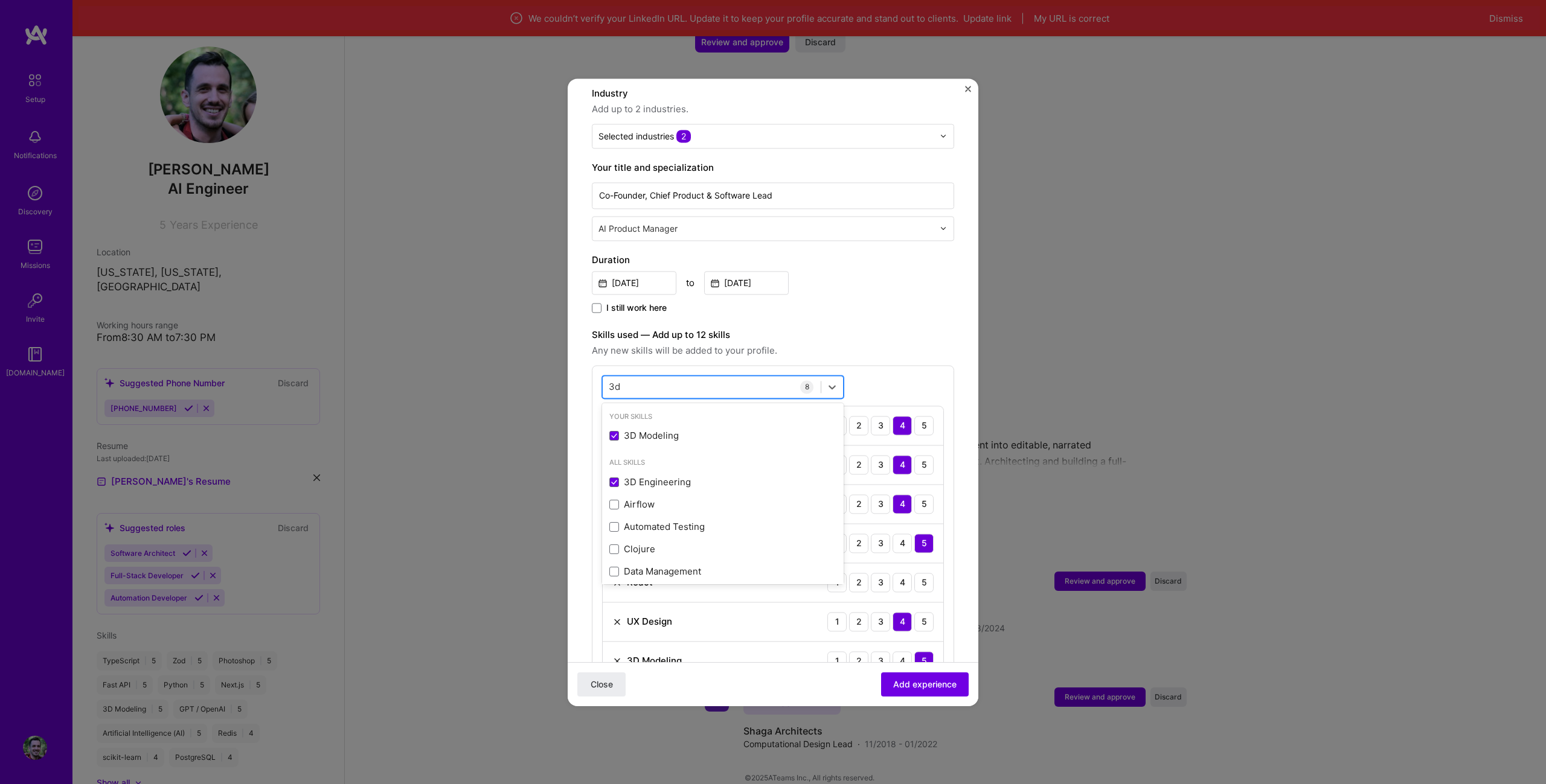
click at [676, 377] on div "3d 3d" at bounding box center [711, 386] width 218 height 20
click at [666, 380] on div "3d 3d" at bounding box center [711, 386] width 218 height 20
drag, startPoint x: 627, startPoint y: 379, endPoint x: 572, endPoint y: 373, distance: 55.3
click at [569, 373] on form "Adding suggested job This job is suggested based on your LinkedIn, resume or [D…" at bounding box center [773, 568] width 411 height 1292
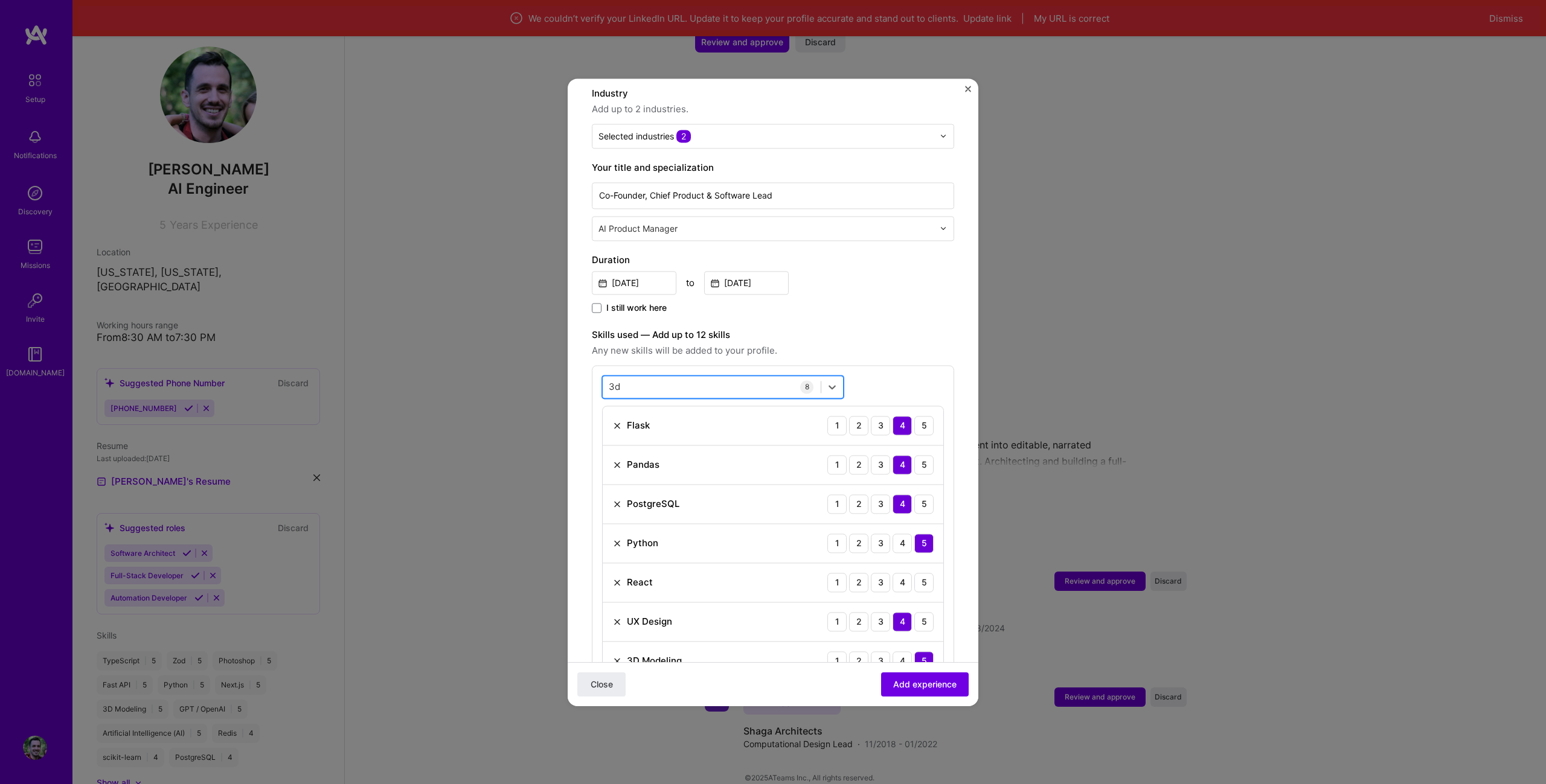
click at [618, 380] on input "3d" at bounding box center [615, 386] width 12 height 12
type input "3d"
click at [862, 343] on span "Any new skills will be added to your profile." at bounding box center [773, 351] width 362 height 15
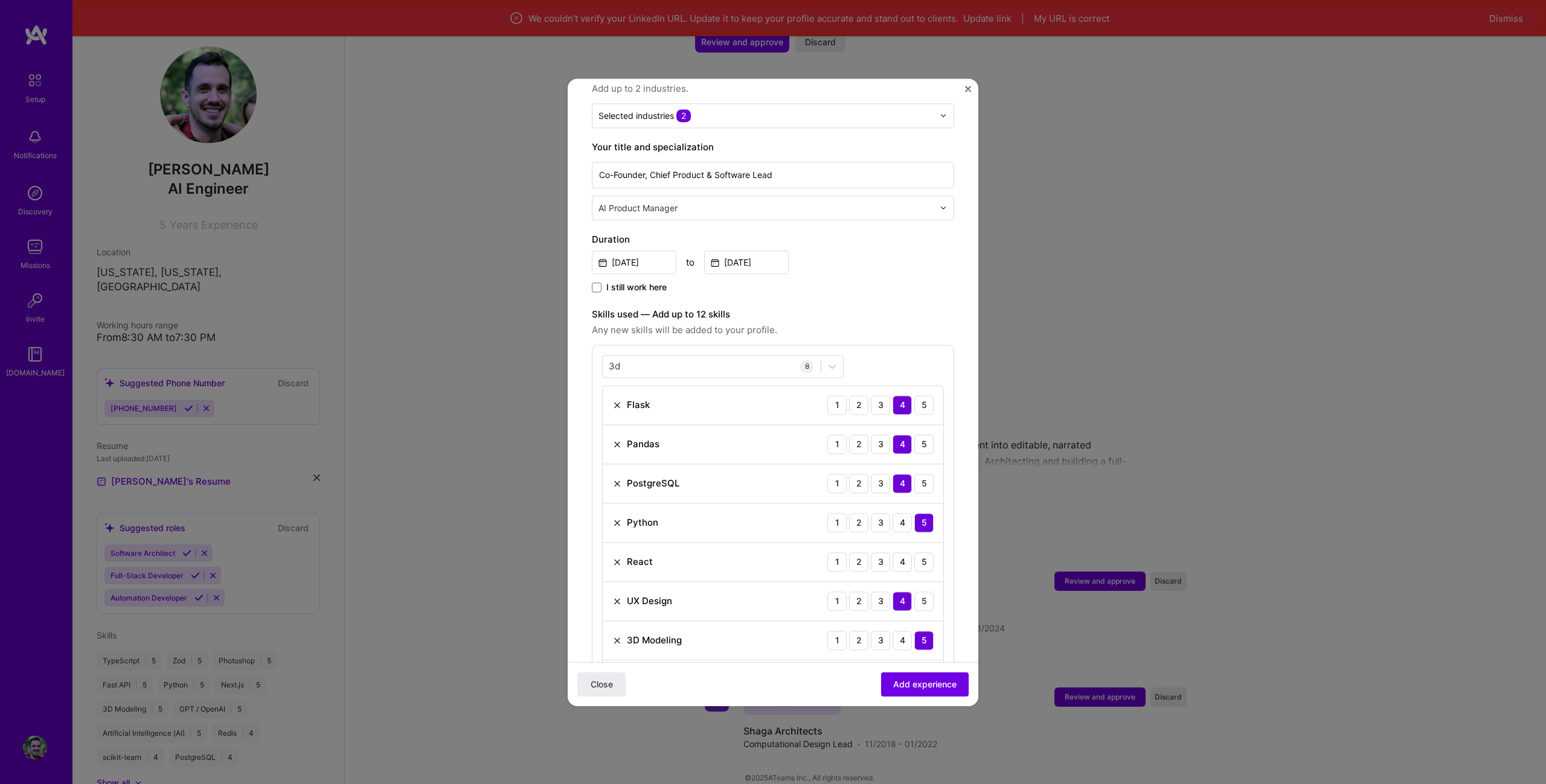
scroll to position [301, 0]
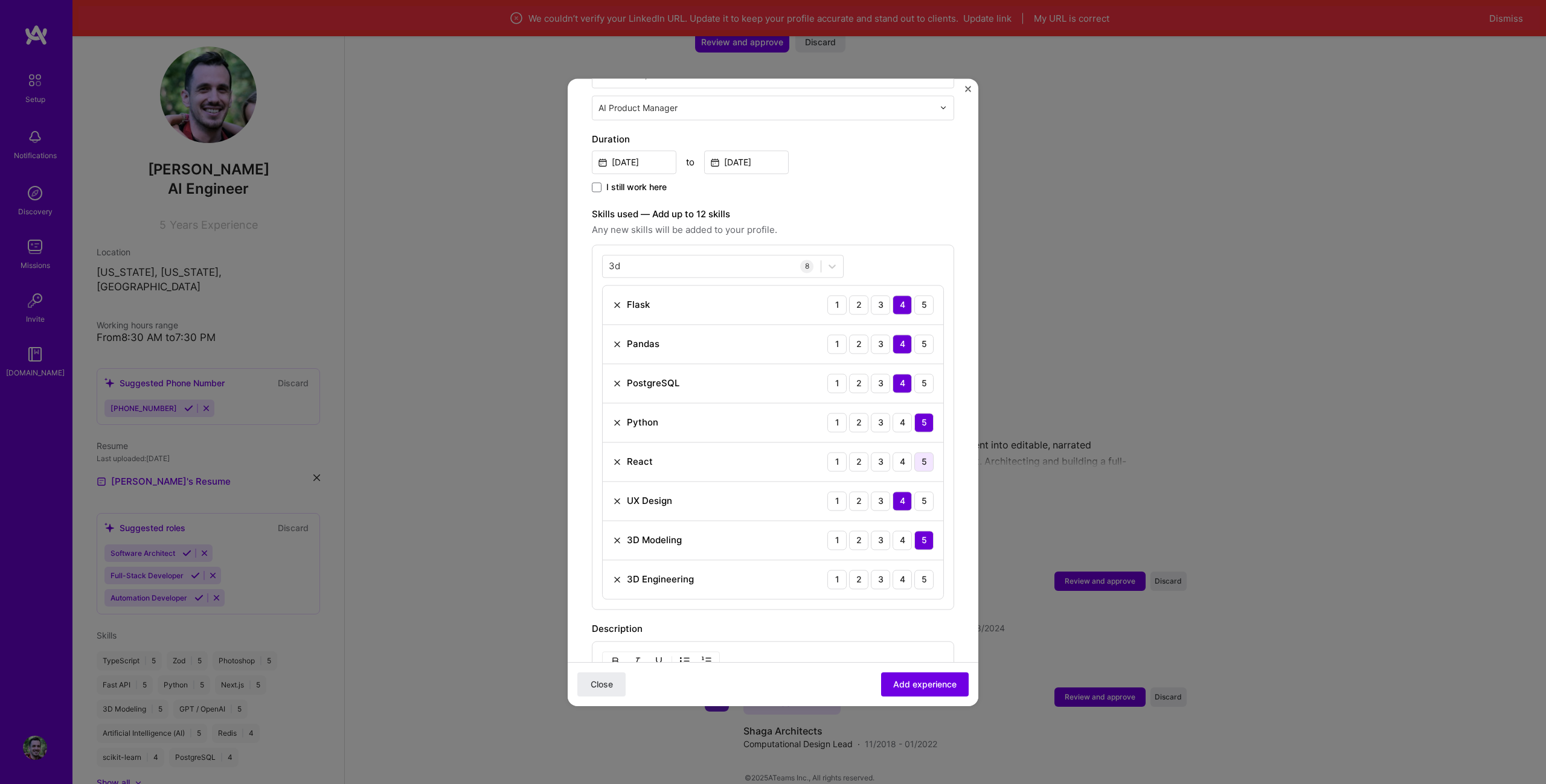
click at [922, 452] on div "5" at bounding box center [924, 461] width 19 height 19
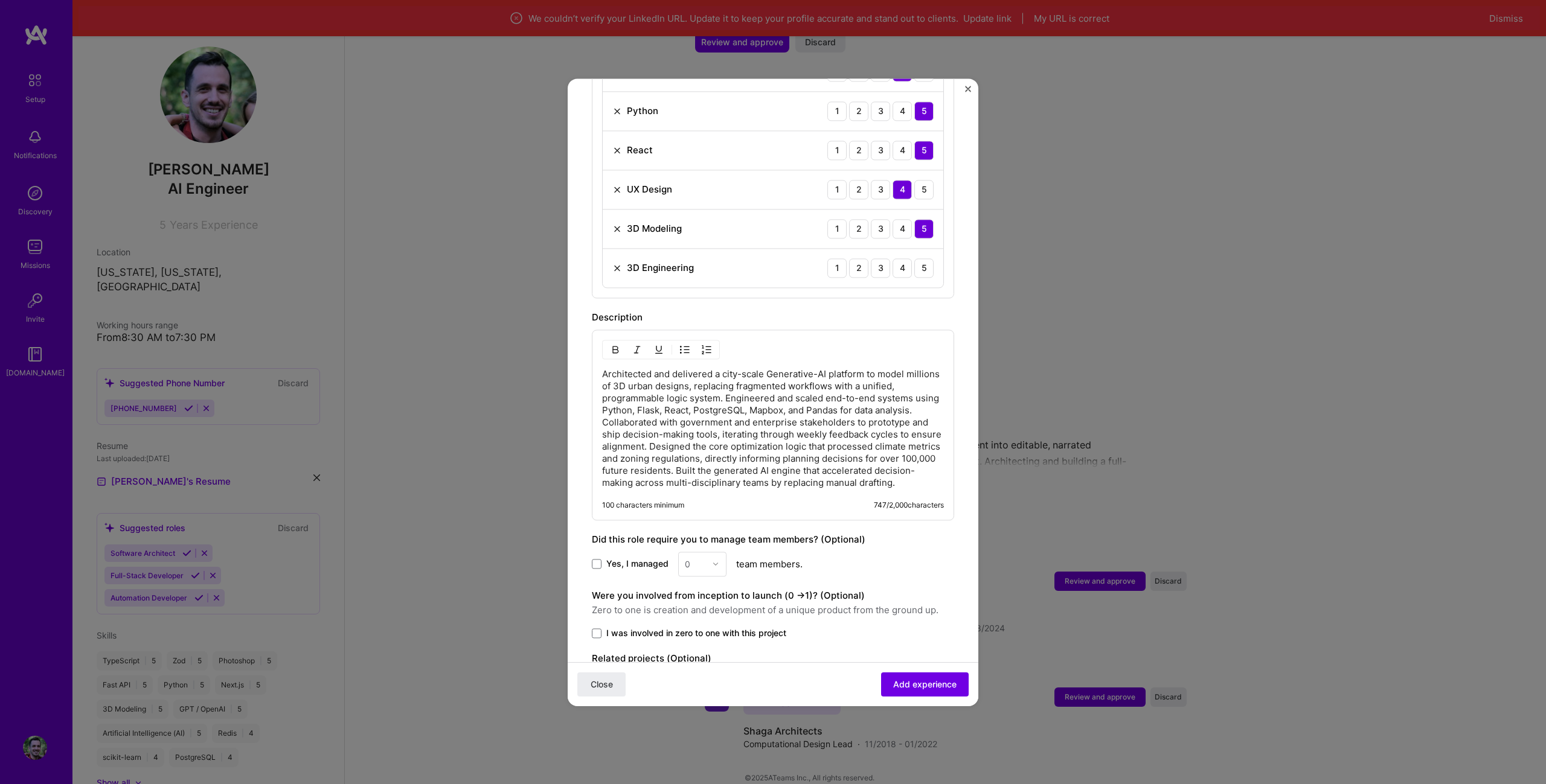
scroll to position [664, 0]
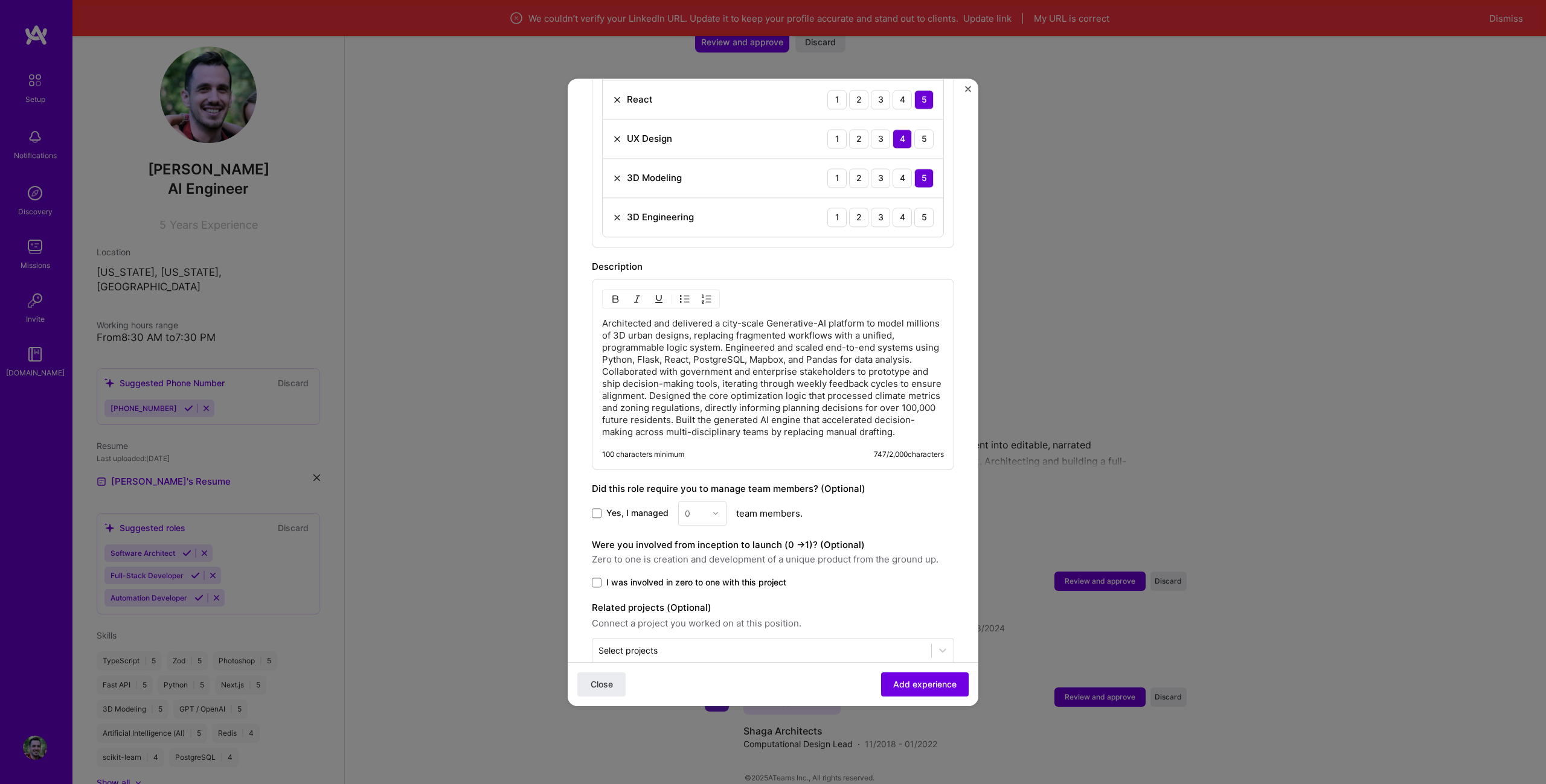
click at [610, 511] on span "Yes, I managed" at bounding box center [637, 513] width 62 height 12
click at [0, 0] on input "Yes, I managed" at bounding box center [0, 0] width 0 height 0
click at [704, 512] on input "text" at bounding box center [695, 513] width 21 height 12
click at [707, 569] on div "2" at bounding box center [702, 568] width 41 height 22
click at [701, 583] on span "I was involved in zero to one with this project" at bounding box center [696, 582] width 180 height 12
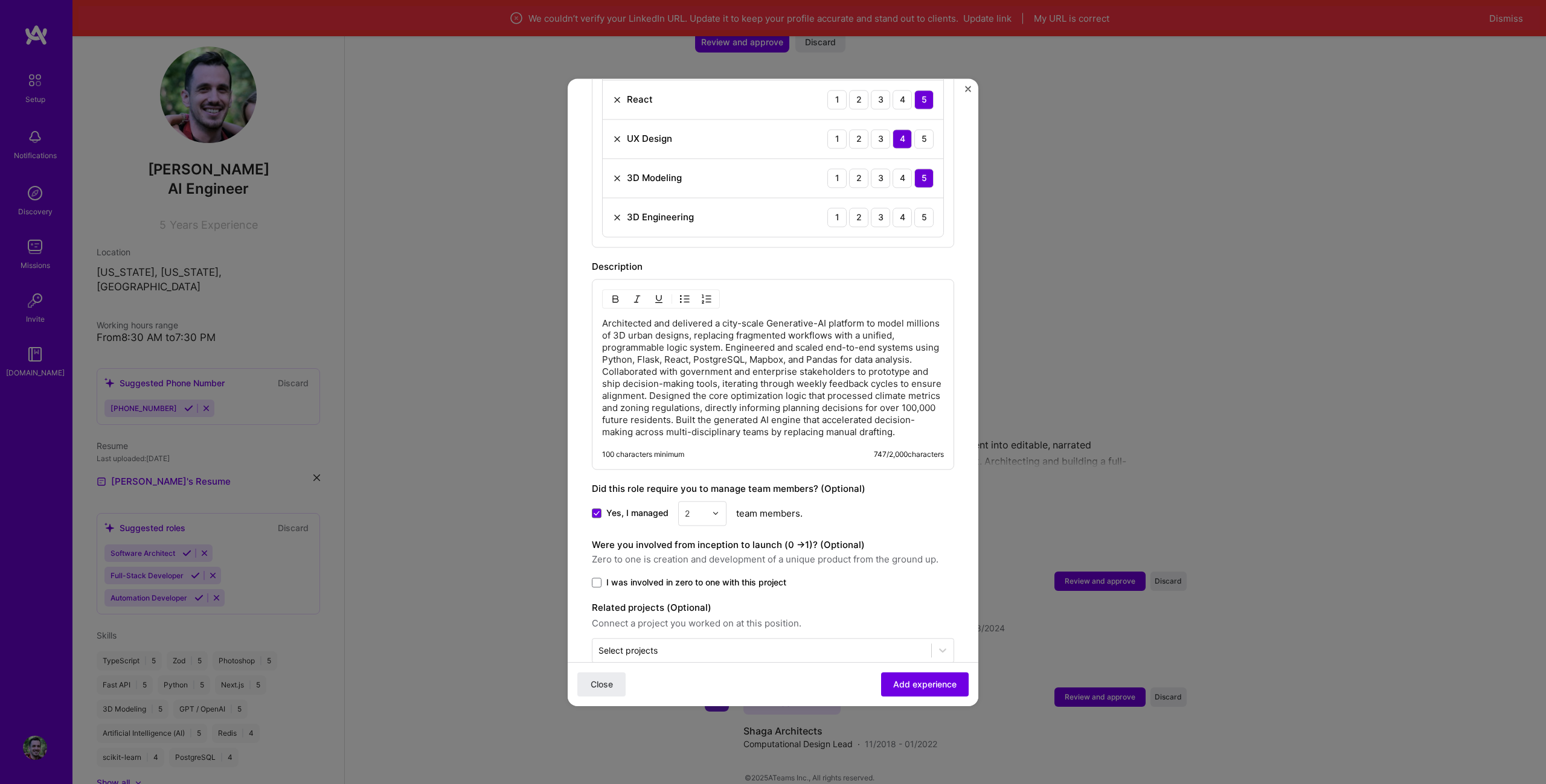
click at [0, 0] on input "I was involved in zero to one with this project" at bounding box center [0, 0] width 0 height 0
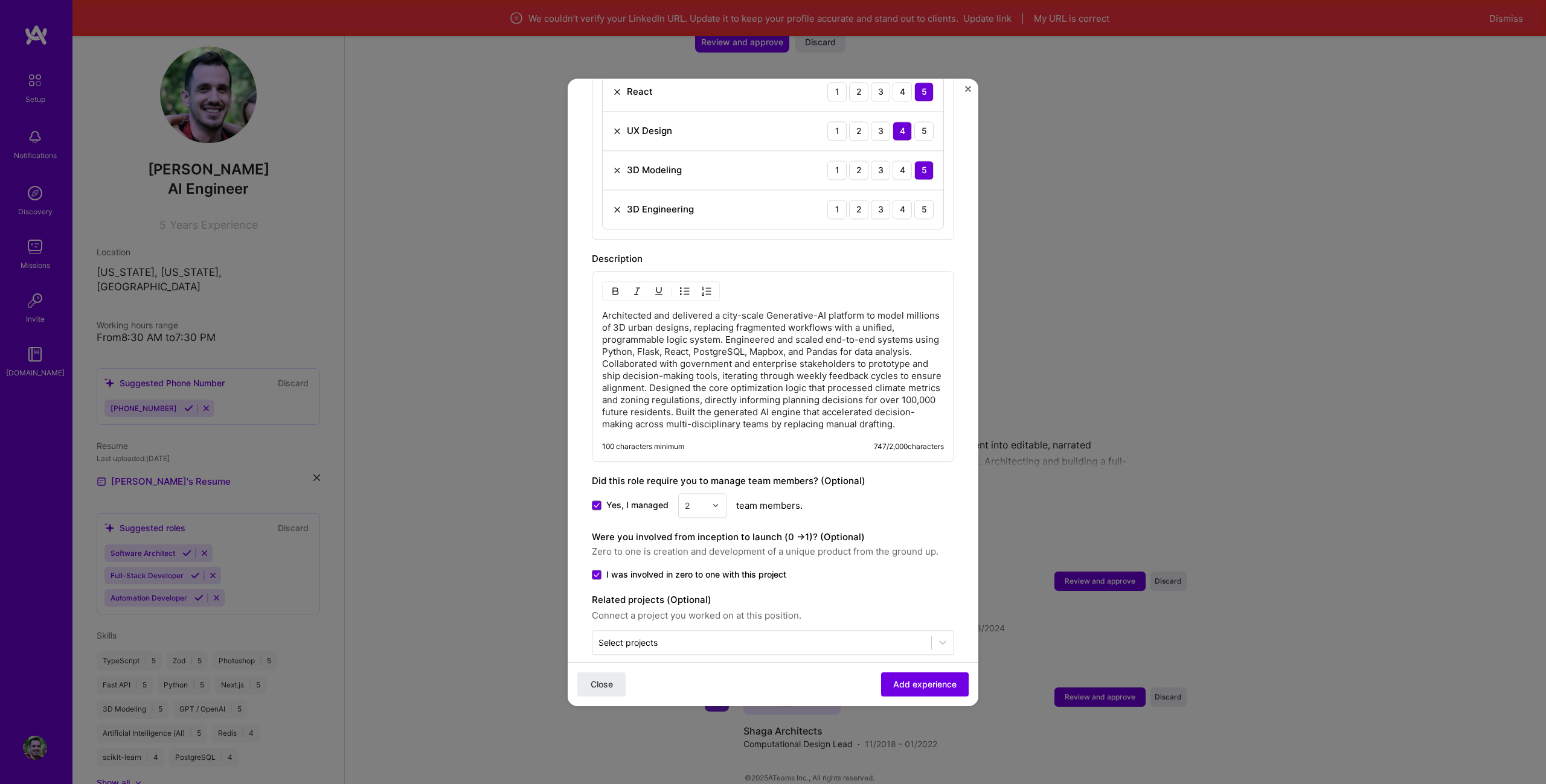
scroll to position [689, 0]
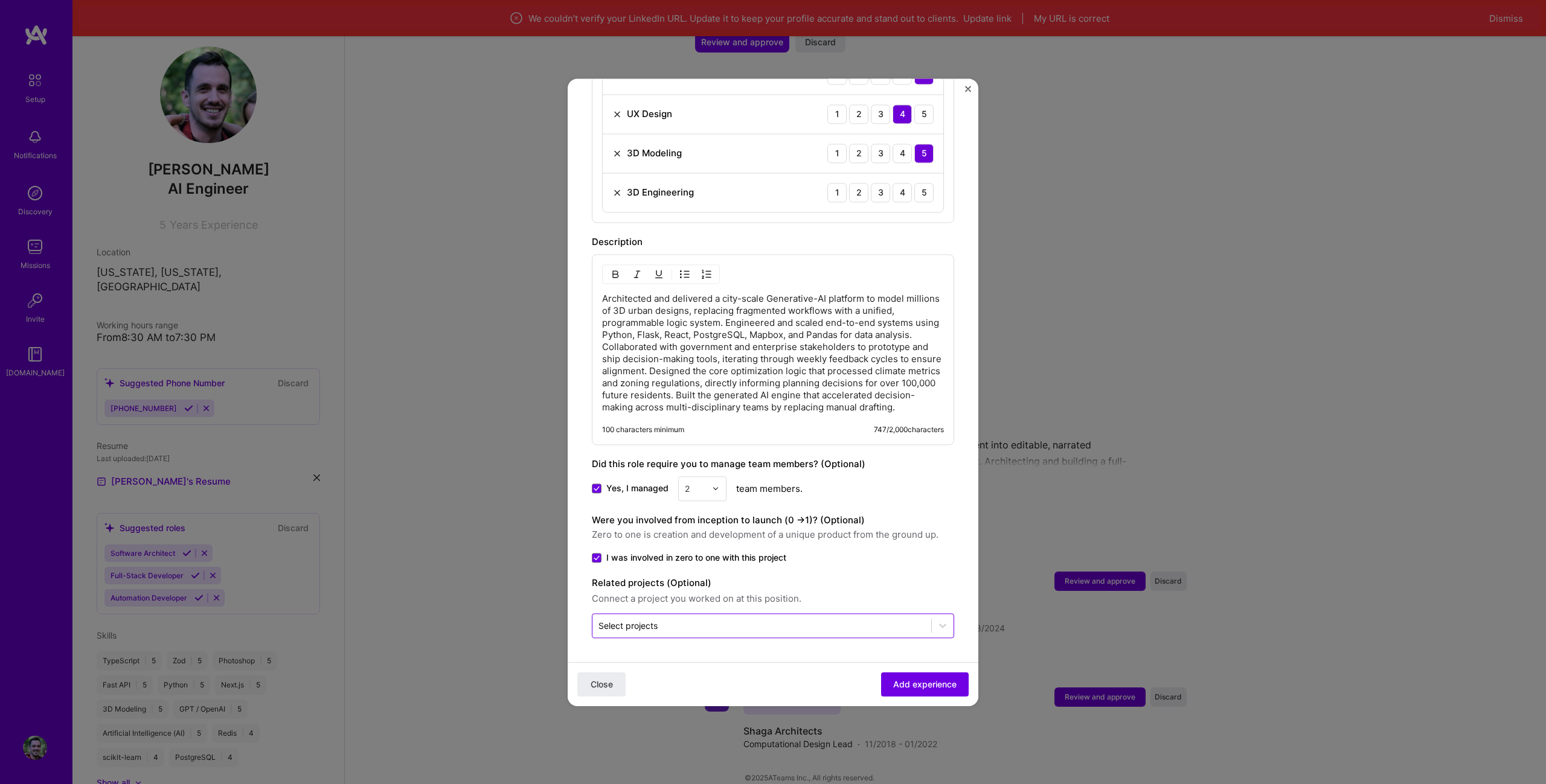
click at [747, 629] on input "text" at bounding box center [762, 625] width 327 height 12
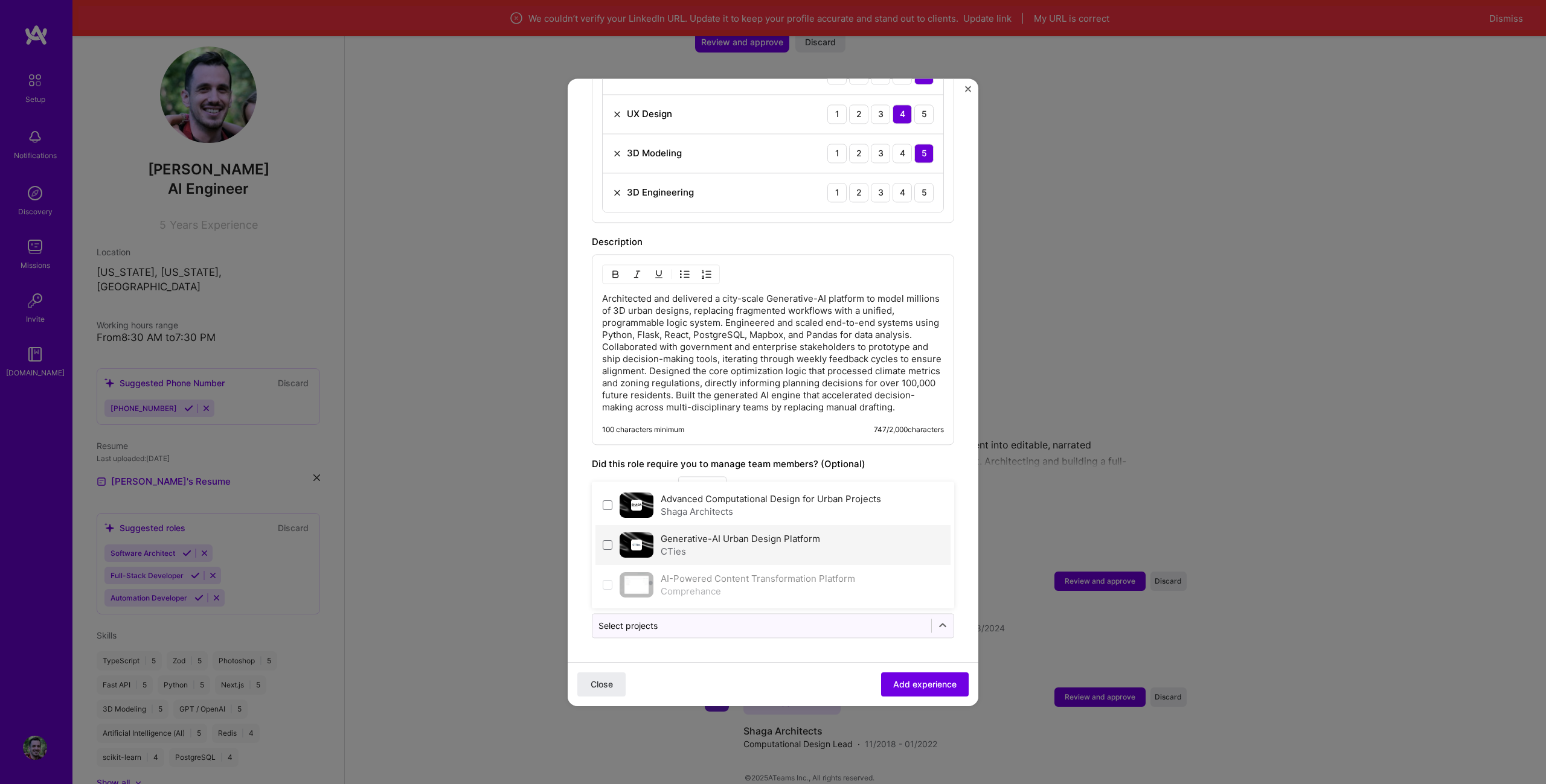
click at [734, 546] on div "CTies" at bounding box center [740, 551] width 159 height 12
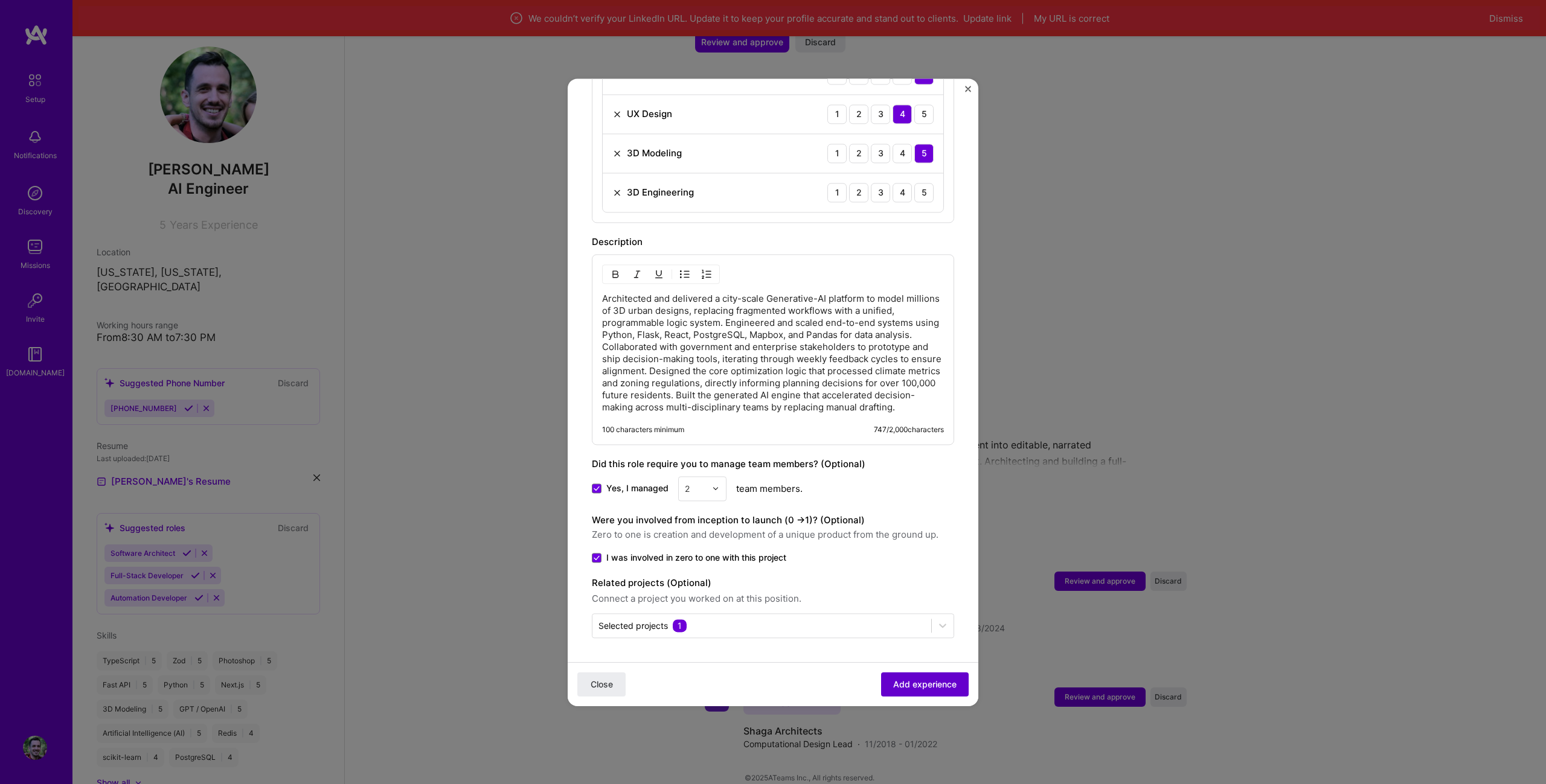
click at [919, 687] on span "Add experience" at bounding box center [925, 684] width 63 height 12
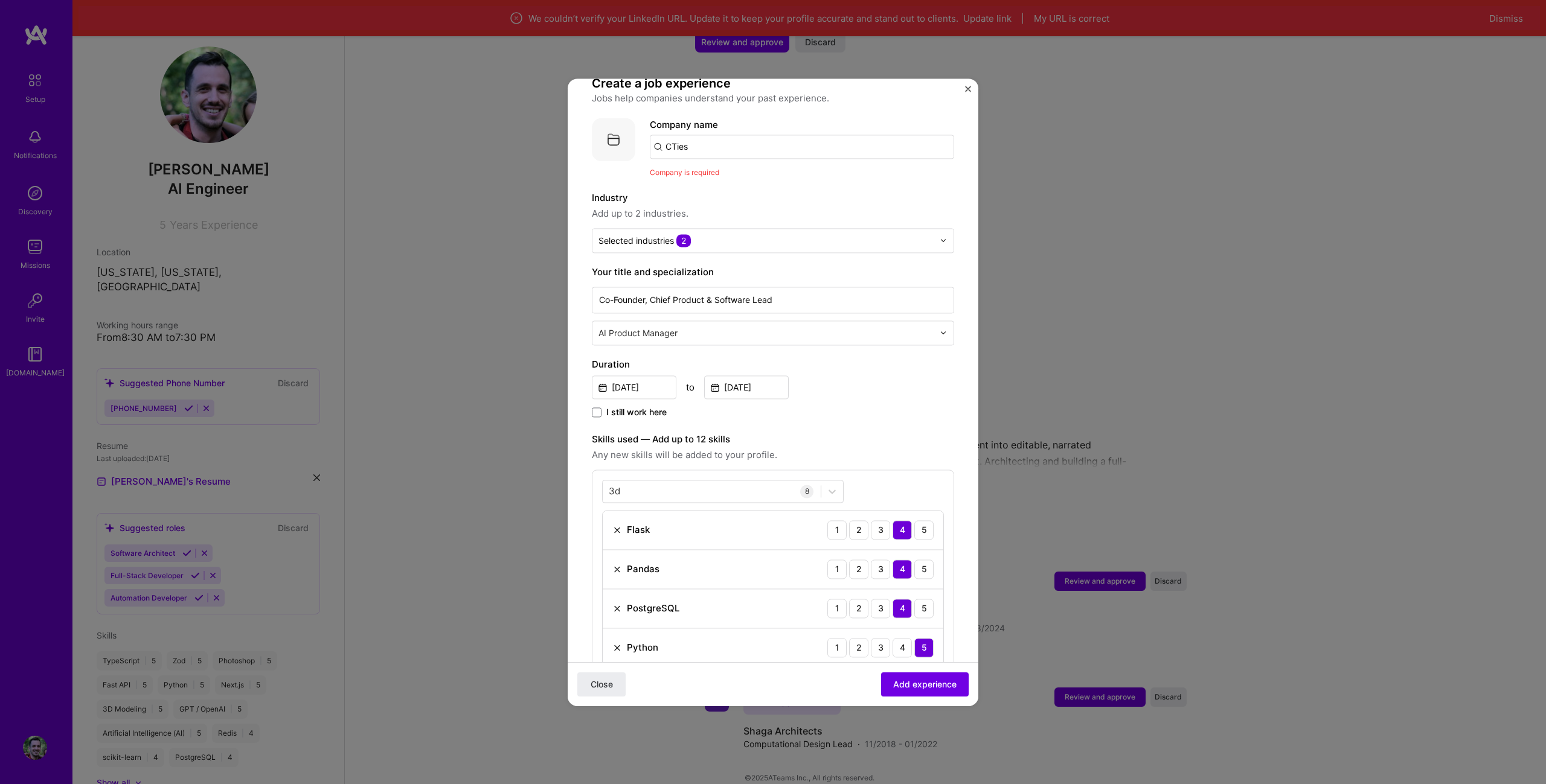
scroll to position [0, 0]
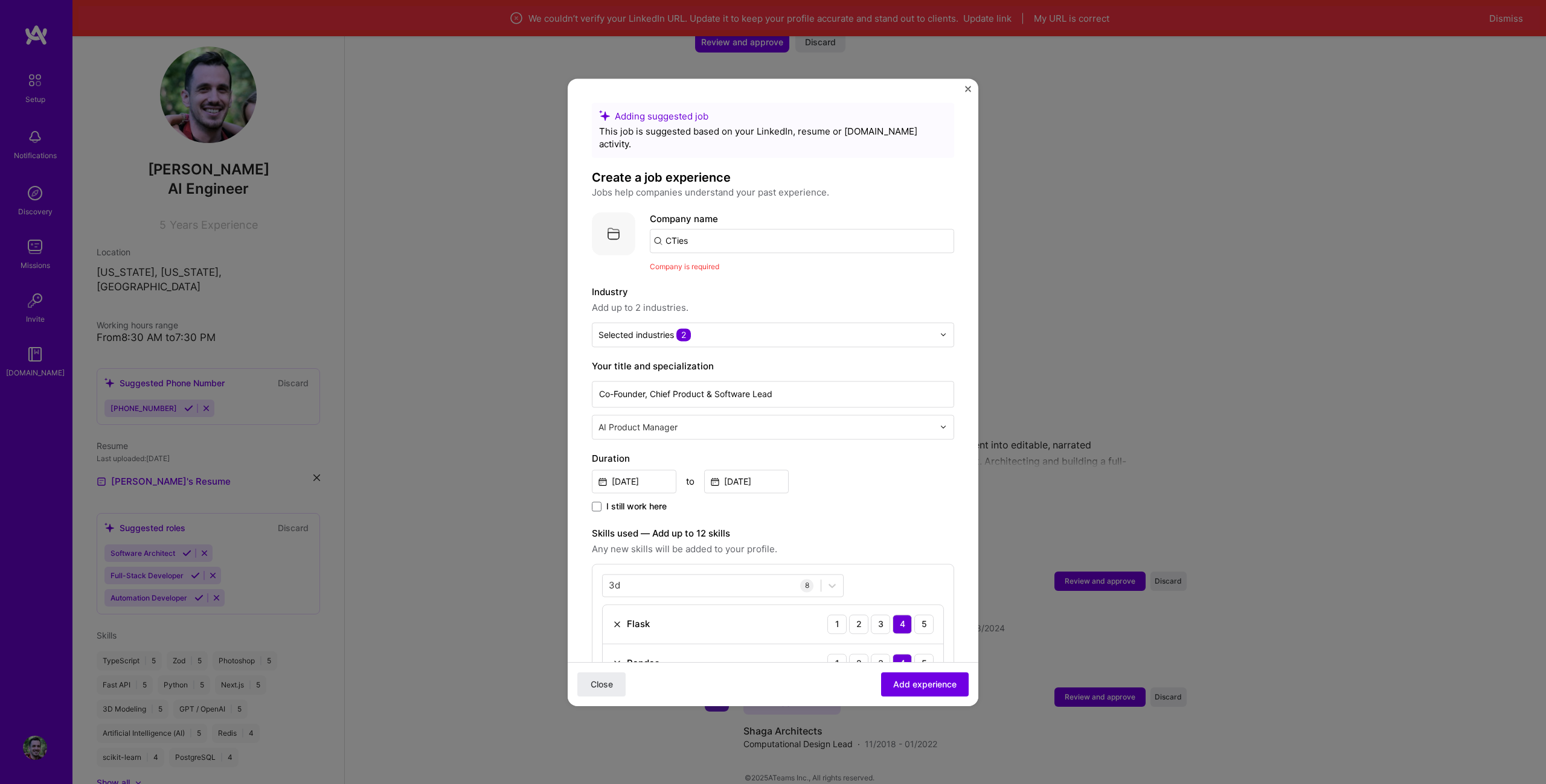
click at [704, 241] on div "Company name CTies Company is required" at bounding box center [802, 242] width 305 height 61
click at [702, 235] on input "CTies" at bounding box center [802, 241] width 305 height 24
type input "CTies"
click at [707, 264] on span "CTies" at bounding box center [699, 270] width 26 height 12
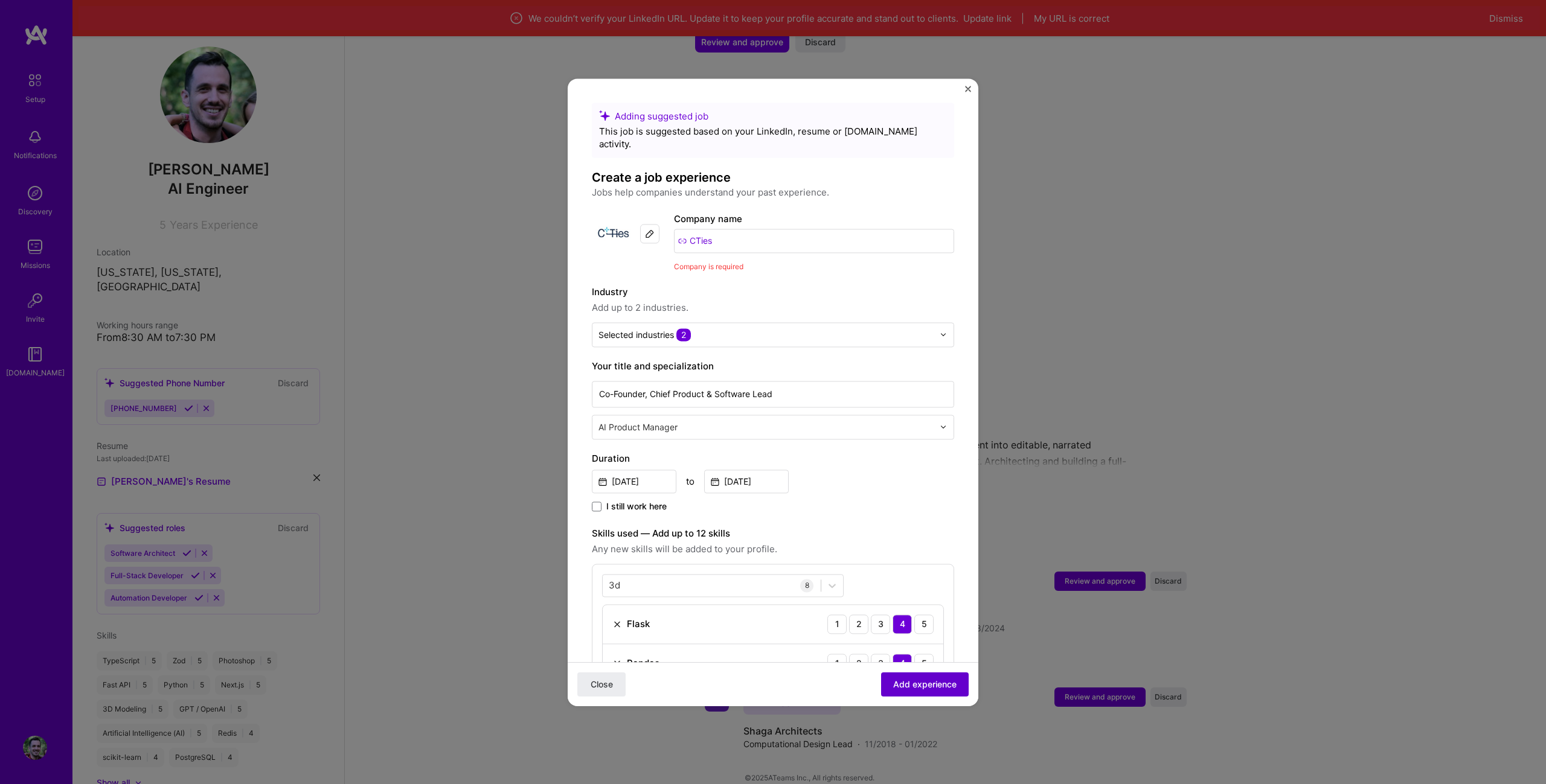
click at [942, 684] on span "Add experience" at bounding box center [925, 684] width 63 height 12
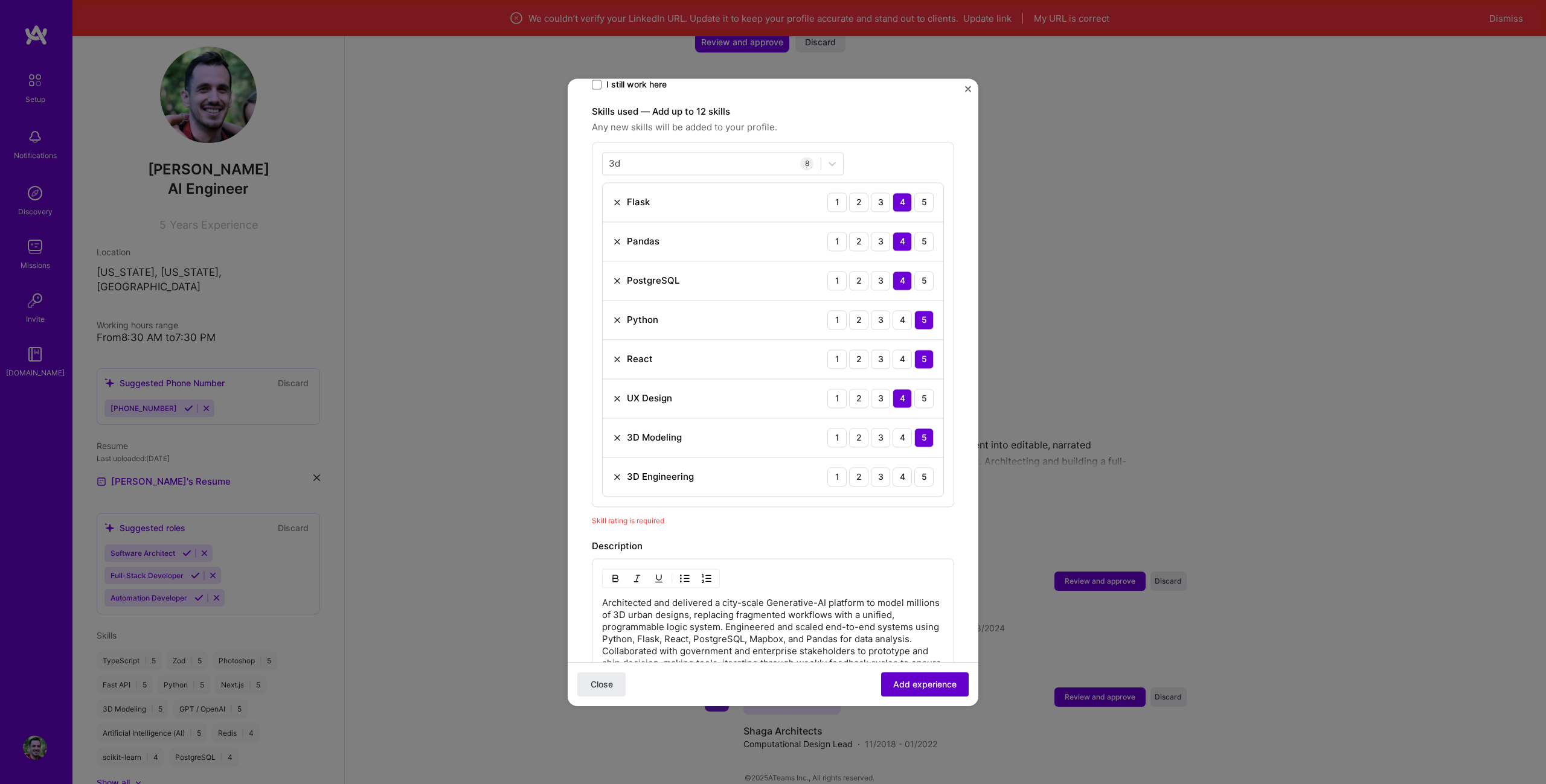
scroll to position [418, 0]
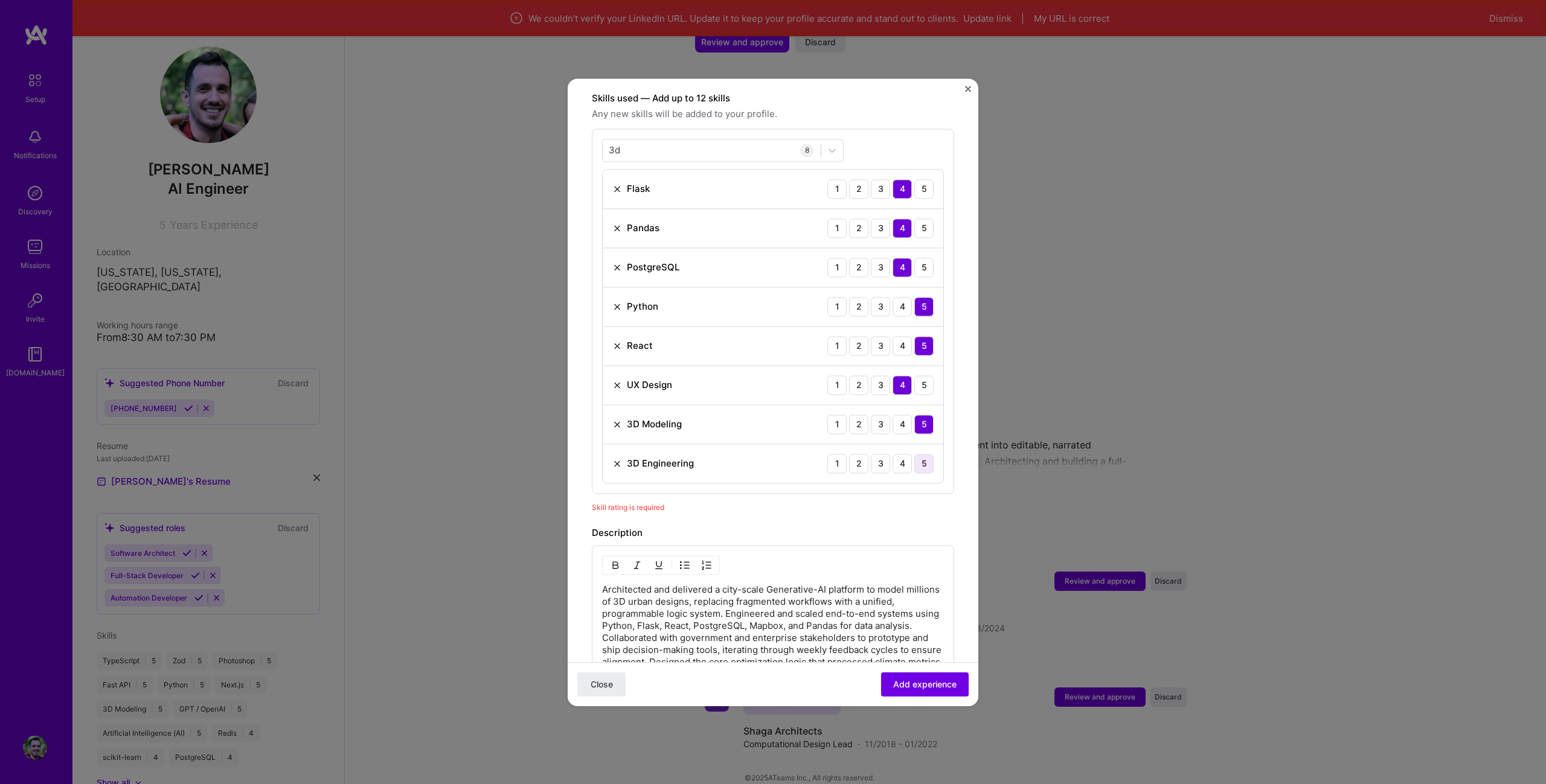
click at [914, 454] on div "5" at bounding box center [924, 464] width 19 height 19
click at [933, 683] on span "Add experience" at bounding box center [925, 684] width 63 height 12
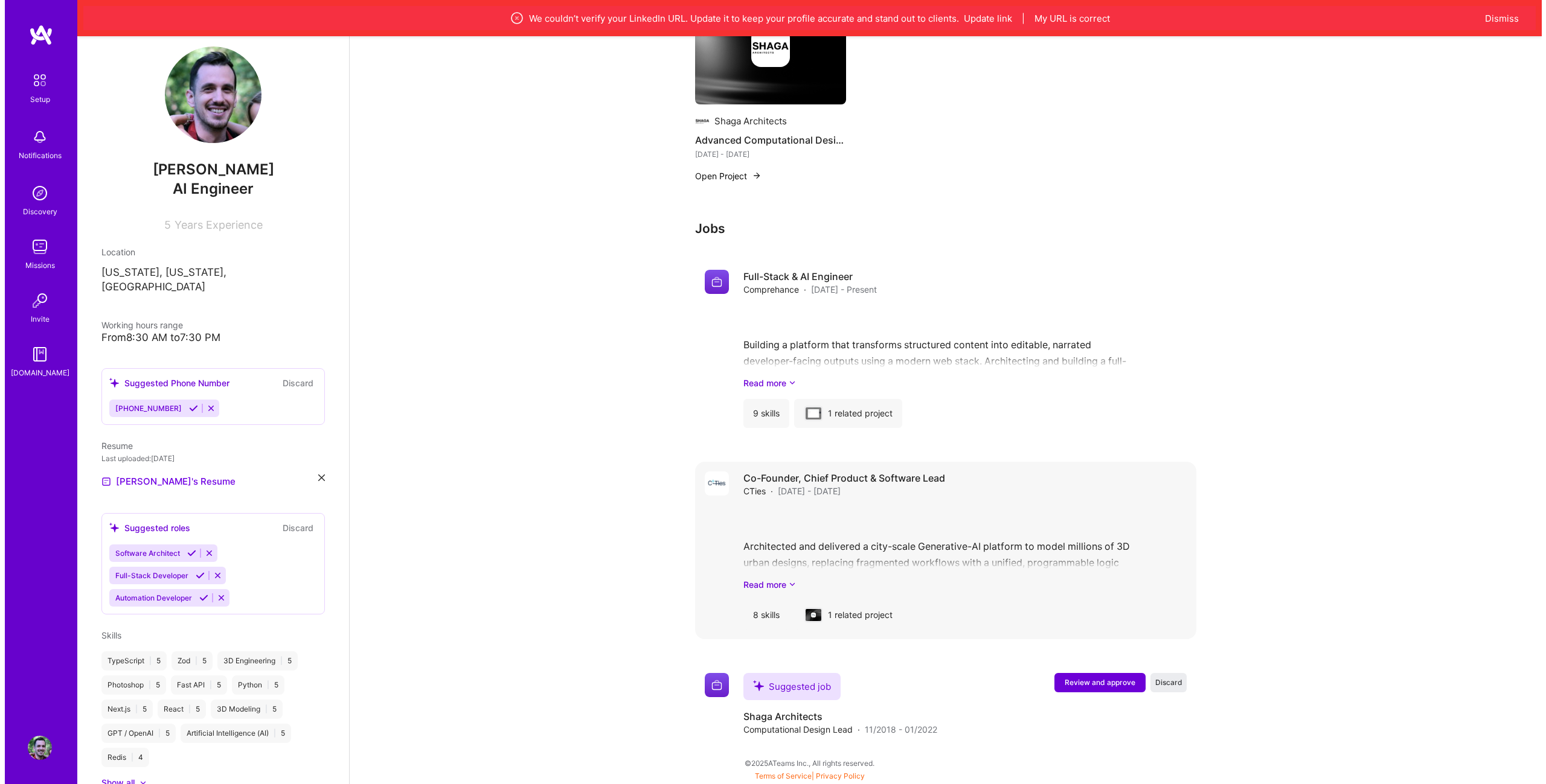
scroll to position [828, 0]
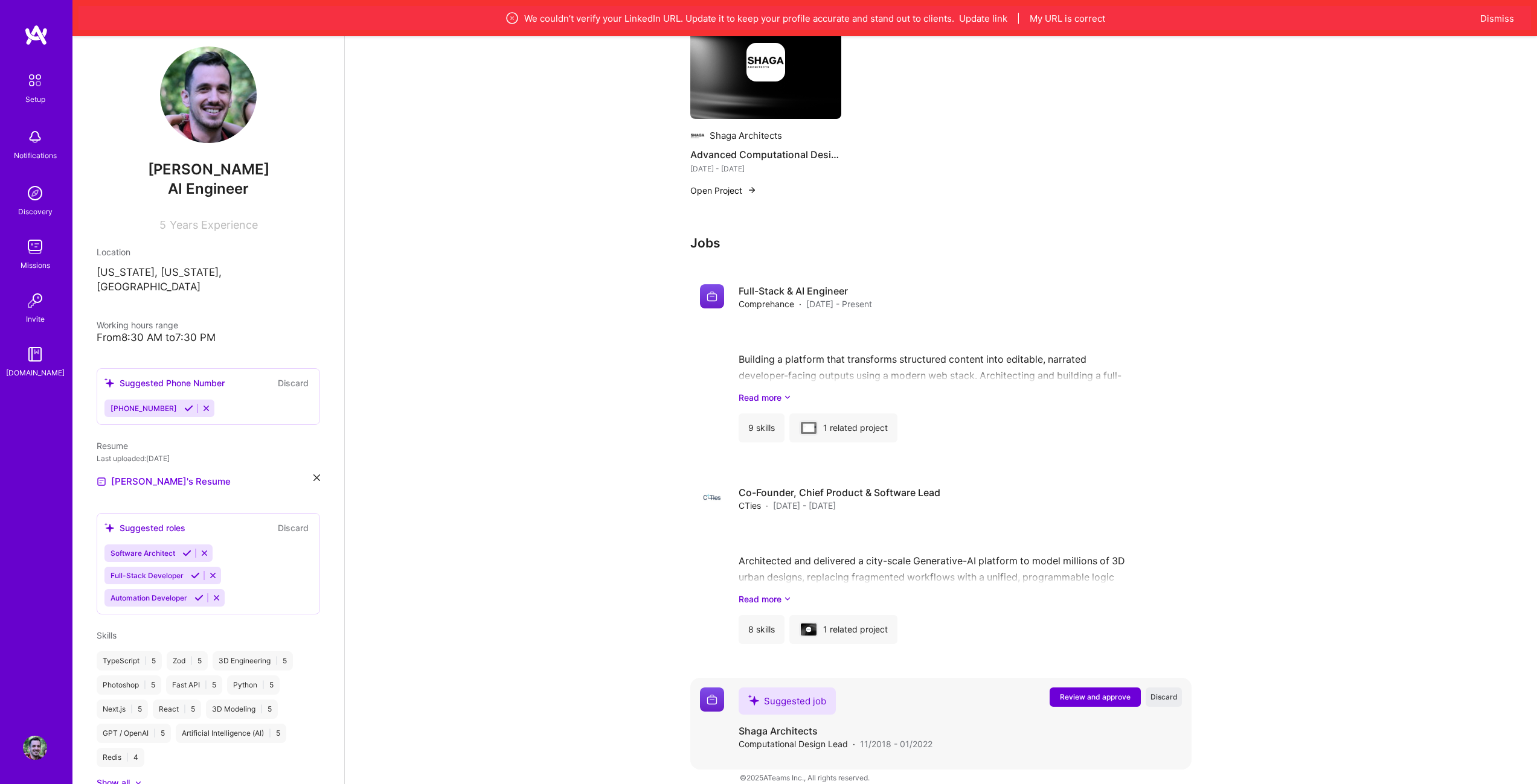
click at [1106, 689] on button "Review and approve" at bounding box center [1095, 697] width 91 height 19
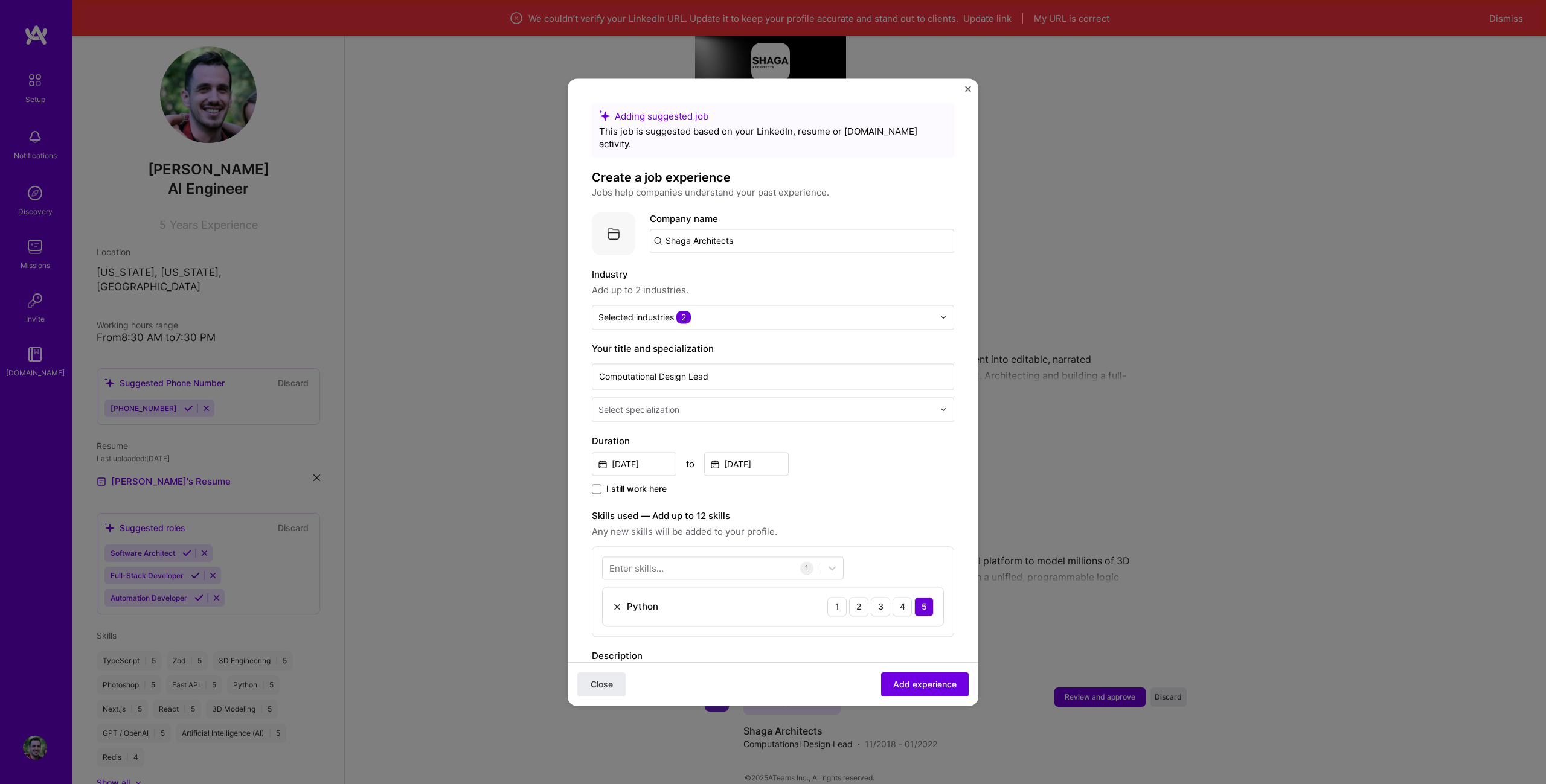
click at [727, 403] on input "text" at bounding box center [767, 409] width 338 height 12
type input "c"
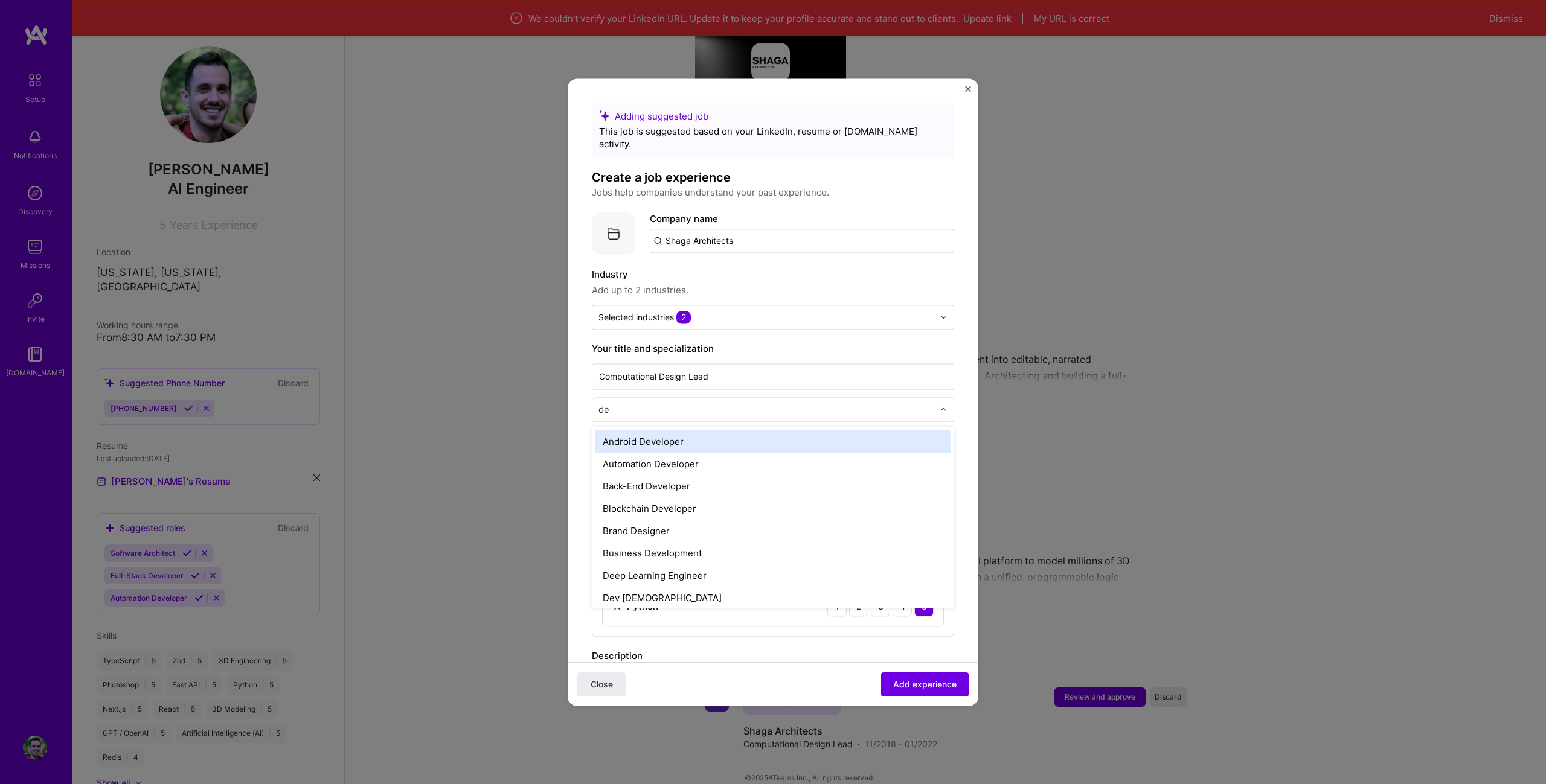
type input "d"
type input "produc"
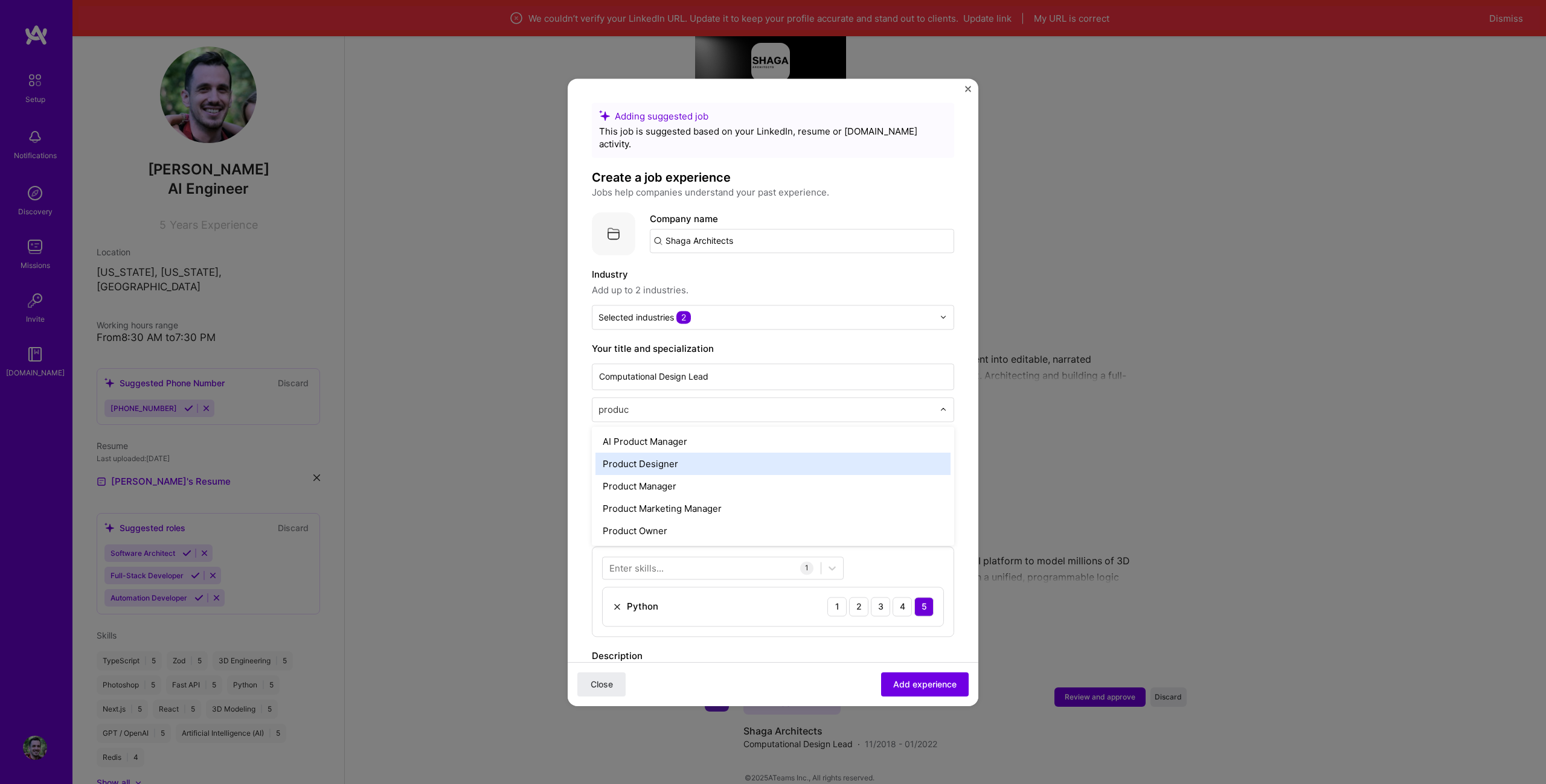
click at [657, 453] on div "Product Designer" at bounding box center [773, 464] width 355 height 22
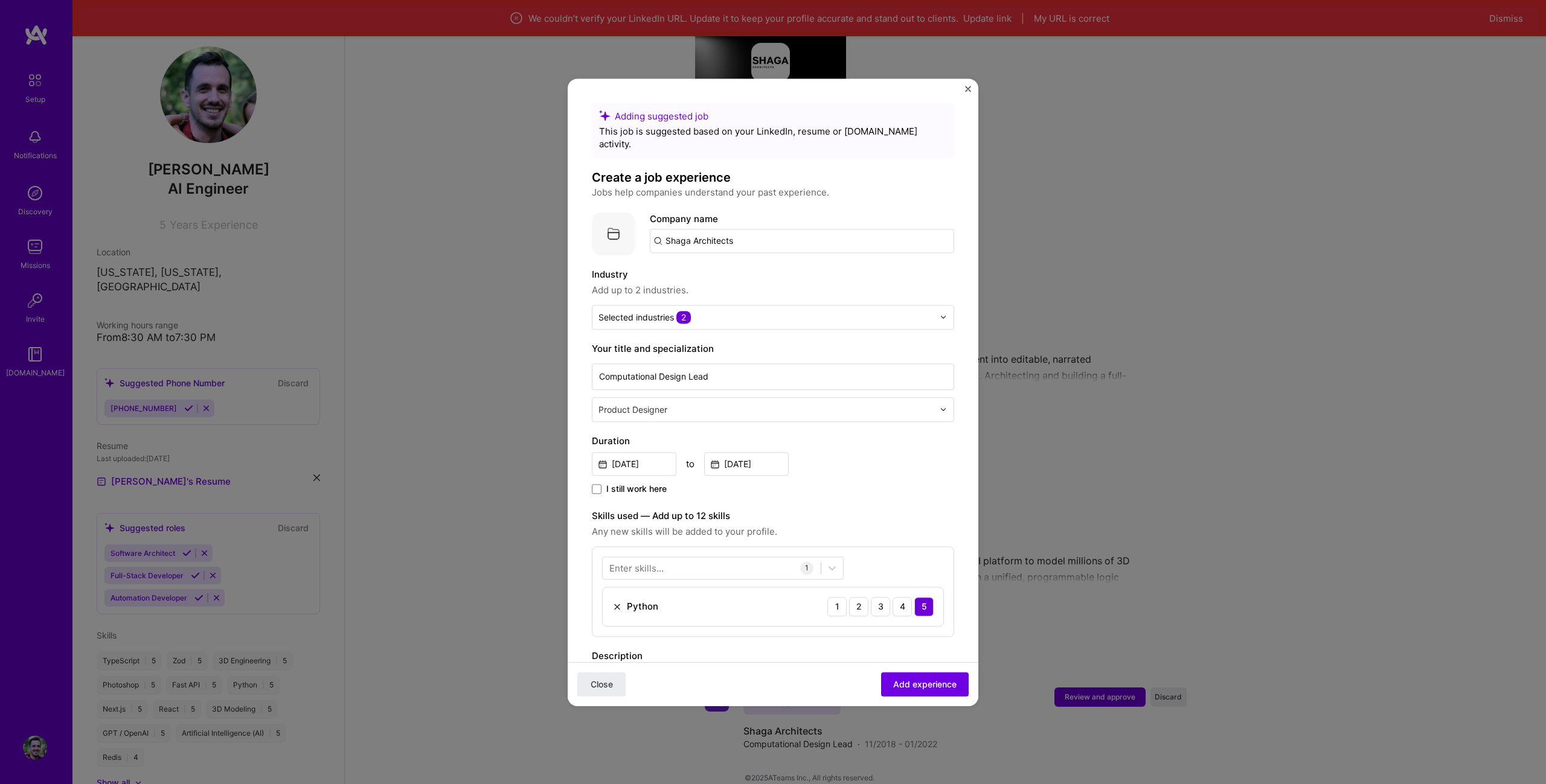
click at [701, 229] on input "Shaga Architects" at bounding box center [802, 241] width 305 height 24
click at [733, 230] on input "Shaga Architects" at bounding box center [802, 241] width 305 height 24
click at [729, 264] on span "Shaga Architects" at bounding box center [722, 270] width 73 height 12
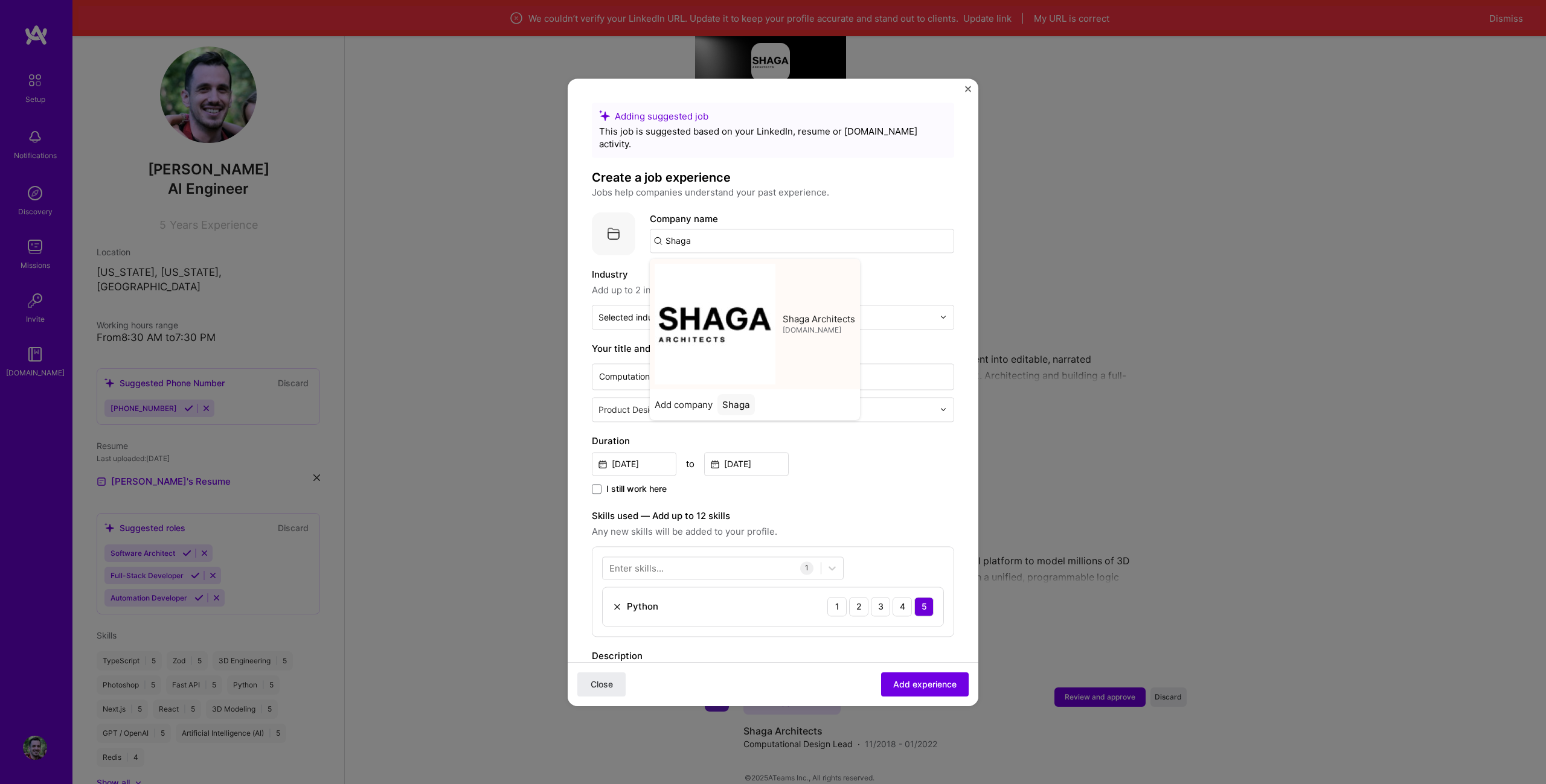
type input "Shaga Architects"
click at [910, 311] on input "text" at bounding box center [766, 317] width 335 height 12
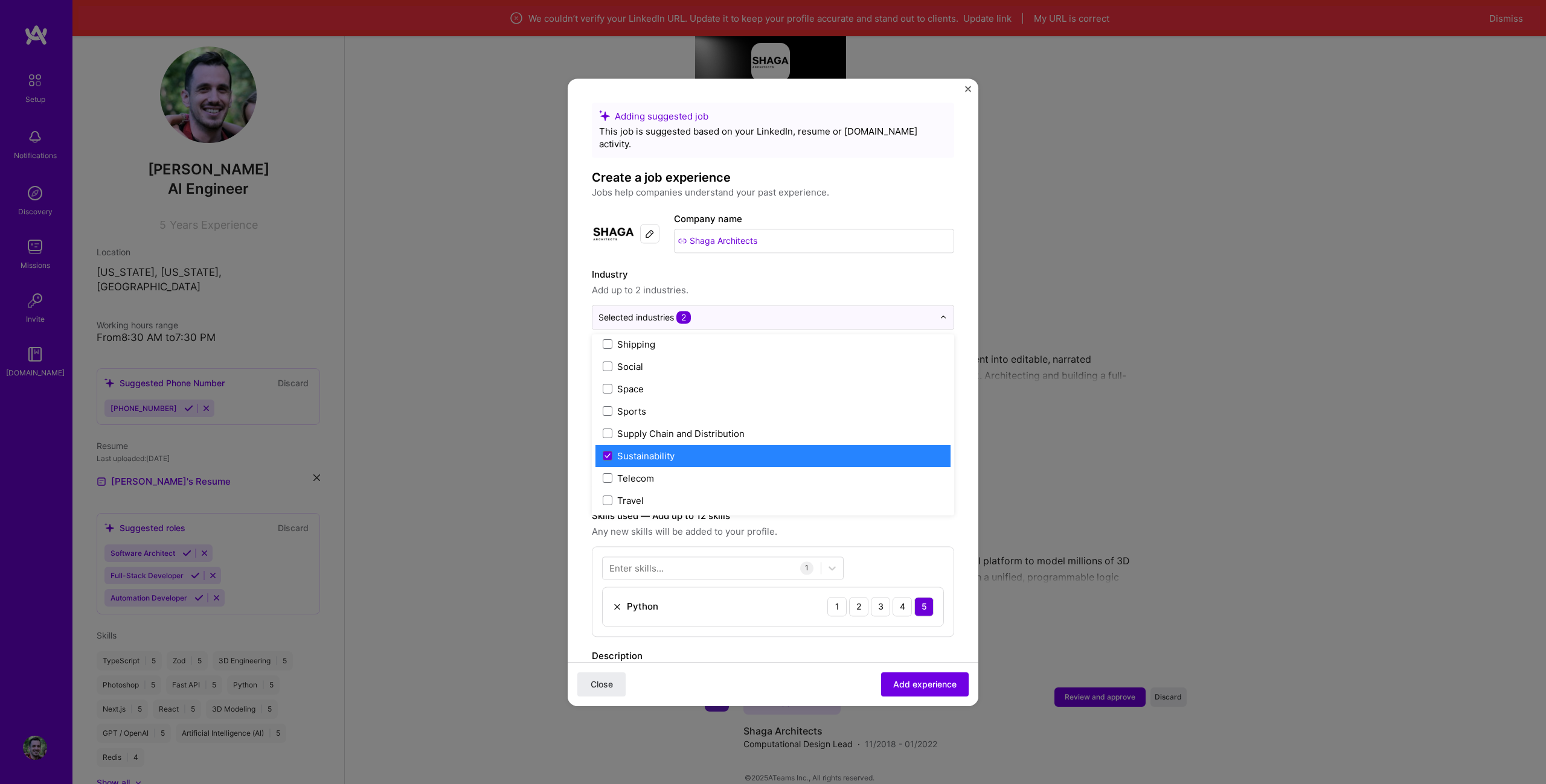
scroll to position [2506, 0]
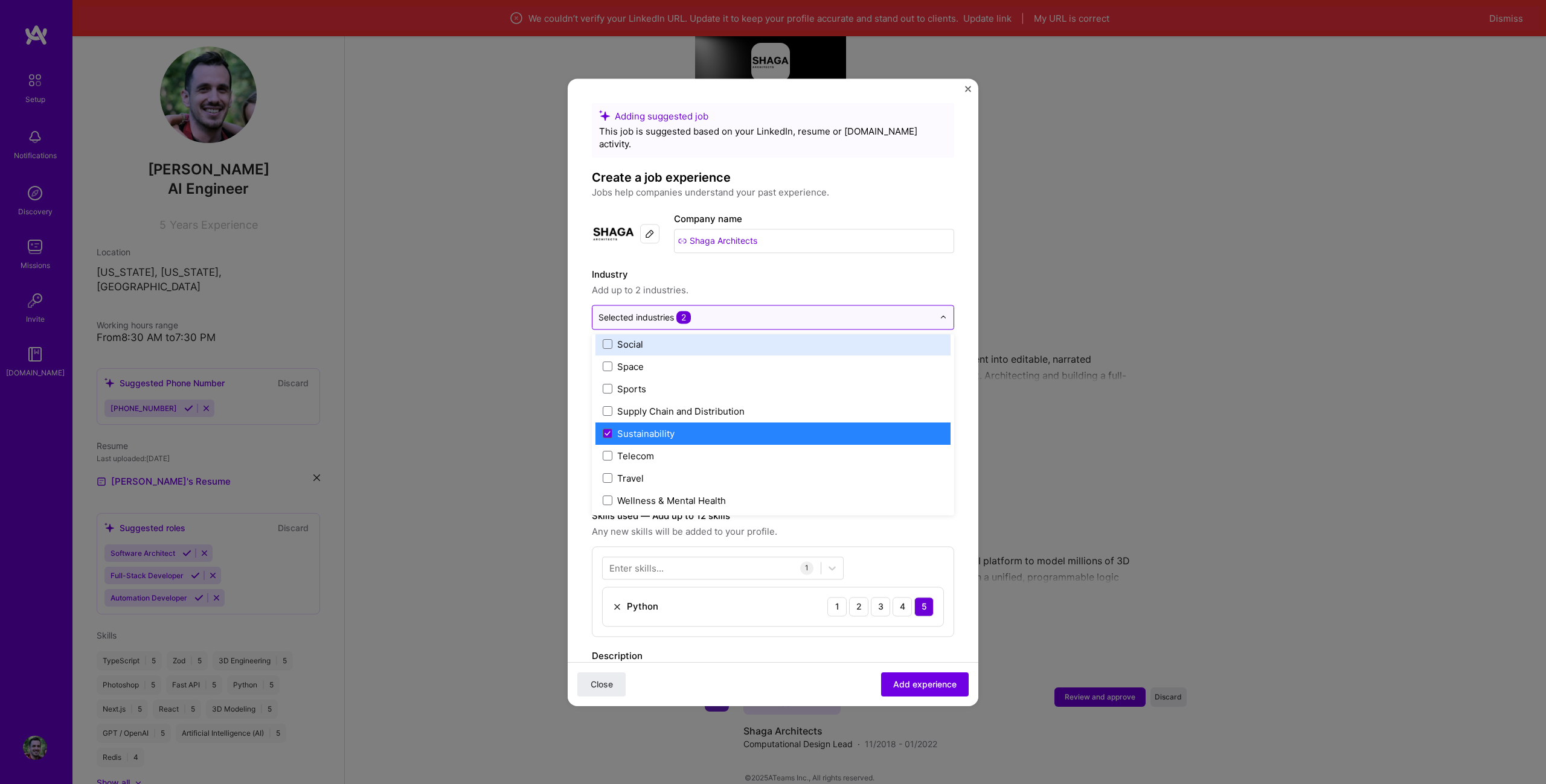
click at [777, 305] on div "Selected industries 2" at bounding box center [765, 317] width 347 height 23
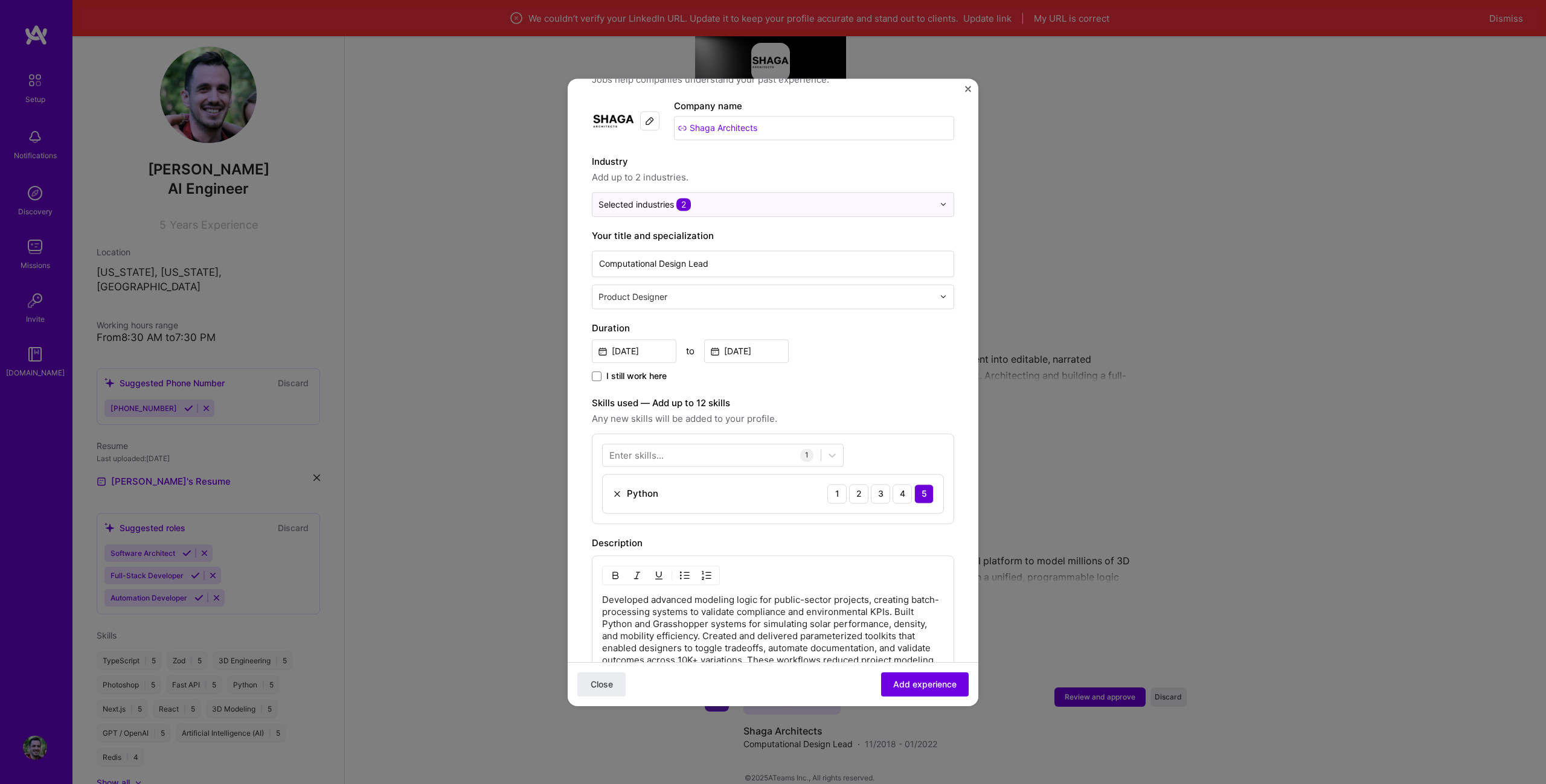
scroll to position [121, 0]
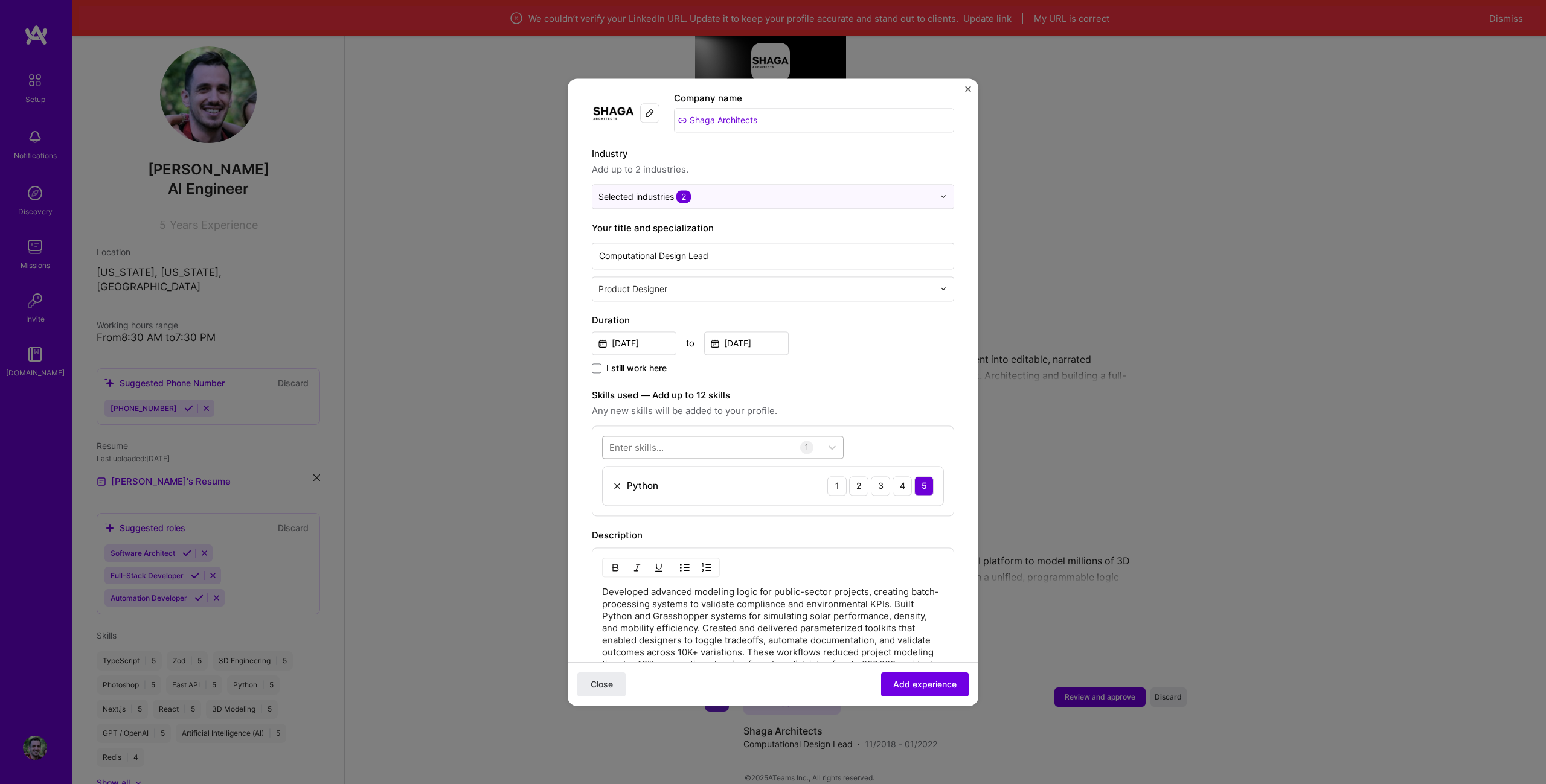
click at [781, 437] on div at bounding box center [711, 447] width 218 height 20
click at [667, 490] on div "Photoshop" at bounding box center [722, 496] width 227 height 12
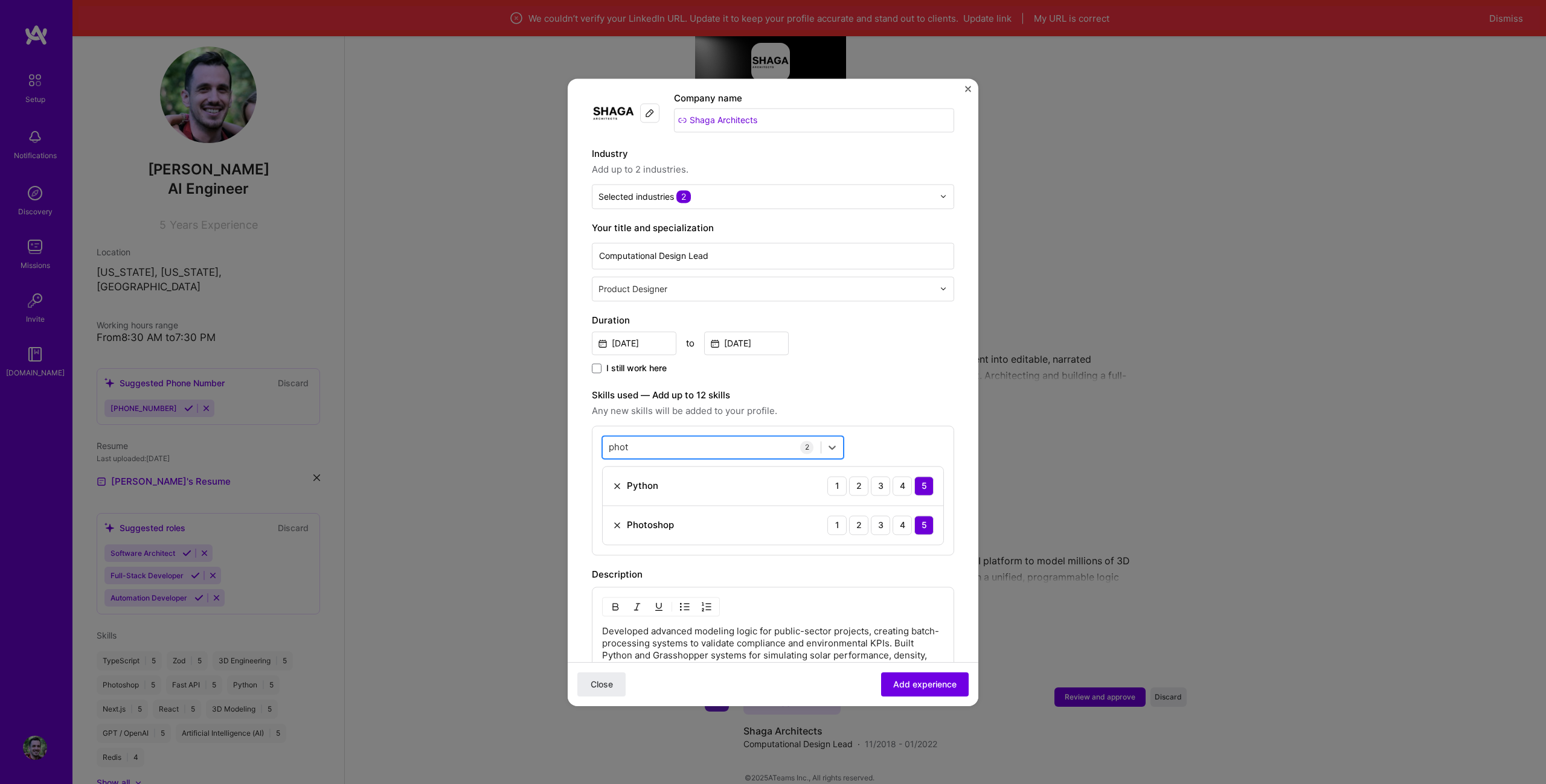
drag, startPoint x: 668, startPoint y: 443, endPoint x: 621, endPoint y: 436, distance: 47.5
click at [618, 437] on div "phot phot" at bounding box center [711, 447] width 218 height 20
click at [629, 441] on input "phot" at bounding box center [619, 447] width 21 height 12
click at [636, 508] on div "UX Design" at bounding box center [723, 519] width 241 height 22
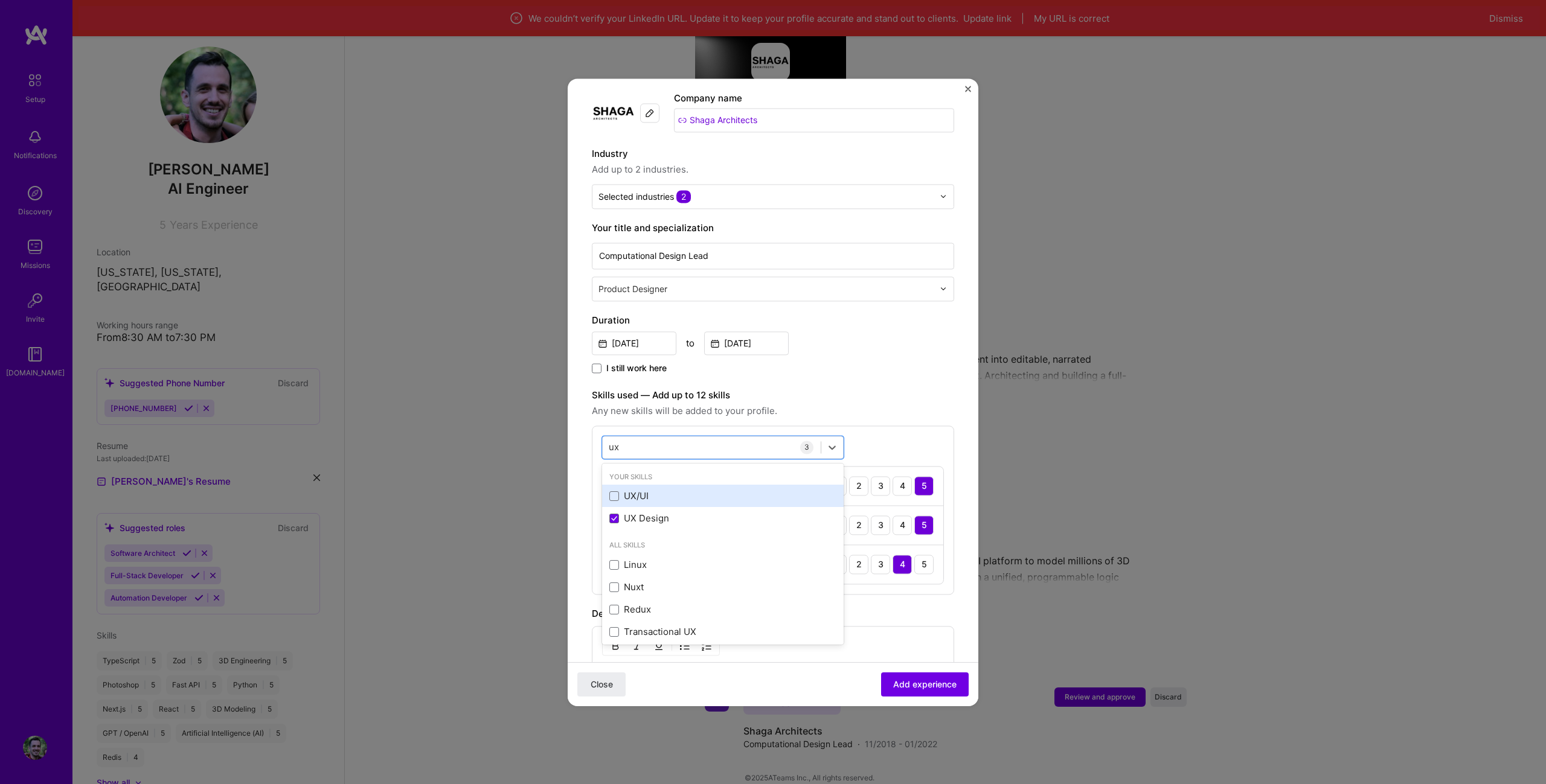
click at [640, 490] on div "UX/UI" at bounding box center [722, 496] width 227 height 12
click at [726, 437] on div "ux ux" at bounding box center [711, 447] width 218 height 20
click at [714, 437] on div "ux ux" at bounding box center [711, 447] width 218 height 20
click at [602, 441] on div "ux ux" at bounding box center [711, 447] width 218 height 20
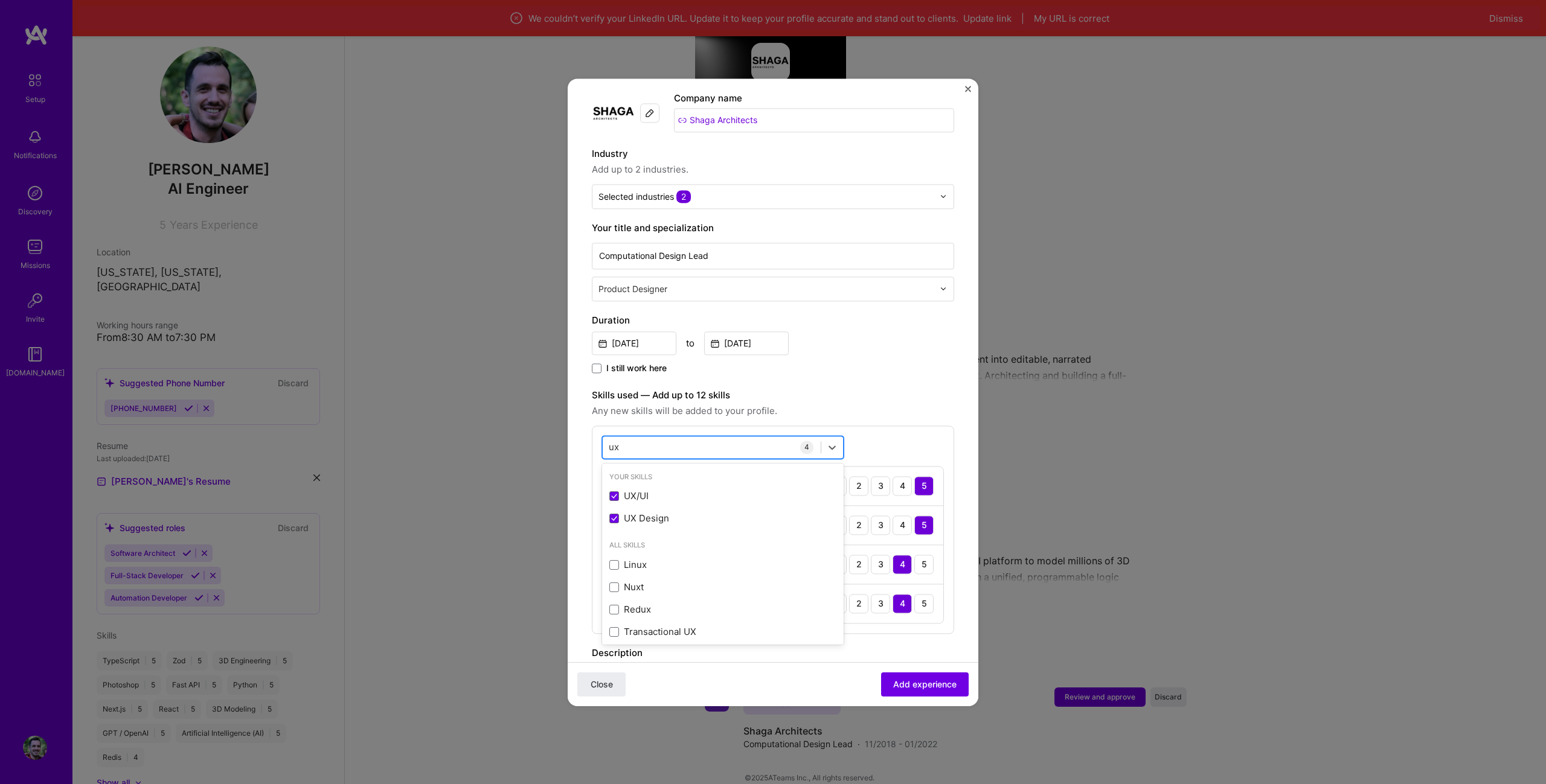
click at [616, 441] on input "ux" at bounding box center [615, 447] width 12 height 12
click at [653, 490] on div "3D Modeling" at bounding box center [722, 496] width 227 height 12
click at [659, 513] on div "3D Engineering" at bounding box center [722, 519] width 227 height 12
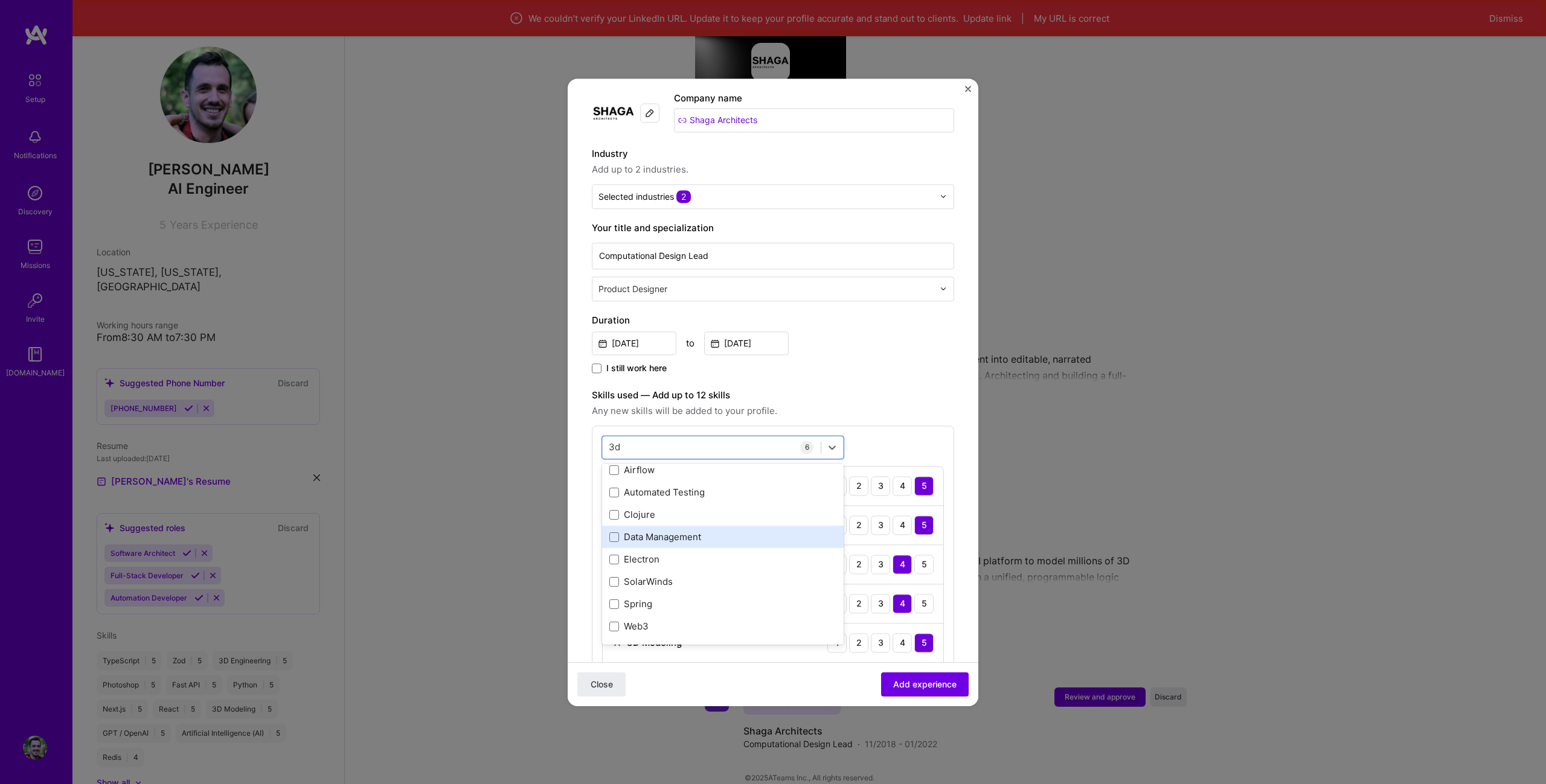
scroll to position [95, 0]
click at [652, 437] on div "3d 3d" at bounding box center [711, 447] width 218 height 20
click at [613, 441] on input "3d" at bounding box center [615, 447] width 12 height 12
click at [613, 441] on input "3d" at bounding box center [615, 447] width 12 height 12
type input "c"
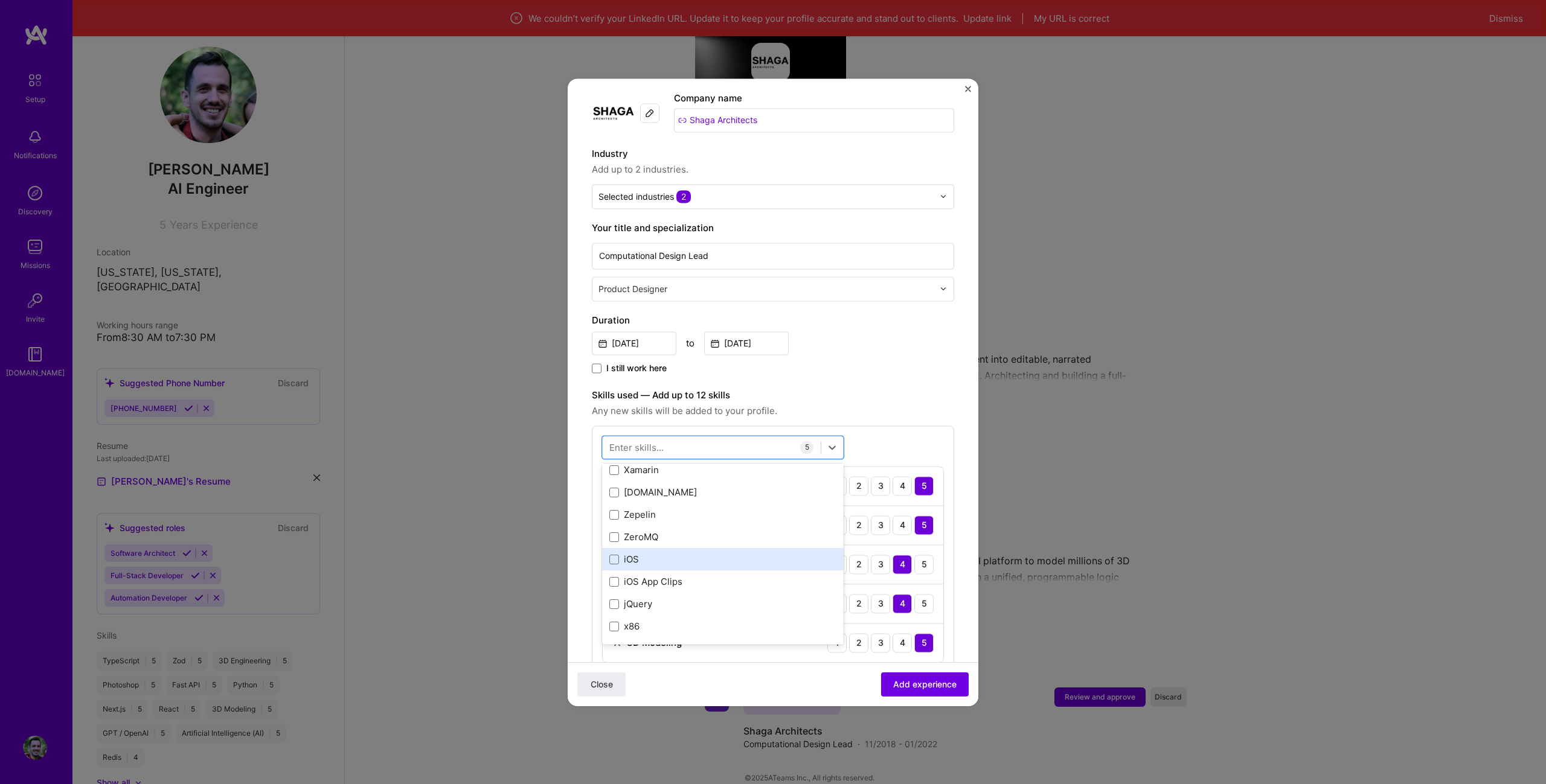
scroll to position [8313, 0]
click at [873, 330] on div "[DATE] to [DATE]" at bounding box center [773, 342] width 362 height 26
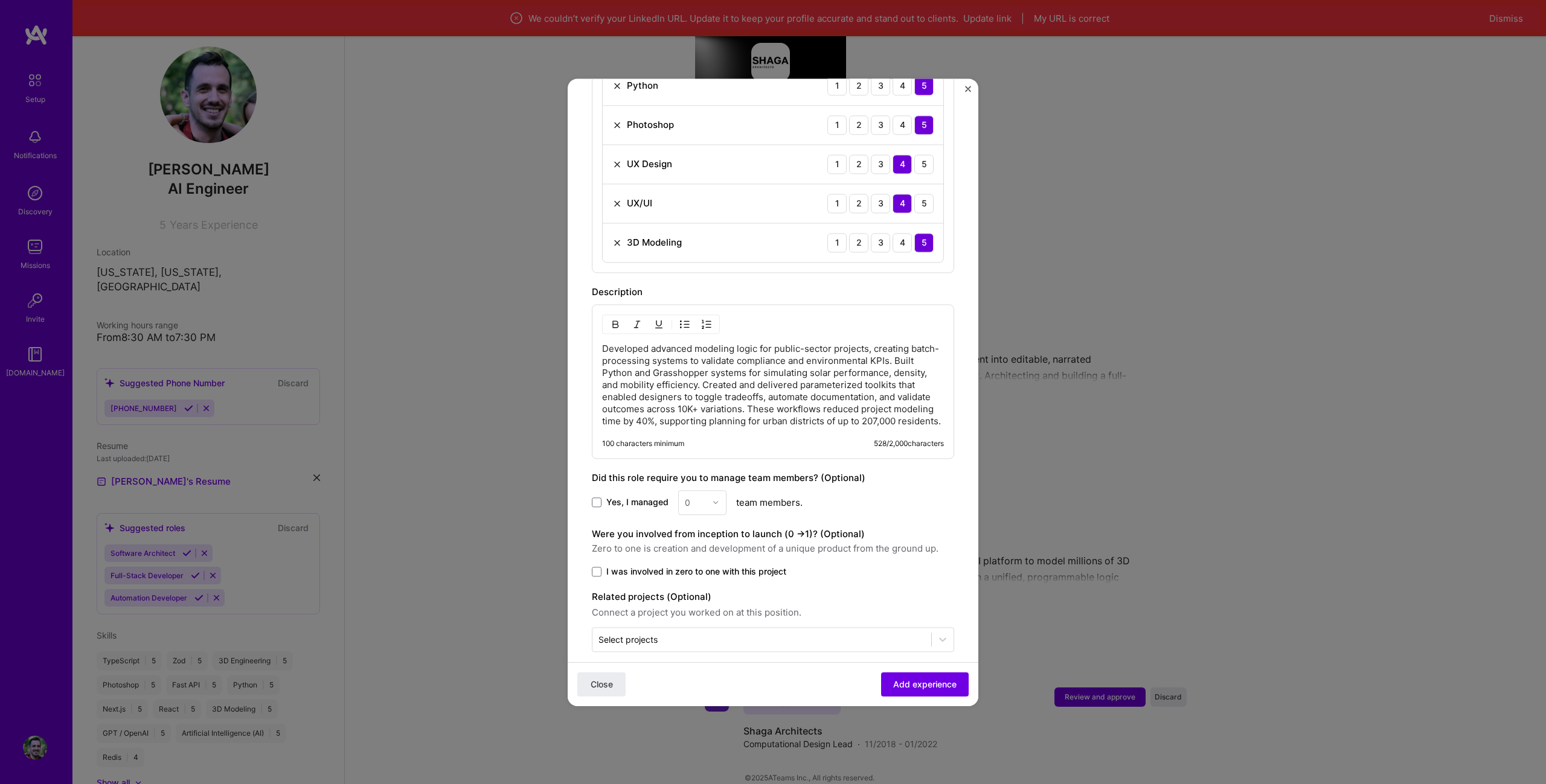
scroll to position [535, 0]
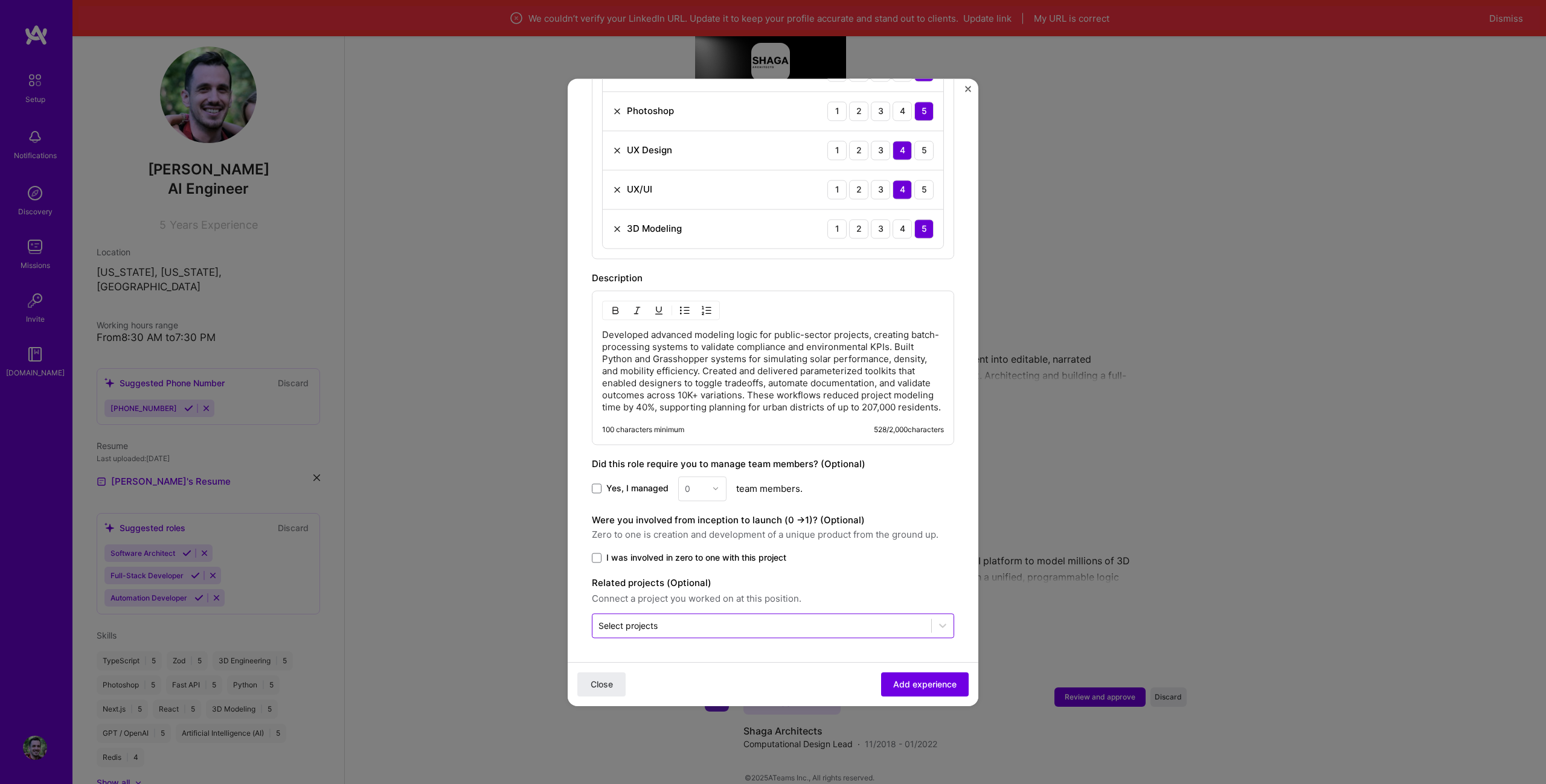
click at [740, 623] on input "text" at bounding box center [762, 625] width 327 height 12
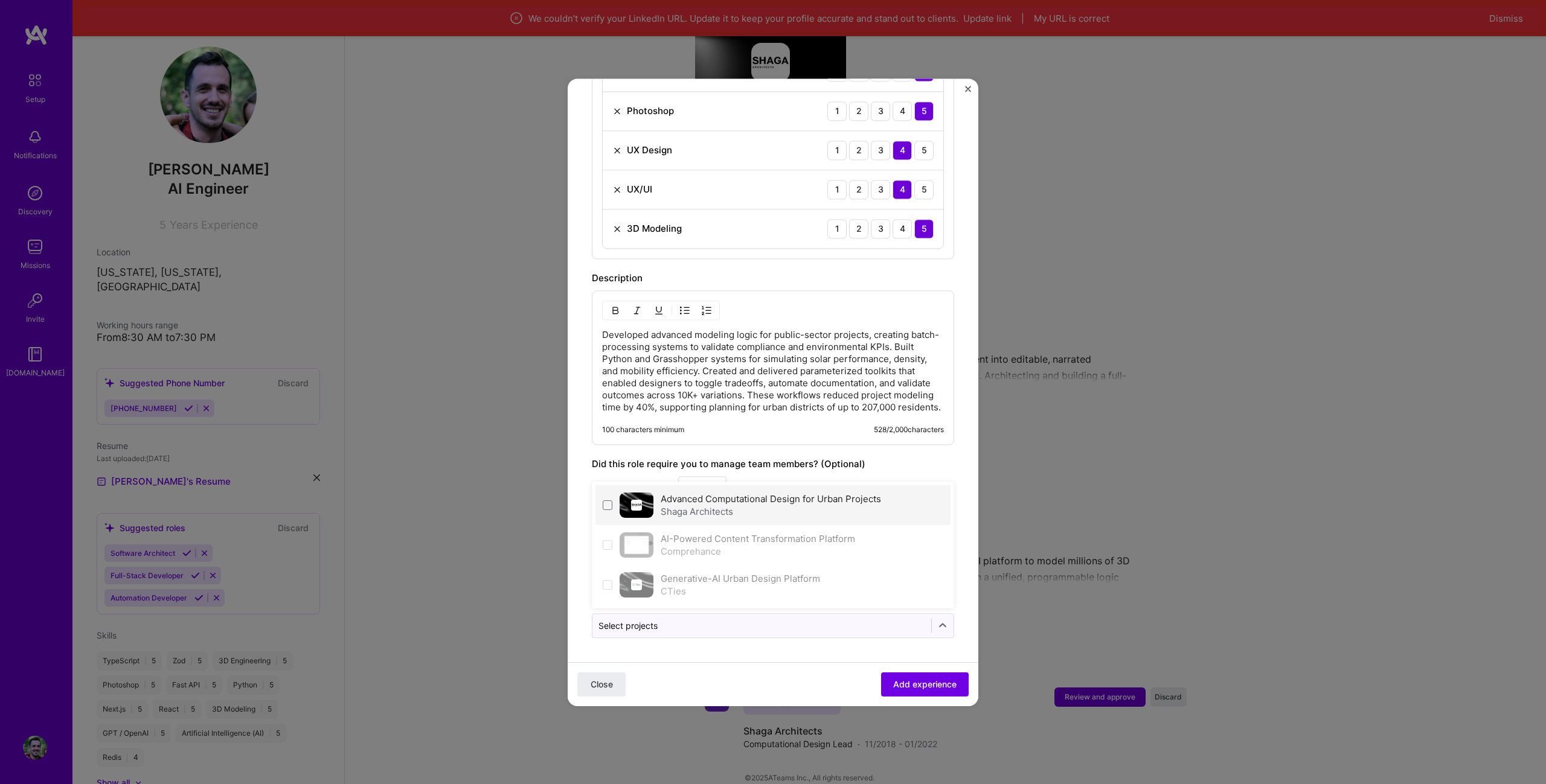
click at [729, 505] on div "Shaga Architects" at bounding box center [770, 511] width 220 height 12
click at [933, 683] on span "Add experience" at bounding box center [925, 684] width 63 height 12
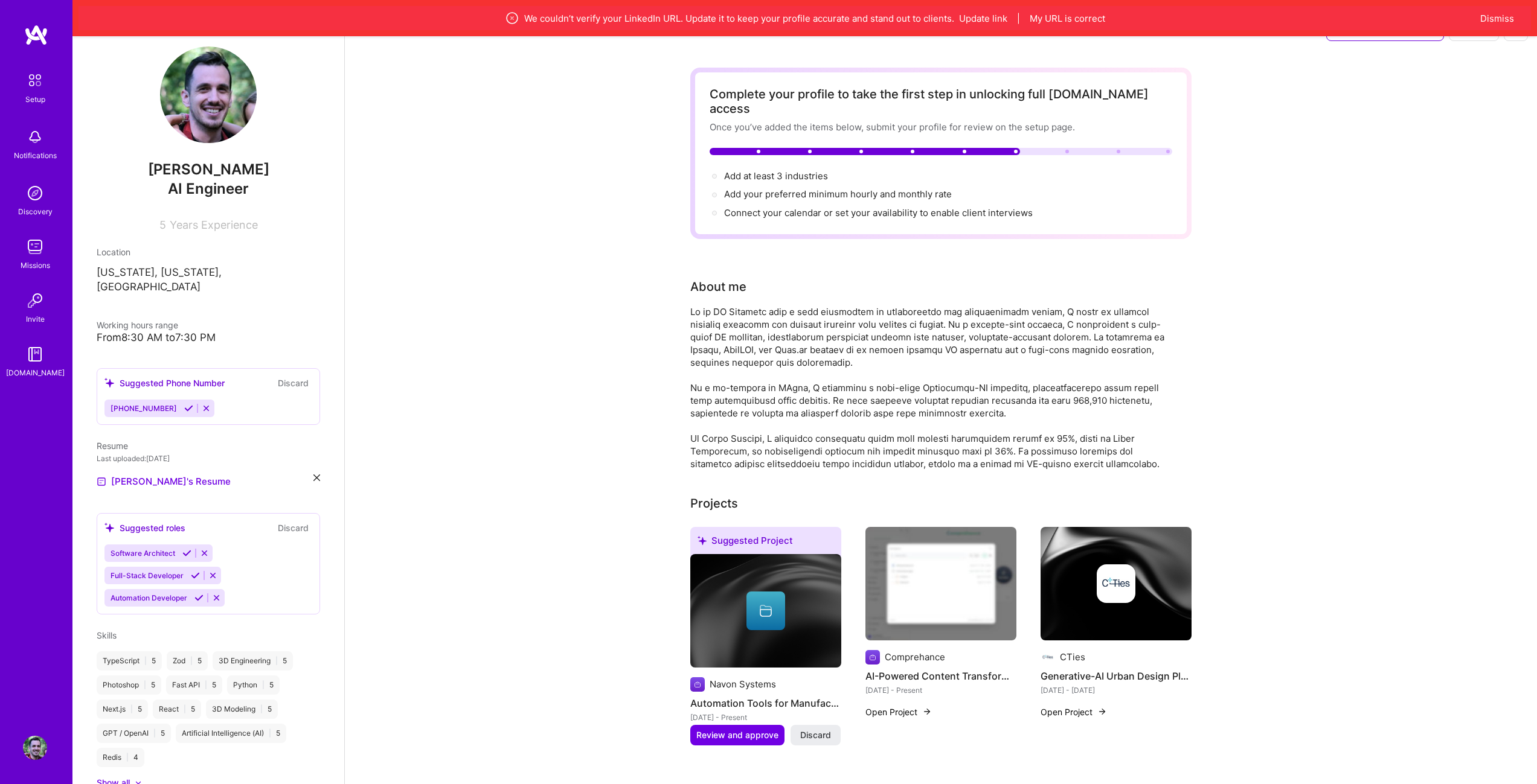
scroll to position [0, 0]
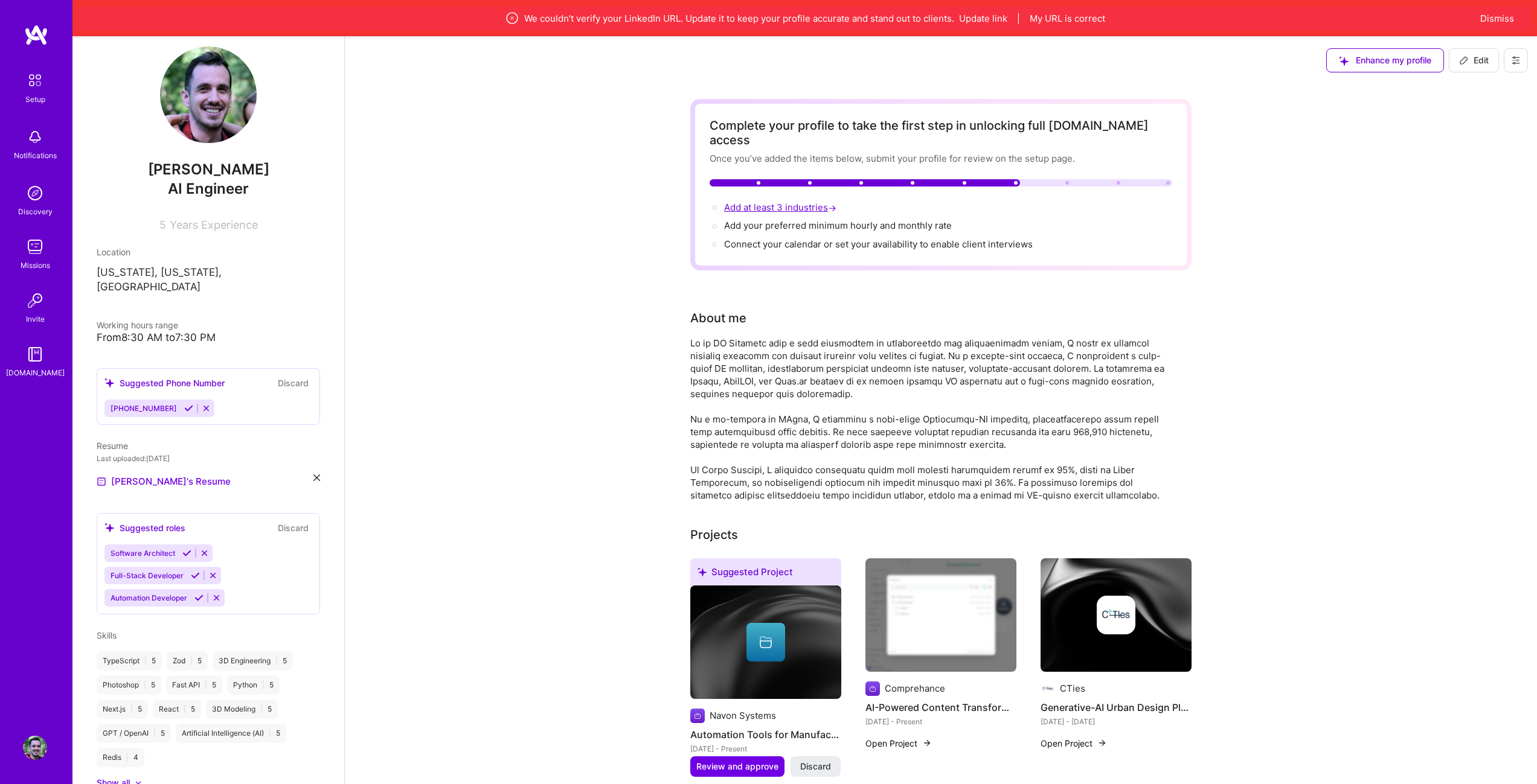
click at [797, 202] on span "Add at least 3 industries →" at bounding box center [781, 208] width 114 height 12
select select "US"
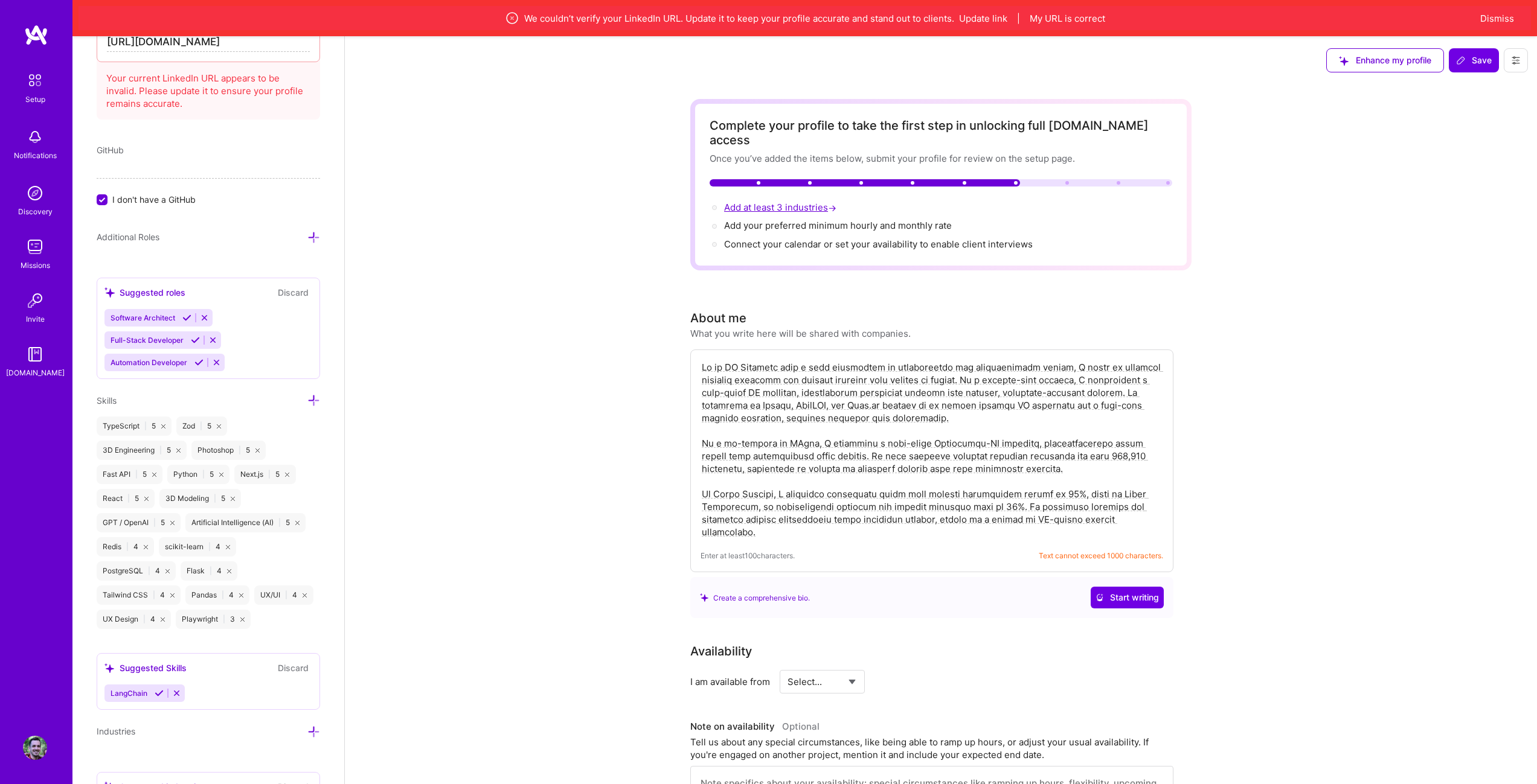
scroll to position [920, 0]
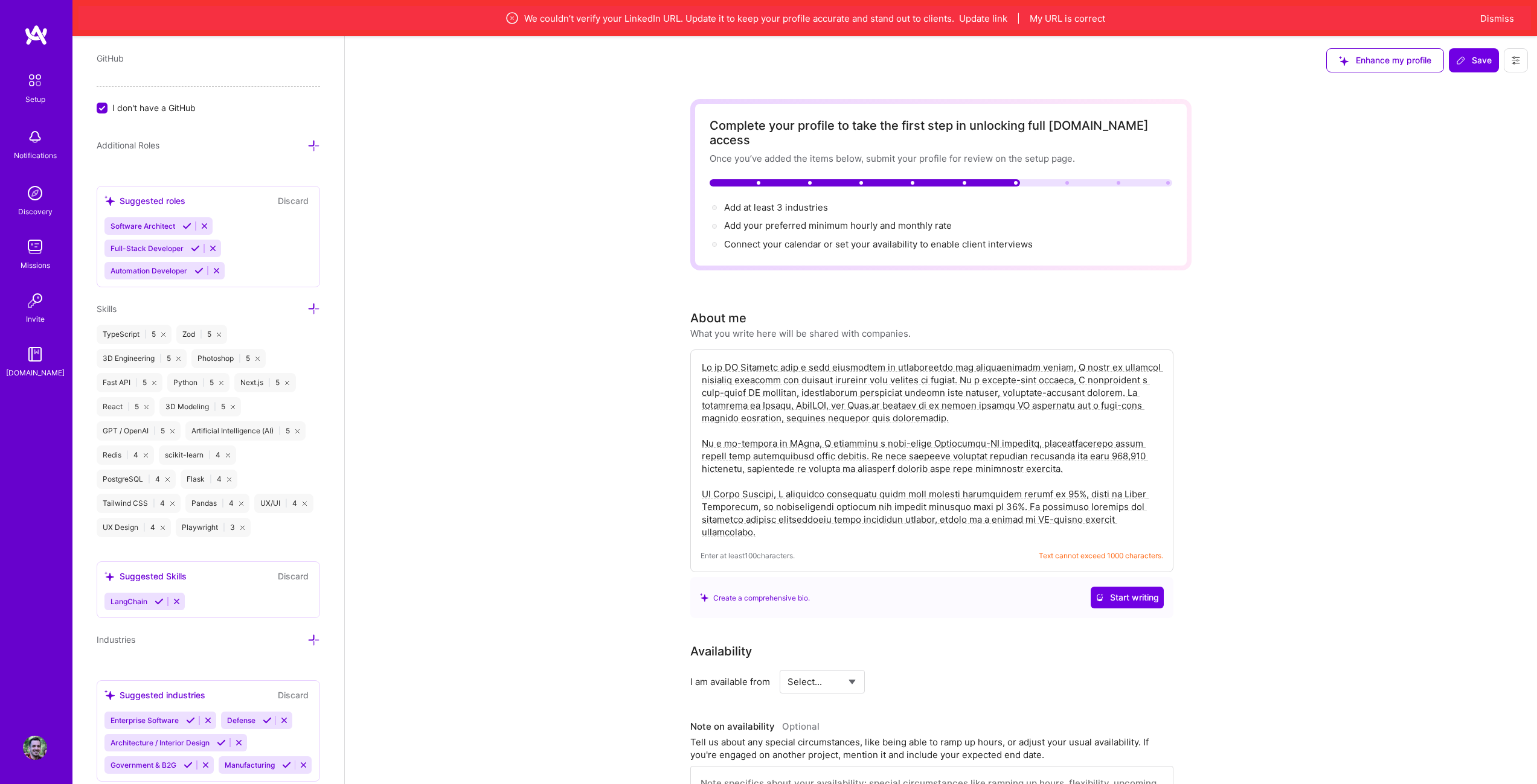
click at [166, 739] on span "Architecture / Interior Design" at bounding box center [160, 743] width 99 height 9
click at [219, 739] on icon at bounding box center [221, 743] width 9 height 9
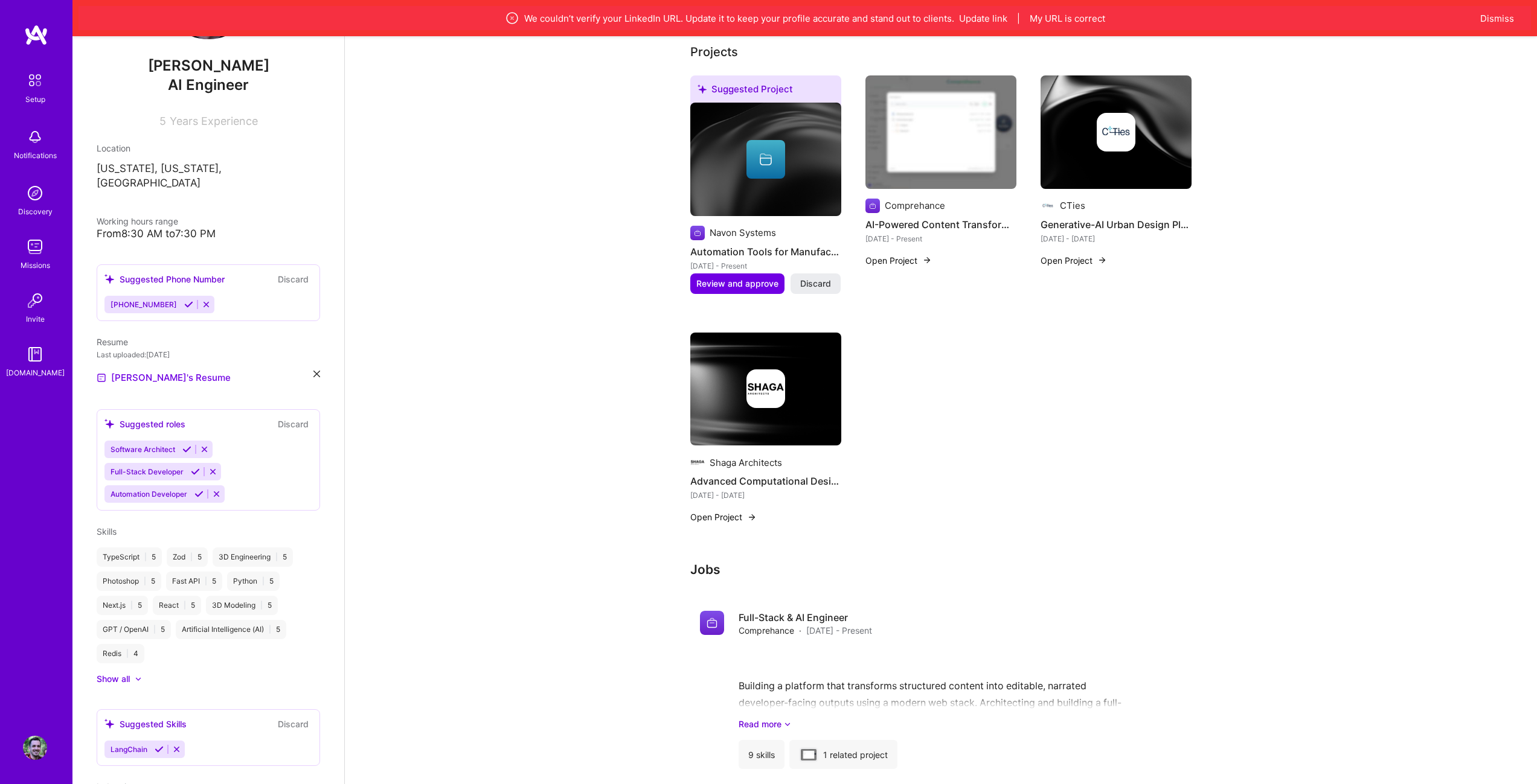
scroll to position [121, 0]
click at [191, 464] on icon at bounding box center [195, 469] width 9 height 9
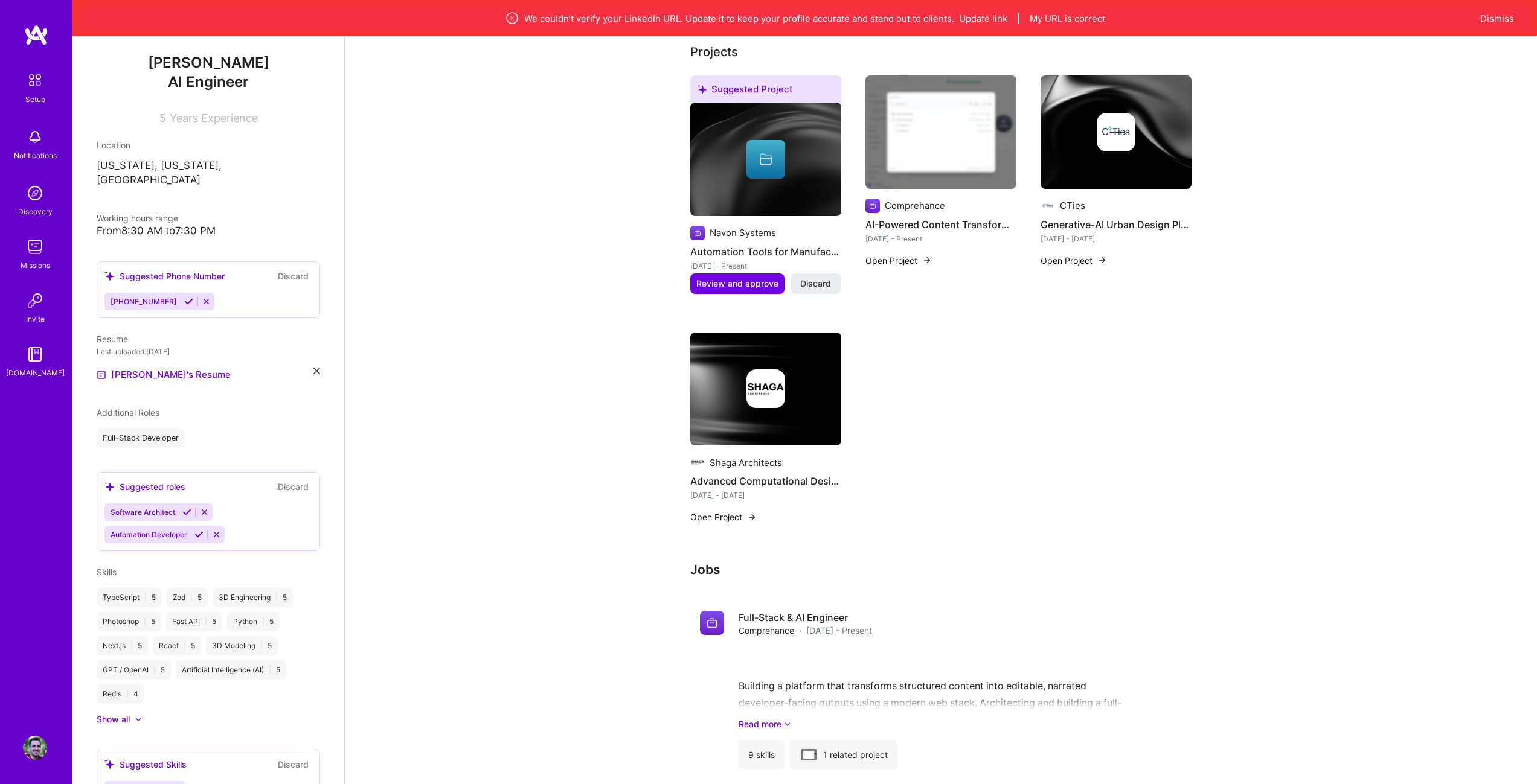
click at [186, 508] on icon at bounding box center [187, 512] width 9 height 9
click at [203, 508] on icon at bounding box center [199, 512] width 9 height 9
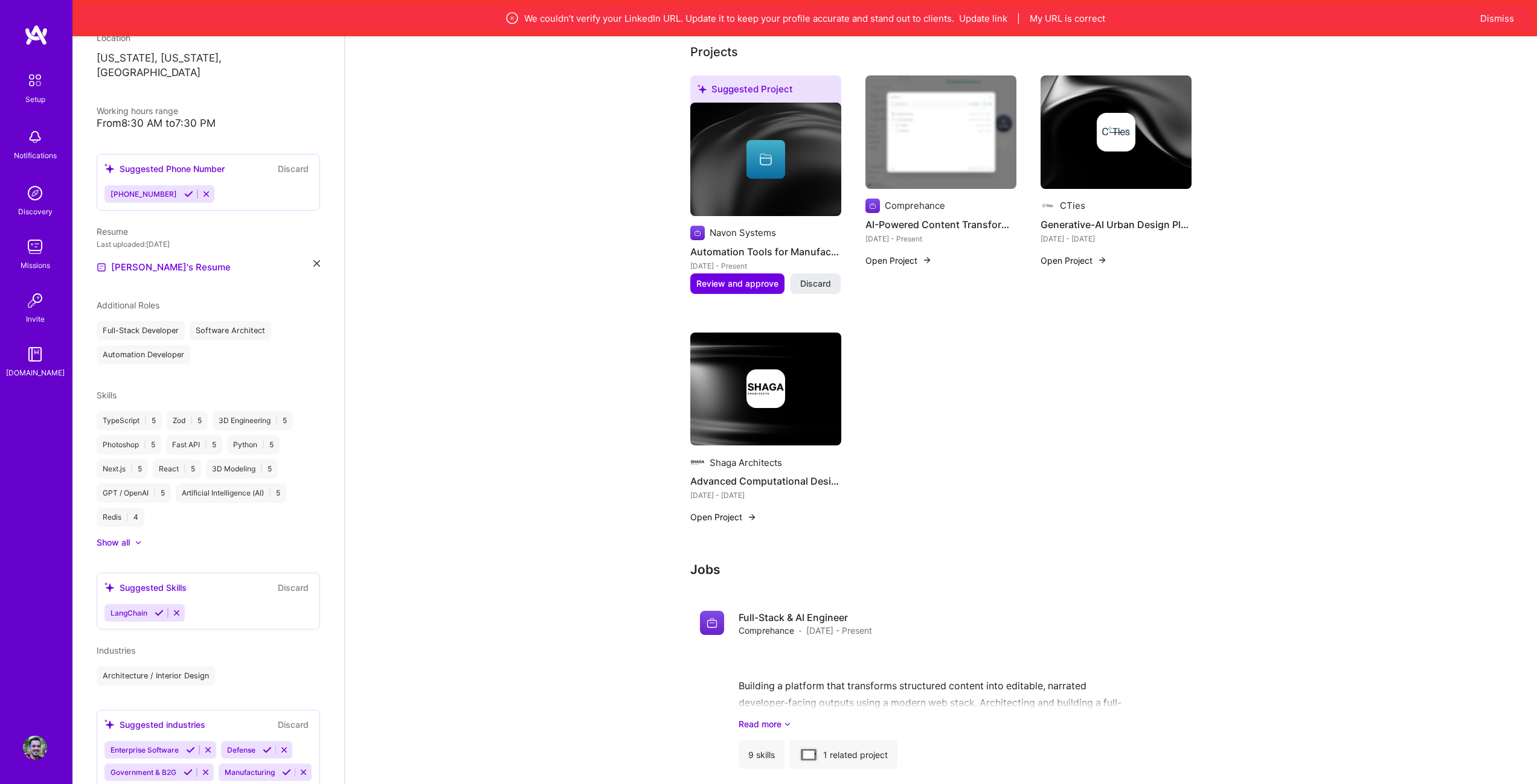
scroll to position [243, 0]
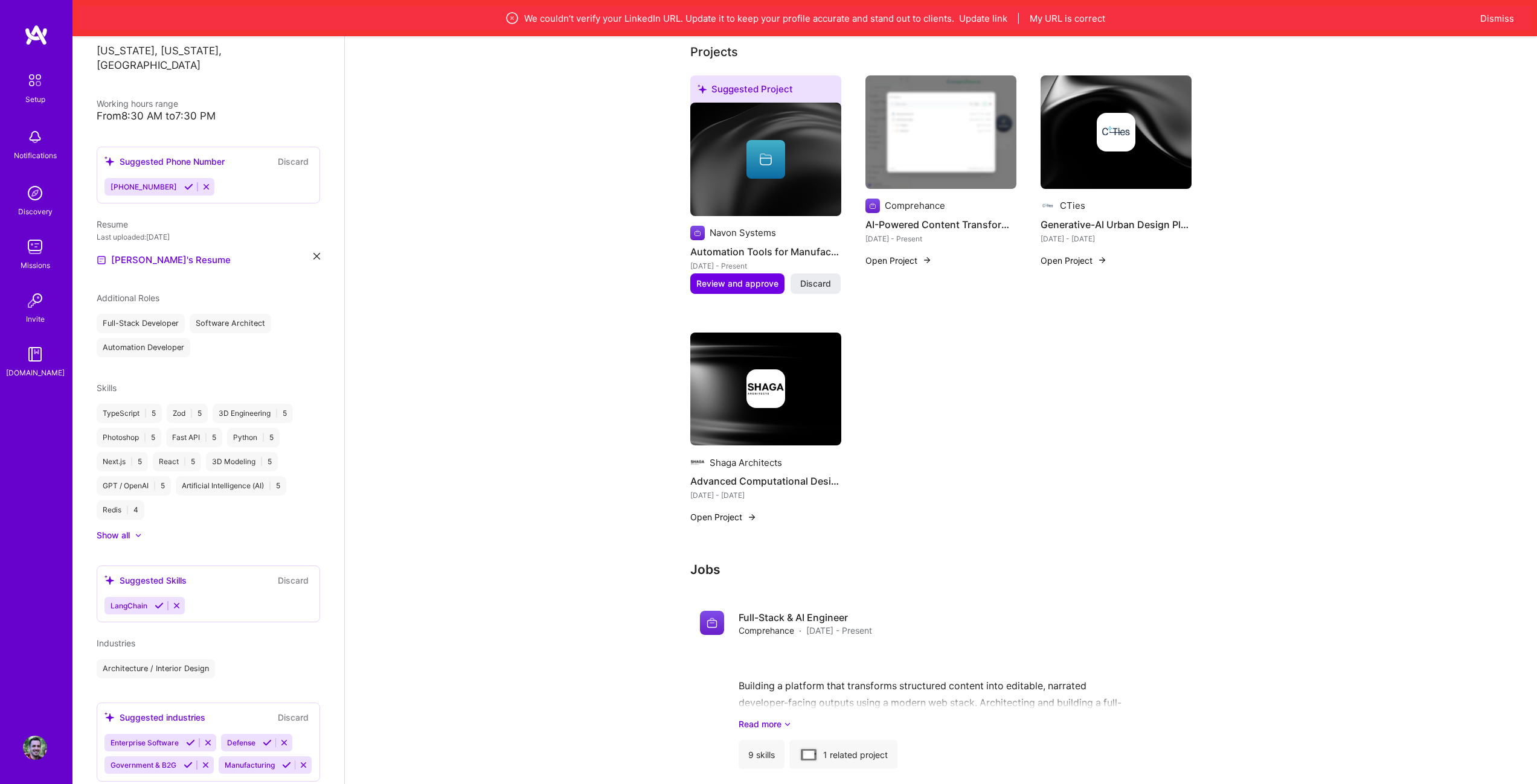
click at [159, 601] on icon at bounding box center [159, 606] width 9 height 9
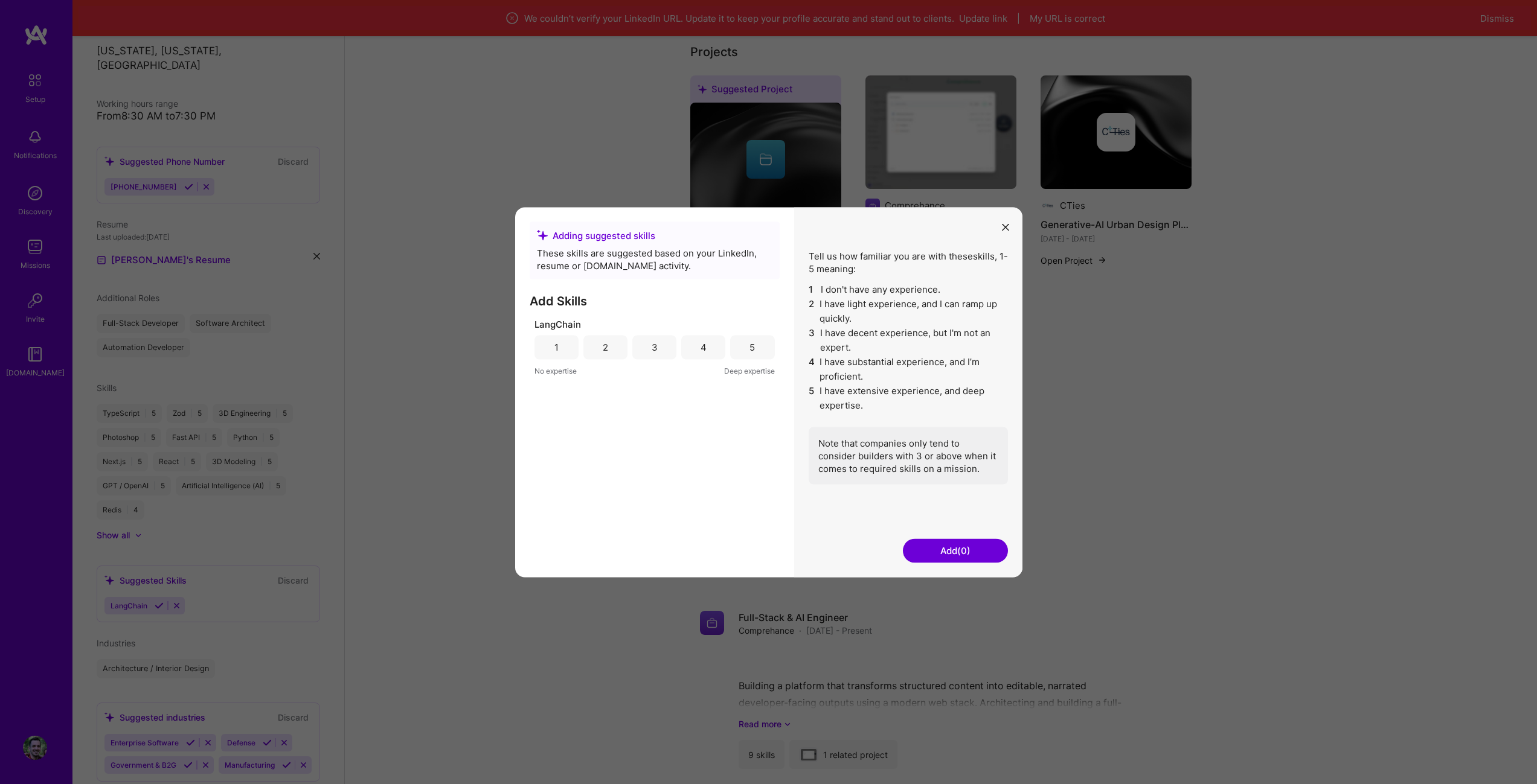
click at [701, 341] on div "4" at bounding box center [704, 347] width 6 height 12
click at [1005, 224] on icon "modal" at bounding box center [1005, 227] width 7 height 7
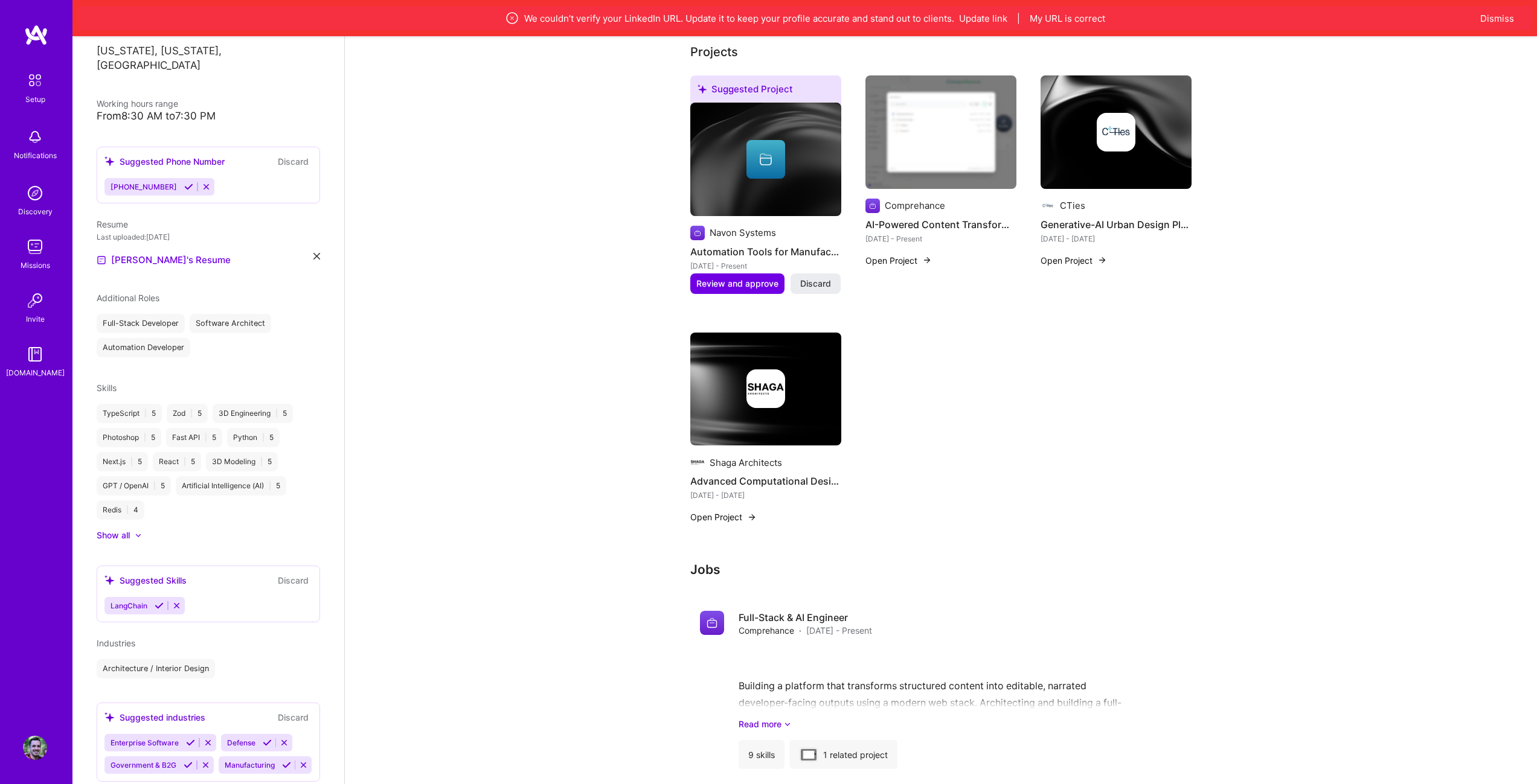
click at [174, 601] on icon at bounding box center [177, 606] width 9 height 9
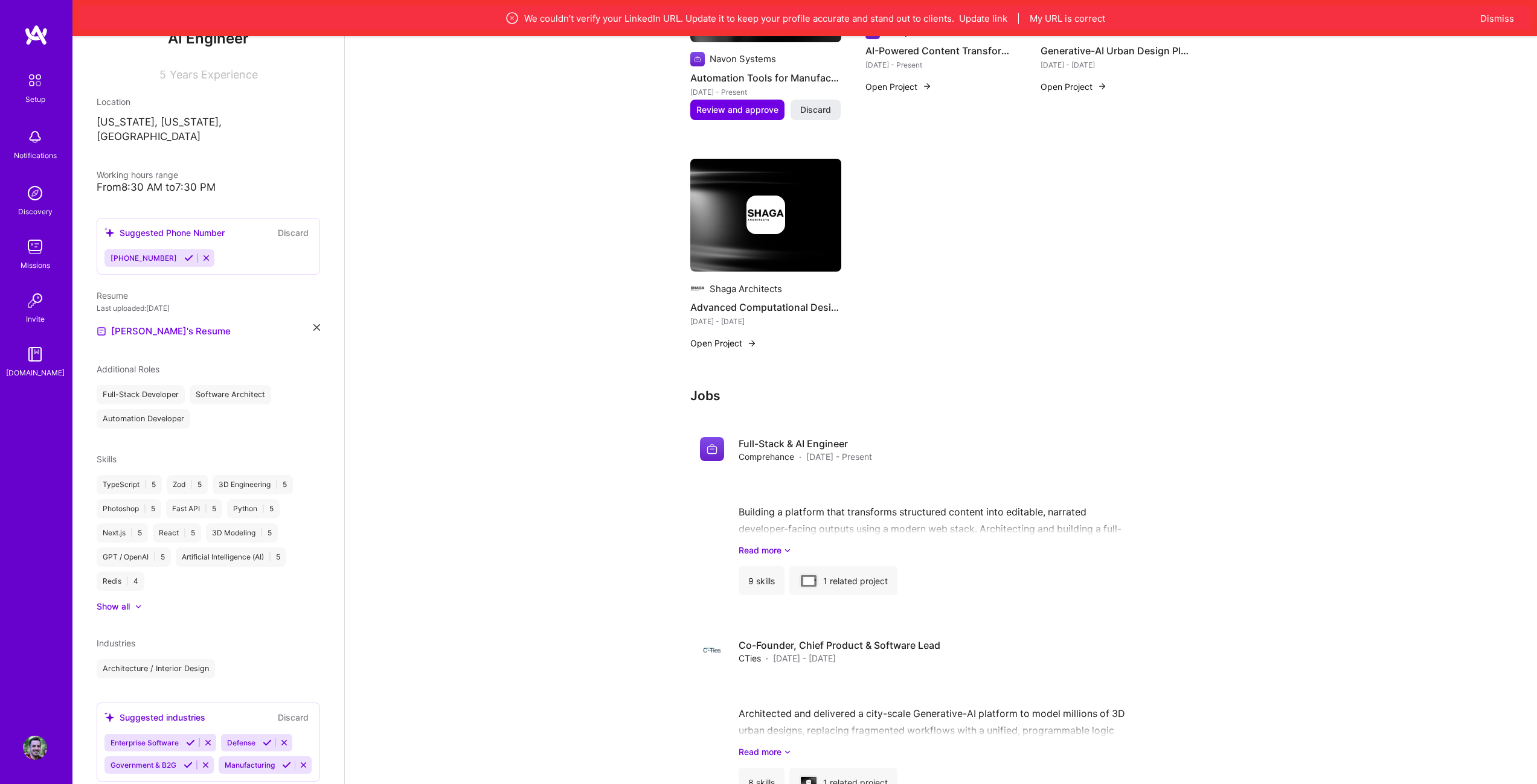
scroll to position [664, 0]
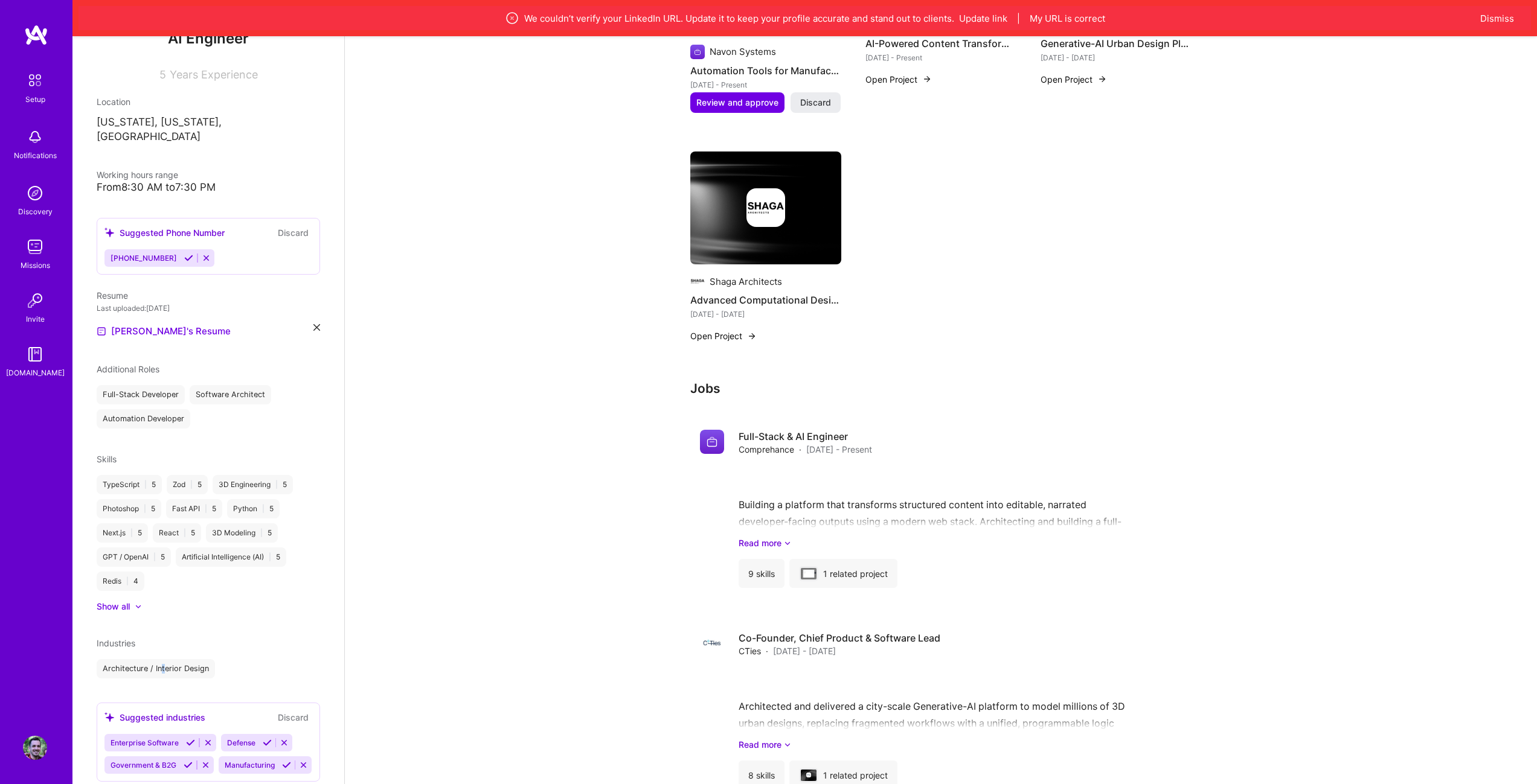
click at [163, 659] on div "Architecture / Interior Design" at bounding box center [156, 669] width 118 height 19
click at [162, 659] on div "Architecture / Interior Design" at bounding box center [156, 669] width 118 height 19
click at [169, 637] on div "Industries" at bounding box center [208, 642] width 224 height 12
click at [189, 761] on icon at bounding box center [188, 765] width 9 height 9
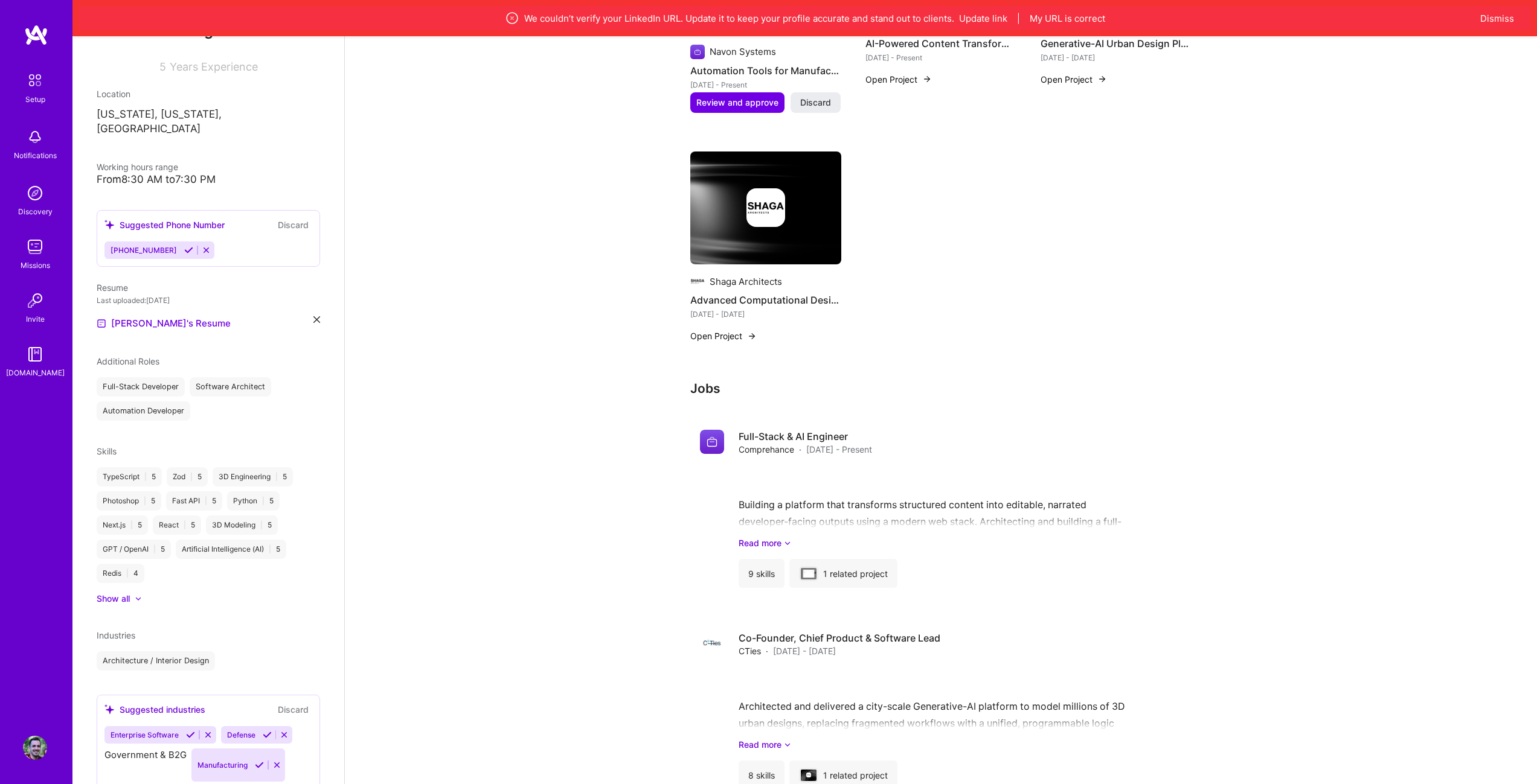
scroll to position [150, 0]
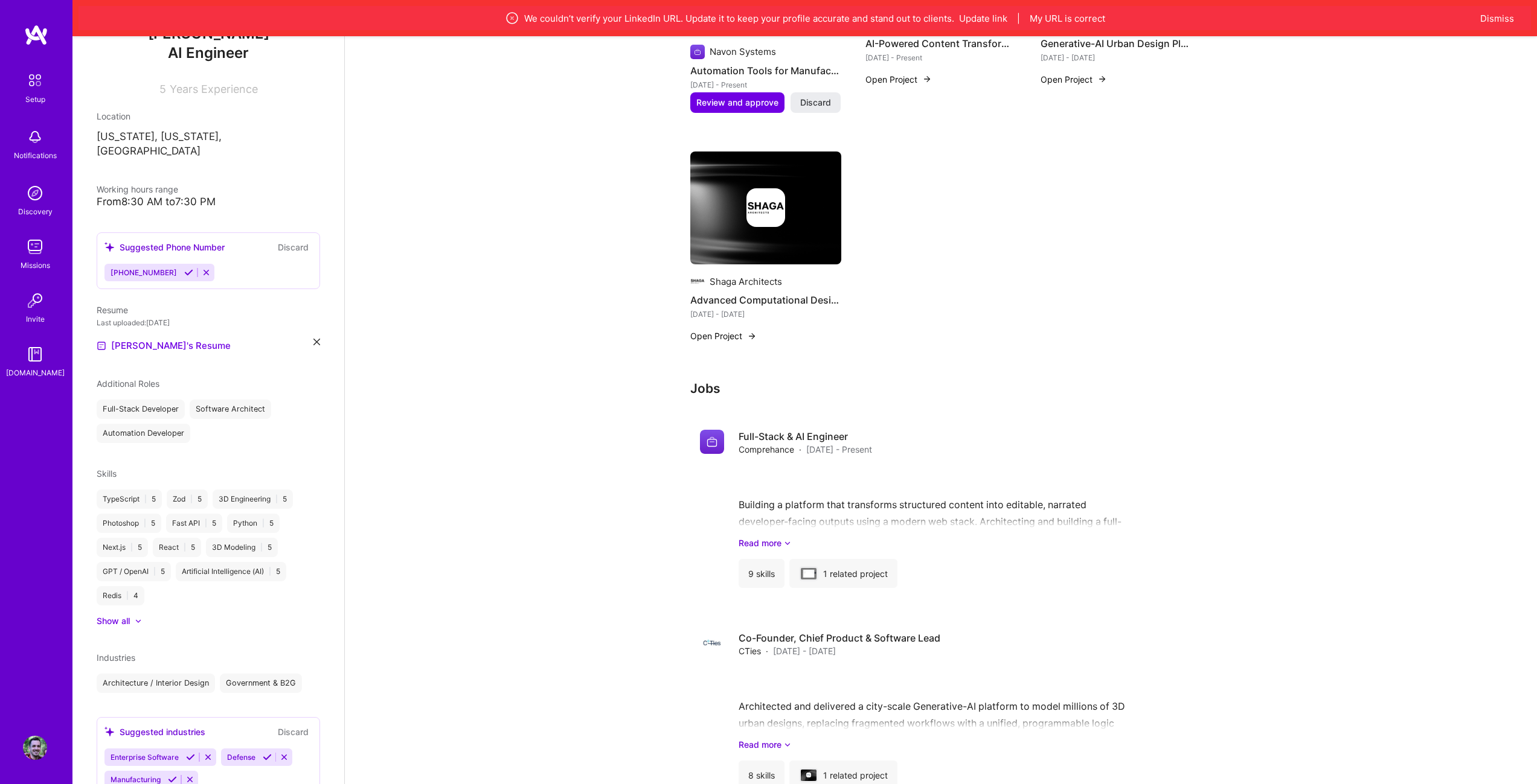
click at [173, 775] on icon at bounding box center [172, 780] width 9 height 9
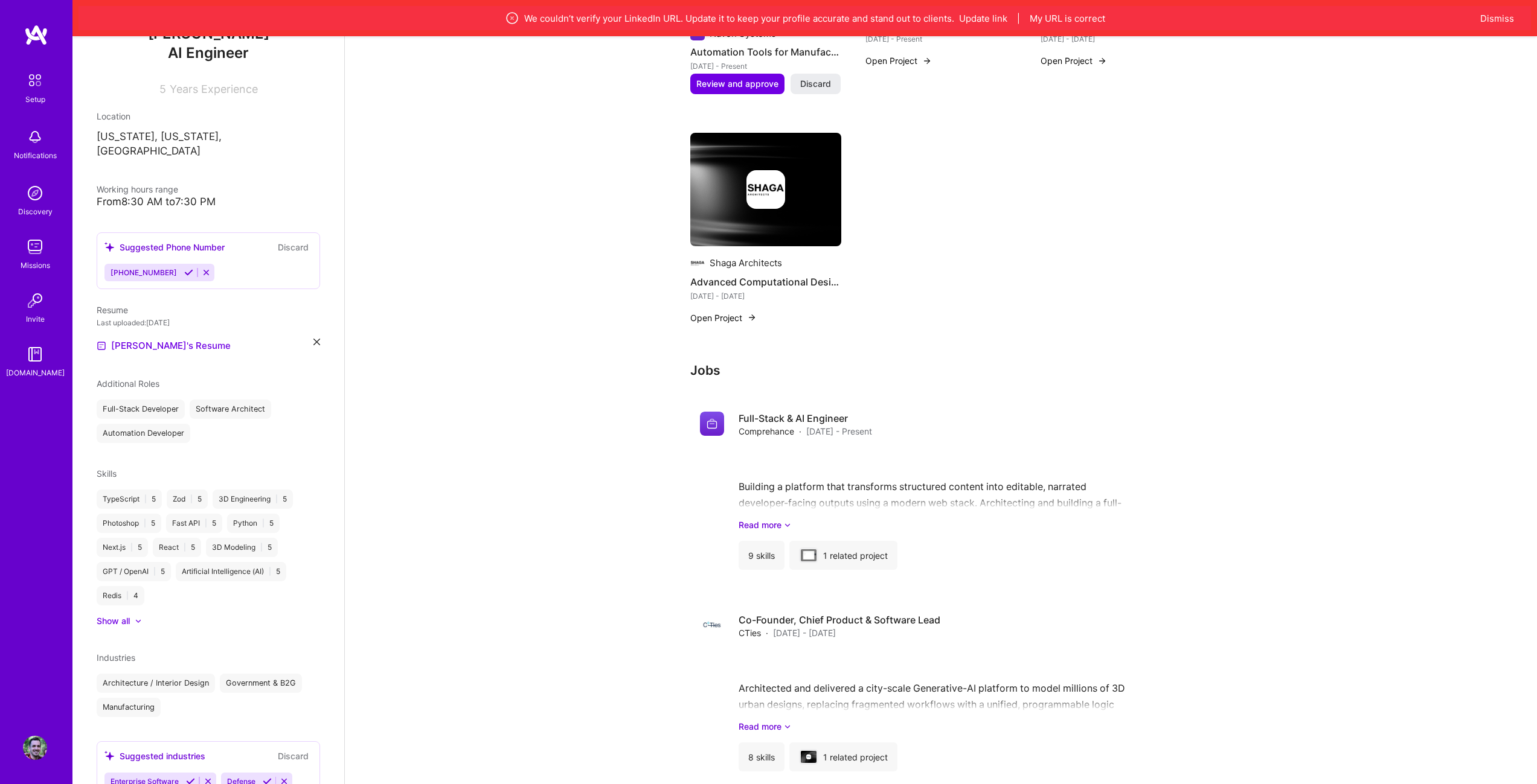
click at [188, 777] on icon at bounding box center [190, 781] width 9 height 9
click at [170, 777] on icon at bounding box center [168, 781] width 9 height 9
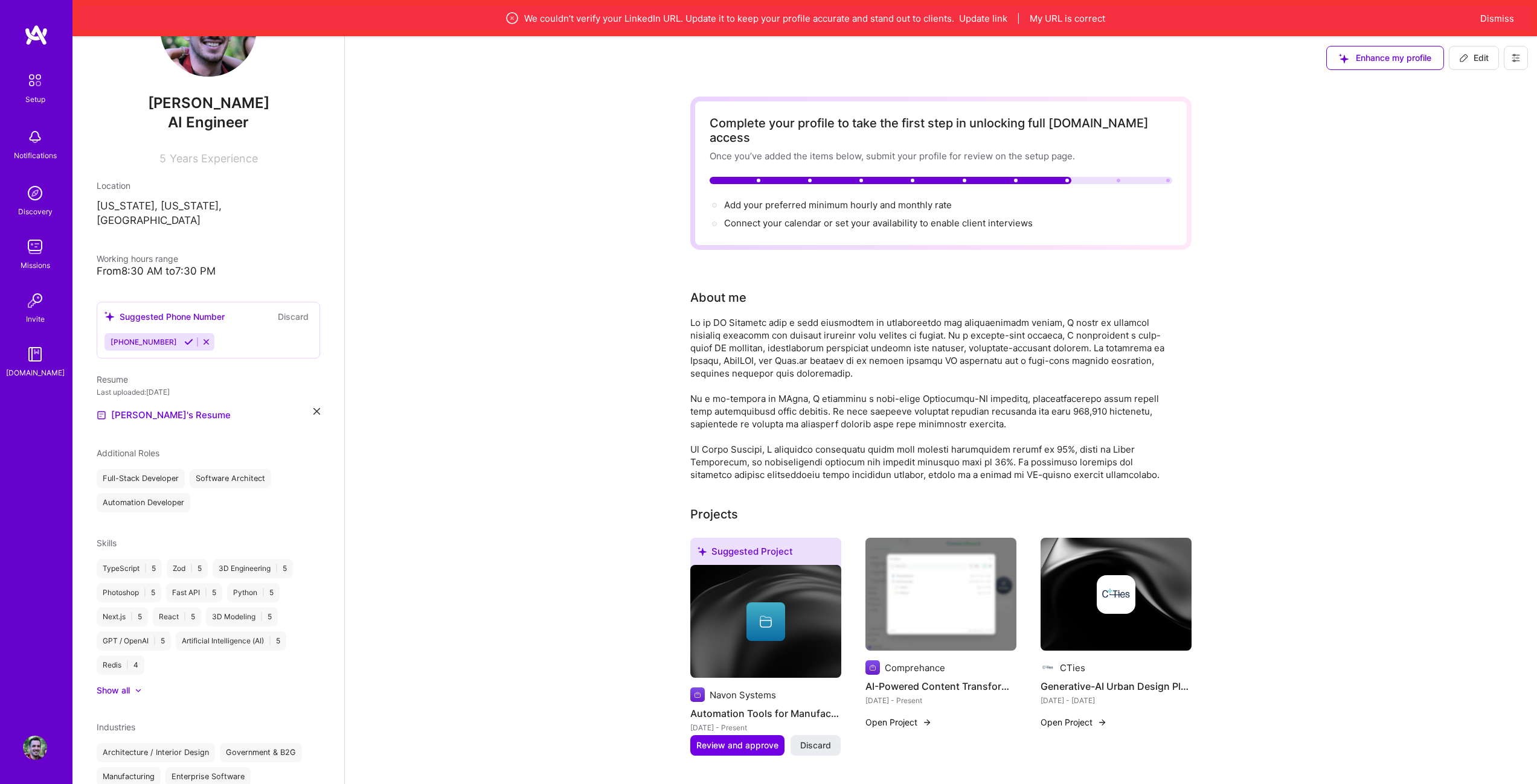
scroll to position [0, 0]
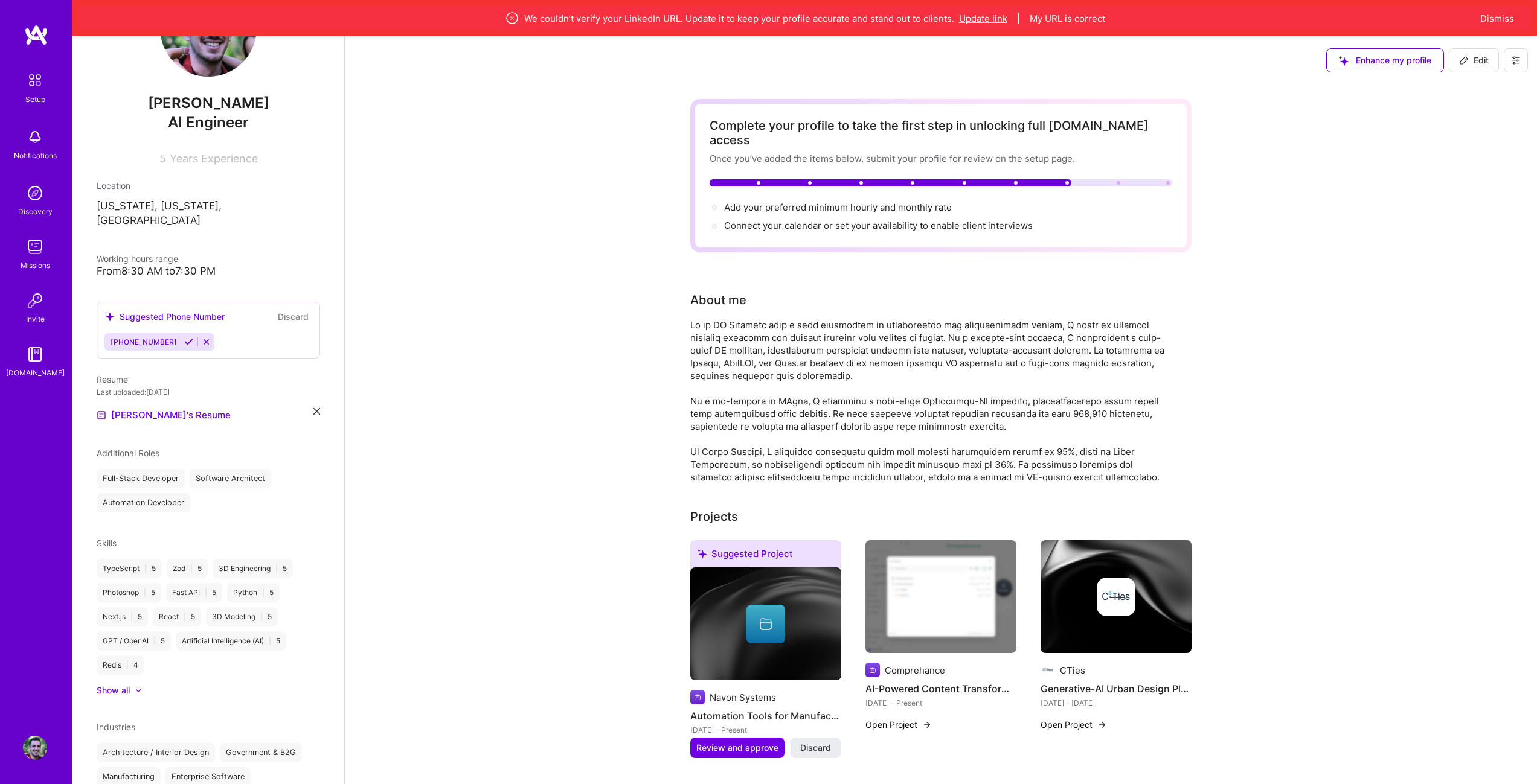
click at [987, 19] on button "Update link" at bounding box center [983, 18] width 48 height 12
select select "US"
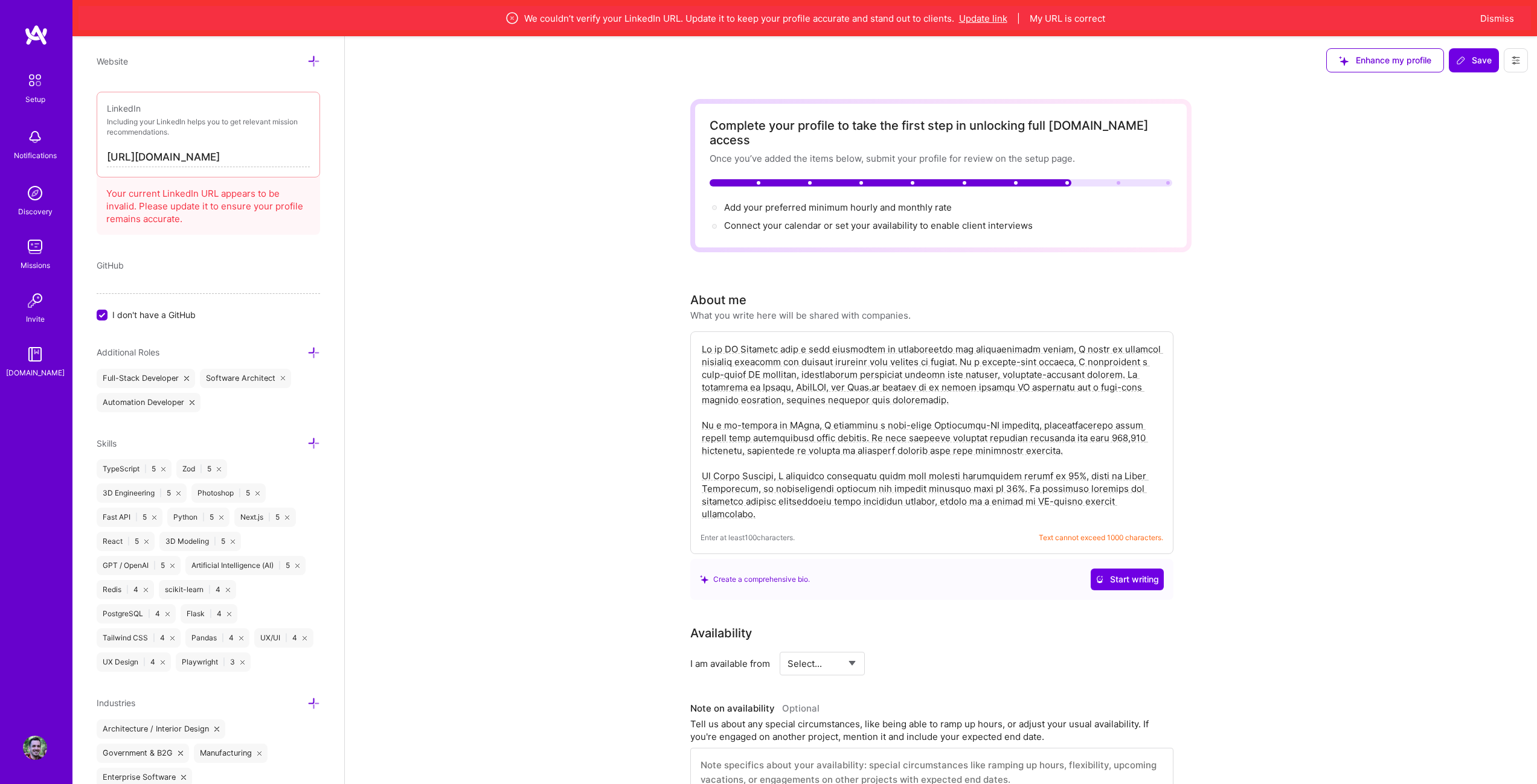
scroll to position [706, 0]
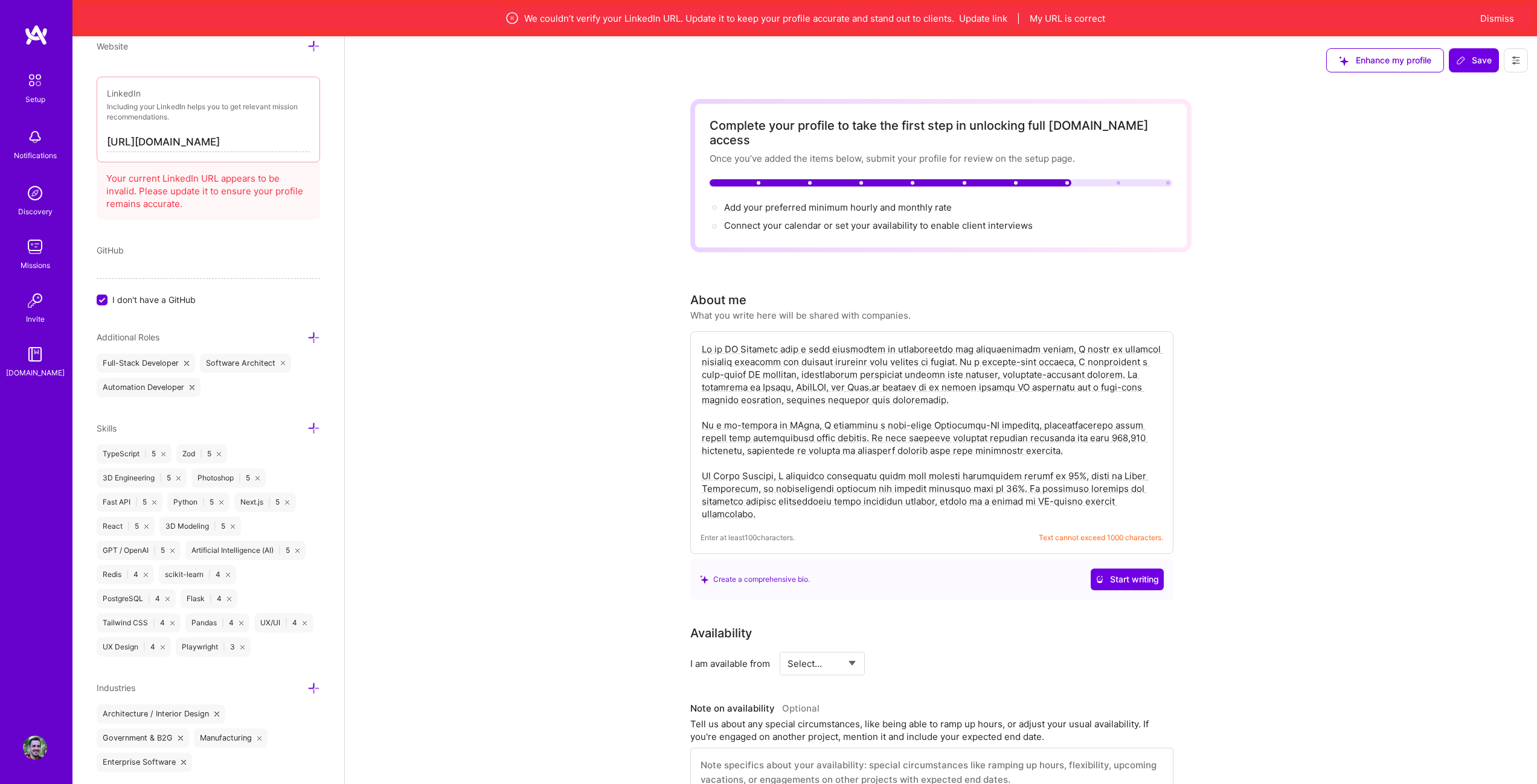
click at [255, 133] on input "[URL][DOMAIN_NAME]" at bounding box center [208, 142] width 203 height 19
click at [216, 133] on input "[URL][DOMAIN_NAME]" at bounding box center [208, 142] width 203 height 19
paste input "[DOMAIN_NAME][URL]"
type input "[URL][DOMAIN_NAME]"
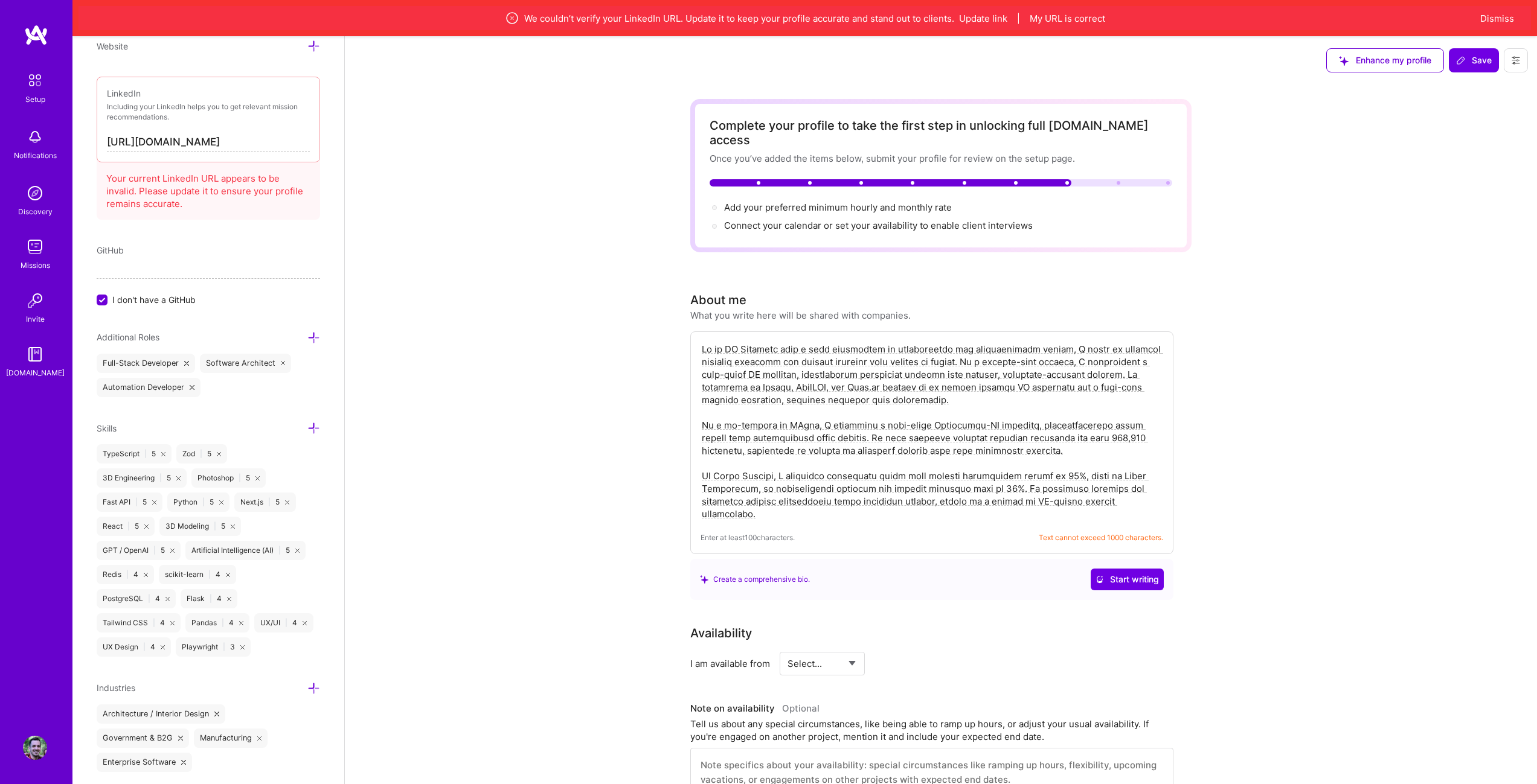
scroll to position [0, 0]
click at [282, 202] on div "Edit photo [PERSON_NAME] AI Engineer 5 Years Experience Location This is the lo…" at bounding box center [208, 428] width 271 height 784
click at [227, 133] on input "[URL][DOMAIN_NAME]" at bounding box center [208, 142] width 203 height 19
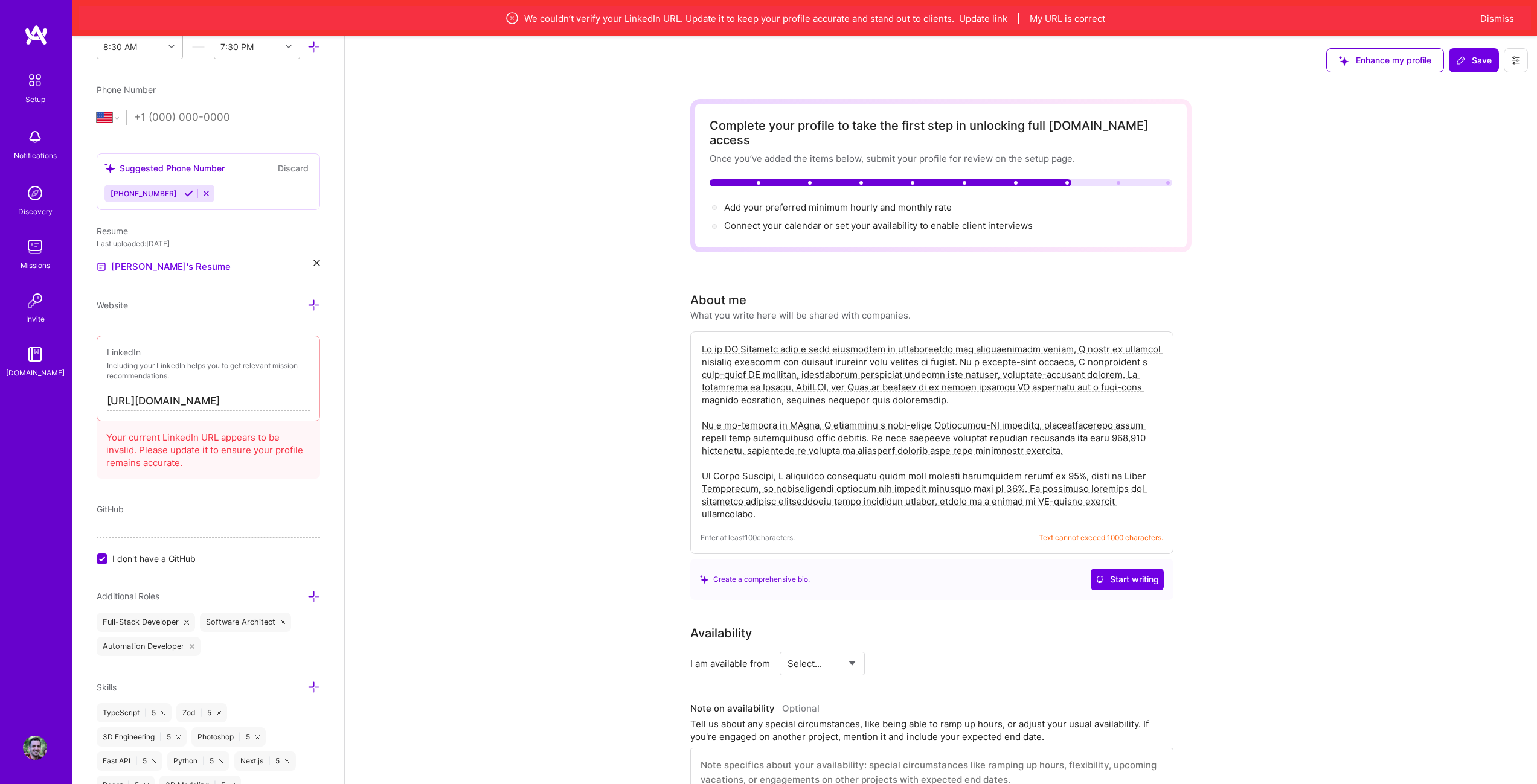
scroll to position [404, 0]
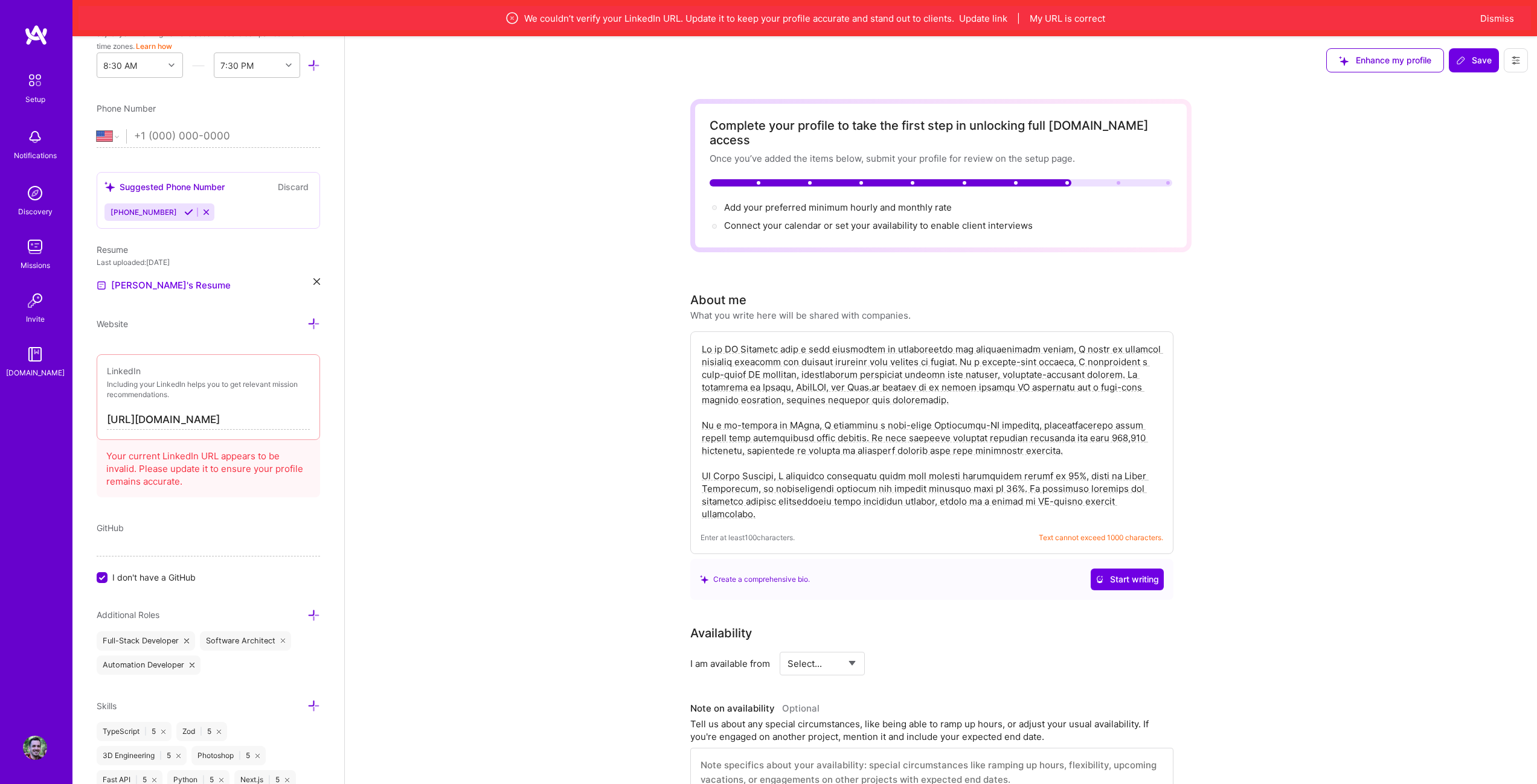
click at [251, 458] on div "Your current LinkedIn URL appears to be invalid. Please update it to ensure you…" at bounding box center [208, 466] width 224 height 62
click at [174, 521] on div "GitHub" at bounding box center [208, 527] width 224 height 12
click at [109, 534] on div "GitHub I don't have a GitHub" at bounding box center [208, 552] width 224 height 62
click at [109, 527] on span "GitHub" at bounding box center [110, 528] width 27 height 10
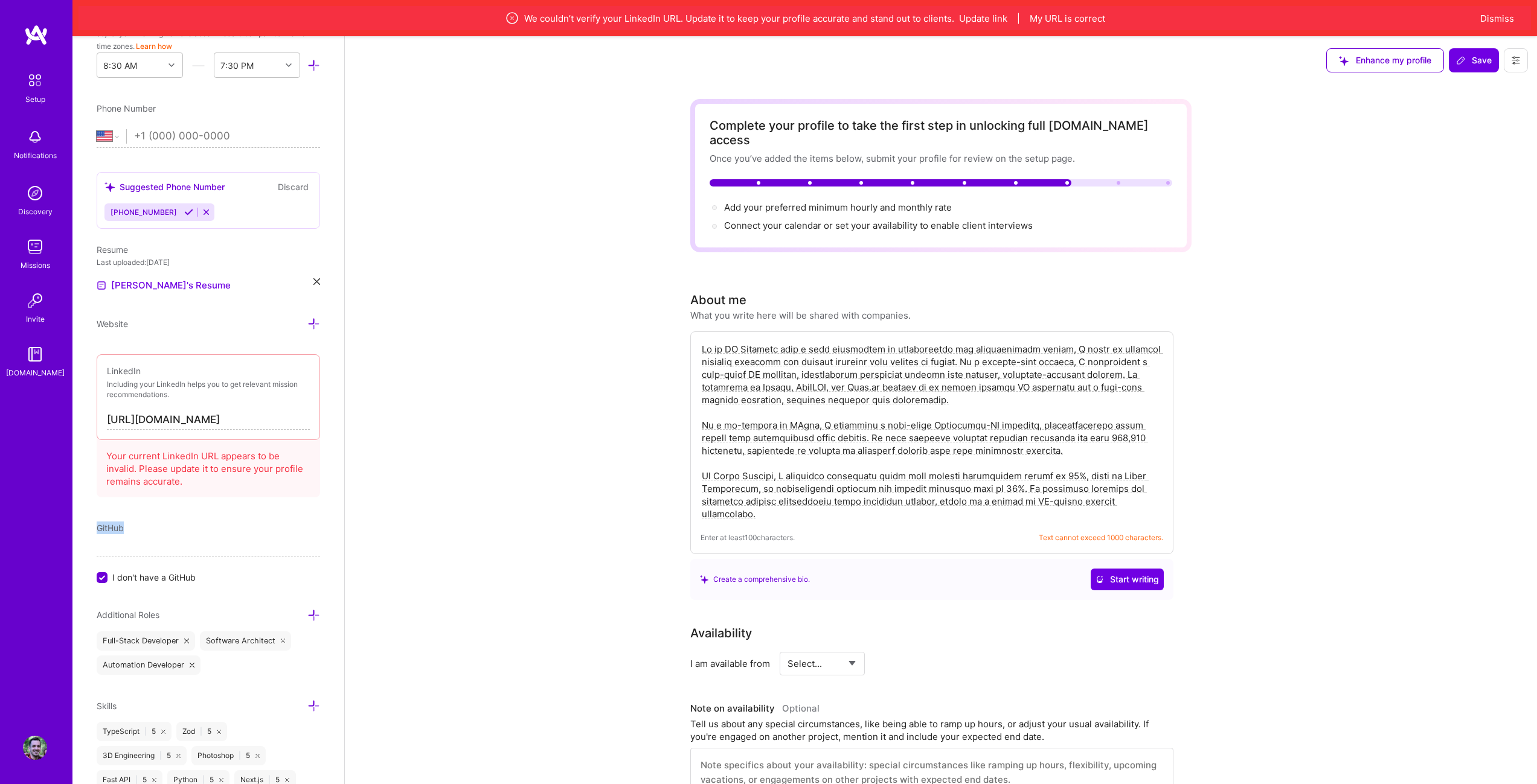
click at [105, 534] on div "GitHub" at bounding box center [110, 527] width 27 height 12
click at [107, 579] on input "I don't have a GitHub" at bounding box center [103, 578] width 11 height 11
click at [172, 544] on input at bounding box center [208, 546] width 224 height 19
paste input "[URL][DOMAIN_NAME]"
type input "[URL][DOMAIN_NAME]"
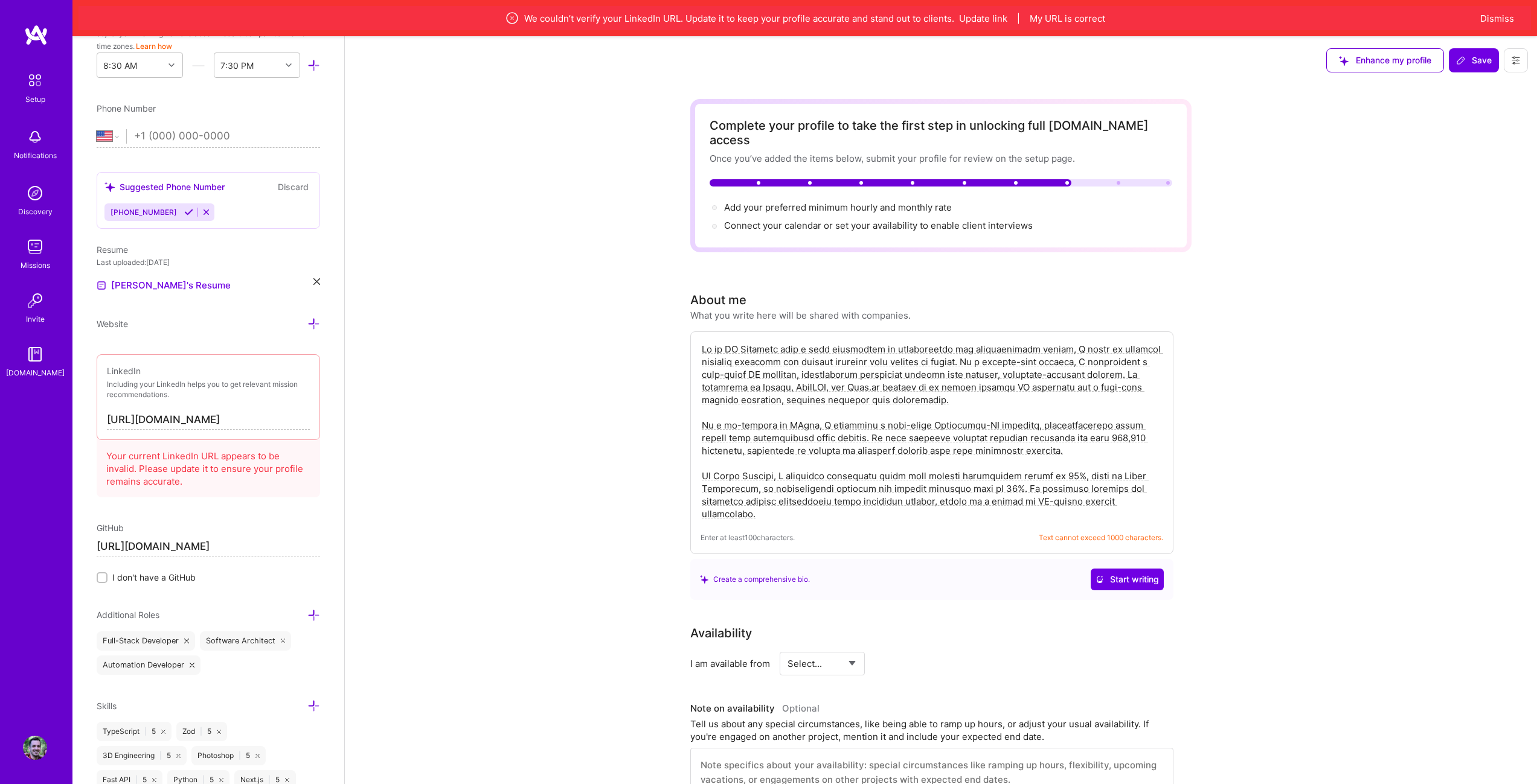
click at [224, 464] on div "Your current LinkedIn URL appears to be invalid. Please update it to ensure you…" at bounding box center [208, 466] width 224 height 62
click at [247, 419] on input "[URL][DOMAIN_NAME]" at bounding box center [208, 420] width 203 height 19
click at [243, 417] on input "[URL][DOMAIN_NAME]" at bounding box center [208, 420] width 203 height 19
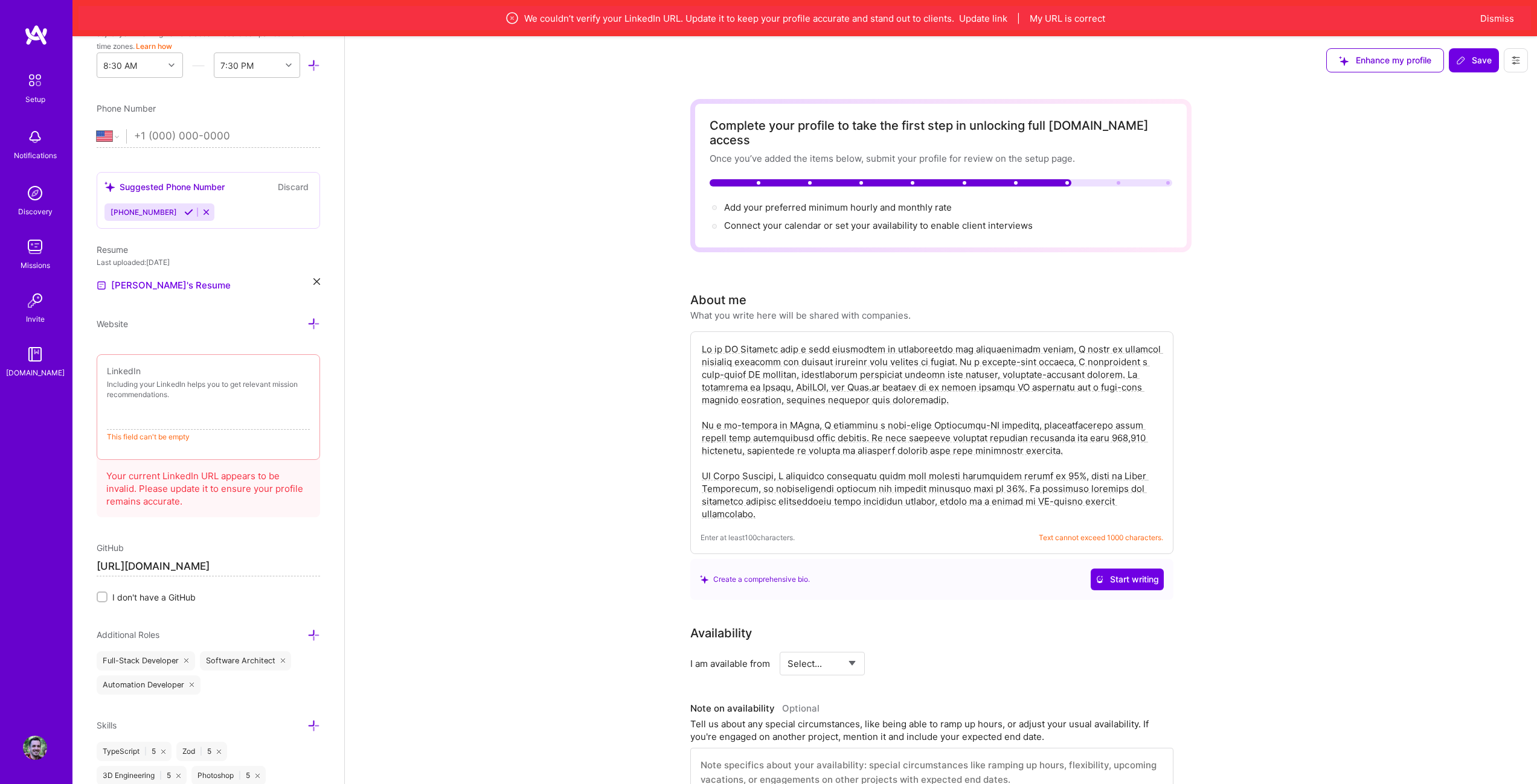
click at [211, 425] on input at bounding box center [208, 420] width 203 height 19
paste input "[URL][DOMAIN_NAME]"
type input "[URL][DOMAIN_NAME]"
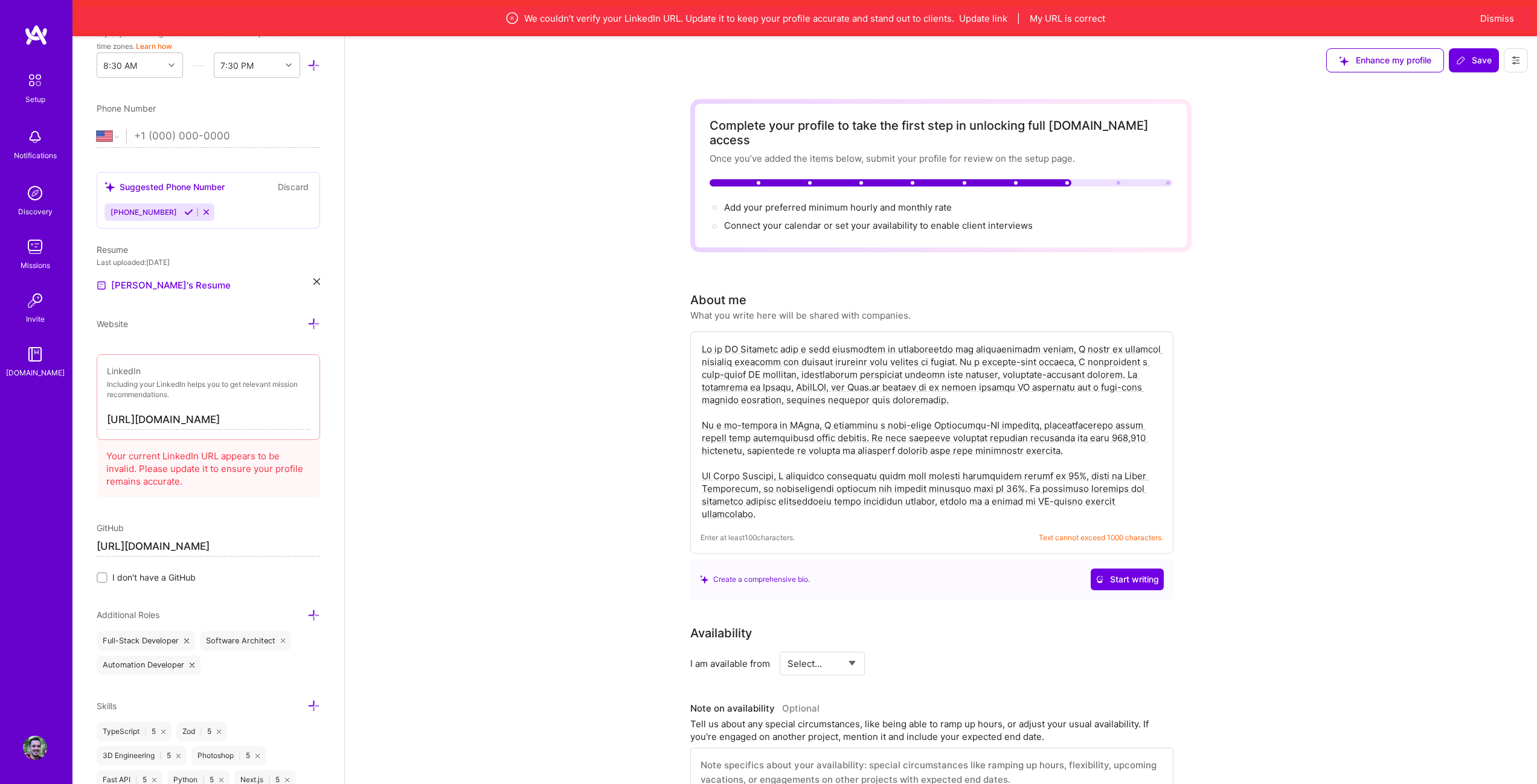
scroll to position [0, 0]
click at [262, 502] on div "Edit photo [PERSON_NAME] AI Engineer 5 Years Experience Location This is the lo…" at bounding box center [208, 428] width 271 height 784
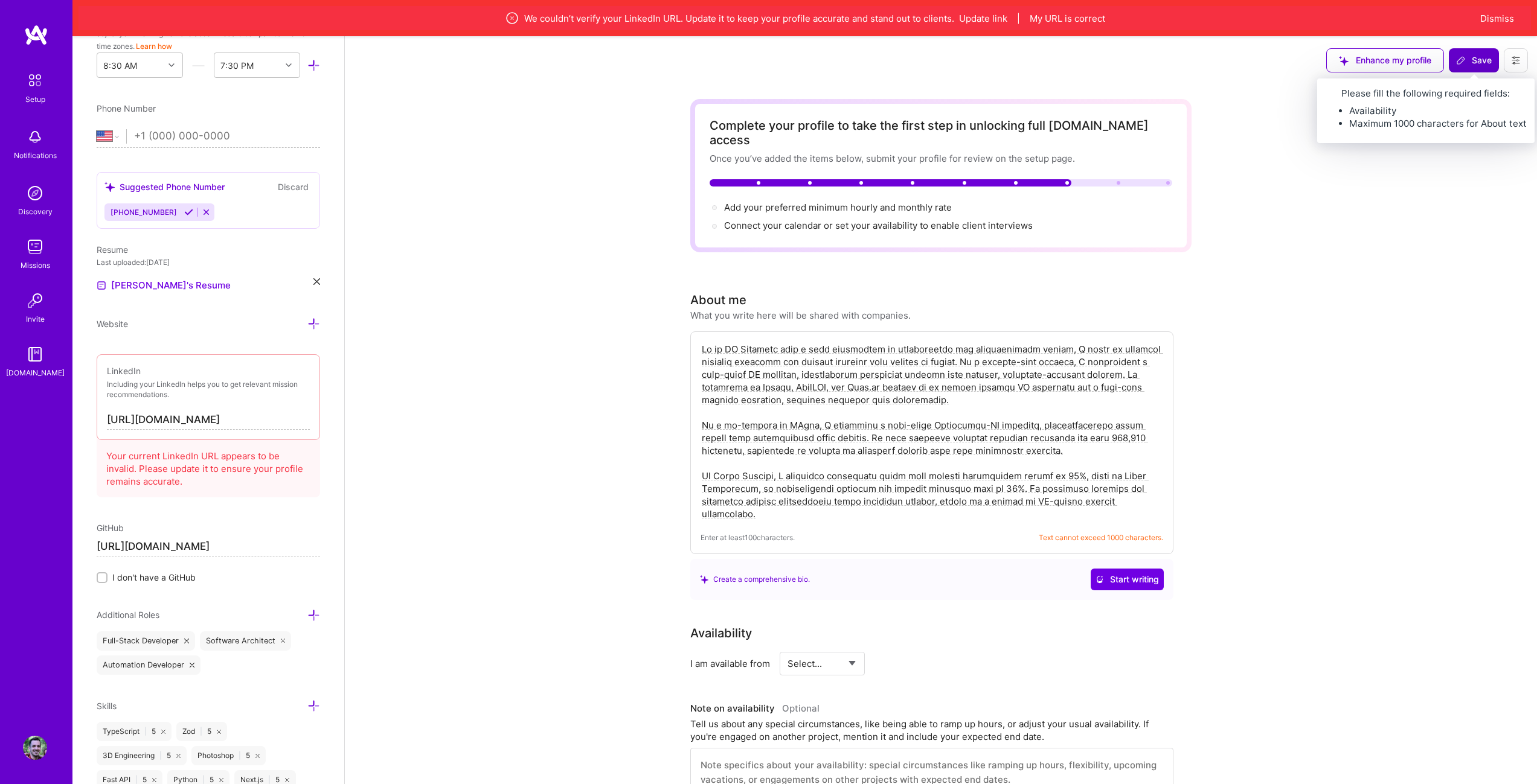
click at [1487, 59] on span "Save" at bounding box center [1473, 60] width 36 height 12
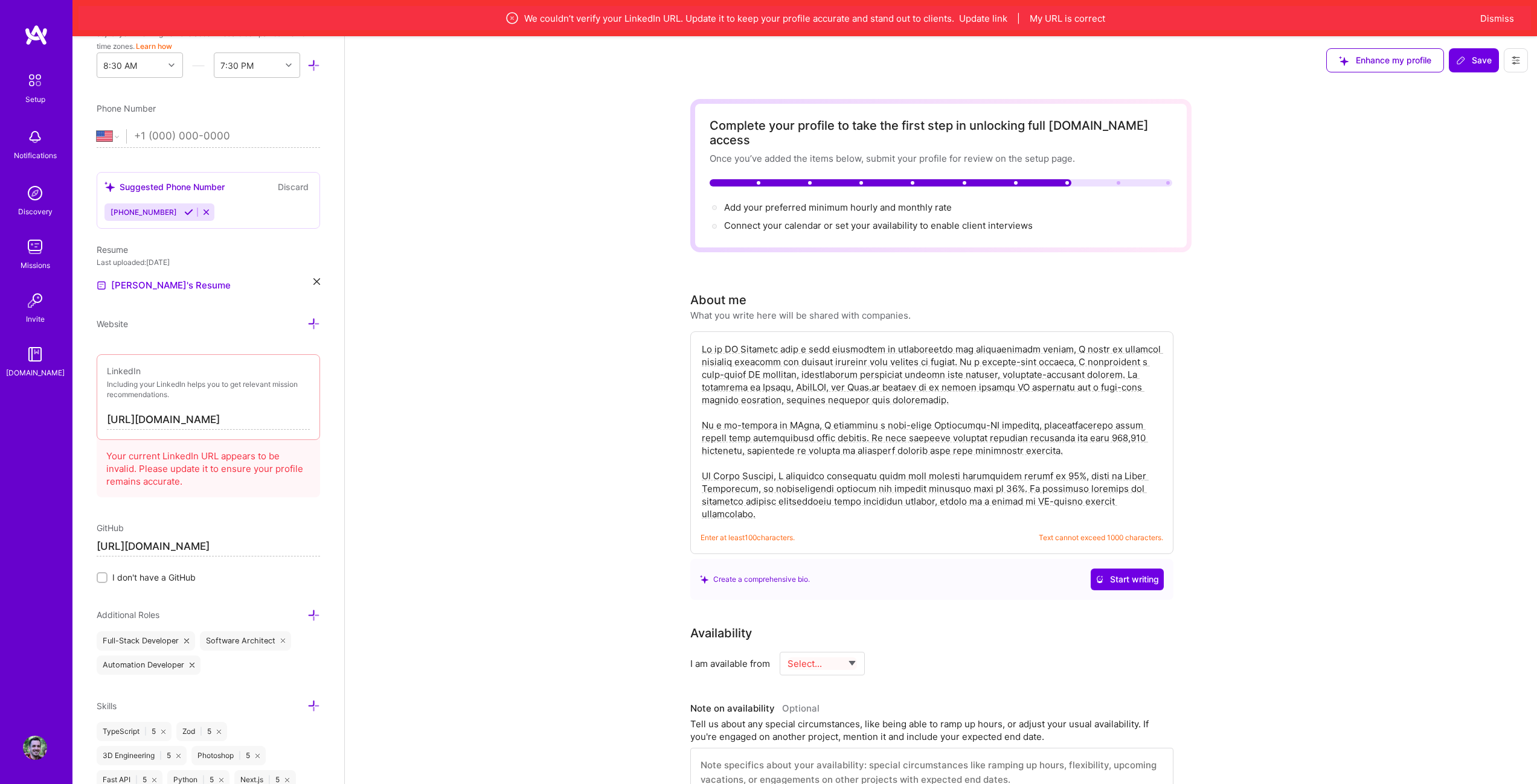
click at [856, 477] on textarea at bounding box center [932, 431] width 462 height 180
click at [1067, 458] on textarea at bounding box center [932, 431] width 462 height 180
click at [1117, 568] on button "Start writing" at bounding box center [1127, 579] width 73 height 22
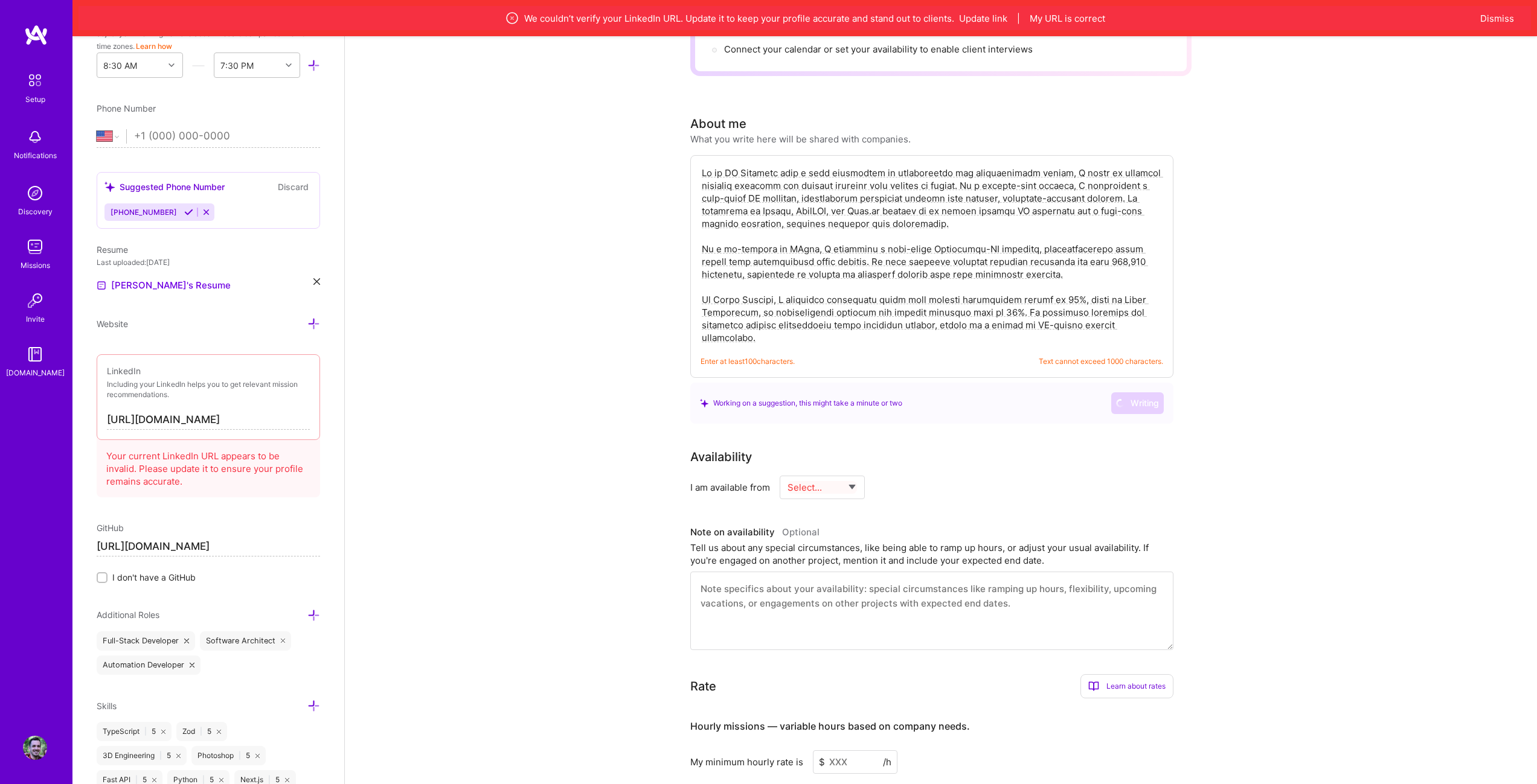
scroll to position [181, 0]
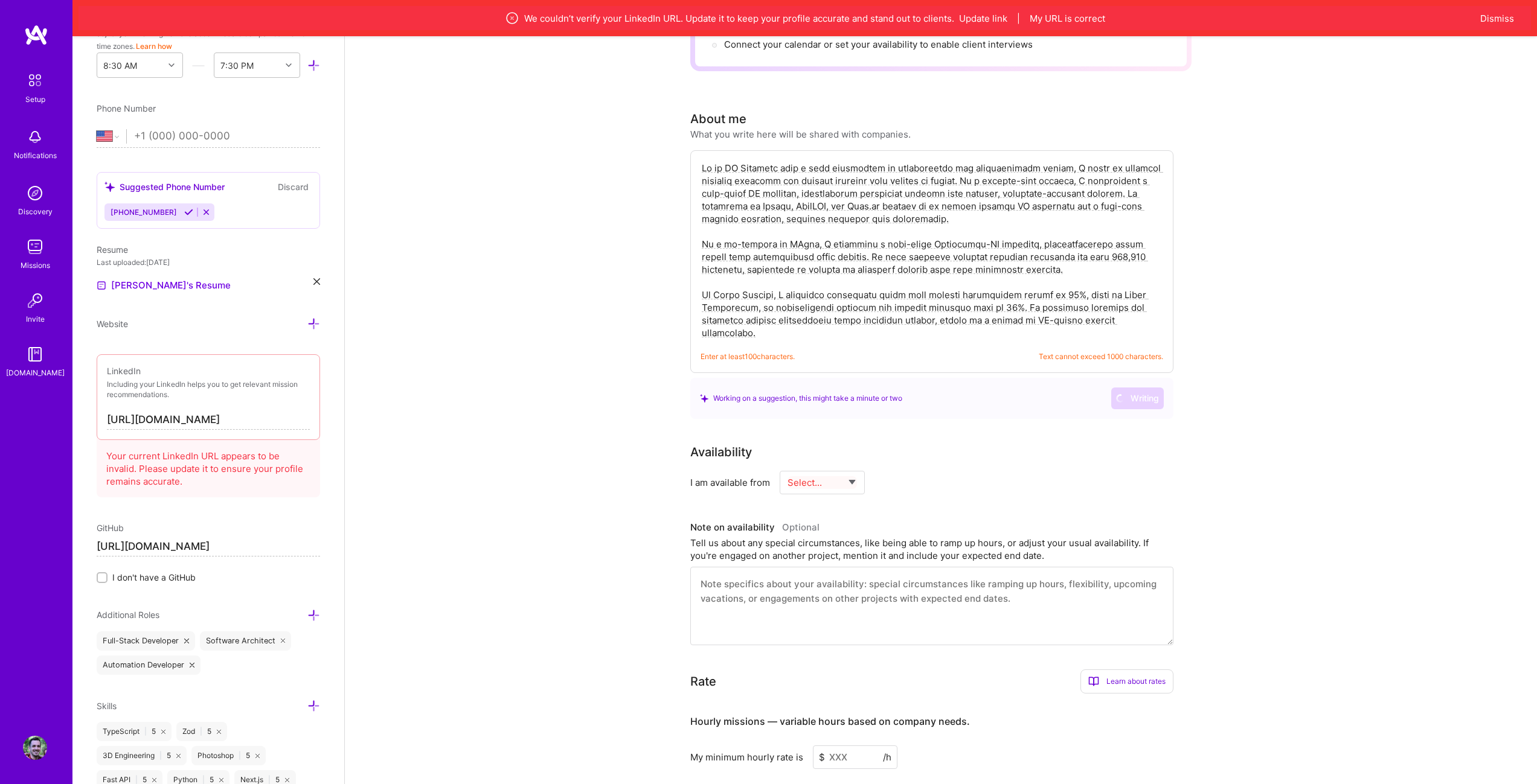
click at [828, 485] on div "Availability I am available from Select... Right Now Future Date Not Available …" at bounding box center [941, 544] width 501 height 202
click at [830, 475] on select "Select... Right Now Future Date Not Available" at bounding box center [822, 483] width 70 height 31
select select "Right Now"
click at [787, 467] on select "Select... Right Now Future Date Not Available" at bounding box center [822, 483] width 70 height 31
click at [926, 471] on input at bounding box center [932, 483] width 73 height 23
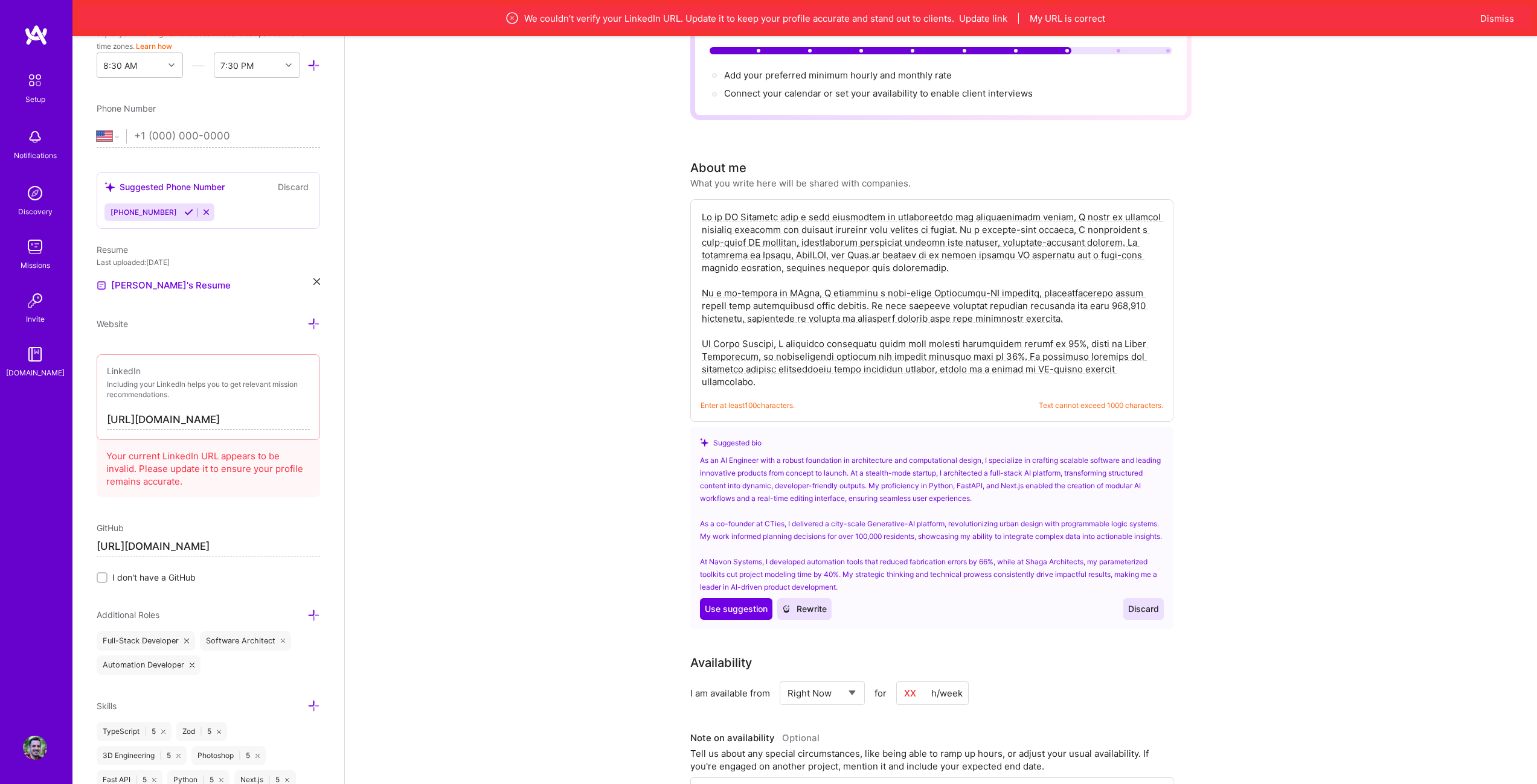
scroll to position [121, 0]
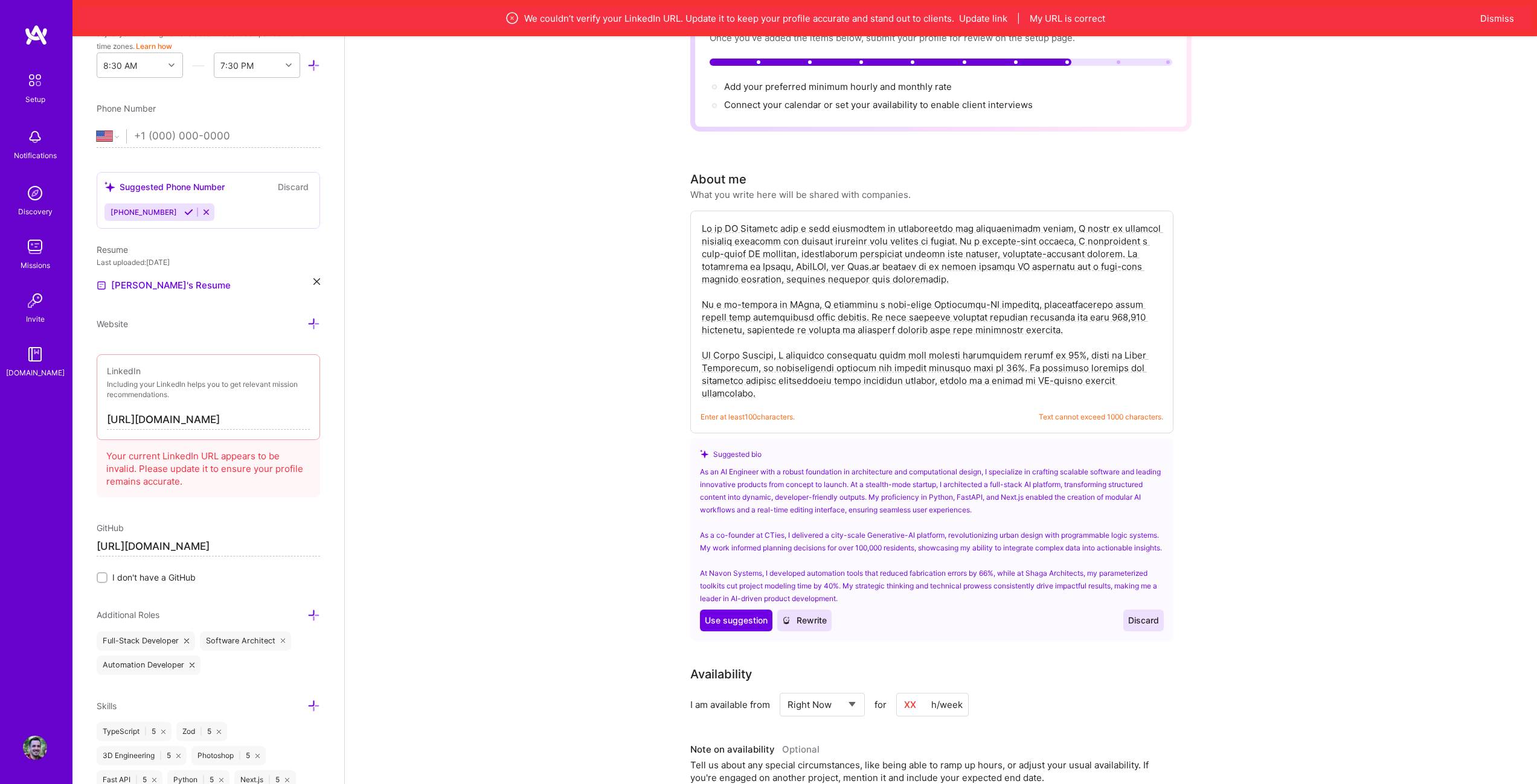
click at [981, 305] on textarea at bounding box center [932, 310] width 462 height 180
click at [736, 615] on span "Use suggestion" at bounding box center [736, 620] width 63 height 12
type textarea "As an AI Engineer with a robust foundation in architecture and computational de…"
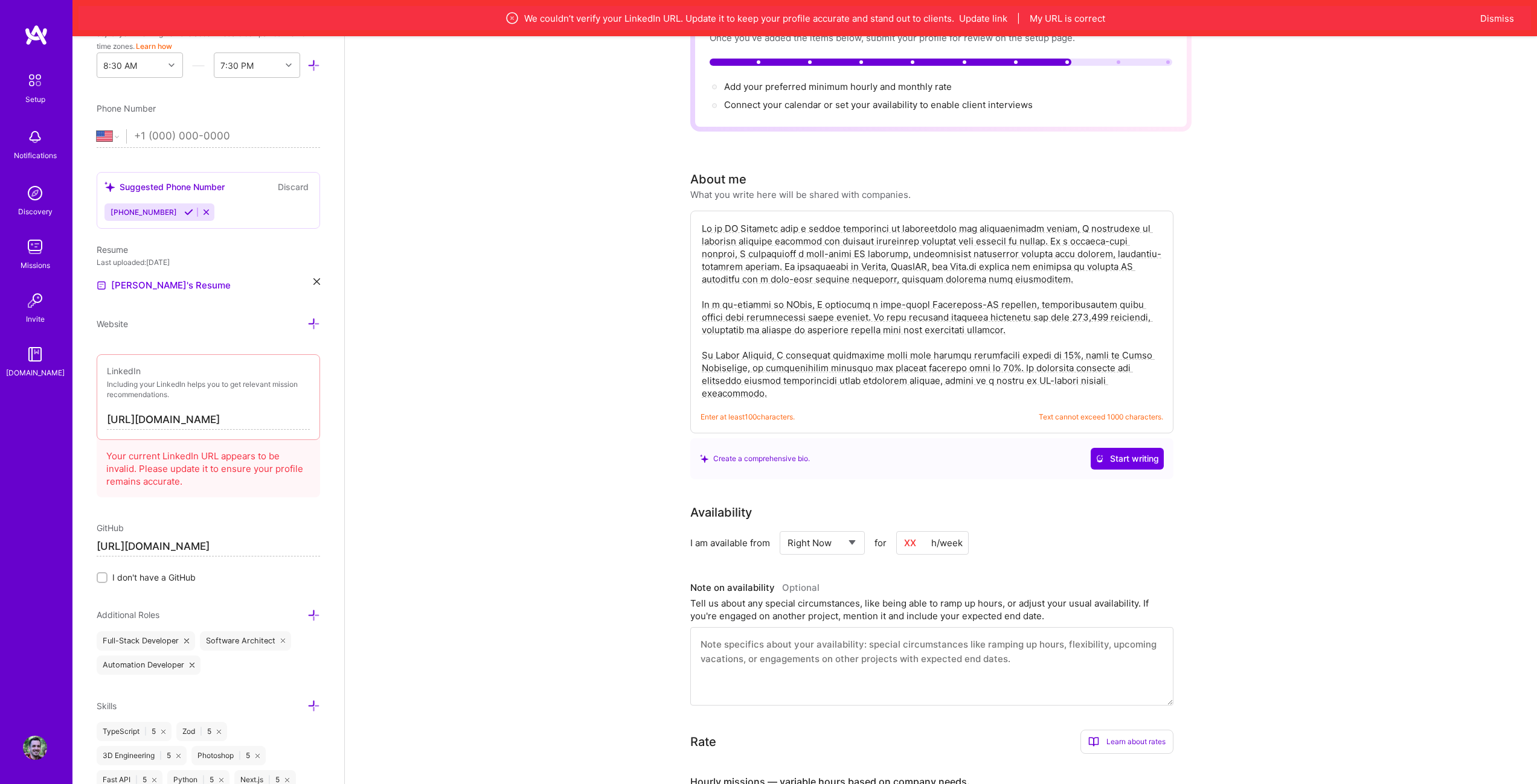
click at [950, 373] on textarea at bounding box center [932, 310] width 462 height 180
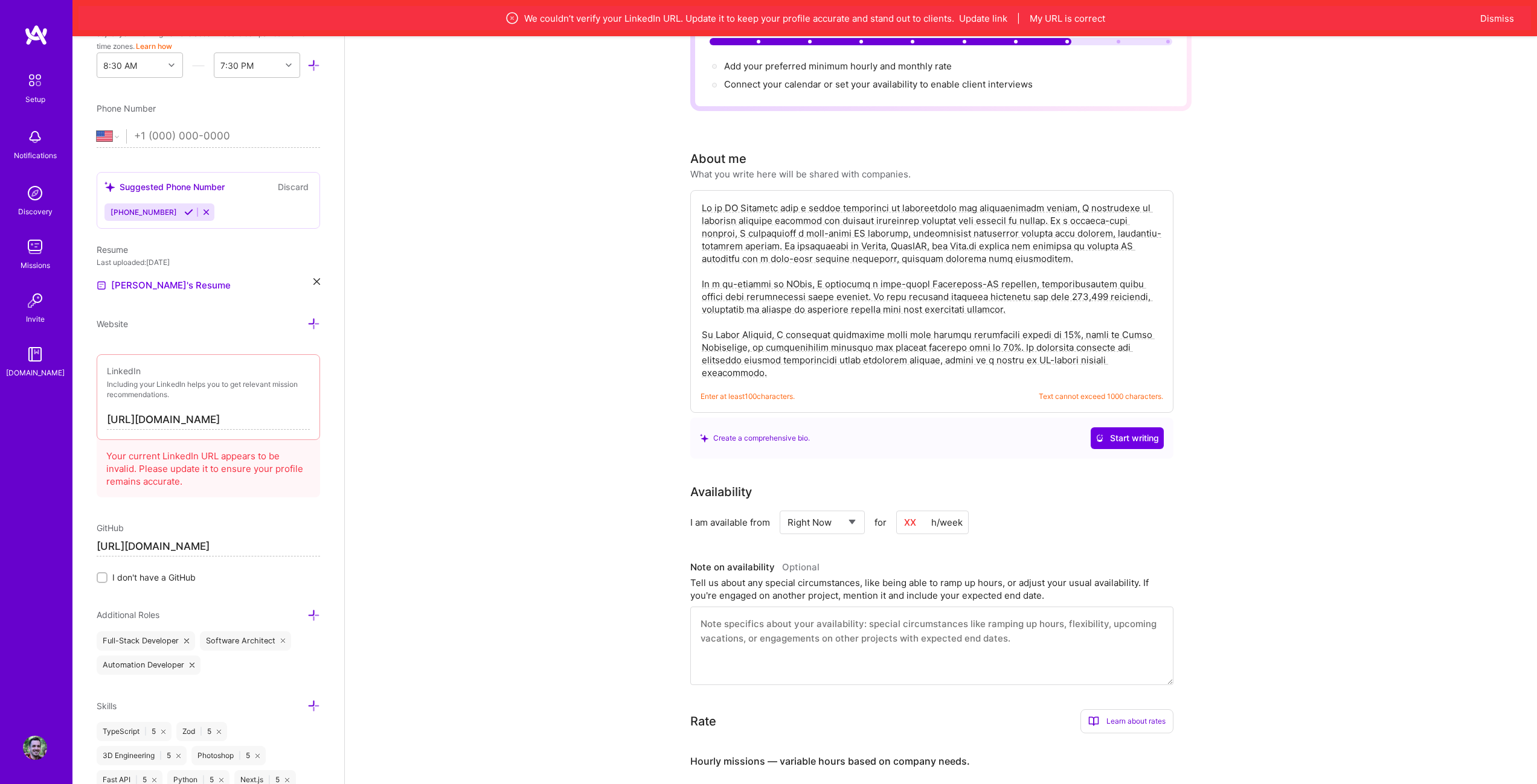
scroll to position [241, 0]
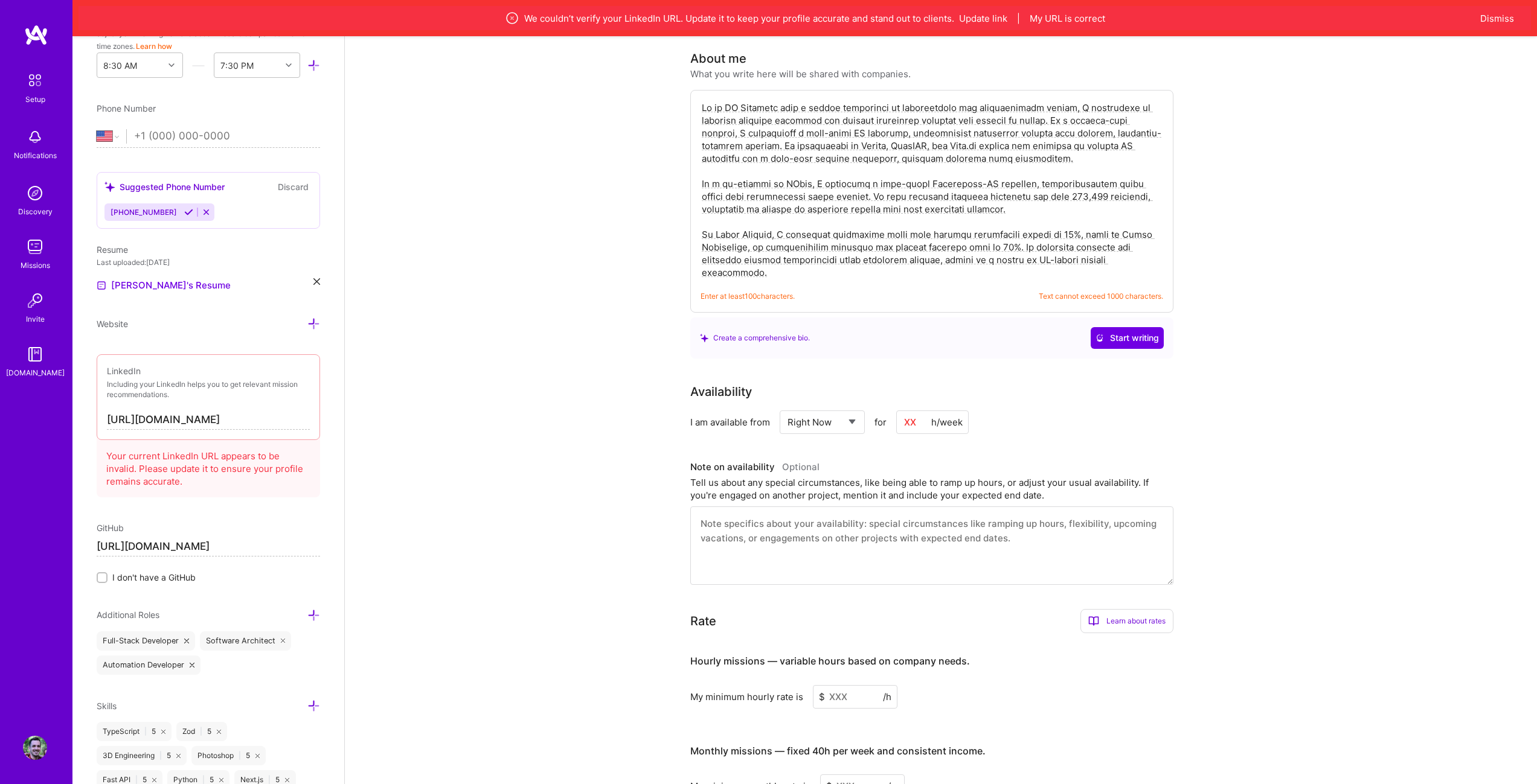
click at [913, 412] on input at bounding box center [932, 422] width 73 height 23
type input "1"
type input "30"
click at [835, 520] on textarea at bounding box center [932, 545] width 483 height 78
click at [1117, 612] on div "Learn about rates" at bounding box center [1126, 620] width 93 height 24
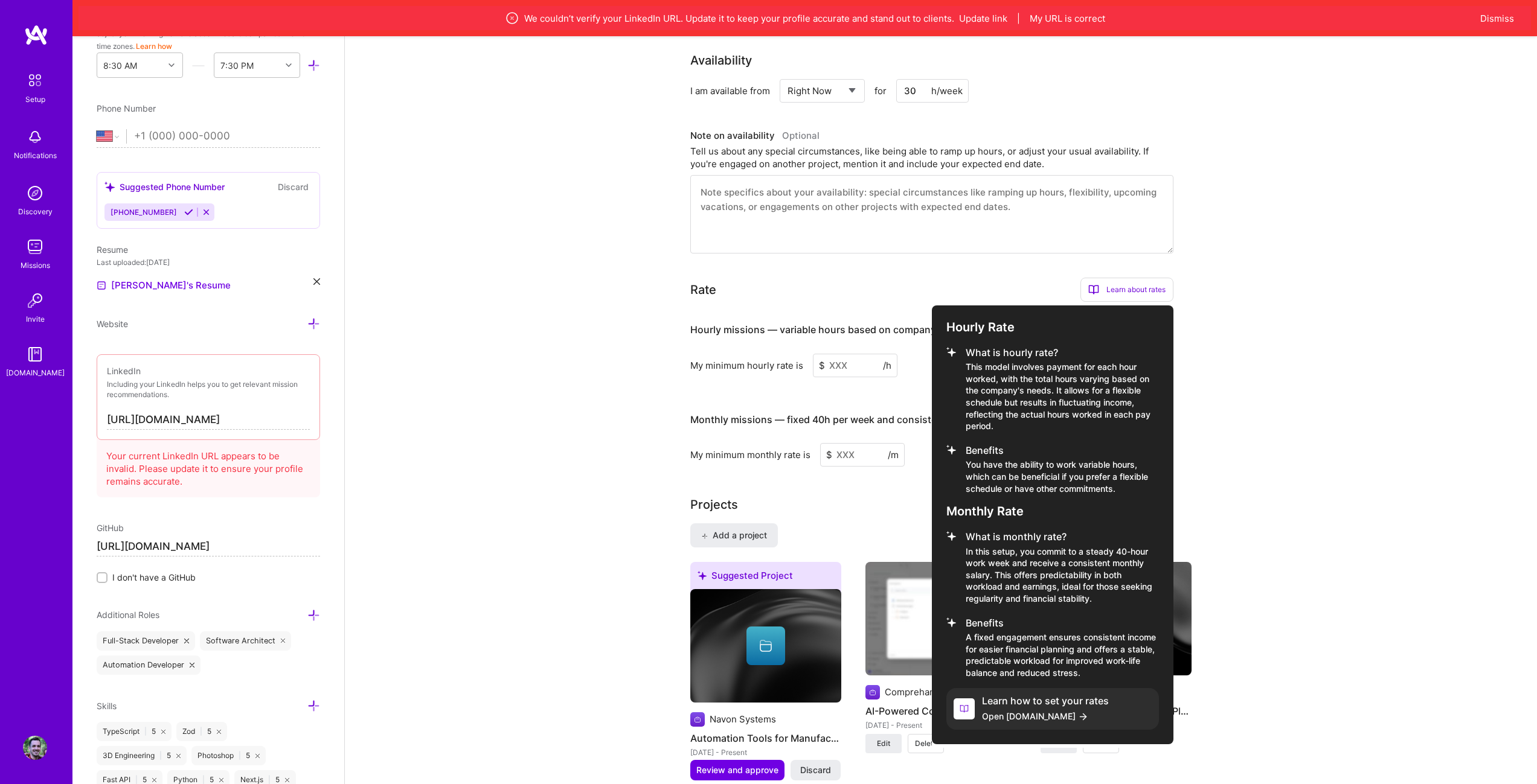
scroll to position [604, 0]
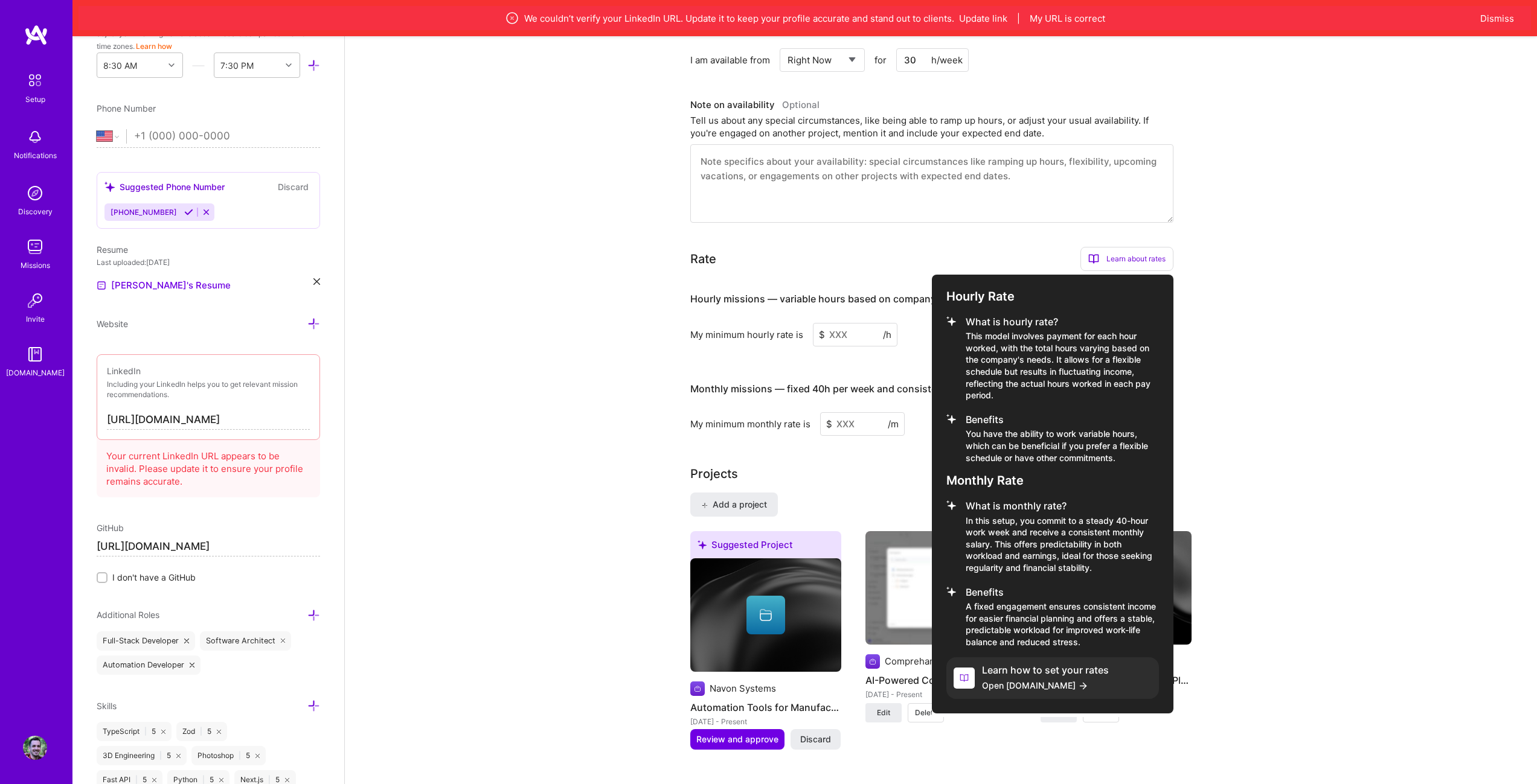
click at [1282, 334] on div at bounding box center [768, 392] width 1537 height 784
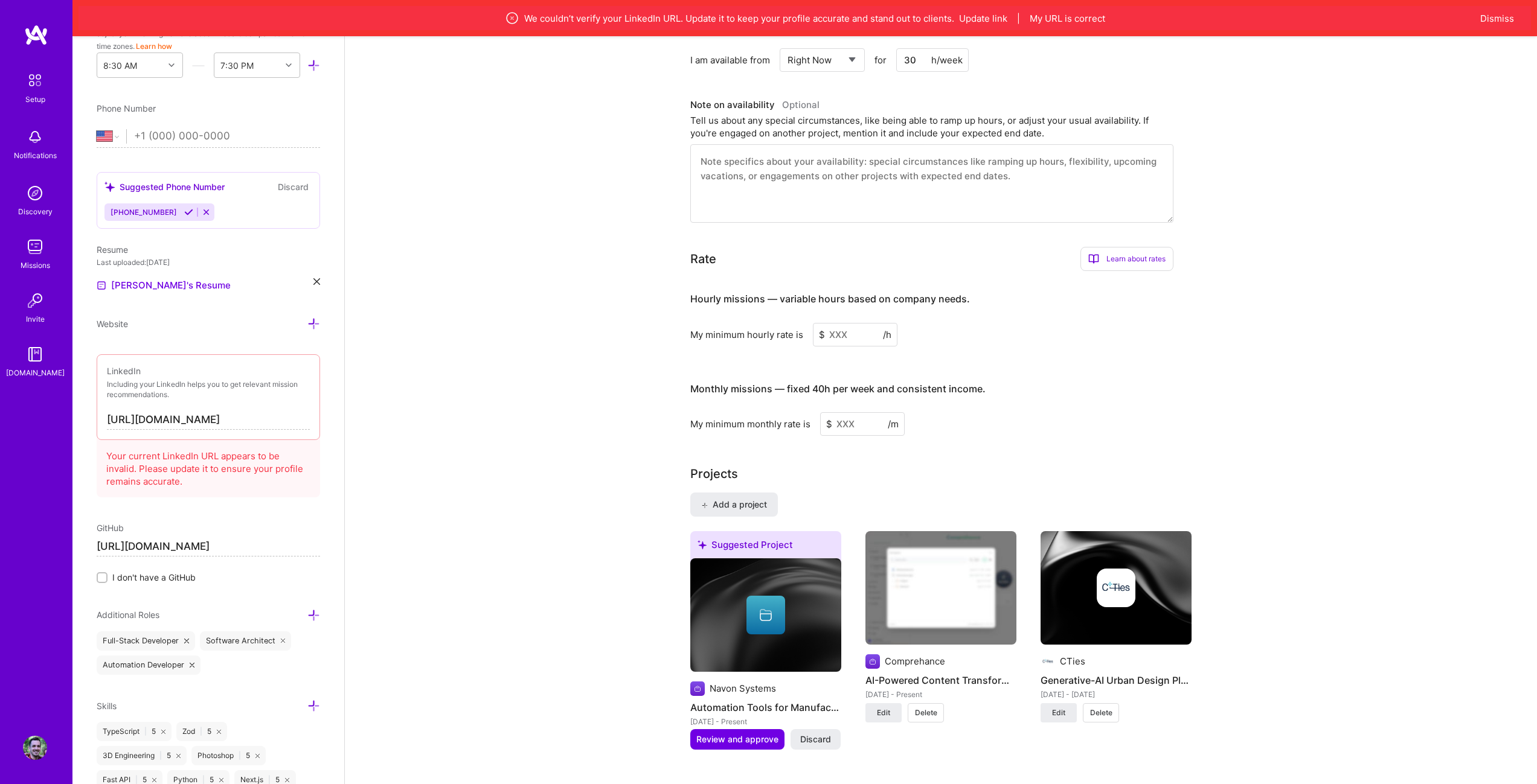
click at [851, 412] on input at bounding box center [862, 424] width 84 height 23
type input "14000"
drag, startPoint x: 1022, startPoint y: 354, endPoint x: 1018, endPoint y: 348, distance: 7.2
click at [1023, 354] on div "Hourly missions — variable hours based on company needs. My minimum hourly rate…" at bounding box center [932, 359] width 483 height 155
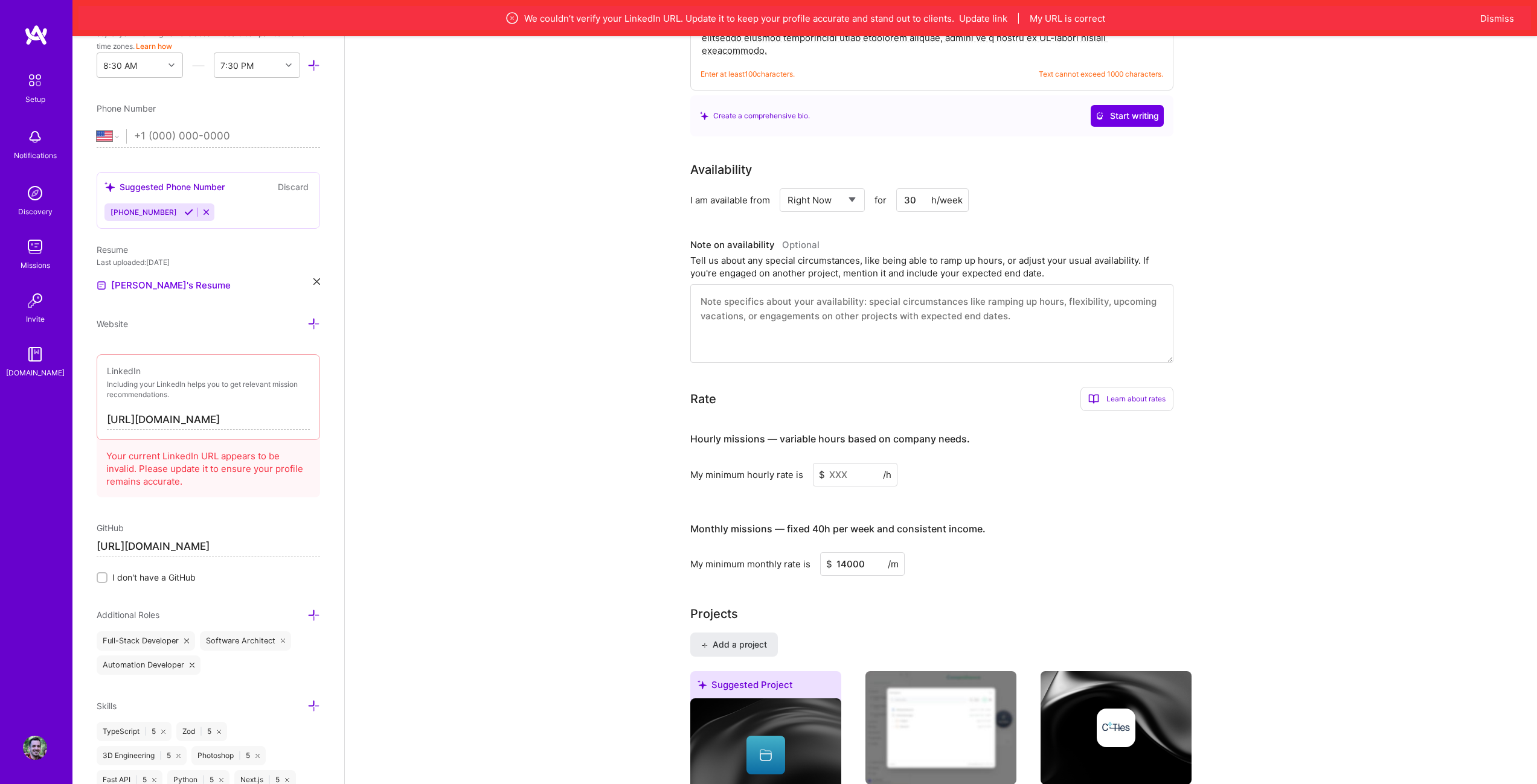
scroll to position [362, 0]
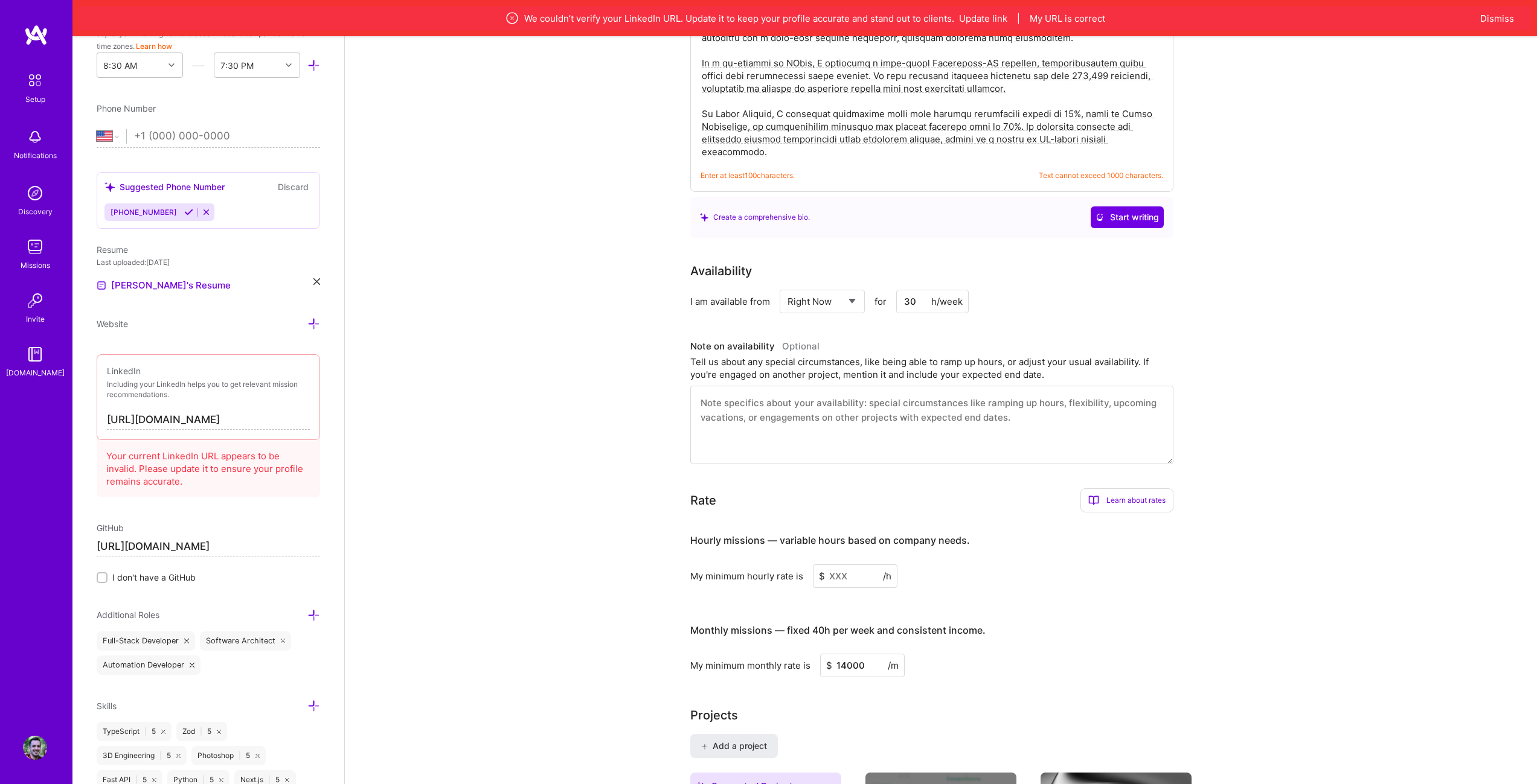
click at [881, 405] on textarea at bounding box center [932, 425] width 483 height 78
type textarea "Can"
click at [899, 414] on textarea "Currently aiming to work on projects up to 4 days a week. I'm flexible if a pro…" at bounding box center [932, 425] width 483 height 78
click at [996, 389] on textarea "Currently aiming to work on projects up to 4 days a week. I'm flexible if a pro…" at bounding box center [932, 425] width 483 height 78
click at [745, 403] on textarea "Currently aiming to work on projects up to 4 days a week. I'm flexible, if a pr…" at bounding box center [932, 425] width 483 height 78
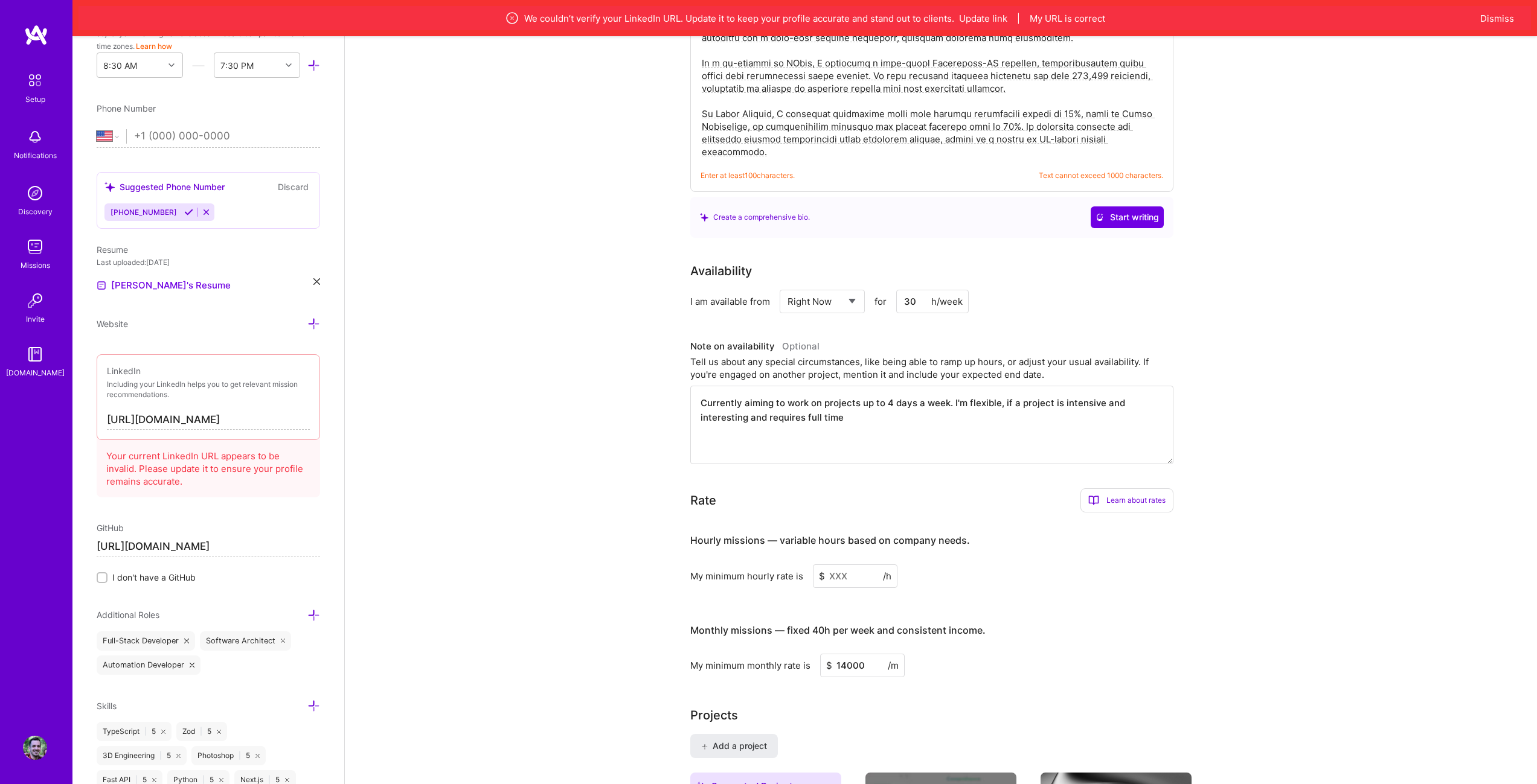
click at [894, 400] on textarea "Currently aiming to work on projects up to 4 days a week. I'm flexible, if a pr…" at bounding box center [932, 425] width 483 height 78
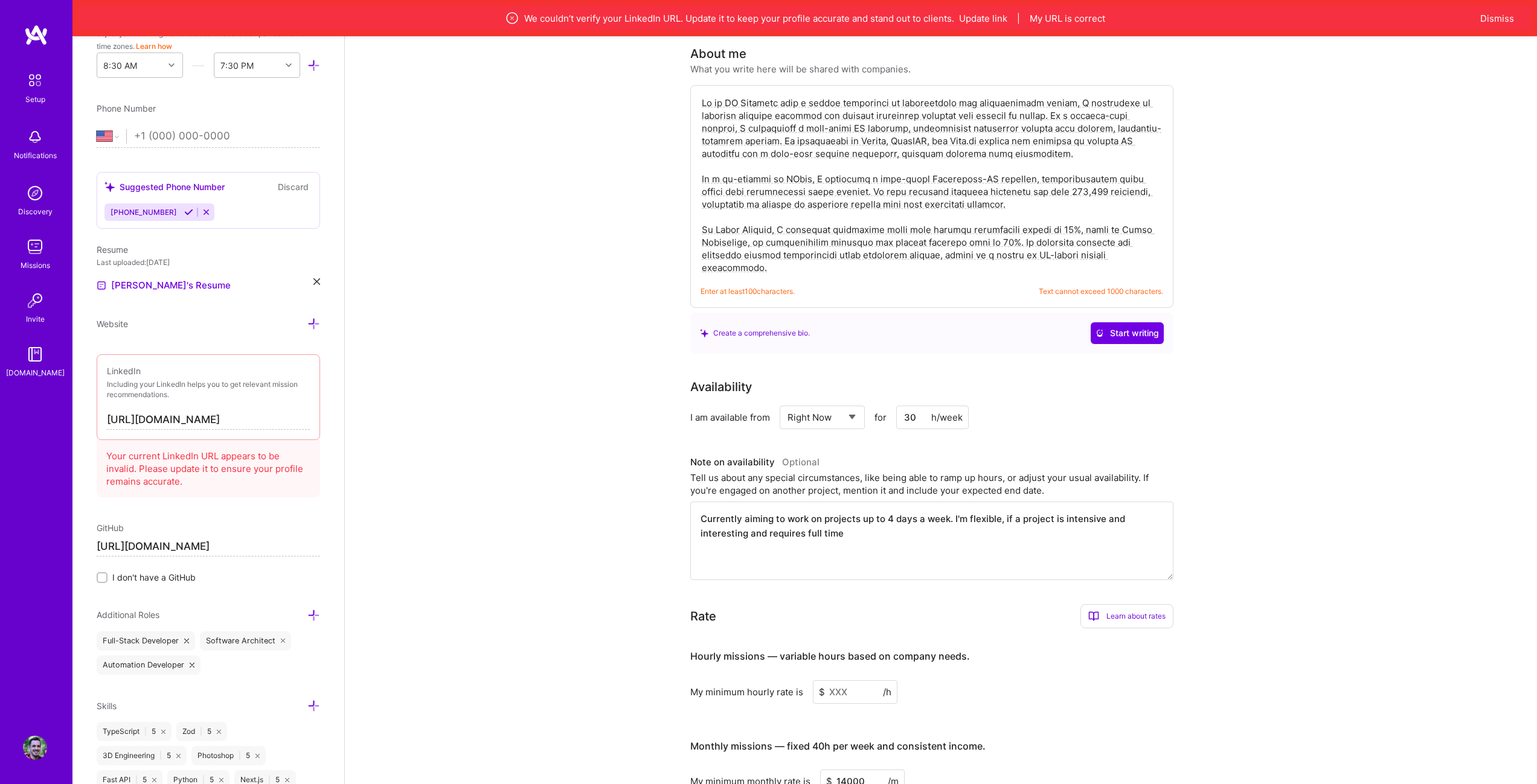
scroll to position [181, 0]
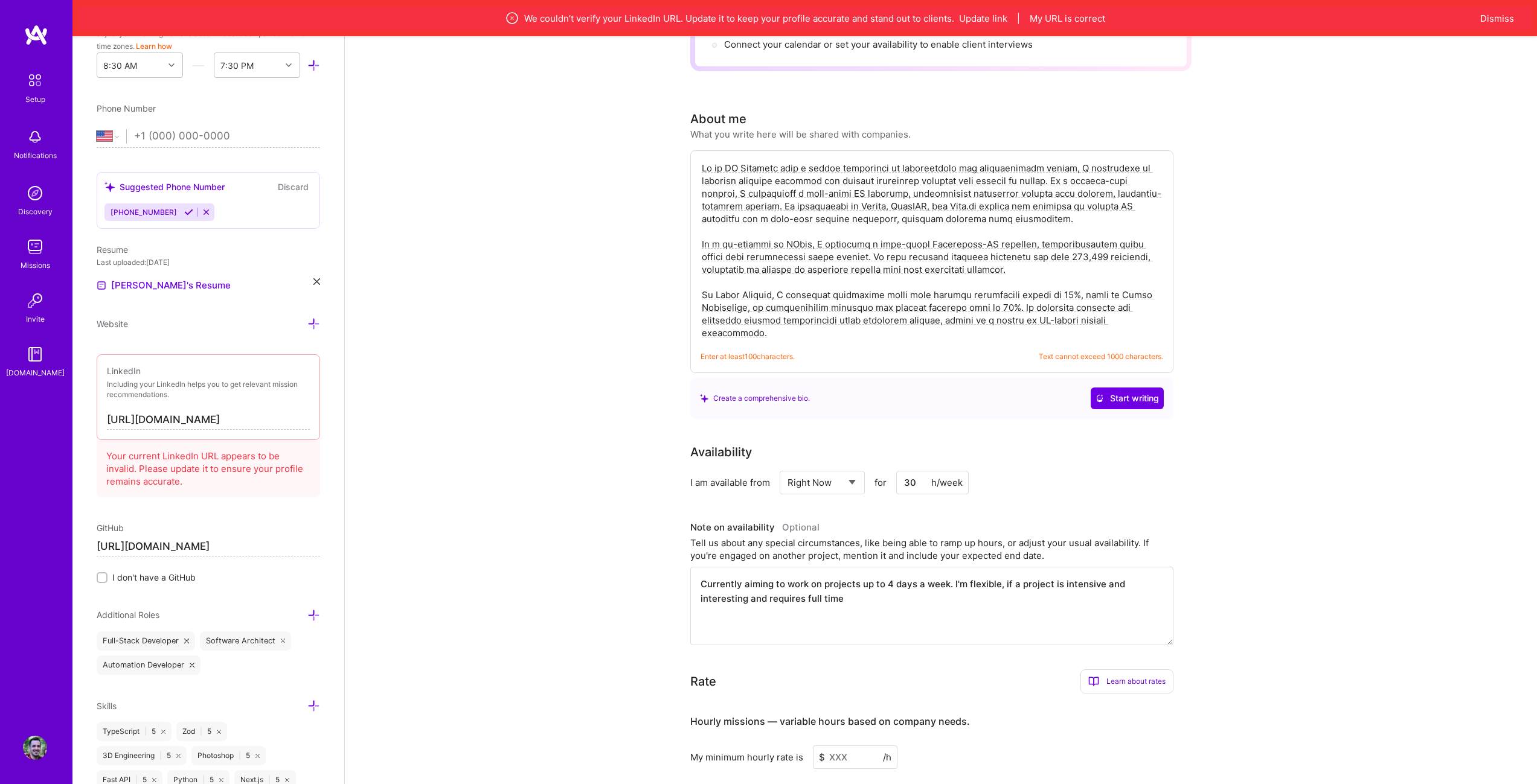
click at [943, 268] on textarea at bounding box center [932, 250] width 462 height 180
click at [807, 592] on textarea "Currently aiming to work on projects up to 4 days a week. I'm flexible, if a pr…" at bounding box center [932, 606] width 483 height 78
paste textarea "Seeking engagements up to 4 days per week. I am flexible and open to discussing…"
type textarea "Seeking engagements up to 4 days per week. I am flexible and open to discussing…"
click at [981, 271] on textarea at bounding box center [932, 250] width 462 height 180
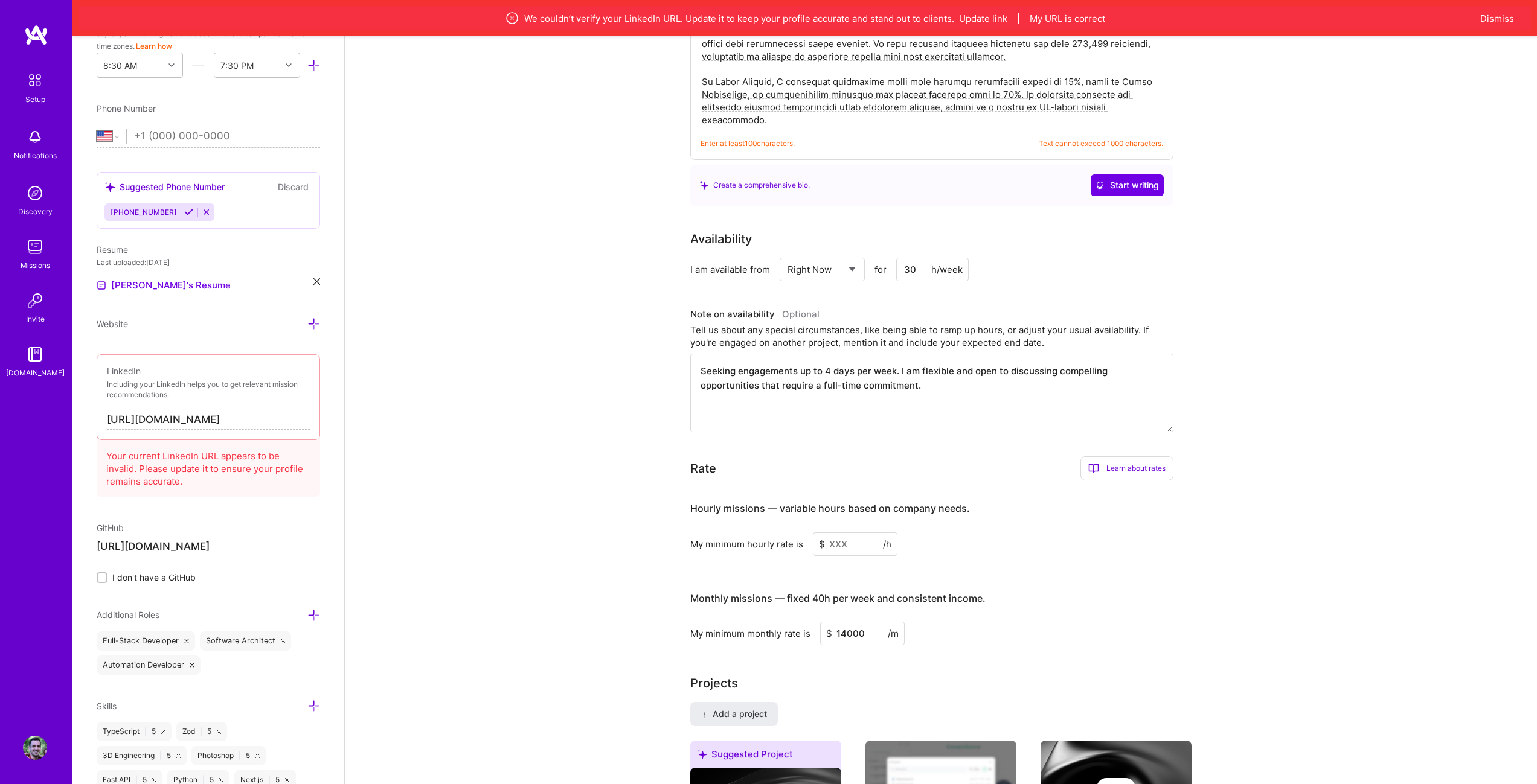
scroll to position [483, 0]
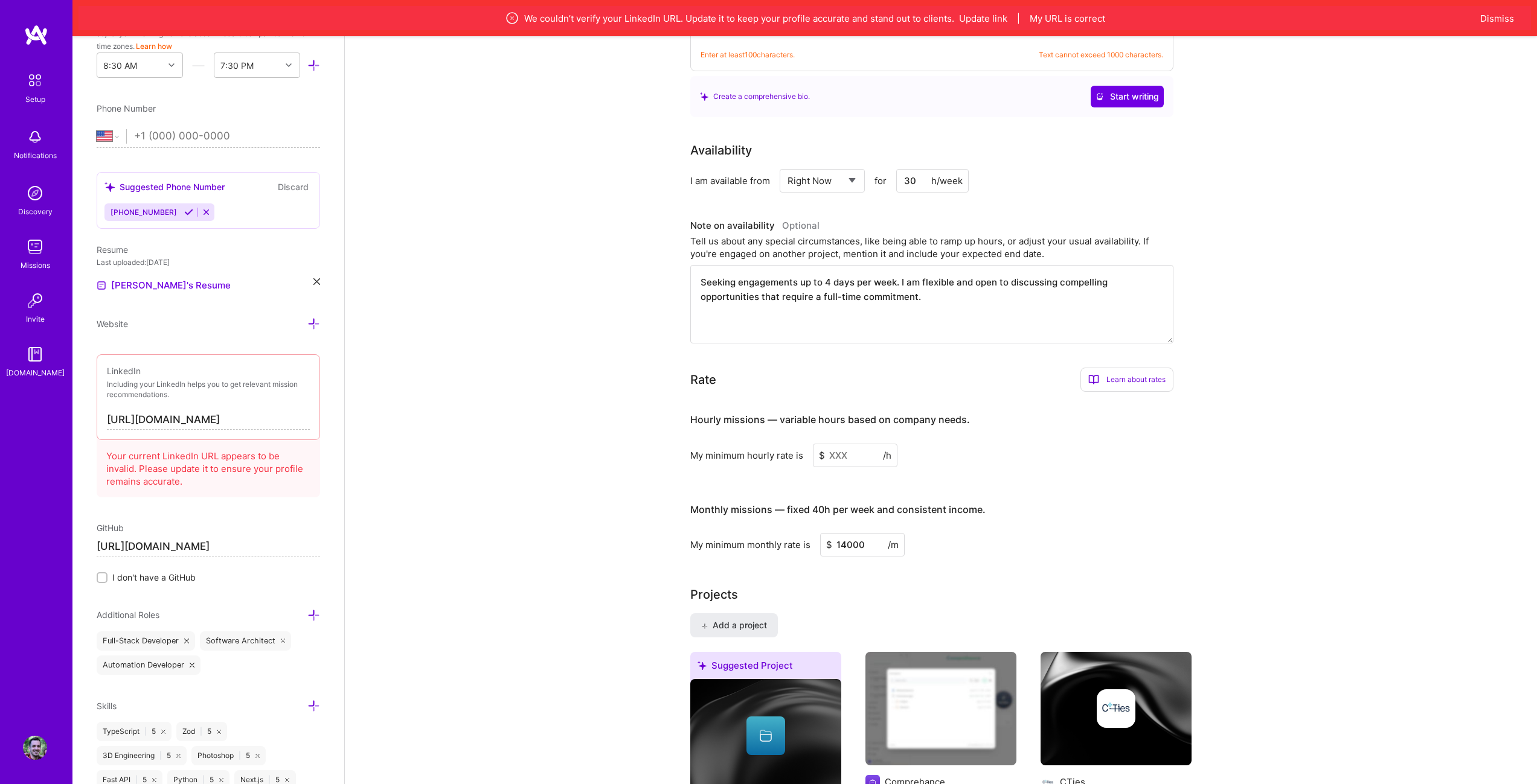
click at [849, 444] on input at bounding box center [855, 455] width 84 height 23
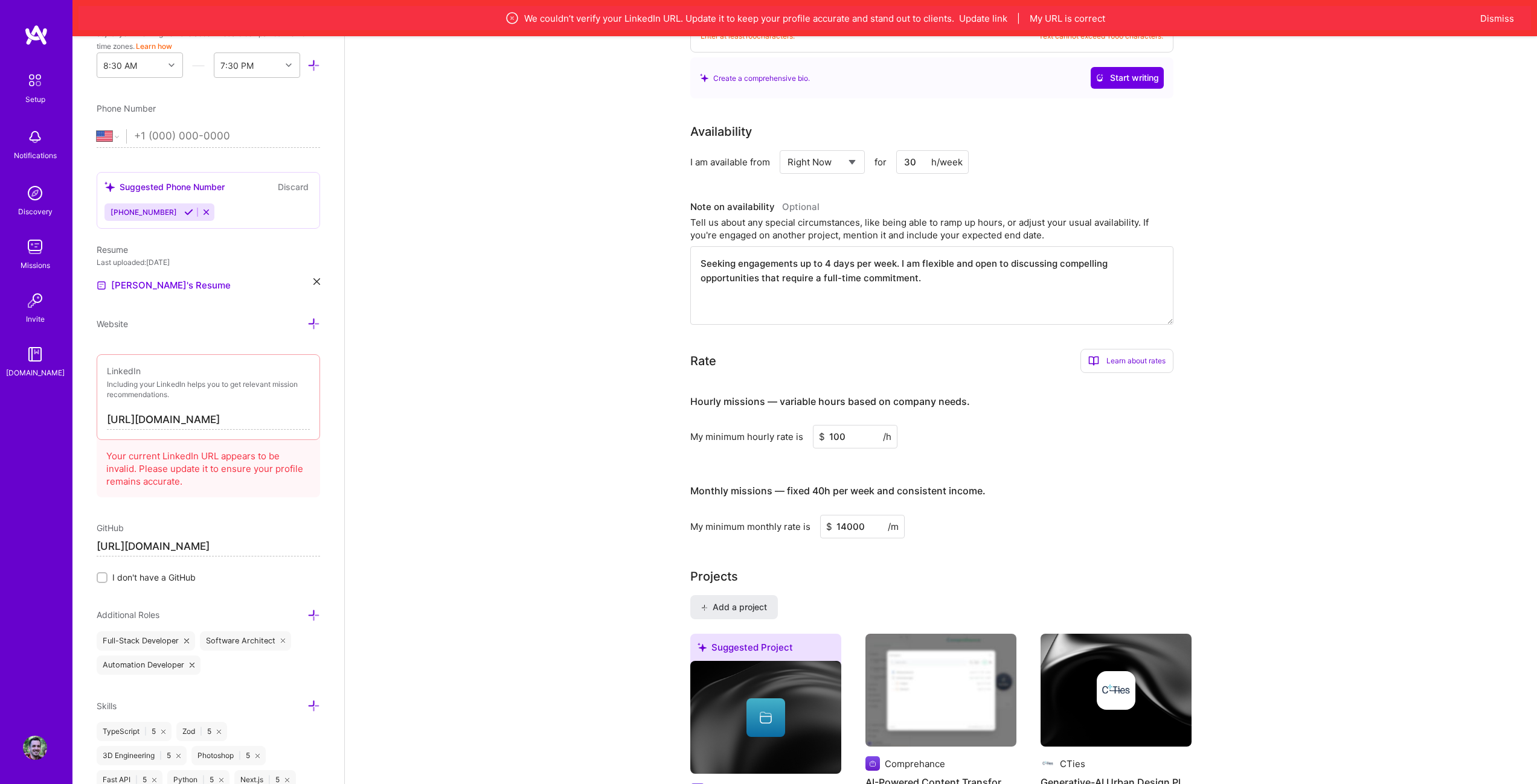
type input "100"
click at [843, 515] on input "14000" at bounding box center [862, 527] width 84 height 23
click at [883, 486] on h4 "Monthly missions — fixed 40h per week and consistent income." at bounding box center [838, 491] width 295 height 12
click at [867, 515] on input "13000" at bounding box center [862, 527] width 84 height 23
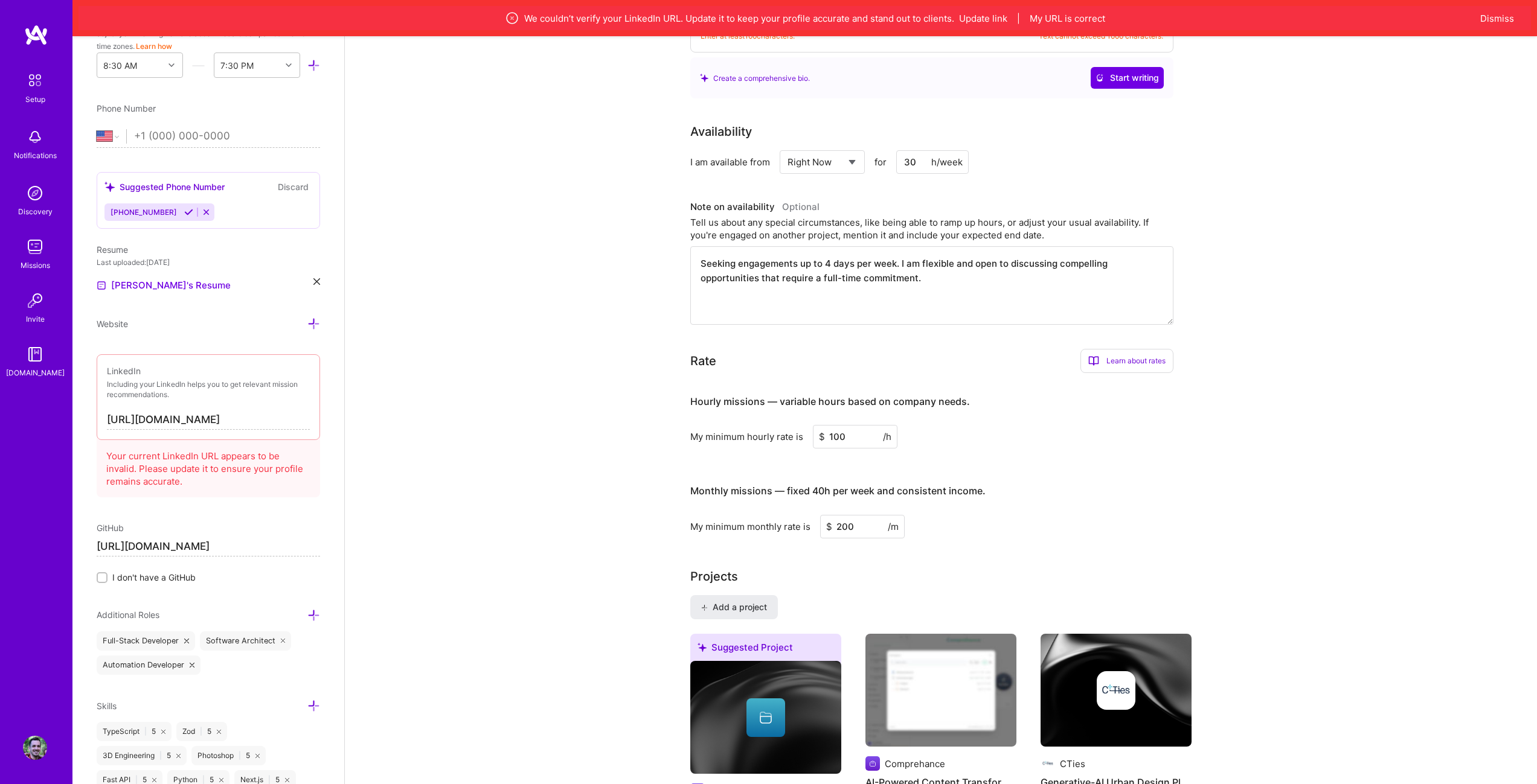
click at [913, 515] on div "My minimum monthly rate is $ 200 /m" at bounding box center [932, 527] width 483 height 23
drag, startPoint x: 870, startPoint y: 521, endPoint x: 770, endPoint y: 527, distance: 100.2
click at [770, 527] on div "Complete your profile to take the first step in unlocking full [DOMAIN_NAME] ac…" at bounding box center [941, 697] width 501 height 2161
click at [1015, 431] on div "My minimum hourly rate is $ 100 /h" at bounding box center [932, 436] width 483 height 23
click at [929, 396] on h4 "Hourly missions — variable hours based on company needs." at bounding box center [830, 402] width 280 height 12
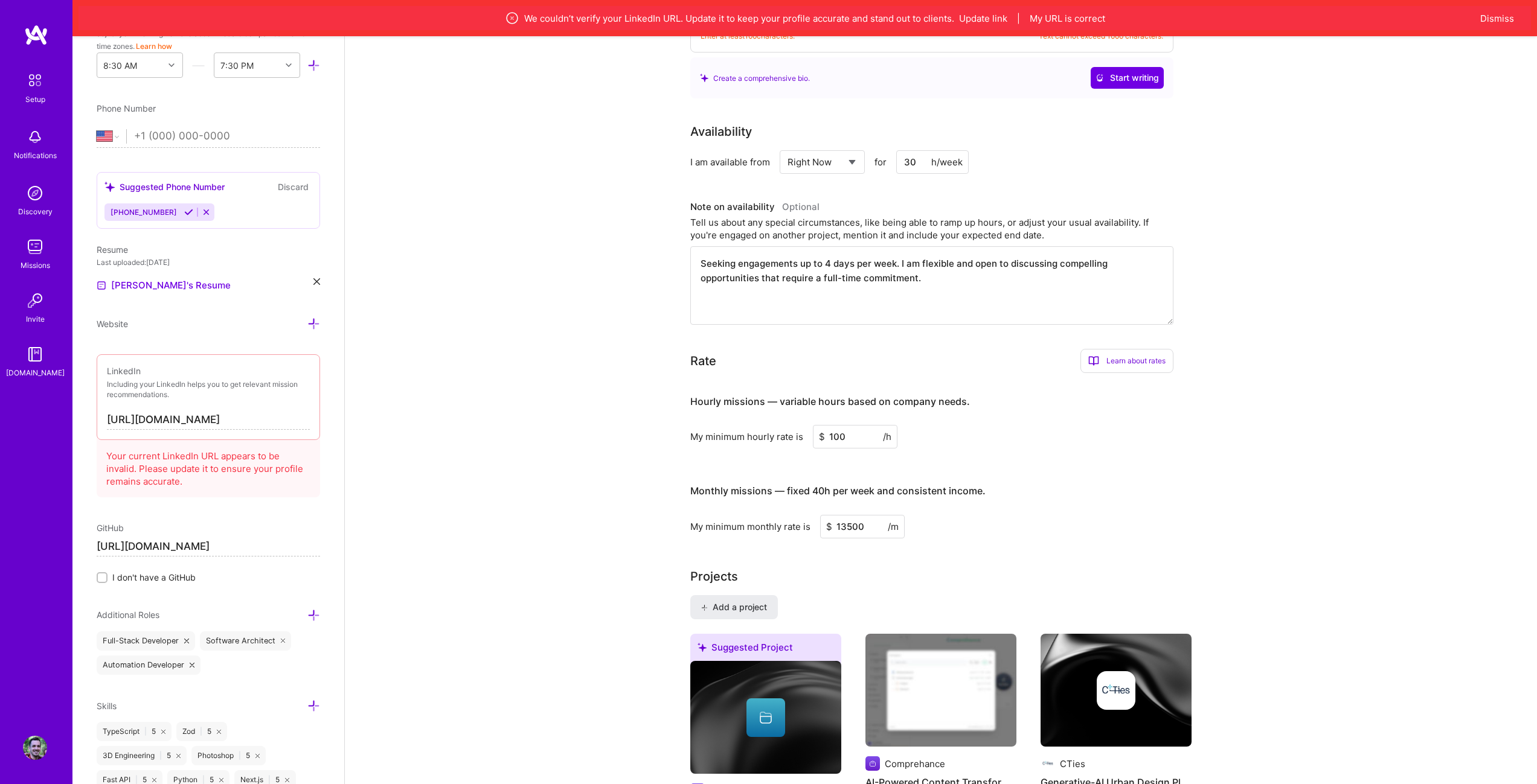
drag, startPoint x: 841, startPoint y: 510, endPoint x: 924, endPoint y: 491, distance: 85.1
click at [922, 492] on div "Monthly missions — fixed 40h per week and consistent income. My minimum monthly…" at bounding box center [932, 505] width 483 height 66
type input "13500"
click at [992, 452] on div "Hourly missions — variable hours based on company needs. My minimum hourly rate…" at bounding box center [932, 461] width 483 height 155
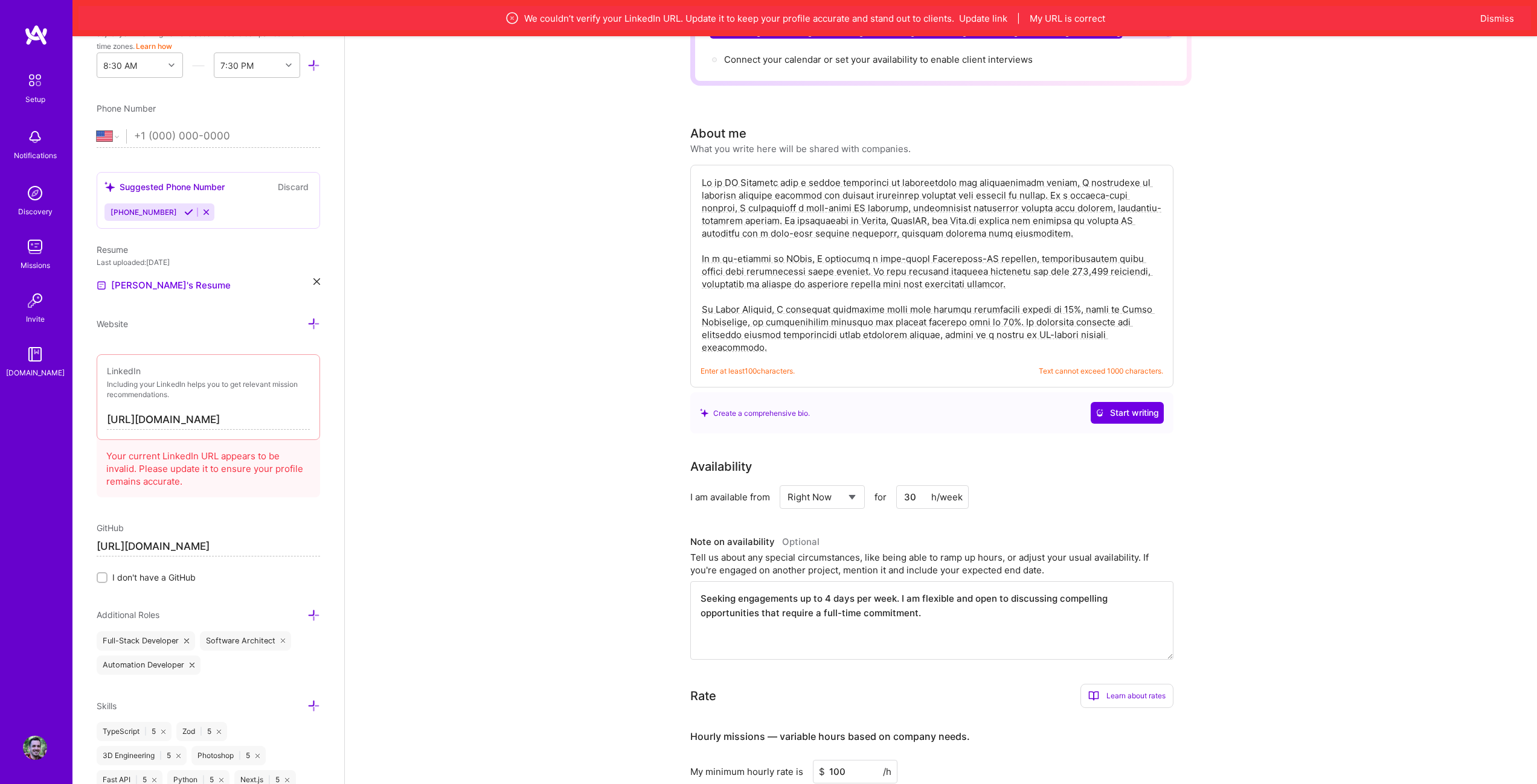
scroll to position [121, 0]
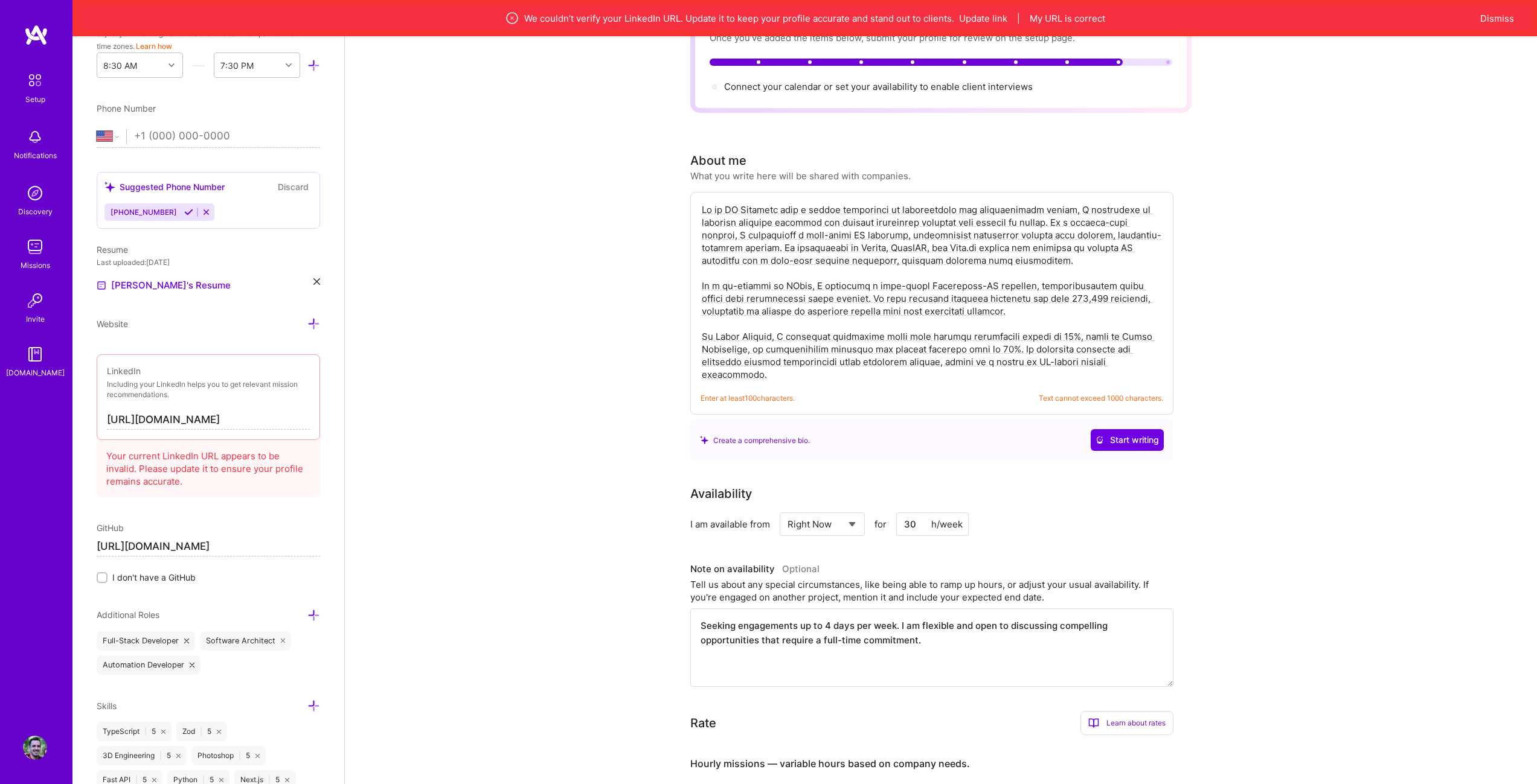
click at [886, 323] on textarea at bounding box center [932, 292] width 462 height 180
paste textarea
paste textarea "background in architecture and computational design, I specialize in building s…"
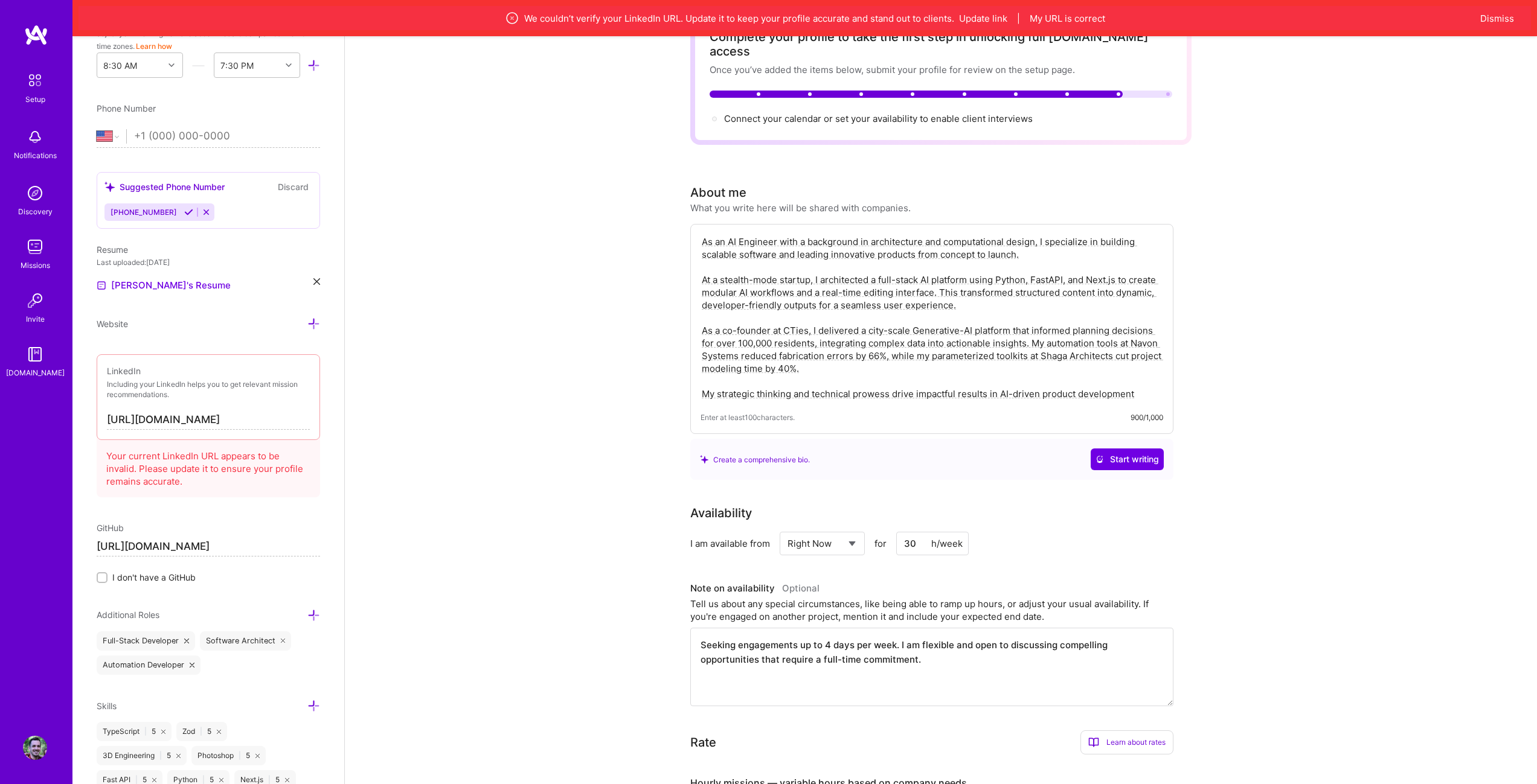
scroll to position [0, 0]
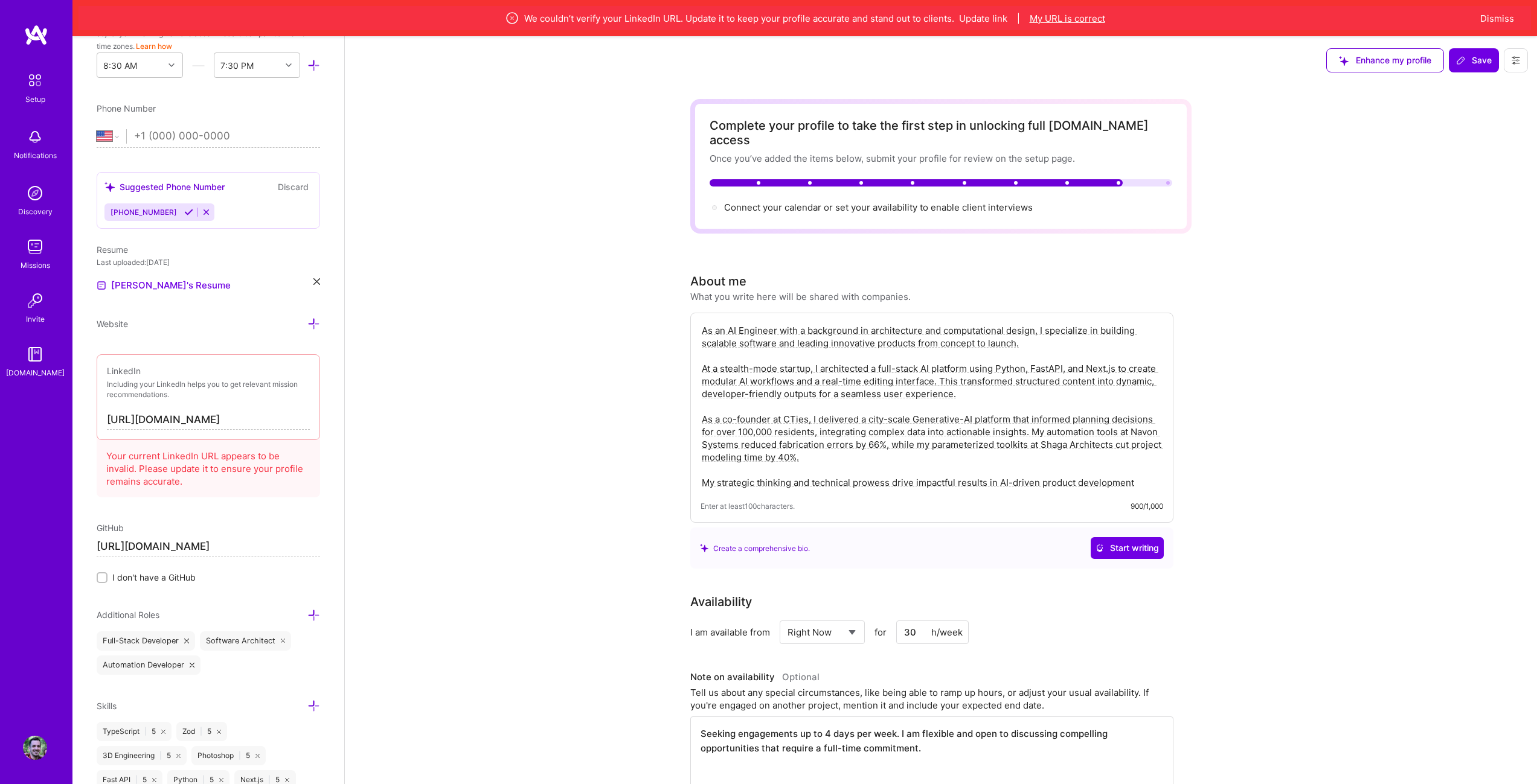
type textarea "As an AI Engineer with a background in architecture and computational design, I…"
click at [1048, 13] on button "My URL is correct" at bounding box center [1067, 18] width 76 height 12
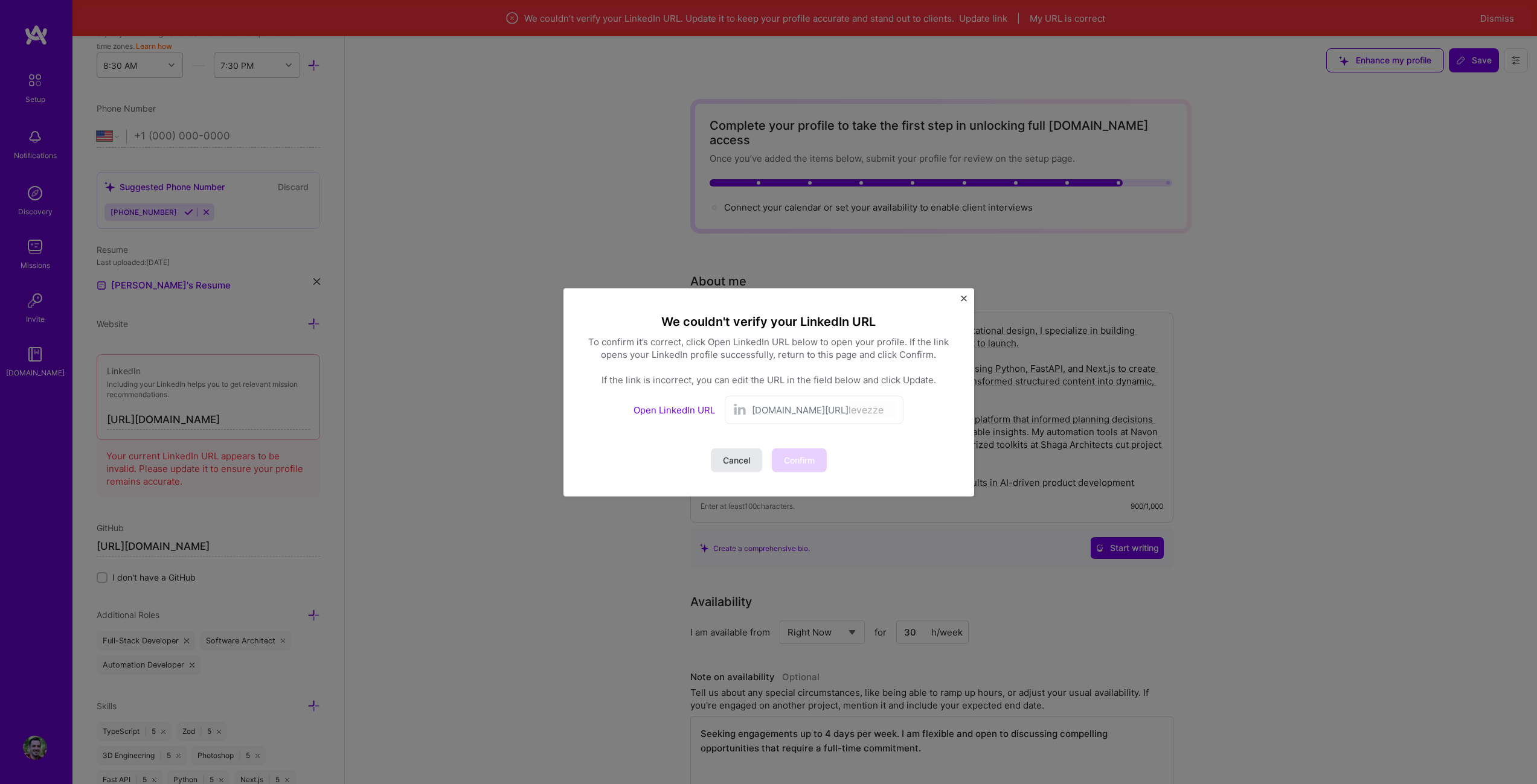
click at [734, 455] on span "Cancel" at bounding box center [736, 460] width 27 height 12
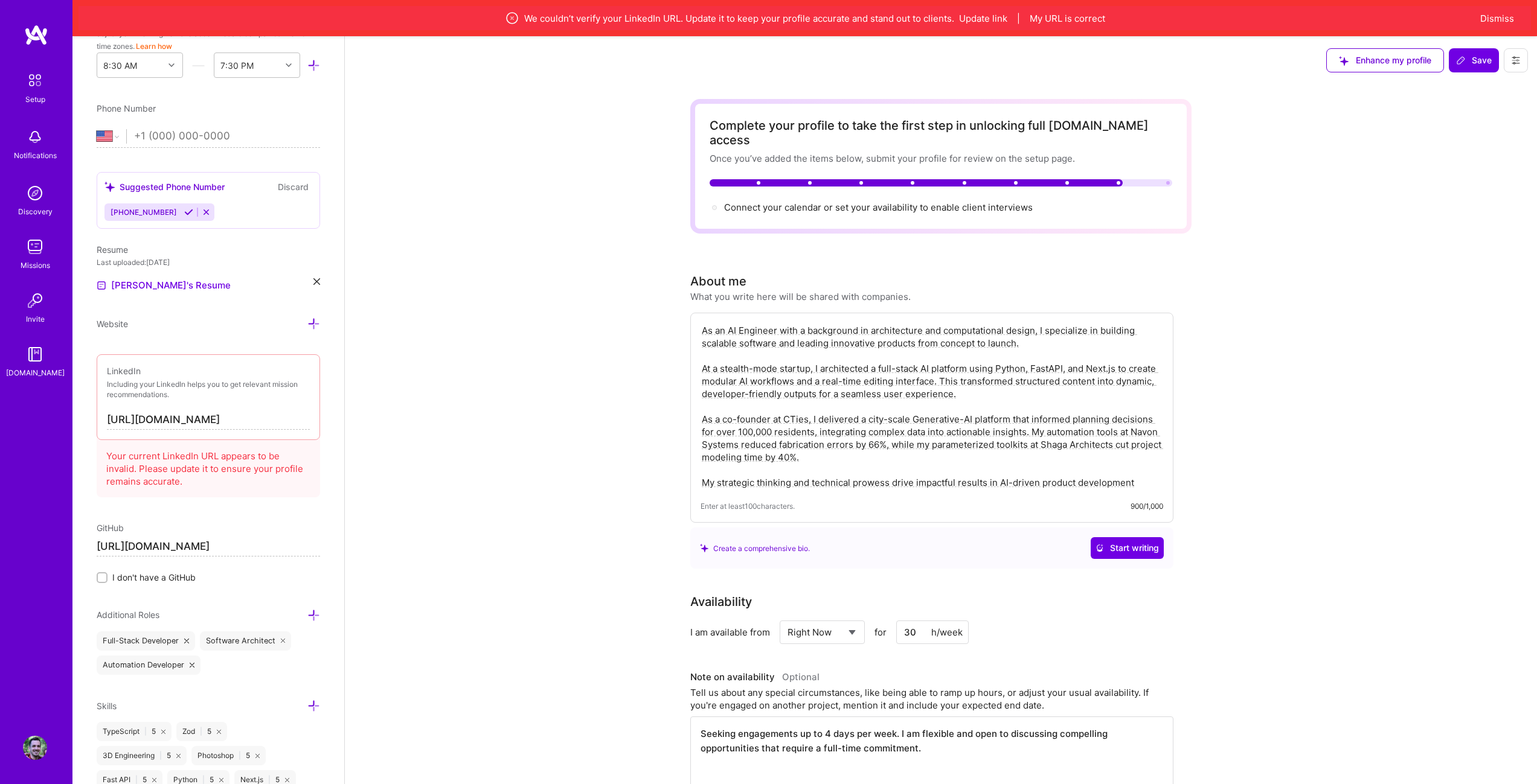
click at [974, 10] on div "We couldn’t verify your LinkedIn URL. Update it to keep your profile accurate a…" at bounding box center [804, 18] width 1452 height 24
click at [981, 20] on button "Update link" at bounding box center [983, 18] width 48 height 12
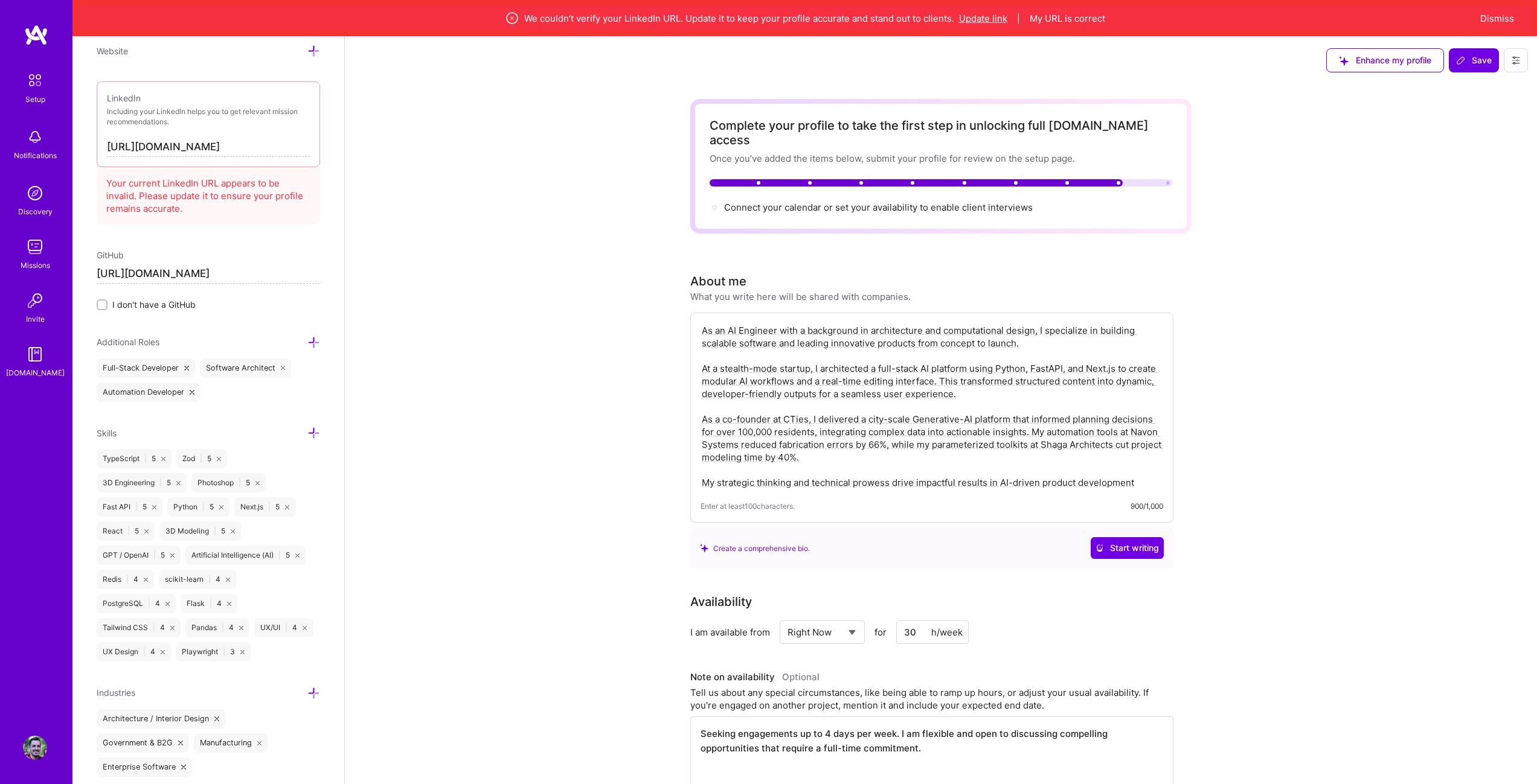
scroll to position [706, 0]
click at [275, 133] on input "[URL][DOMAIN_NAME]" at bounding box center [208, 142] width 203 height 19
click at [1461, 62] on icon at bounding box center [1461, 60] width 7 height 7
click at [1470, 57] on span "Save" at bounding box center [1473, 60] width 36 height 12
click at [1495, 11] on div "We couldn’t verify your LinkedIn URL. Update it to keep your profile accurate a…" at bounding box center [804, 18] width 1452 height 24
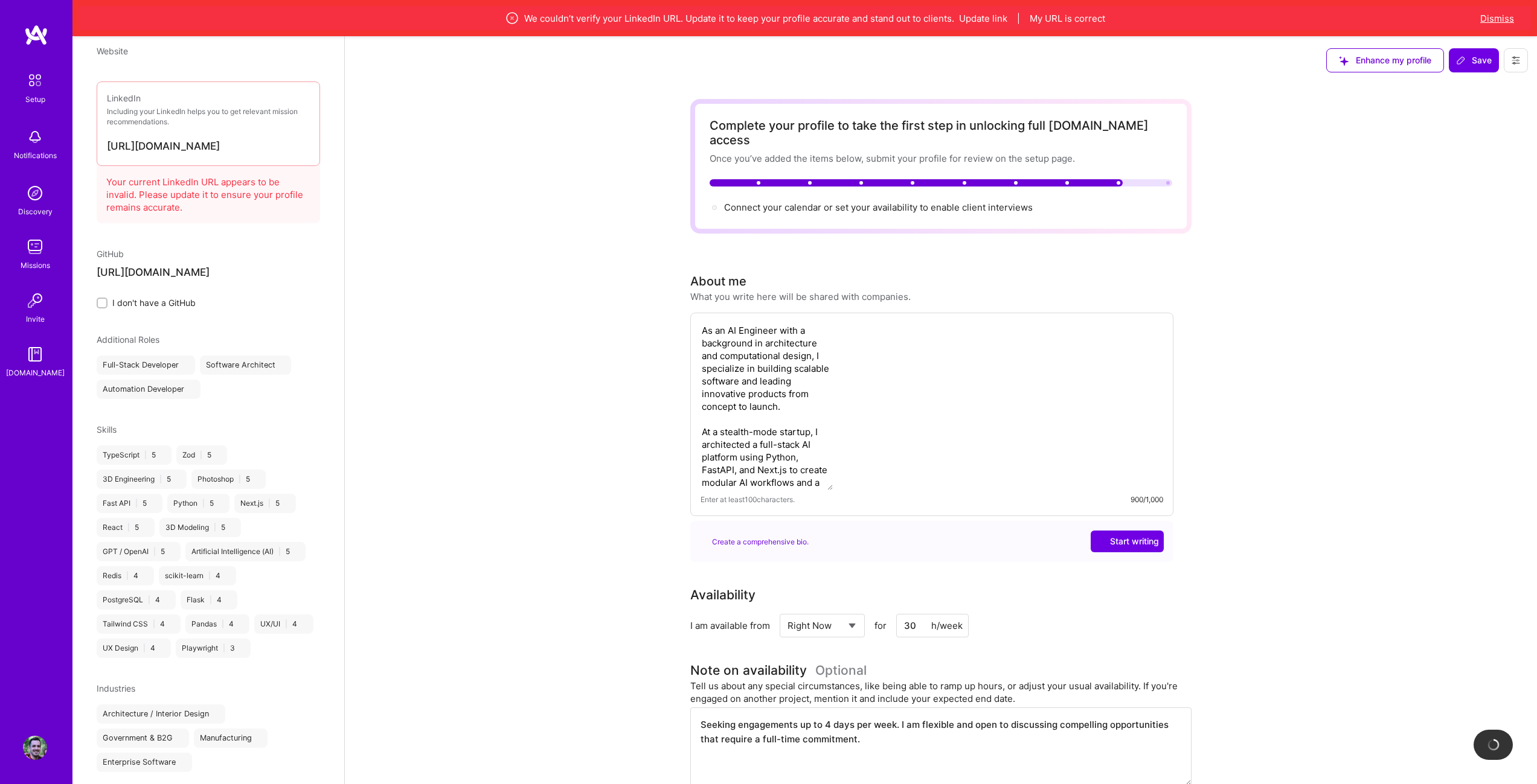
click at [1495, 12] on button "Dismiss" at bounding box center [1497, 18] width 34 height 12
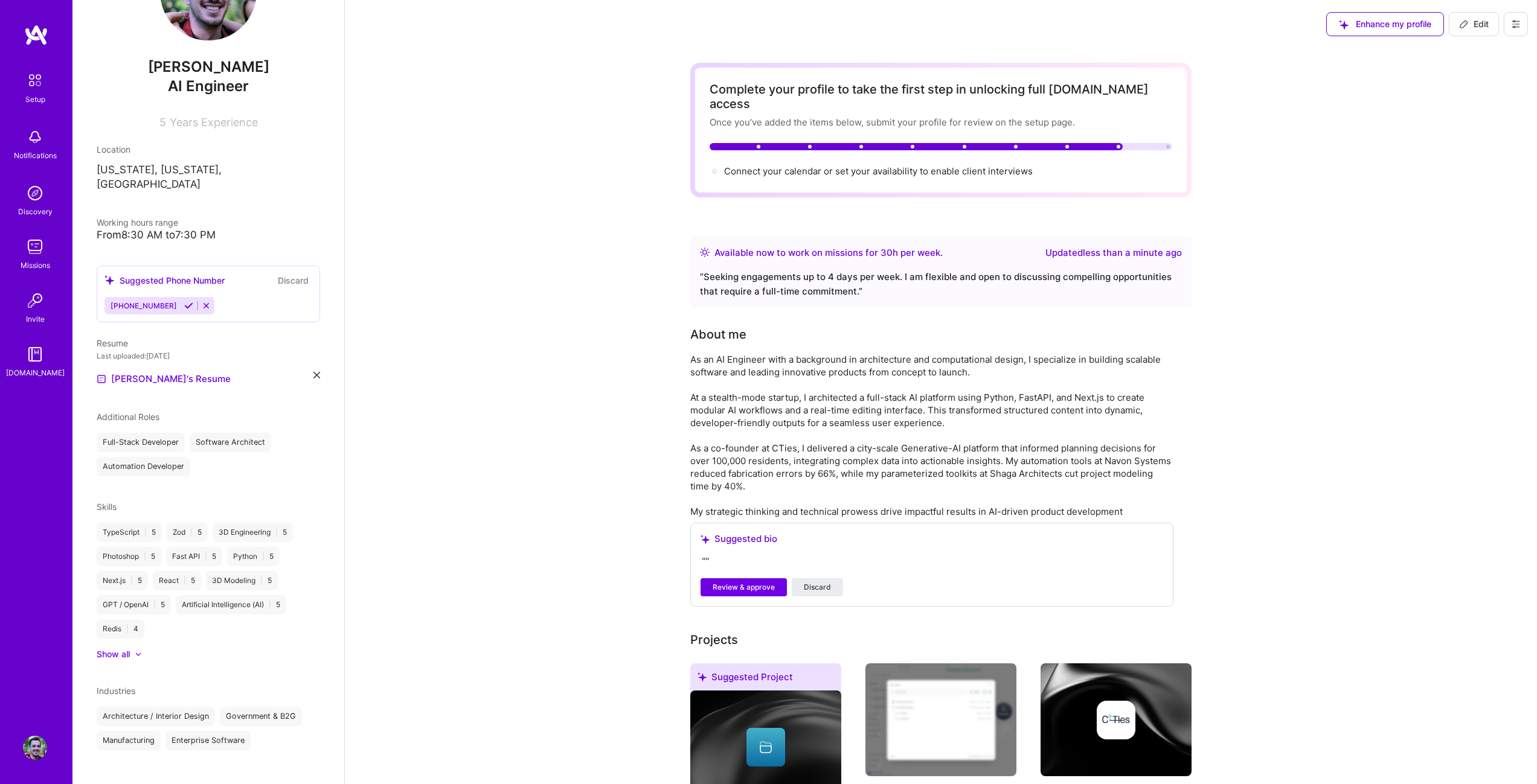
click at [741, 554] on div "" "" at bounding box center [932, 561] width 462 height 14
click at [828, 579] on button "Discard" at bounding box center [817, 587] width 51 height 18
click at [817, 582] on span "Discard" at bounding box center [817, 587] width 27 height 11
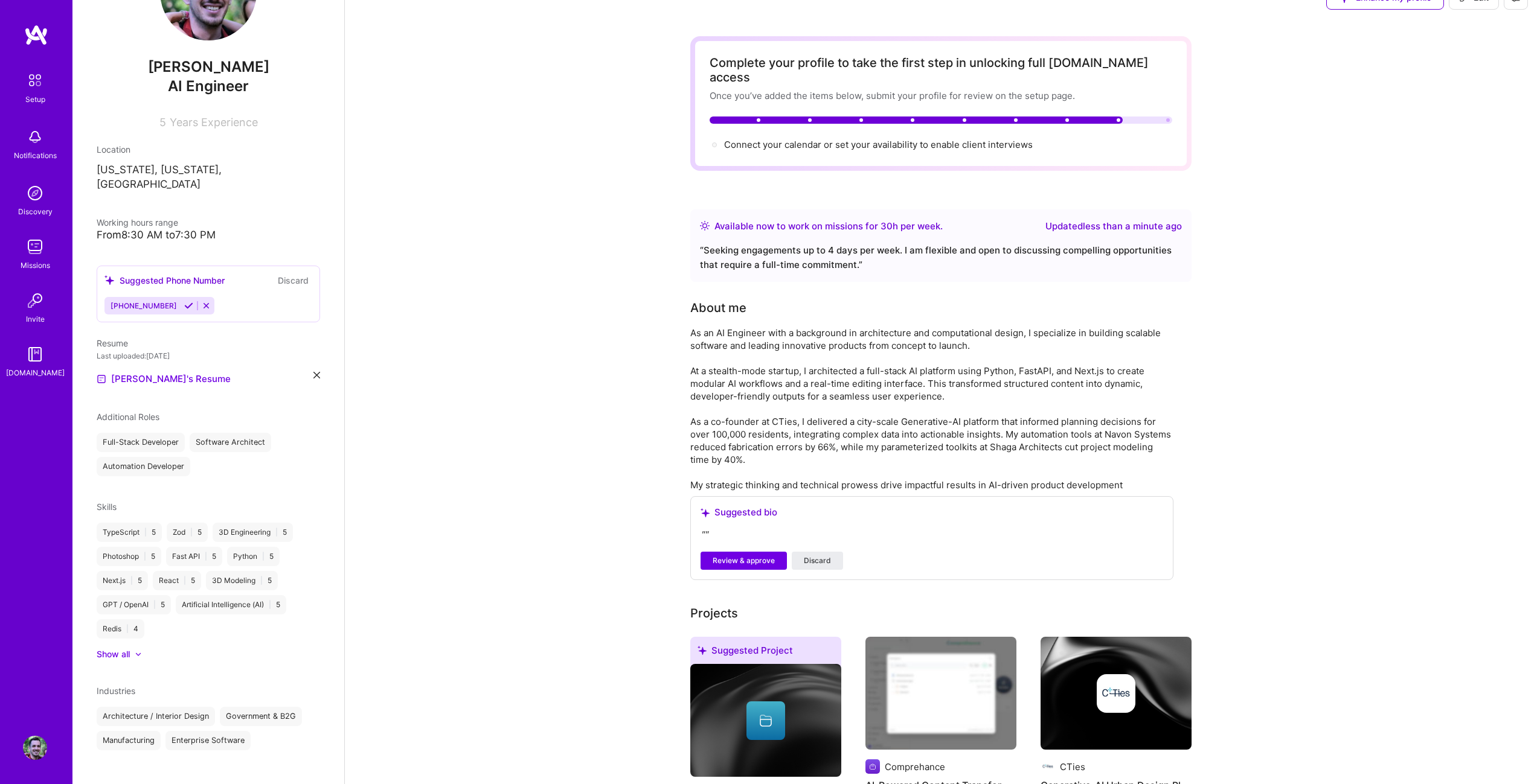
scroll to position [0, 0]
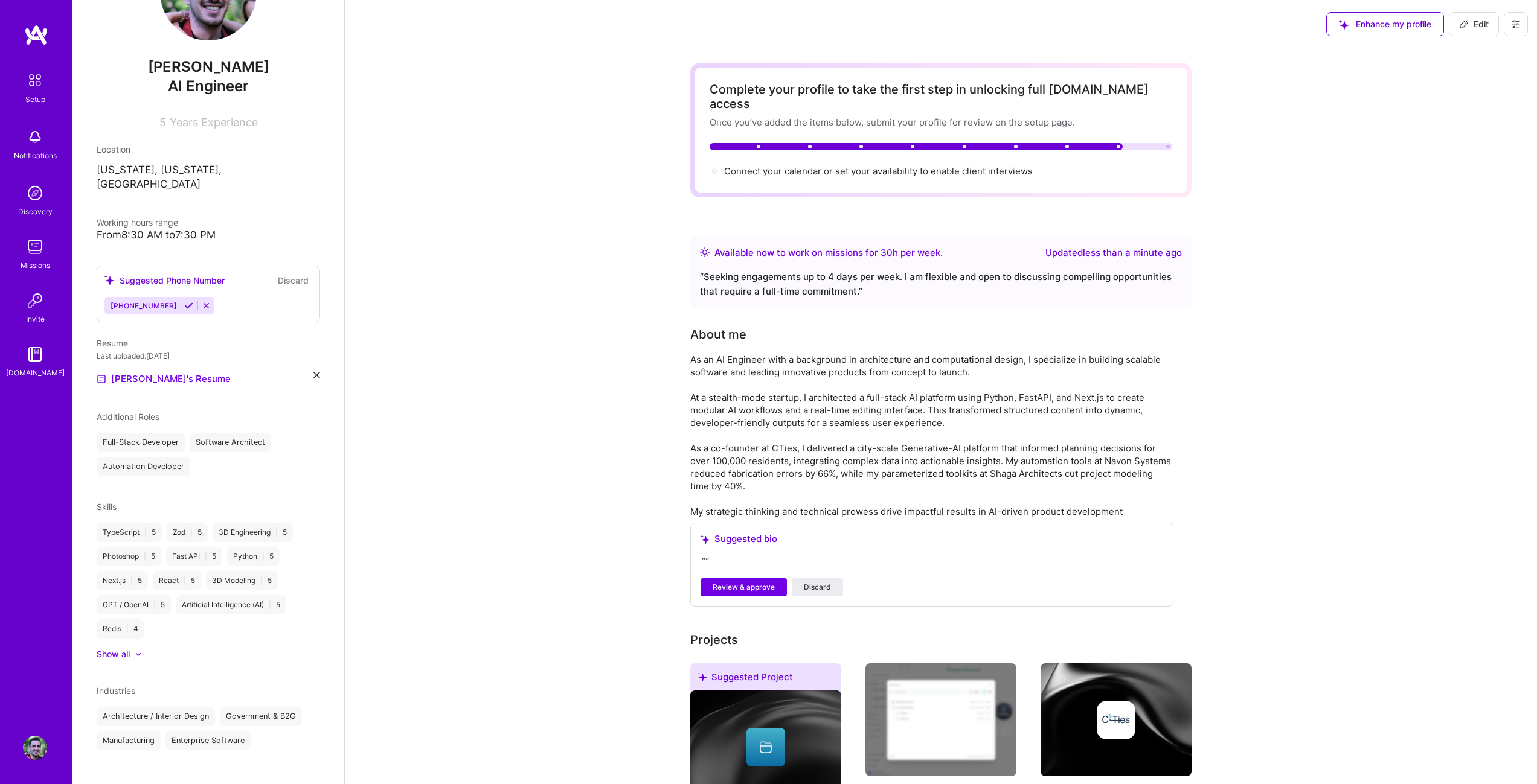
click at [914, 371] on div "As an AI Engineer with a background in architecture and computational design, I…" at bounding box center [932, 435] width 483 height 165
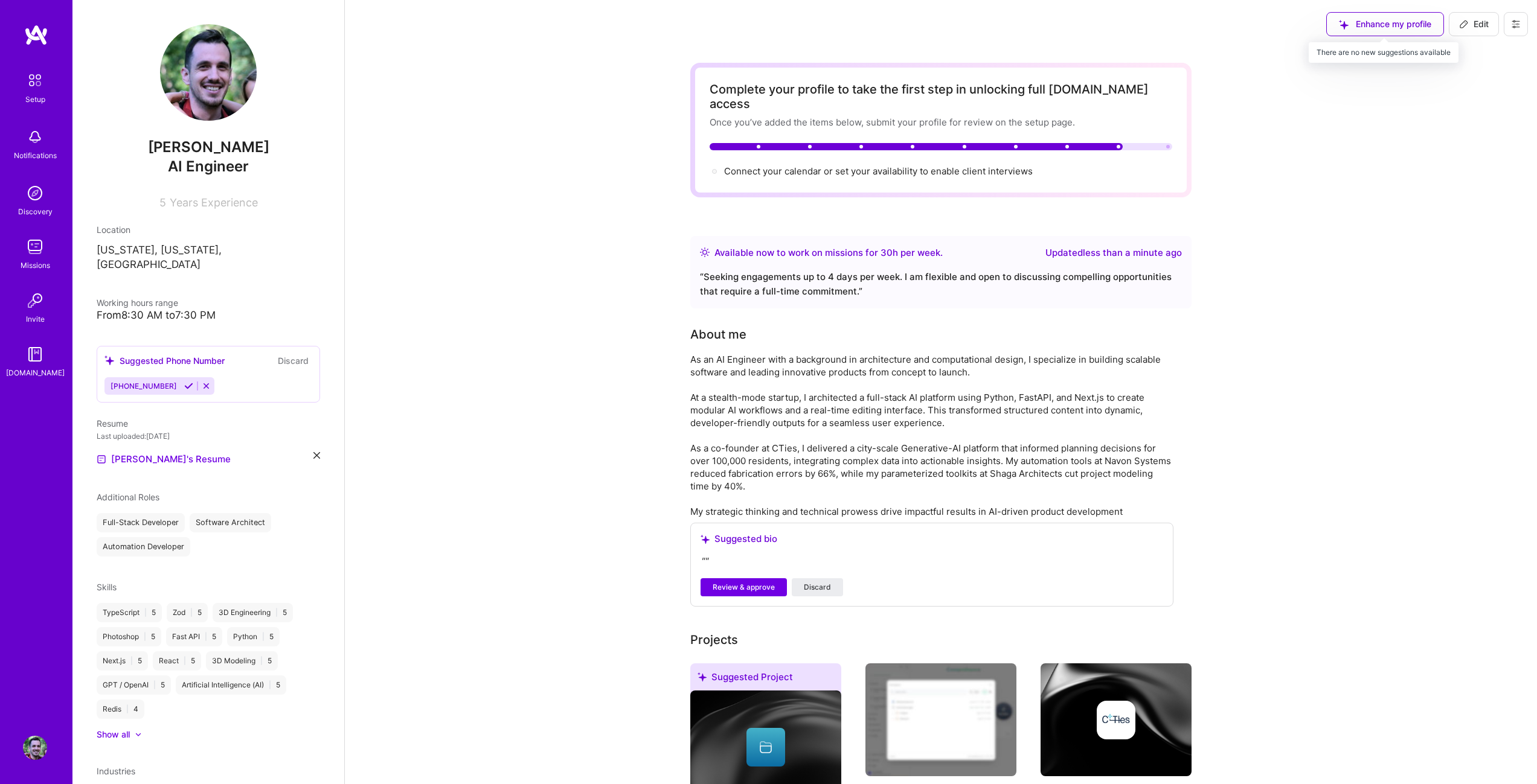
click at [1383, 23] on div "Enhance my profile" at bounding box center [1384, 23] width 117 height 24
click at [1475, 28] on span "Edit" at bounding box center [1473, 24] width 29 height 12
select select "US"
select select "Right Now"
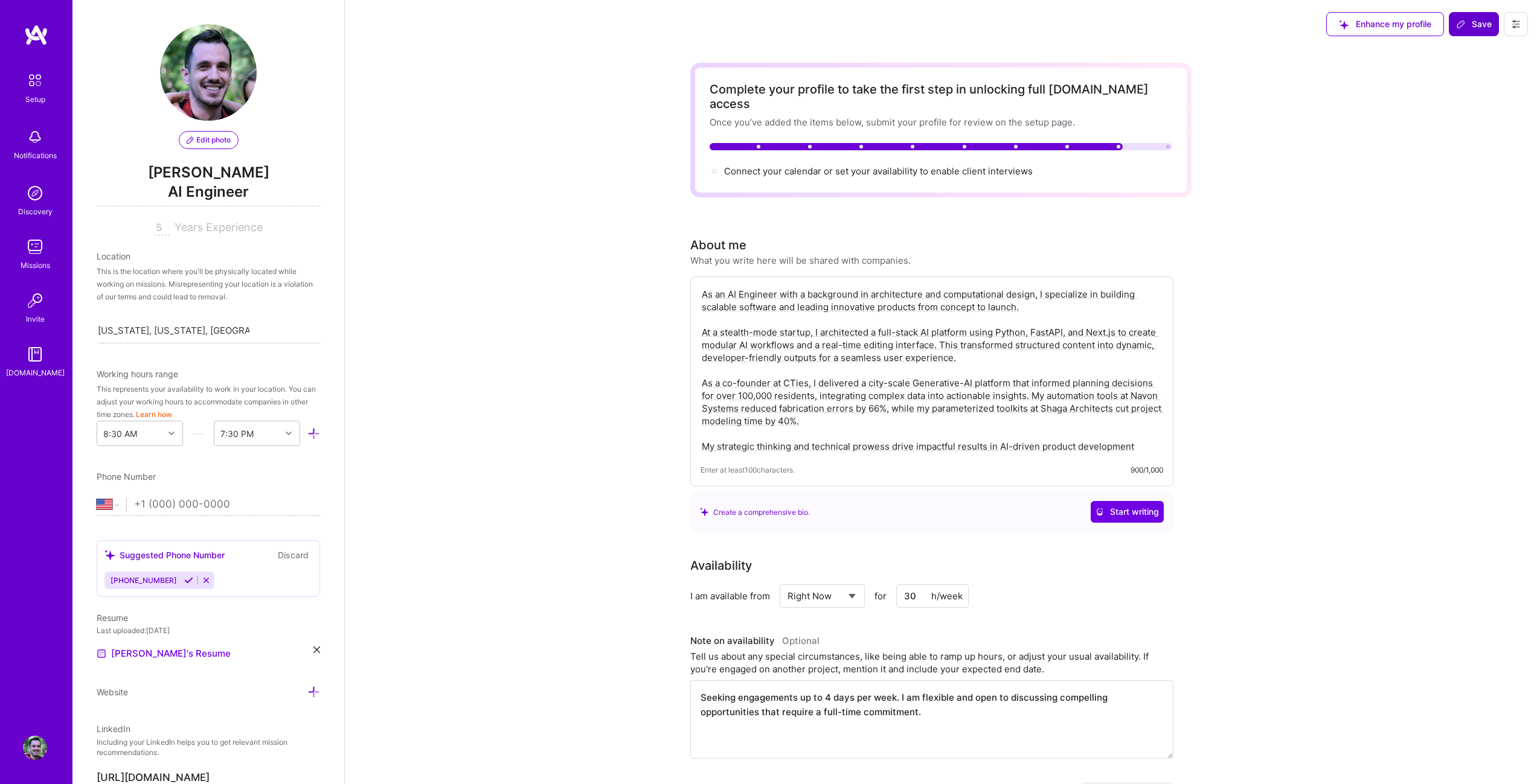
scroll to position [445, 0]
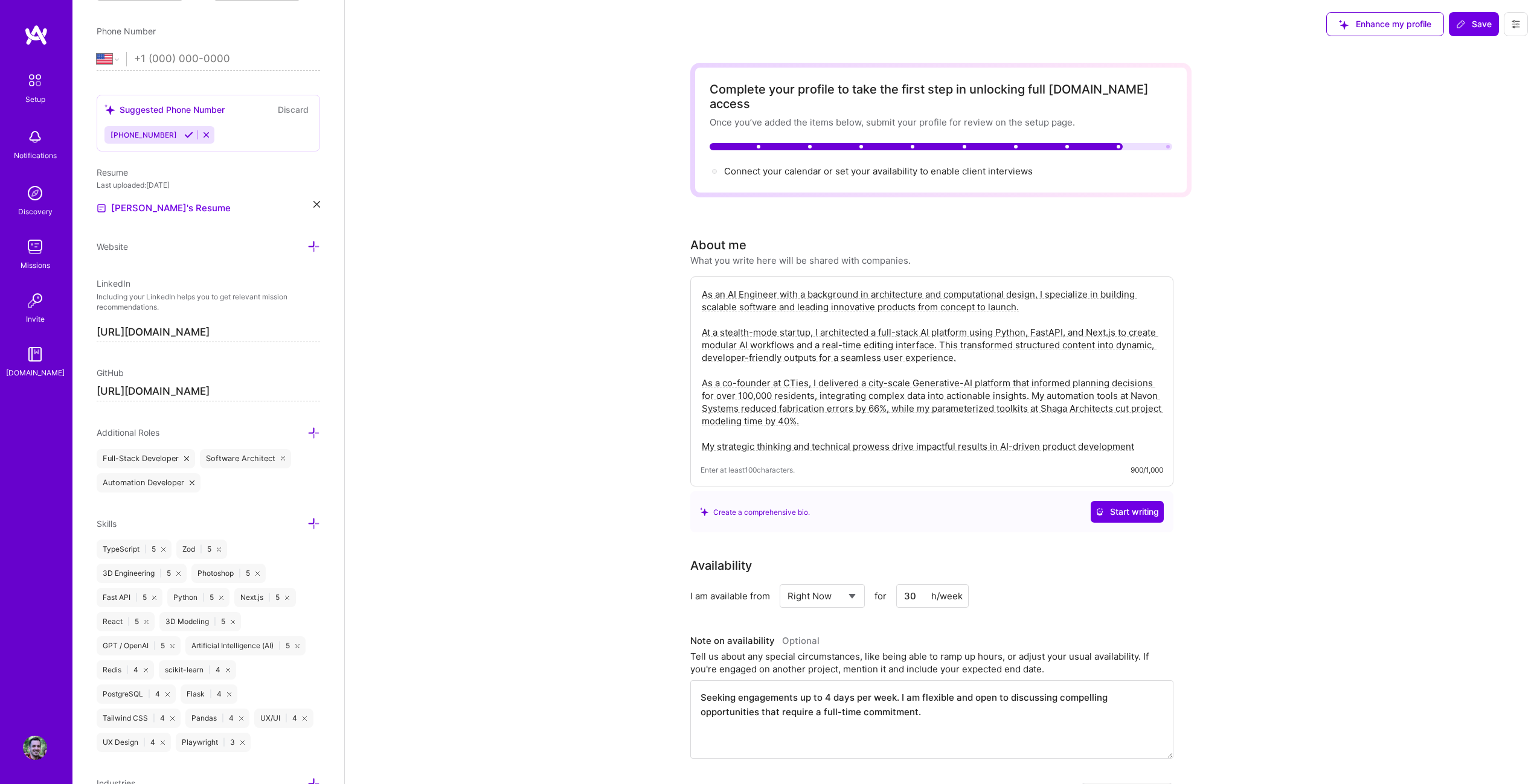
click at [274, 331] on input "[URL][DOMAIN_NAME]" at bounding box center [208, 332] width 224 height 19
click at [1464, 22] on icon at bounding box center [1460, 23] width 10 height 10
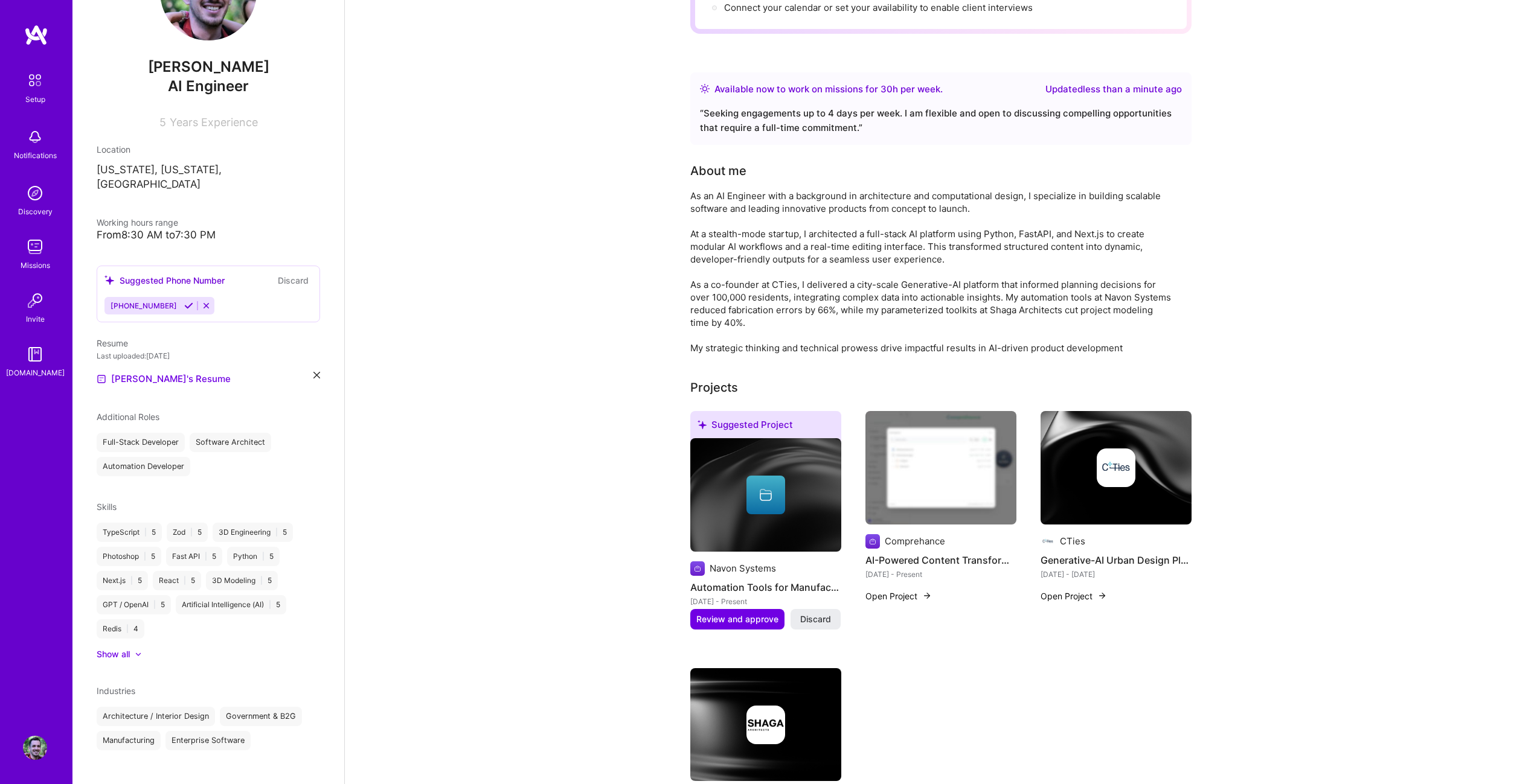
scroll to position [121, 0]
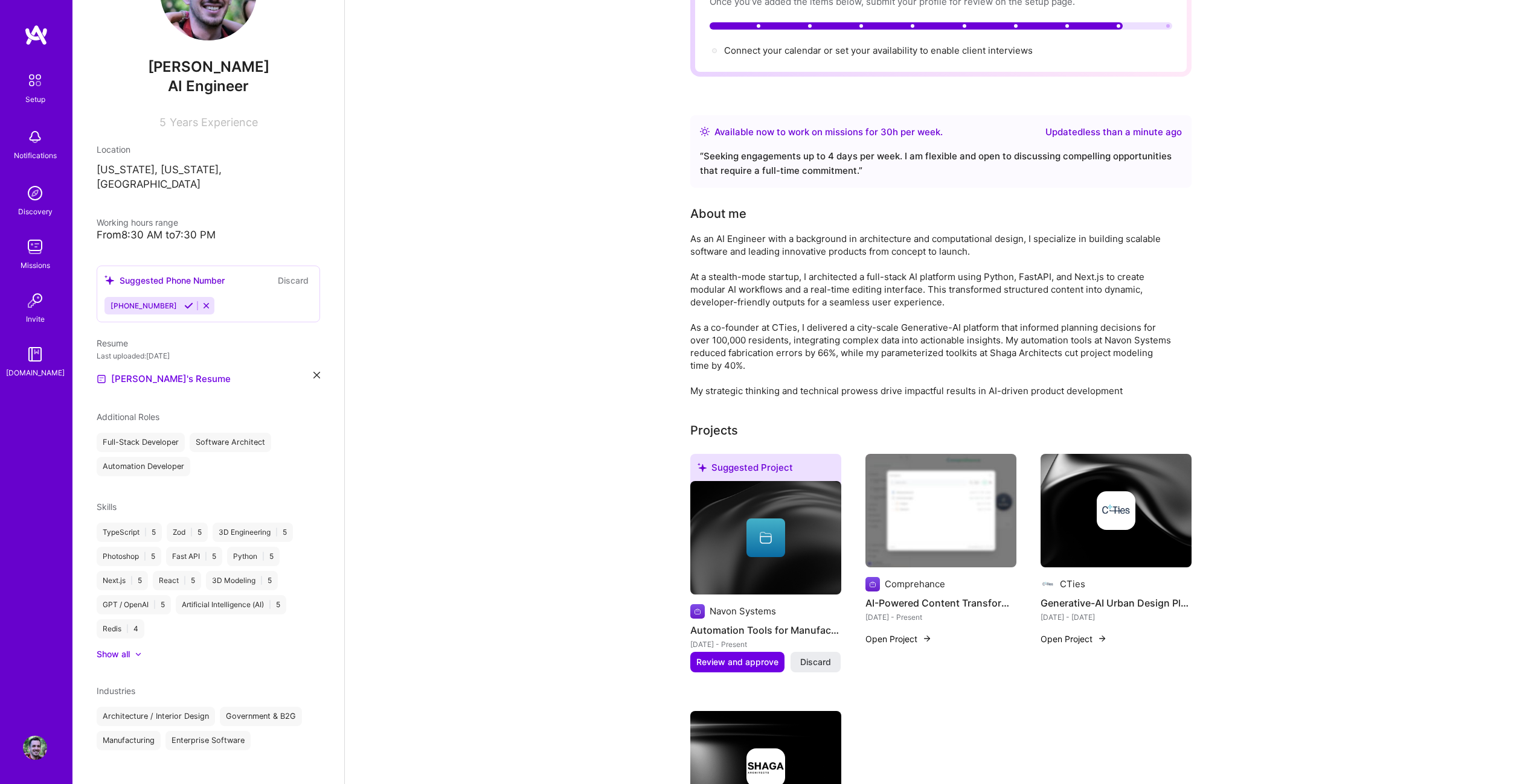
click at [832, 232] on div "As an AI Engineer with a background in architecture and computational design, I…" at bounding box center [932, 315] width 483 height 165
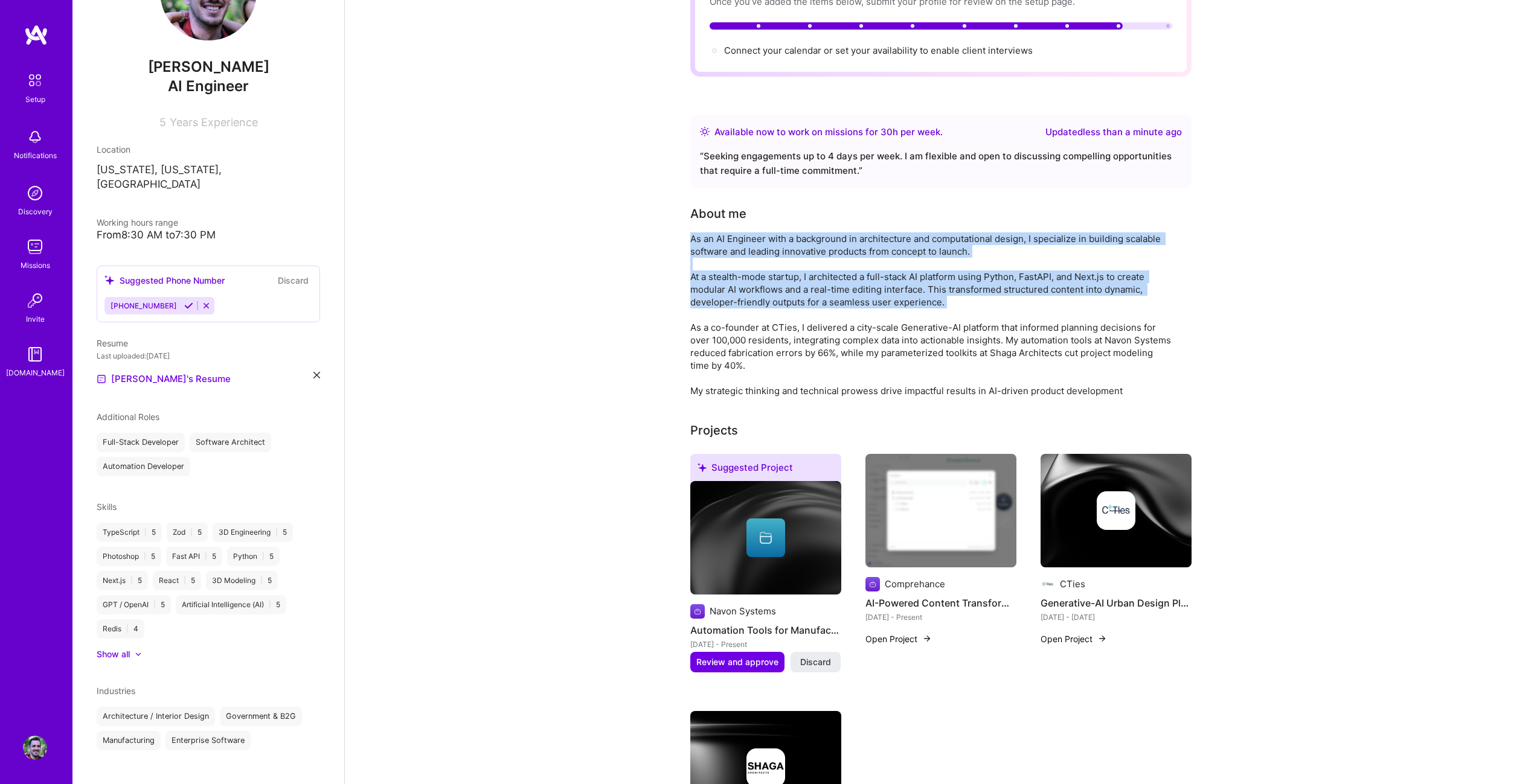
drag, startPoint x: 832, startPoint y: 231, endPoint x: 831, endPoint y: 261, distance: 30.0
click at [831, 261] on div "As an AI Engineer with a background in architecture and computational design, I…" at bounding box center [932, 315] width 483 height 165
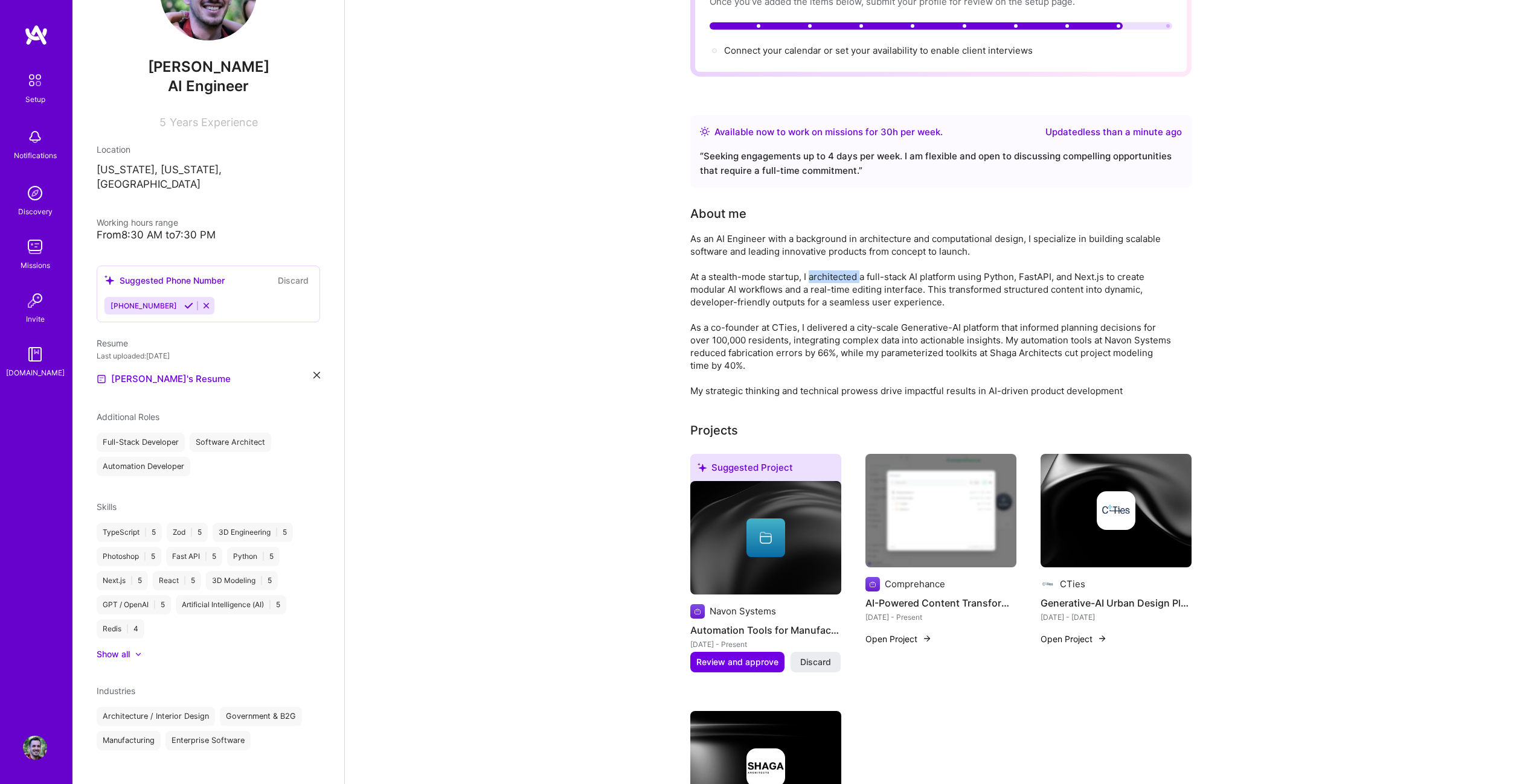
click at [831, 261] on div "As an AI Engineer with a background in architecture and computational design, I…" at bounding box center [932, 315] width 483 height 165
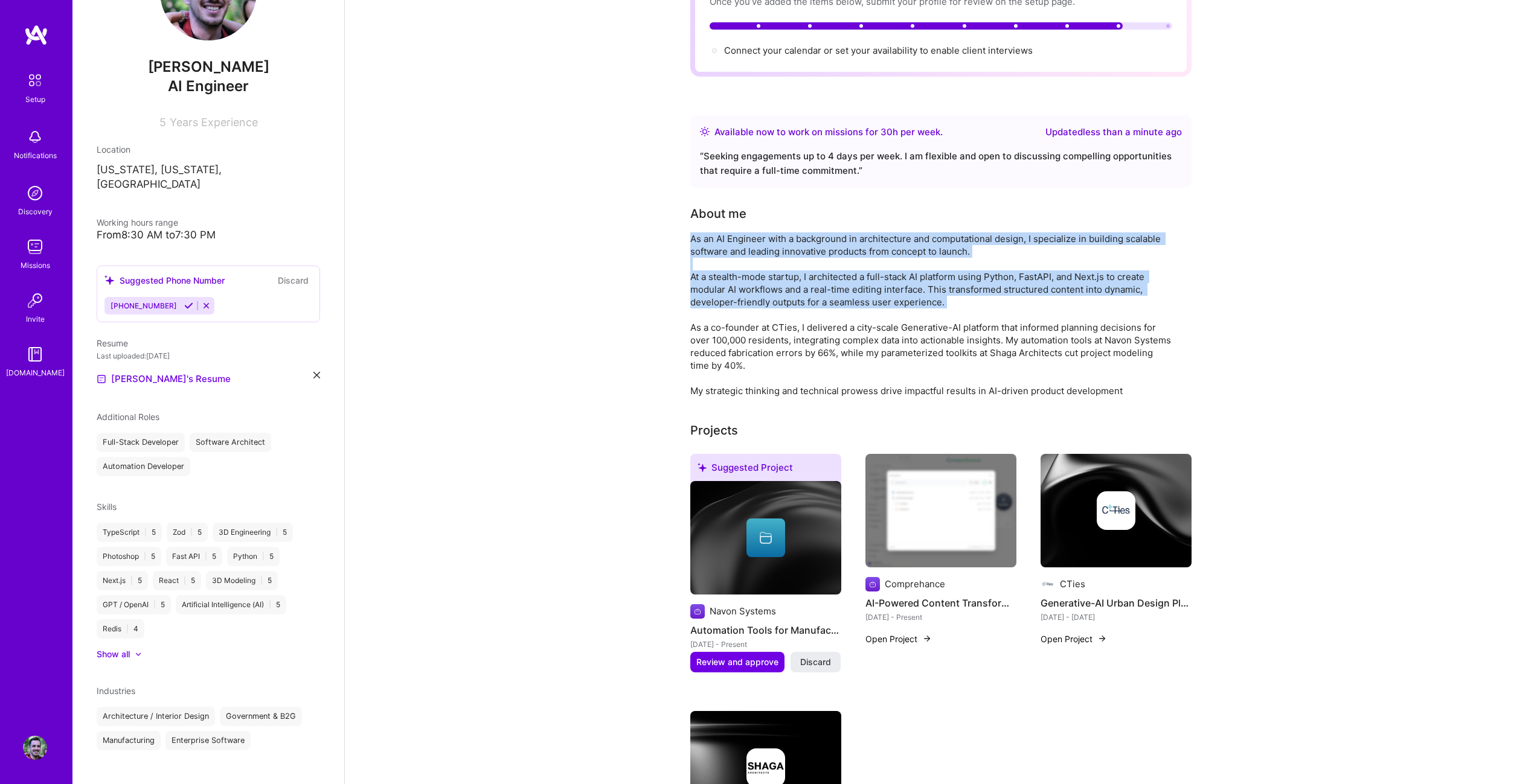
drag, startPoint x: 831, startPoint y: 261, endPoint x: 830, endPoint y: 233, distance: 28.0
click at [830, 233] on div "As an AI Engineer with a background in architecture and computational design, I…" at bounding box center [932, 315] width 483 height 165
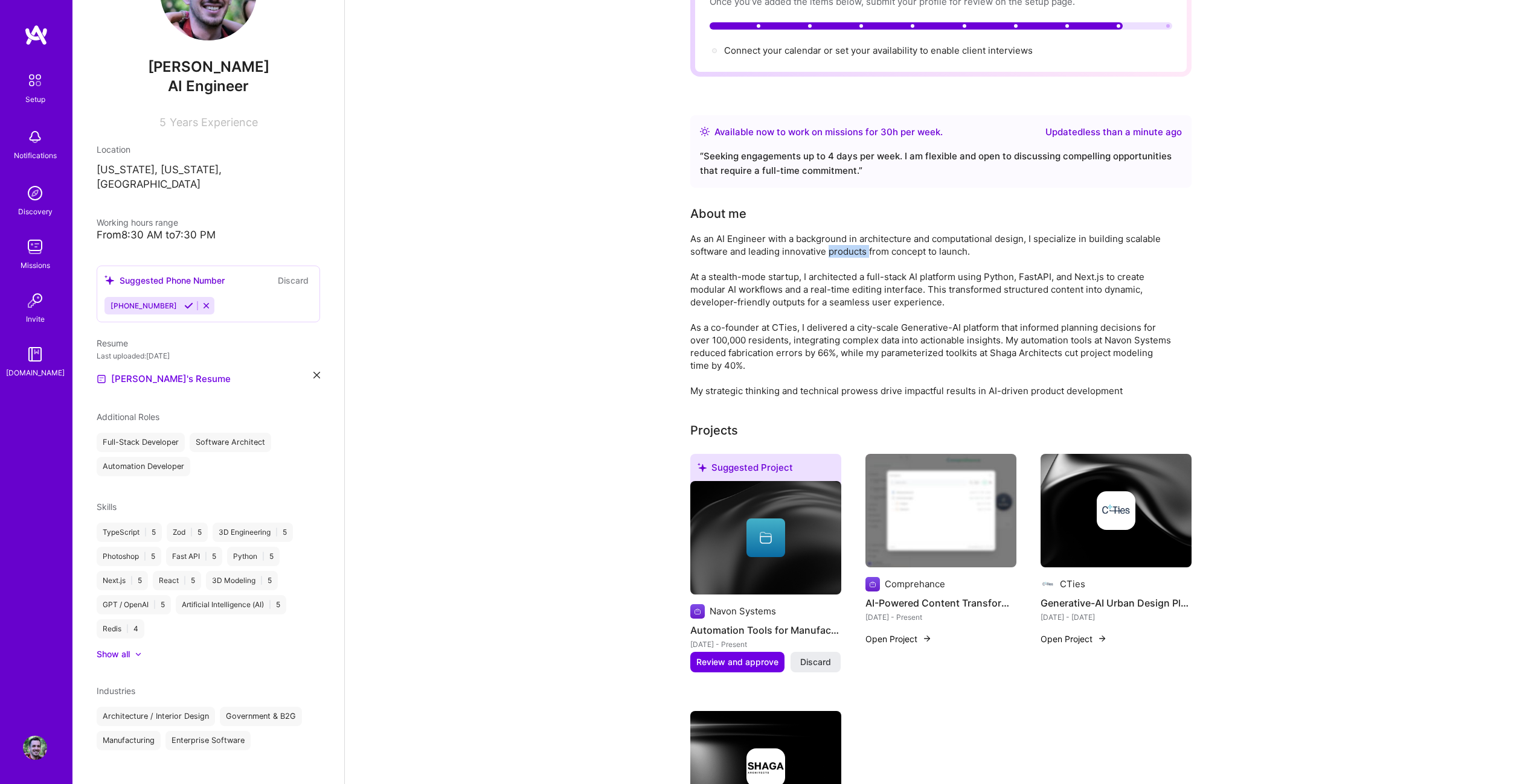
click at [830, 233] on div "As an AI Engineer with a background in architecture and computational design, I…" at bounding box center [932, 315] width 483 height 165
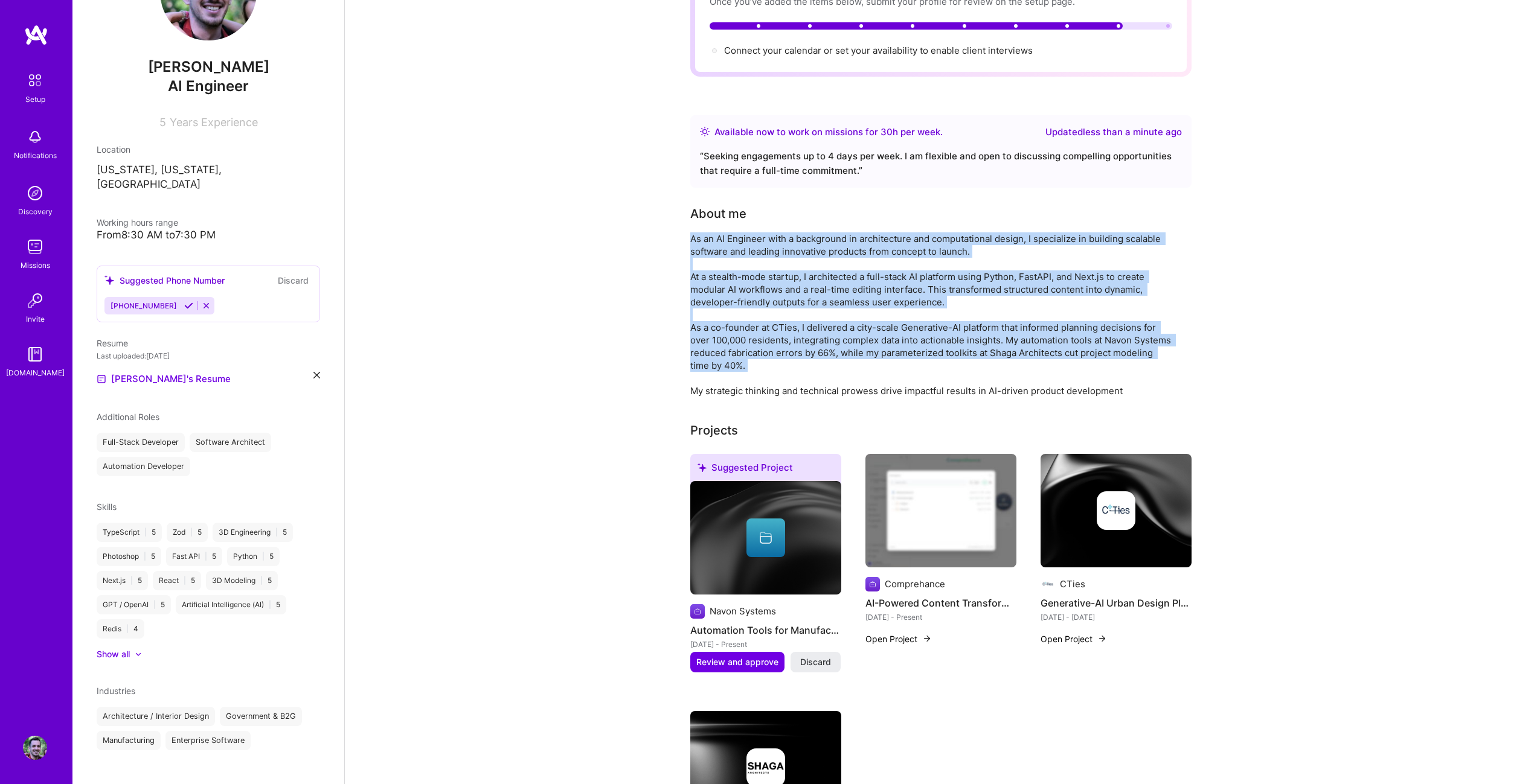
drag, startPoint x: 830, startPoint y: 233, endPoint x: 800, endPoint y: 326, distance: 97.7
click at [803, 324] on div "As an AI Engineer with a background in architecture and computational design, I…" at bounding box center [932, 315] width 483 height 165
click at [800, 326] on div "As an AI Engineer with a background in architecture and computational design, I…" at bounding box center [932, 315] width 483 height 165
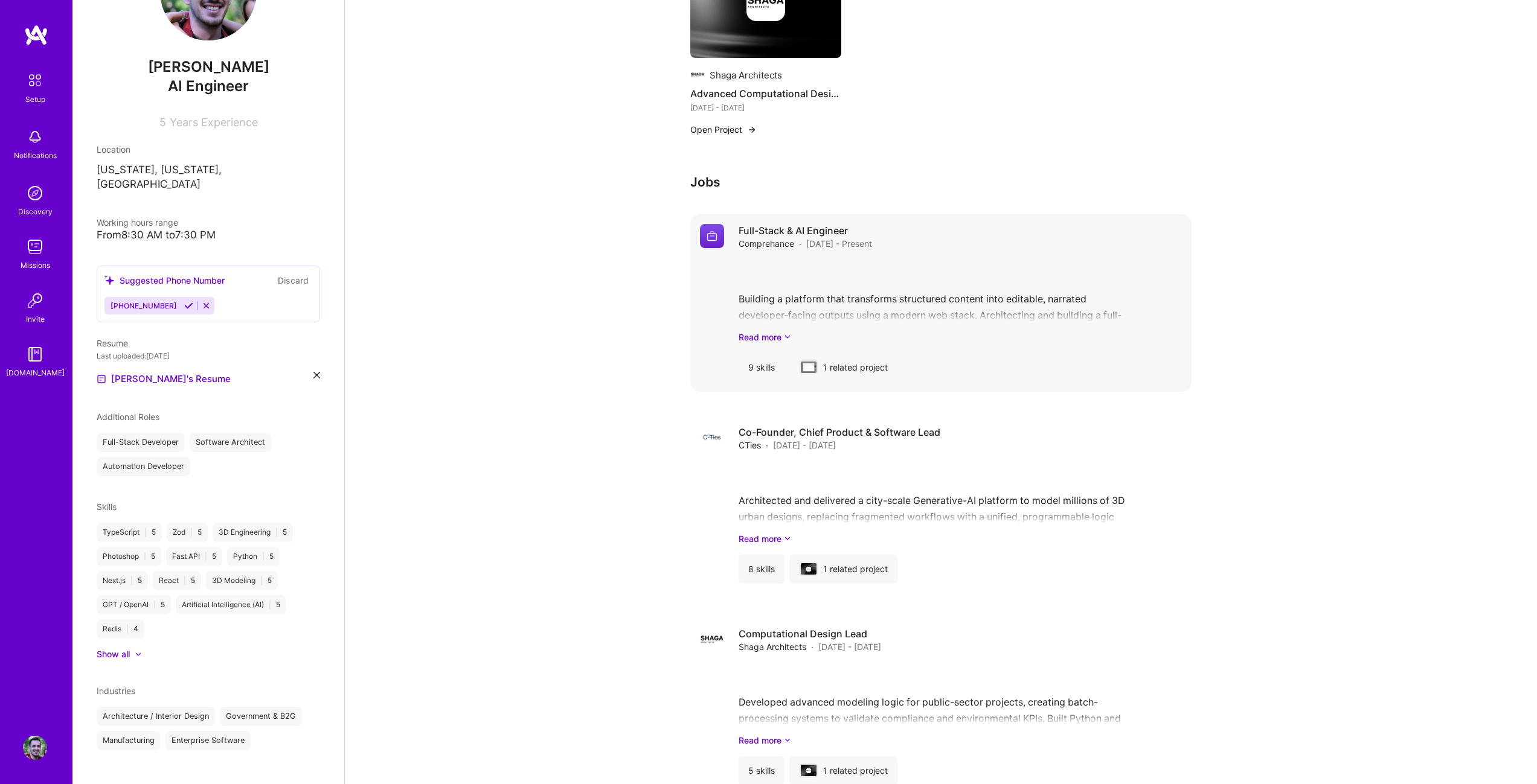
scroll to position [912, 0]
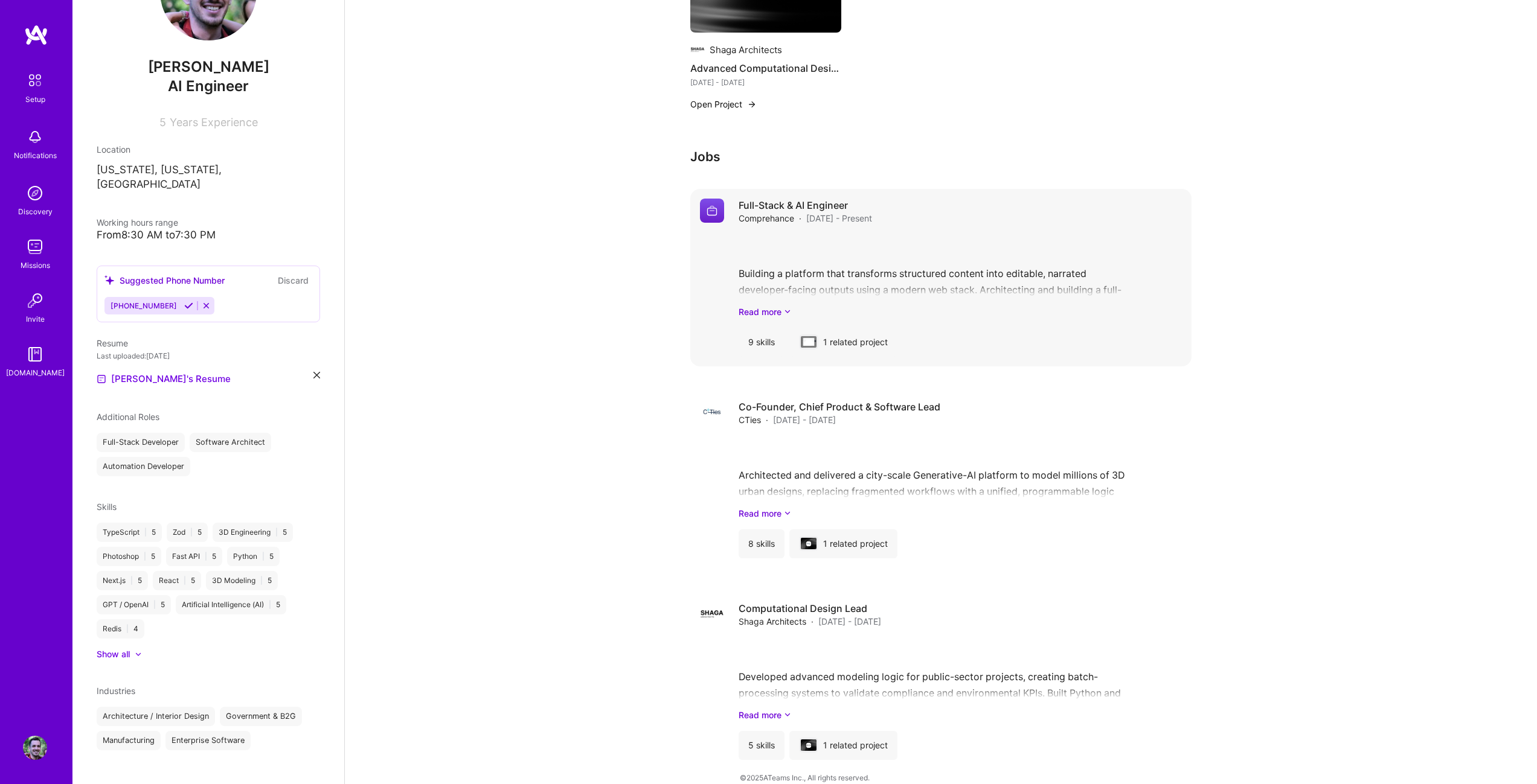
click at [833, 328] on div "1 related project" at bounding box center [843, 342] width 108 height 29
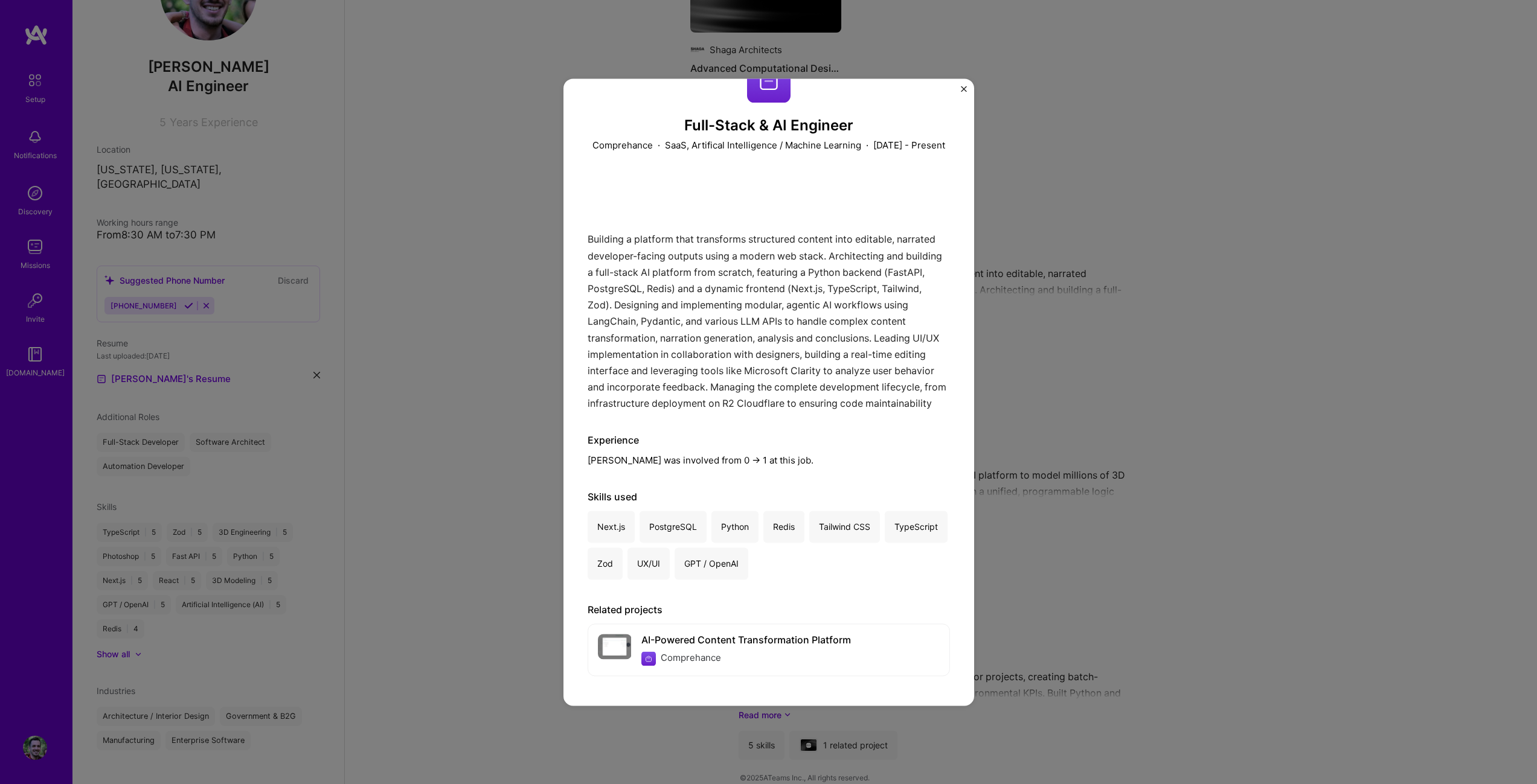
scroll to position [56, 0]
click at [676, 645] on div "AI-Powered Content Transformation Platform" at bounding box center [746, 640] width 210 height 12
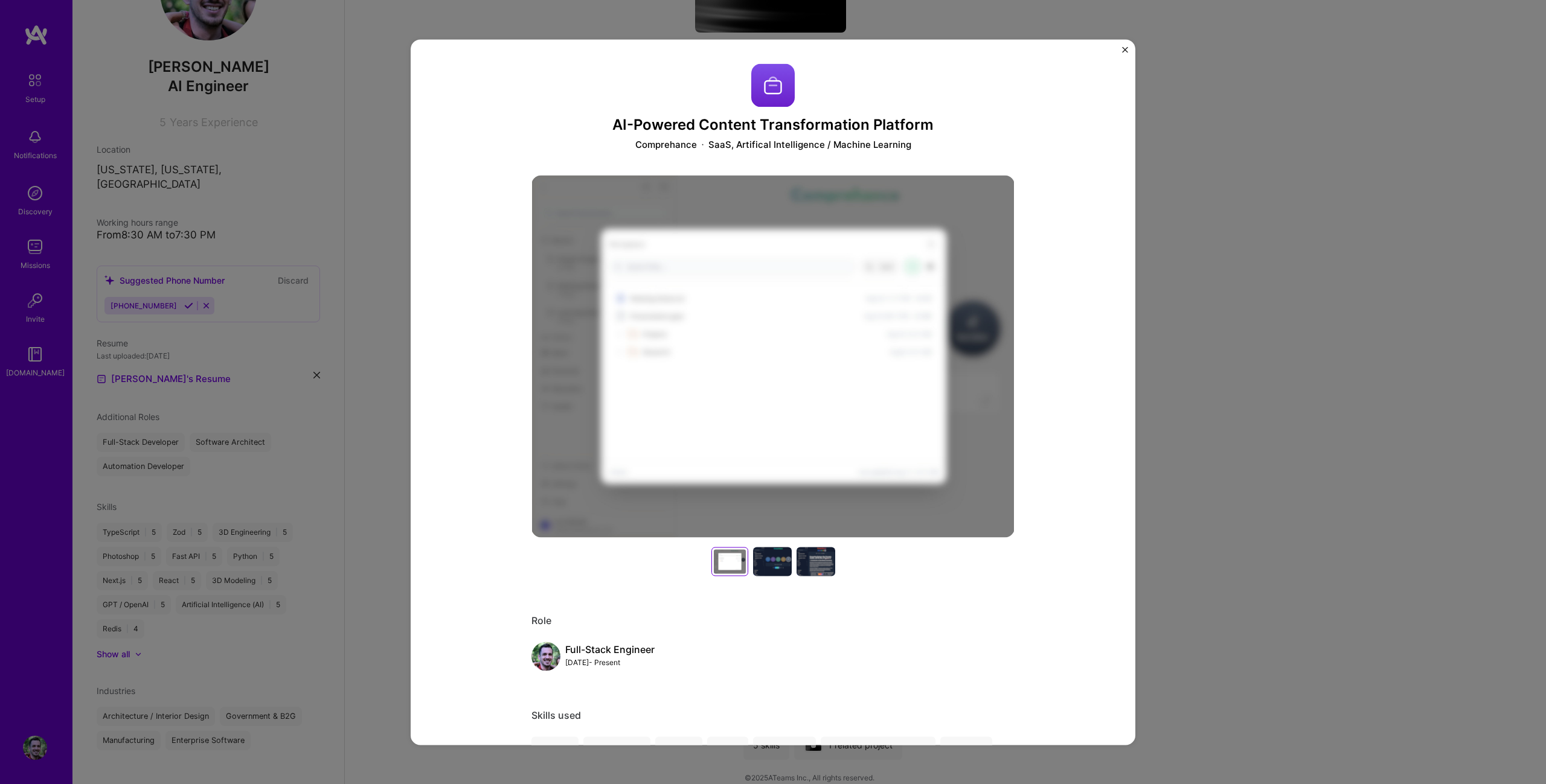
click at [776, 556] on div at bounding box center [772, 562] width 39 height 29
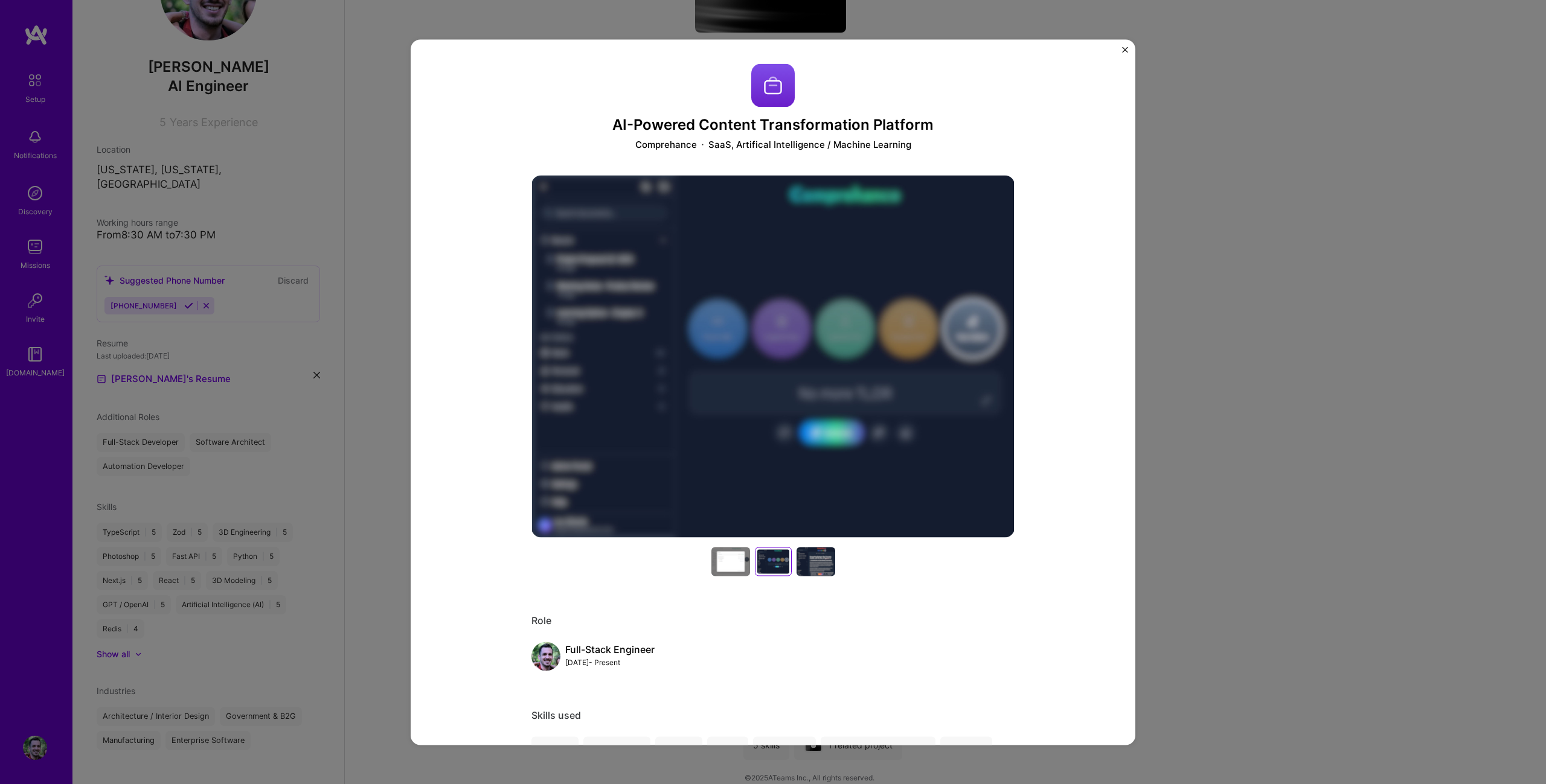
click at [814, 568] on div at bounding box center [816, 562] width 39 height 29
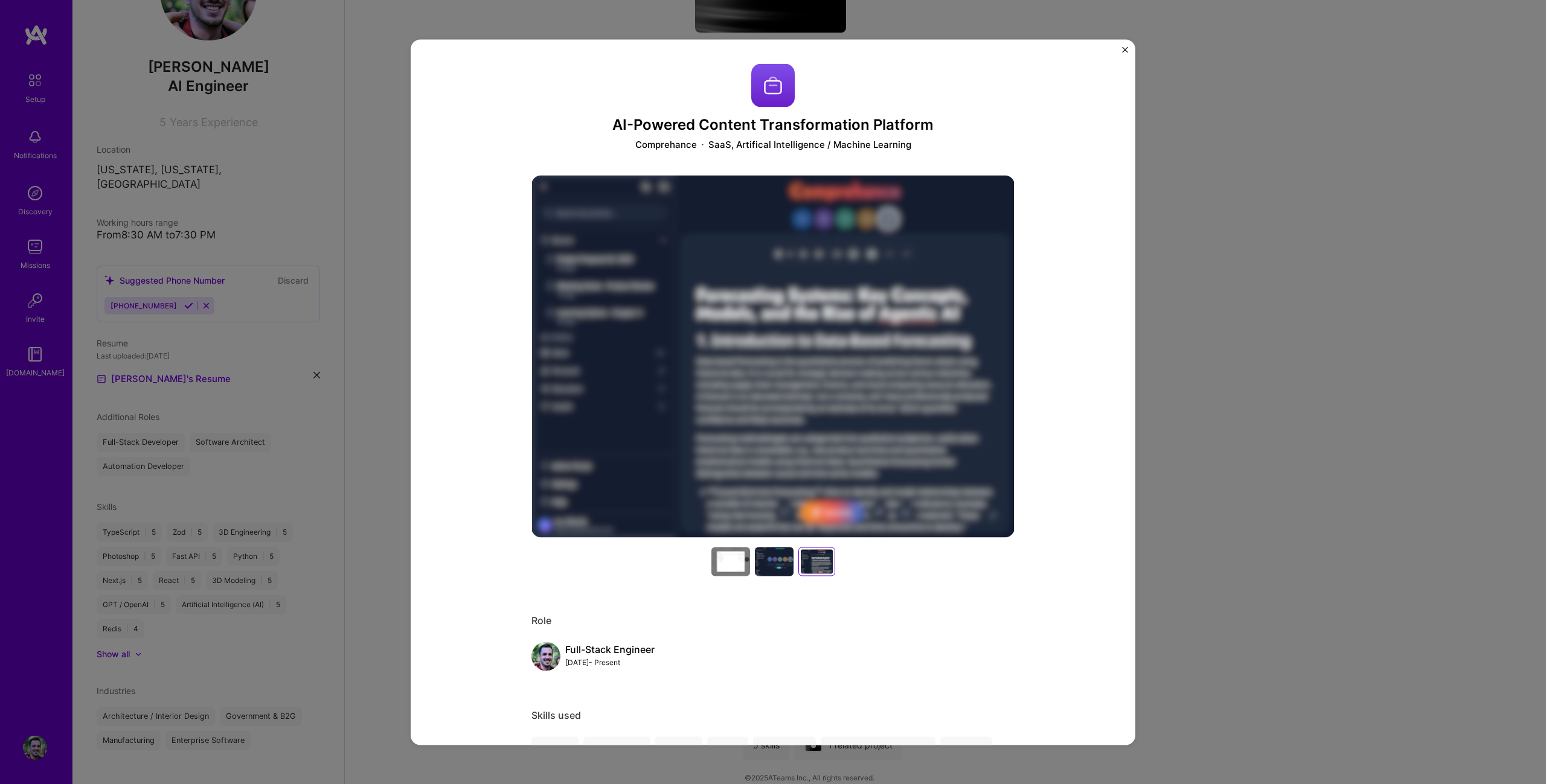
click at [774, 567] on div at bounding box center [774, 562] width 39 height 29
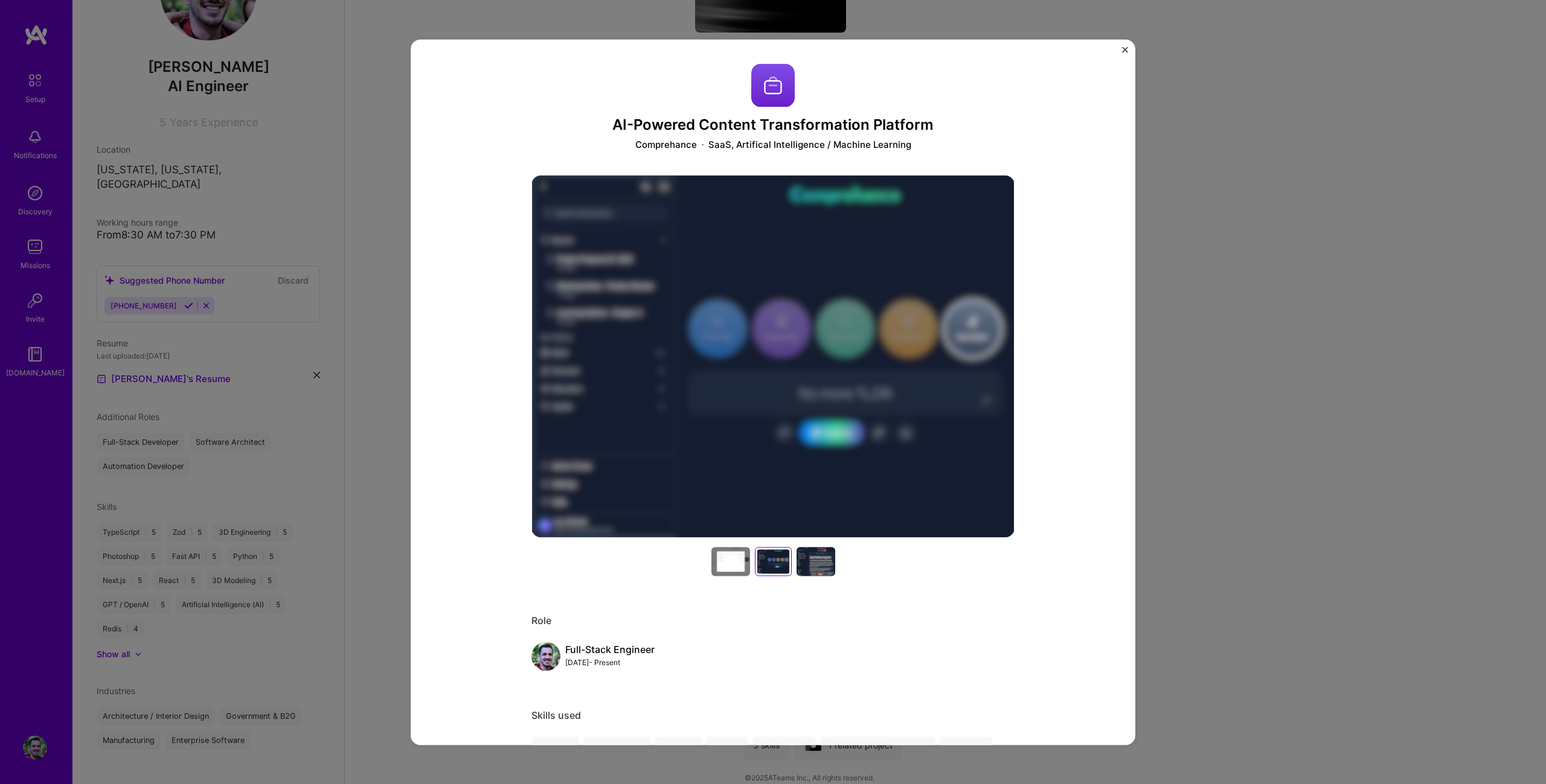
click at [718, 565] on div at bounding box center [730, 562] width 39 height 29
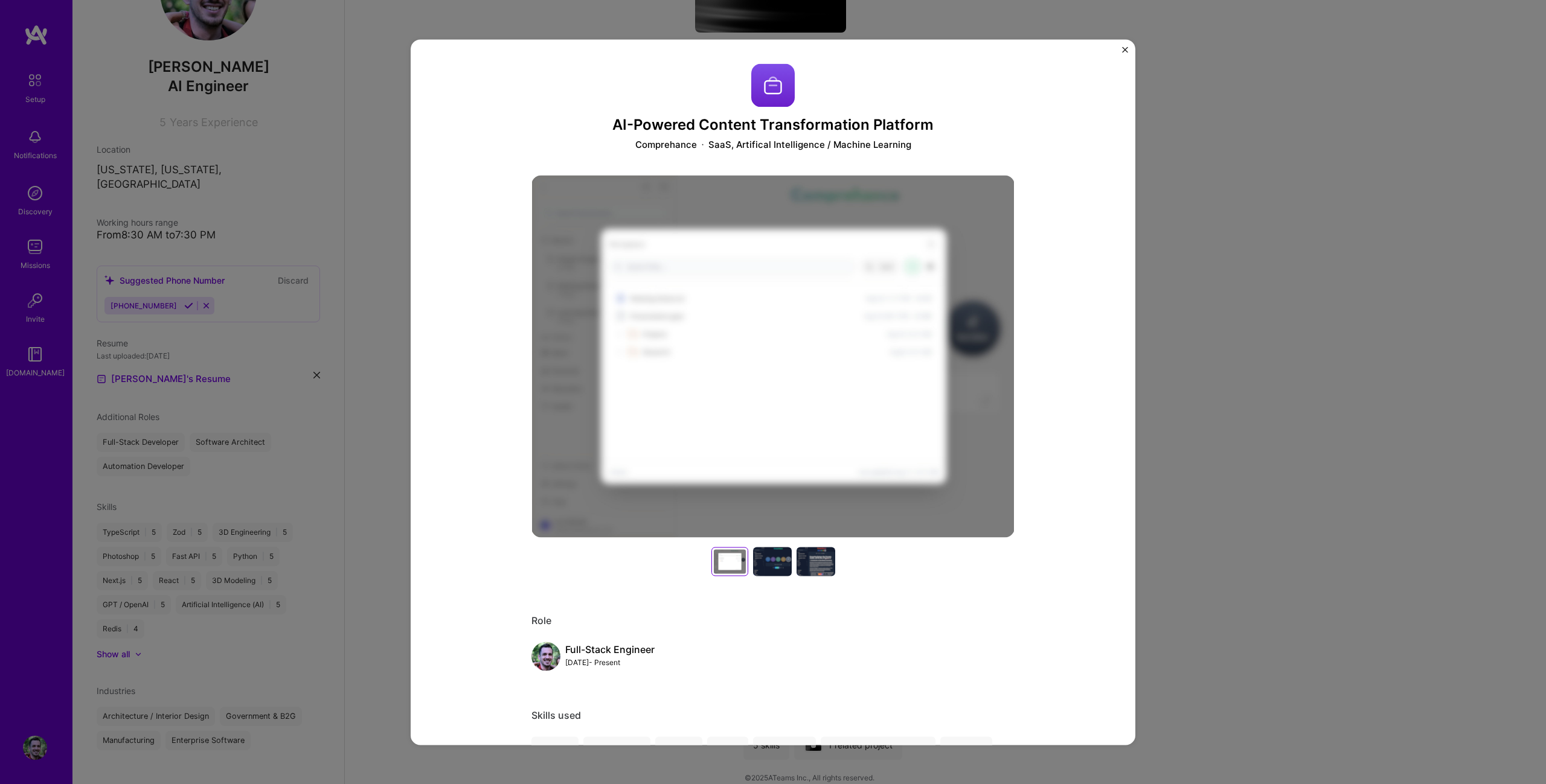
click at [823, 560] on div at bounding box center [816, 562] width 39 height 29
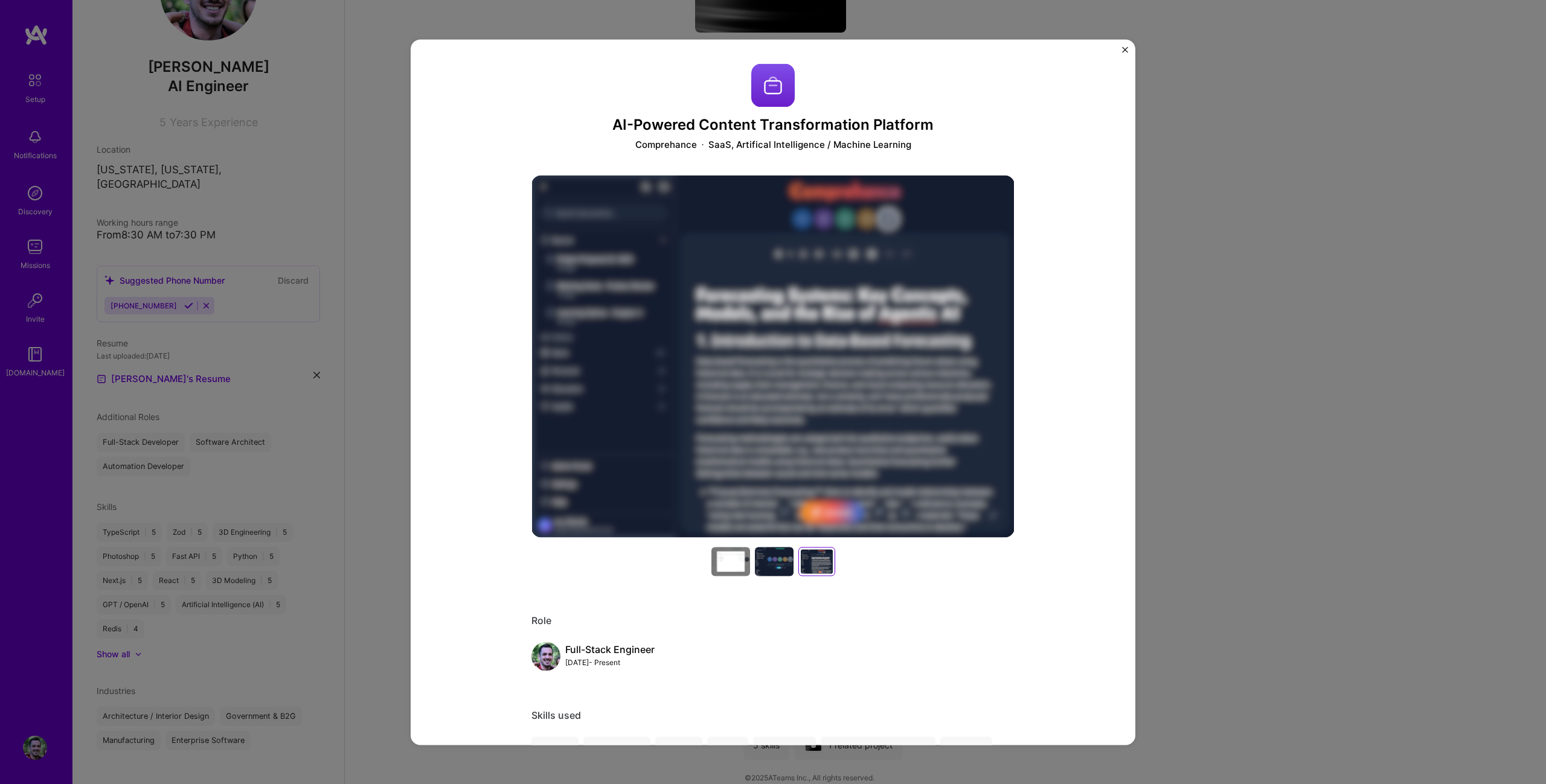
click at [1369, 253] on div "AI-Powered Content Transformation Platform Comprehance SaaS, Artifical Intellig…" at bounding box center [773, 392] width 1546 height 784
click at [1095, 45] on div "AI-Powered Content Transformation Platform Comprehance SaaS, Artifical Intellig…" at bounding box center [773, 392] width 725 height 706
click at [1117, 51] on div "AI-Powered Content Transformation Platform Comprehance SaaS, Artifical Intellig…" at bounding box center [773, 392] width 725 height 706
click at [1124, 46] on img "Close" at bounding box center [1125, 49] width 6 height 6
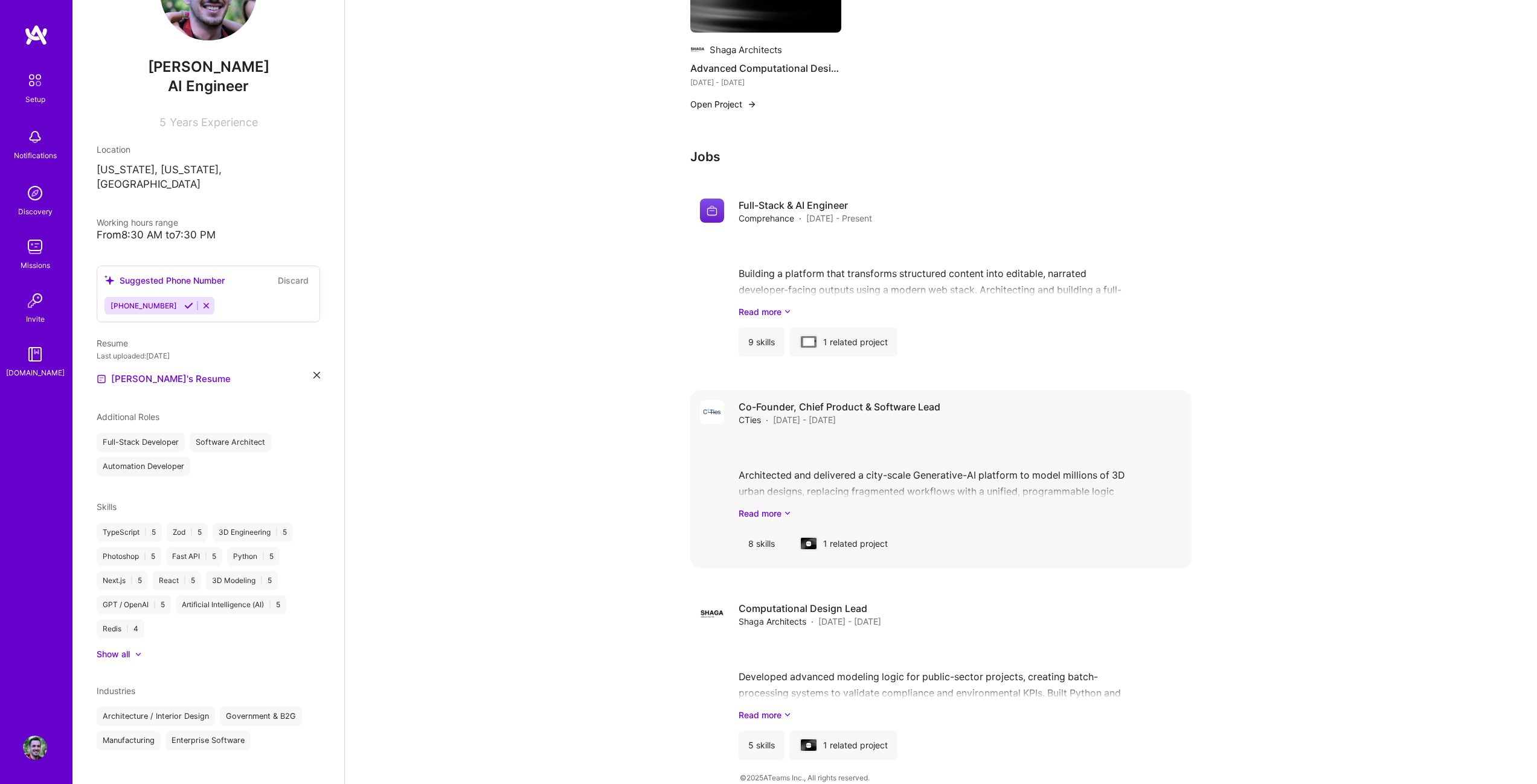
click at [835, 530] on div "1 related project" at bounding box center [843, 544] width 108 height 29
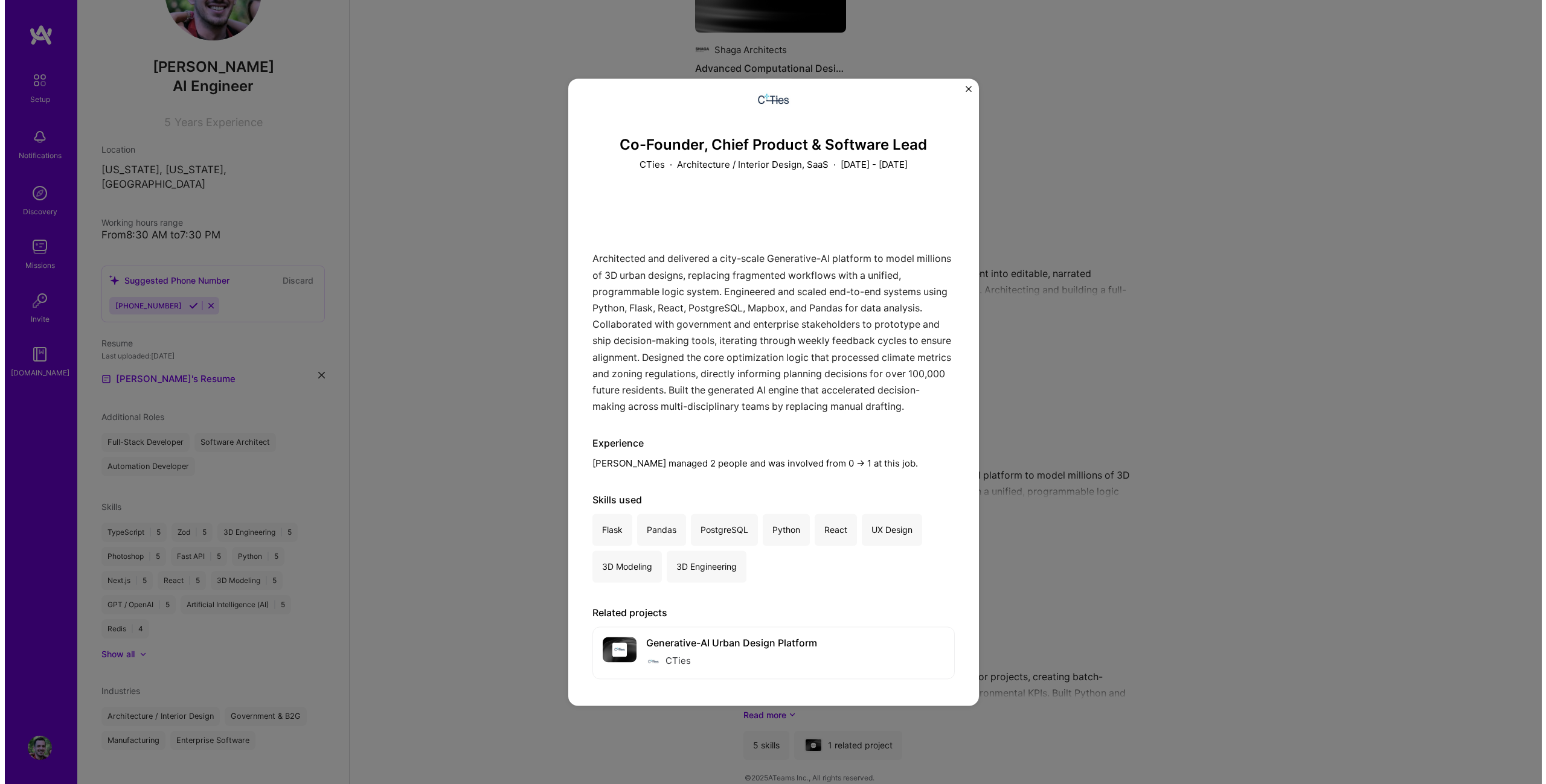
scroll to position [26, 0]
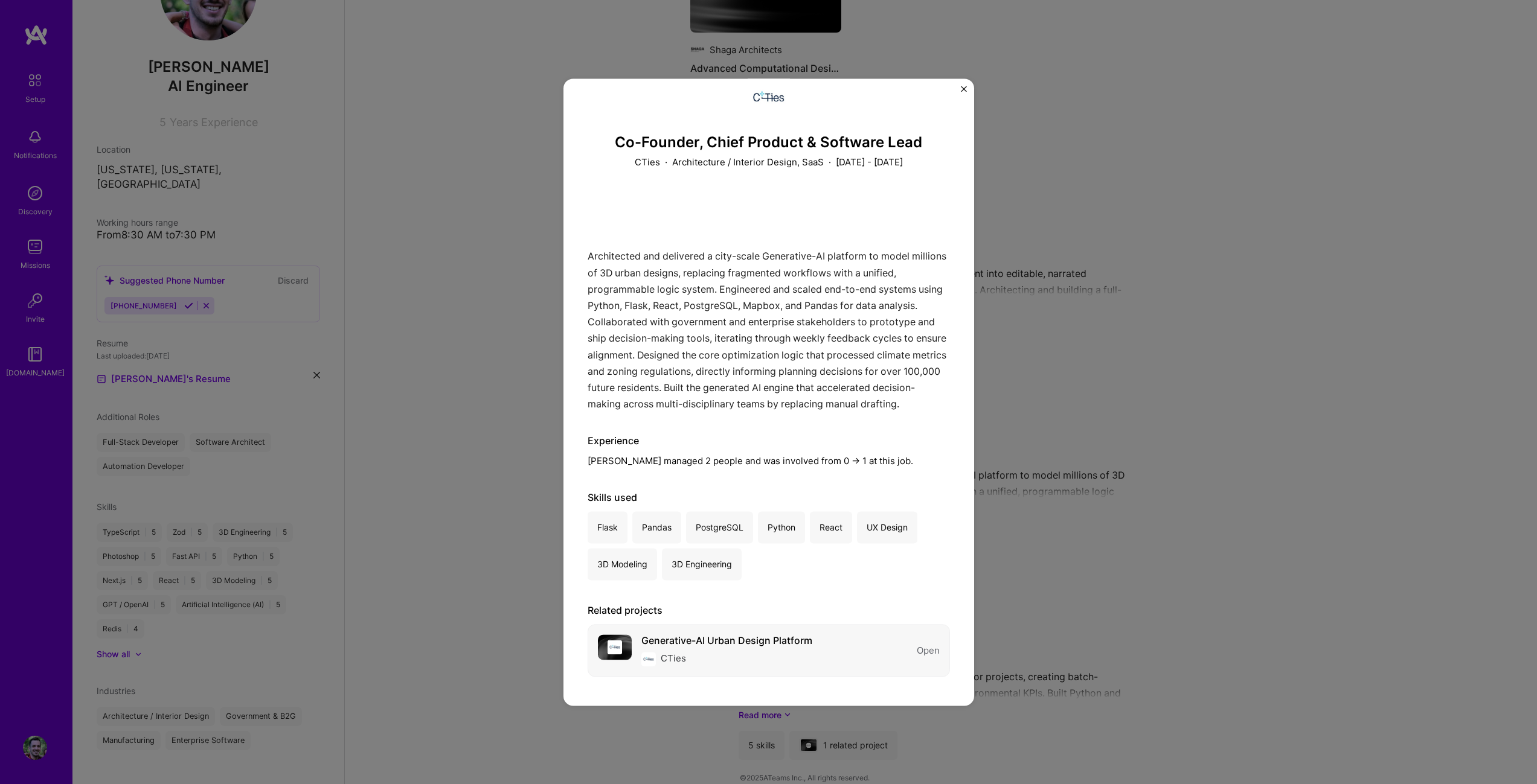
click at [707, 643] on div "Generative-AI Urban Design Platform" at bounding box center [726, 641] width 171 height 12
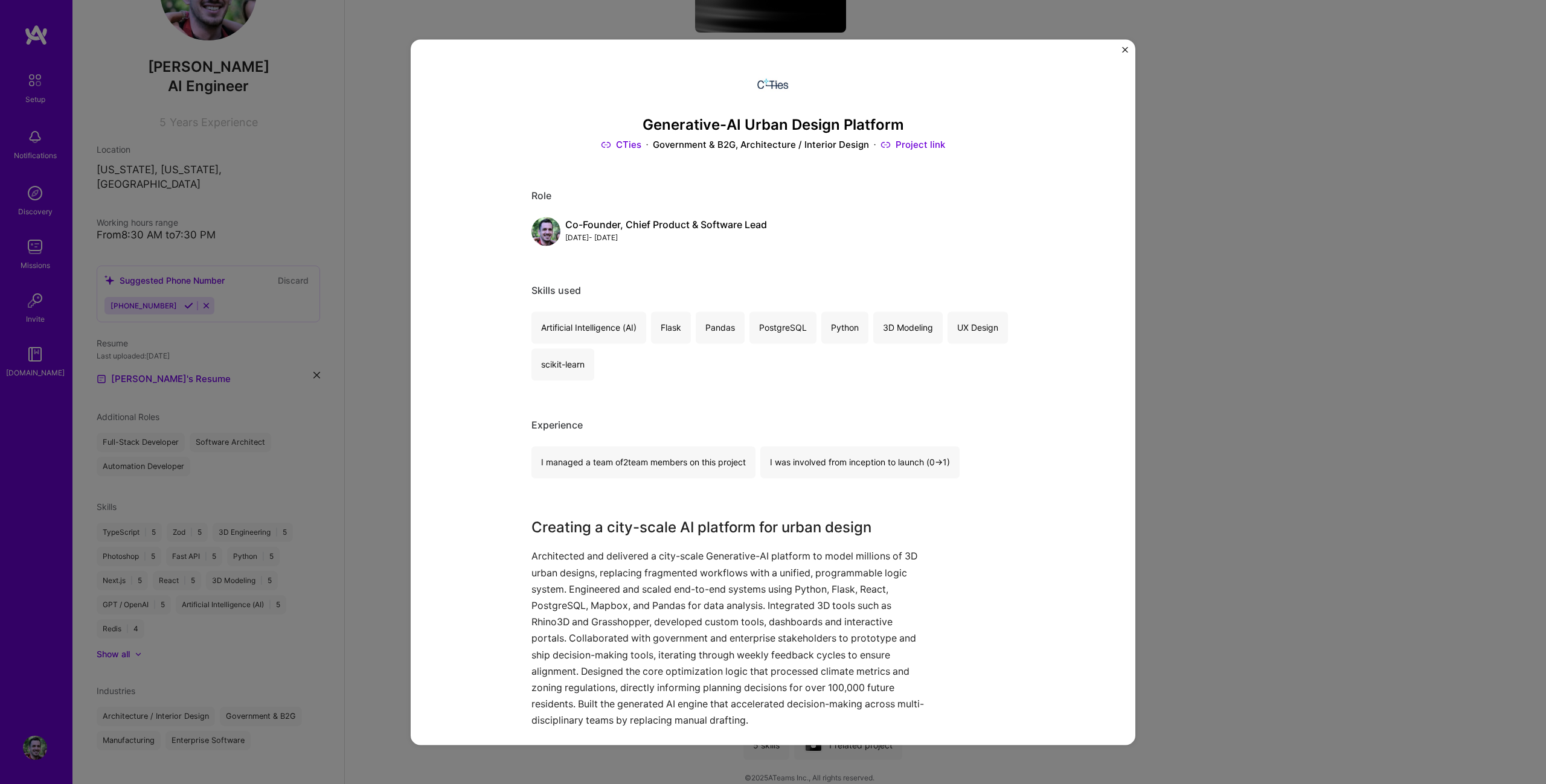
click at [1123, 48] on img "Close" at bounding box center [1125, 49] width 6 height 6
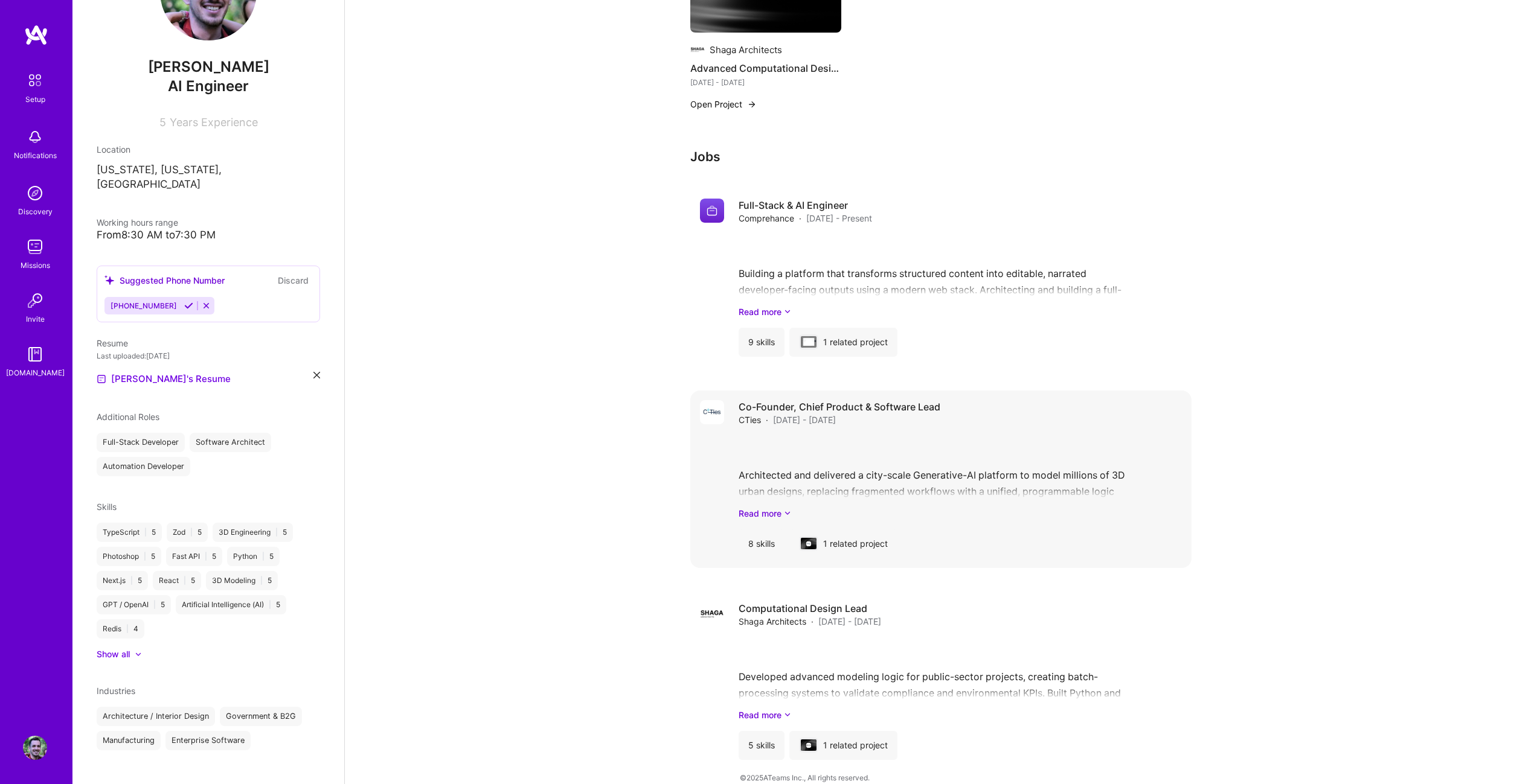
click at [850, 510] on div "Co-Founder, Chief Product & Software Lead CTies · [DATE] - [DATE] Architected a…" at bounding box center [960, 480] width 443 height 158
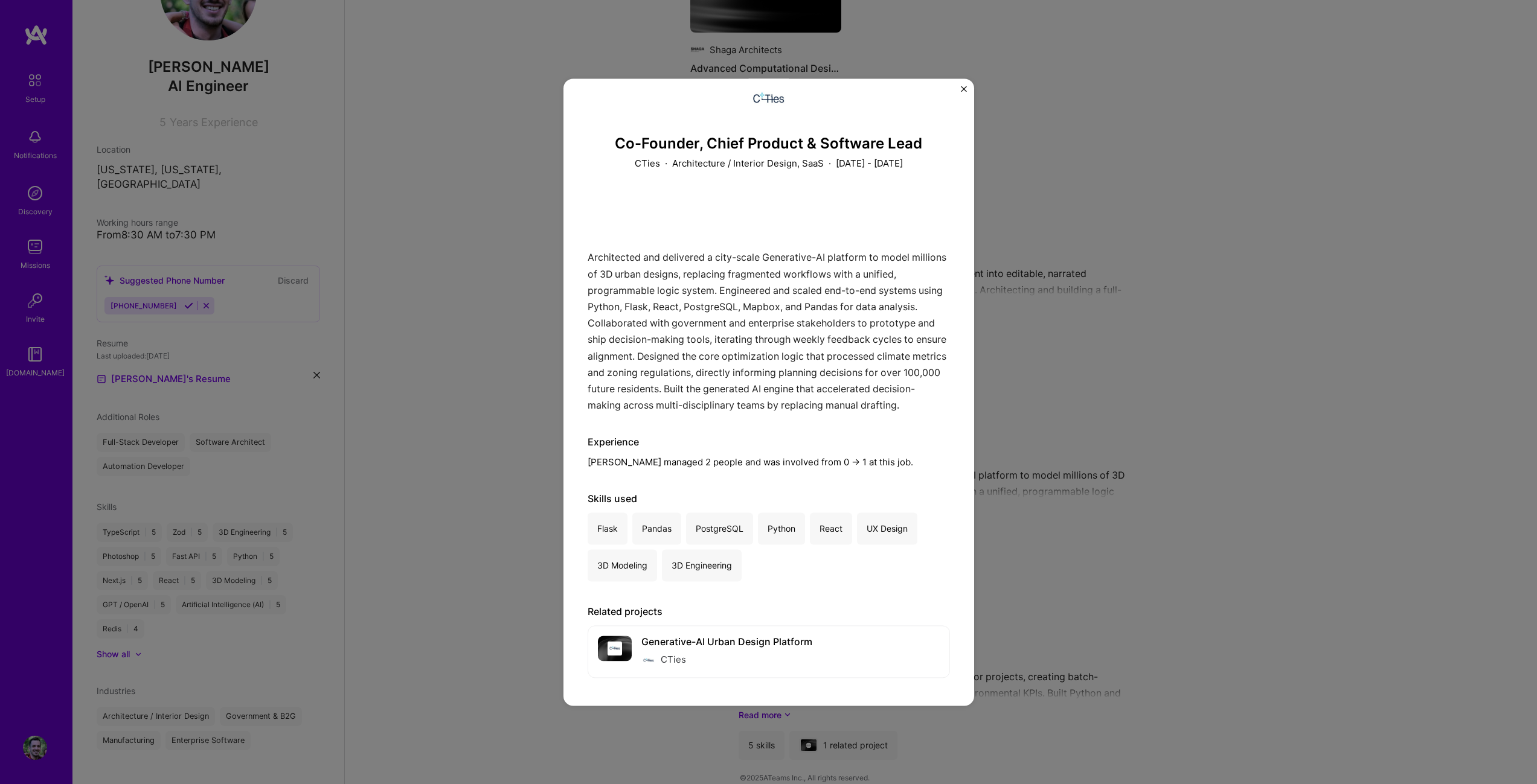
scroll to position [26, 0]
click at [759, 634] on div "Generative-AI Urban Design Platform CTies Open" at bounding box center [769, 651] width 362 height 53
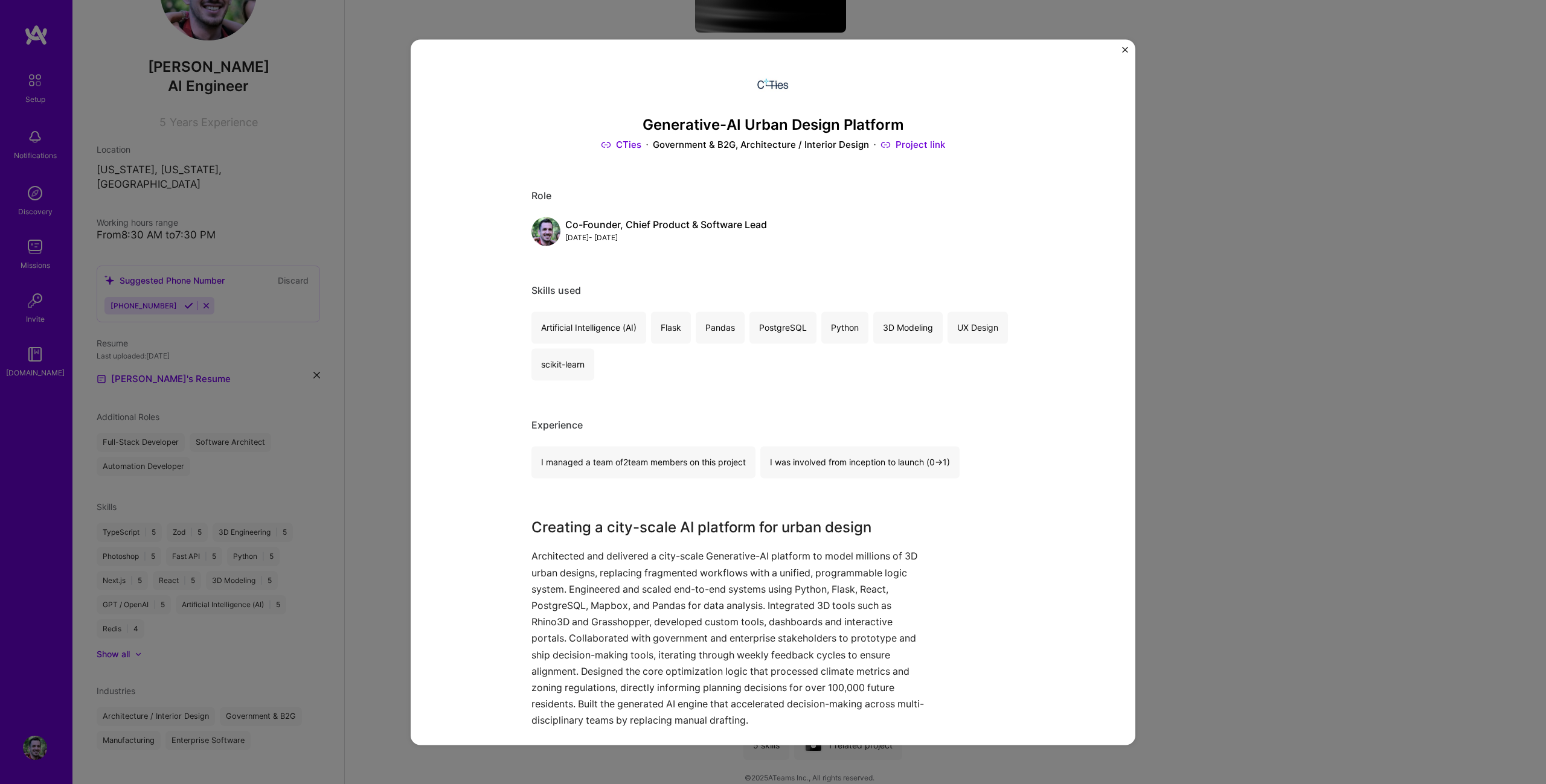
click at [909, 144] on link "Project link" at bounding box center [913, 144] width 65 height 12
click at [1165, 136] on div "Generative-AI Urban Design Platform CTies Government & B2G, Architecture / Inte…" at bounding box center [773, 392] width 1546 height 784
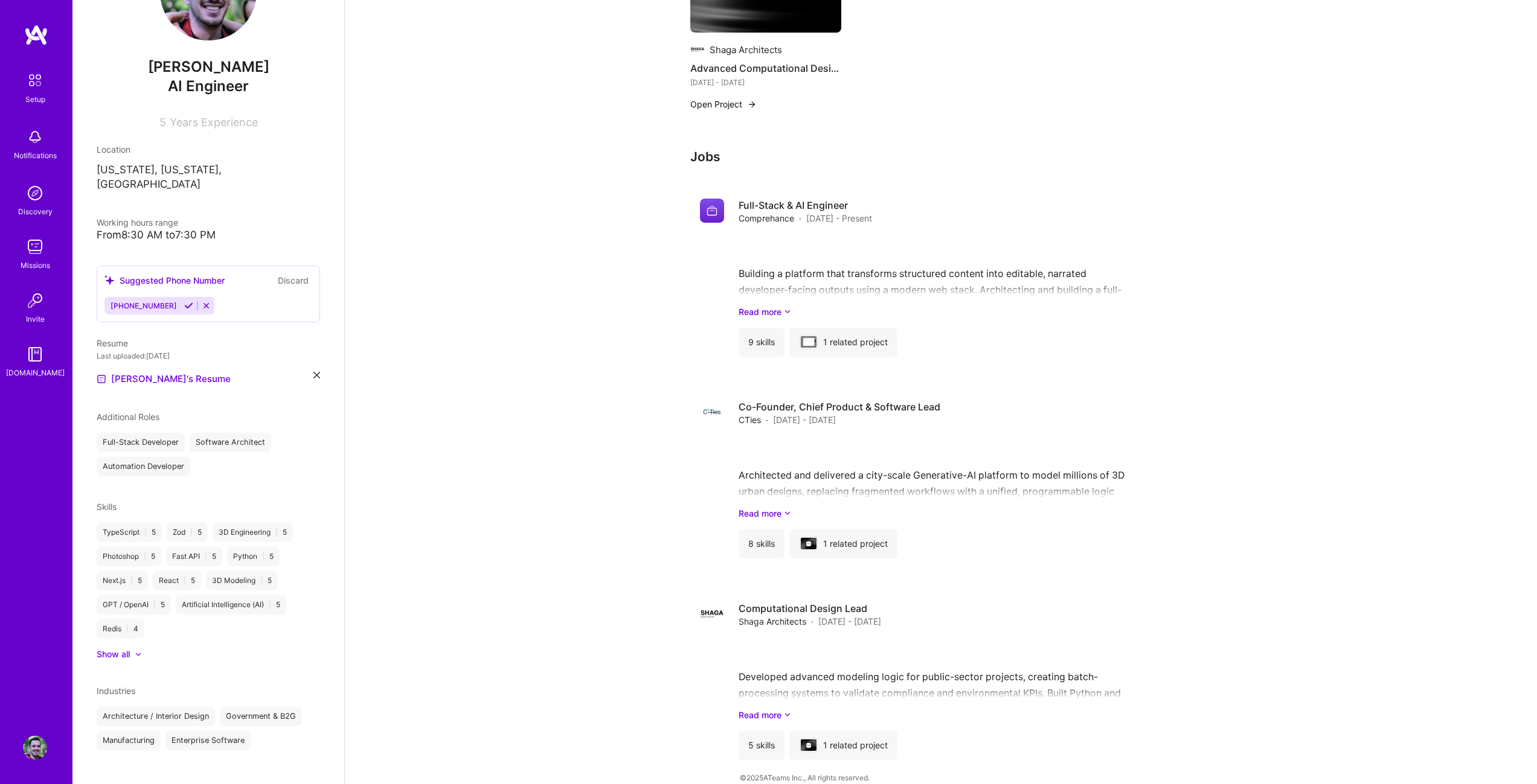
click at [37, 199] on img at bounding box center [34, 193] width 24 height 24
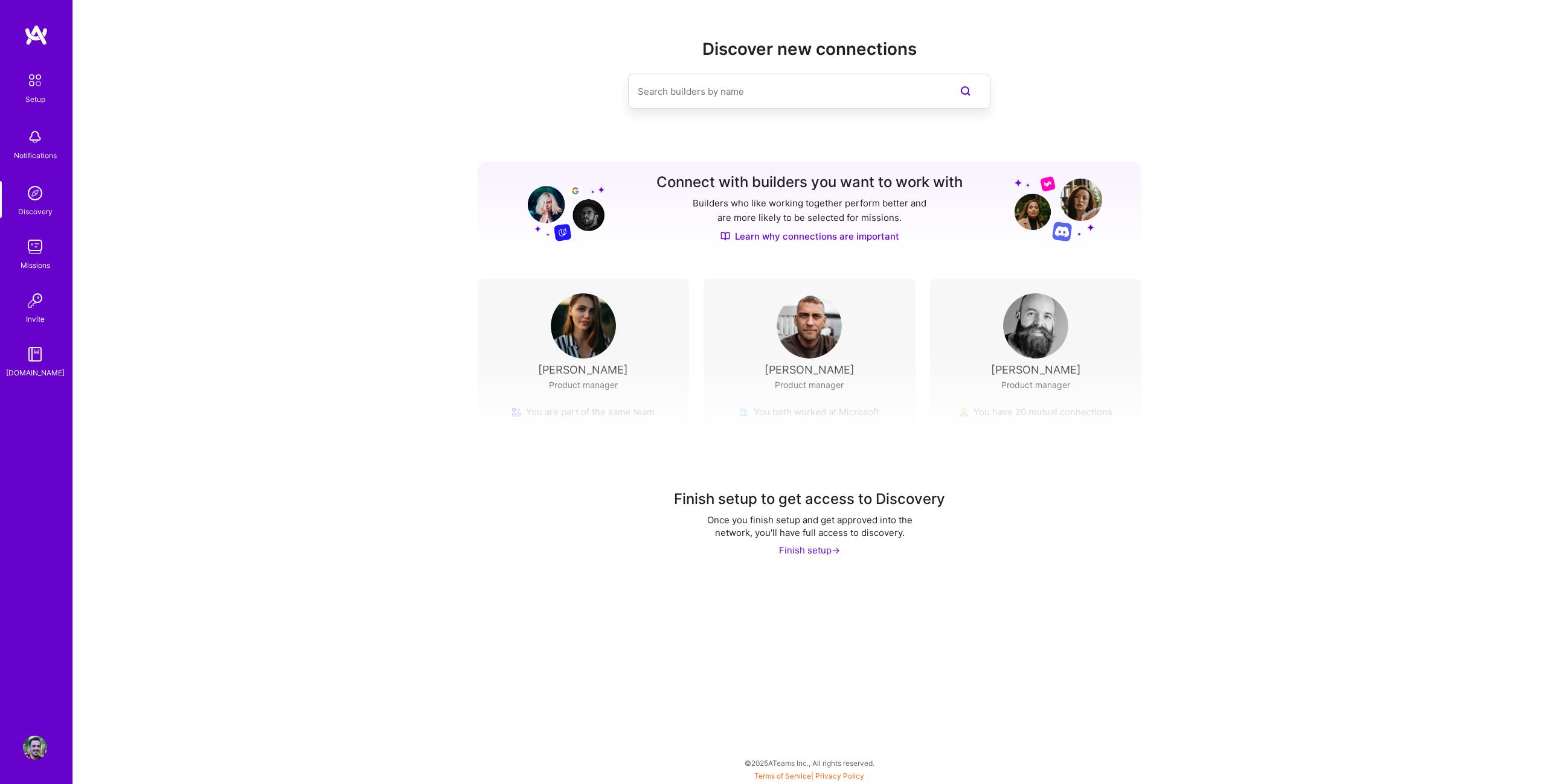
click at [759, 185] on h3 "Connect with builders you want to work with" at bounding box center [809, 183] width 306 height 18
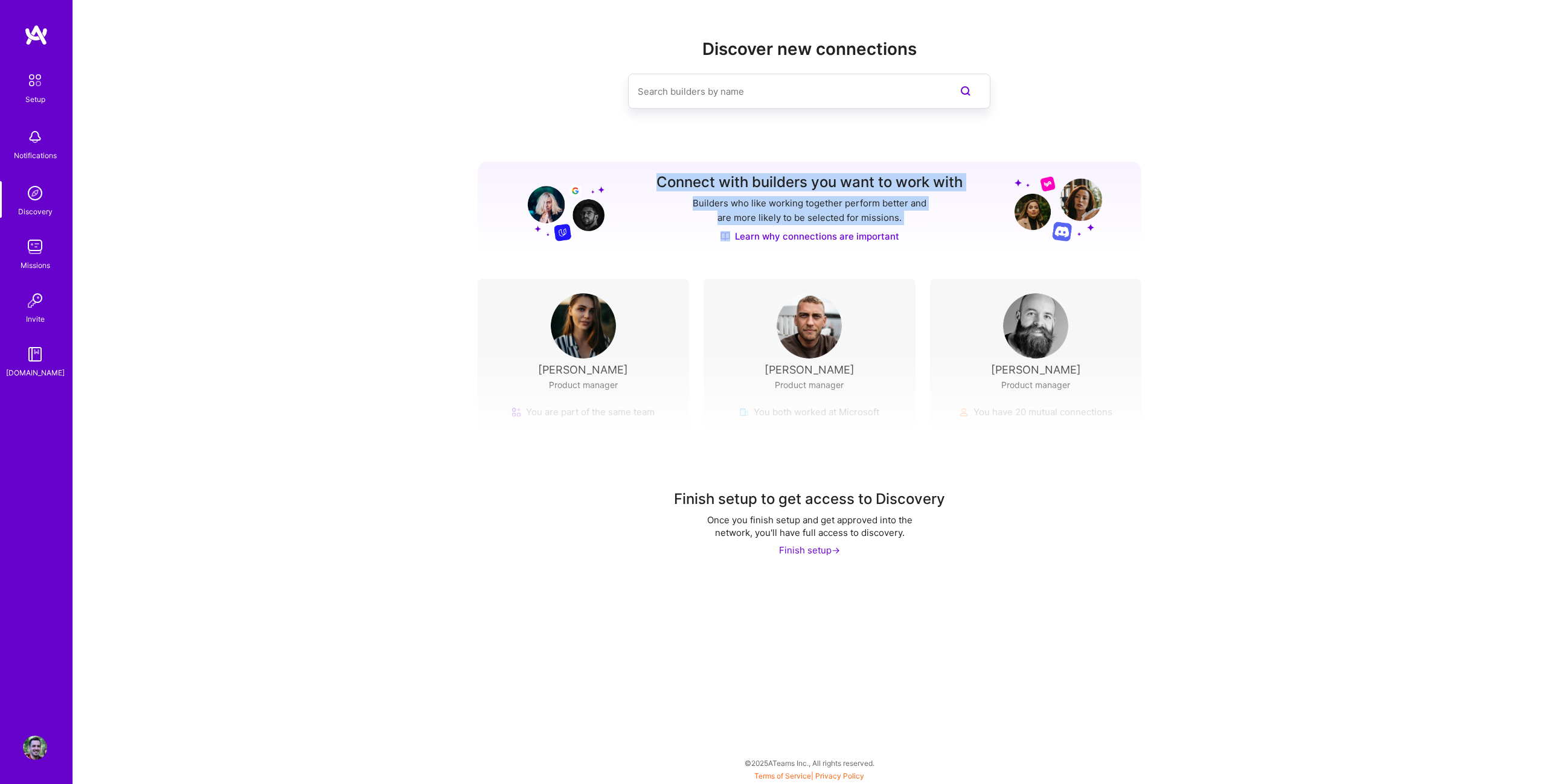
drag, startPoint x: 759, startPoint y: 185, endPoint x: 768, endPoint y: 202, distance: 19.2
click at [768, 202] on div "Connect with builders you want to work with Builders who like working together …" at bounding box center [809, 208] width 306 height 69
click at [768, 202] on p "Builders who like working together perform better and are more likely to be sel…" at bounding box center [809, 210] width 238 height 29
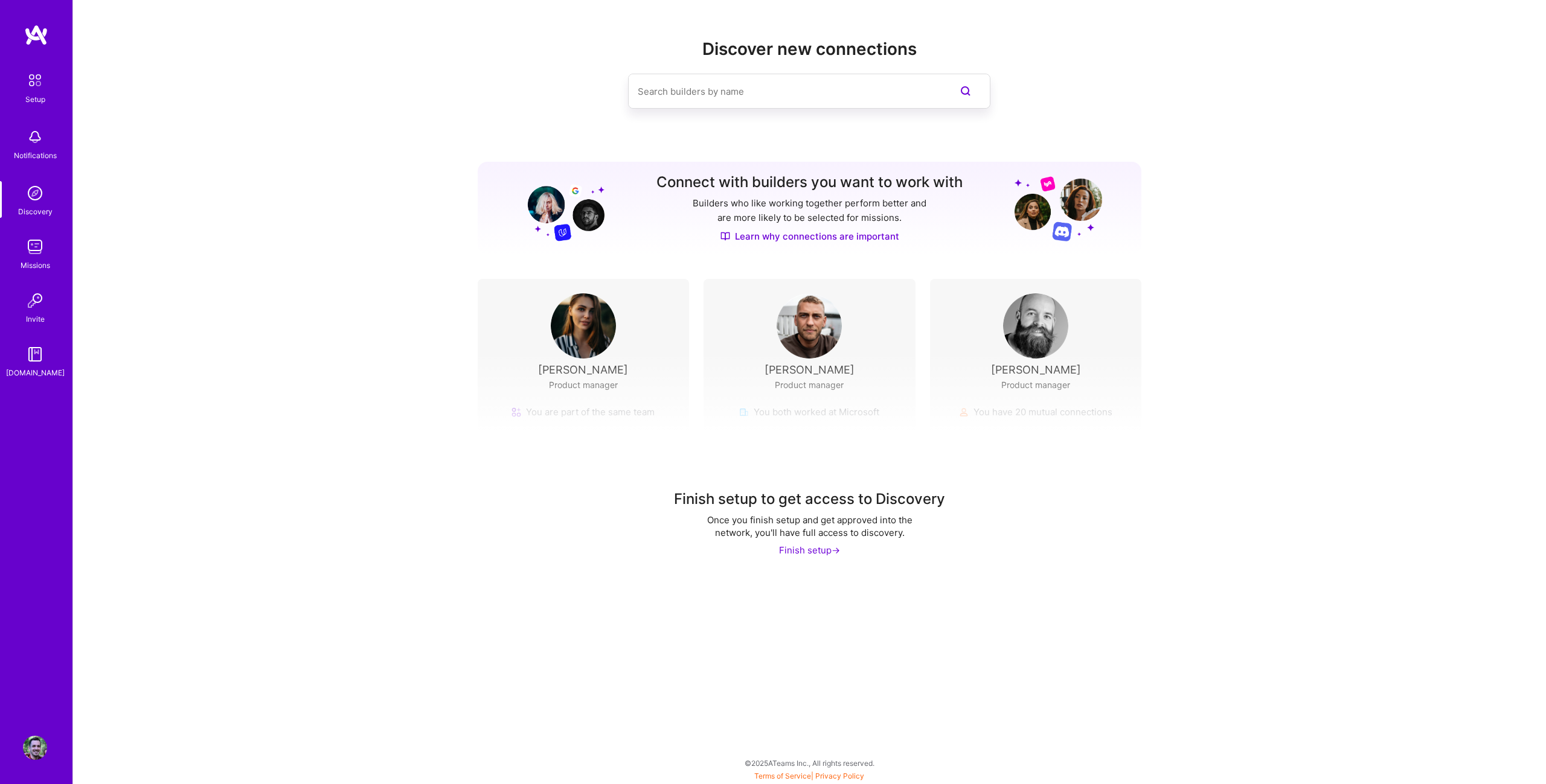
click at [813, 411] on div "Finish setup to get access to Discovery Once you finish setup and get approved …" at bounding box center [809, 464] width 1473 height 225
click at [817, 544] on div "Finish setup ->" at bounding box center [809, 550] width 61 height 12
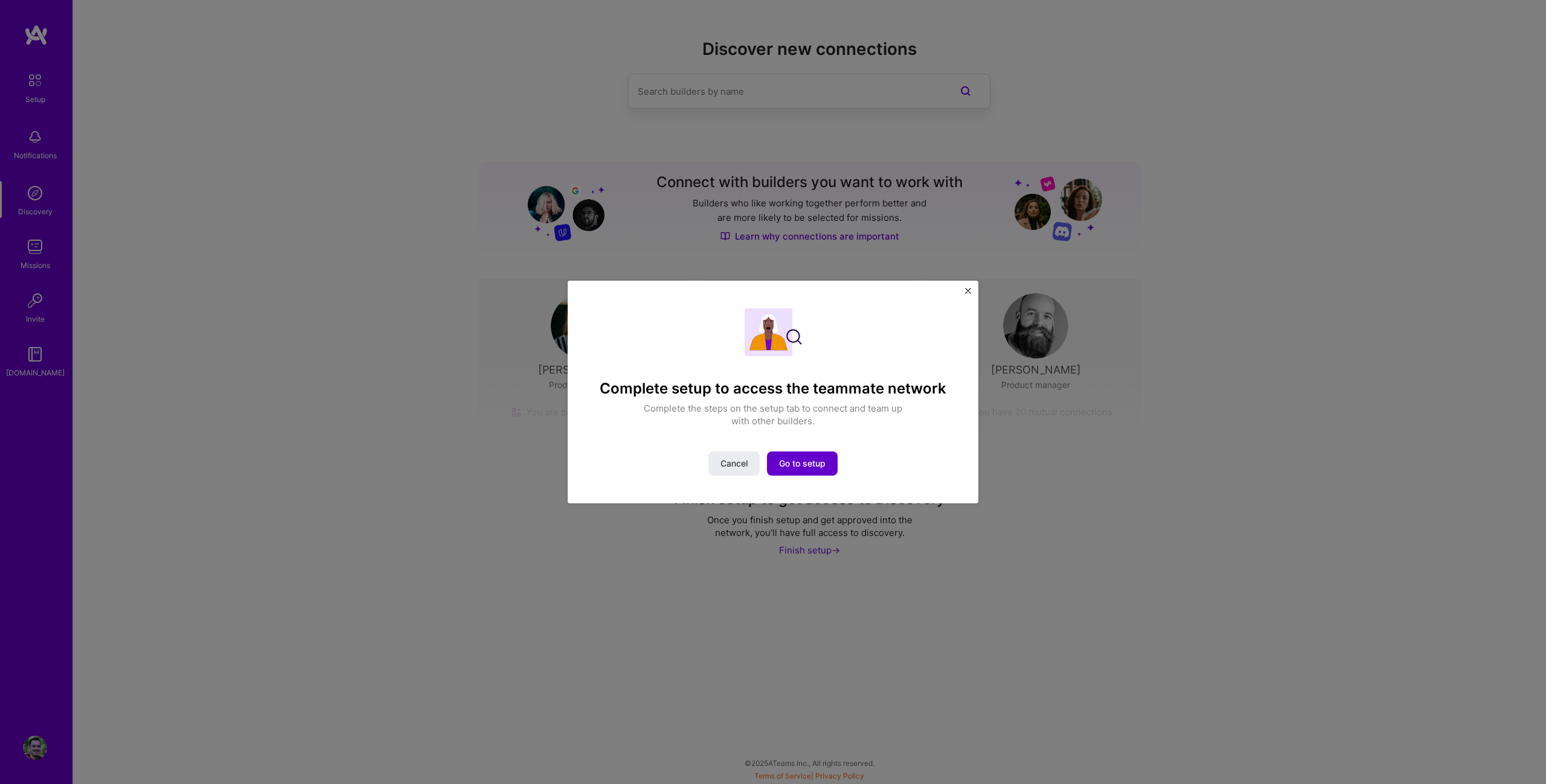
click at [809, 460] on span "Go to setup" at bounding box center [802, 464] width 46 height 12
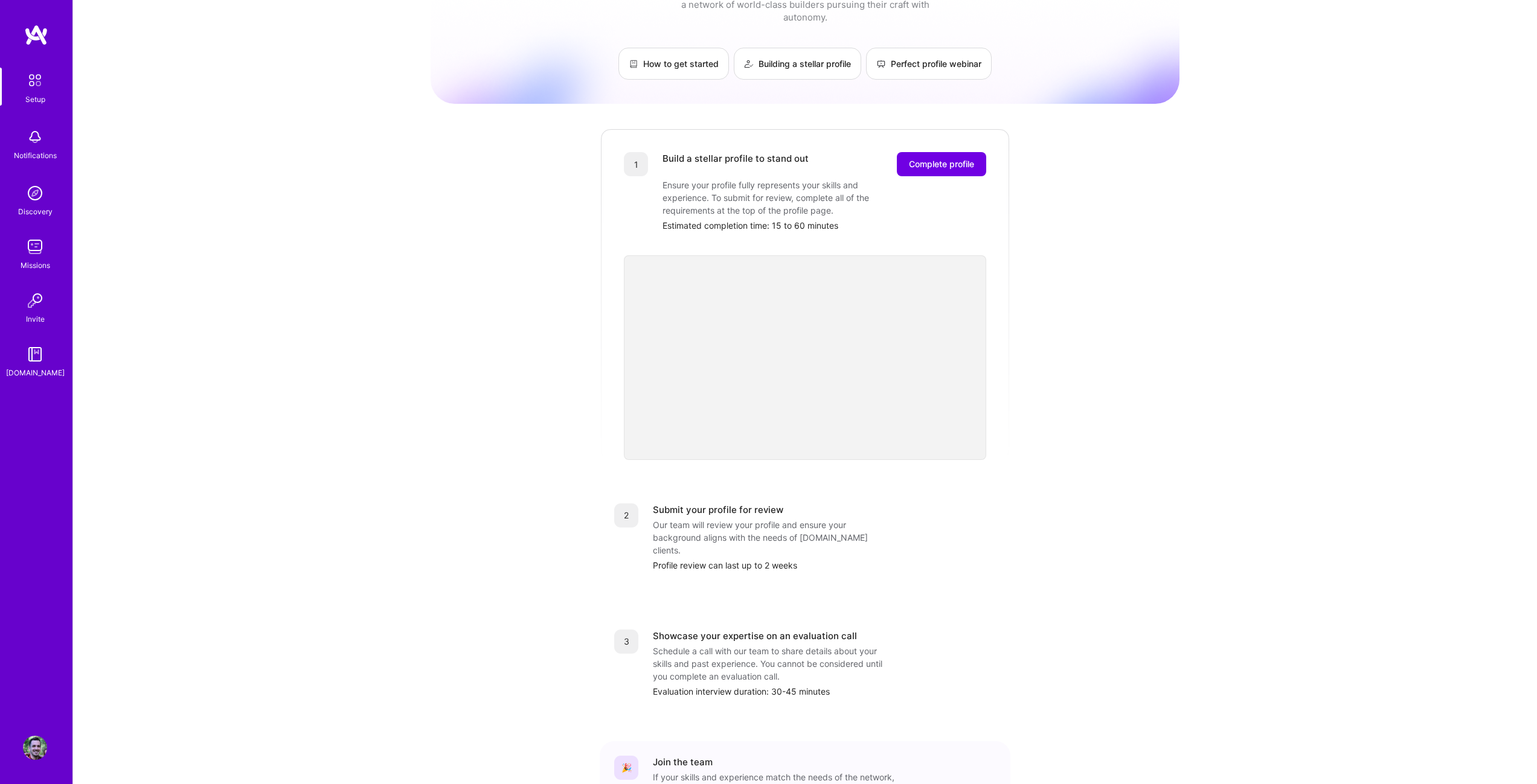
scroll to position [60, 0]
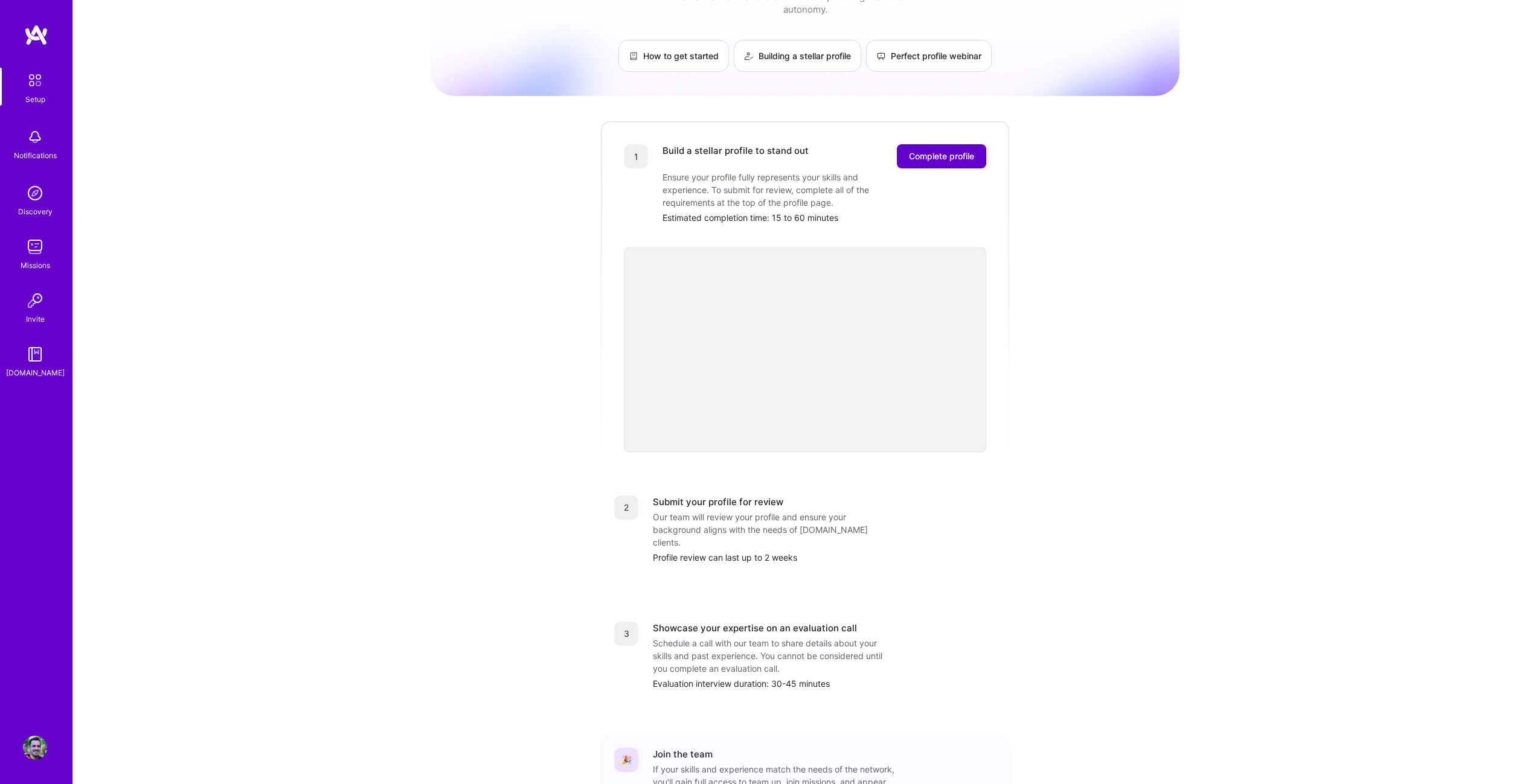
click at [932, 150] on span "Complete profile" at bounding box center [941, 156] width 65 height 12
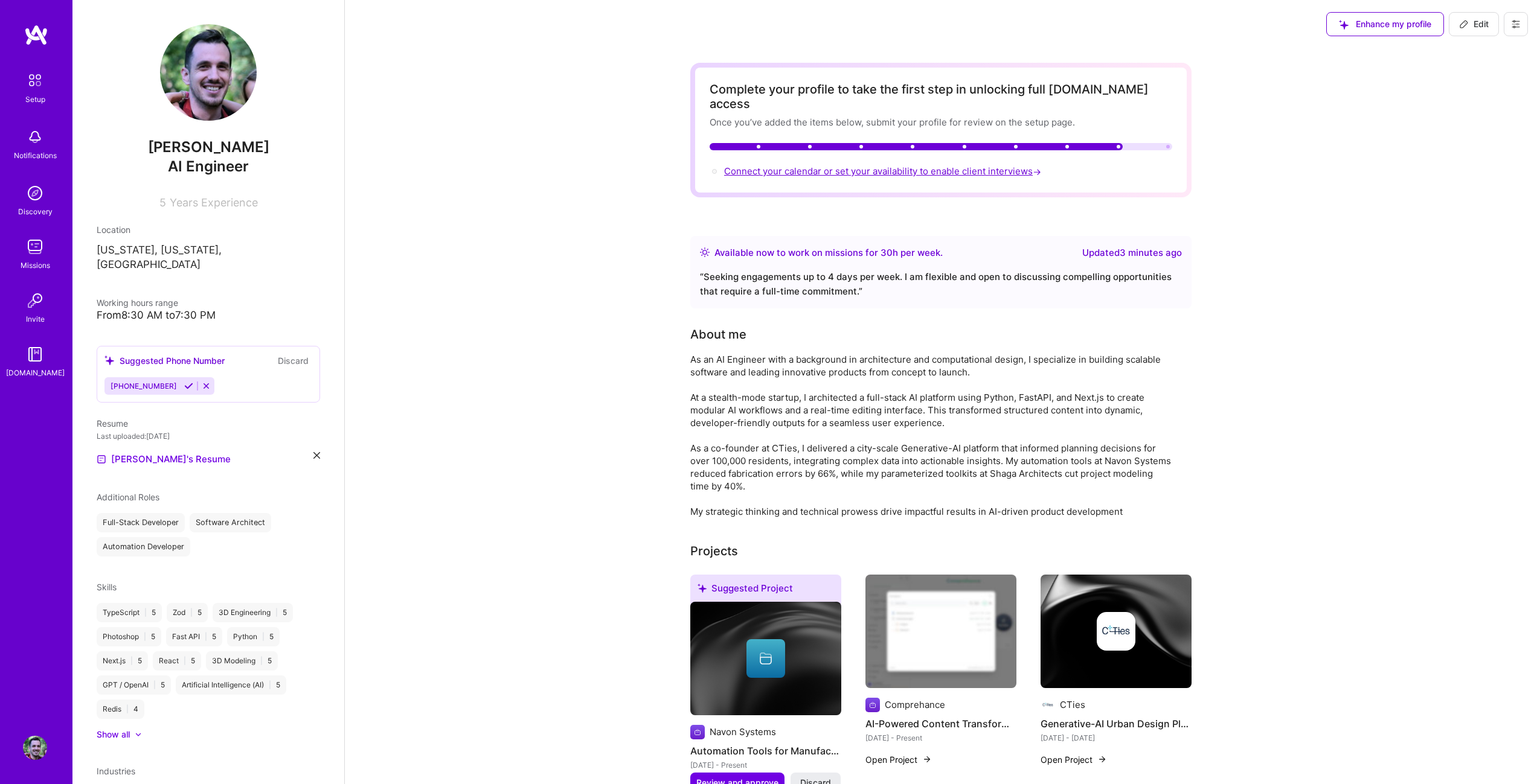
click at [855, 166] on span "Connect your calendar or set your availability to enable client interviews →" at bounding box center [883, 172] width 319 height 12
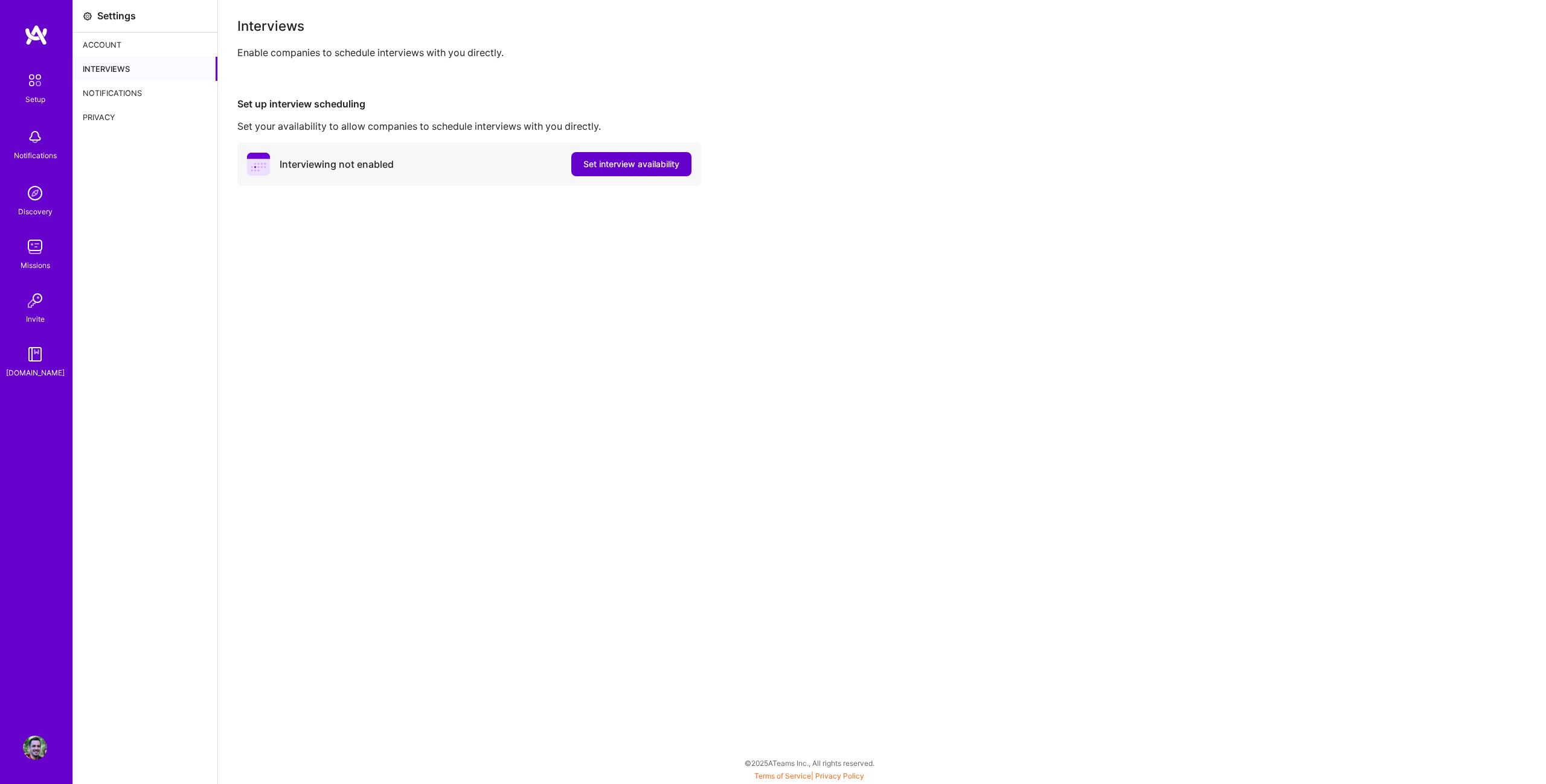
click at [632, 169] on span "Set interview availability" at bounding box center [631, 164] width 96 height 12
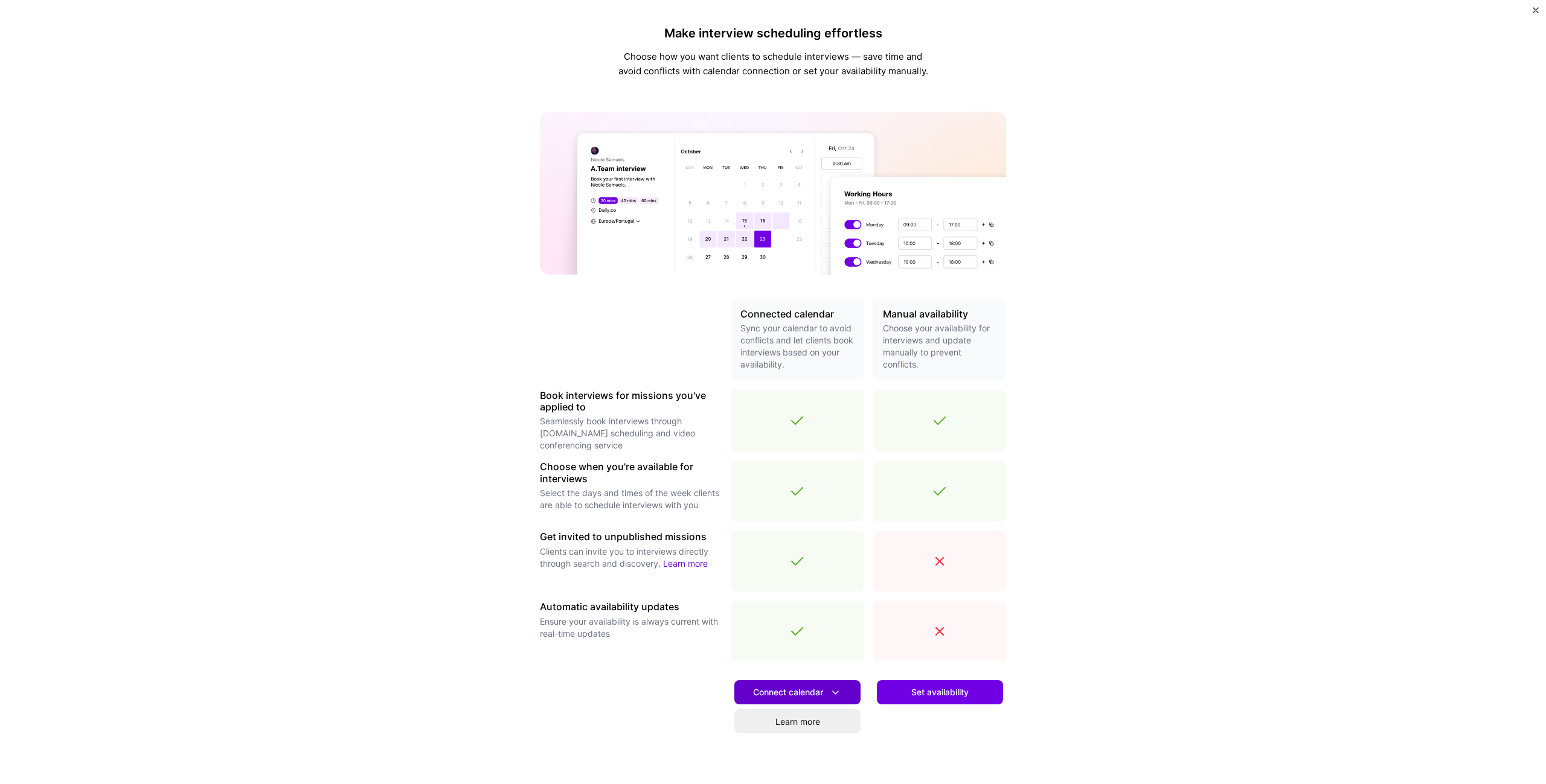
click at [793, 689] on span "Connect calendar" at bounding box center [797, 692] width 89 height 12
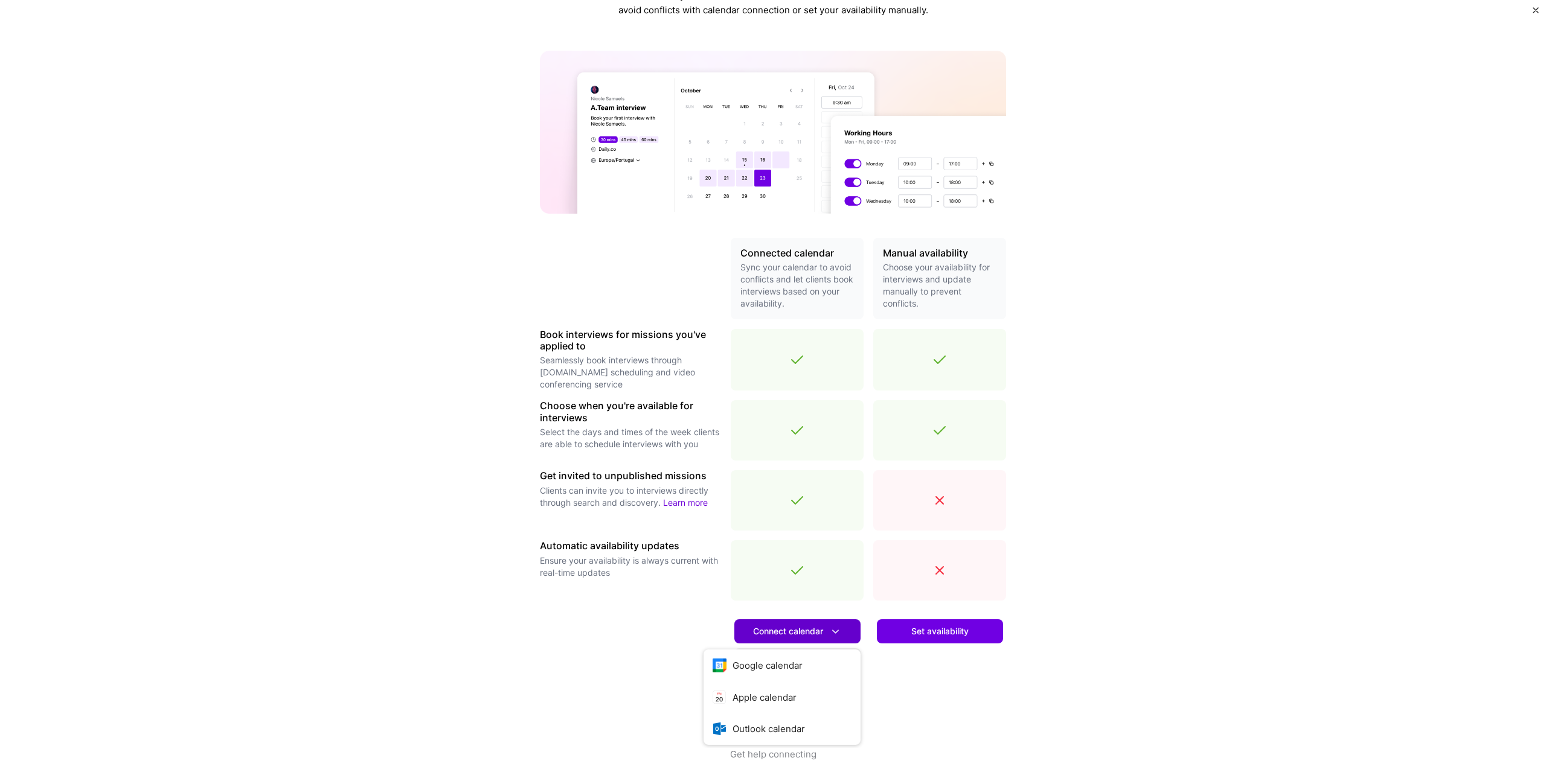
scroll to position [62, 0]
click at [770, 668] on button "Google calendar" at bounding box center [782, 665] width 157 height 32
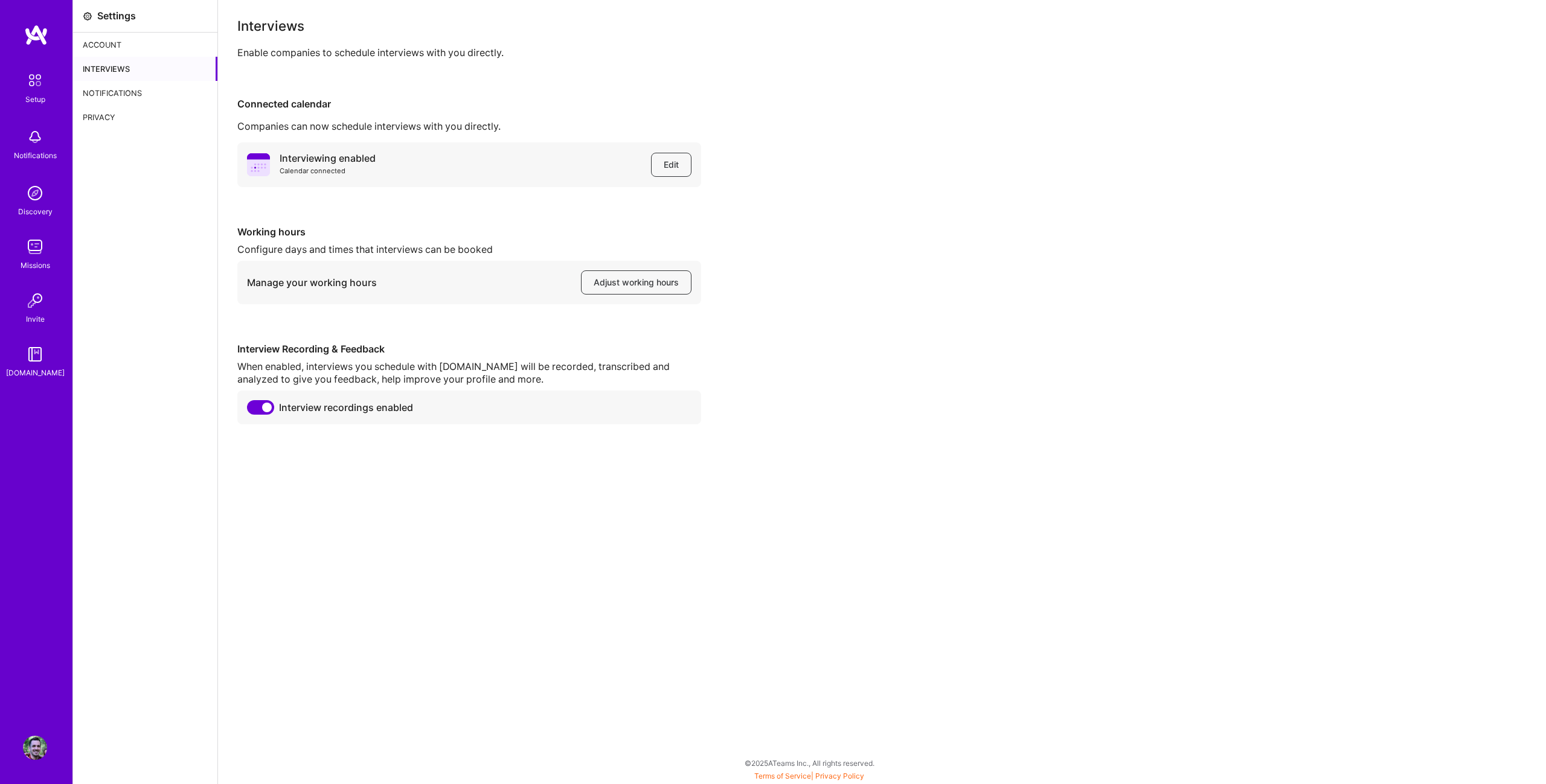
click at [867, 273] on div "Interviewing enabled Calendar connected Edit Working hours Configure days and t…" at bounding box center [881, 283] width 1289 height 282
click at [595, 286] on span "Adjust working hours" at bounding box center [636, 282] width 85 height 12
click at [41, 36] on img at bounding box center [36, 35] width 24 height 22
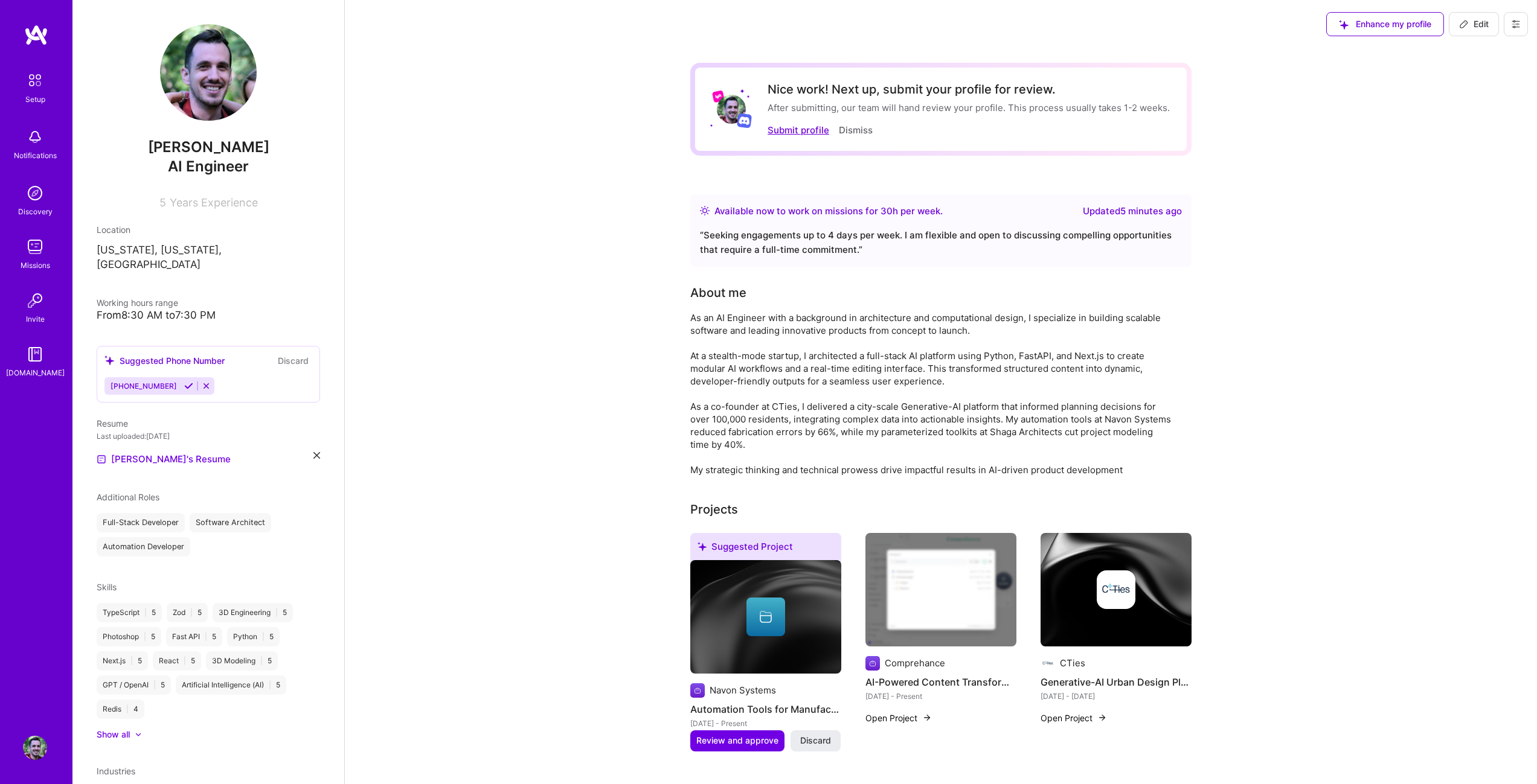
click at [798, 132] on button "Submit profile" at bounding box center [798, 130] width 62 height 12
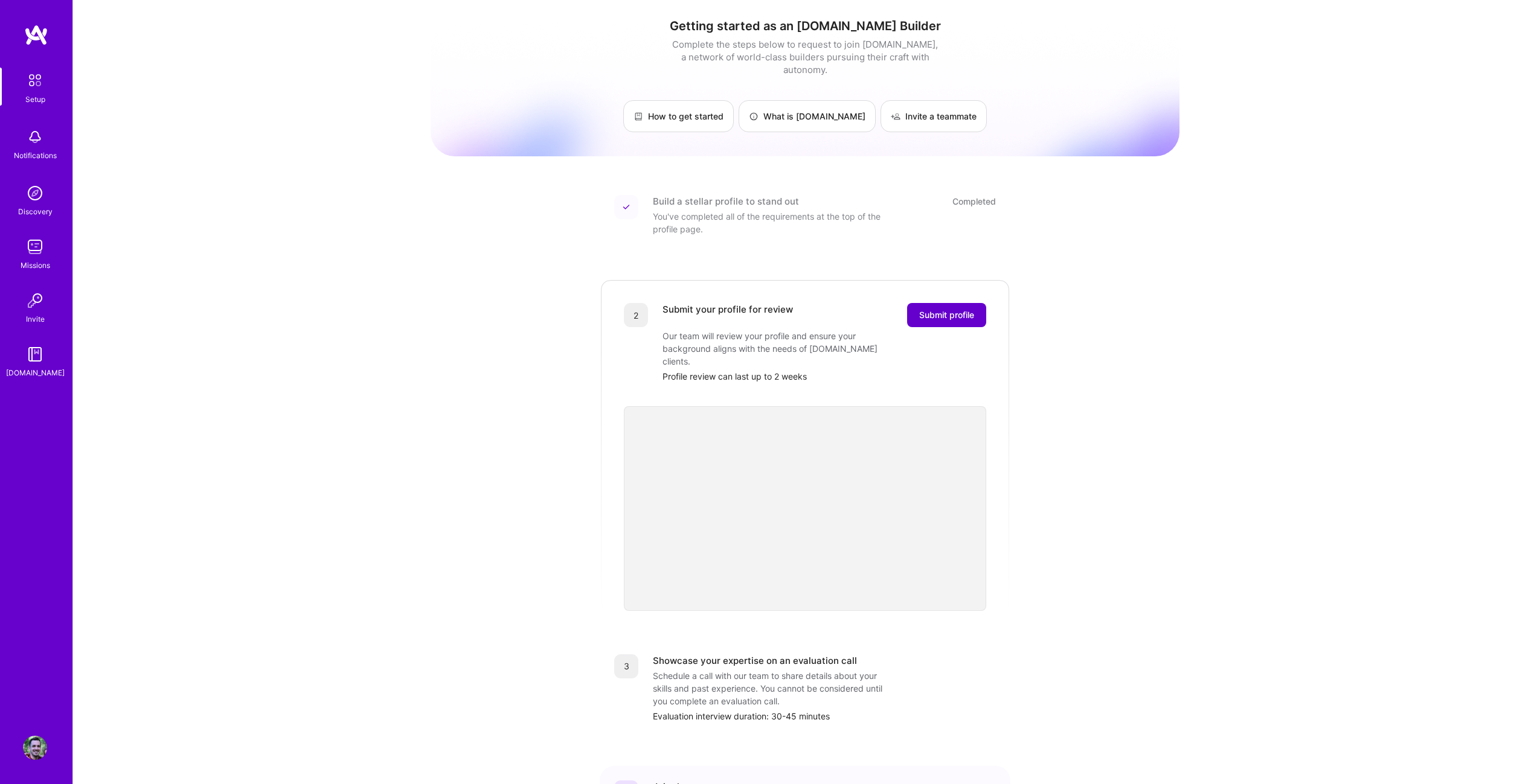
click at [965, 309] on span "Submit profile" at bounding box center [946, 315] width 55 height 12
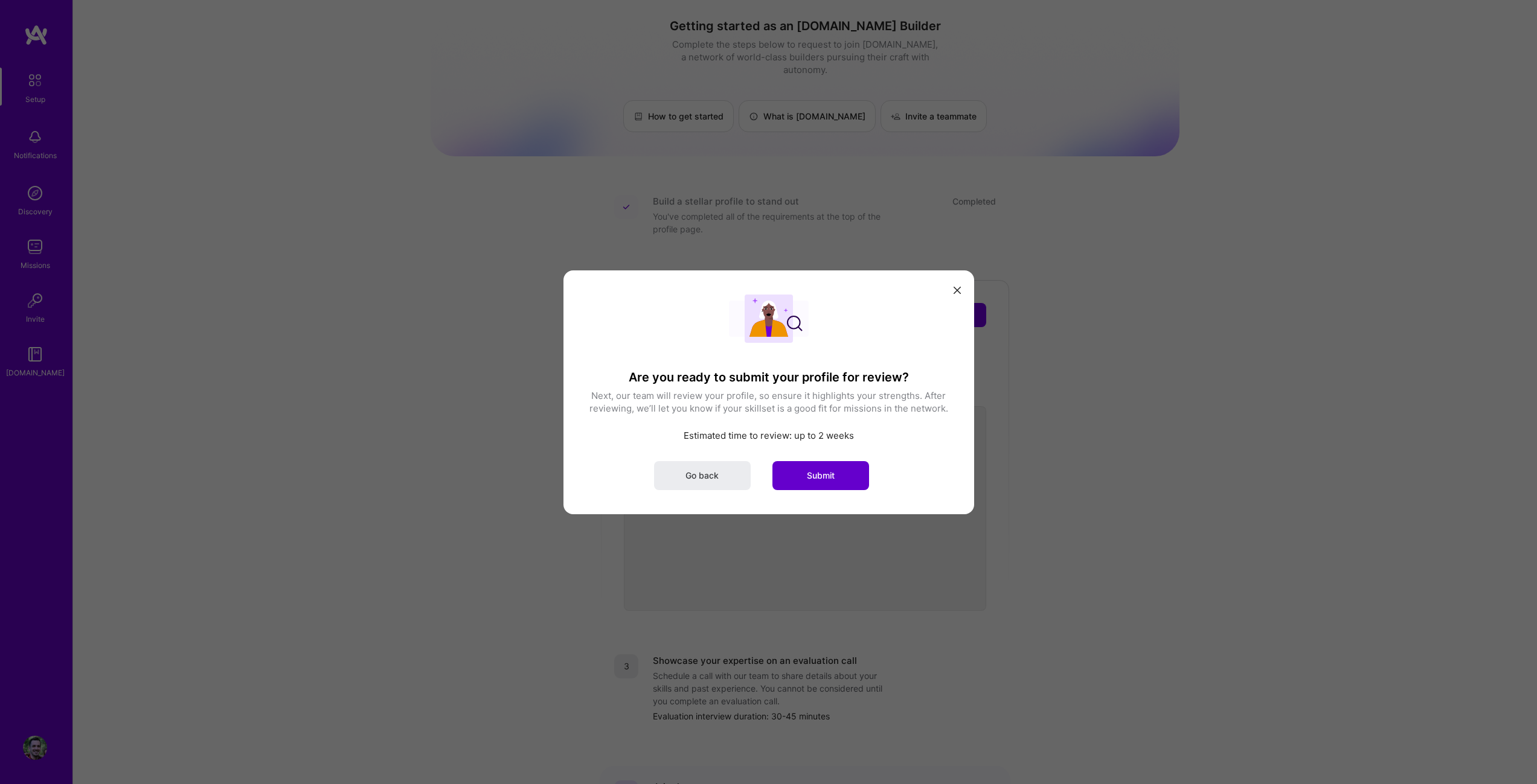
click at [825, 477] on span "Submit" at bounding box center [821, 475] width 28 height 12
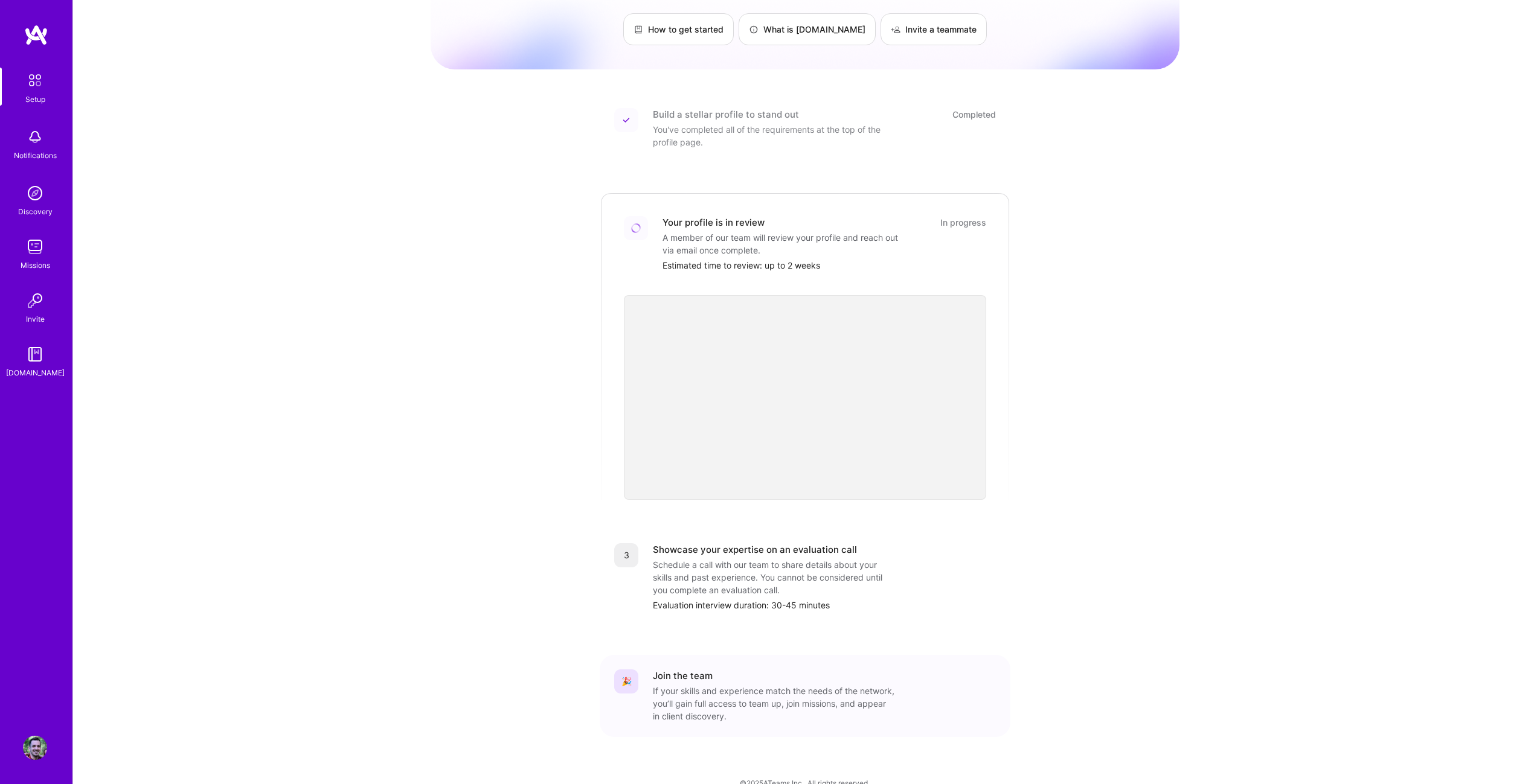
scroll to position [94, 0]
click at [41, 41] on img at bounding box center [36, 35] width 24 height 22
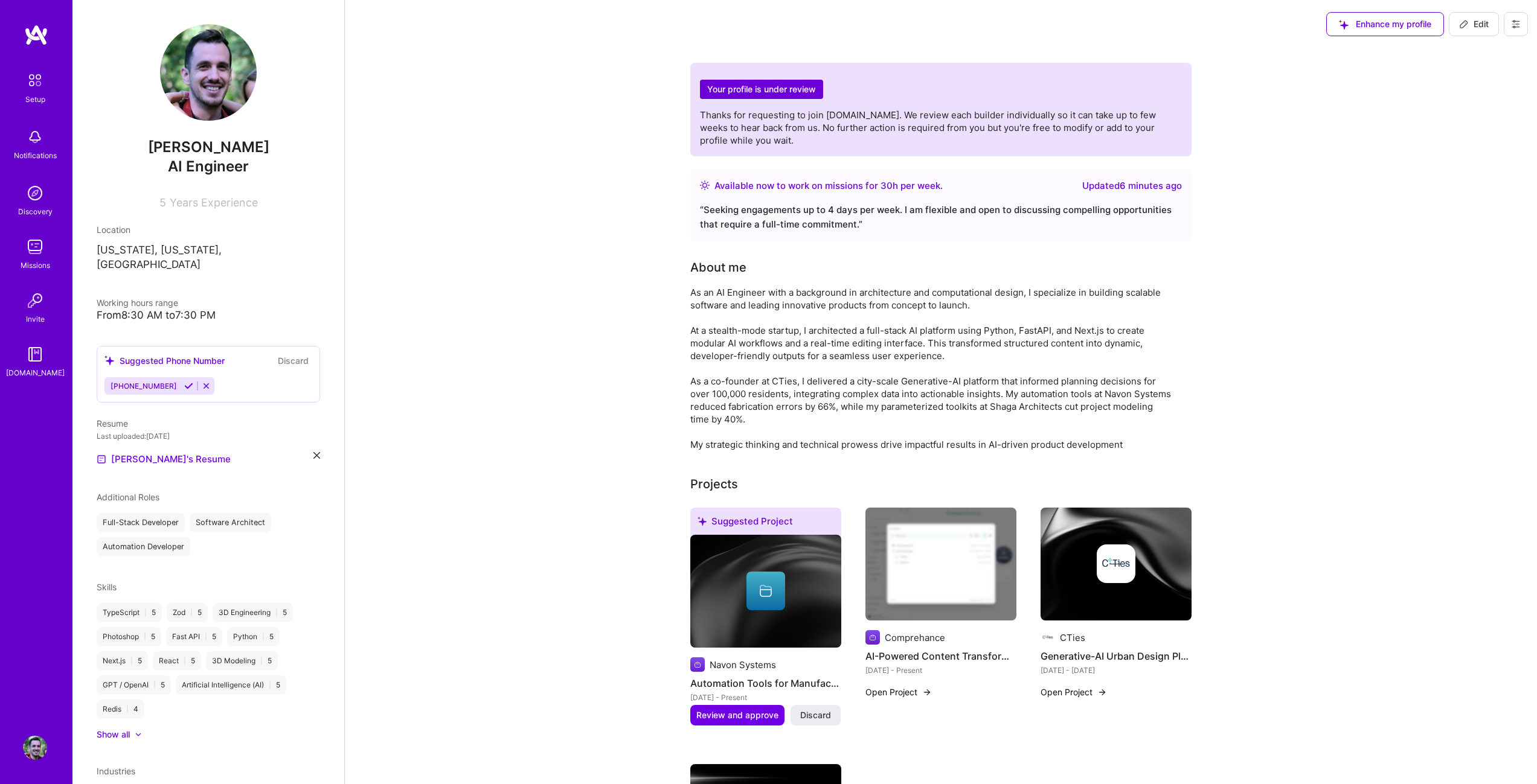
click at [169, 199] on span "Years Experience" at bounding box center [213, 202] width 88 height 12
drag, startPoint x: 168, startPoint y: 199, endPoint x: 214, endPoint y: 208, distance: 46.9
click at [214, 208] on span "Years Experience" at bounding box center [213, 202] width 88 height 12
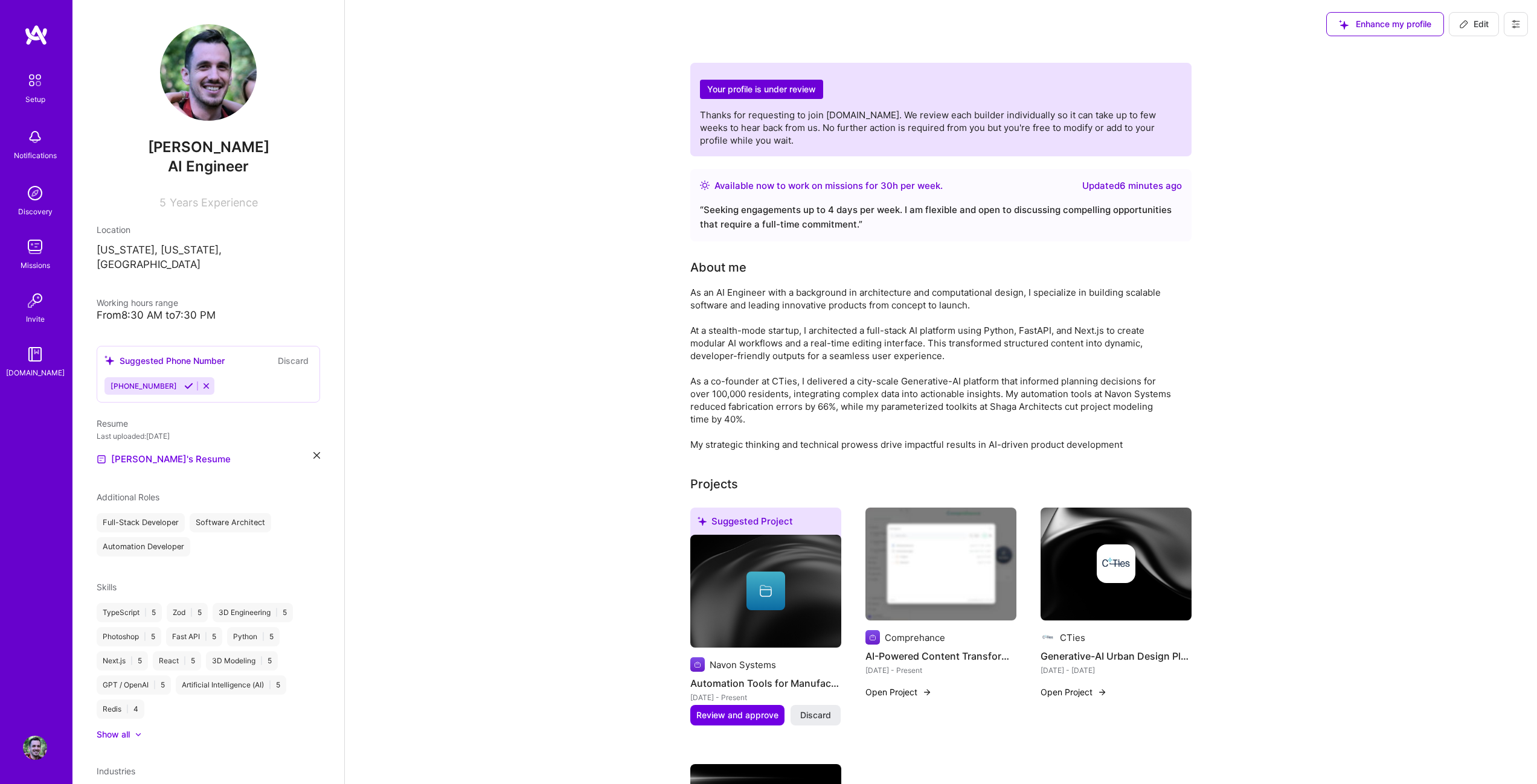
click at [145, 298] on span "Working hours range" at bounding box center [137, 303] width 81 height 10
drag, startPoint x: 145, startPoint y: 285, endPoint x: 145, endPoint y: 297, distance: 12.0
click at [145, 297] on div "Working hours range From 8:30 AM to 7:30 PM" at bounding box center [208, 309] width 224 height 26
click at [145, 309] on div "From 8:30 AM to 7:30 PM" at bounding box center [208, 315] width 224 height 12
